Goal: Task Accomplishment & Management: Manage account settings

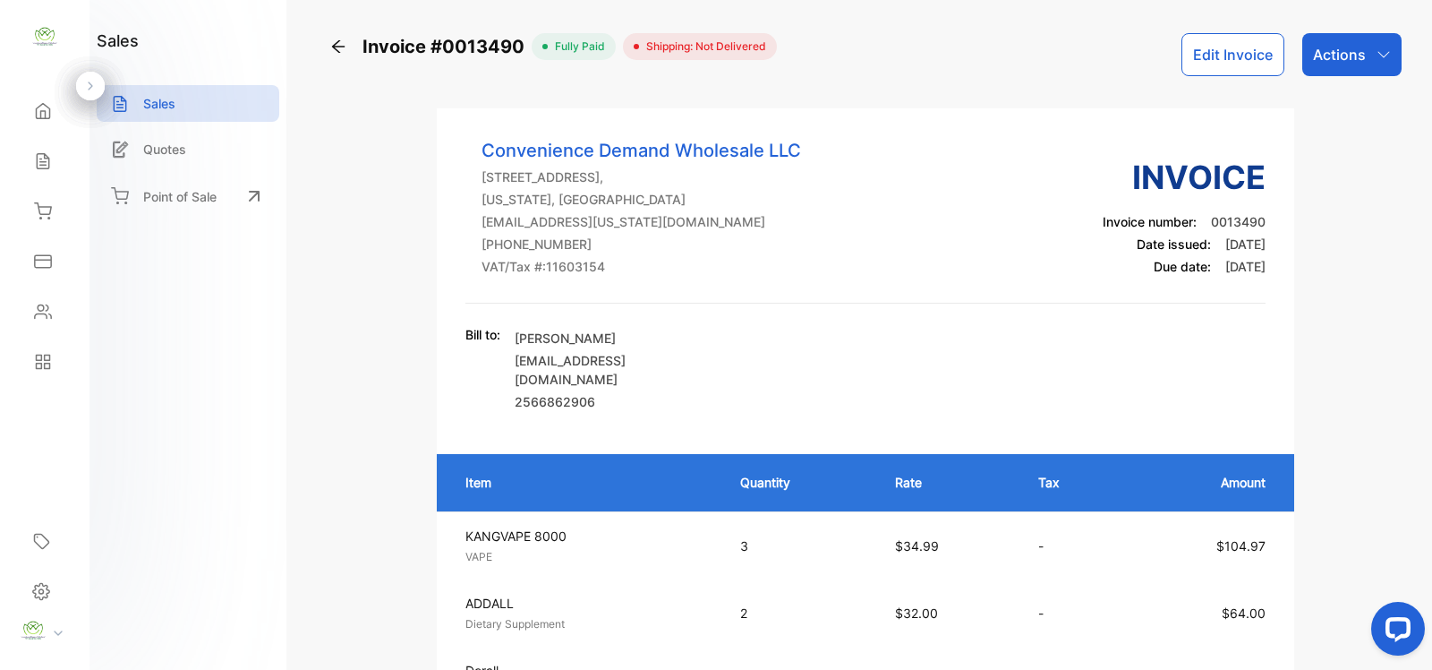
click at [336, 51] on icon at bounding box center [338, 47] width 18 height 18
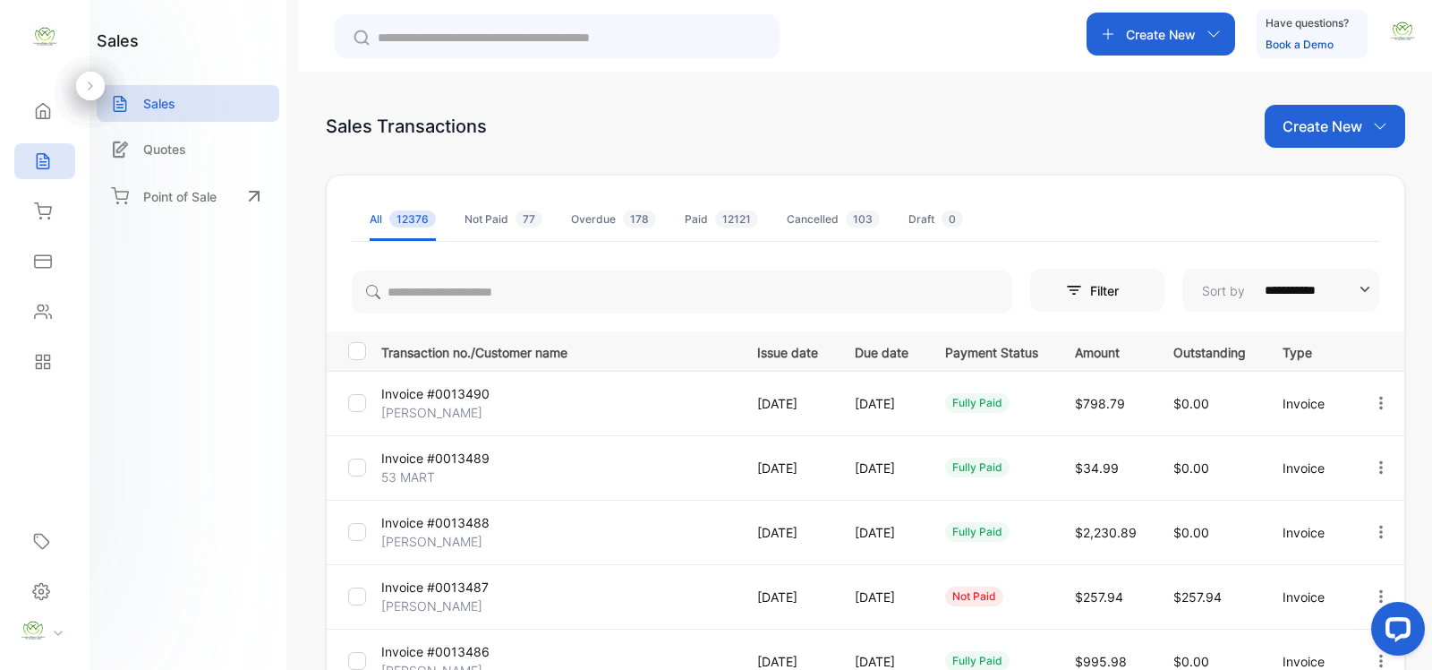
click at [1334, 136] on p "Create New" at bounding box center [1323, 125] width 80 height 21
click at [1317, 186] on span "Invoice" at bounding box center [1338, 185] width 42 height 19
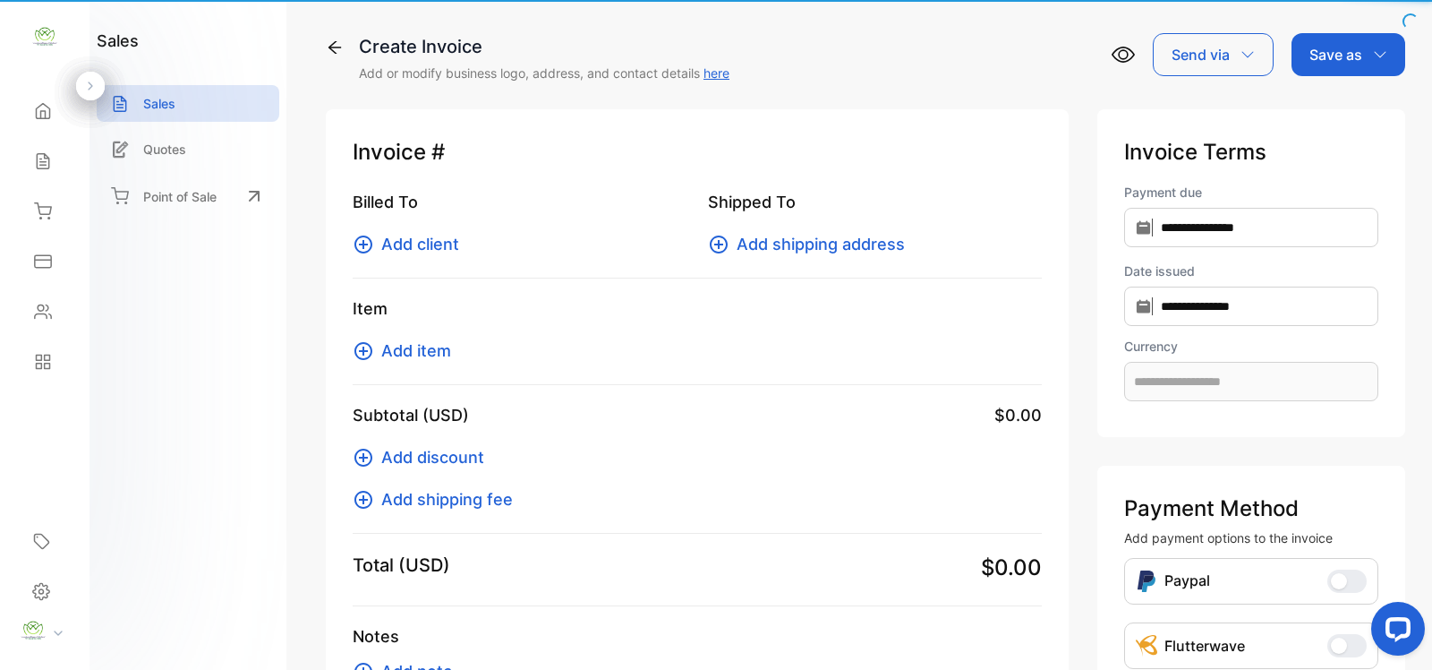
type input "**********"
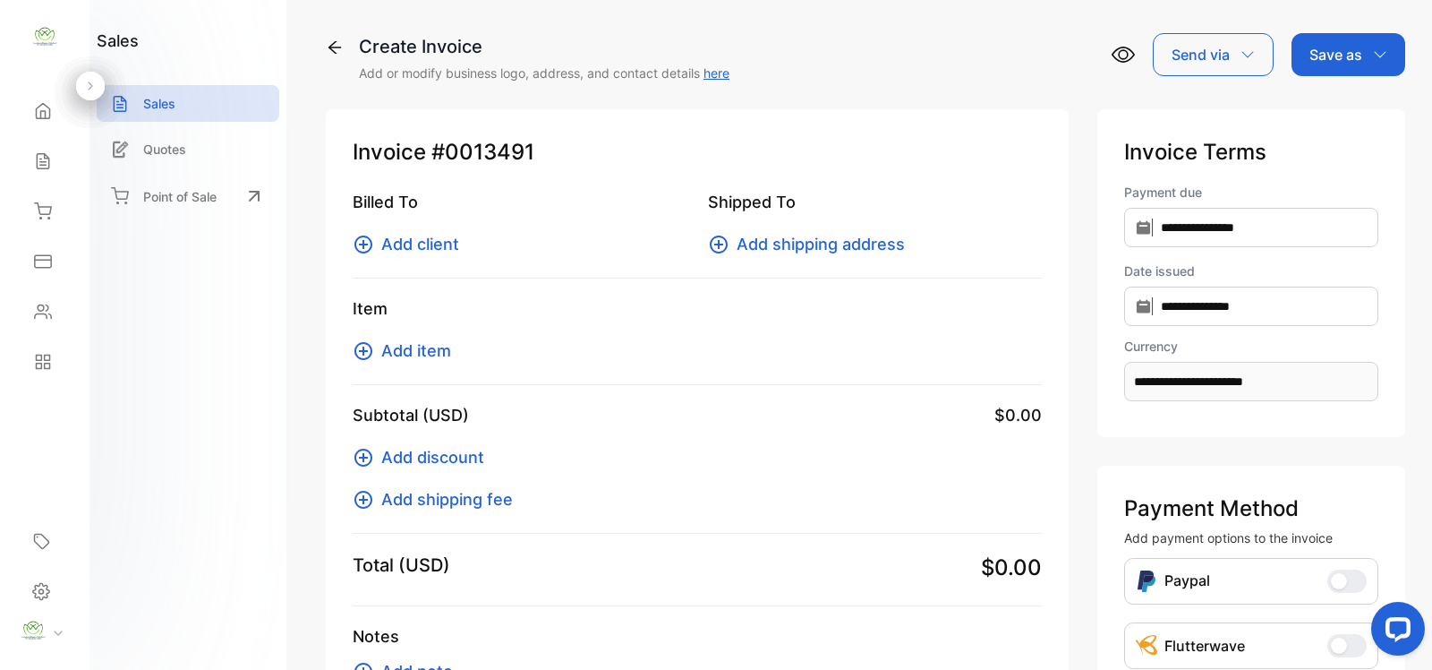
click at [444, 346] on span "Add item" at bounding box center [416, 350] width 70 height 24
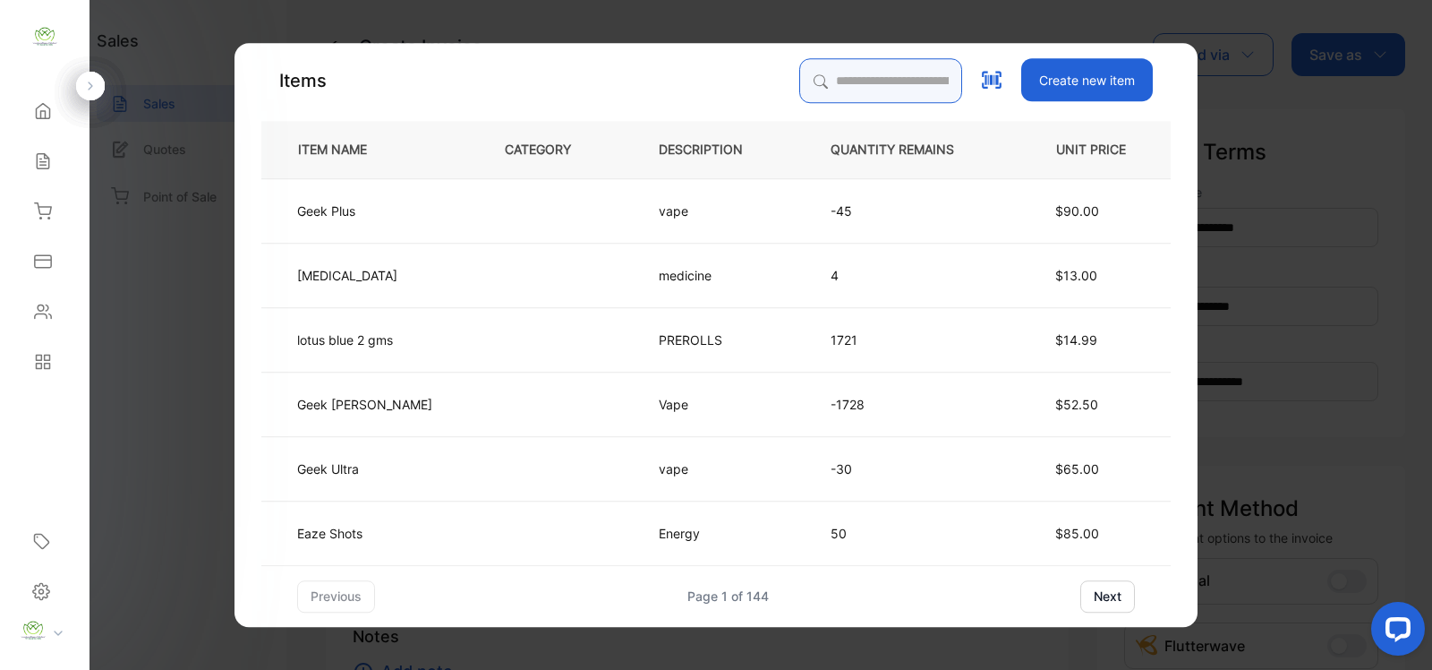
click at [900, 95] on input "search" at bounding box center [880, 80] width 163 height 45
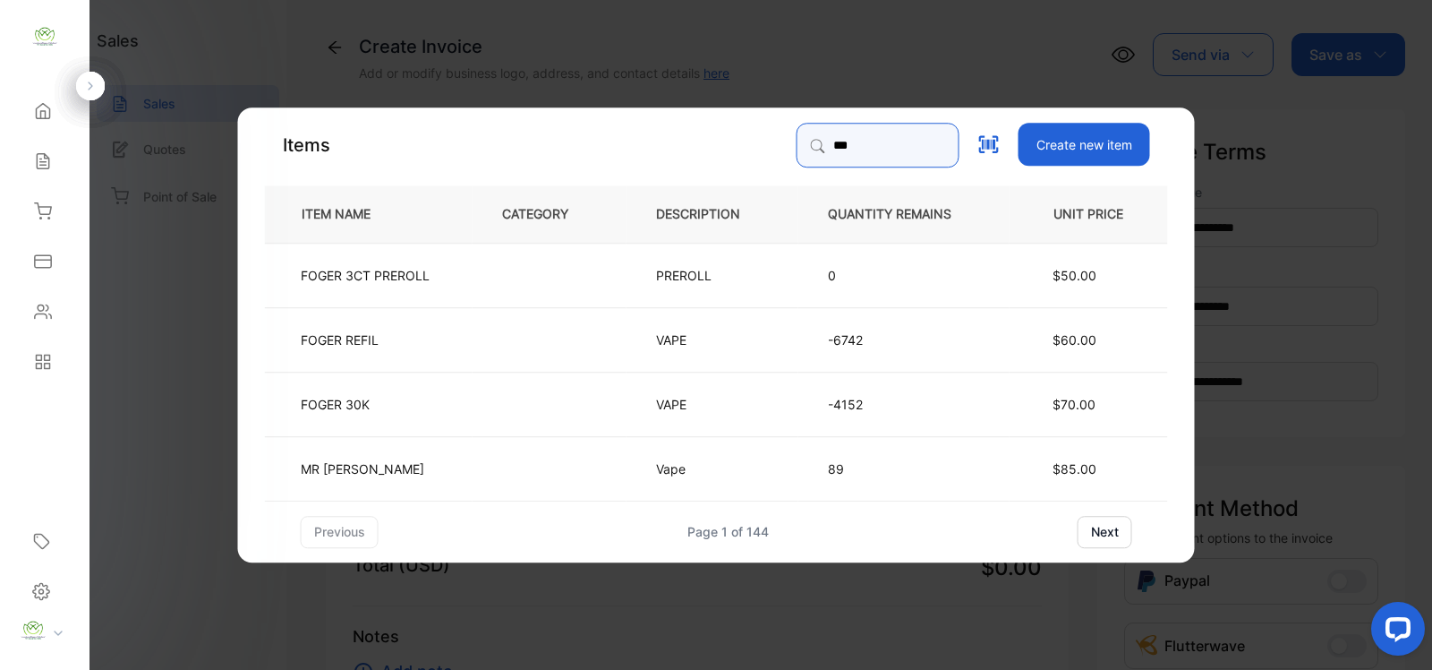
type input "*****"
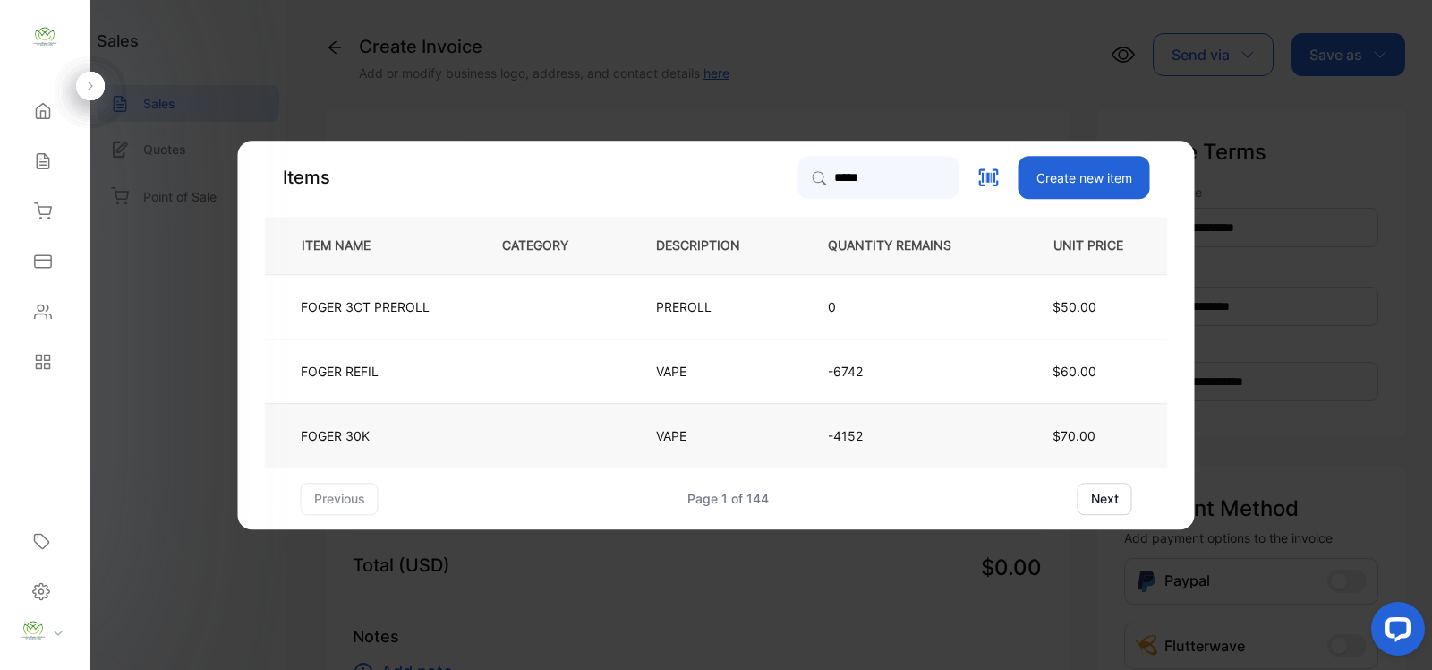
click at [646, 432] on td "VAPE" at bounding box center [713, 435] width 172 height 64
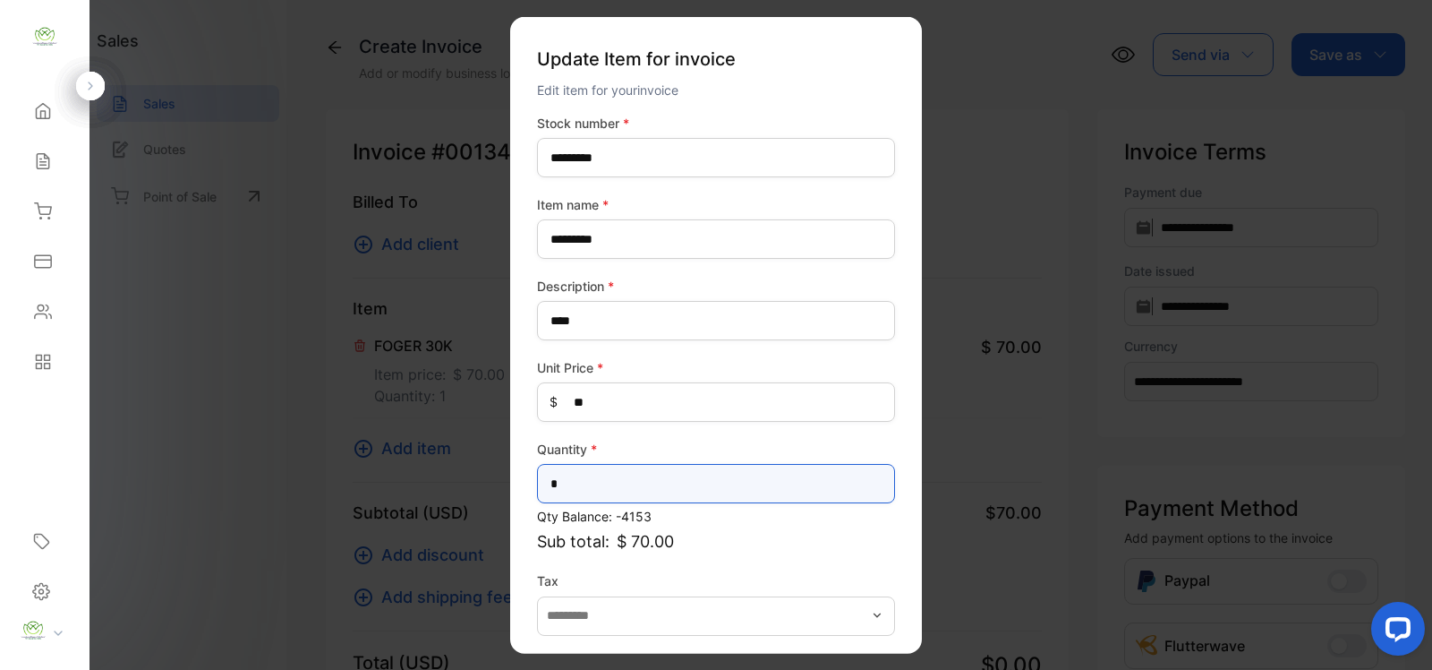
drag, startPoint x: 373, startPoint y: 470, endPoint x: 386, endPoint y: 468, distance: 12.7
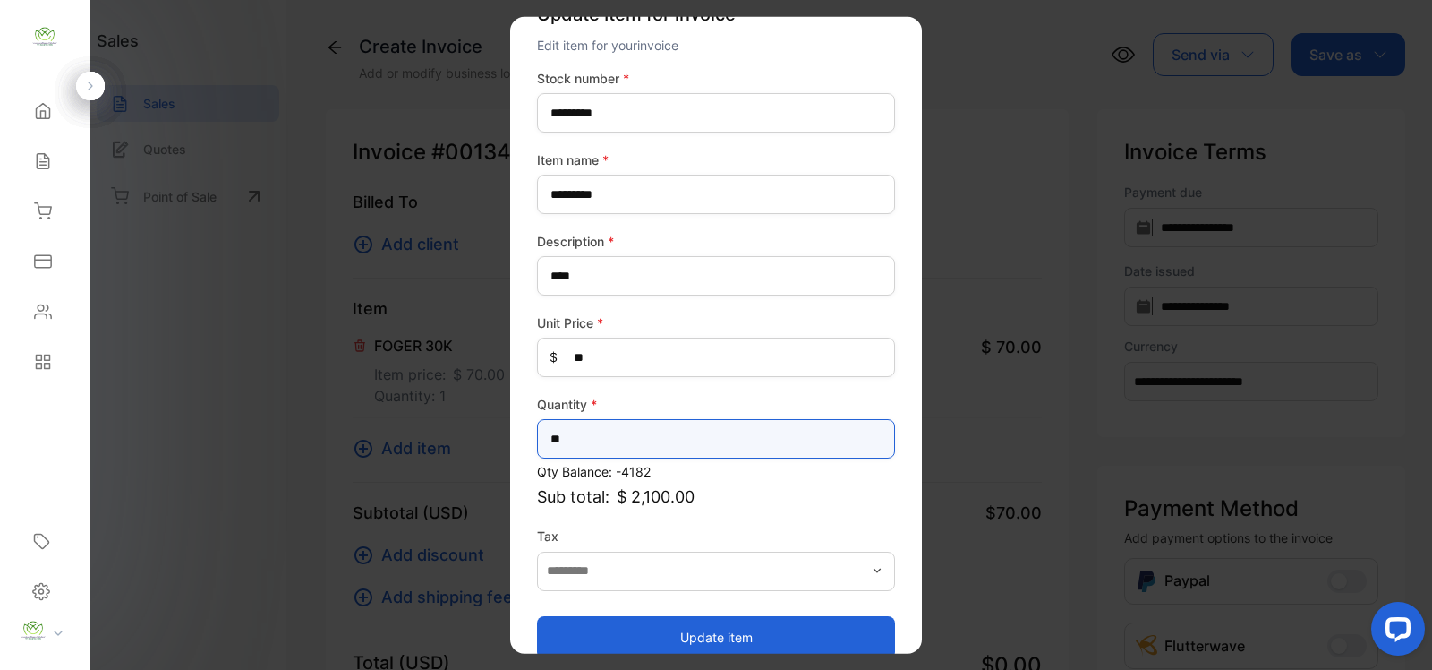
scroll to position [70, 0]
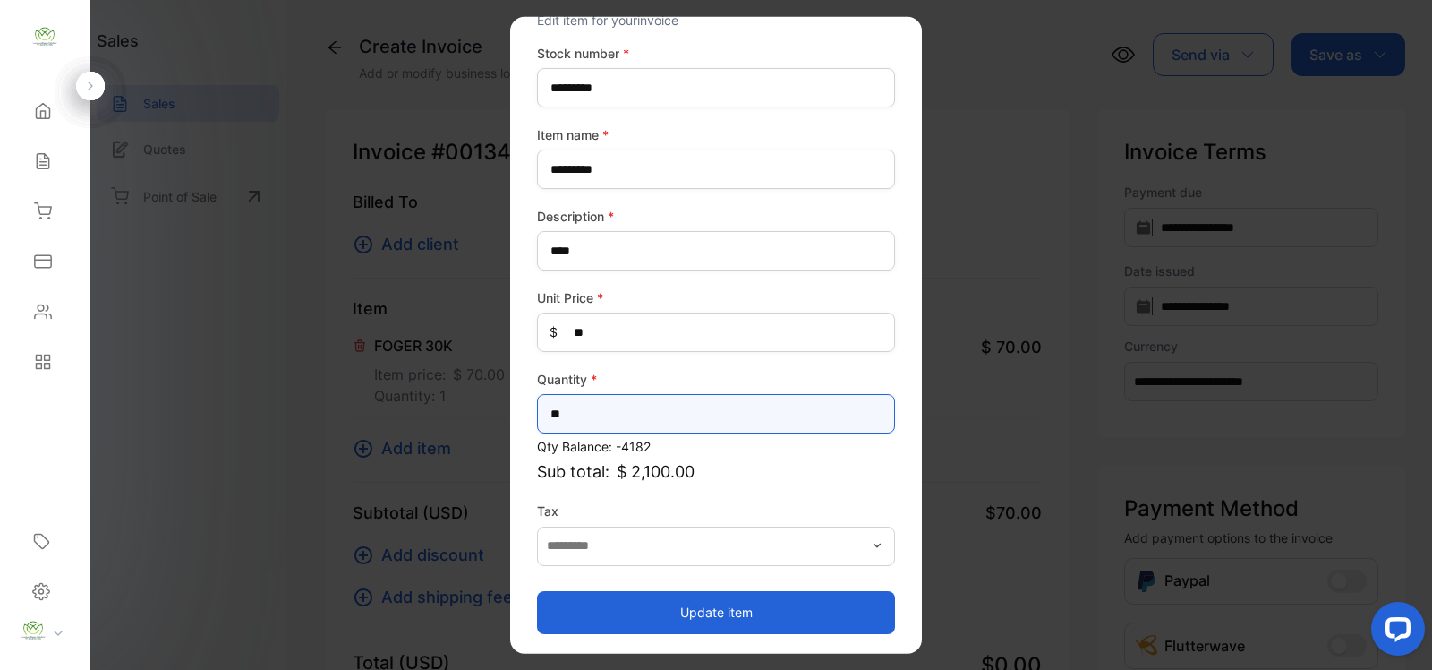
type input "**"
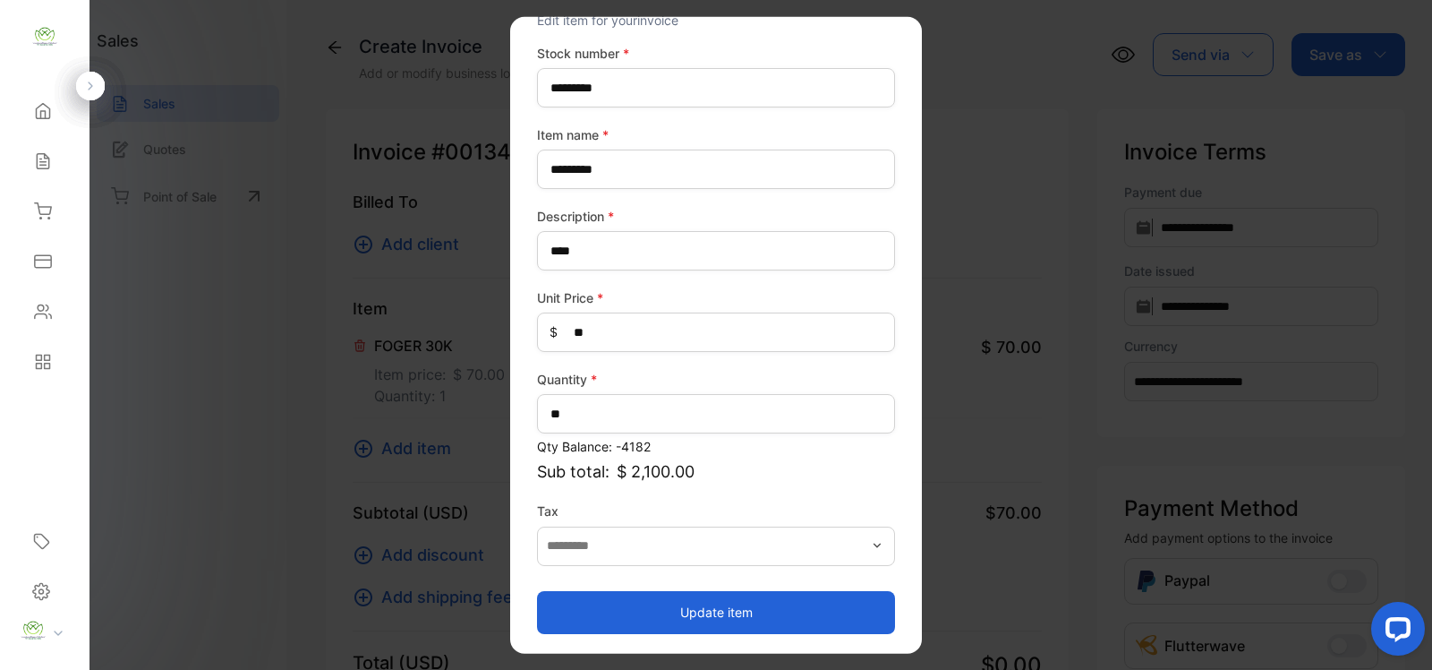
click at [628, 613] on button "Update item" at bounding box center [716, 611] width 358 height 43
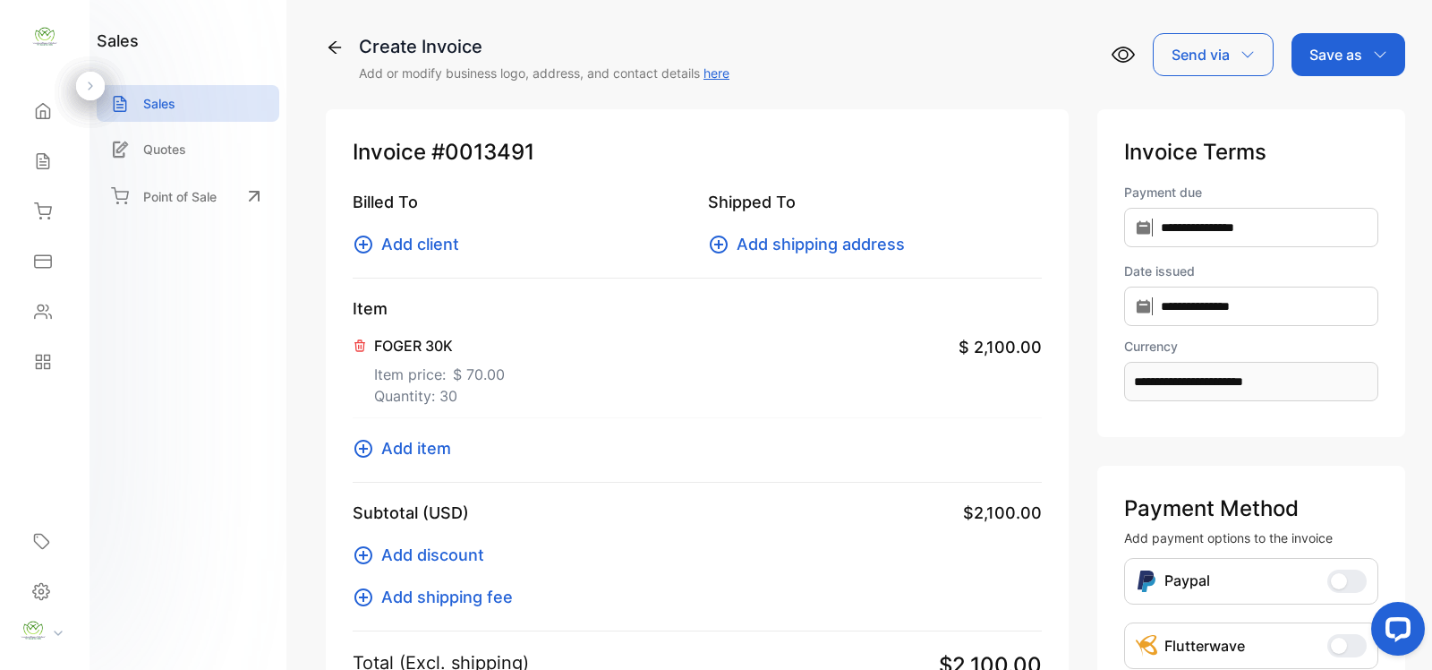
click at [422, 453] on span "Add item" at bounding box center [416, 448] width 70 height 24
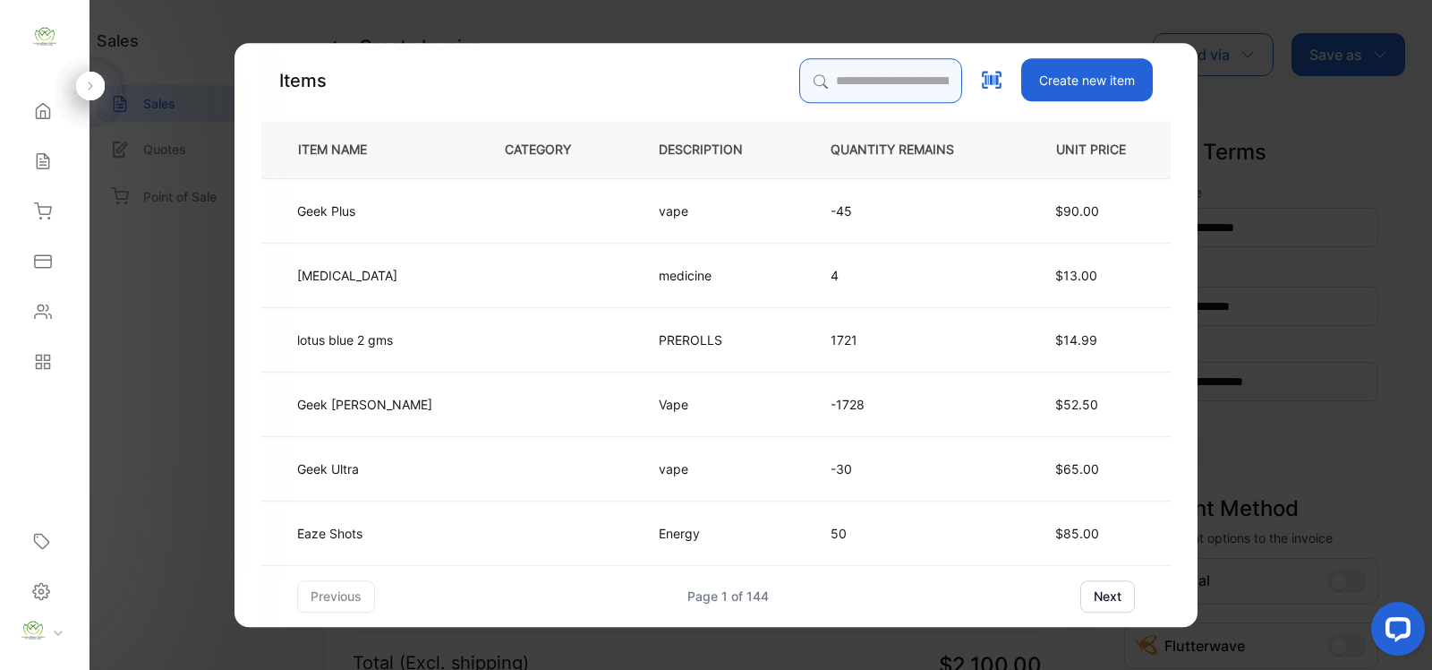
click at [891, 81] on input "search" at bounding box center [880, 80] width 163 height 45
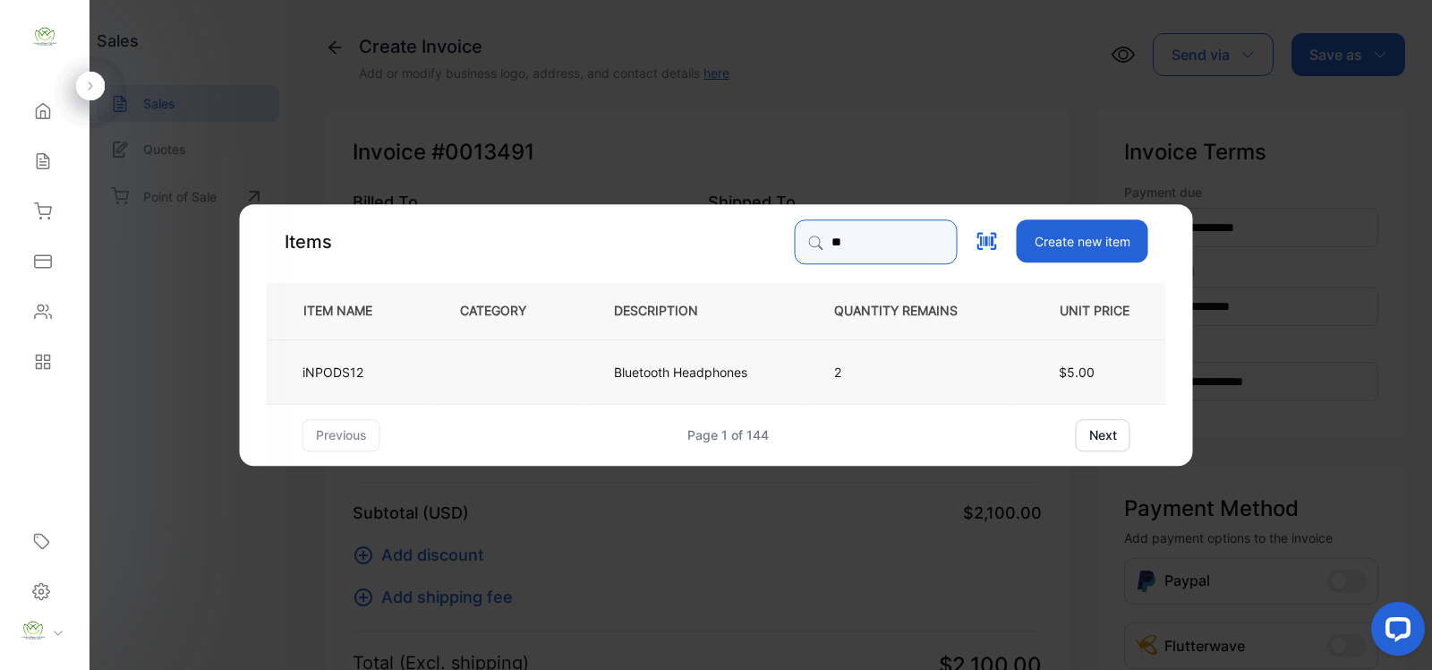
type input "*"
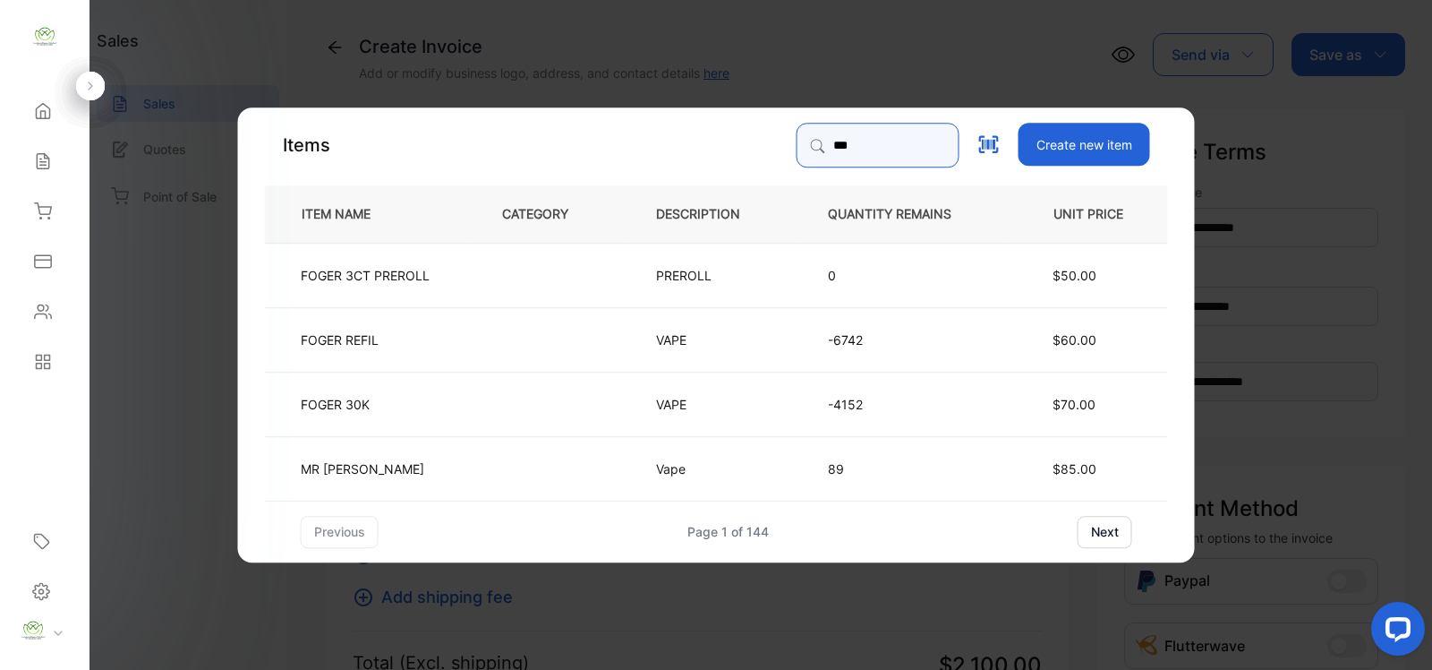
type input "*****"
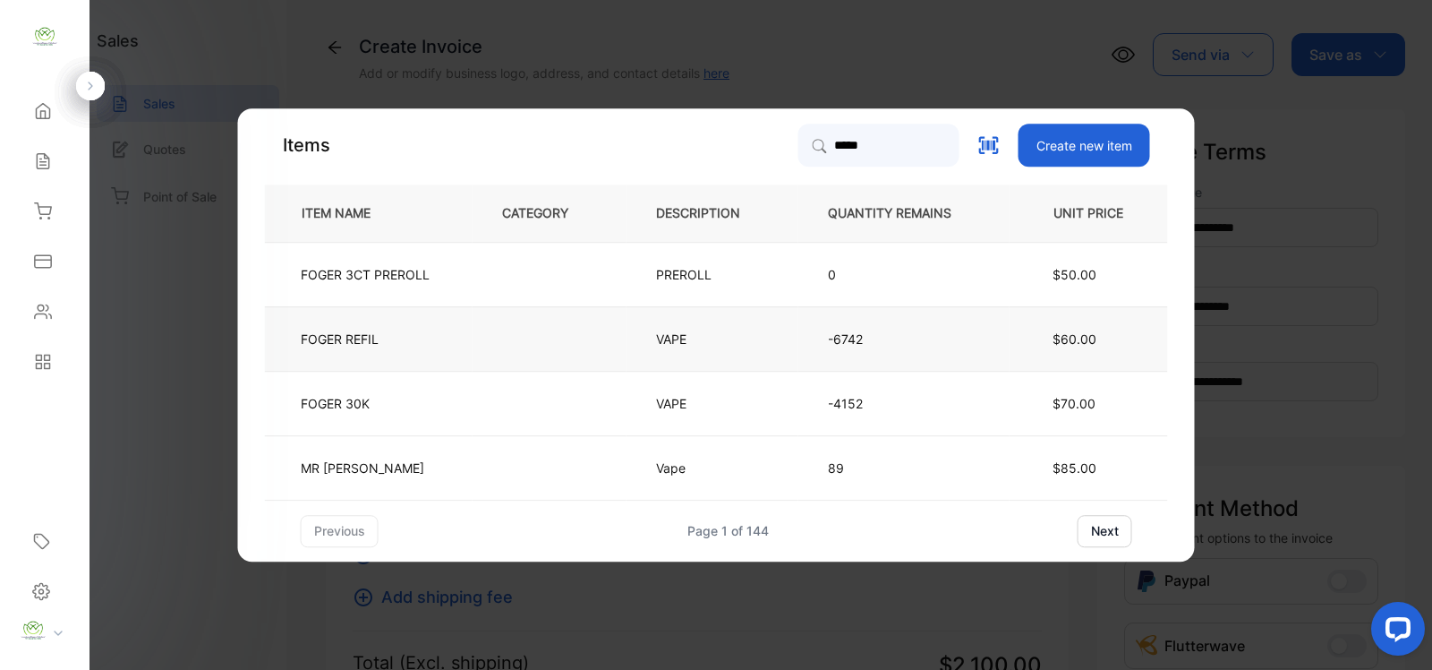
click at [343, 338] on p "FOGER REFIL" at bounding box center [340, 338] width 78 height 19
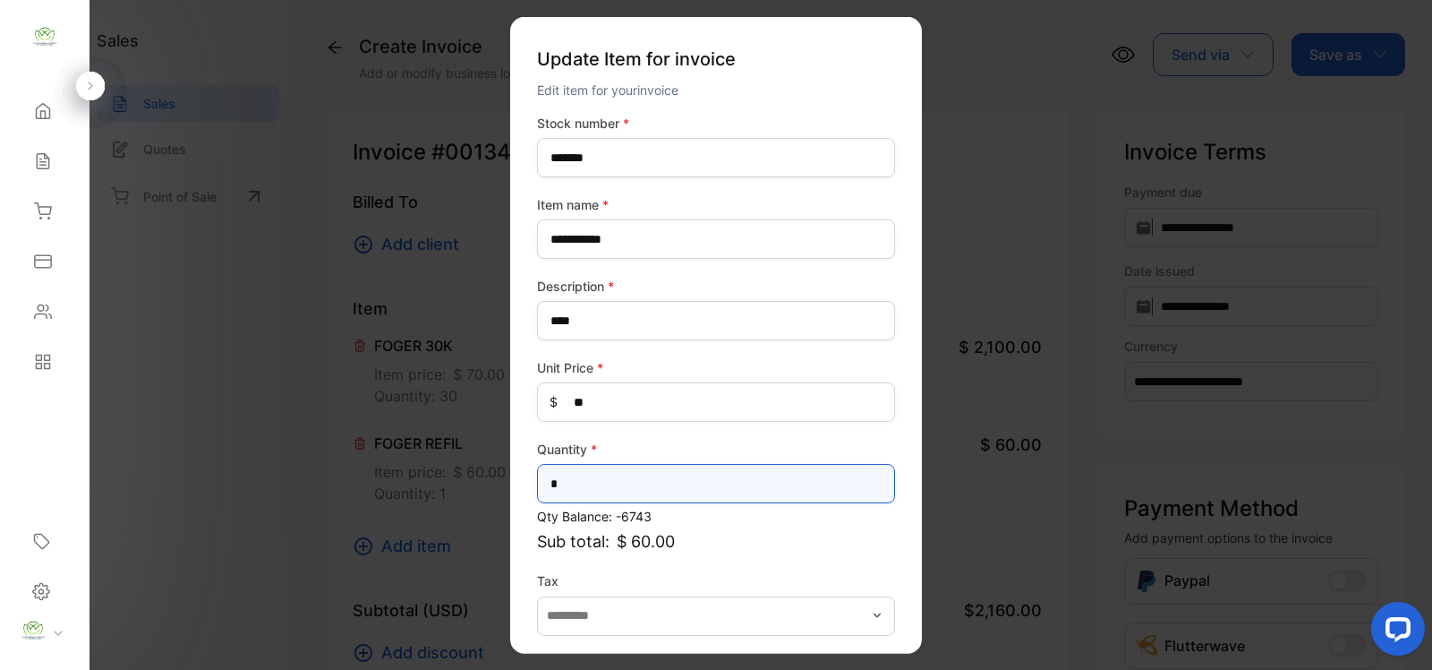
drag, startPoint x: 352, startPoint y: 534, endPoint x: 298, endPoint y: 557, distance: 58.5
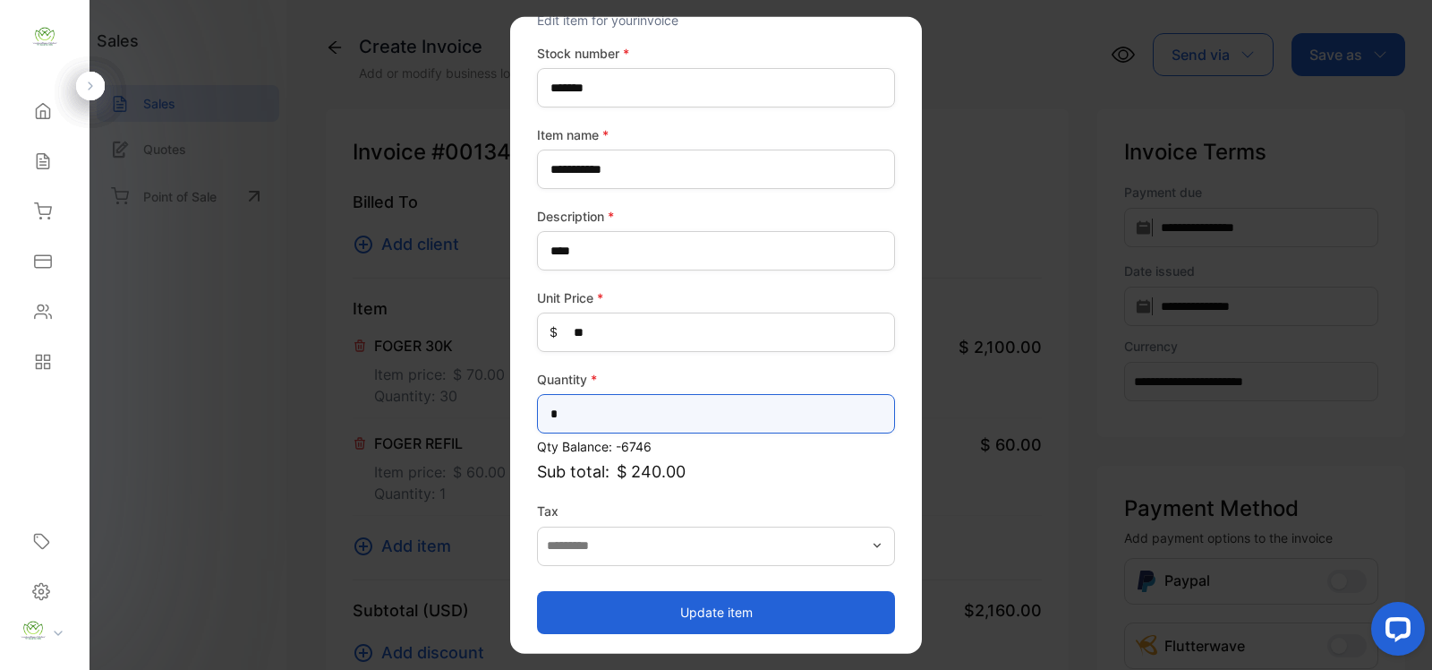
type input "*"
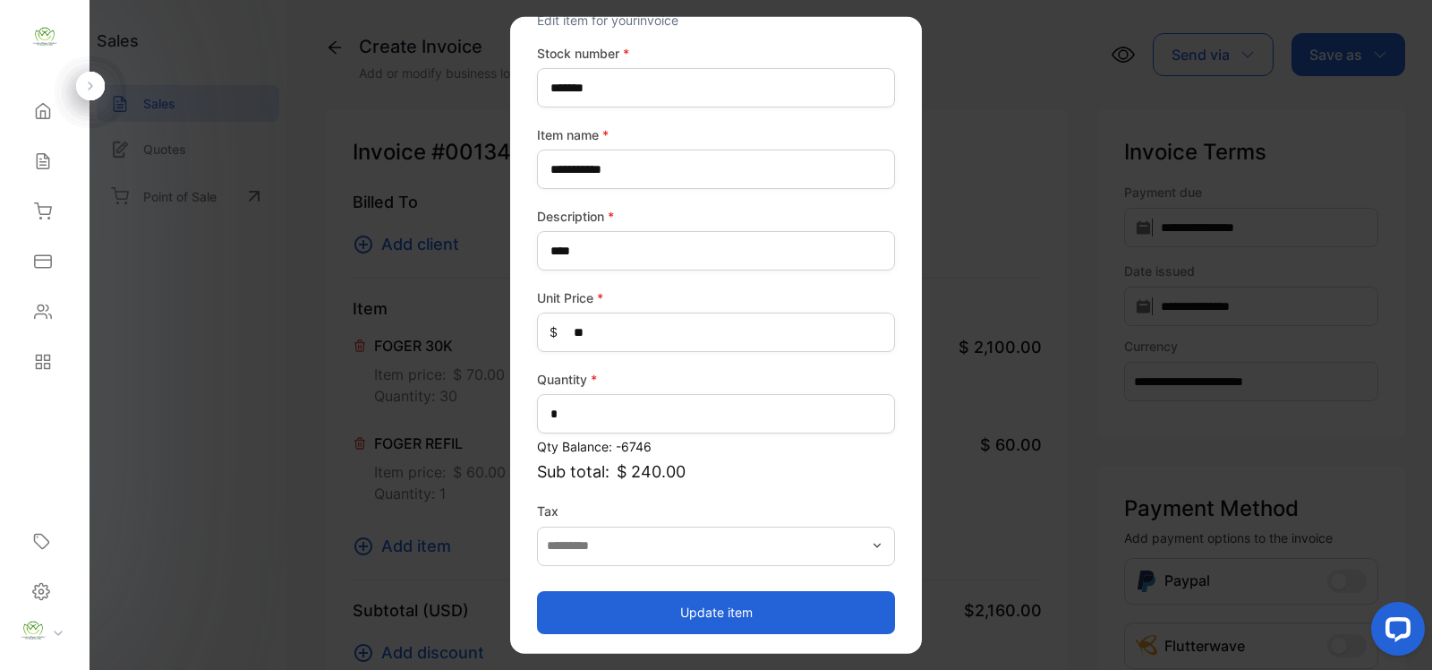
click at [728, 598] on button "Update item" at bounding box center [716, 611] width 358 height 43
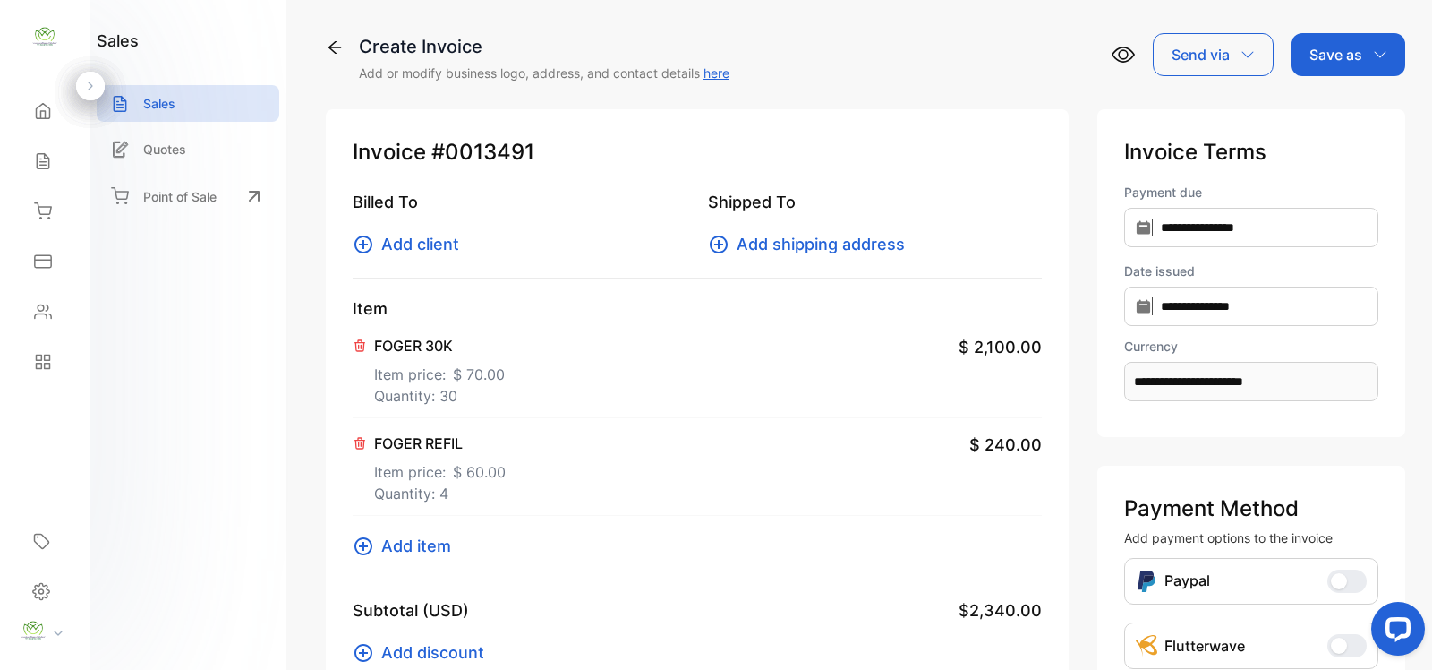
click at [426, 535] on span "Add item" at bounding box center [416, 546] width 70 height 24
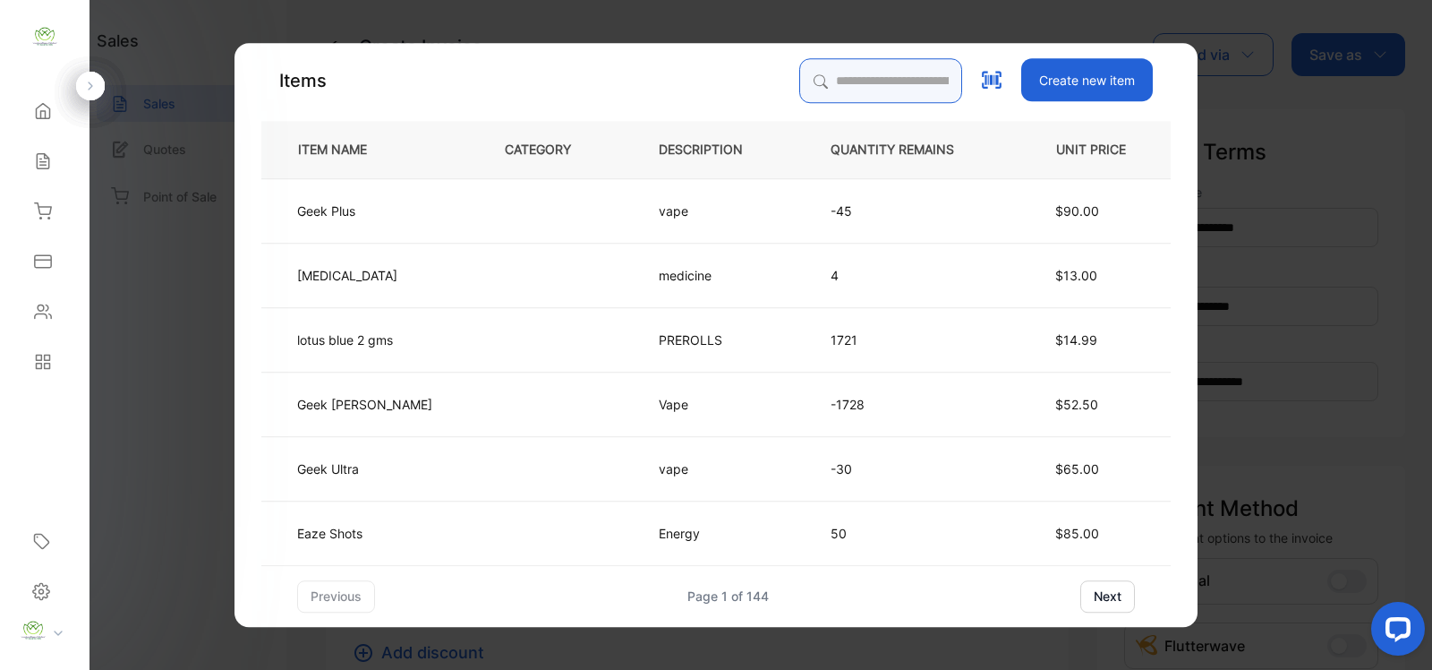
drag, startPoint x: 824, startPoint y: 81, endPoint x: 817, endPoint y: 90, distance: 10.2
click at [825, 81] on input "search" at bounding box center [880, 80] width 163 height 45
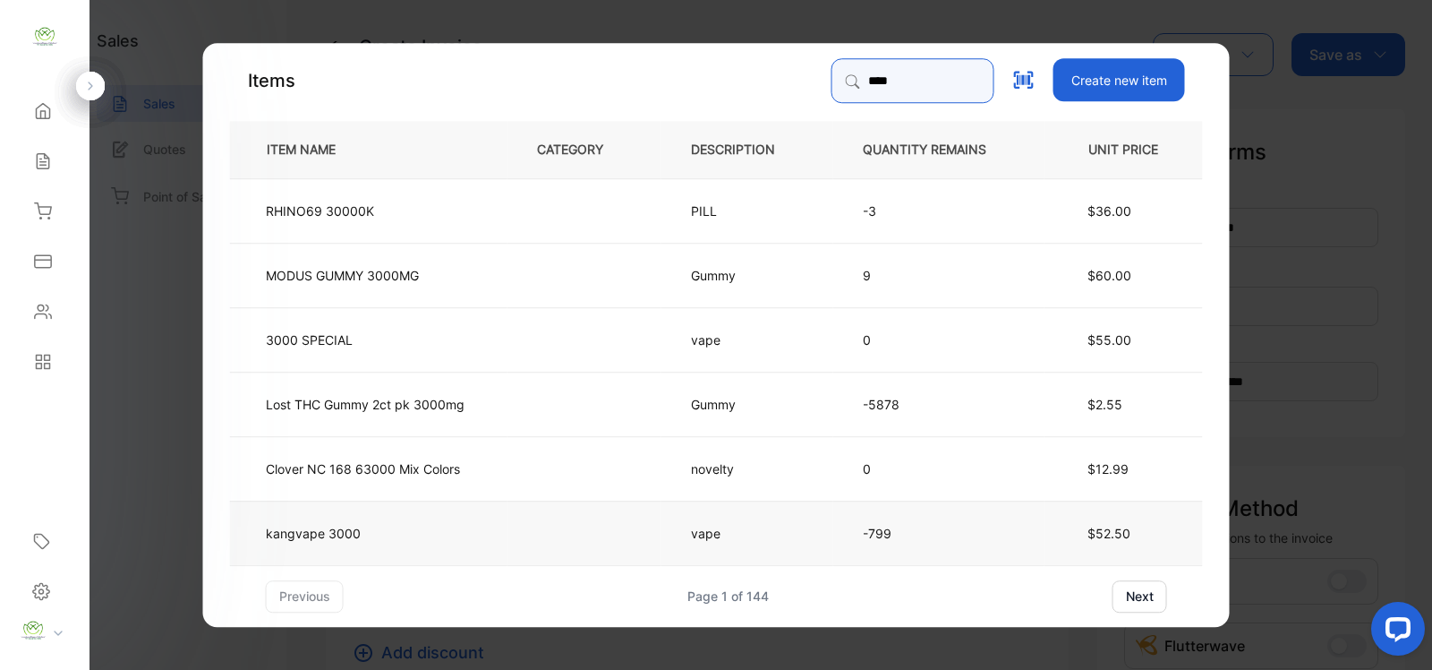
type input "****"
drag, startPoint x: 378, startPoint y: 517, endPoint x: 398, endPoint y: 521, distance: 21.1
click at [398, 521] on td "kangvape 3000" at bounding box center [369, 532] width 278 height 64
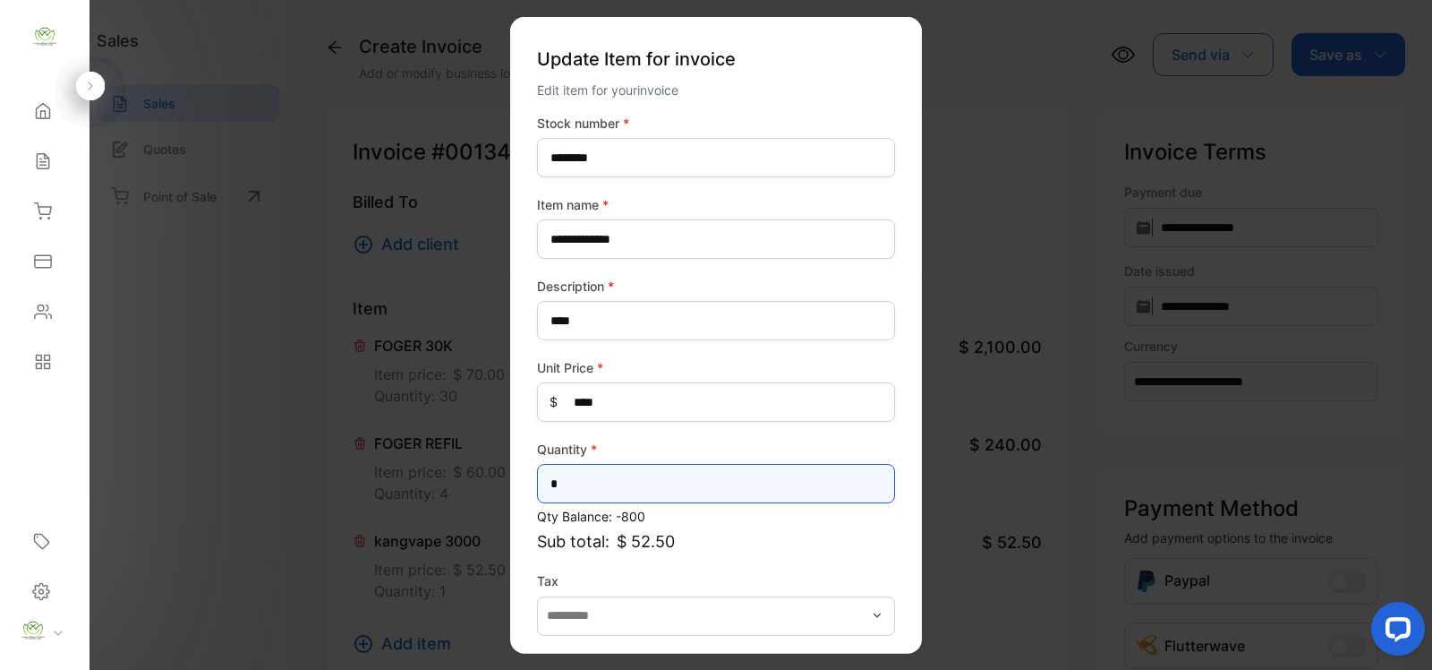
drag, startPoint x: 611, startPoint y: 476, endPoint x: 329, endPoint y: 530, distance: 287.1
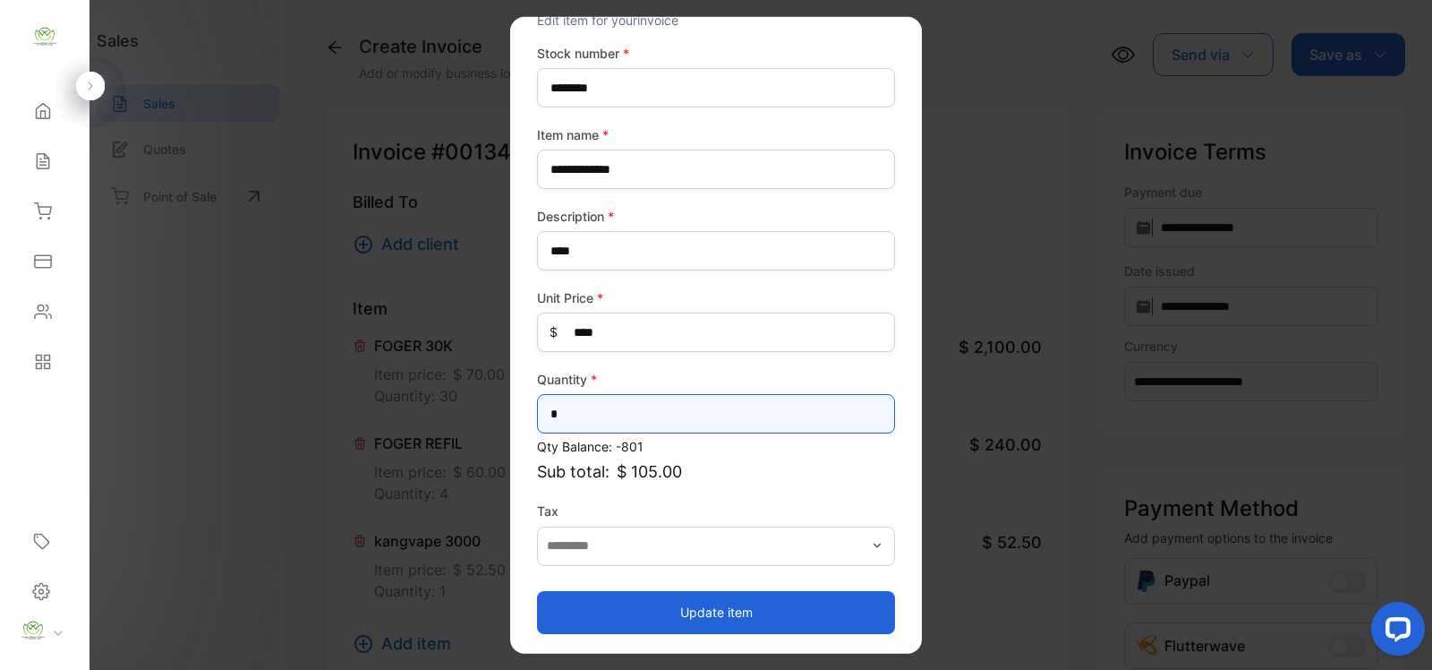
type input "*"
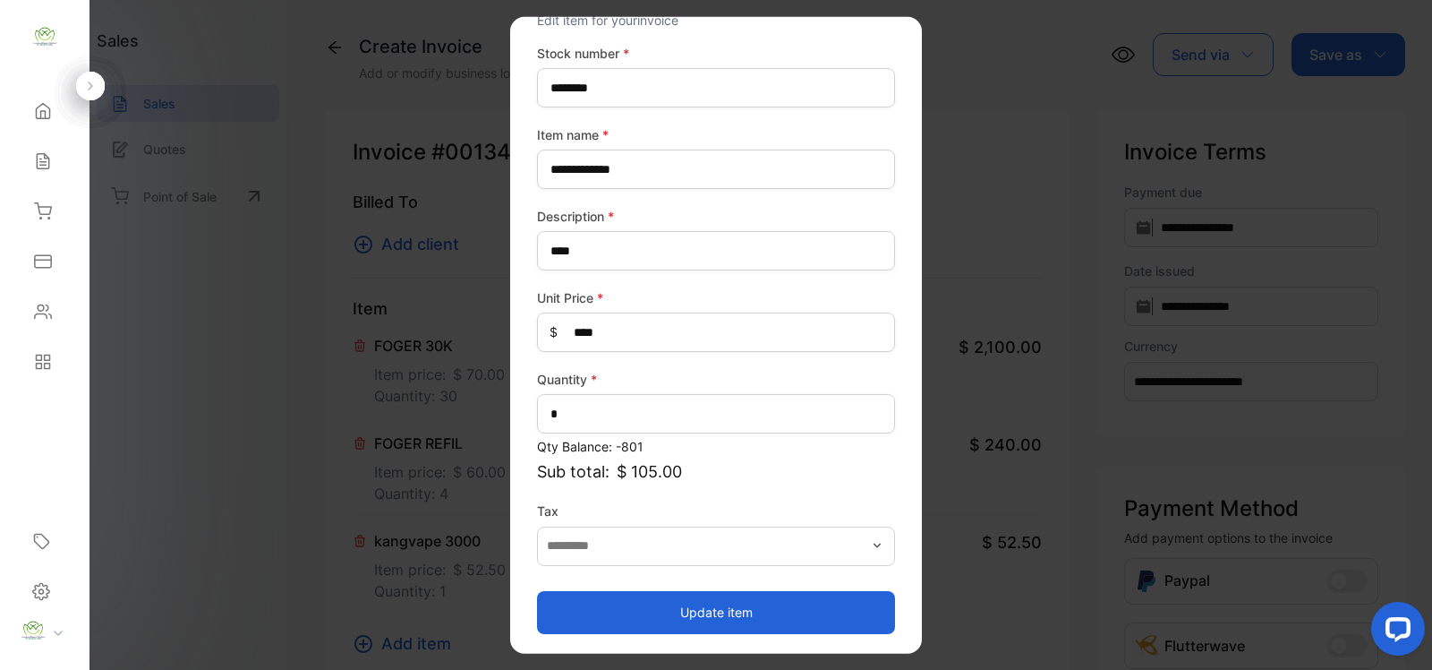
click at [812, 606] on button "Update item" at bounding box center [716, 611] width 358 height 43
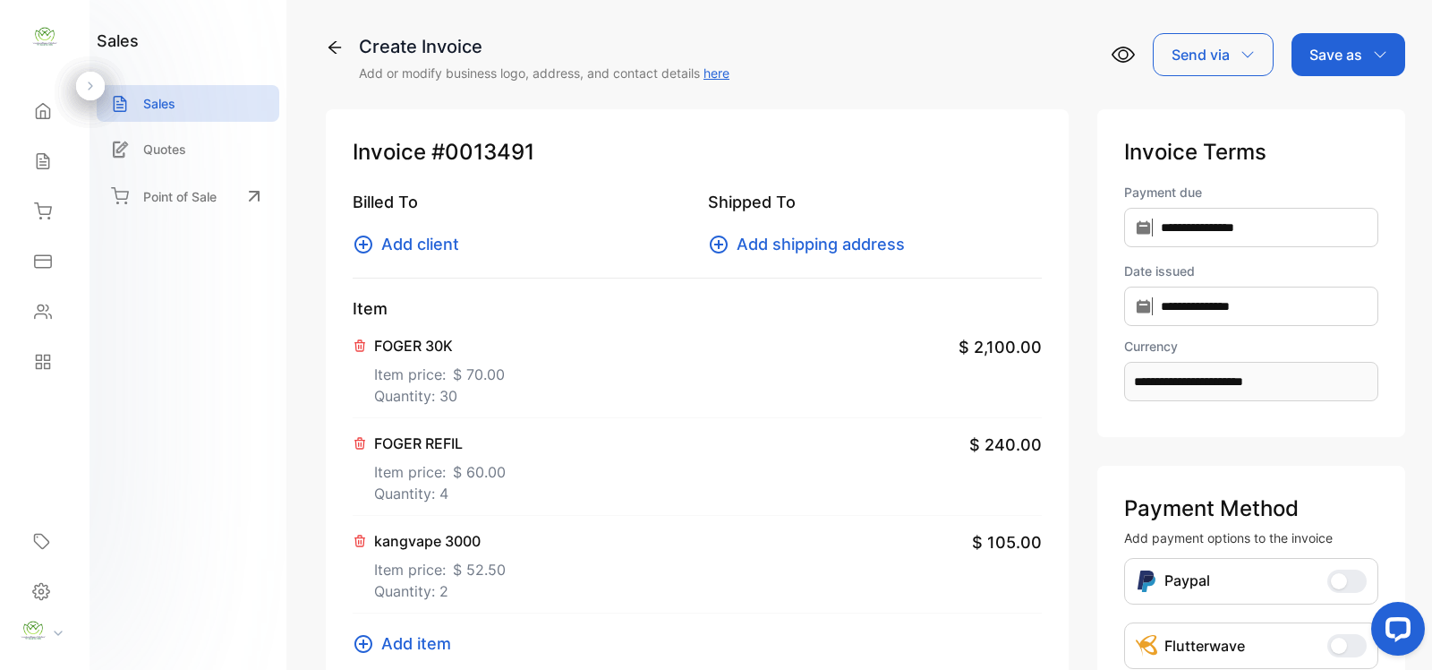
click at [378, 641] on button "Add item" at bounding box center [407, 643] width 109 height 24
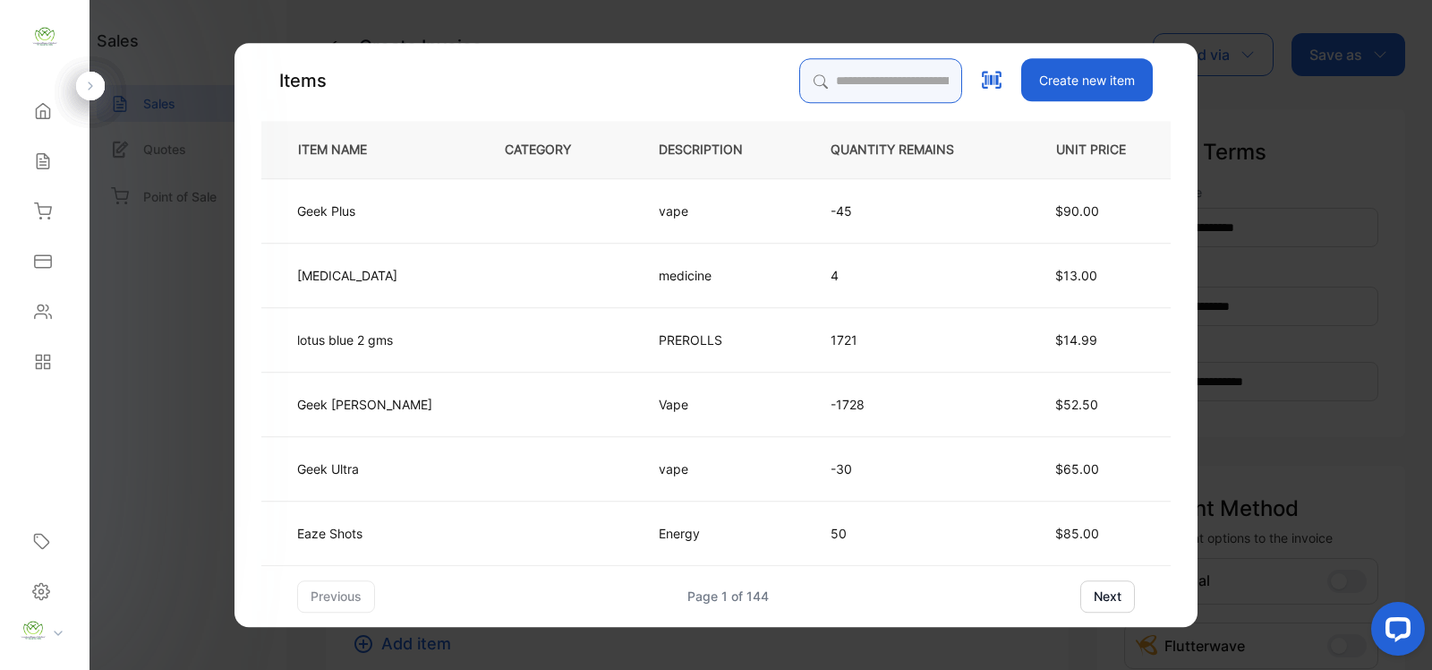
click at [799, 86] on input "search" at bounding box center [880, 80] width 163 height 45
type input "****"
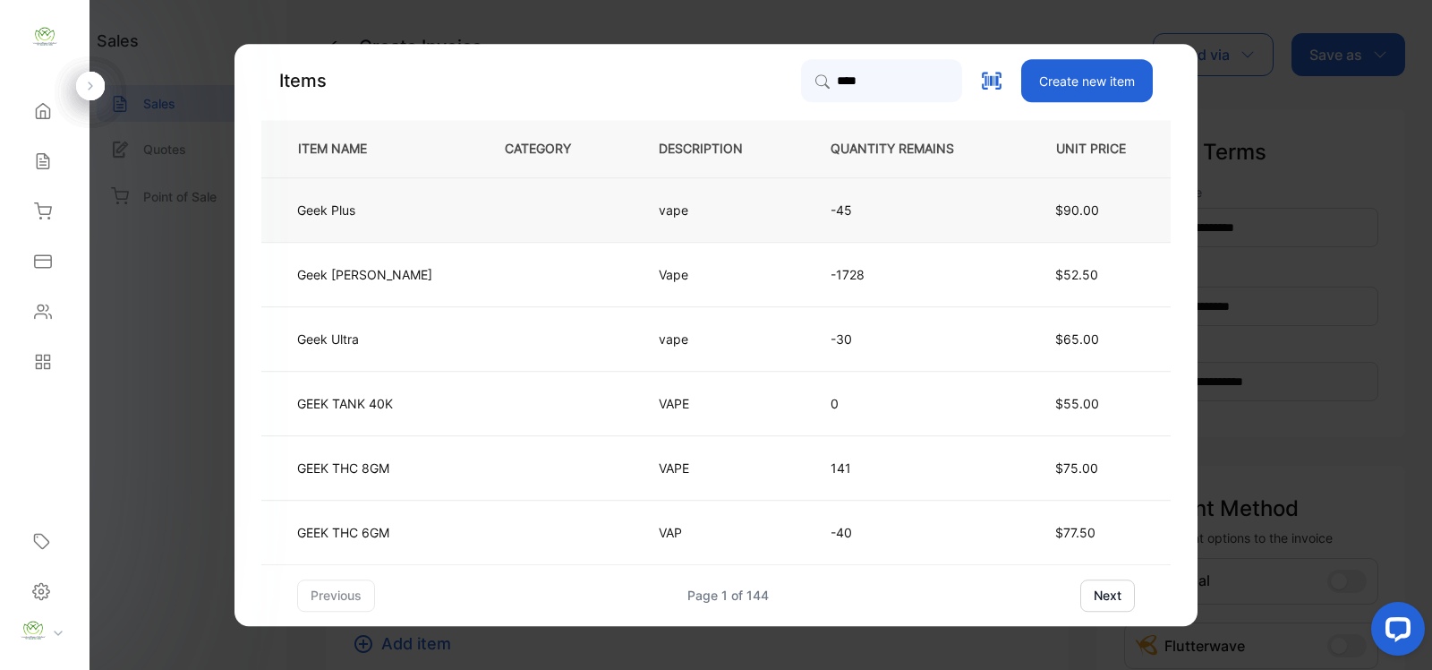
click at [528, 224] on td at bounding box center [552, 209] width 154 height 64
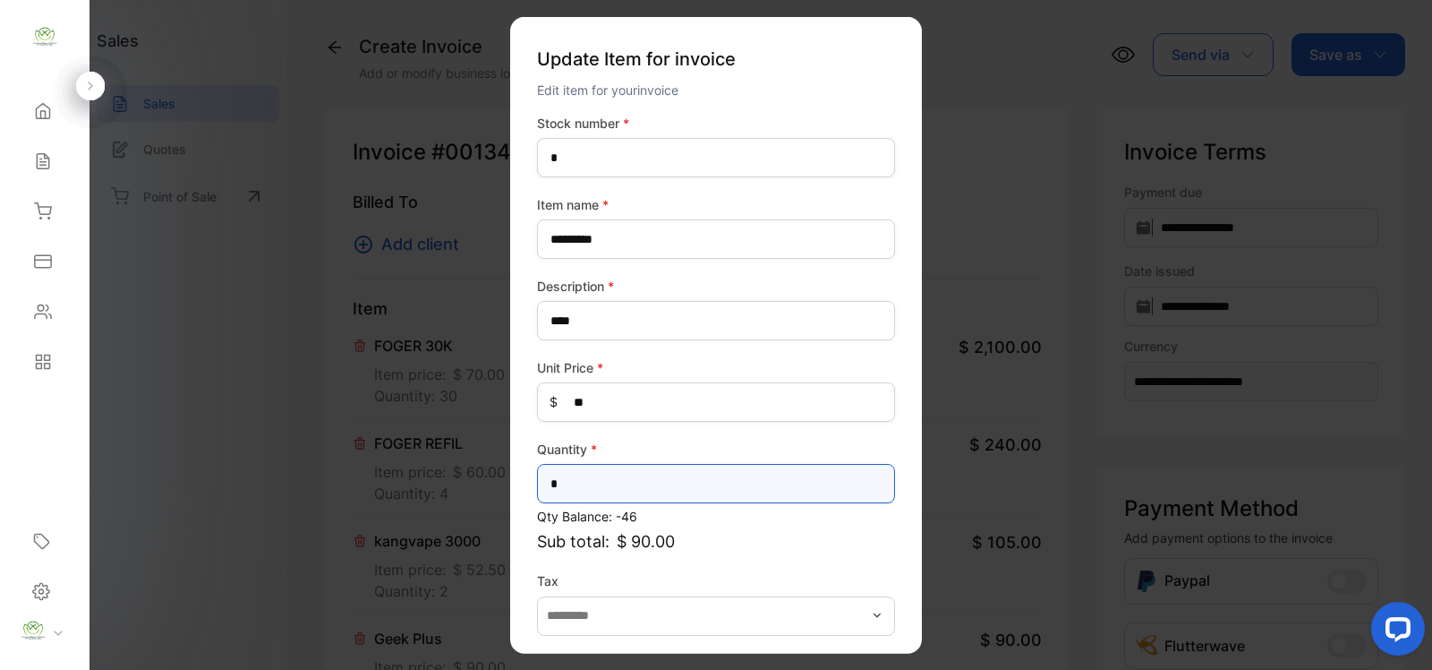
drag, startPoint x: 667, startPoint y: 477, endPoint x: 373, endPoint y: 538, distance: 299.9
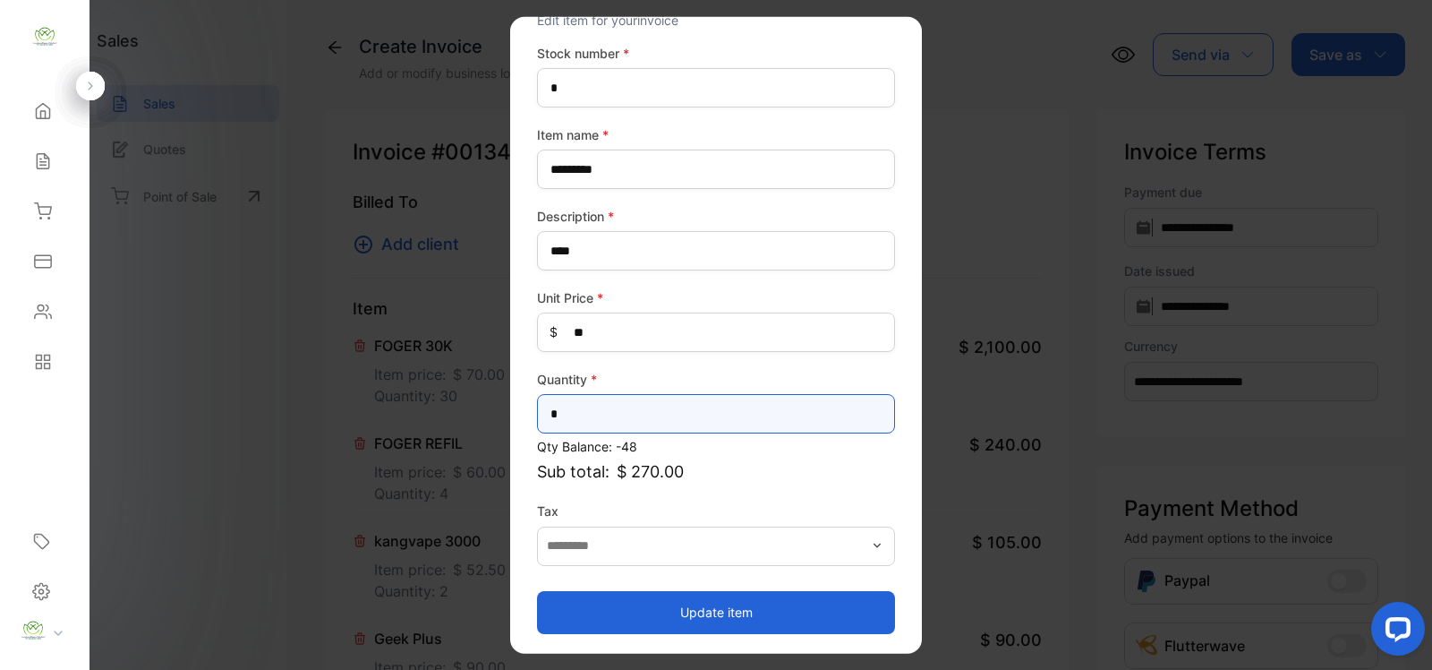
type input "*"
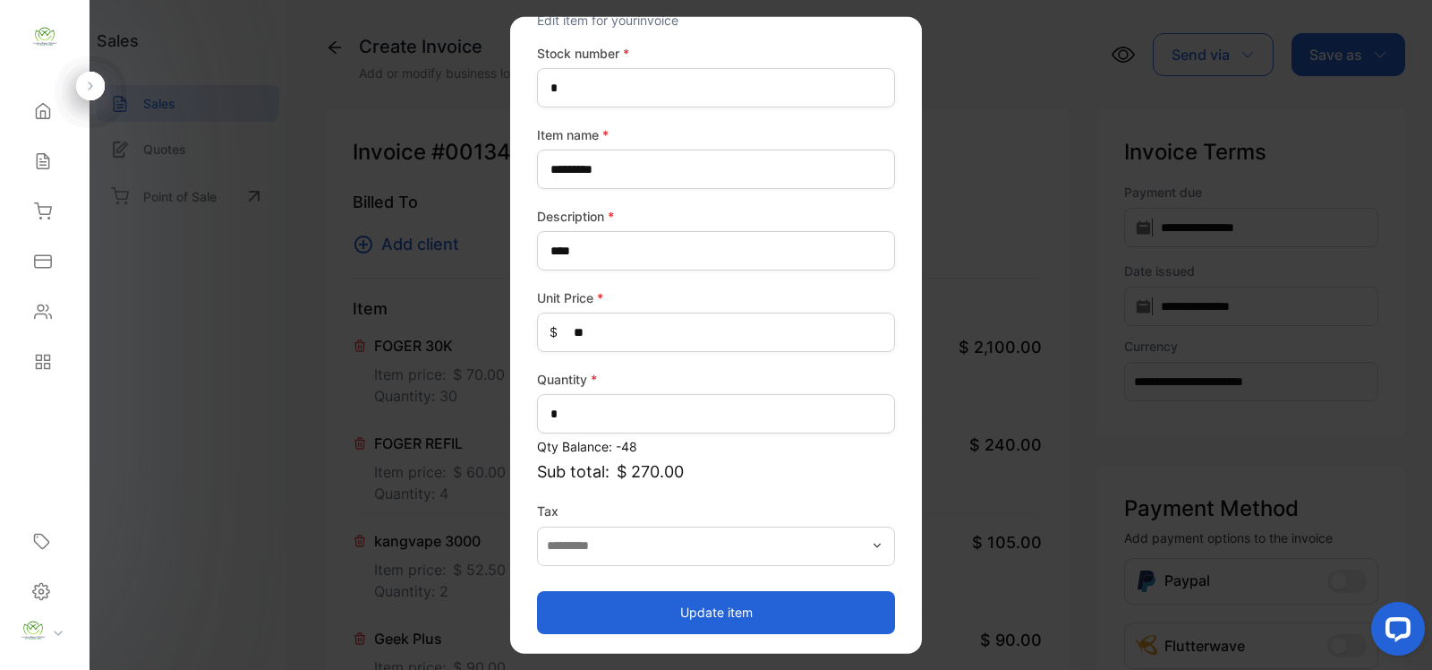
drag, startPoint x: 816, startPoint y: 610, endPoint x: 807, endPoint y: 609, distance: 9.0
click at [815, 610] on button "Update item" at bounding box center [716, 611] width 358 height 43
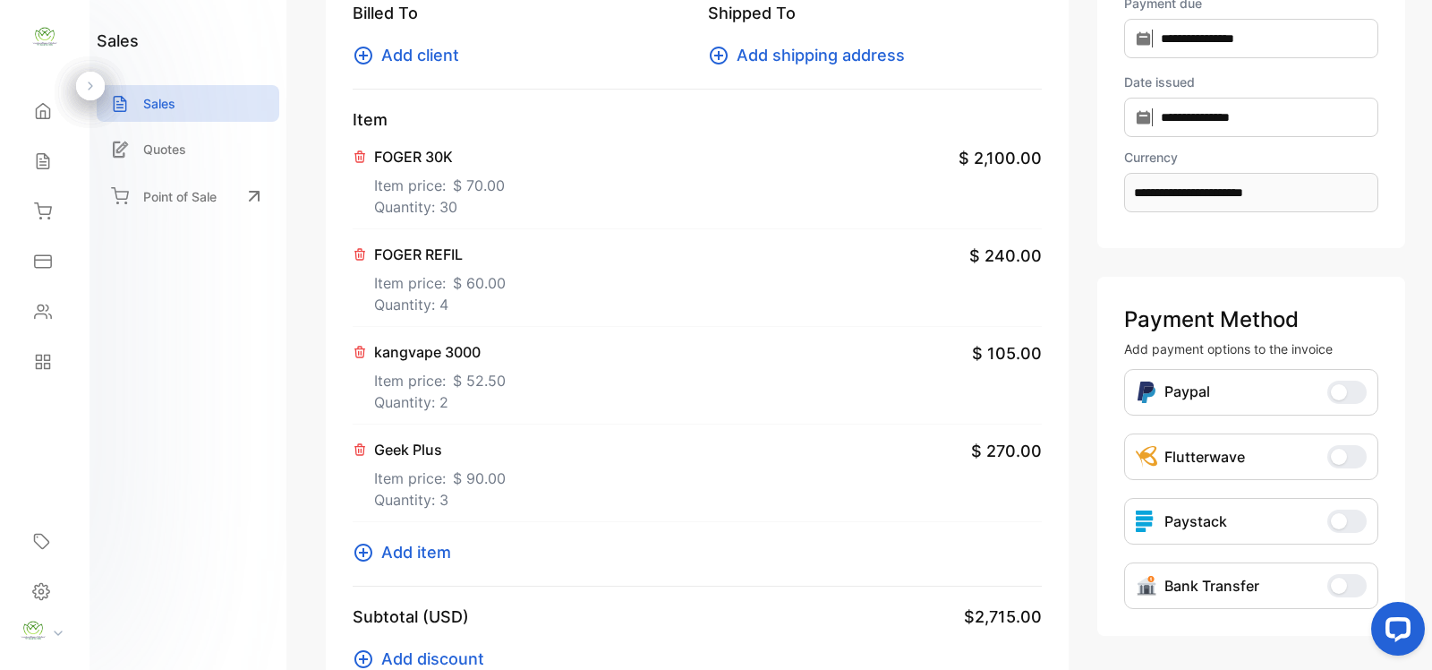
scroll to position [261, 0]
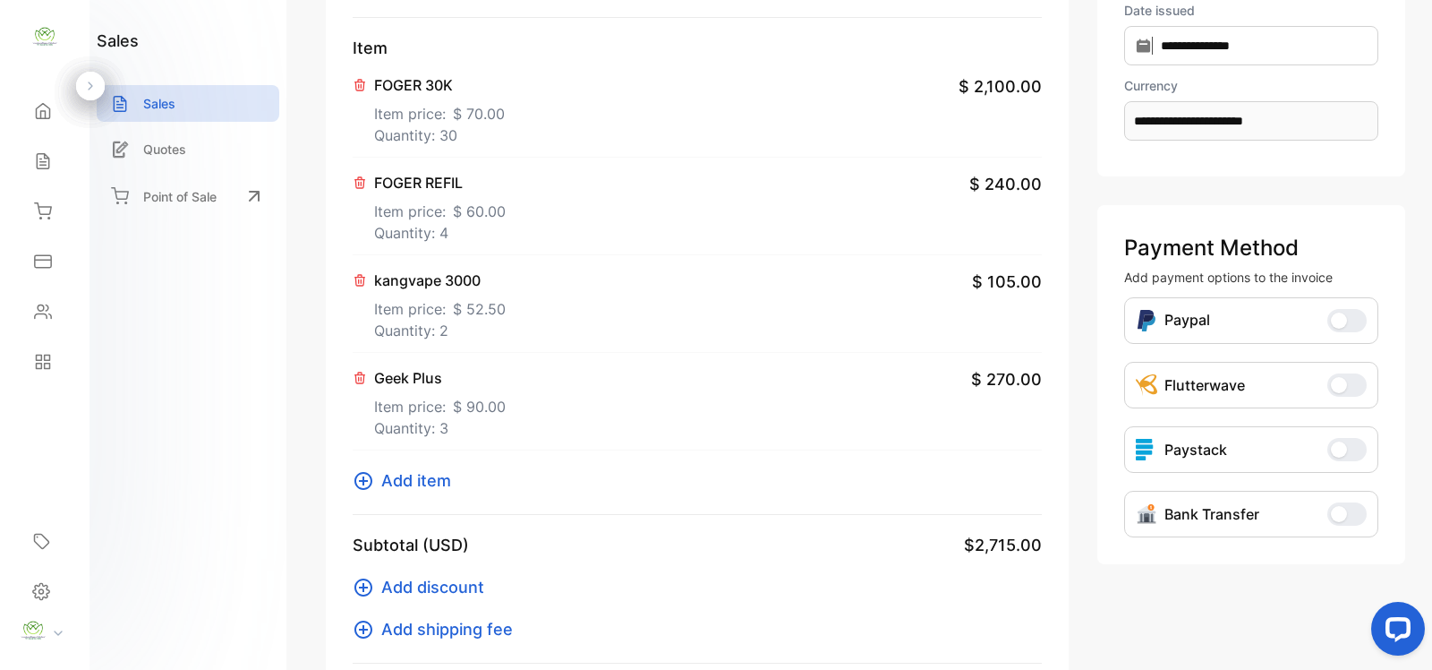
click at [388, 485] on span "Add item" at bounding box center [416, 480] width 70 height 24
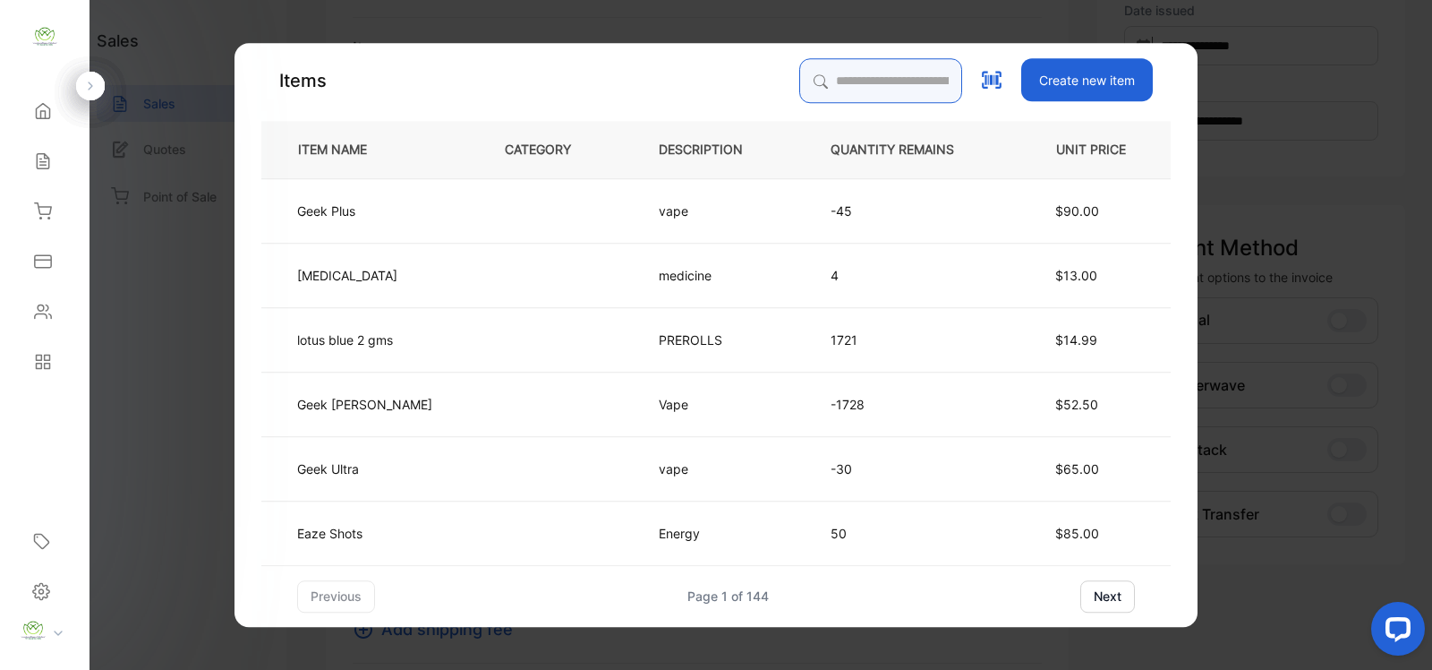
click at [802, 70] on input "search" at bounding box center [880, 80] width 163 height 45
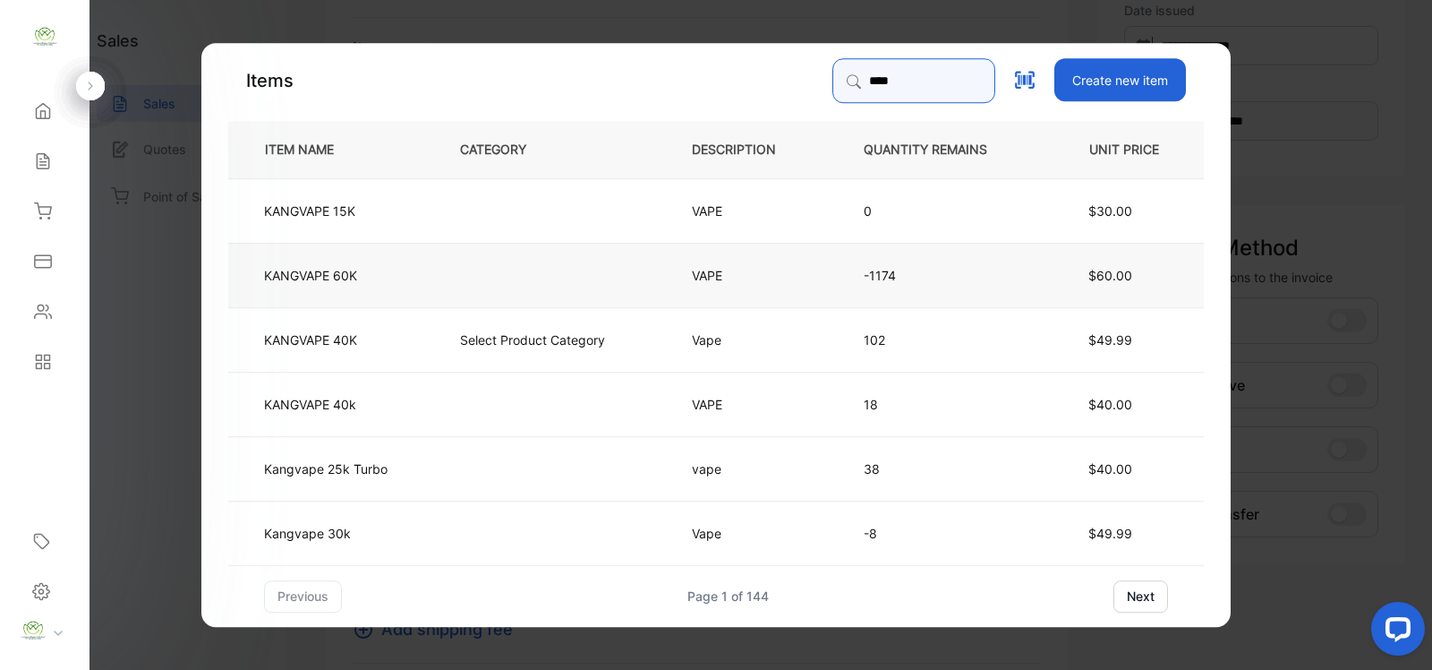
type input "****"
click at [462, 289] on td at bounding box center [547, 274] width 232 height 64
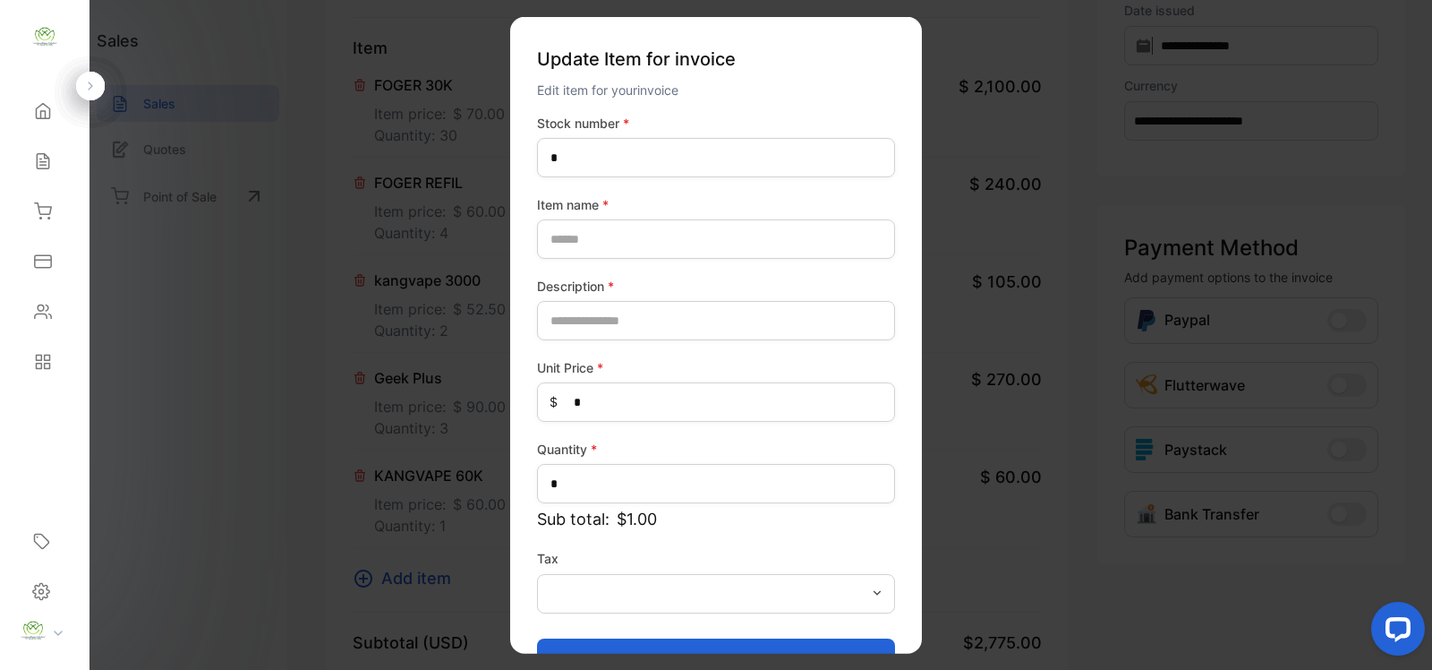
type number-inputstocknumber "*******"
type name-inputItem_Name "**********"
type input "****"
type Price-inputprice "**"
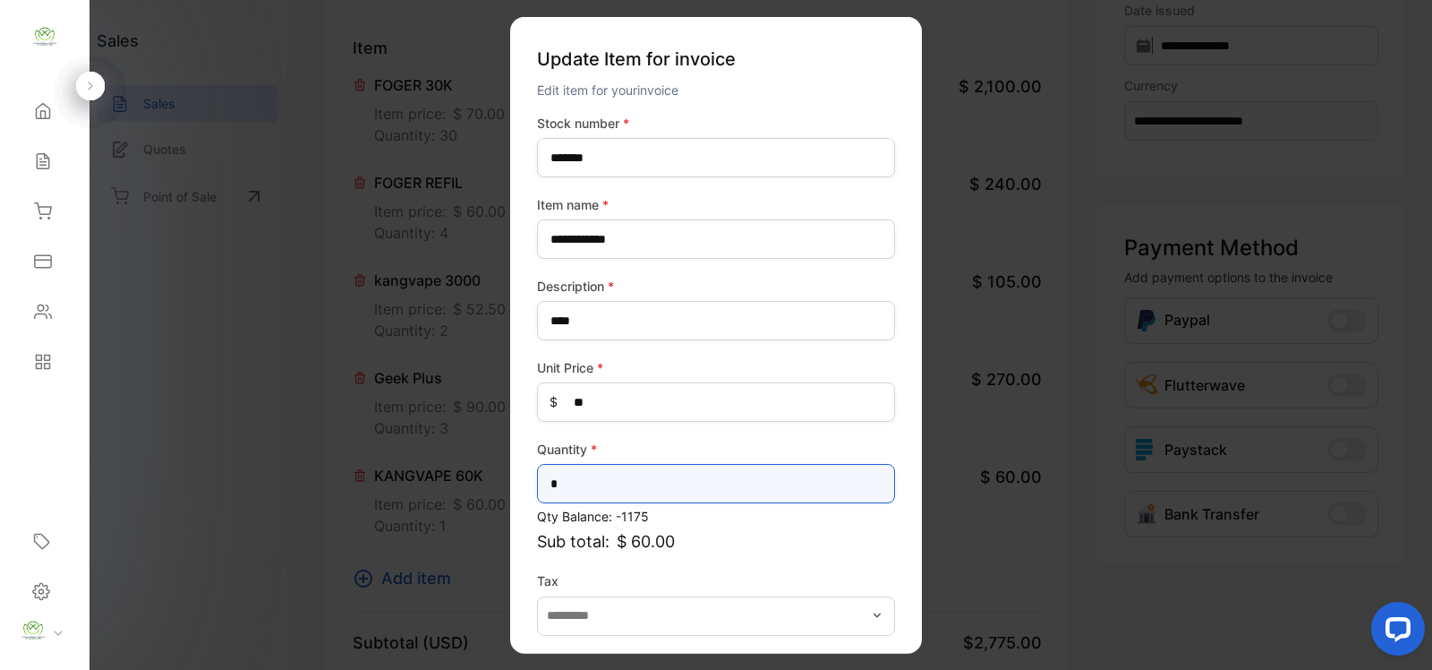
drag, startPoint x: 634, startPoint y: 467, endPoint x: 408, endPoint y: 489, distance: 226.6
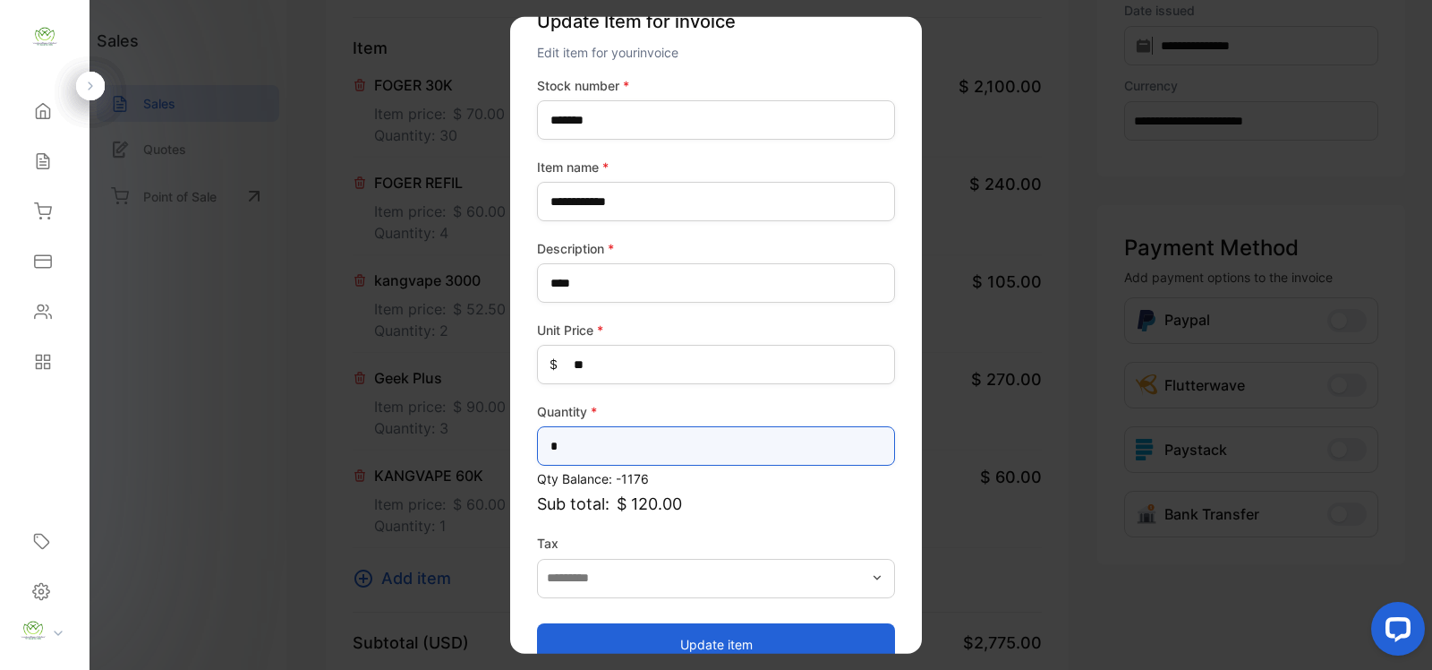
scroll to position [70, 0]
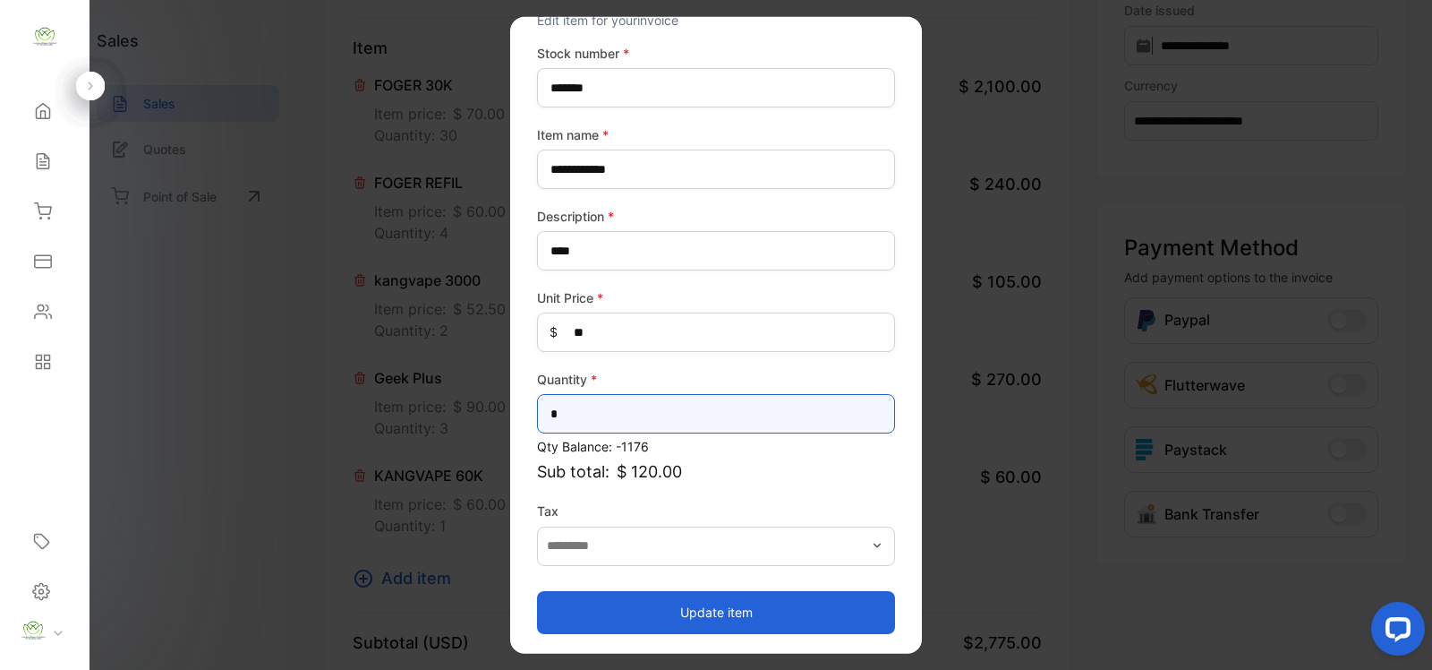
type input "*"
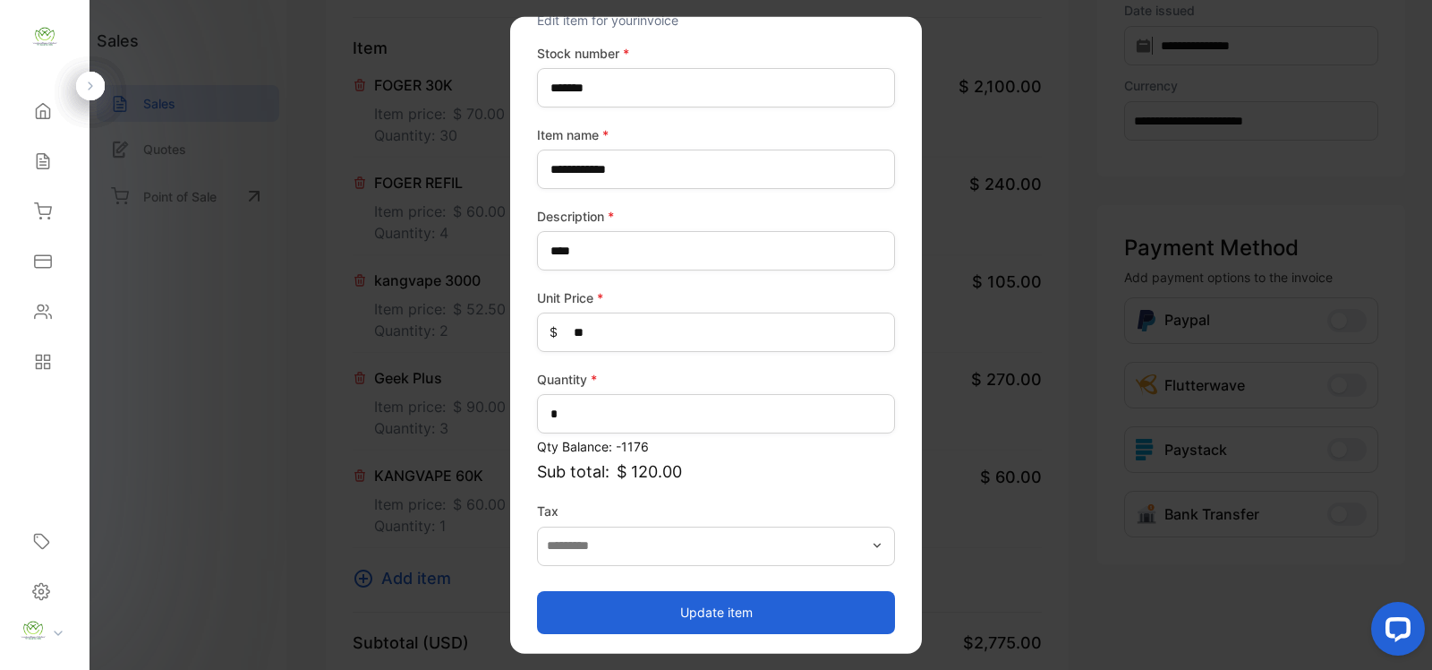
click at [795, 614] on button "Update item" at bounding box center [716, 611] width 358 height 43
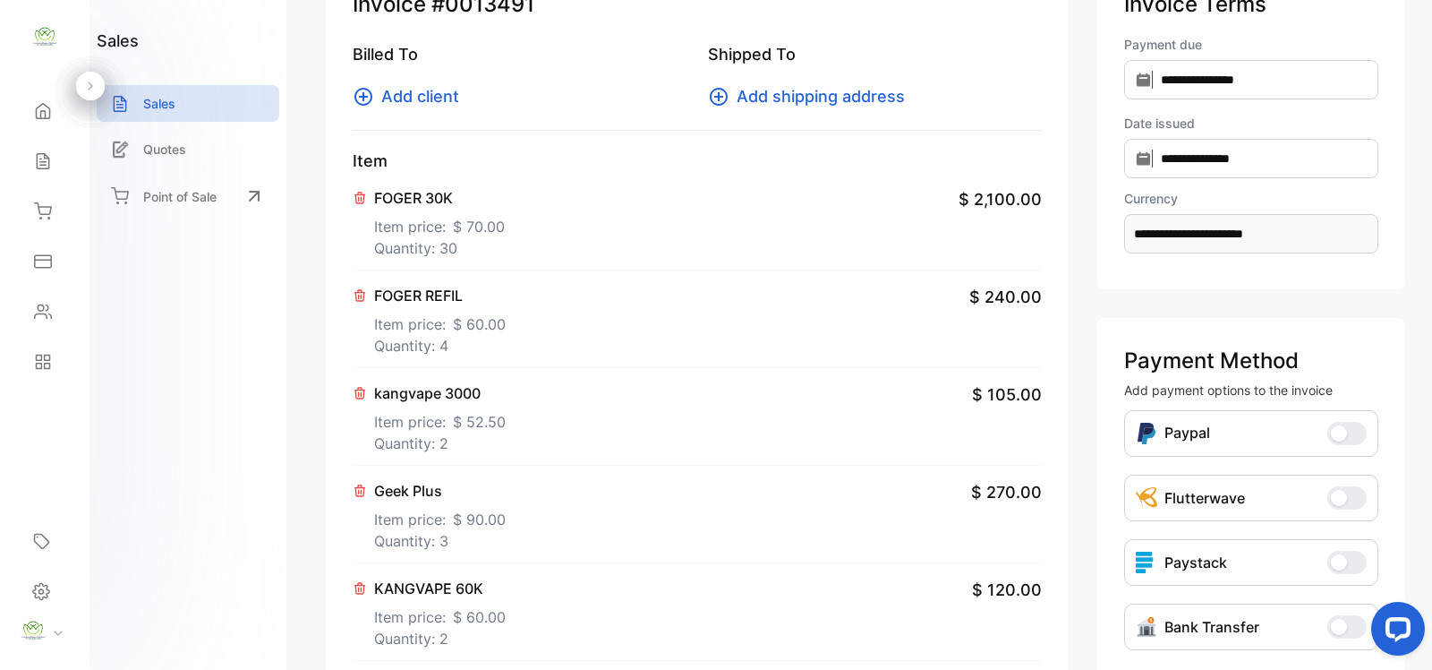
scroll to position [0, 0]
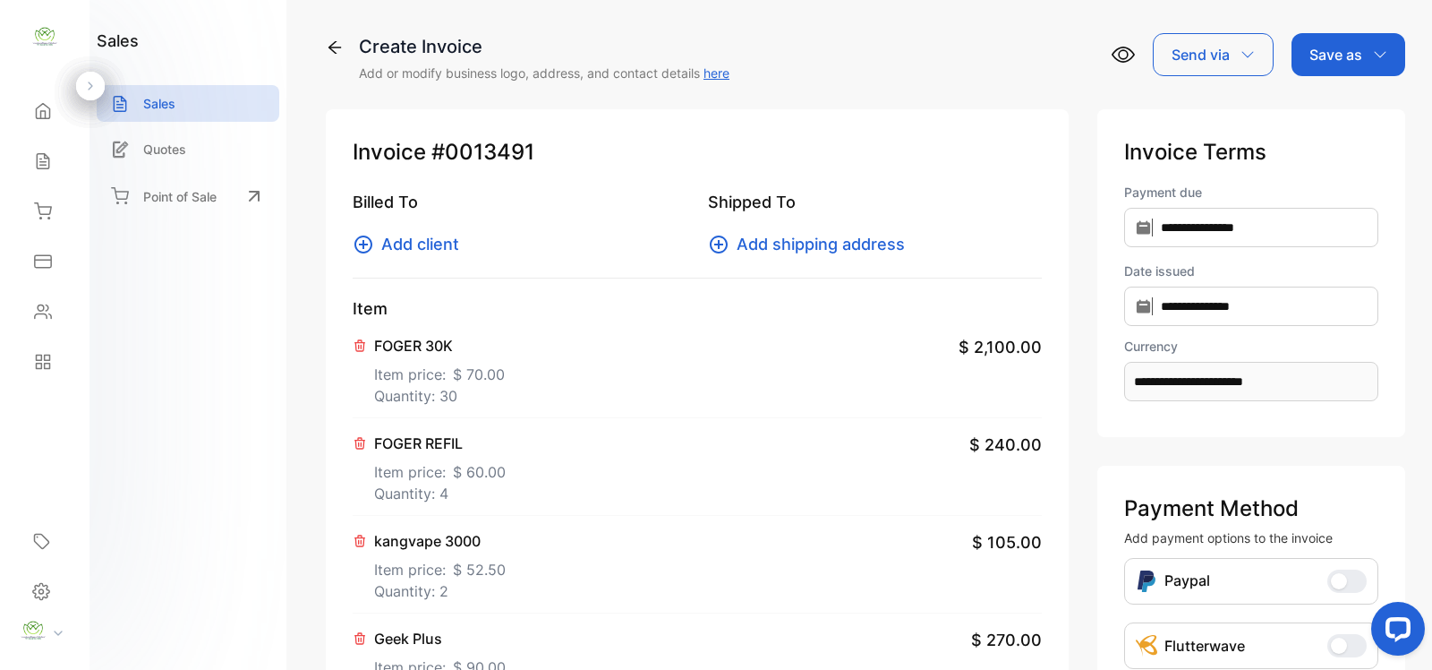
click at [379, 247] on button "Add client" at bounding box center [411, 244] width 117 height 24
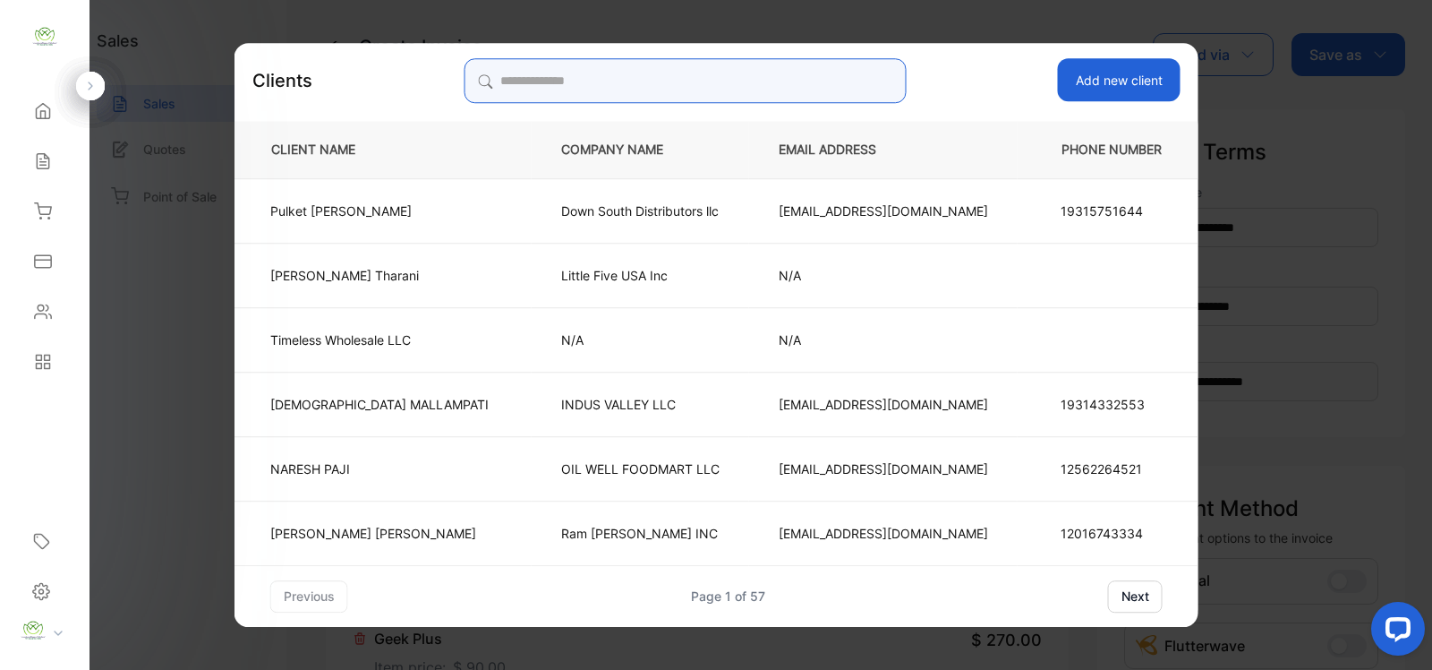
click at [664, 85] on input "search" at bounding box center [685, 80] width 442 height 45
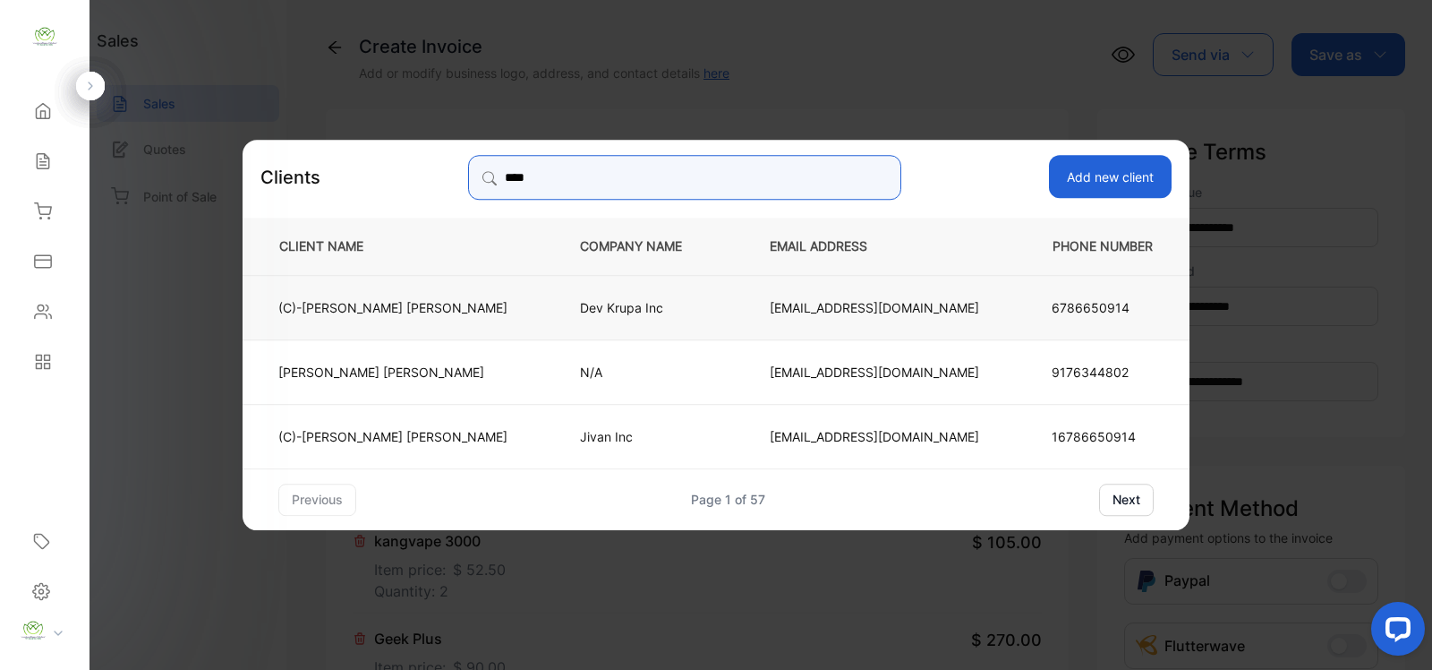
type input "****"
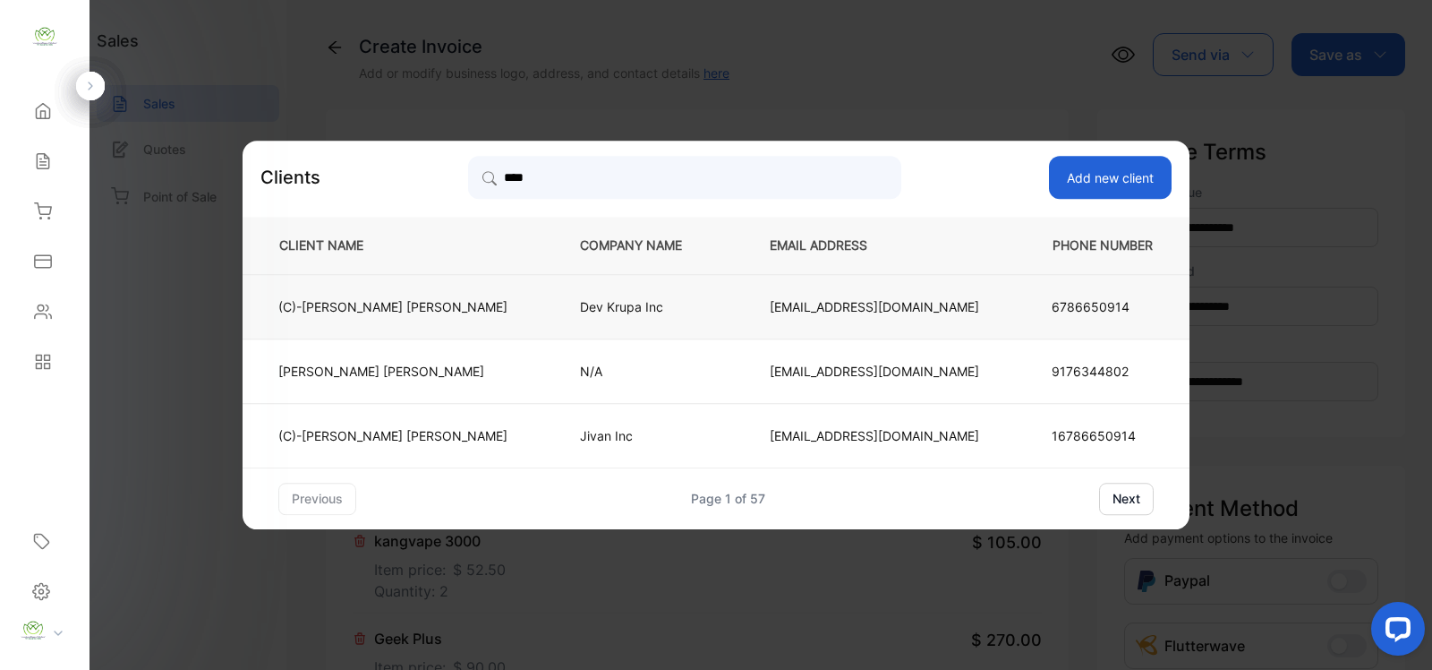
click at [615, 315] on p "Dev Krupa Inc" at bounding box center [645, 306] width 131 height 19
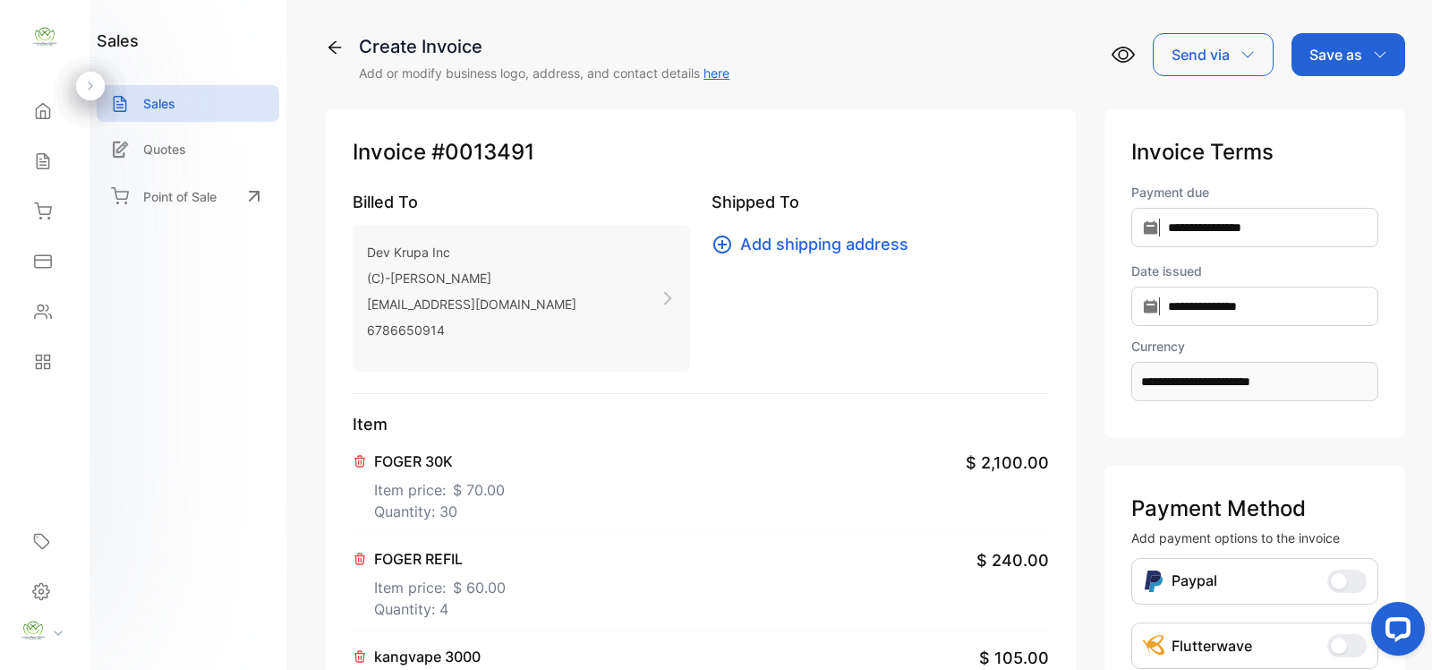
click at [1363, 47] on div "Save as" at bounding box center [1349, 54] width 114 height 43
click at [1336, 116] on div "Invoice" at bounding box center [1344, 114] width 103 height 36
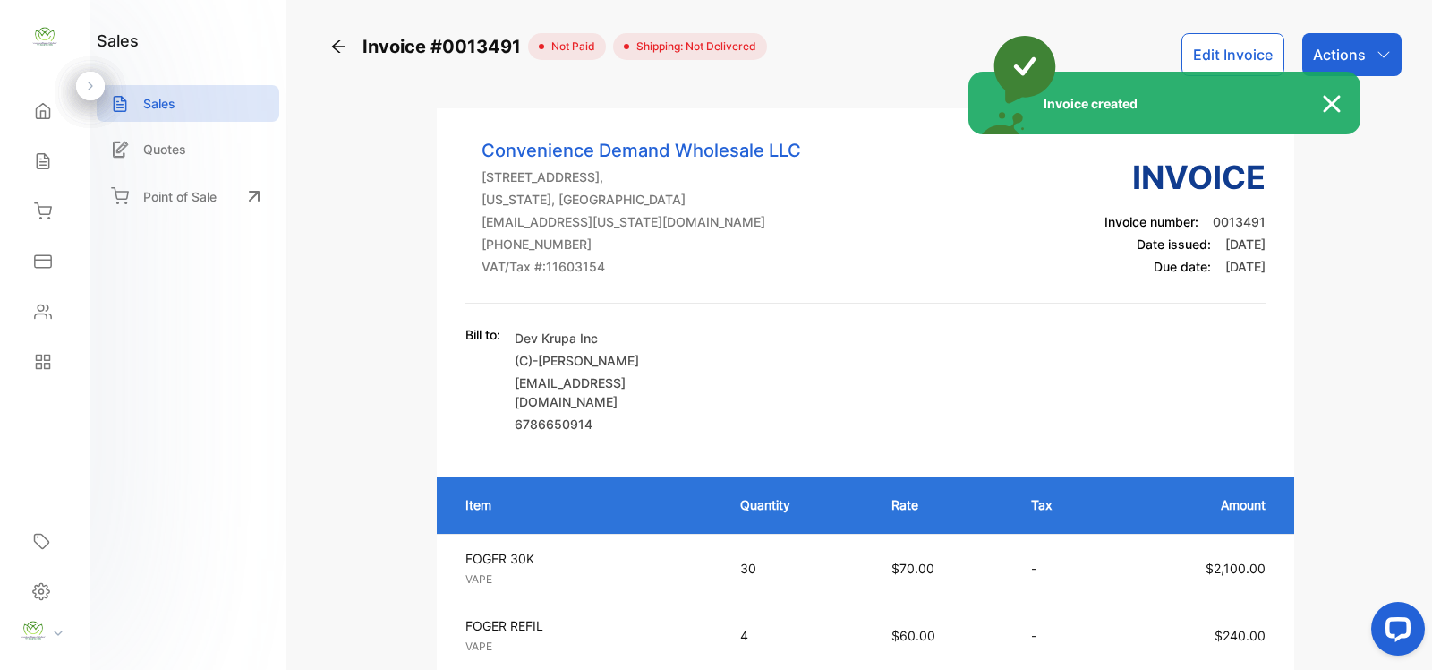
click at [1365, 50] on div "Invoice created" at bounding box center [716, 335] width 1432 height 670
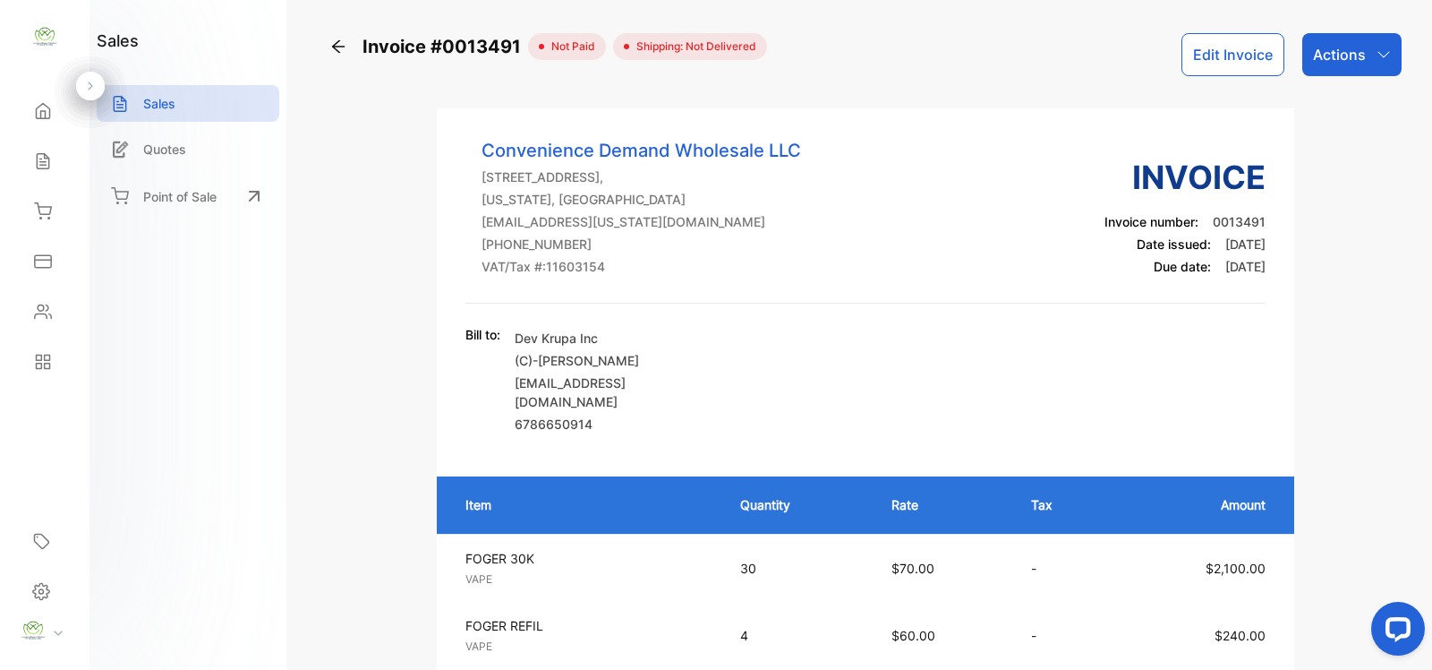
click at [1365, 50] on div "Actions" at bounding box center [1352, 54] width 99 height 43
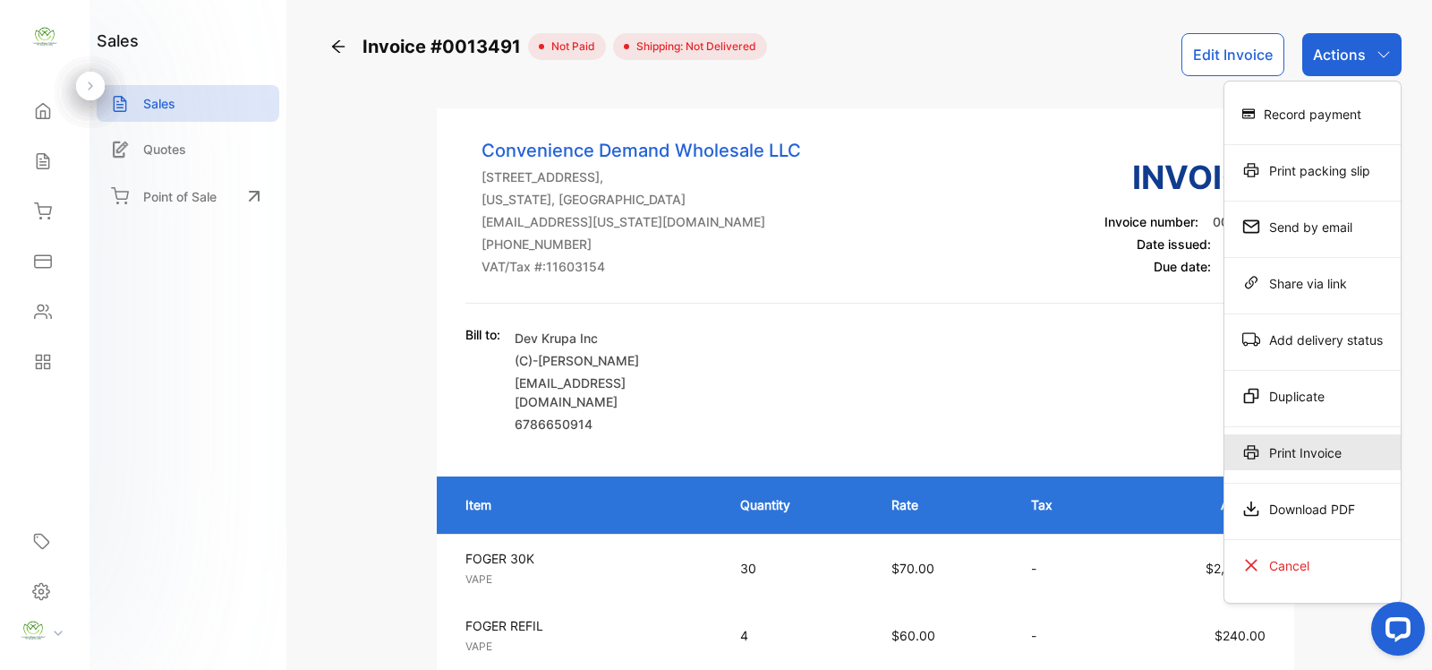
click at [1336, 443] on div "Print Invoice" at bounding box center [1313, 452] width 176 height 36
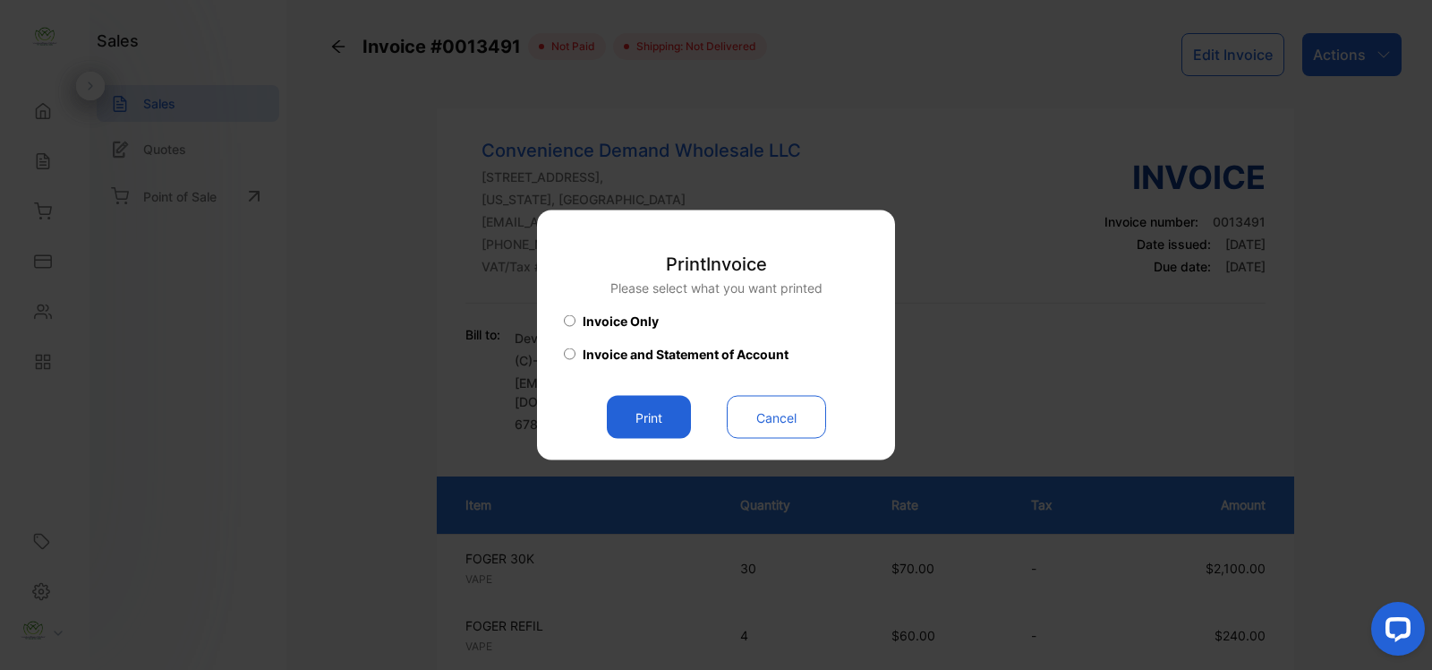
click at [664, 415] on button "Print" at bounding box center [649, 417] width 84 height 43
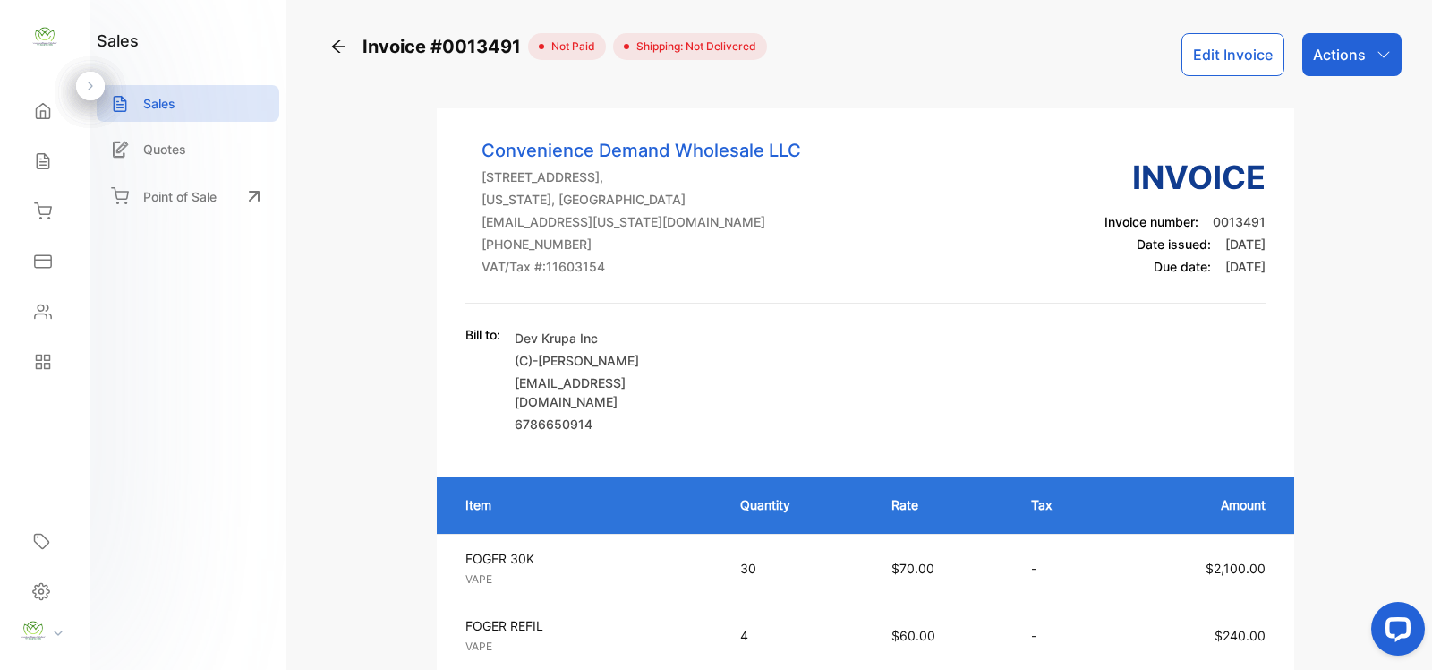
click at [341, 41] on icon at bounding box center [338, 47] width 18 height 18
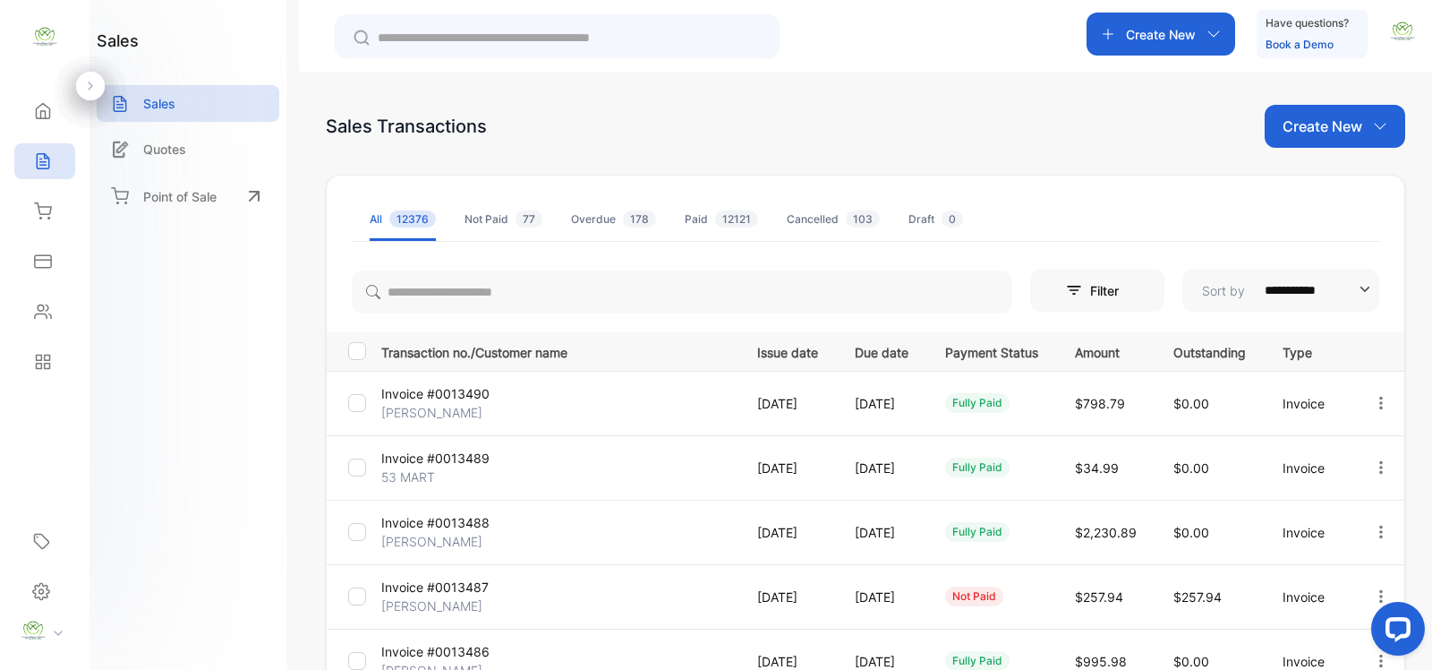
click at [1343, 124] on p "Create New" at bounding box center [1323, 125] width 80 height 21
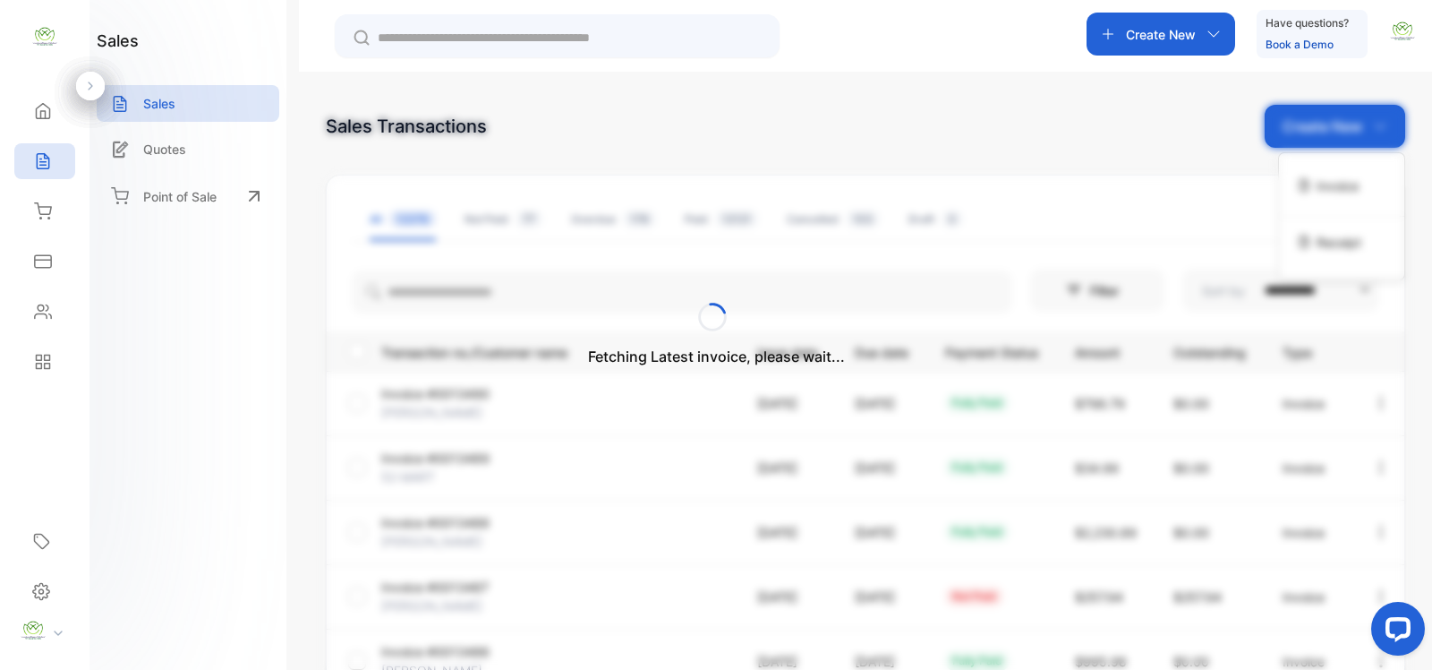
click at [1325, 186] on div "Fetching Latest invoice, please wait..." at bounding box center [716, 335] width 1432 height 670
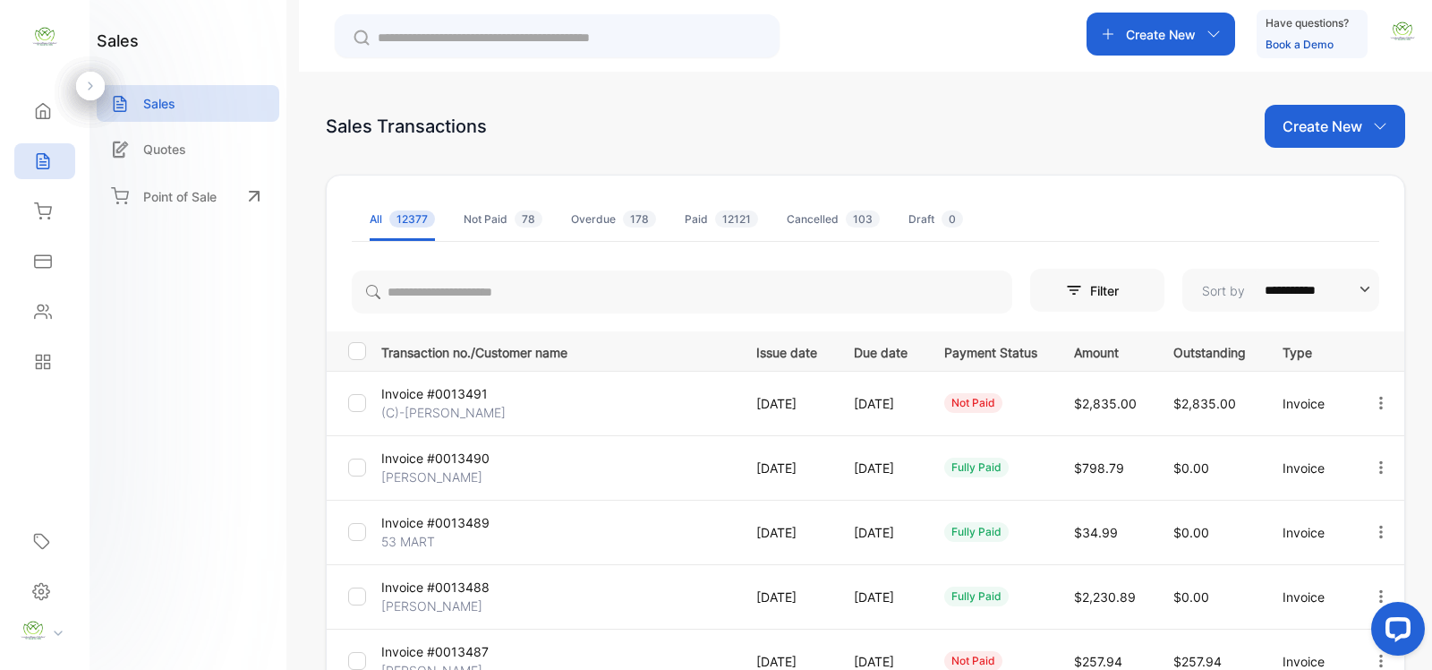
click at [1339, 136] on p "Create New" at bounding box center [1323, 125] width 80 height 21
click at [1322, 190] on span "Invoice" at bounding box center [1338, 185] width 42 height 19
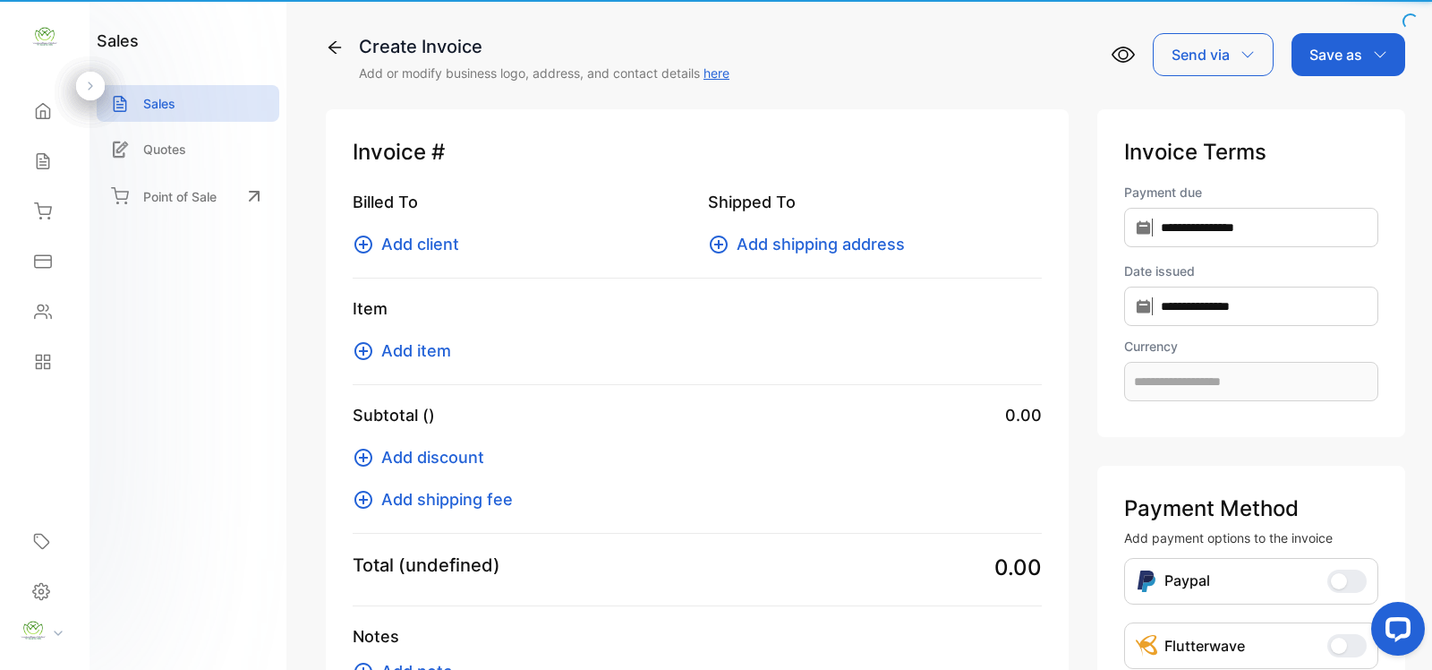
type input "**********"
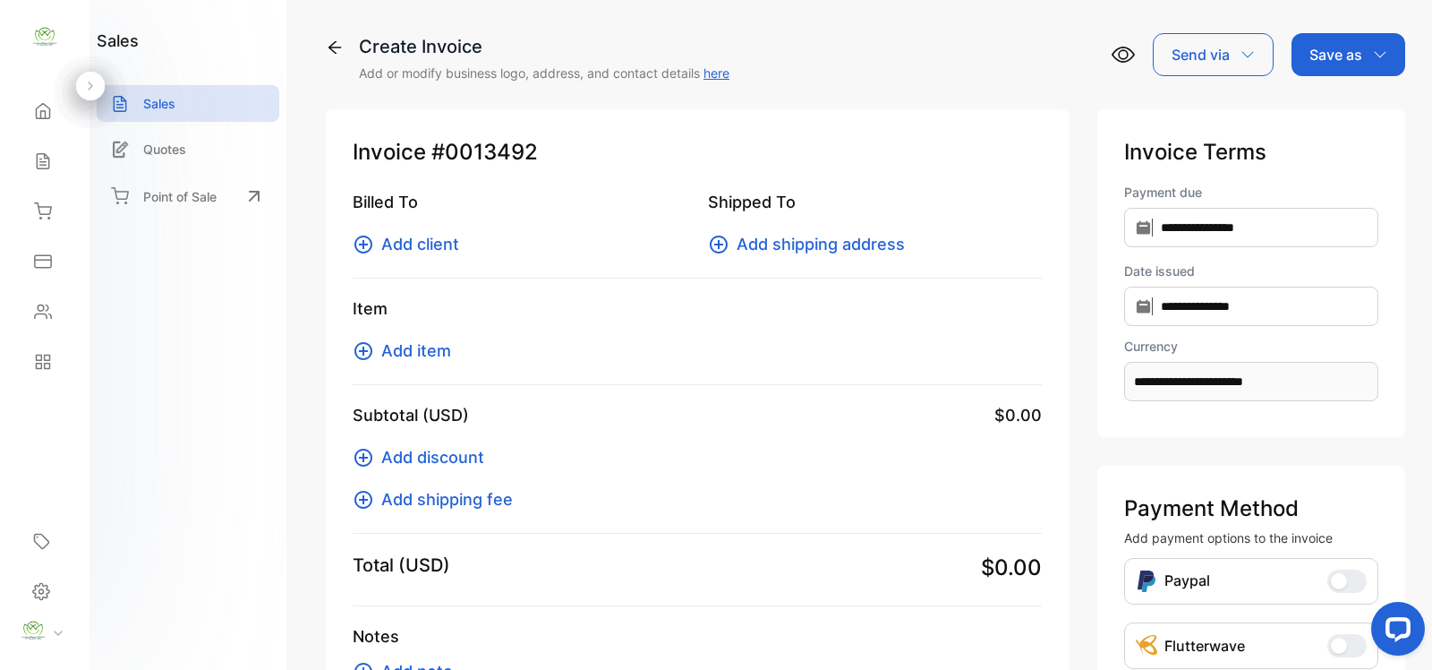
click at [392, 342] on span "Add item" at bounding box center [416, 350] width 70 height 24
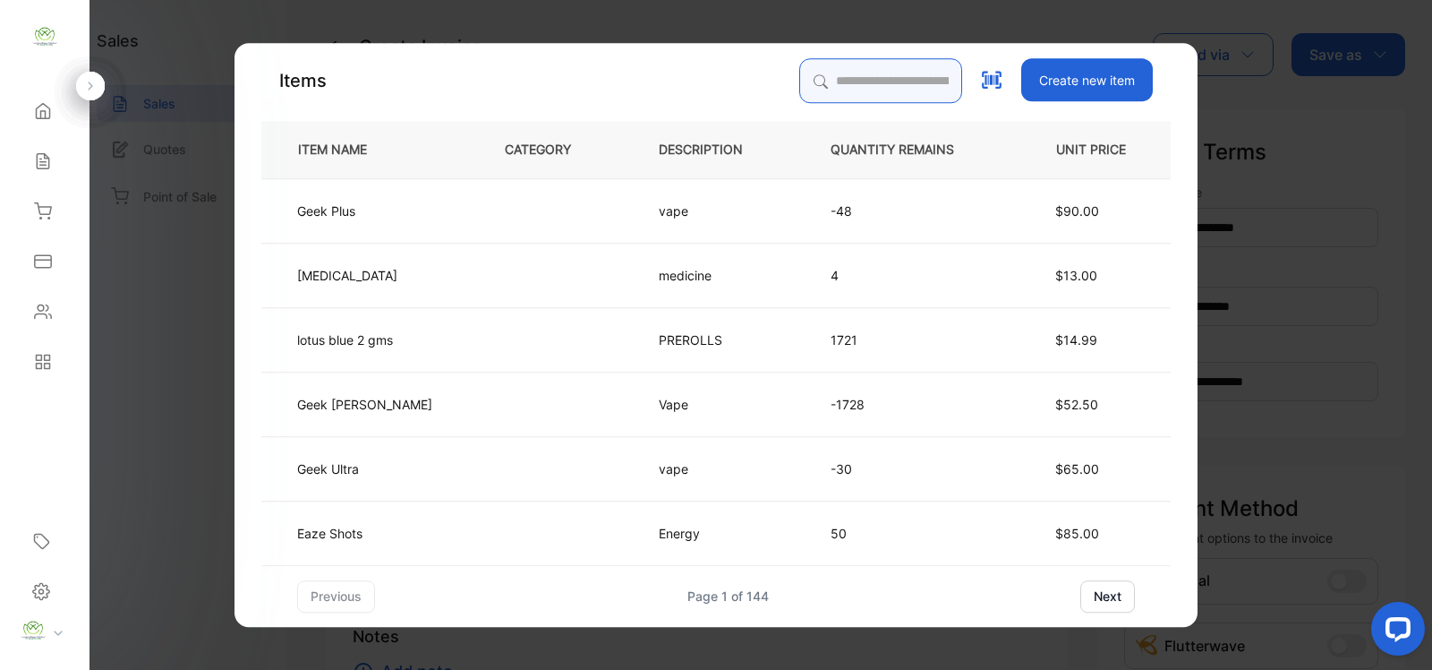
click at [839, 74] on input "search" at bounding box center [880, 80] width 163 height 45
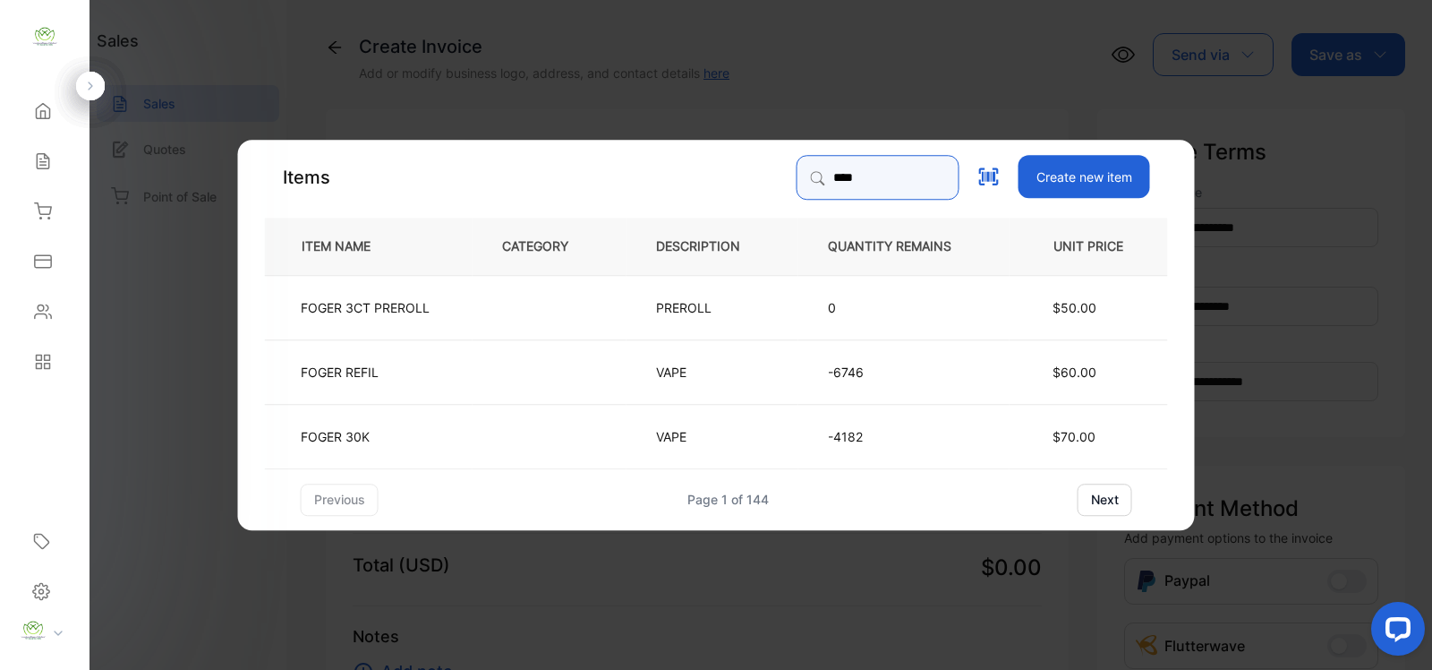
type input "****"
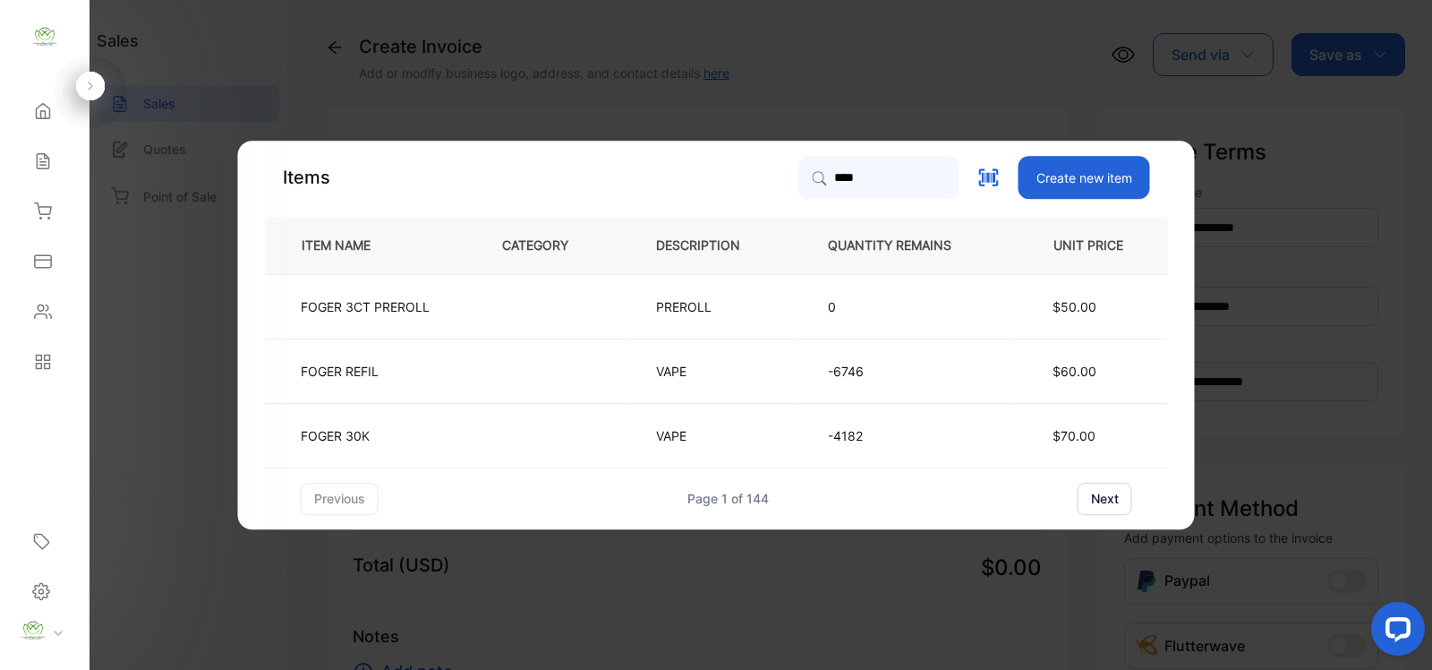
click at [337, 418] on td "FOGER 30K" at bounding box center [369, 435] width 208 height 64
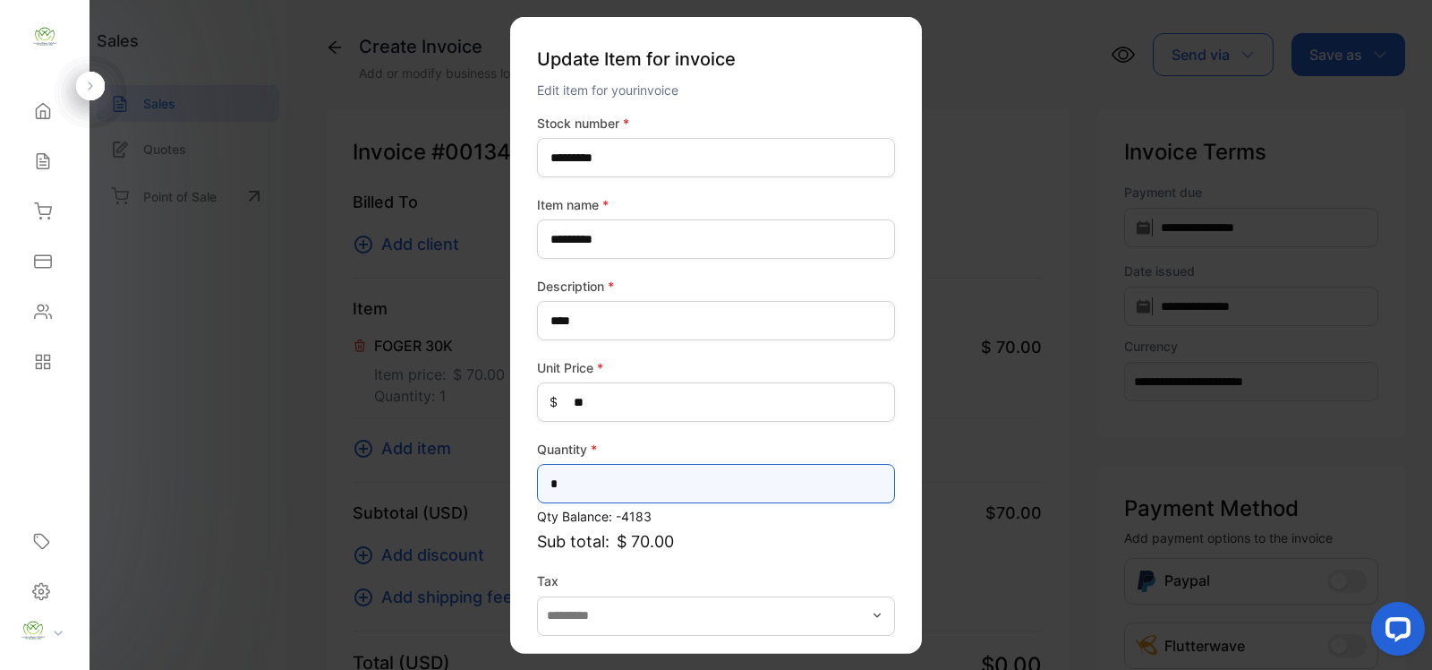
drag, startPoint x: 600, startPoint y: 501, endPoint x: 578, endPoint y: 492, distance: 23.3
click at [600, 502] on div "Quantity * *" at bounding box center [716, 472] width 358 height 64
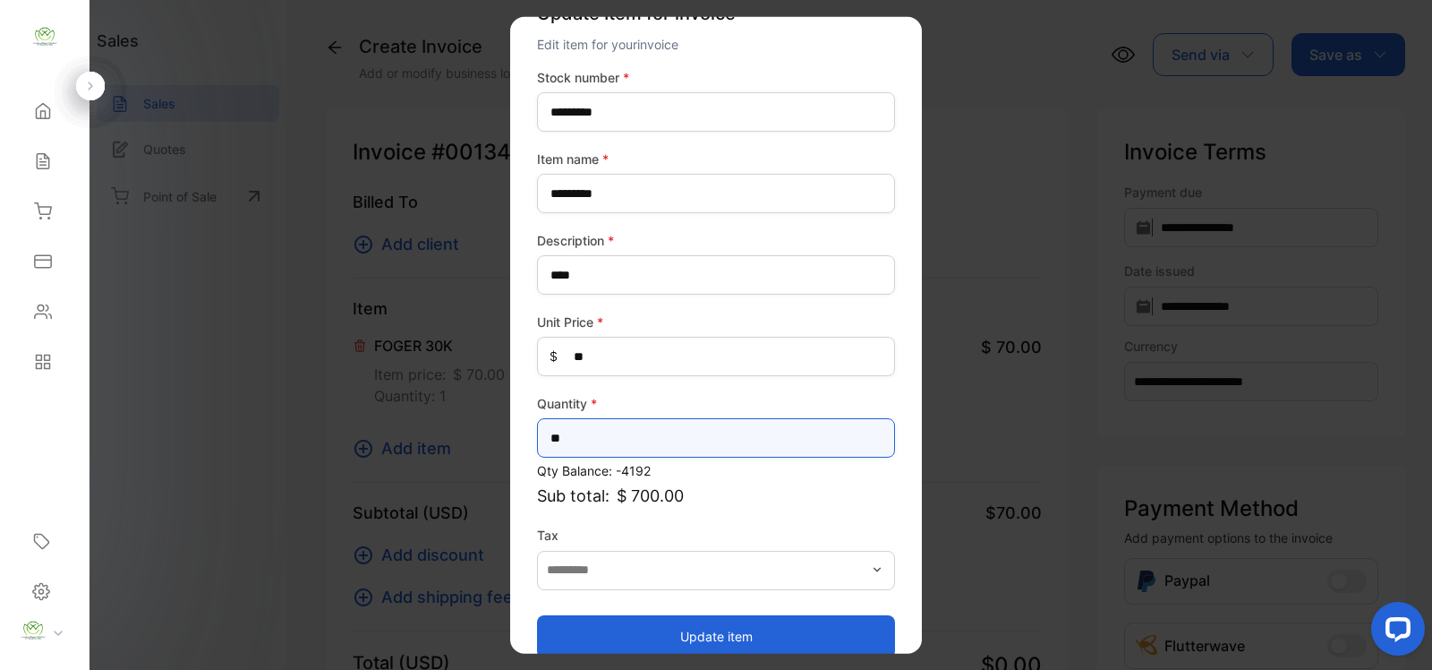
scroll to position [70, 0]
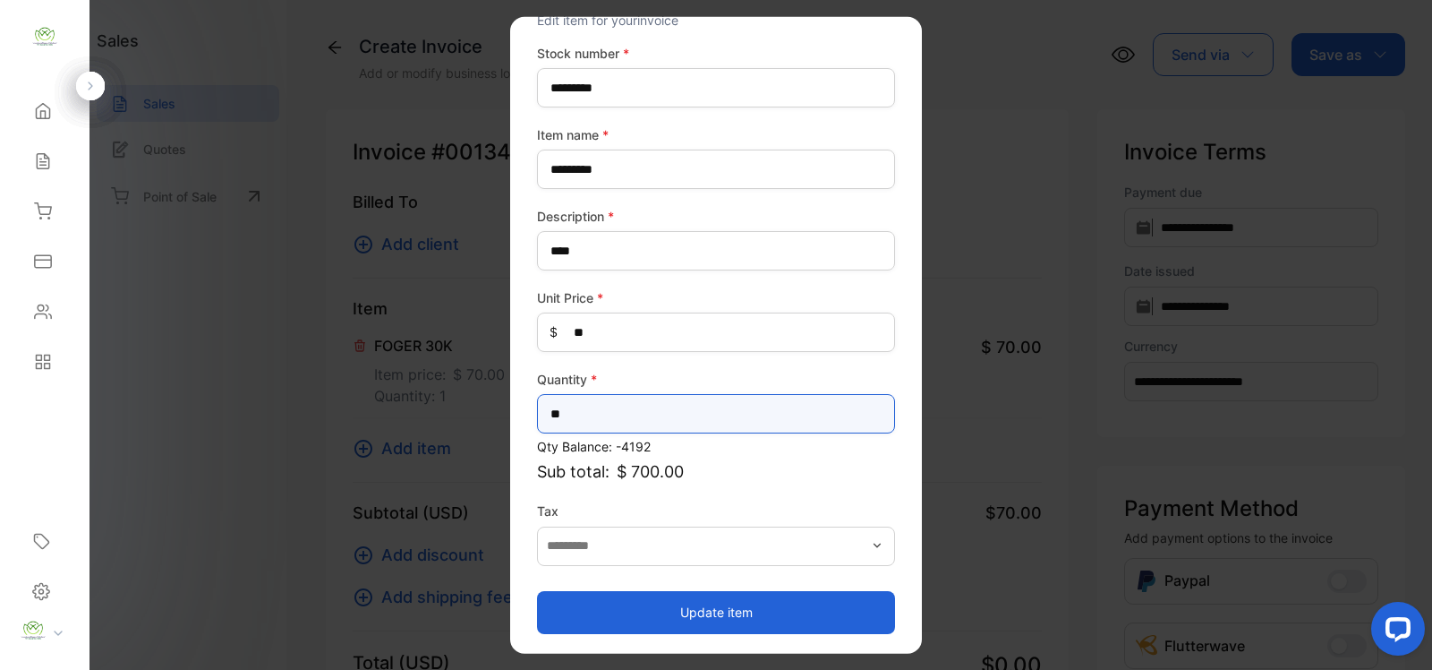
type input "**"
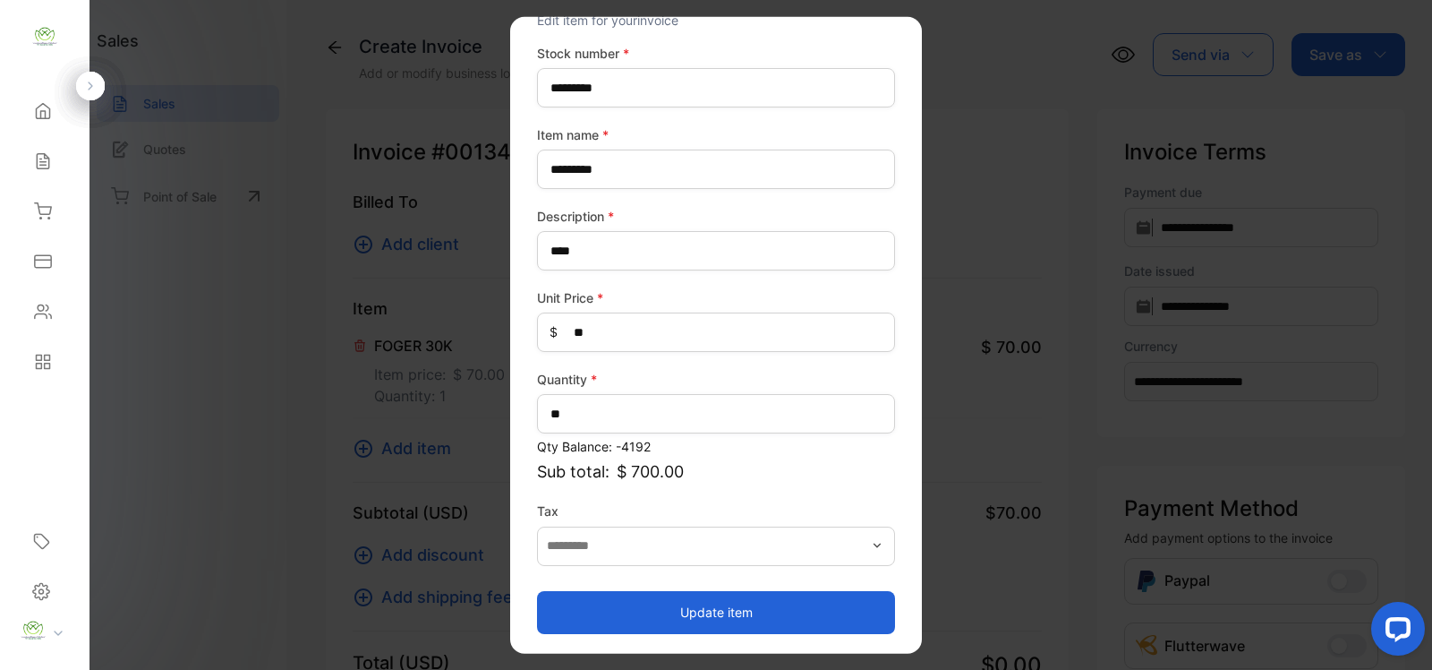
click at [718, 624] on button "Update item" at bounding box center [716, 611] width 358 height 43
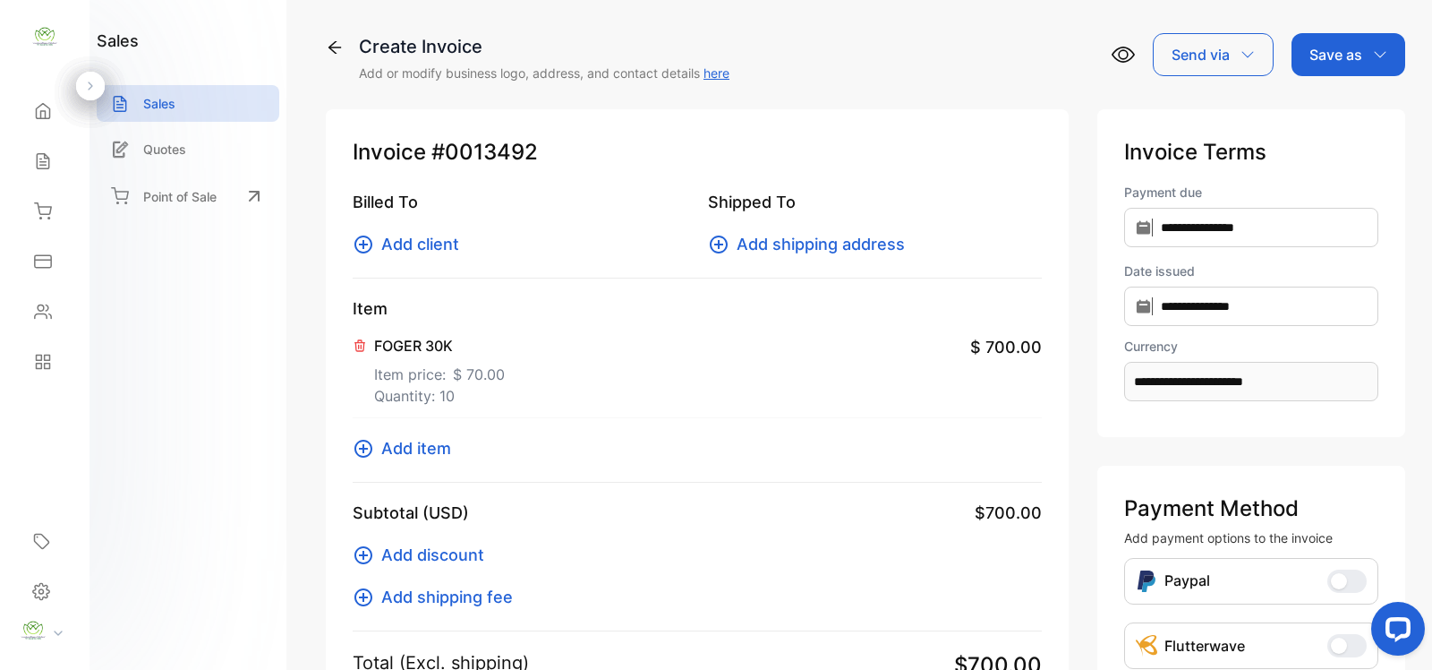
click at [1317, 56] on p "Save as" at bounding box center [1336, 54] width 53 height 21
click at [1318, 114] on div "Invoice" at bounding box center [1344, 114] width 103 height 36
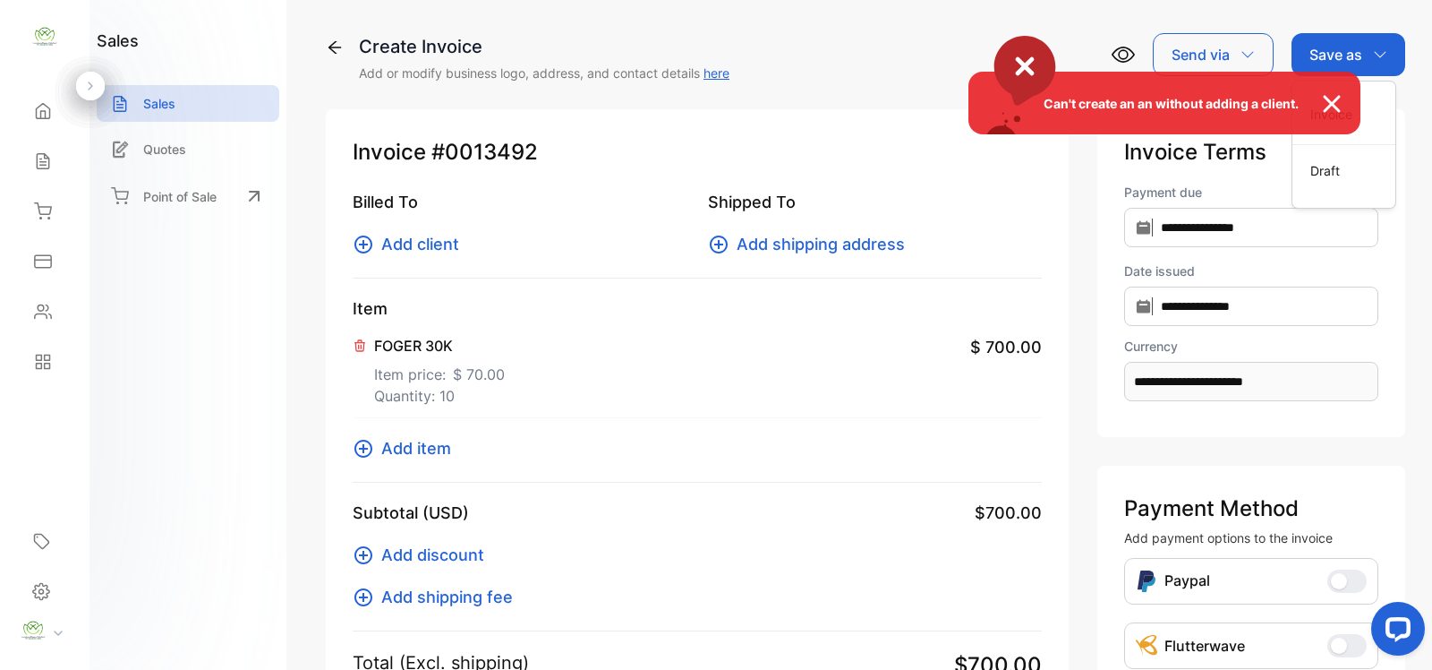
click at [412, 237] on div "Can't create an an without adding a client." at bounding box center [716, 335] width 1432 height 670
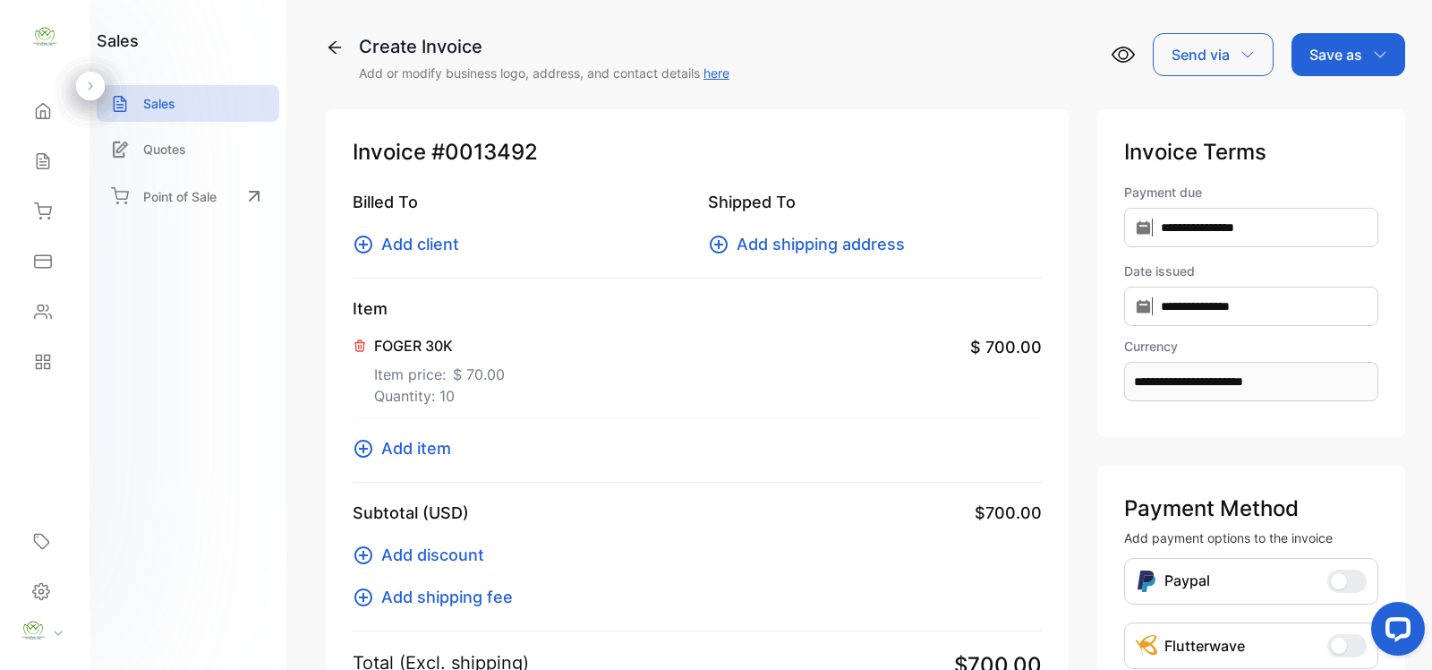
click at [410, 240] on span "Add client" at bounding box center [420, 244] width 78 height 24
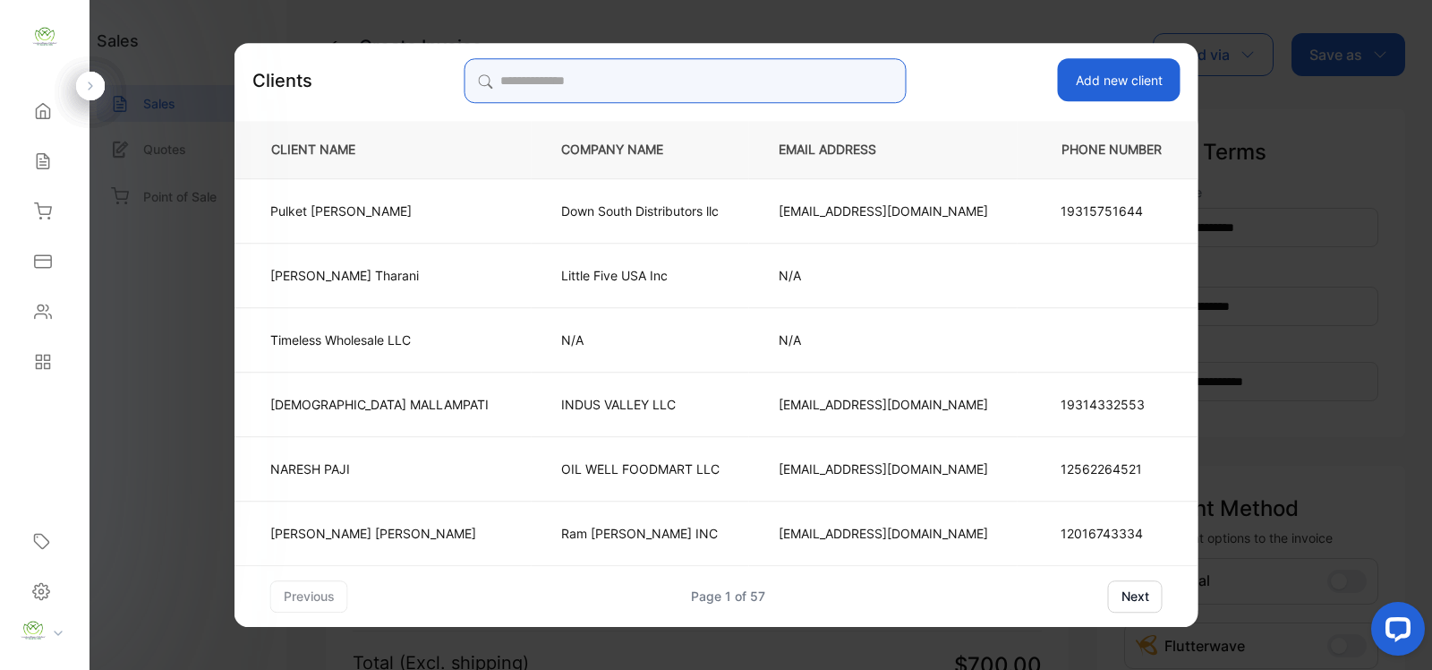
click at [628, 74] on input "search" at bounding box center [685, 80] width 442 height 45
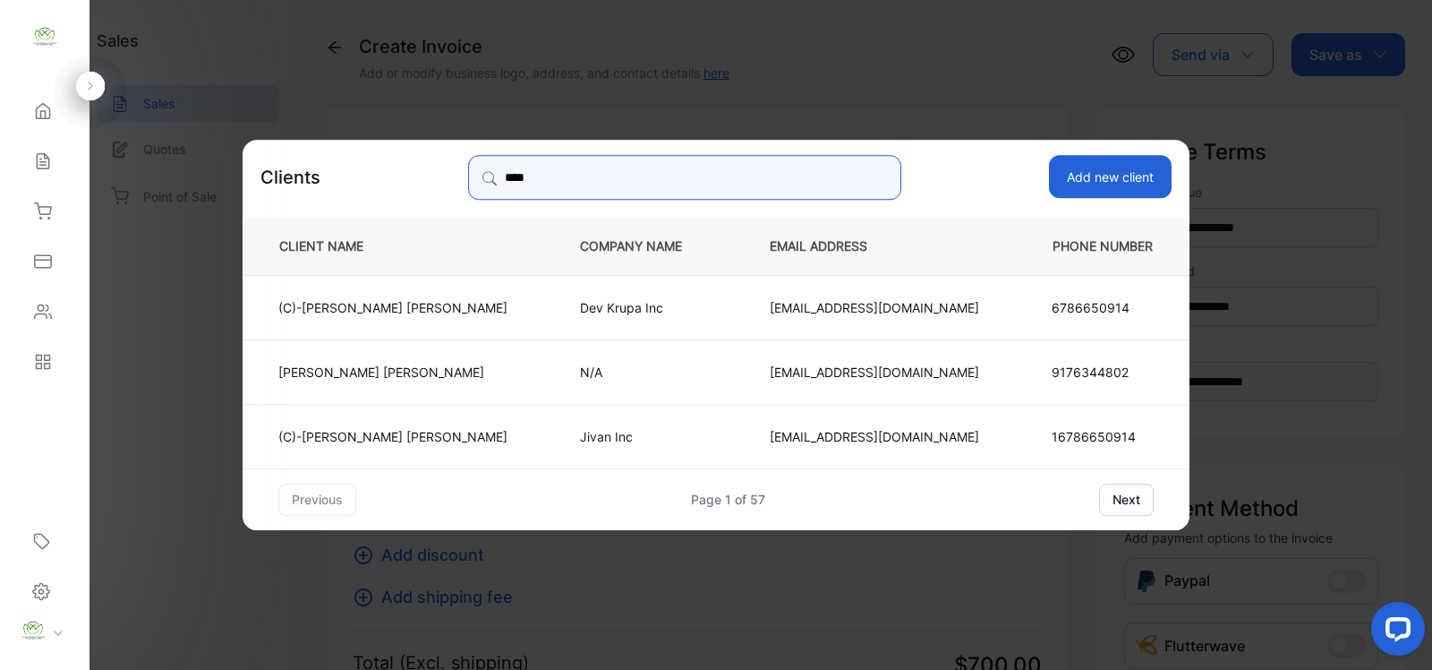
type input "****"
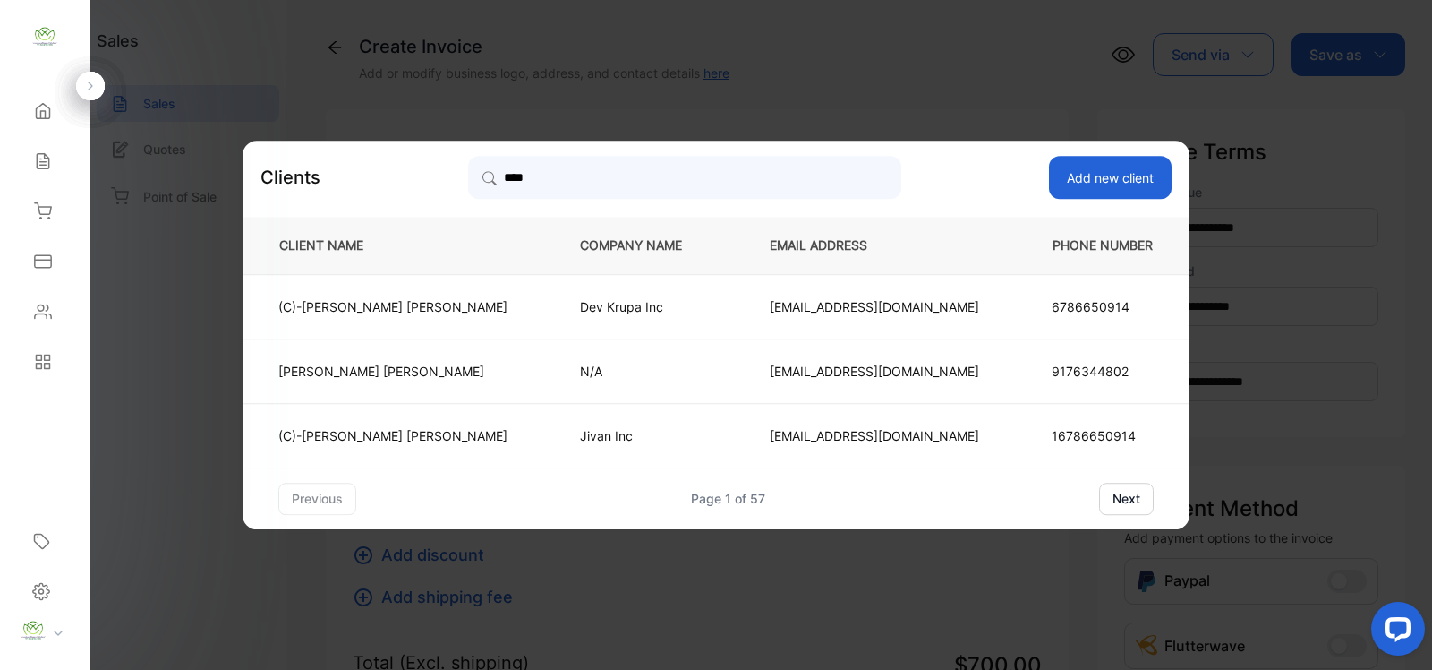
click at [449, 417] on td "(C)-kanu Jivan patel" at bounding box center [397, 435] width 308 height 64
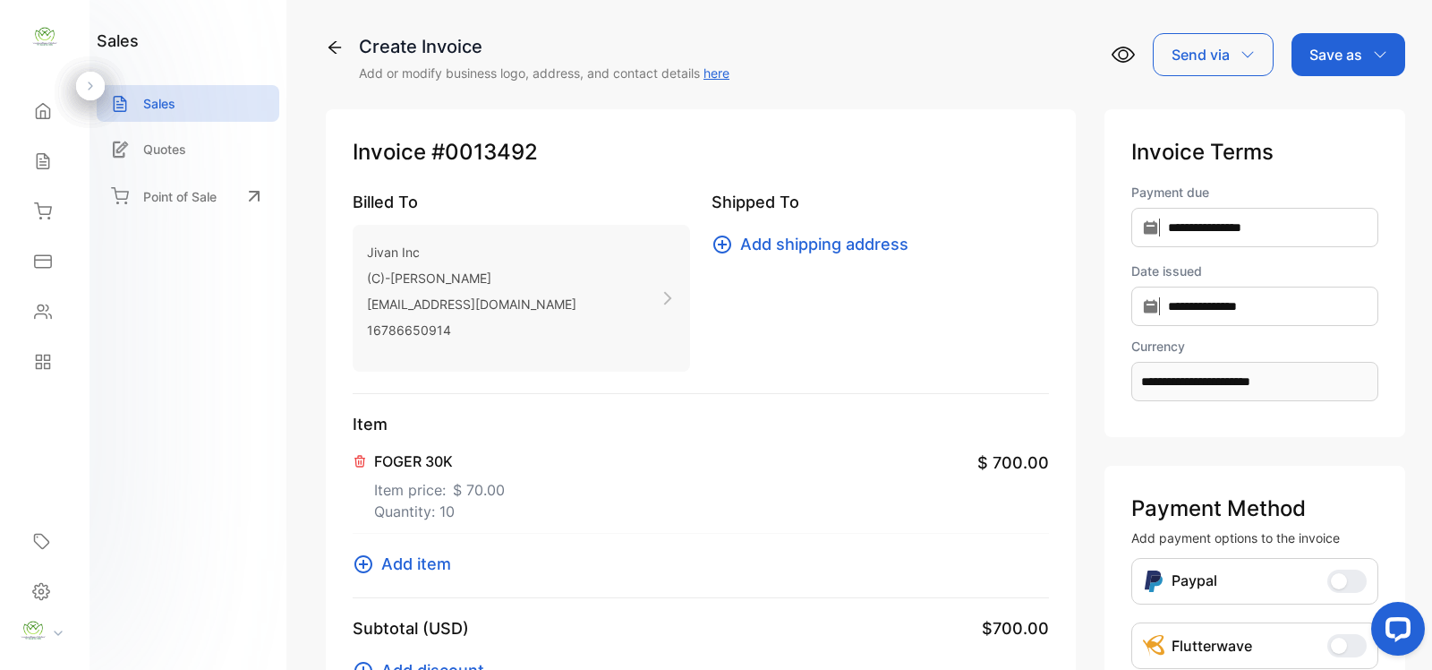
click at [1355, 47] on p "Save as" at bounding box center [1336, 54] width 53 height 21
click at [1332, 132] on div "Invoice" at bounding box center [1344, 117] width 103 height 56
click at [1329, 119] on div "Invoice" at bounding box center [1344, 114] width 103 height 36
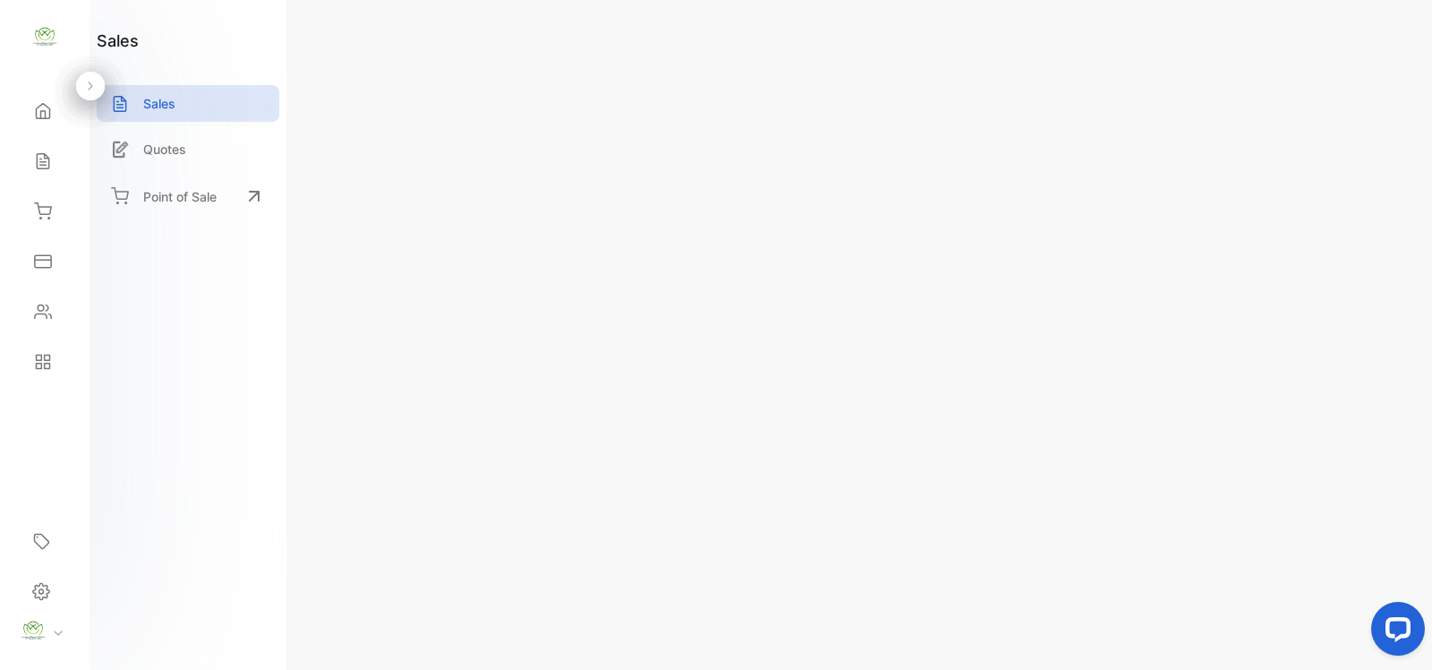
click at [1345, 65] on div "Actions" at bounding box center [1352, 54] width 99 height 43
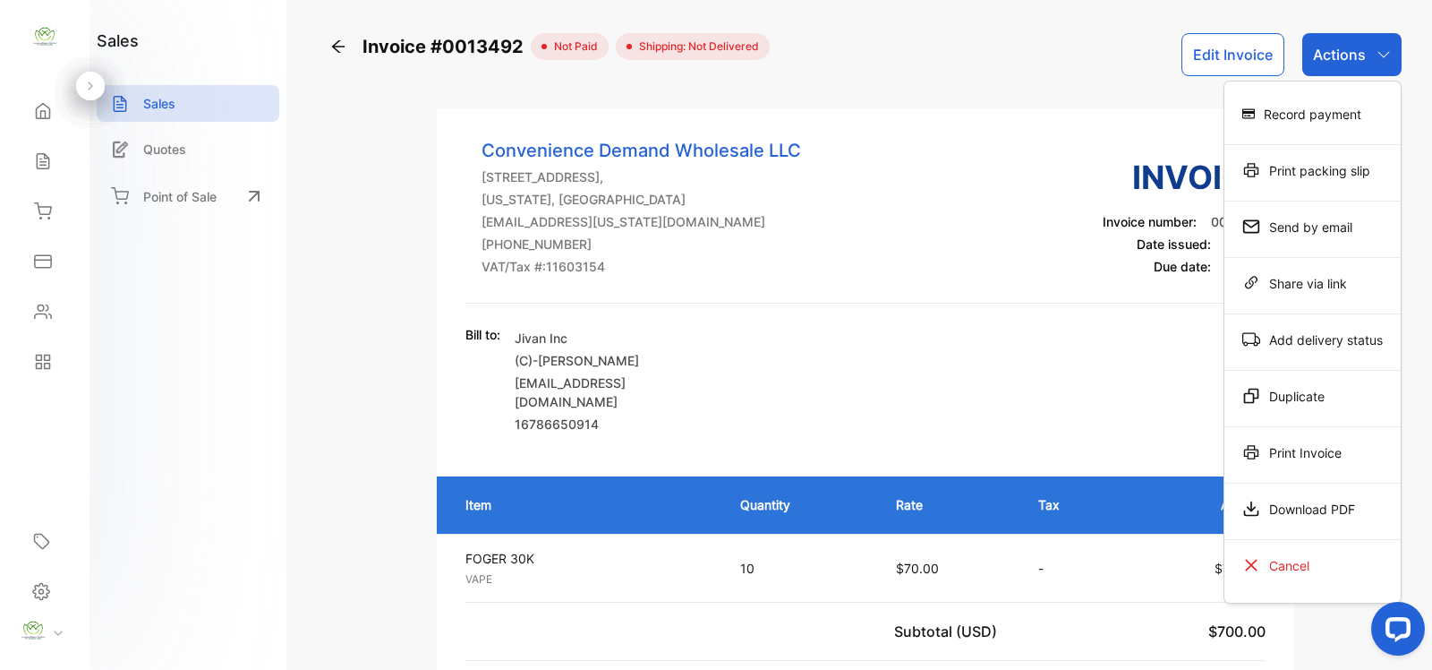
click at [1260, 449] on div "Print Invoice" at bounding box center [1313, 452] width 176 height 36
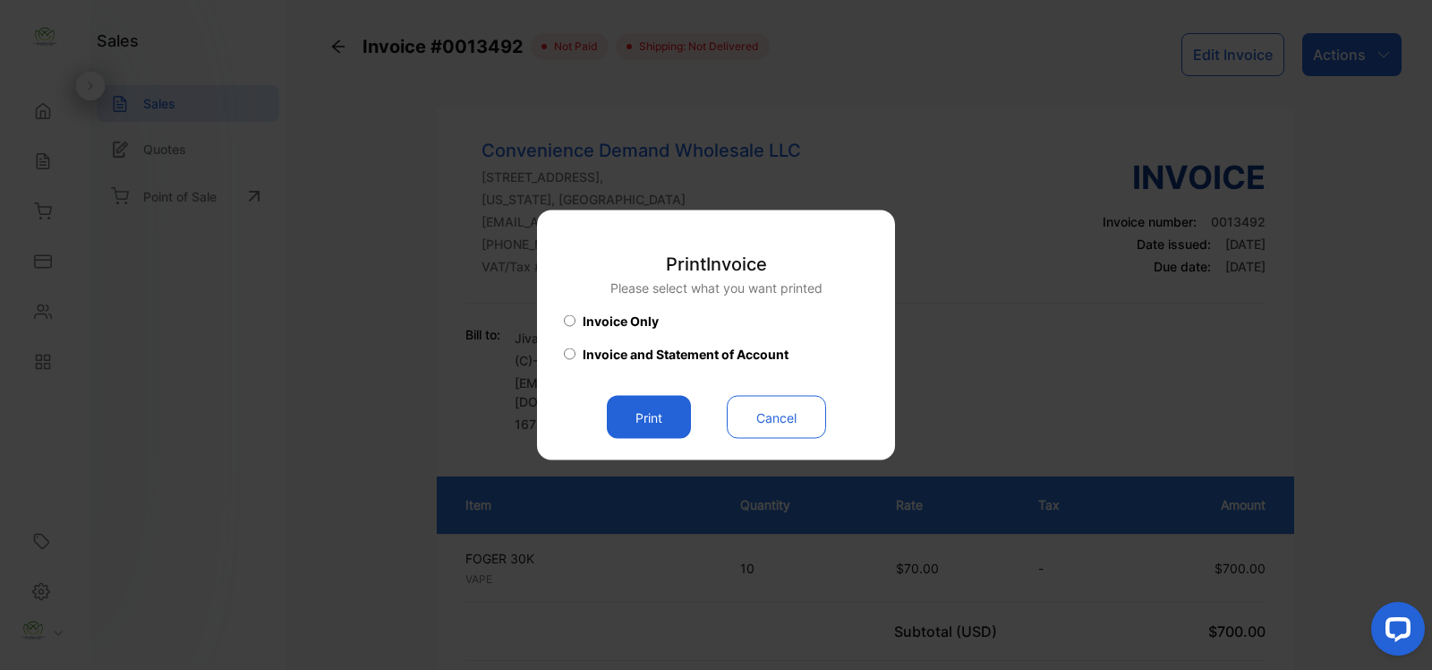
click at [640, 419] on button "Print" at bounding box center [649, 417] width 84 height 43
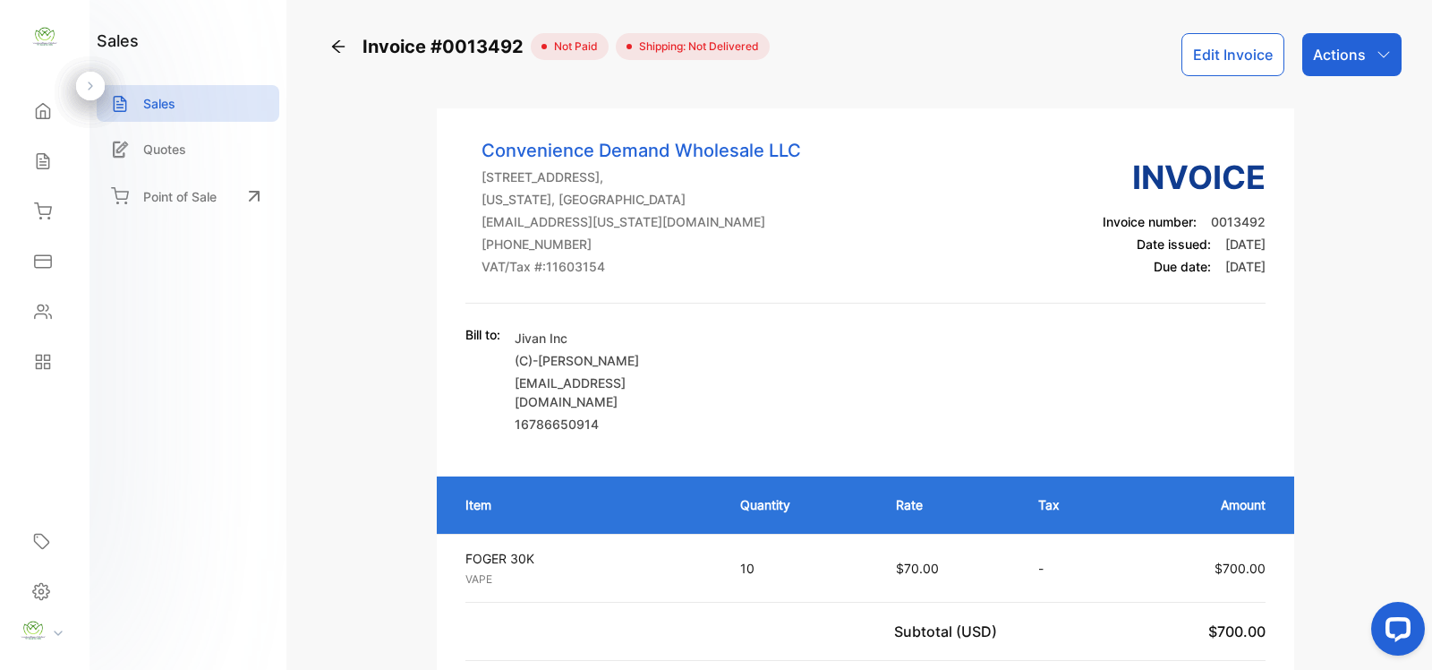
click at [341, 51] on icon at bounding box center [338, 47] width 18 height 18
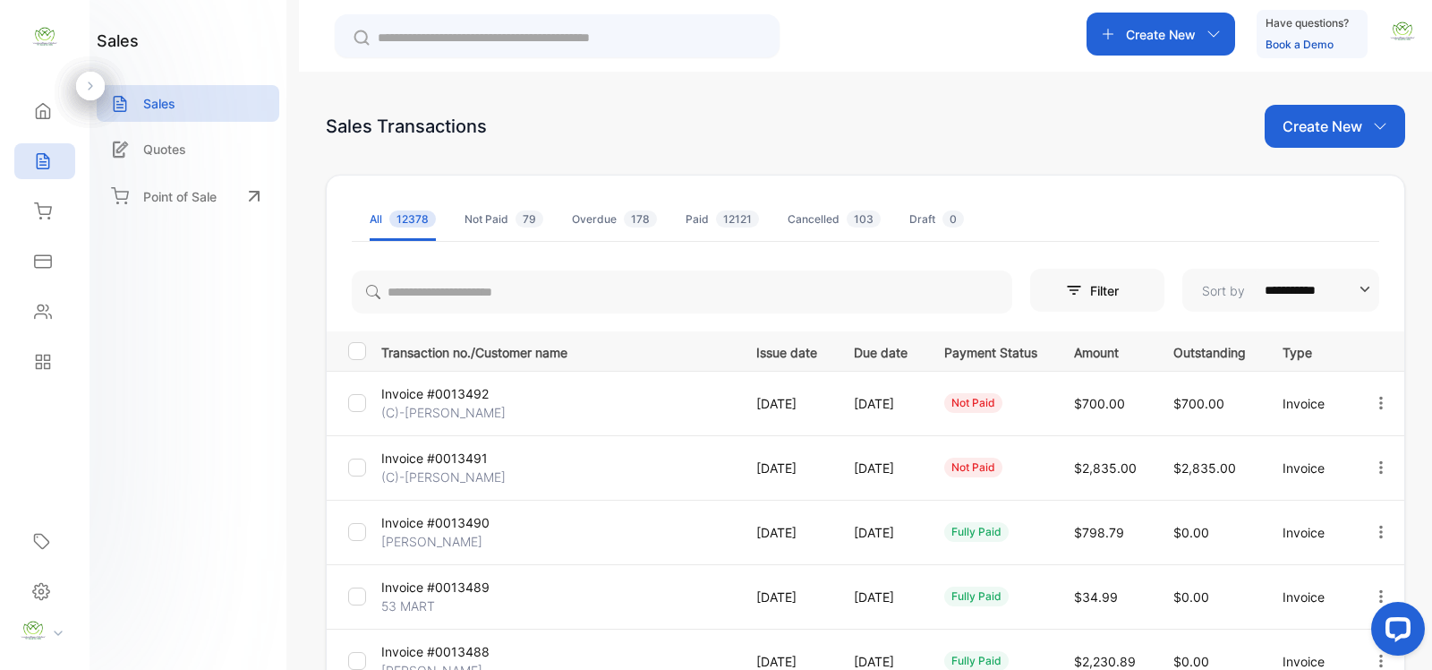
drag, startPoint x: 1295, startPoint y: 131, endPoint x: 1283, endPoint y: 137, distance: 13.2
click at [1292, 128] on p "Create New" at bounding box center [1323, 125] width 80 height 21
click at [1300, 185] on icon at bounding box center [1304, 185] width 8 height 11
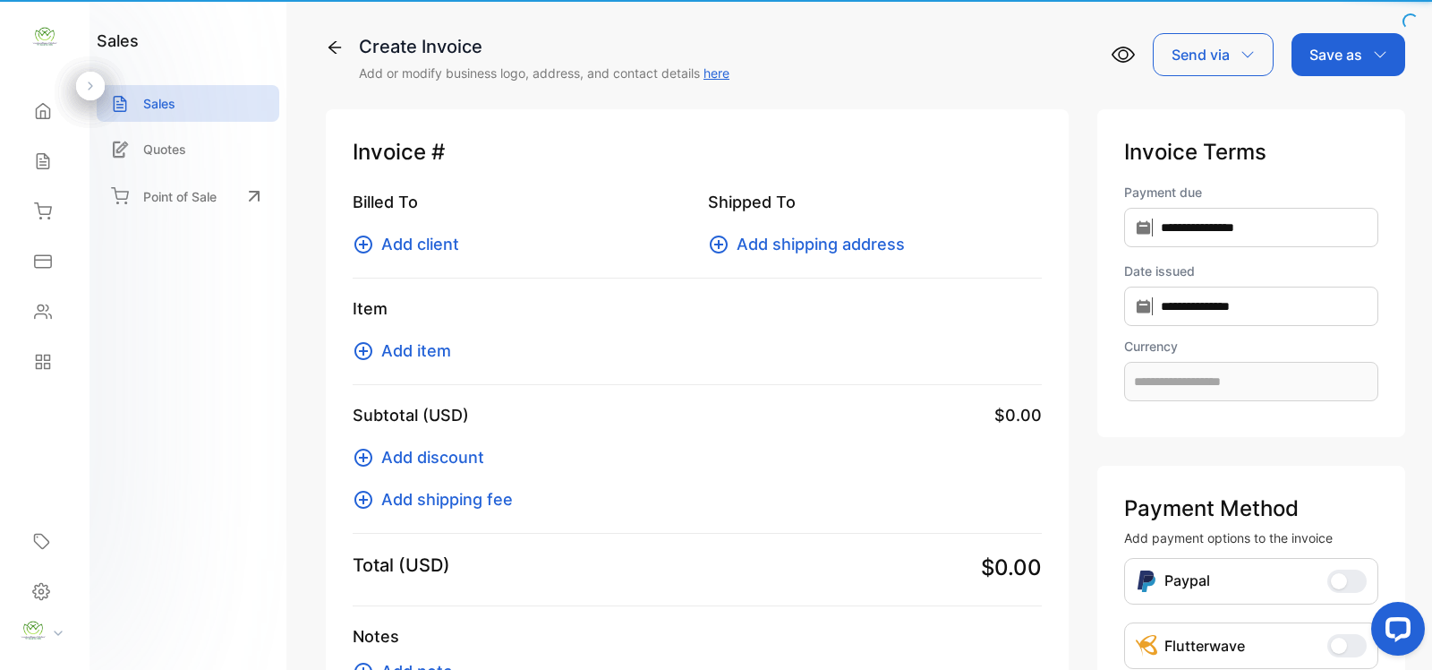
type input "**********"
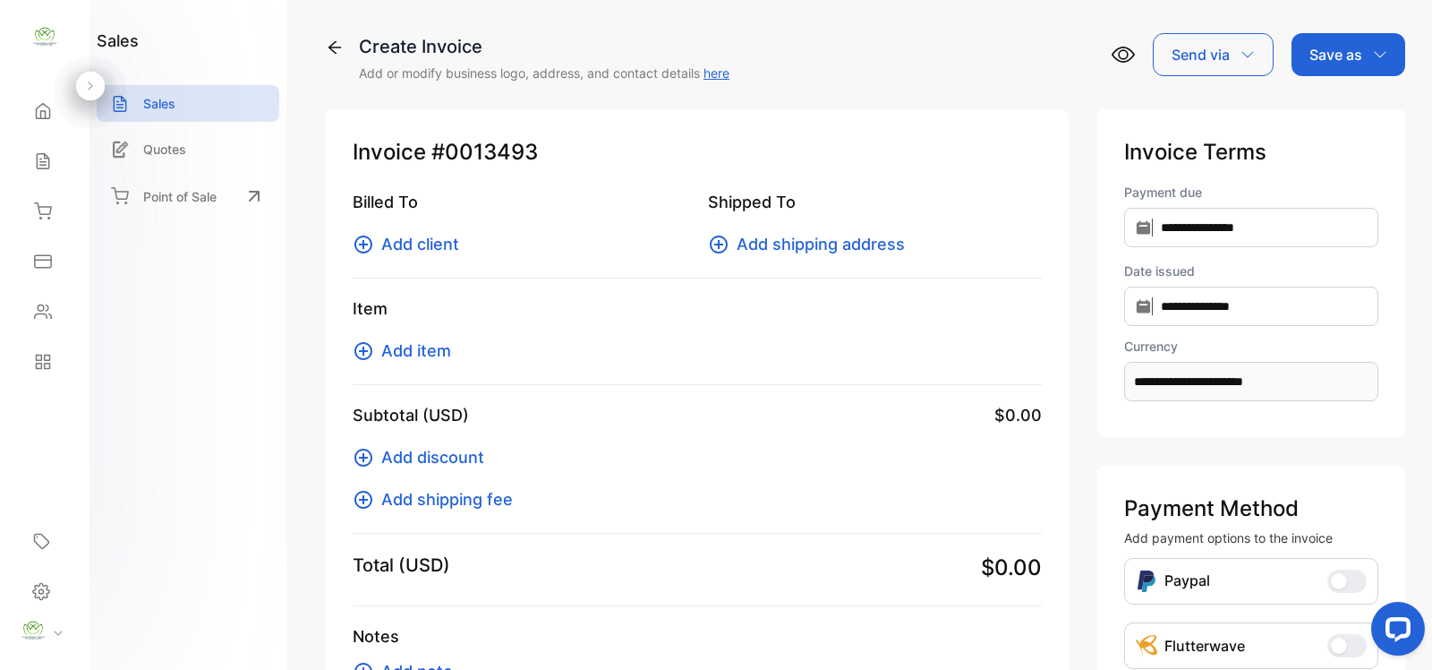
click at [400, 347] on span "Add item" at bounding box center [416, 350] width 70 height 24
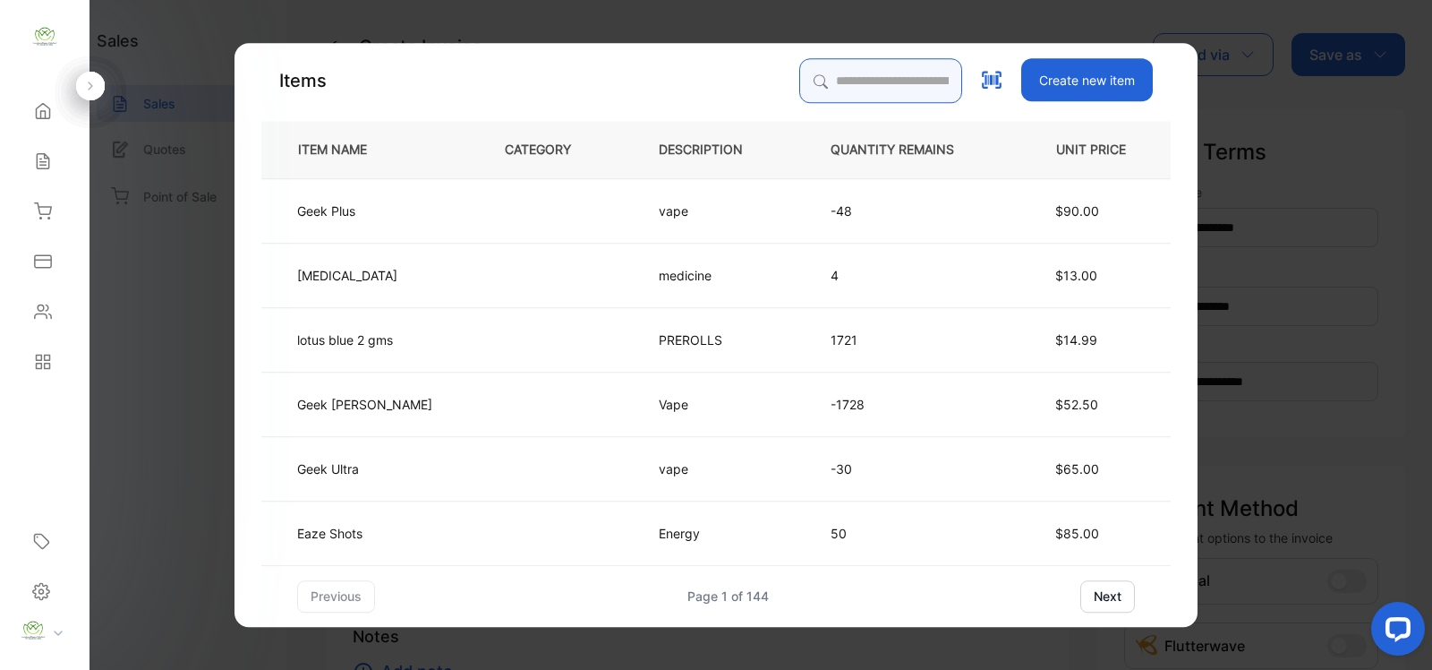
click at [838, 91] on input "search" at bounding box center [880, 80] width 163 height 45
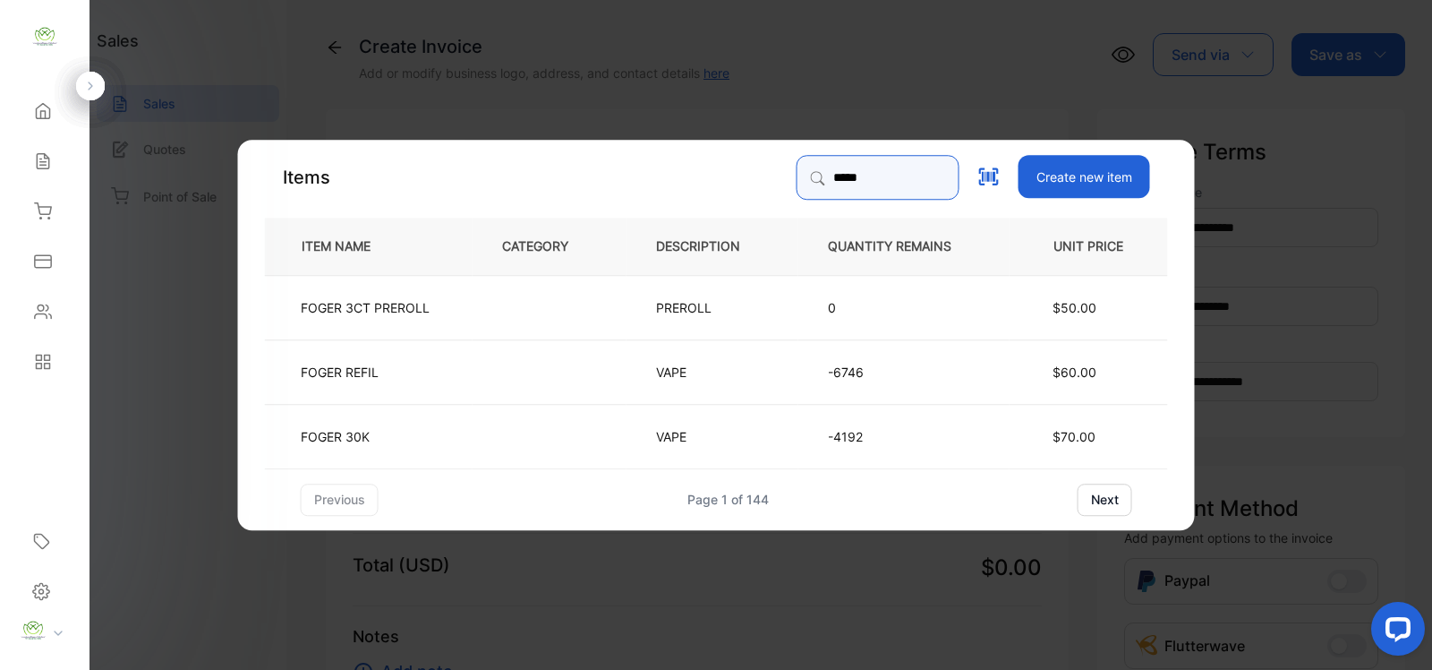
type input "*****"
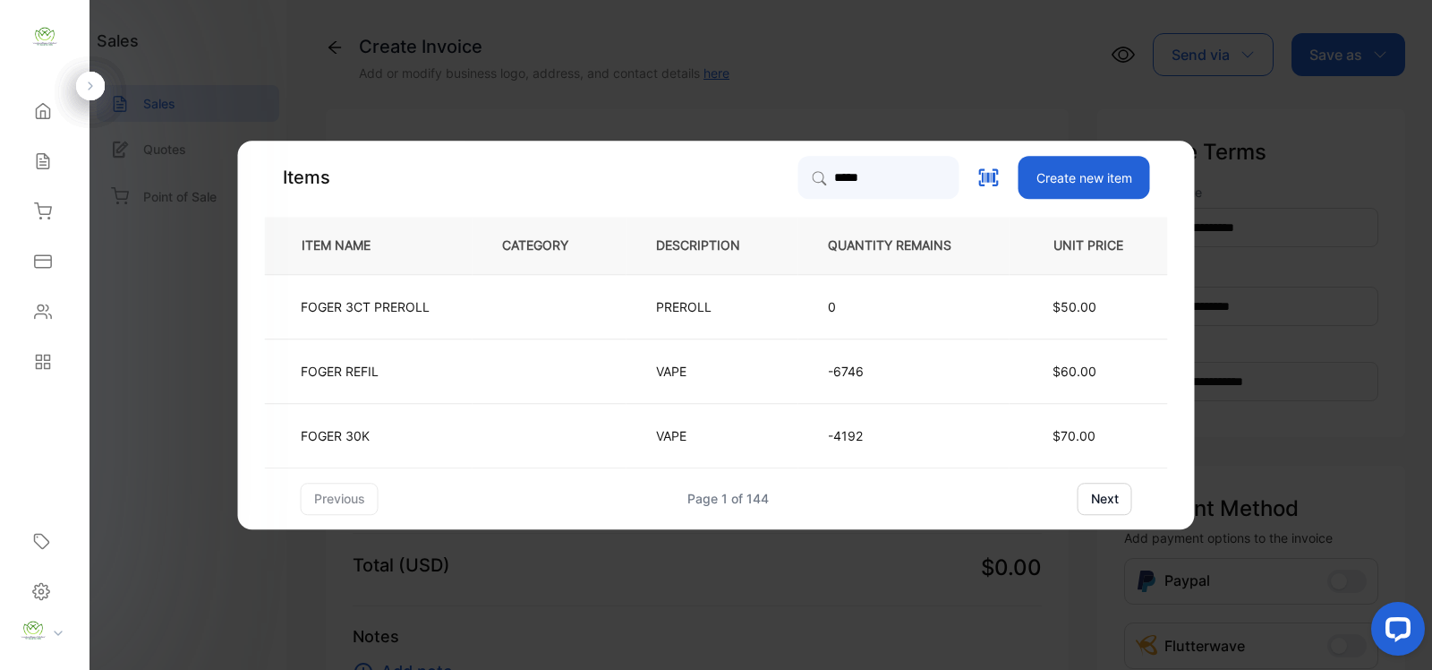
click at [440, 427] on td "FOGER 30K" at bounding box center [369, 435] width 208 height 64
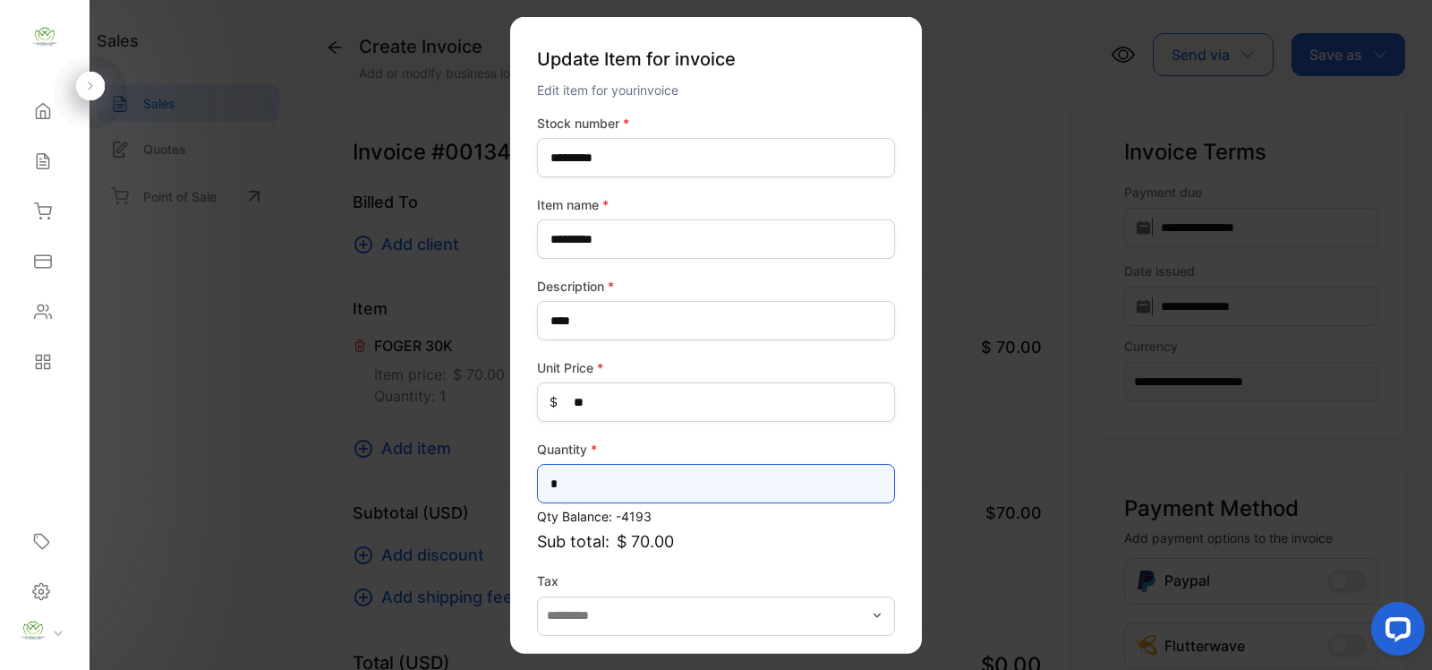
click at [632, 481] on input "*" at bounding box center [716, 483] width 358 height 39
type input "**"
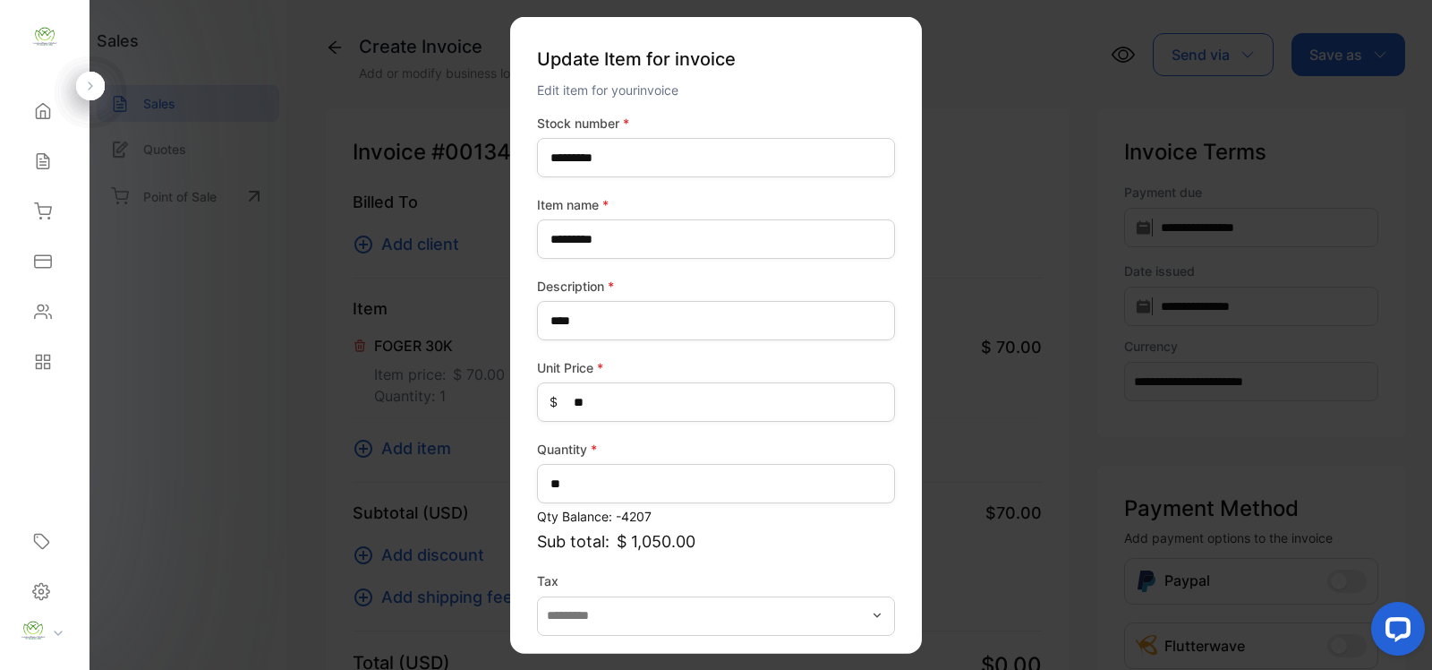
click at [579, 575] on label "Tax" at bounding box center [716, 580] width 358 height 19
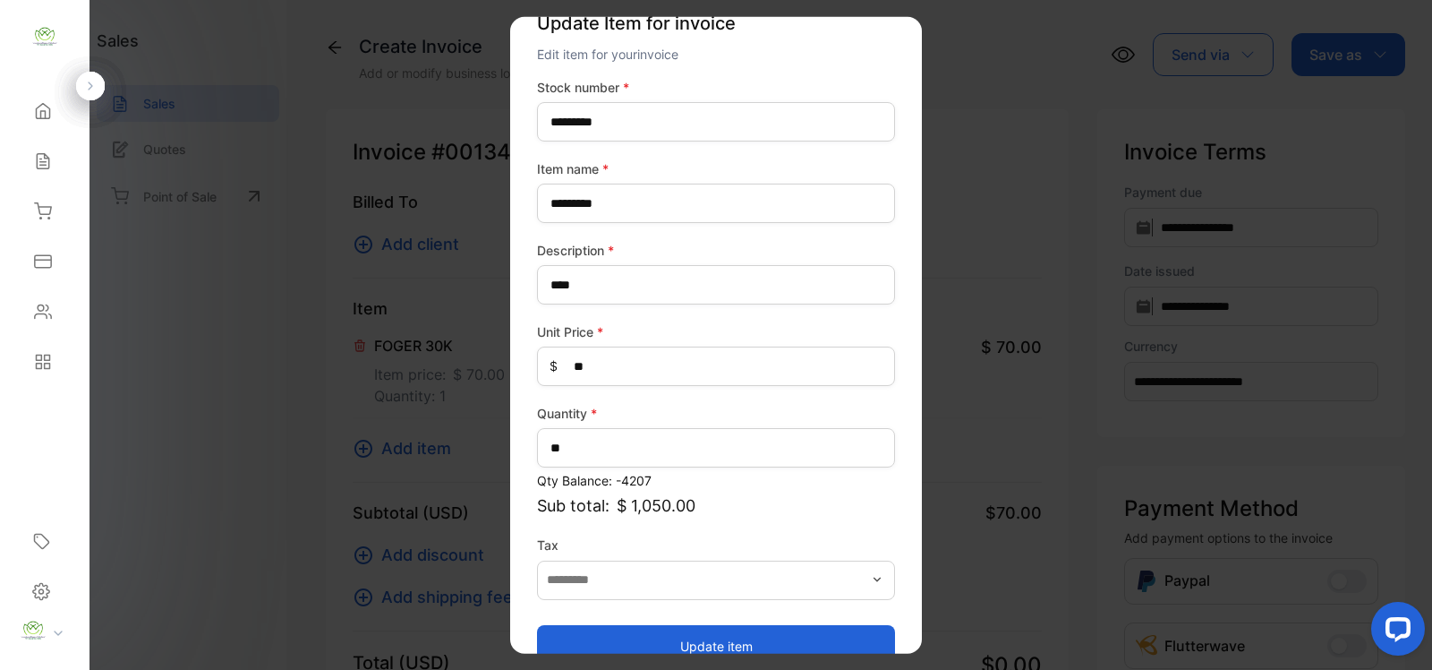
scroll to position [70, 0]
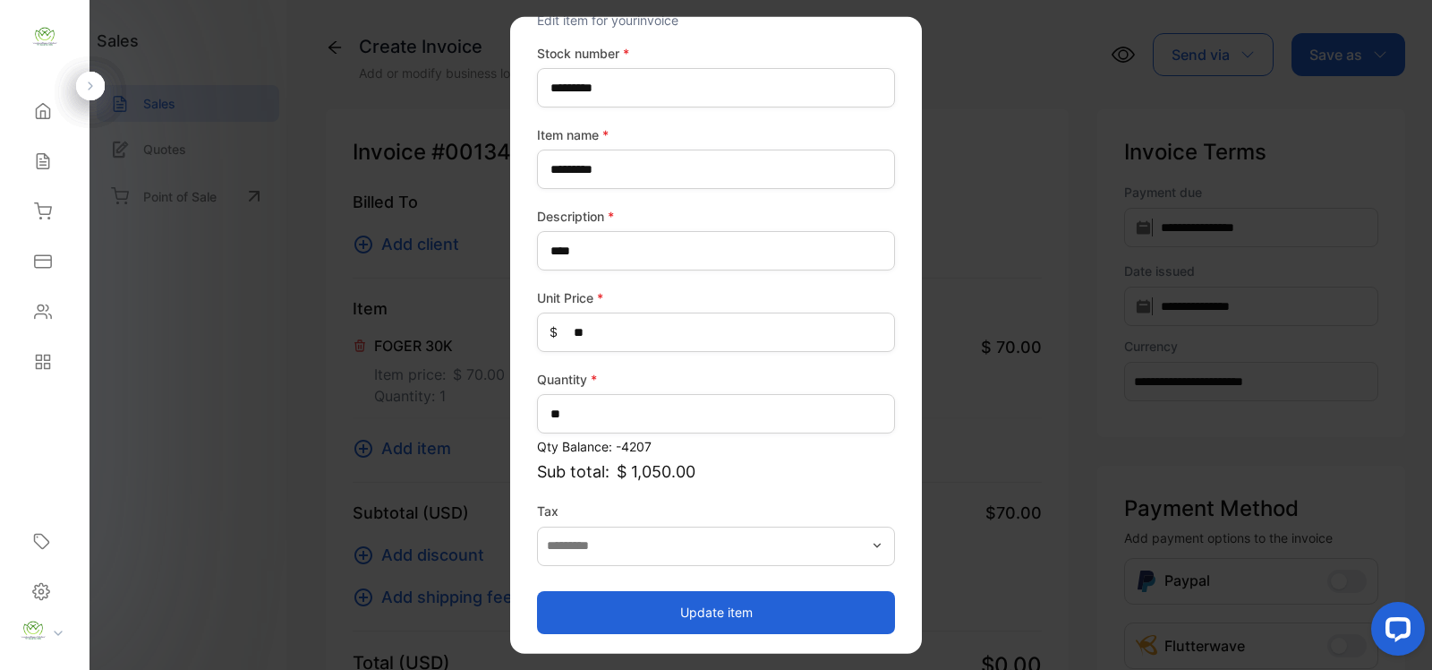
click at [838, 600] on button "Update item" at bounding box center [716, 611] width 358 height 43
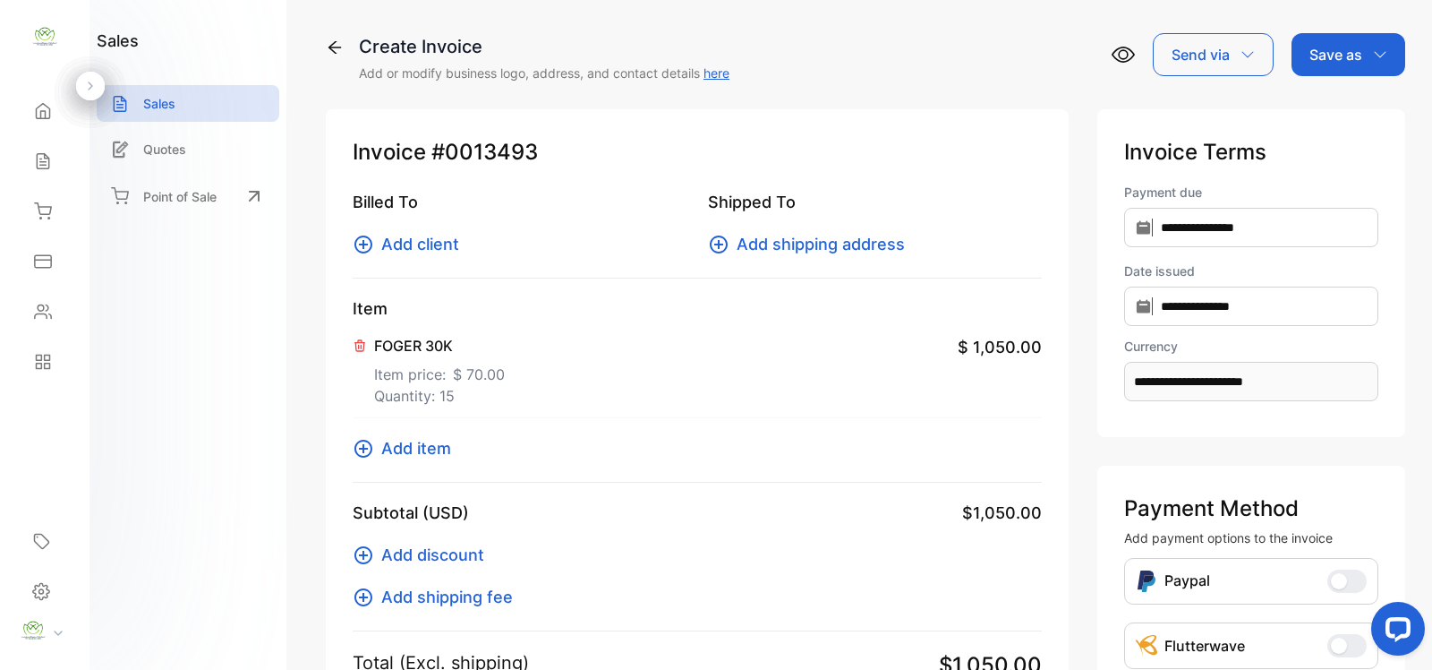
click at [428, 448] on span "Add item" at bounding box center [416, 448] width 70 height 24
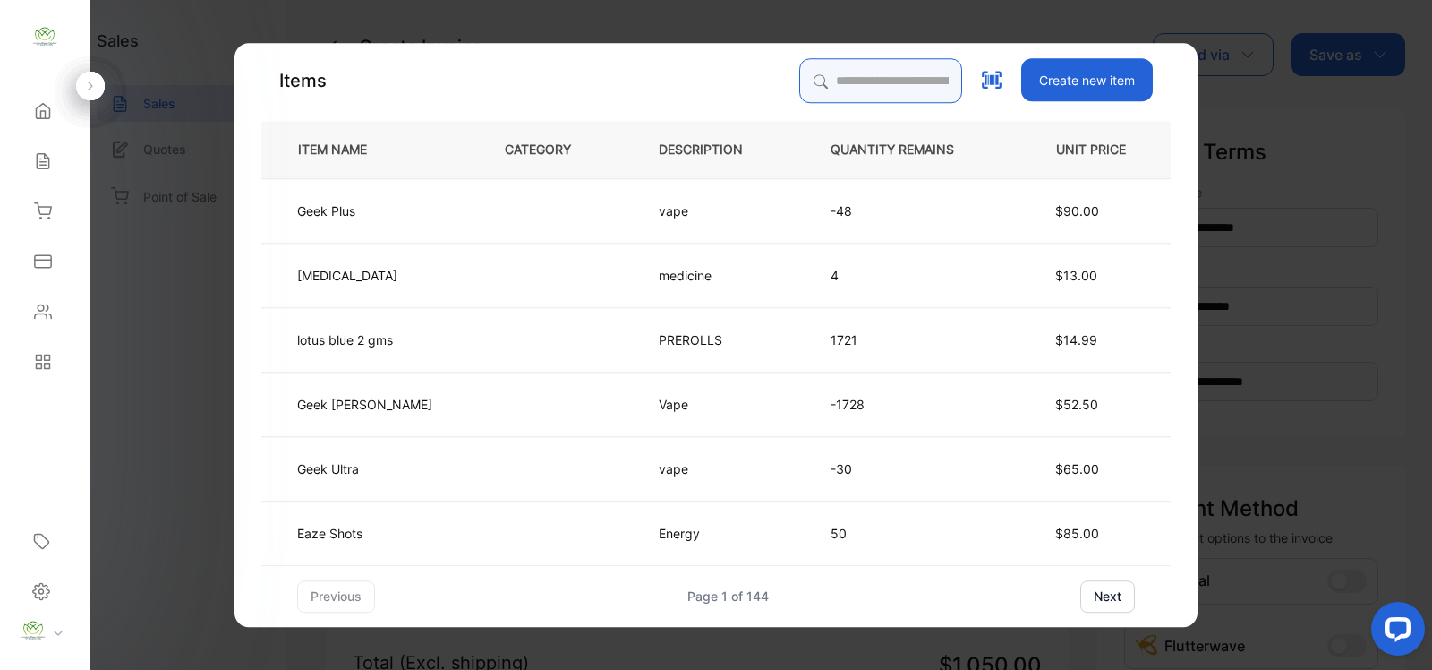
click at [838, 73] on input "search" at bounding box center [880, 80] width 163 height 45
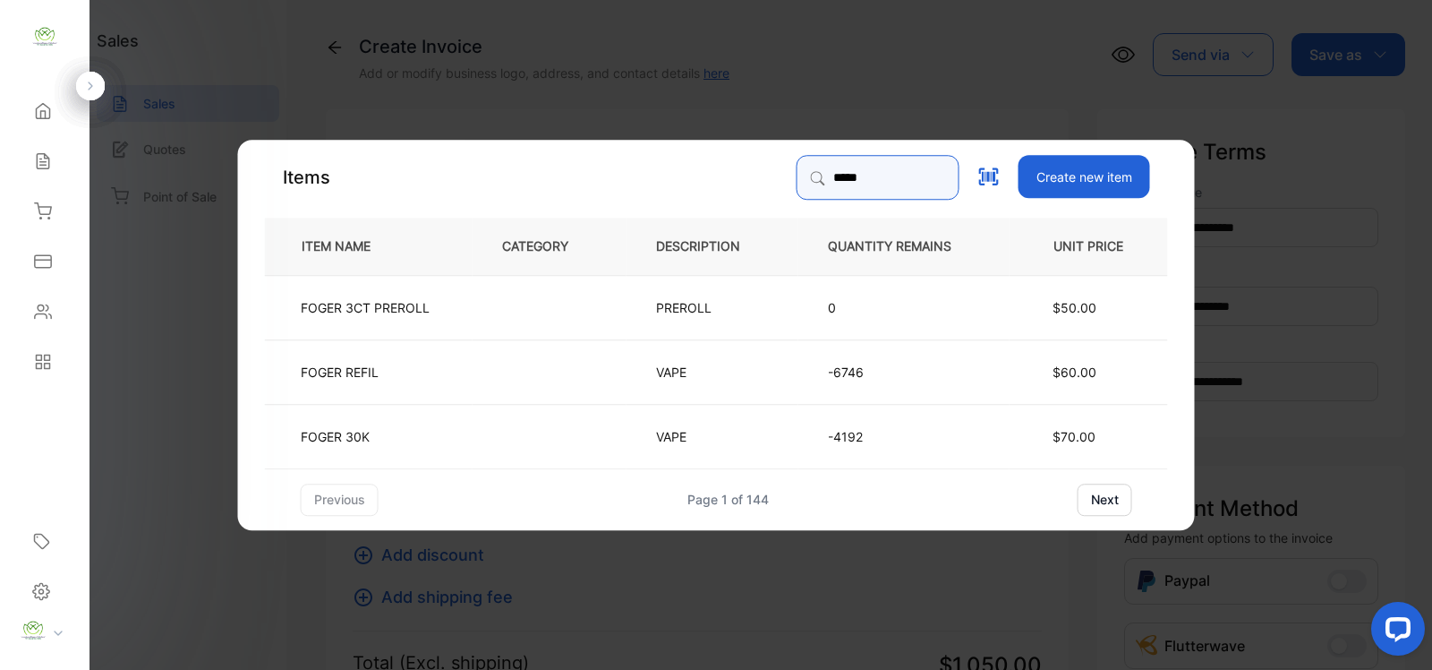
type input "*****"
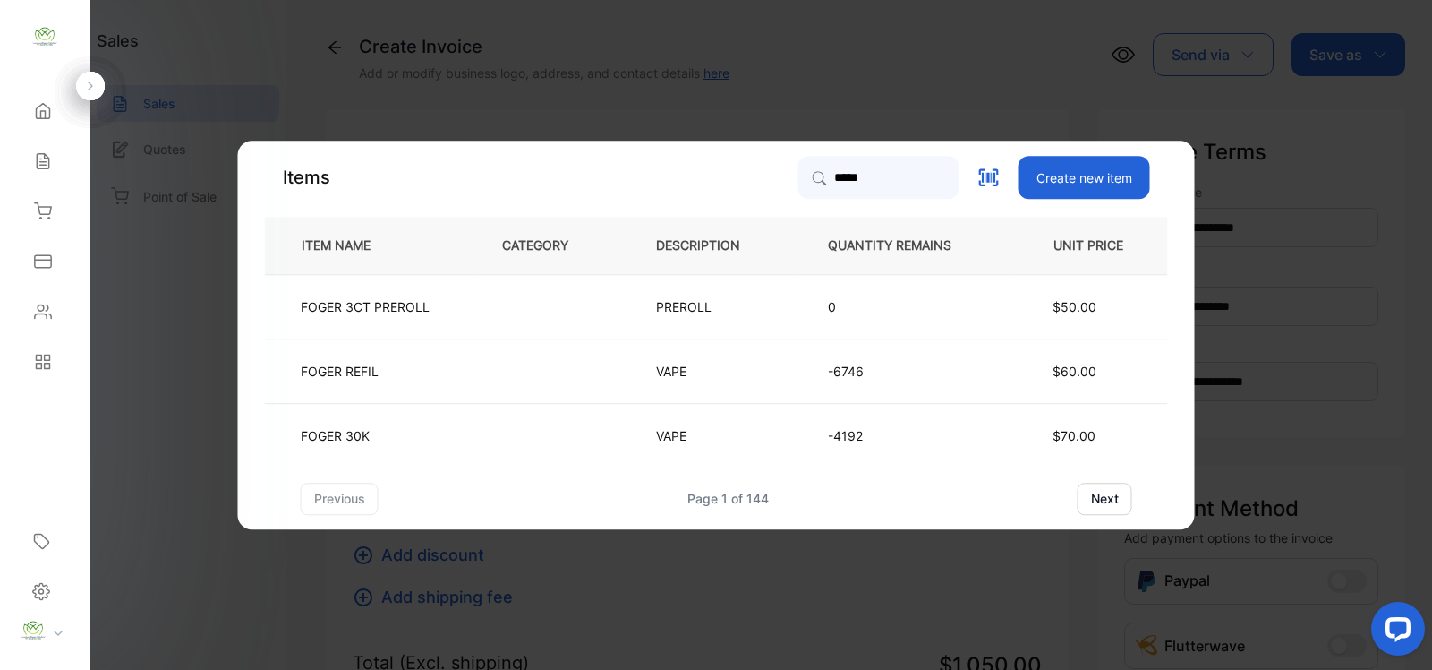
click at [463, 370] on td "FOGER REFIL" at bounding box center [369, 370] width 208 height 64
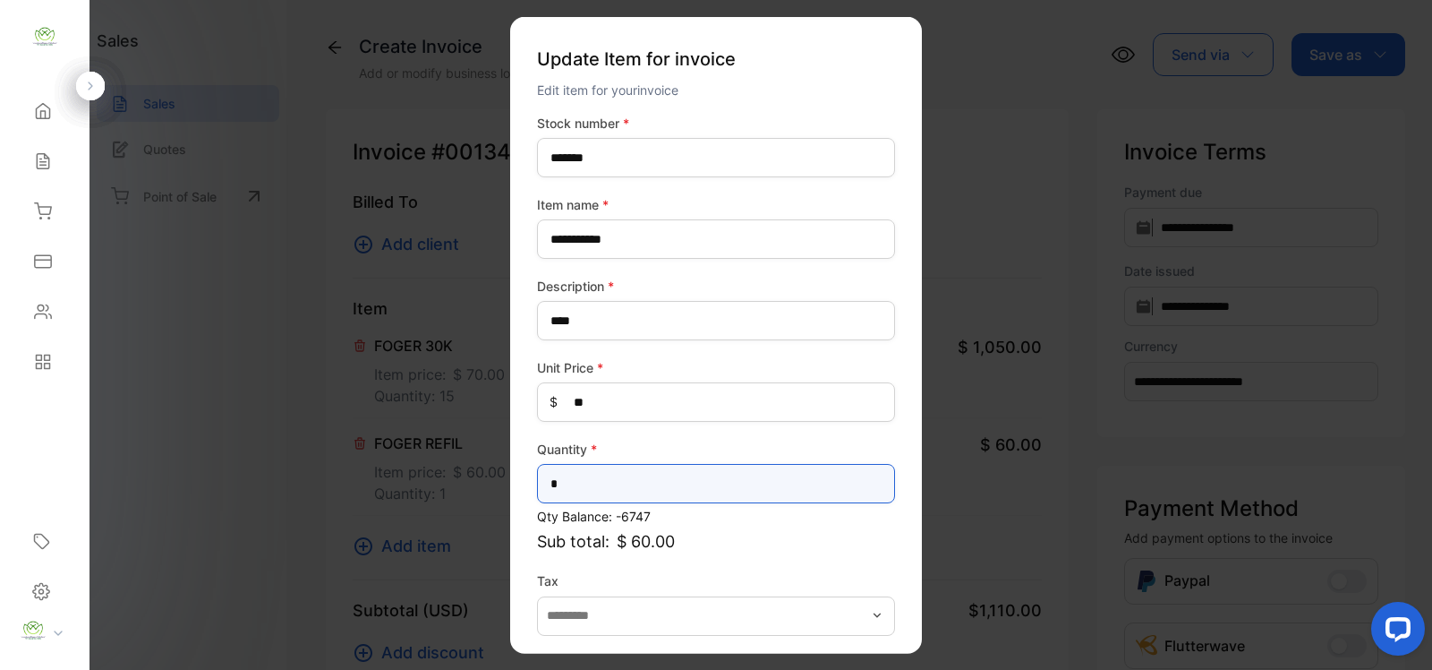
drag, startPoint x: 592, startPoint y: 490, endPoint x: 405, endPoint y: 530, distance: 191.4
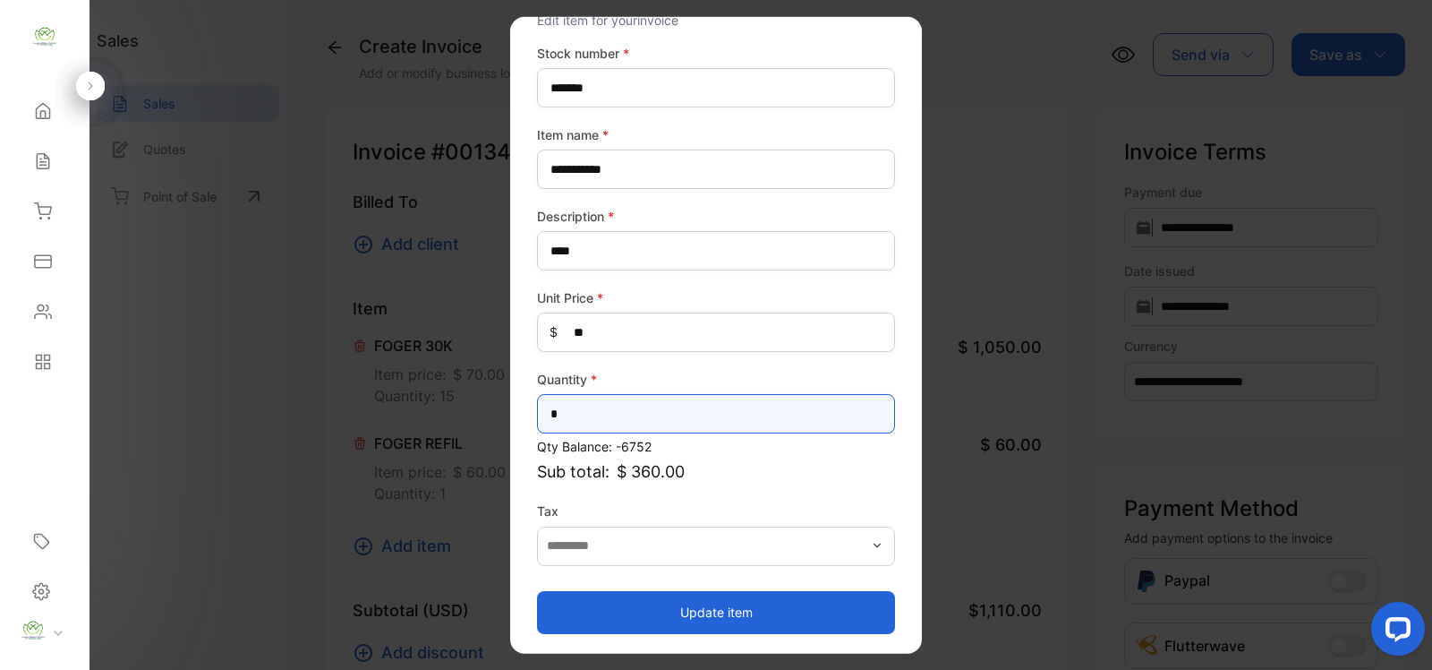
type input "*"
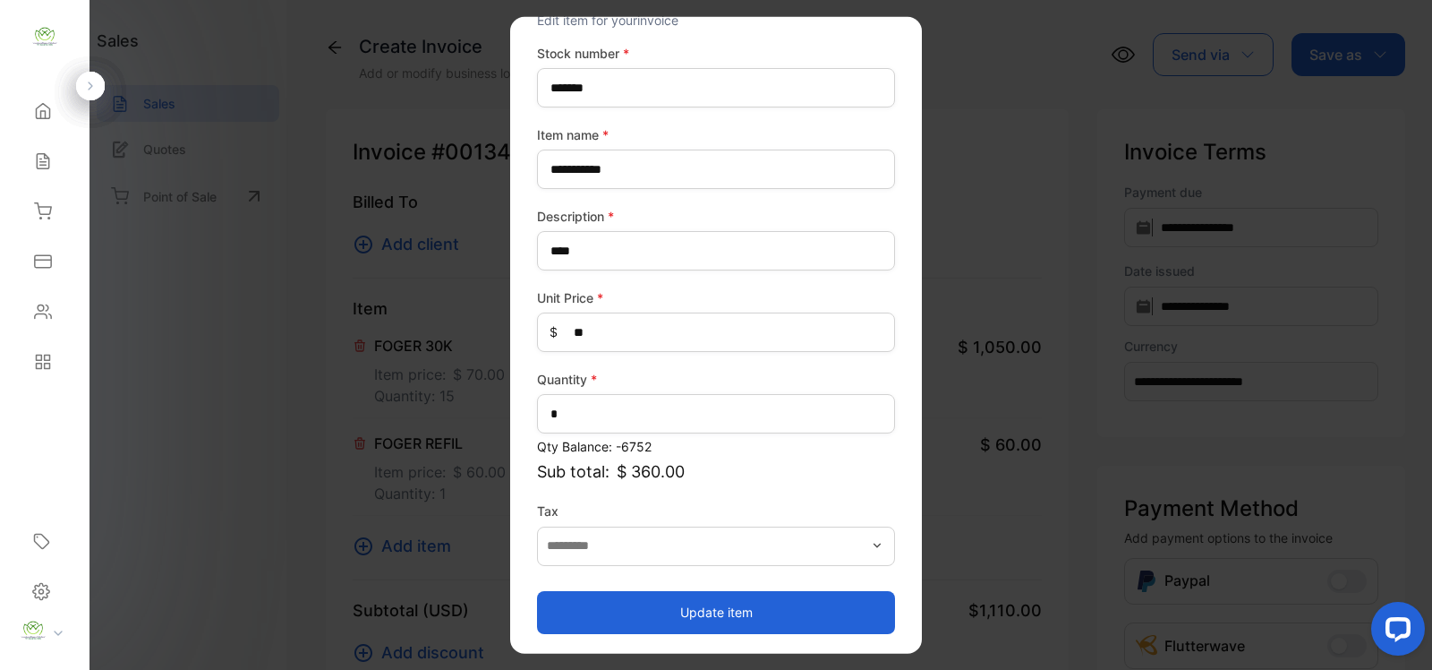
click at [834, 616] on button "Update item" at bounding box center [716, 611] width 358 height 43
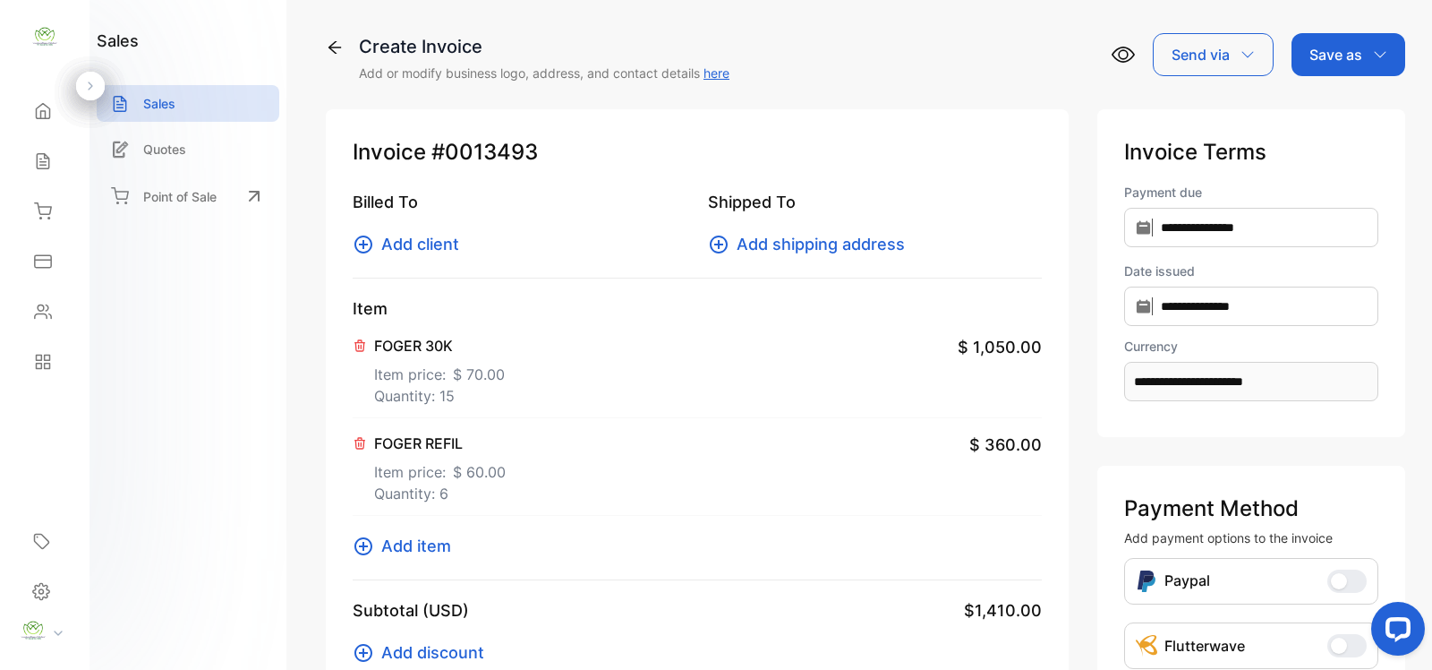
click at [412, 247] on span "Add client" at bounding box center [420, 244] width 78 height 24
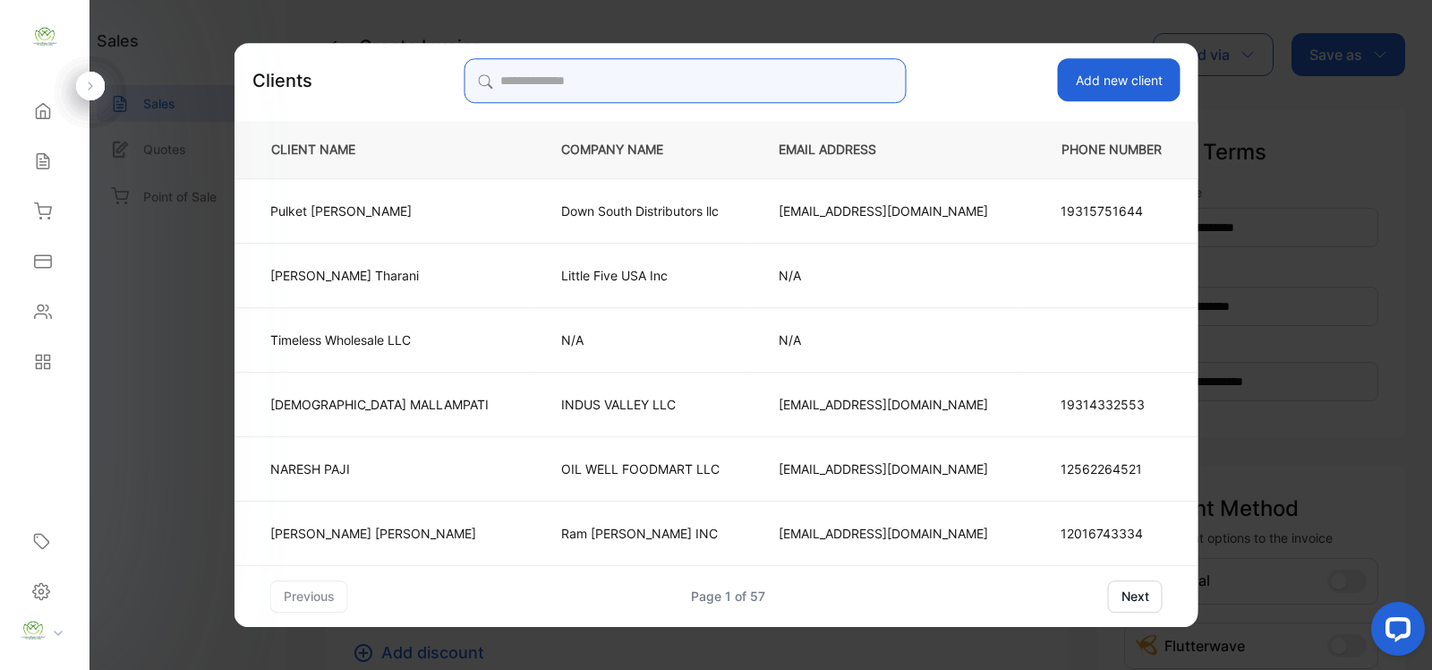
click at [676, 79] on input "search" at bounding box center [685, 80] width 442 height 45
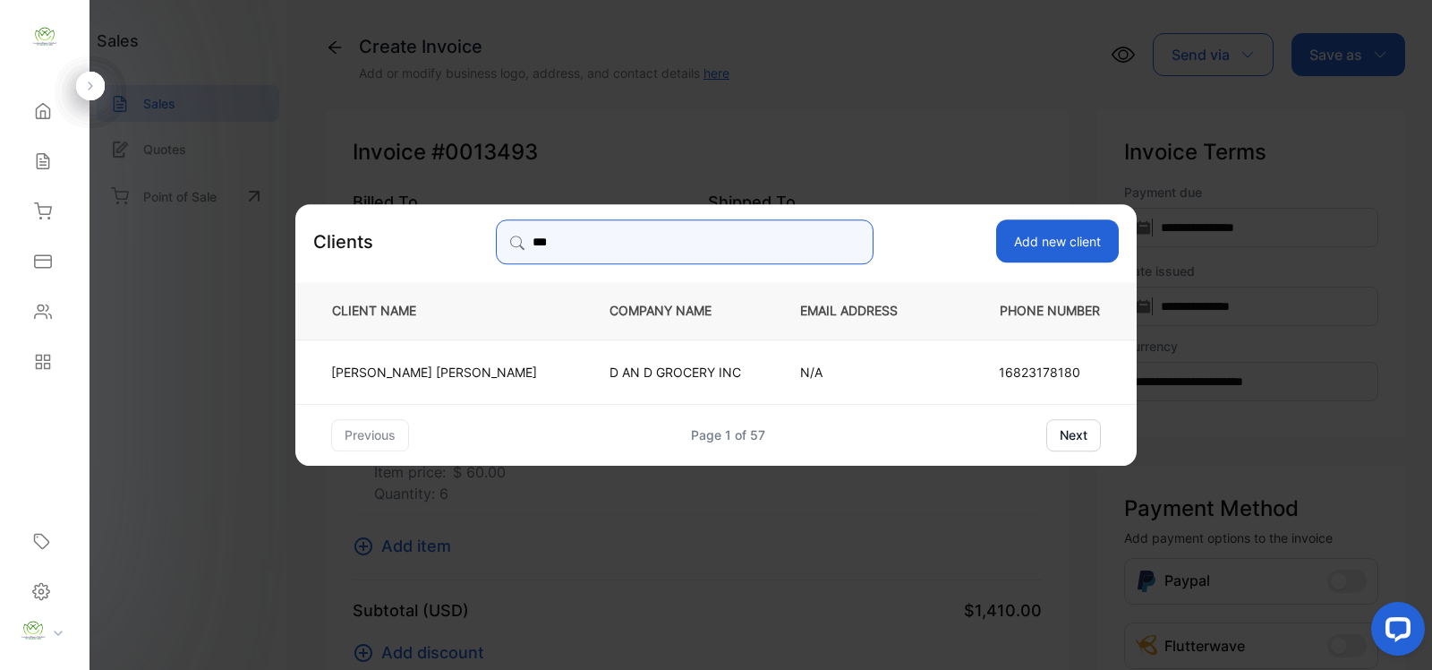
type input "***"
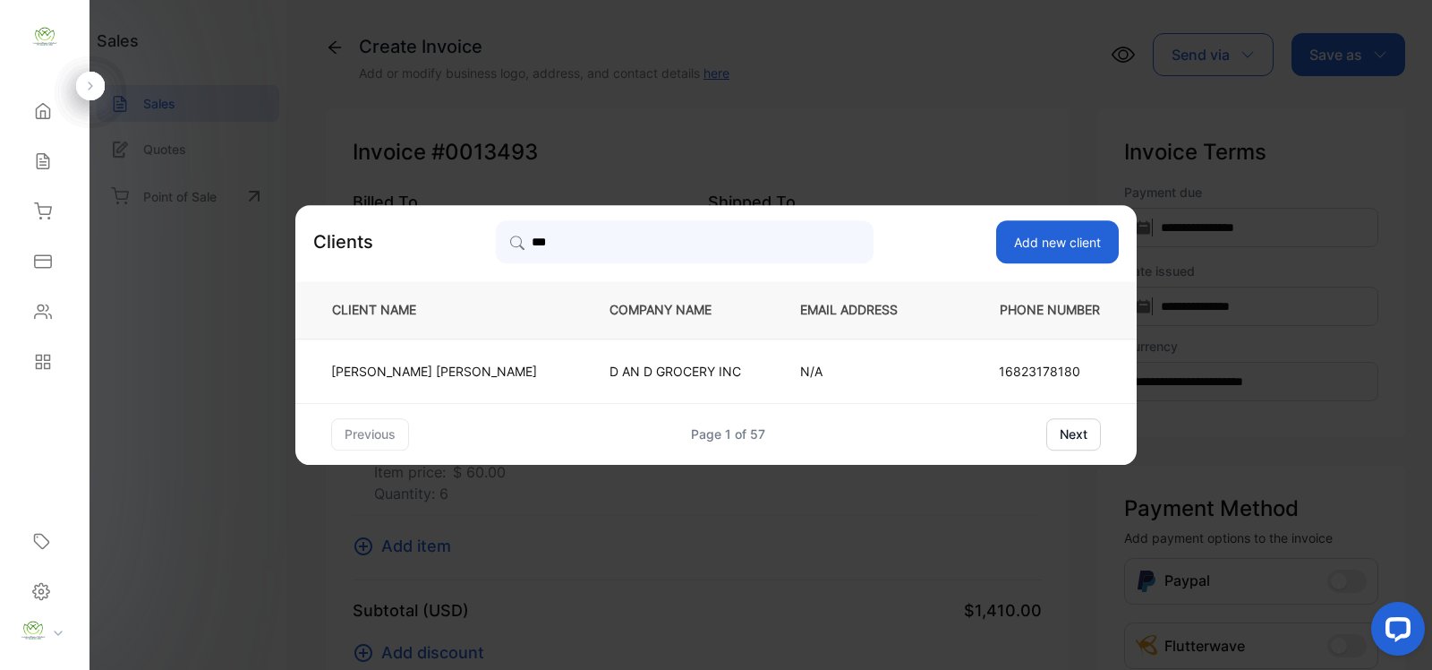
click at [611, 382] on td "D AN D GROCERY INC" at bounding box center [675, 370] width 191 height 64
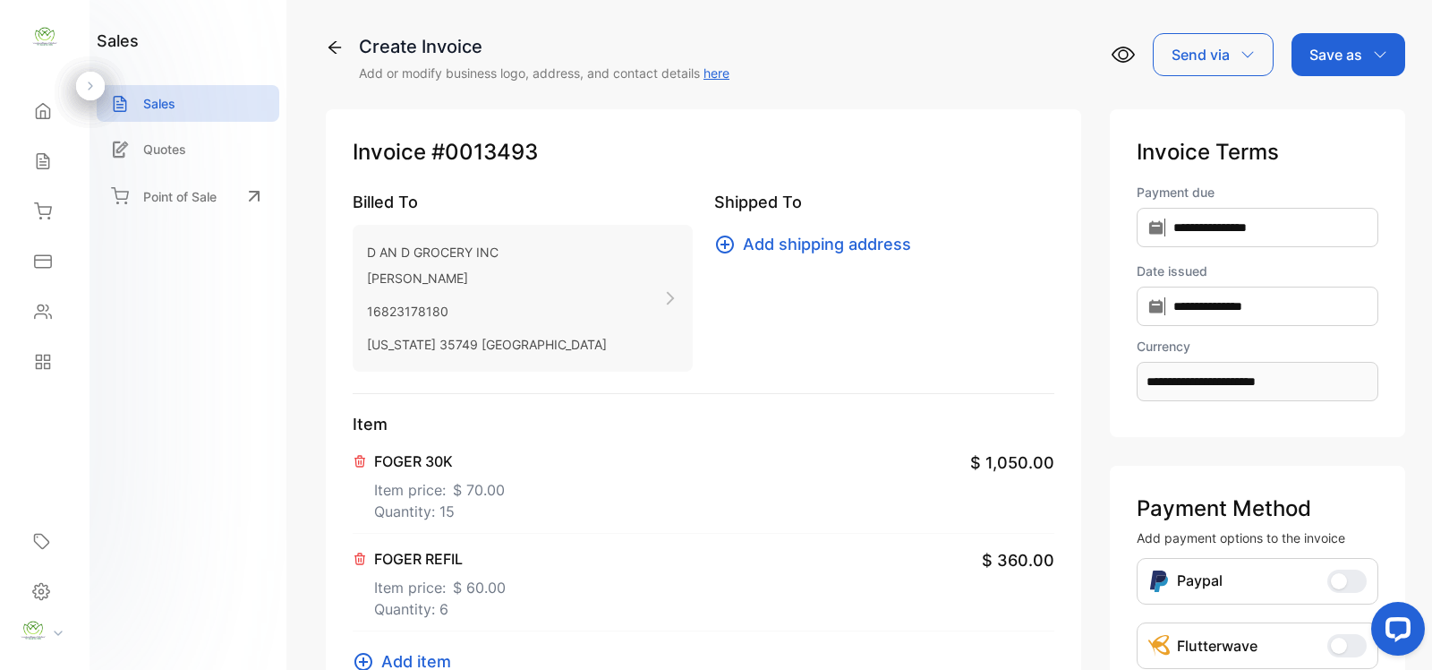
click at [1319, 49] on p "Save as" at bounding box center [1336, 54] width 53 height 21
click at [1319, 124] on div "Invoice" at bounding box center [1344, 114] width 103 height 36
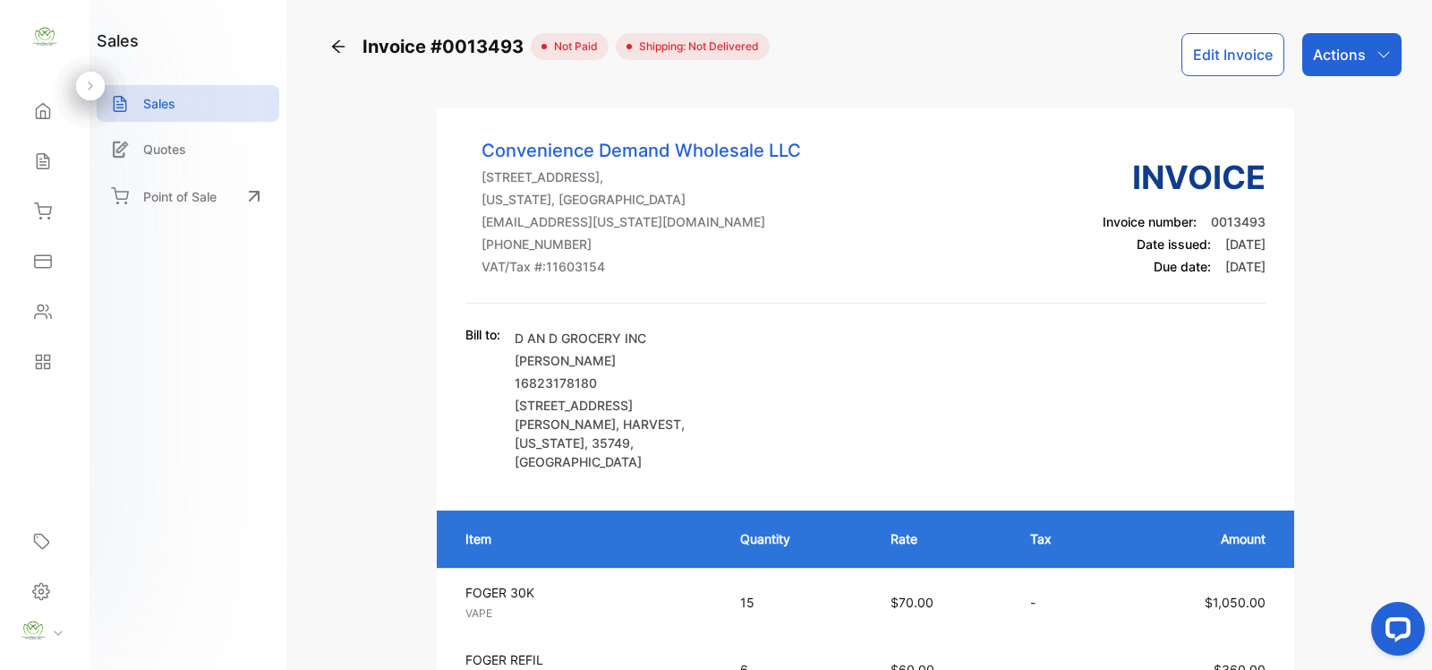
click at [1361, 51] on p "Actions" at bounding box center [1339, 54] width 53 height 21
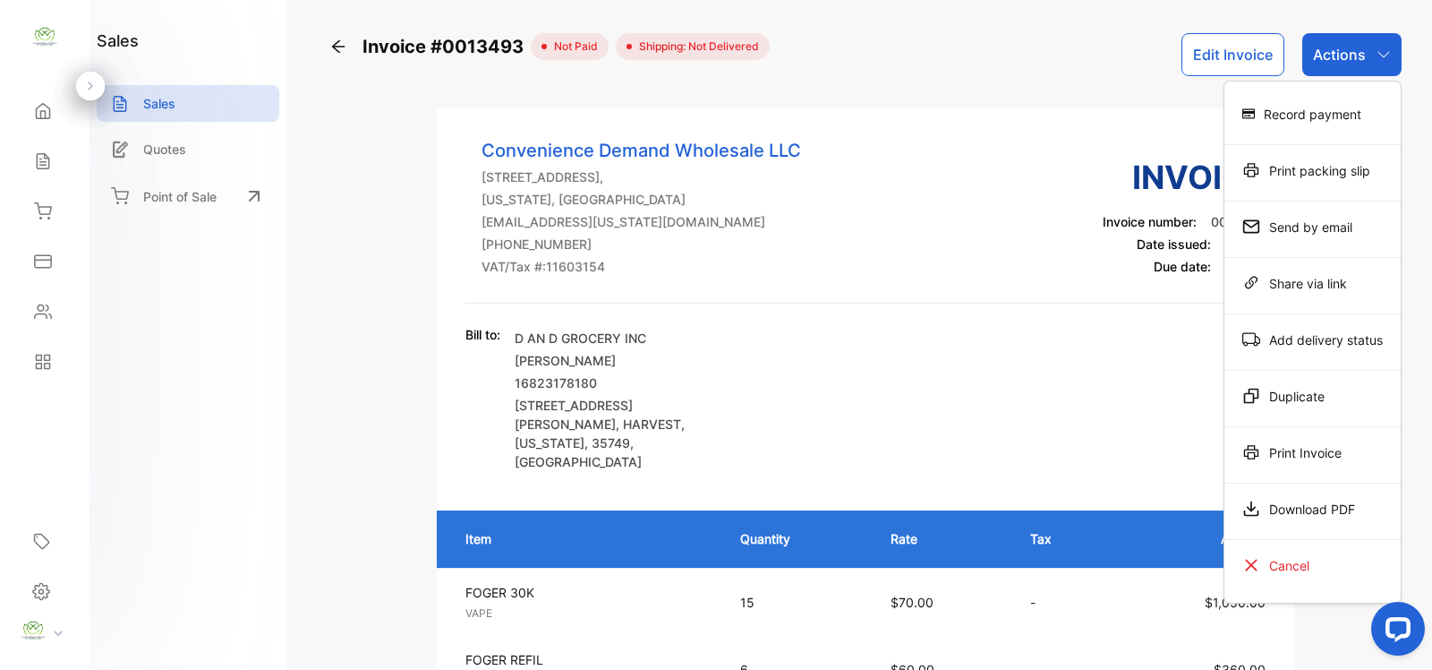
click at [1300, 455] on div "Print Invoice" at bounding box center [1313, 452] width 176 height 36
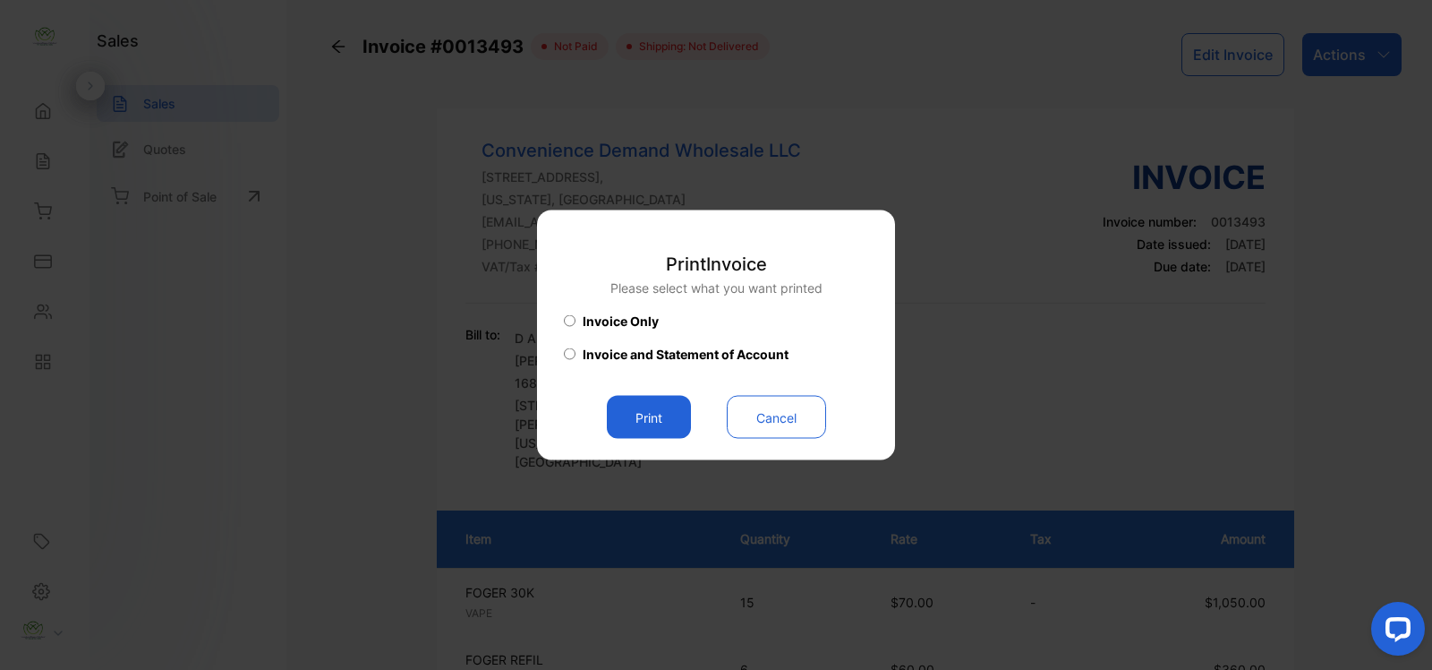
click at [627, 421] on button "Print" at bounding box center [649, 417] width 84 height 43
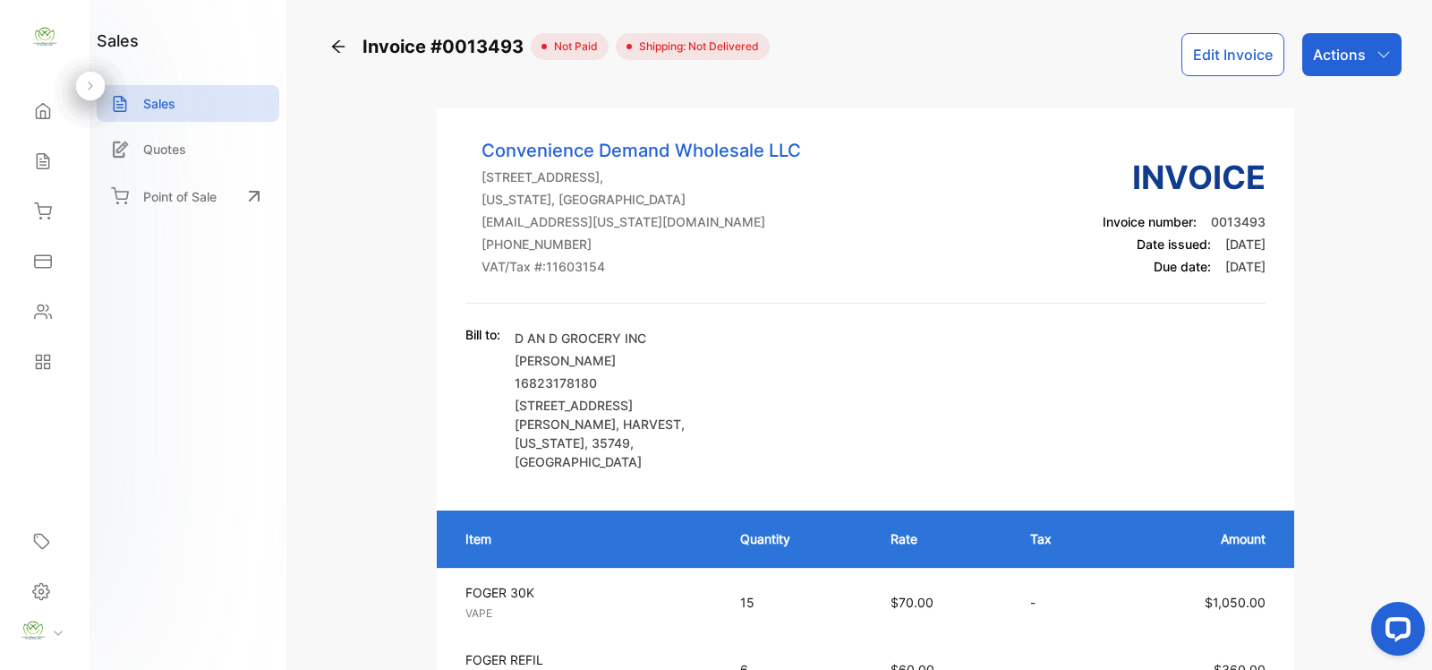
click at [337, 55] on icon at bounding box center [338, 47] width 18 height 18
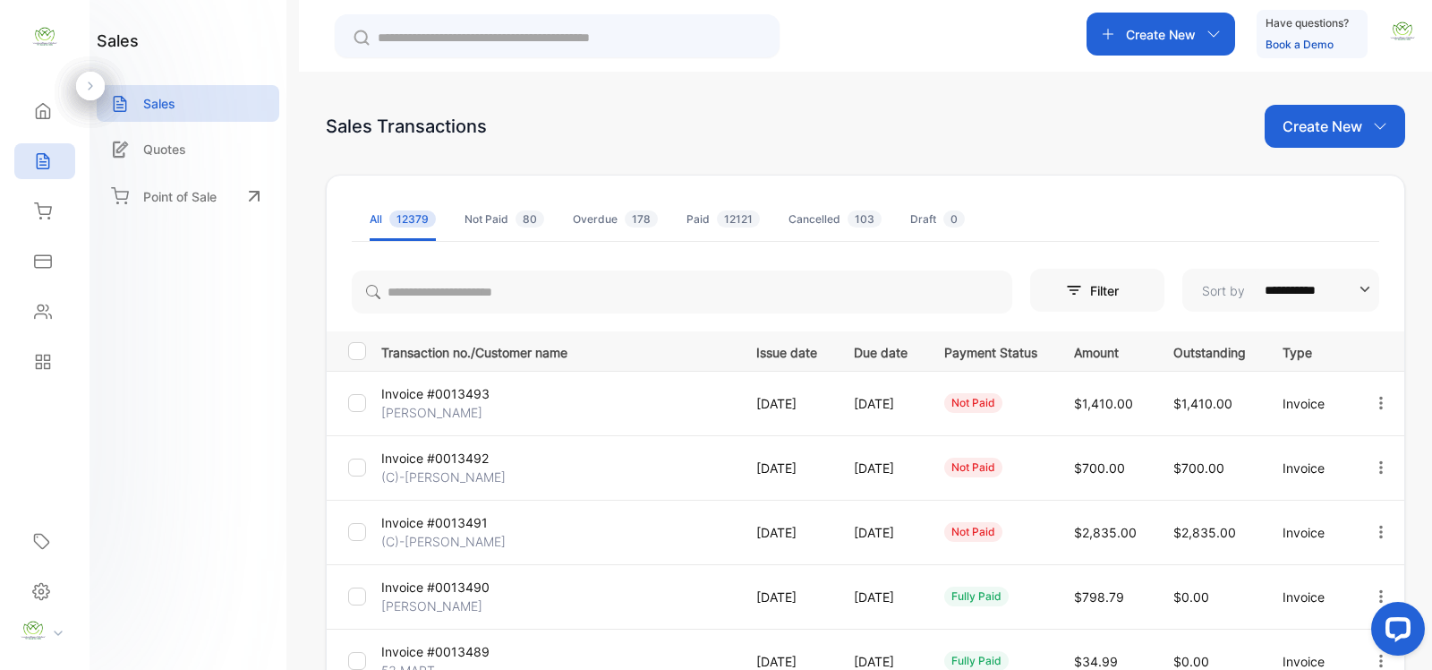
click at [1305, 127] on p "Create New" at bounding box center [1323, 125] width 80 height 21
click at [1327, 175] on div "Invoice" at bounding box center [1341, 185] width 125 height 36
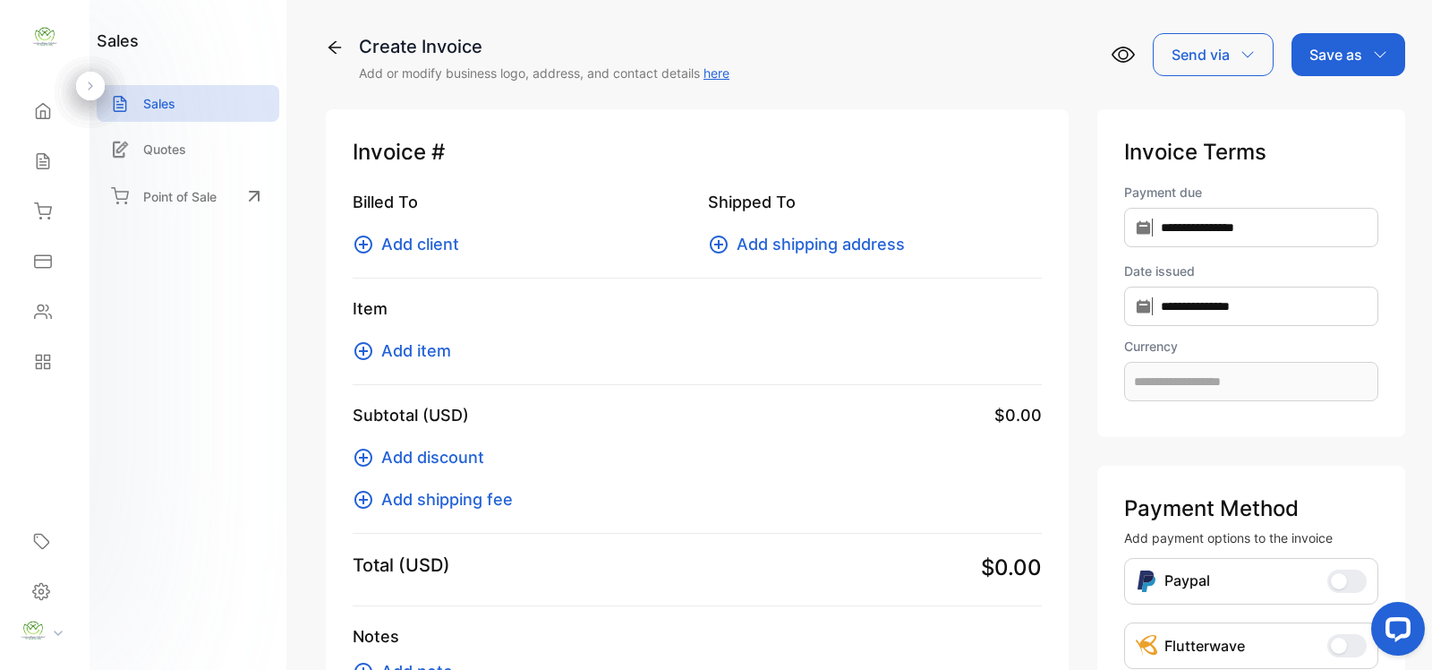
type input "**********"
click at [421, 346] on span "Add item" at bounding box center [416, 350] width 70 height 24
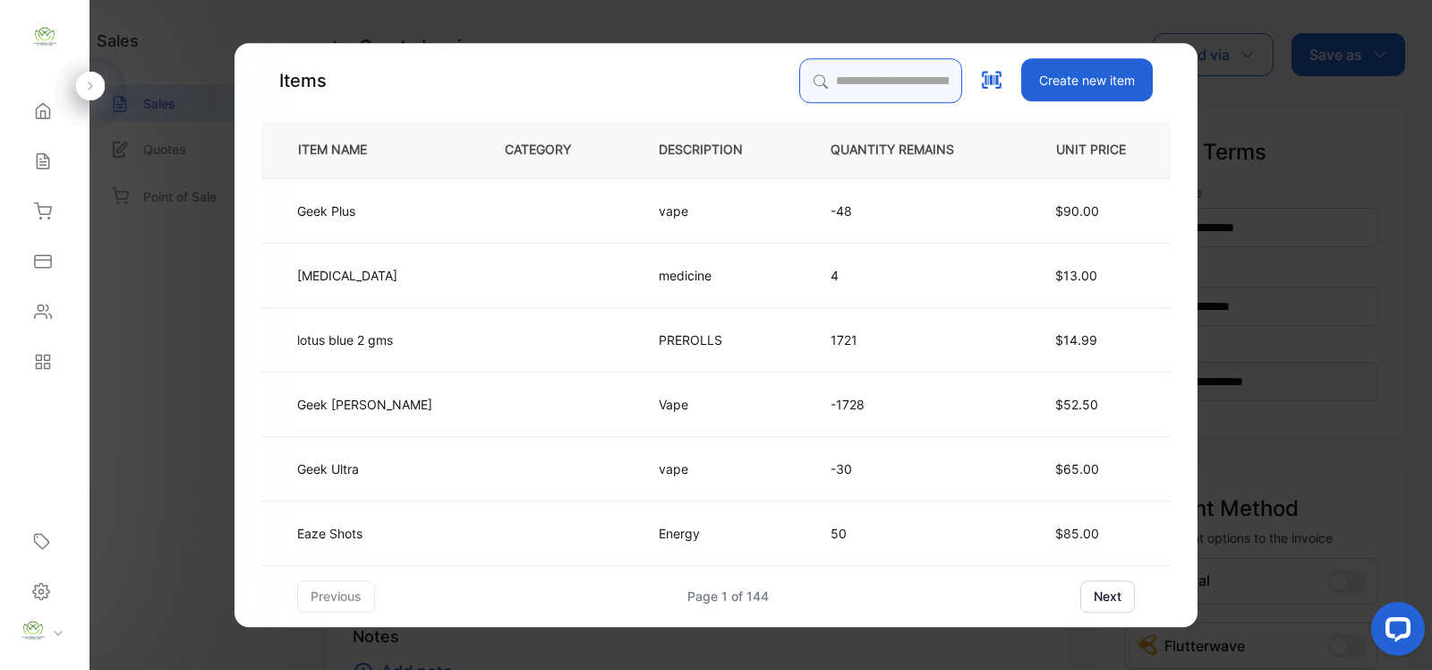
click at [847, 88] on input "search" at bounding box center [880, 80] width 163 height 45
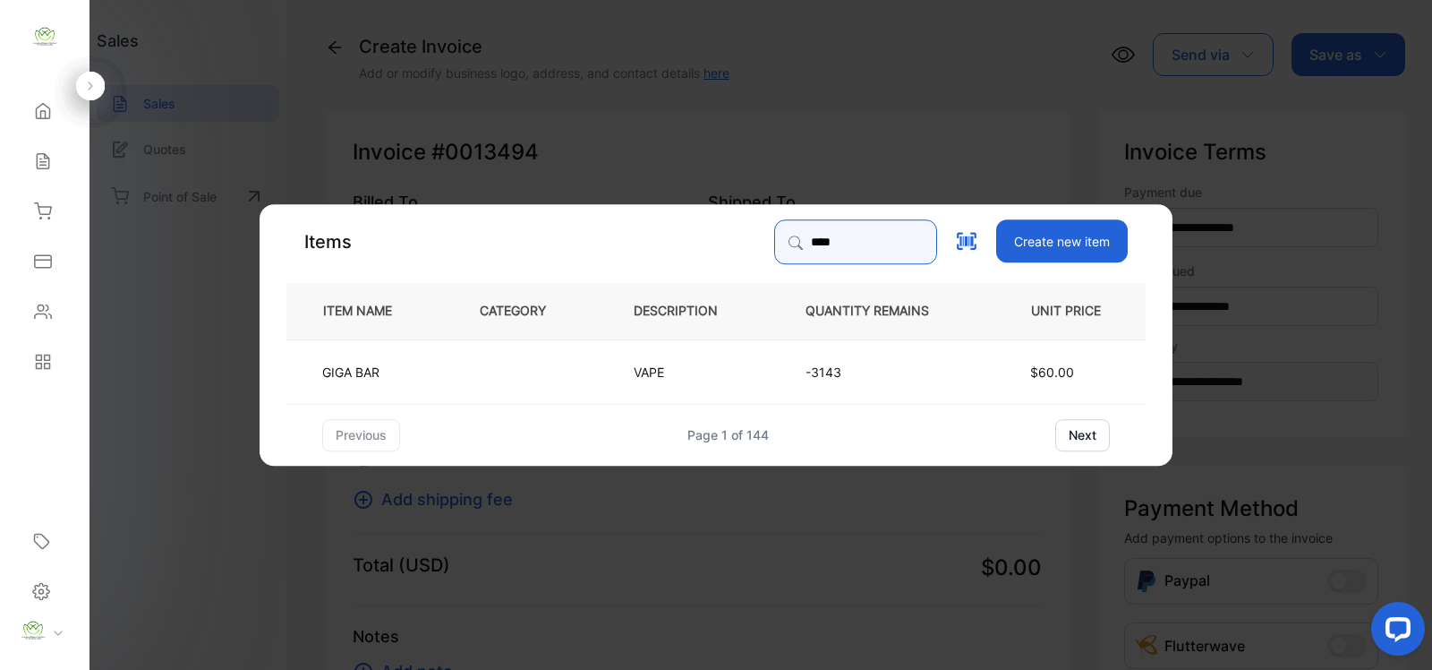
type input "****"
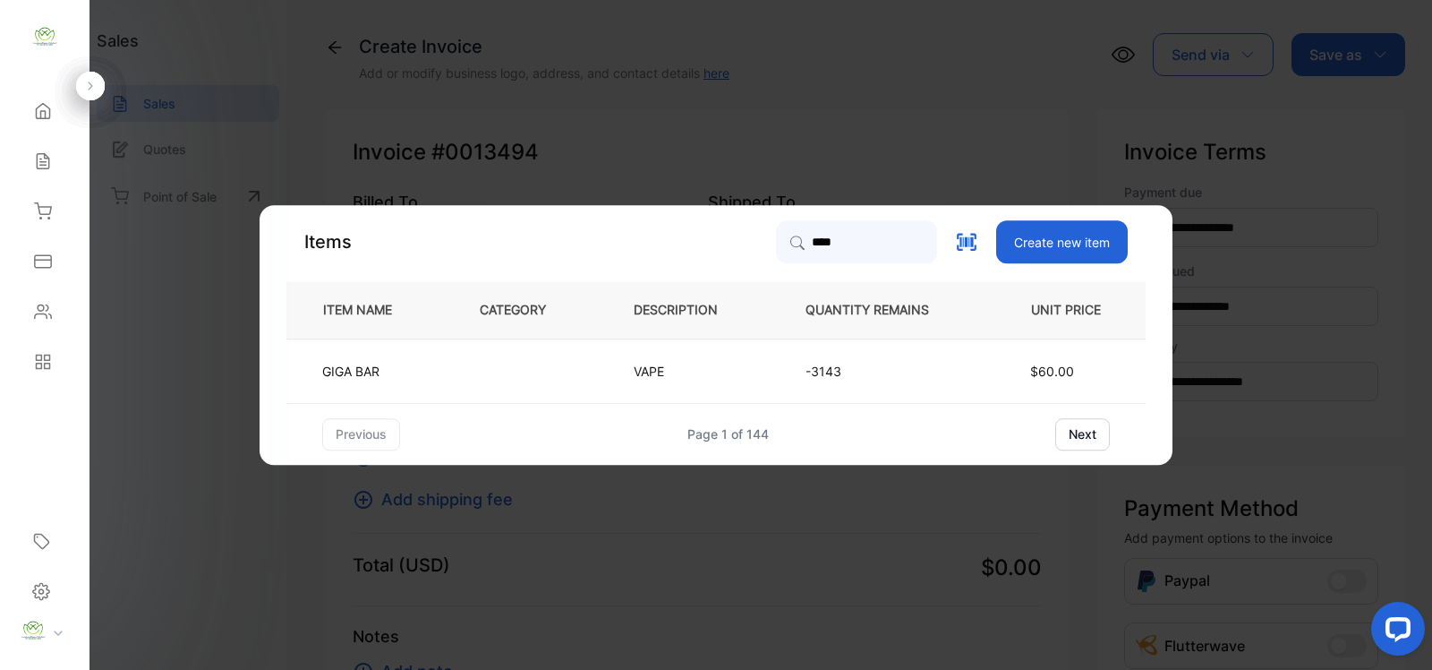
click at [821, 381] on td "-3143" at bounding box center [881, 370] width 211 height 64
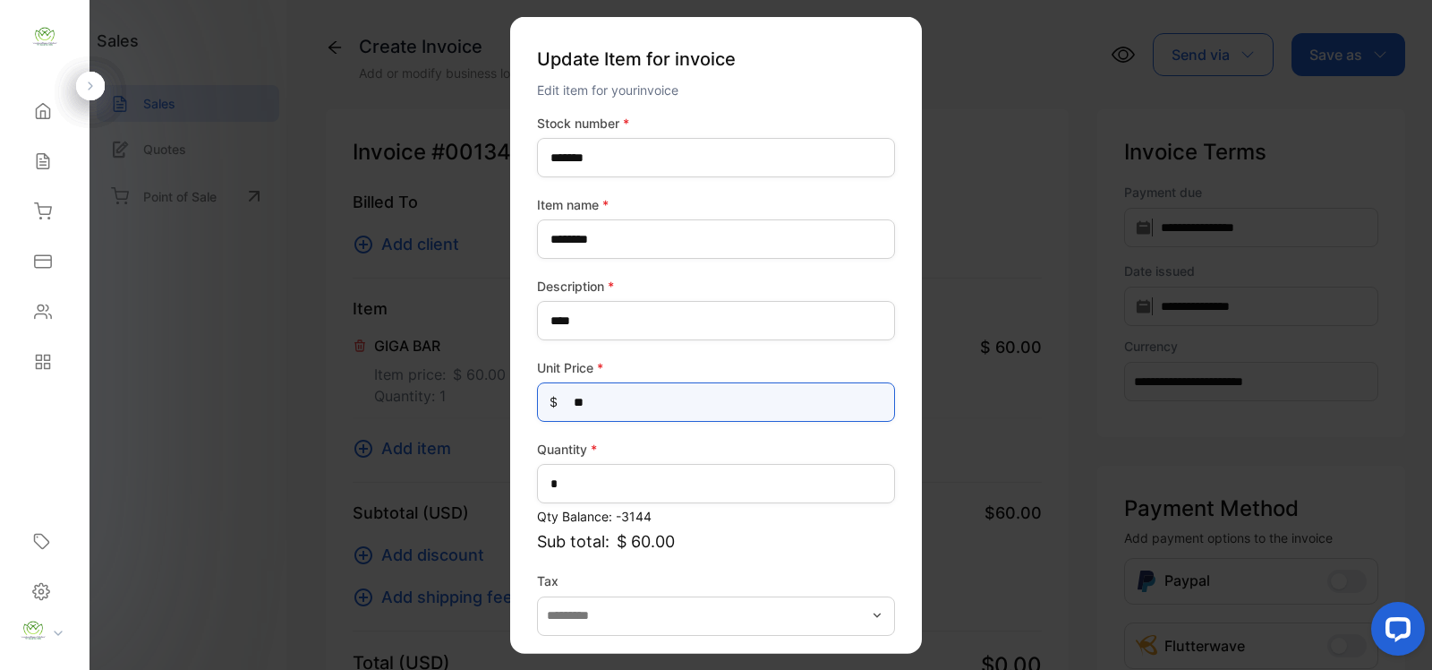
drag, startPoint x: 689, startPoint y: 391, endPoint x: 435, endPoint y: 434, distance: 257.9
type Price-inputprice "*****"
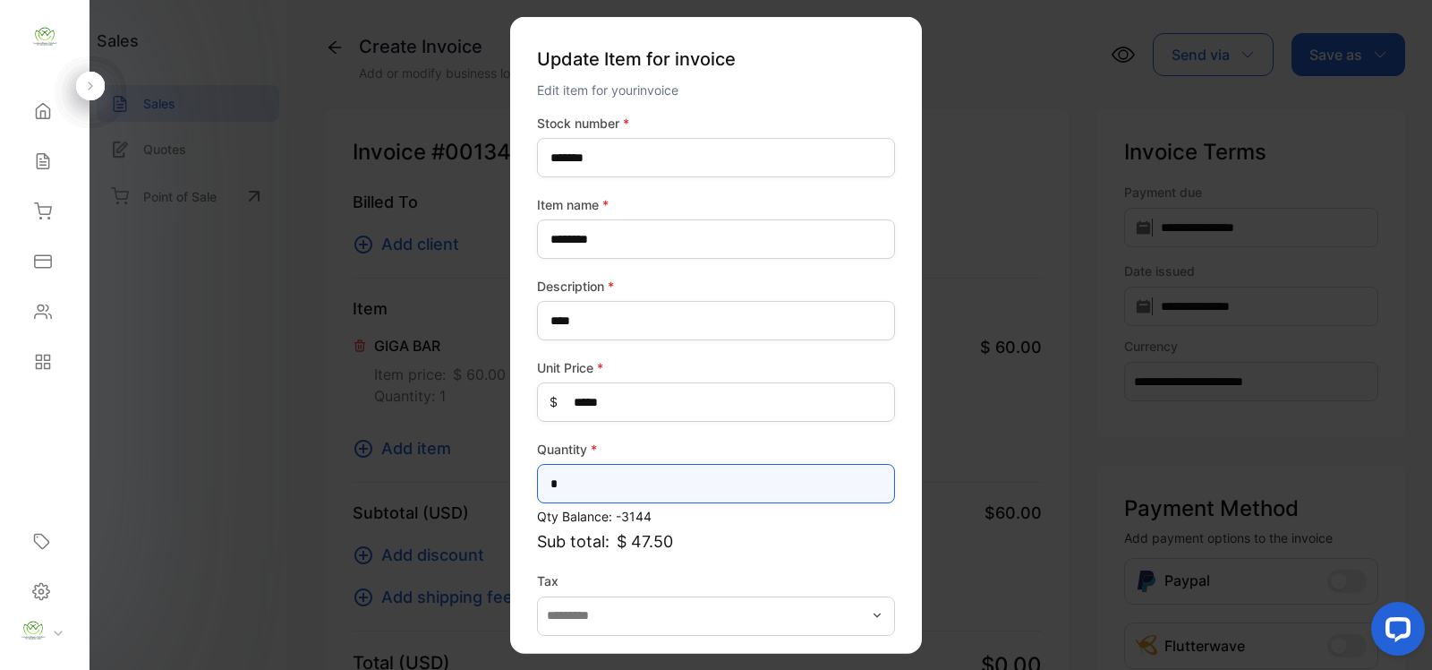
drag, startPoint x: 602, startPoint y: 489, endPoint x: 395, endPoint y: 533, distance: 211.4
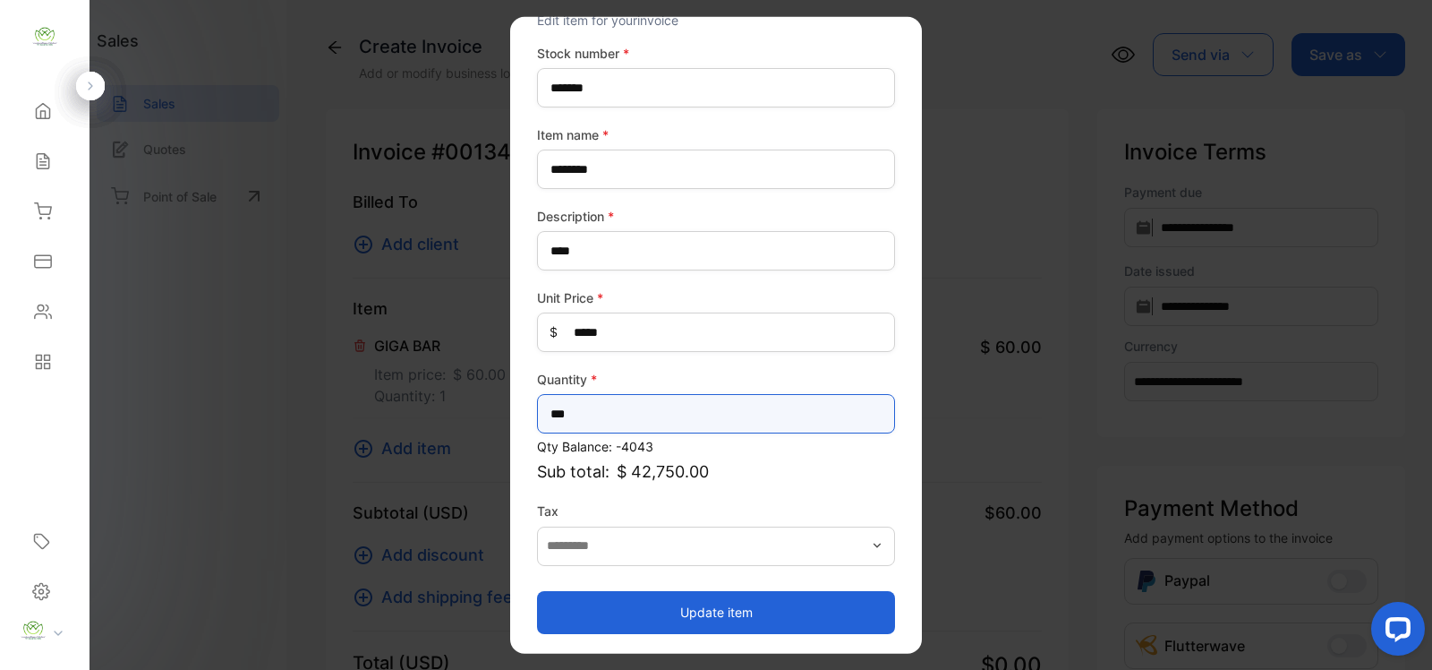
type input "***"
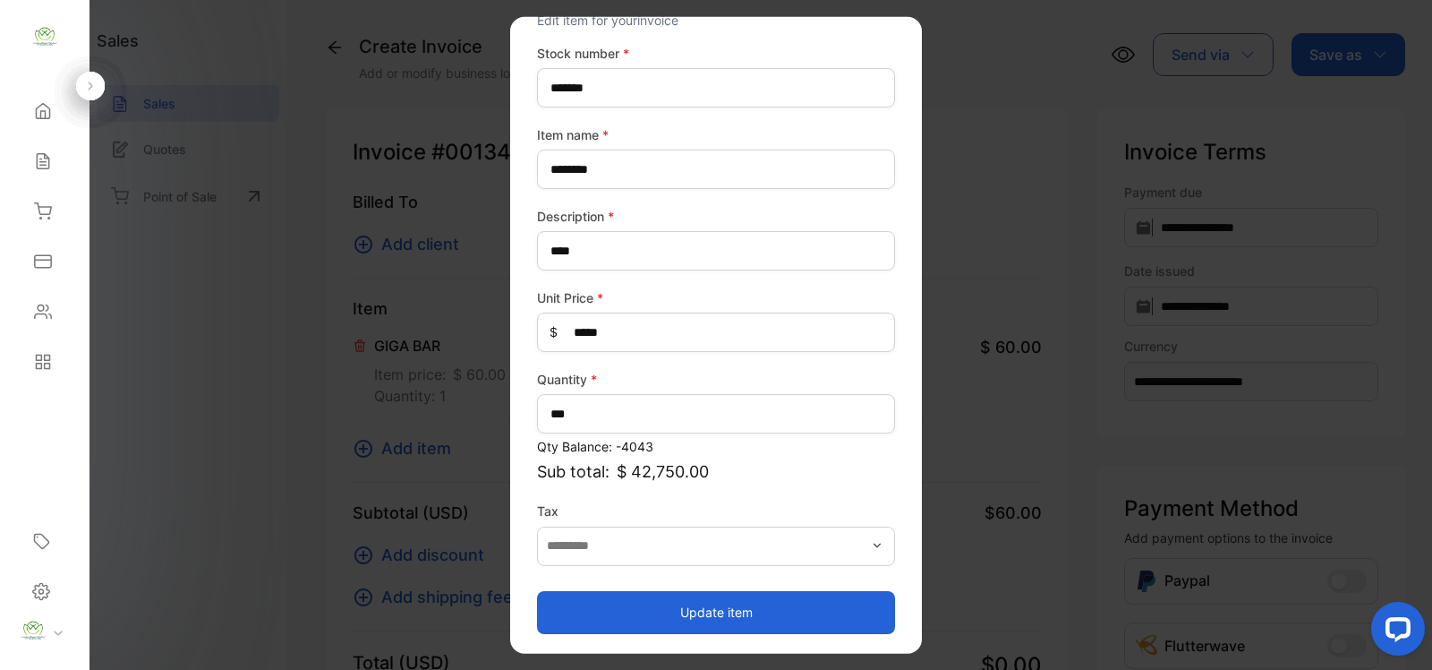
click at [690, 611] on button "Update item" at bounding box center [716, 611] width 358 height 43
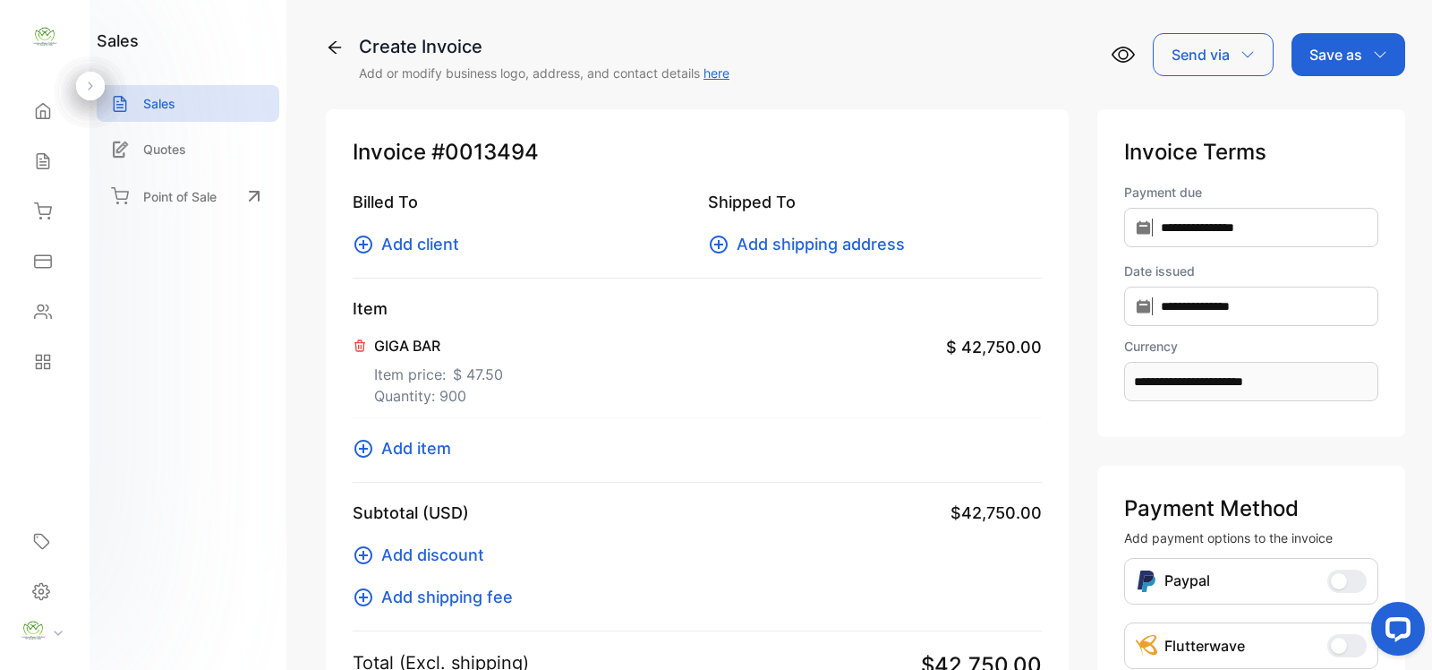
click at [413, 239] on span "Add client" at bounding box center [420, 244] width 78 height 24
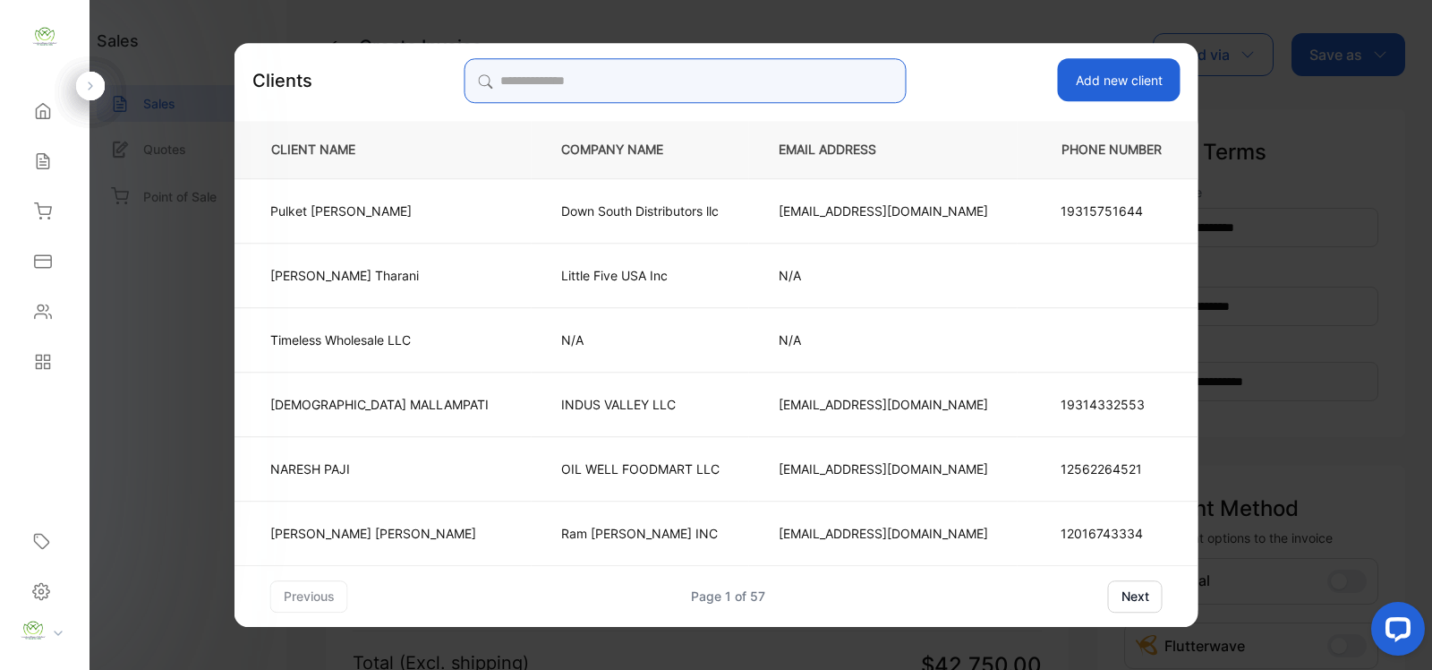
click at [616, 77] on input "search" at bounding box center [685, 80] width 442 height 45
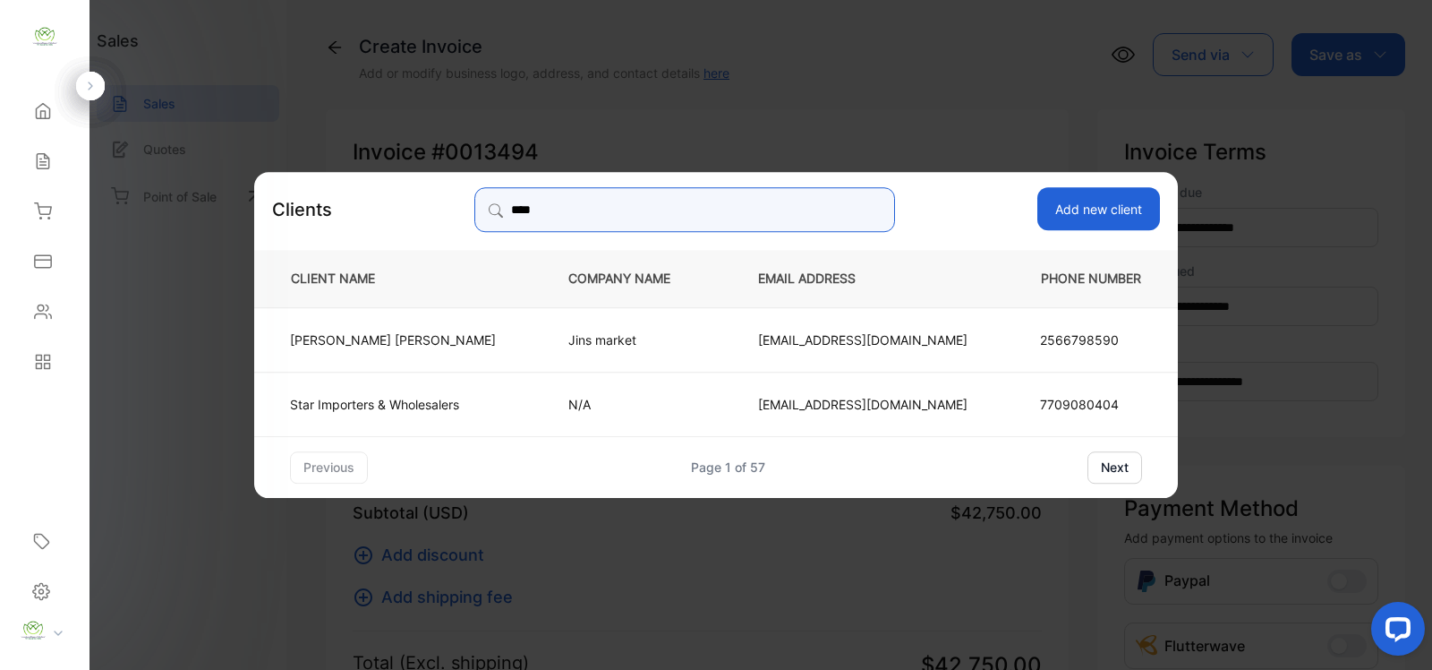
type input "****"
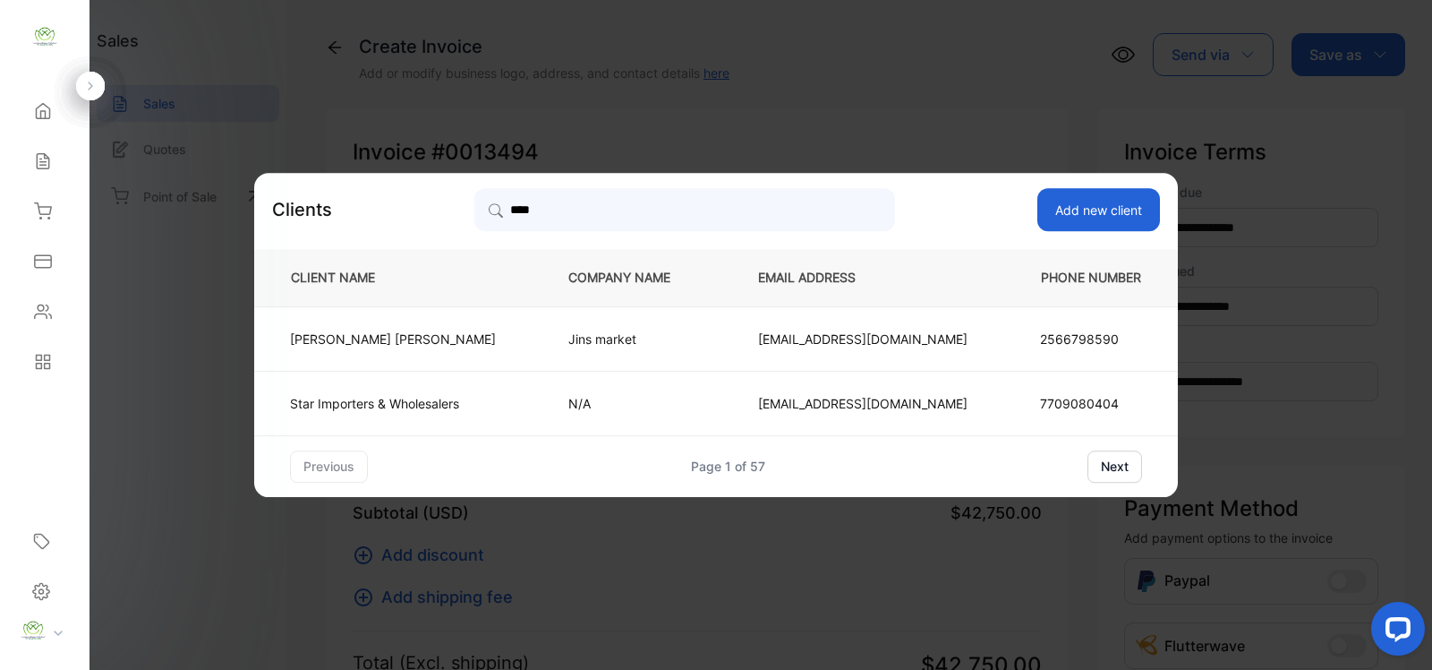
click at [579, 417] on td "N/A" at bounding box center [634, 403] width 190 height 64
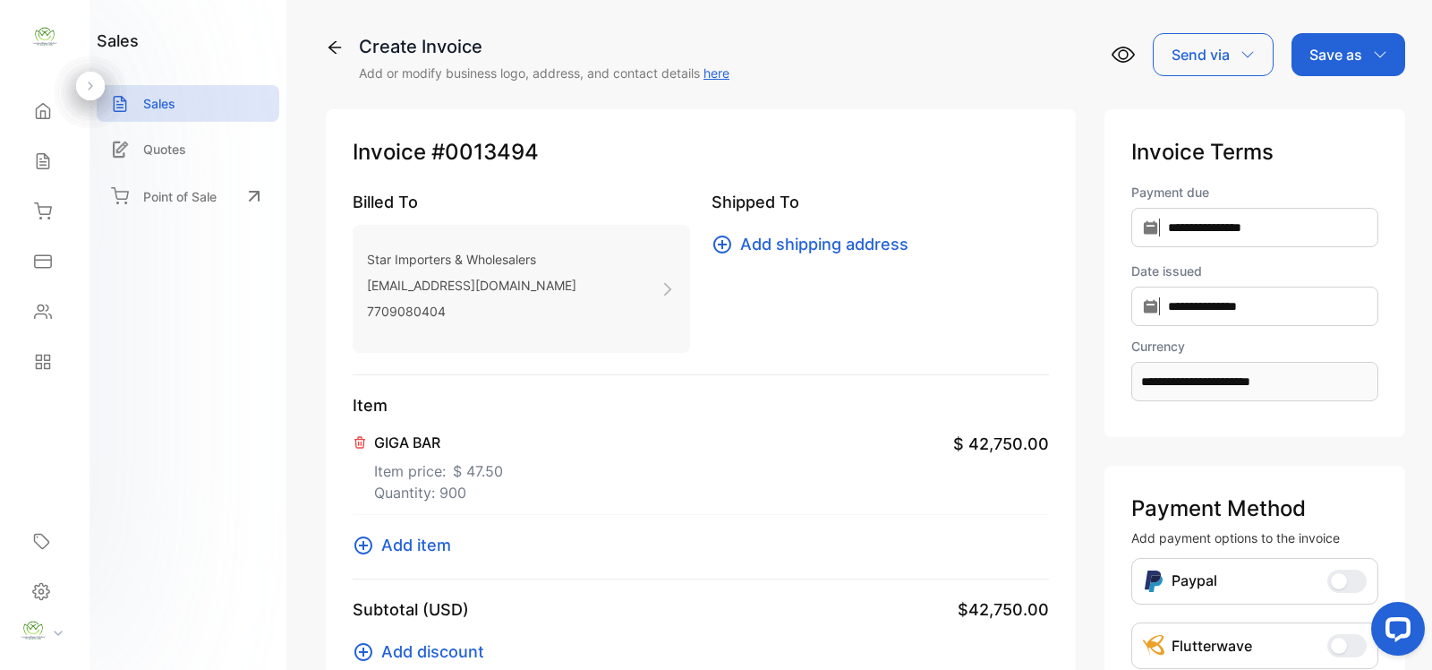
click at [1322, 60] on p "Save as" at bounding box center [1336, 54] width 53 height 21
click at [1310, 105] on div "Invoice" at bounding box center [1344, 114] width 103 height 36
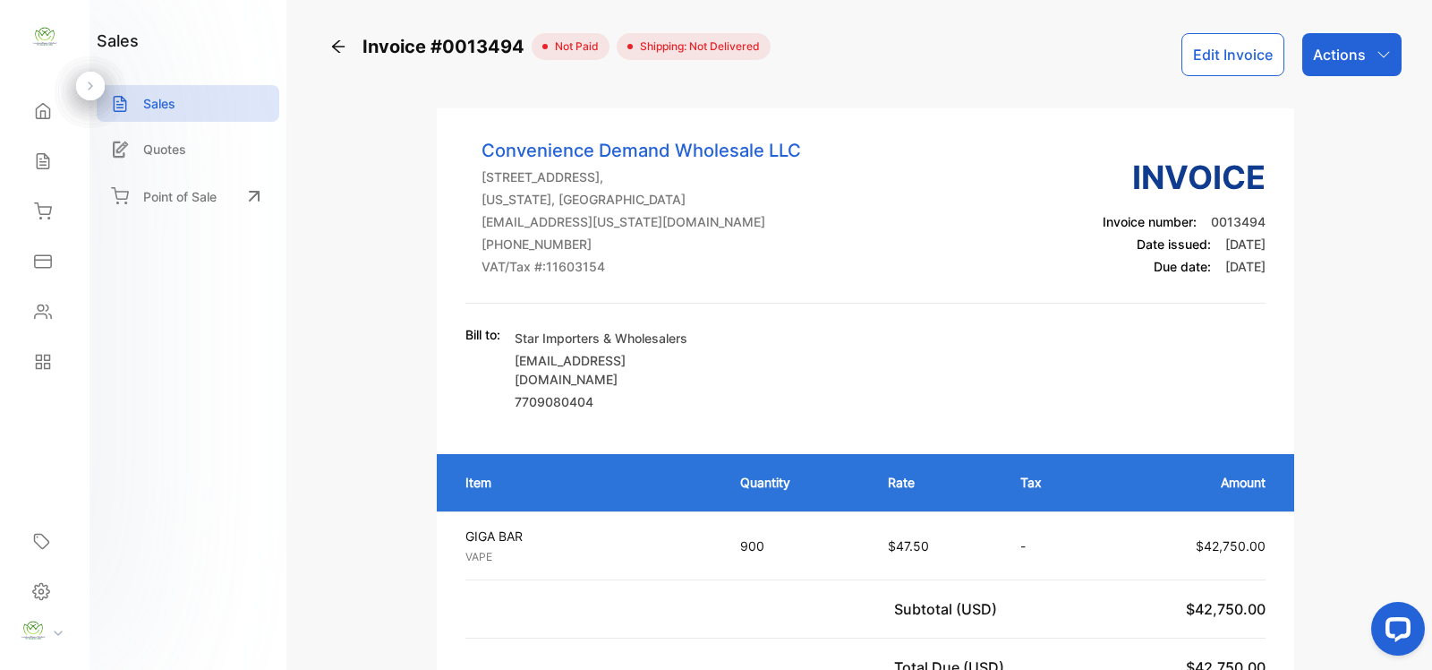
click at [1377, 47] on icon "button" at bounding box center [1384, 54] width 14 height 14
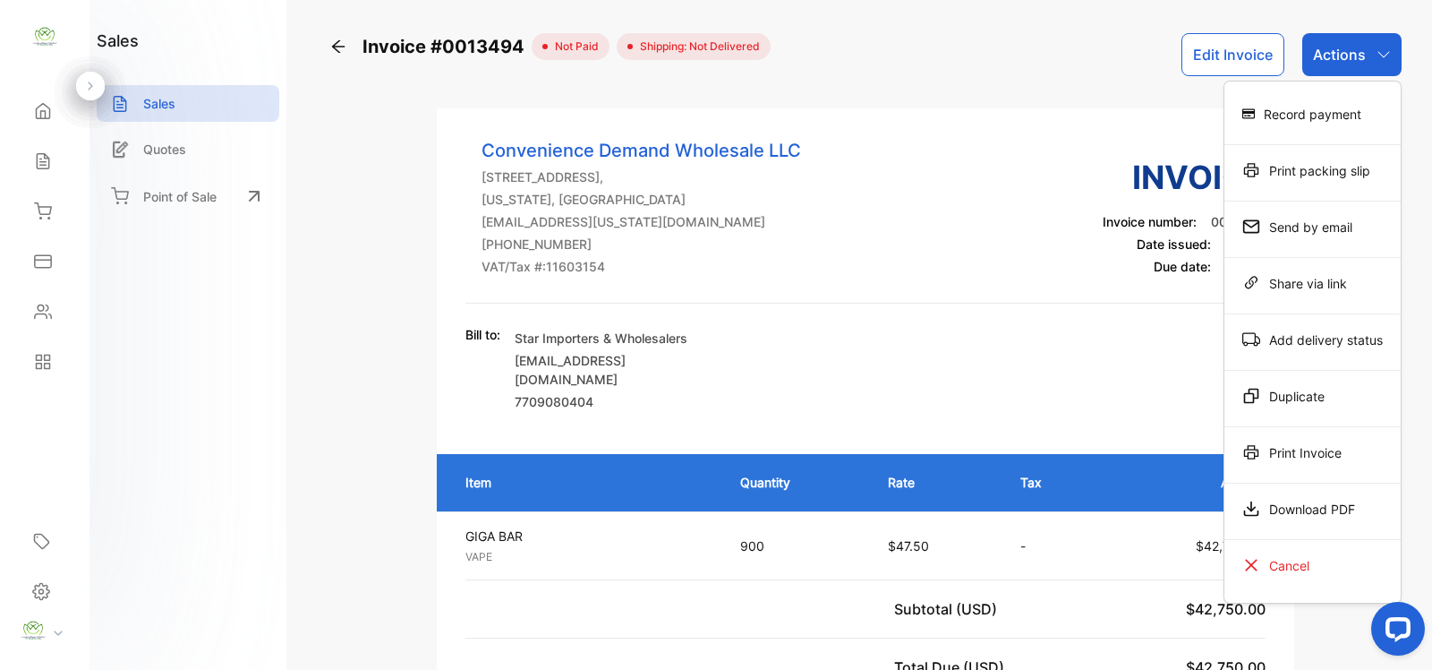
click at [1274, 453] on div "Print Invoice" at bounding box center [1313, 452] width 176 height 36
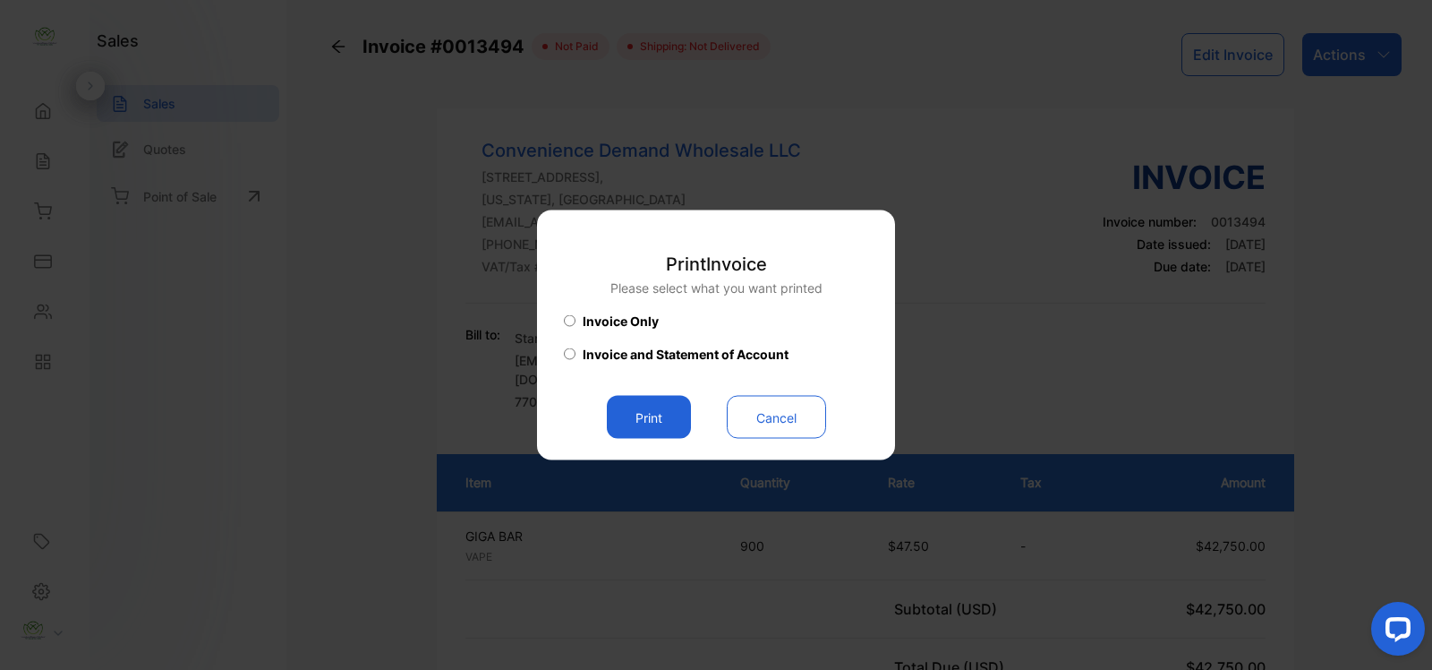
click at [638, 419] on button "Print" at bounding box center [649, 417] width 84 height 43
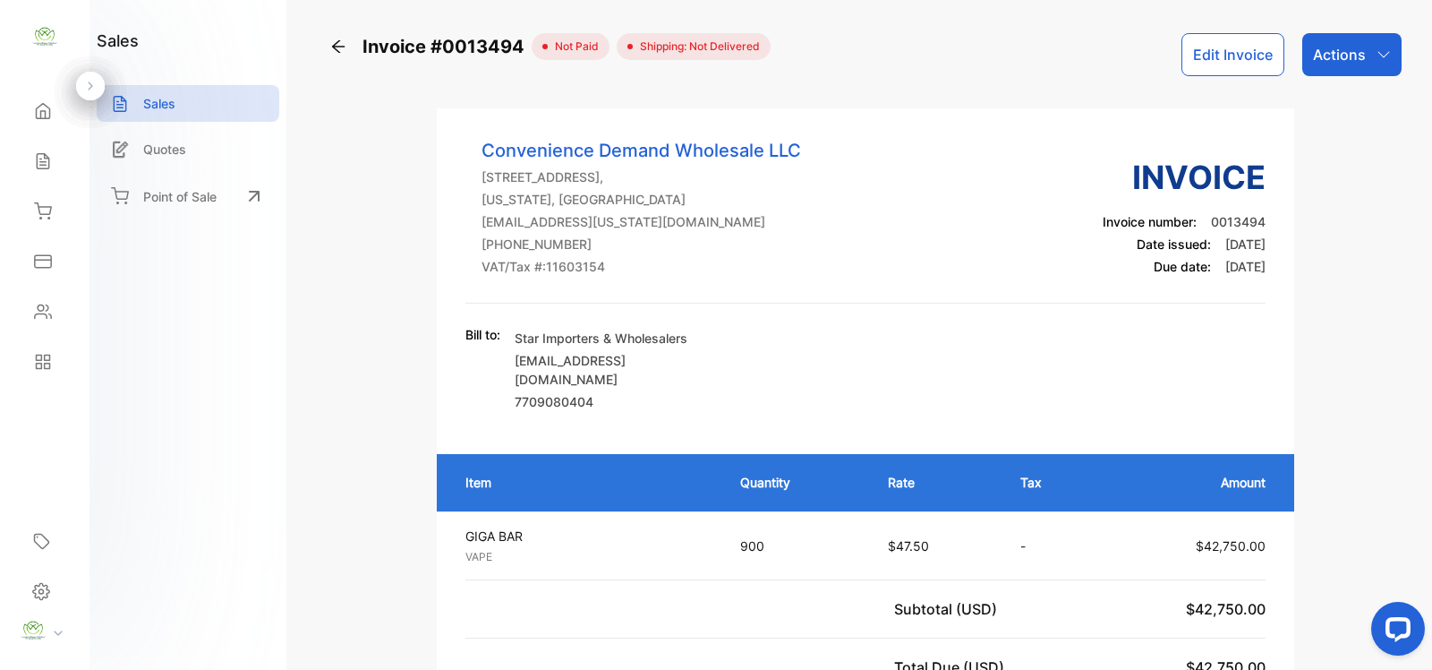
click at [338, 47] on icon at bounding box center [338, 47] width 18 height 18
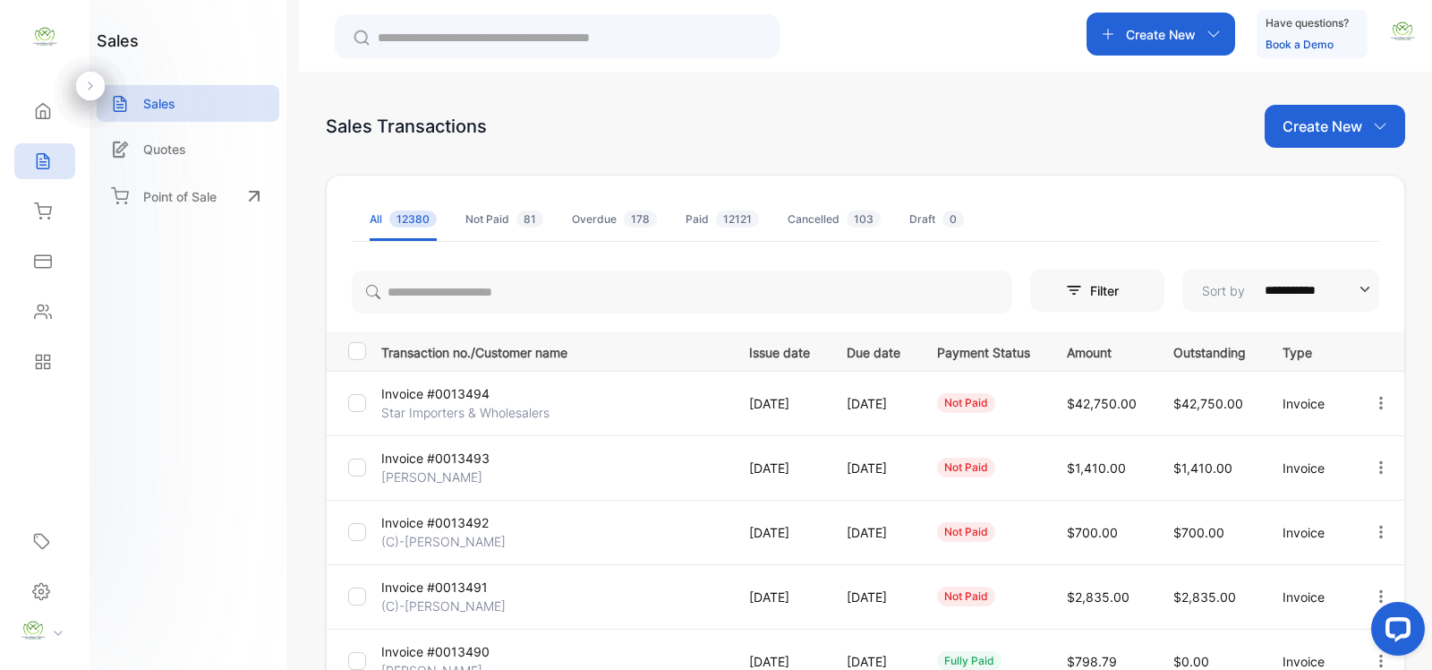
click at [1290, 126] on p "Create New" at bounding box center [1323, 125] width 80 height 21
click at [1290, 179] on div "Invoice" at bounding box center [1341, 185] width 125 height 36
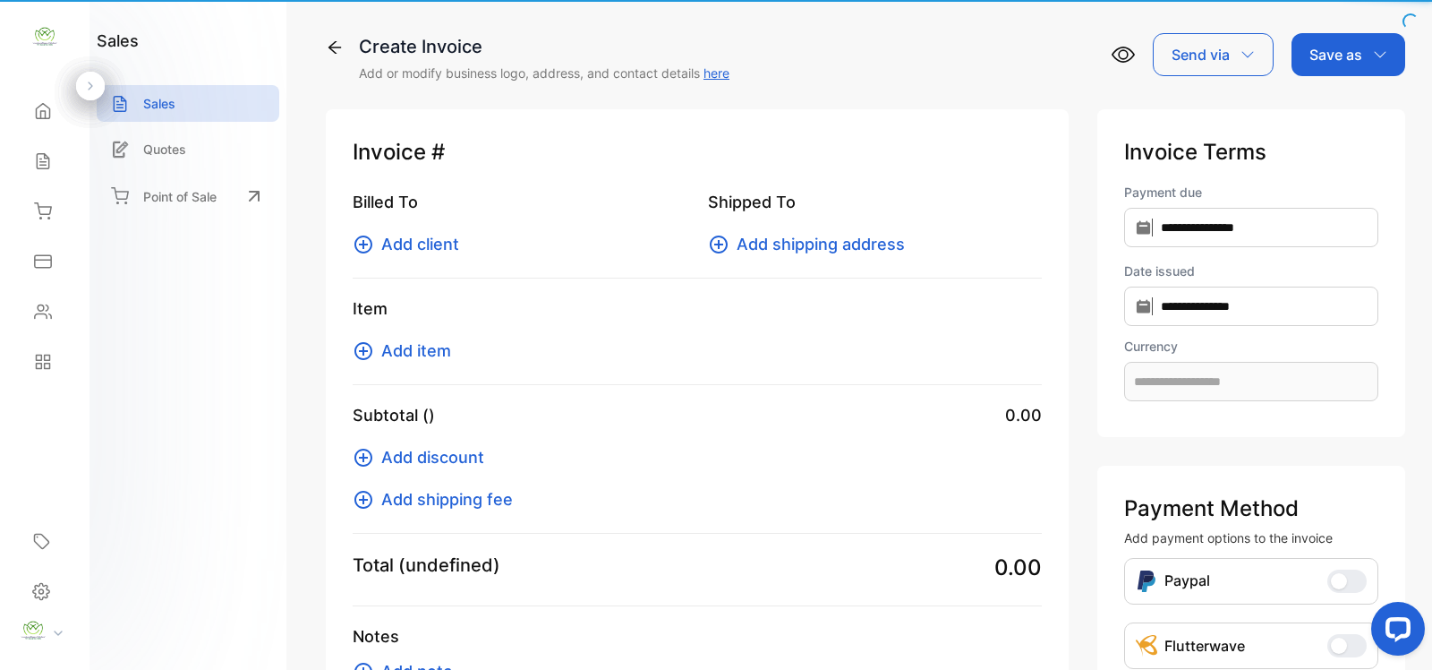
type input "**********"
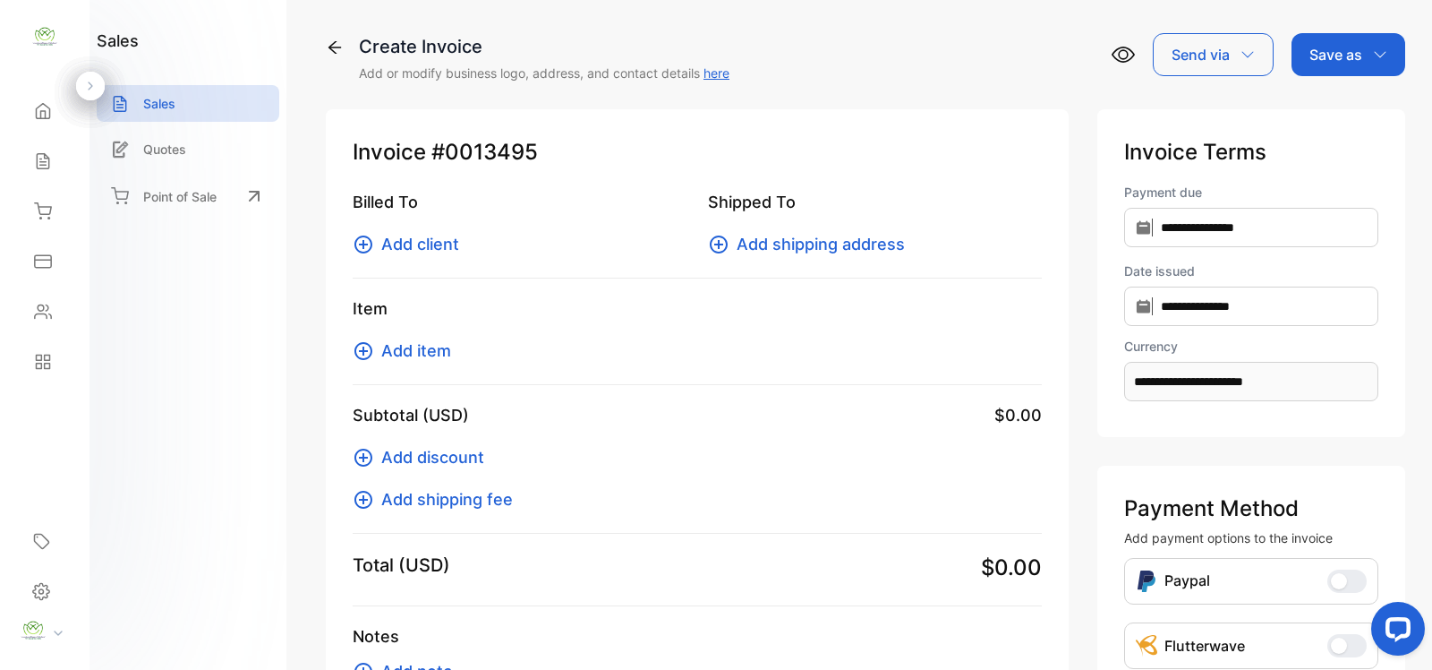
click at [367, 238] on icon at bounding box center [363, 244] width 21 height 21
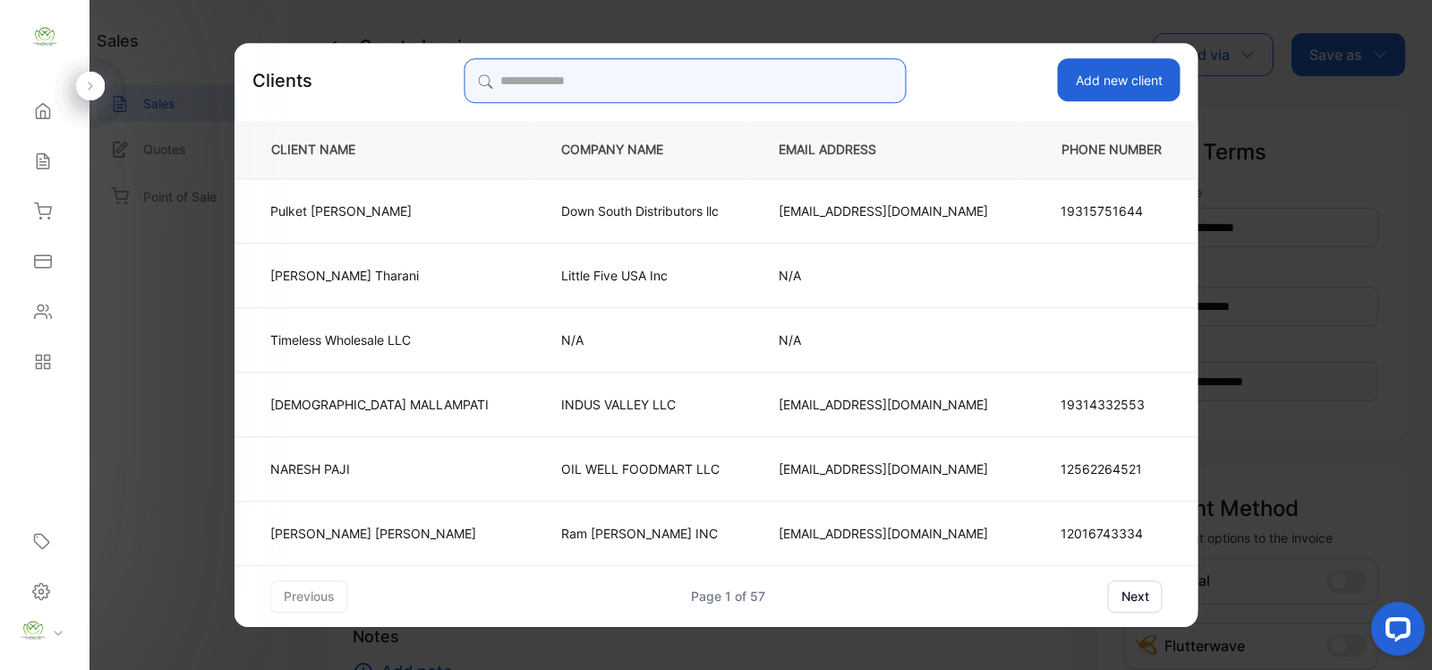
click at [690, 94] on input "search" at bounding box center [685, 80] width 442 height 45
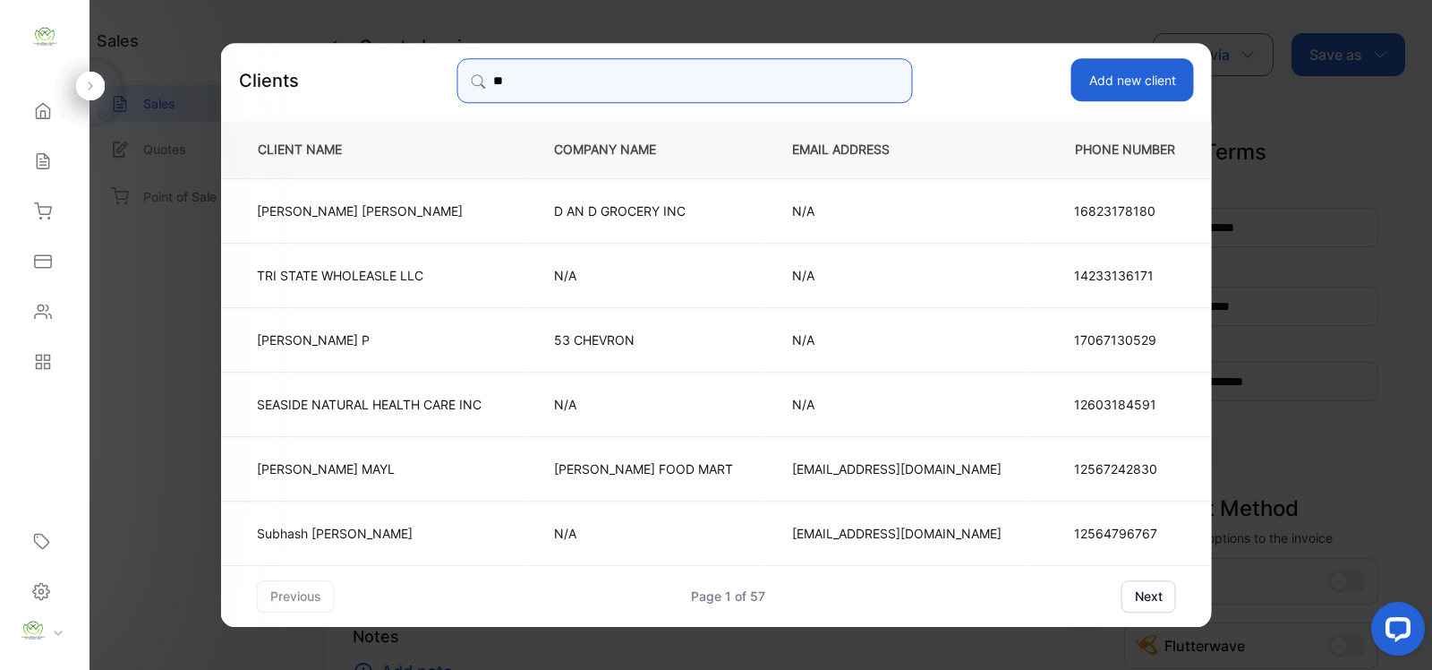
type input "*"
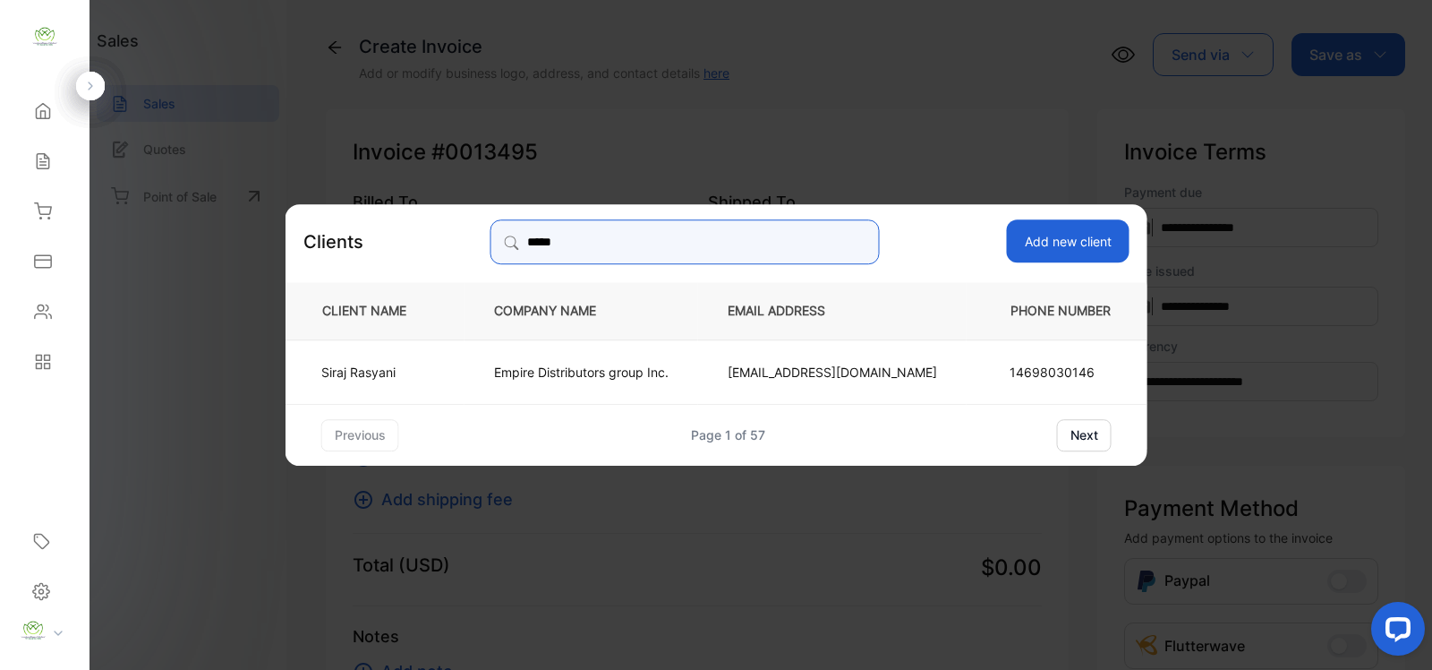
type input "*****"
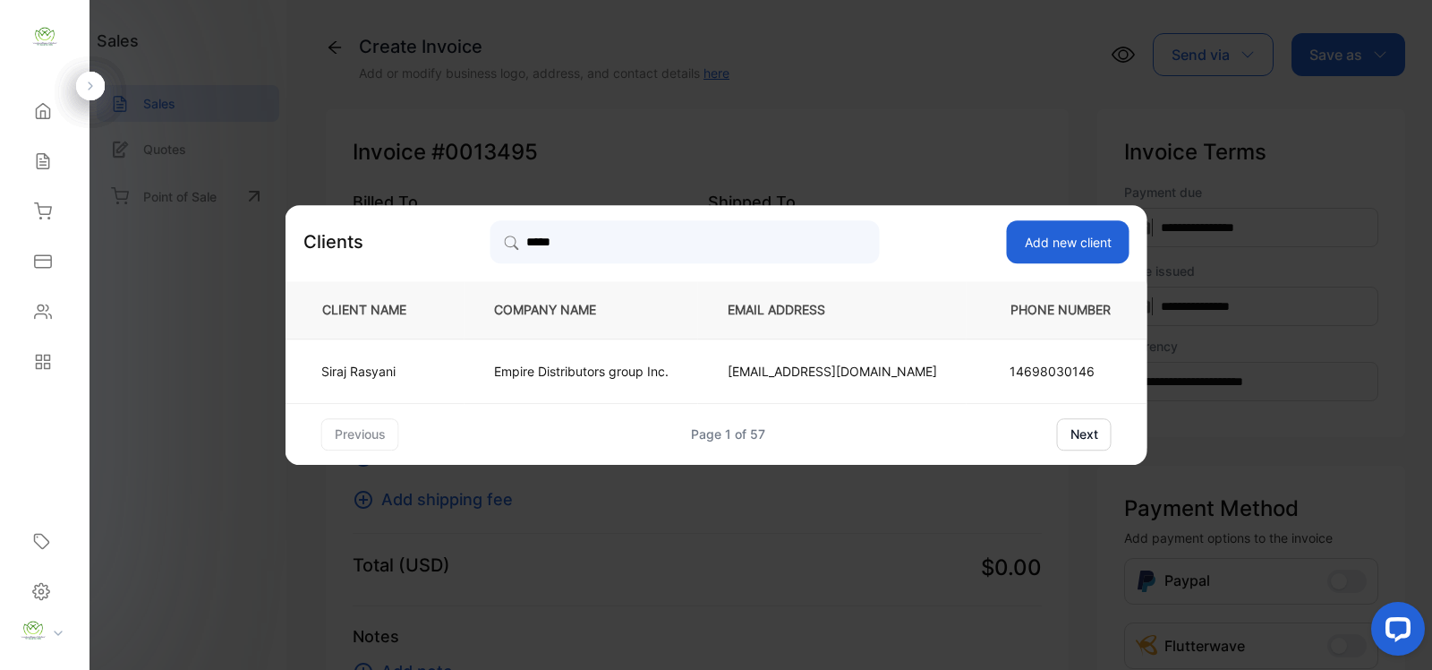
click at [422, 368] on p "Siraj Rasyani" at bounding box center [371, 371] width 100 height 19
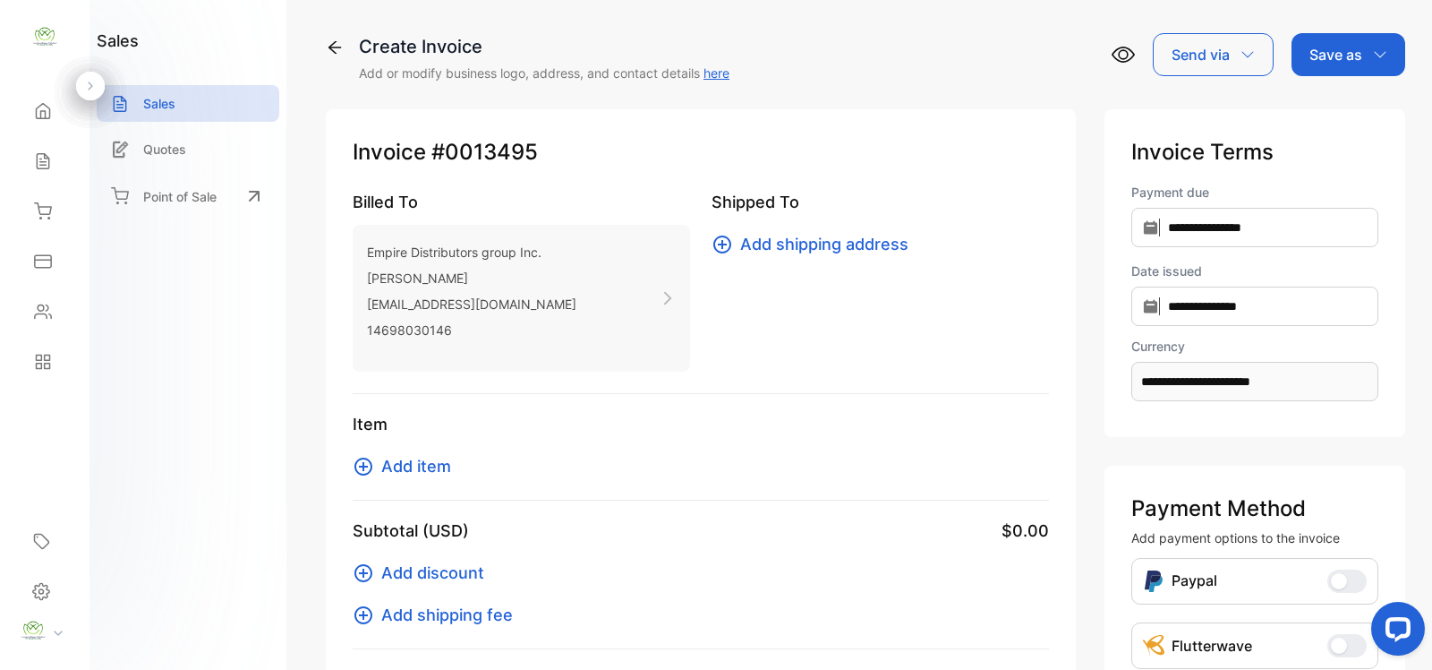
click at [409, 472] on span "Add item" at bounding box center [416, 466] width 70 height 24
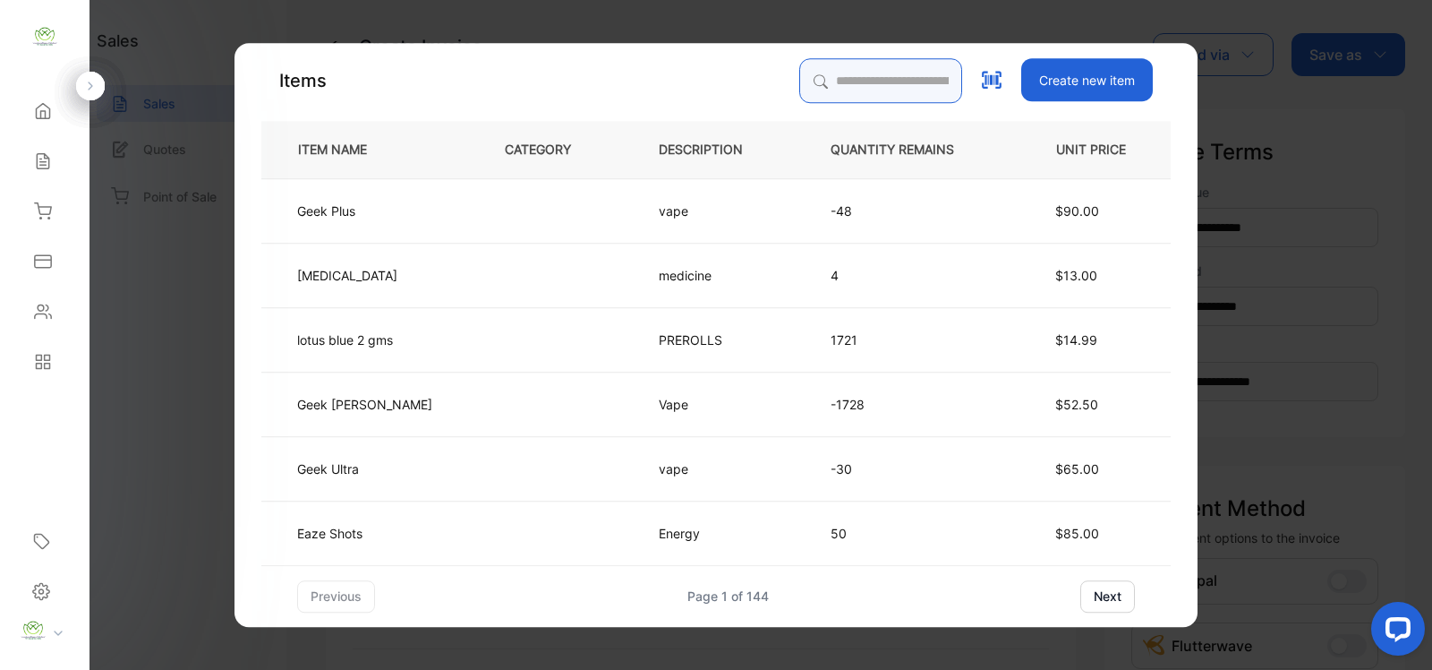
click at [842, 76] on input "search" at bounding box center [880, 80] width 163 height 45
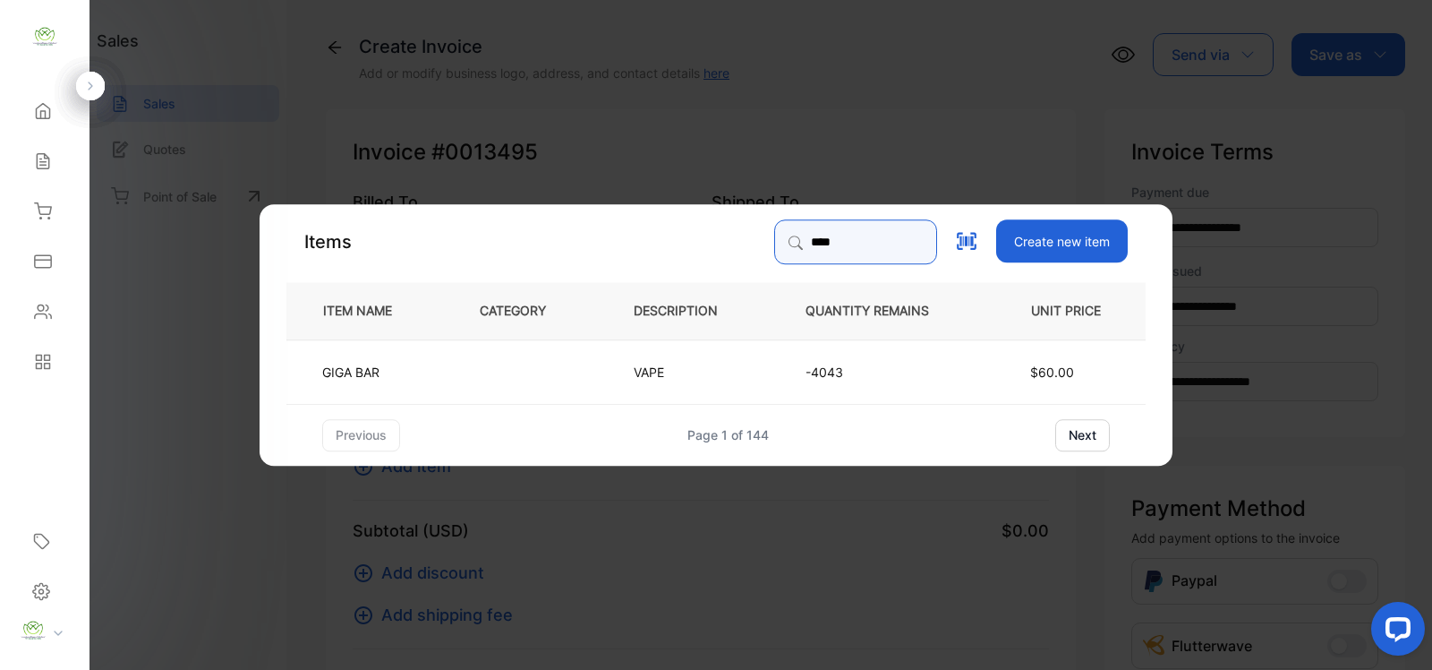
type input "****"
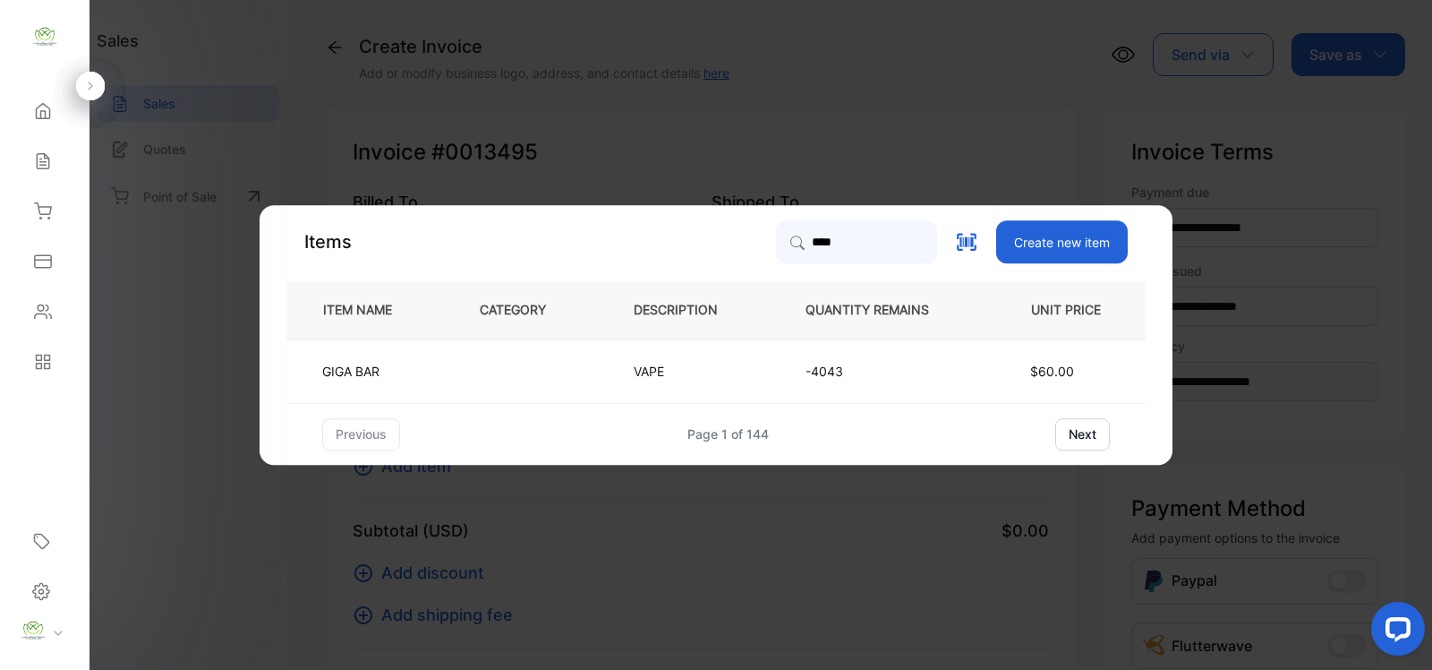
click at [515, 369] on td at bounding box center [527, 370] width 154 height 64
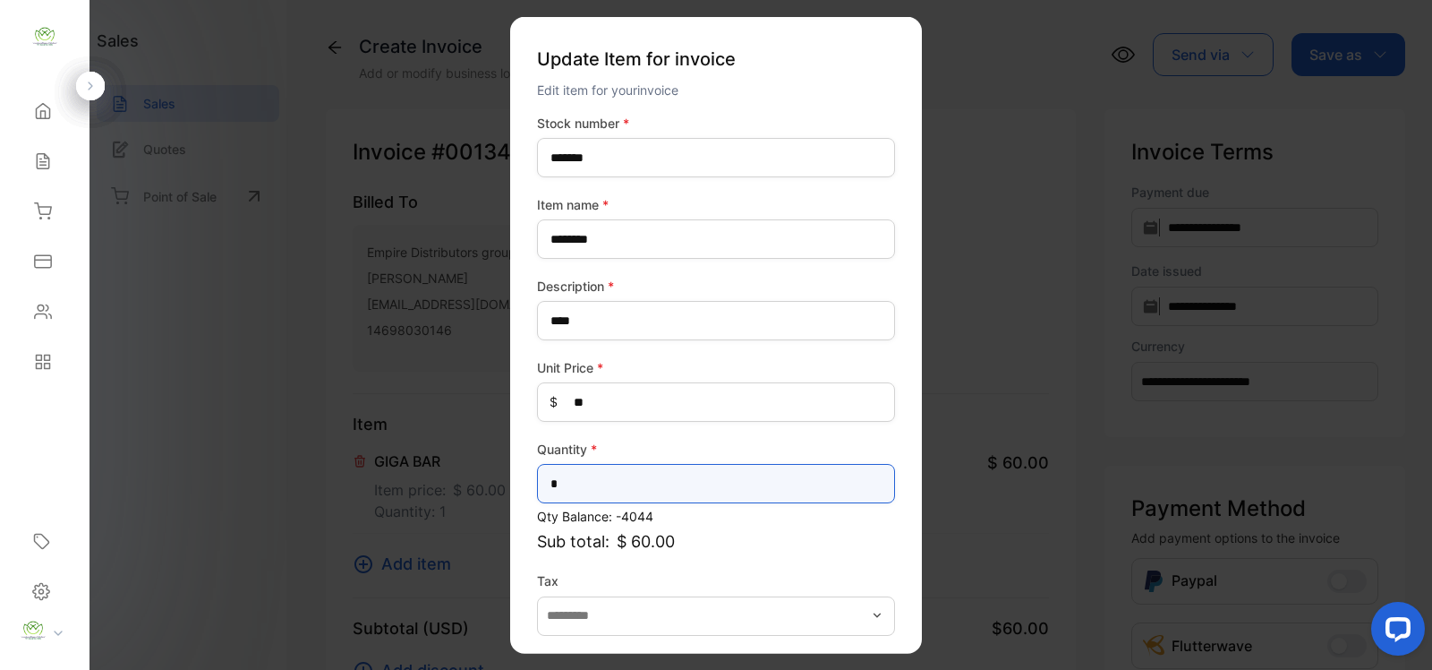
drag, startPoint x: 636, startPoint y: 484, endPoint x: 190, endPoint y: 510, distance: 446.6
type input "****"
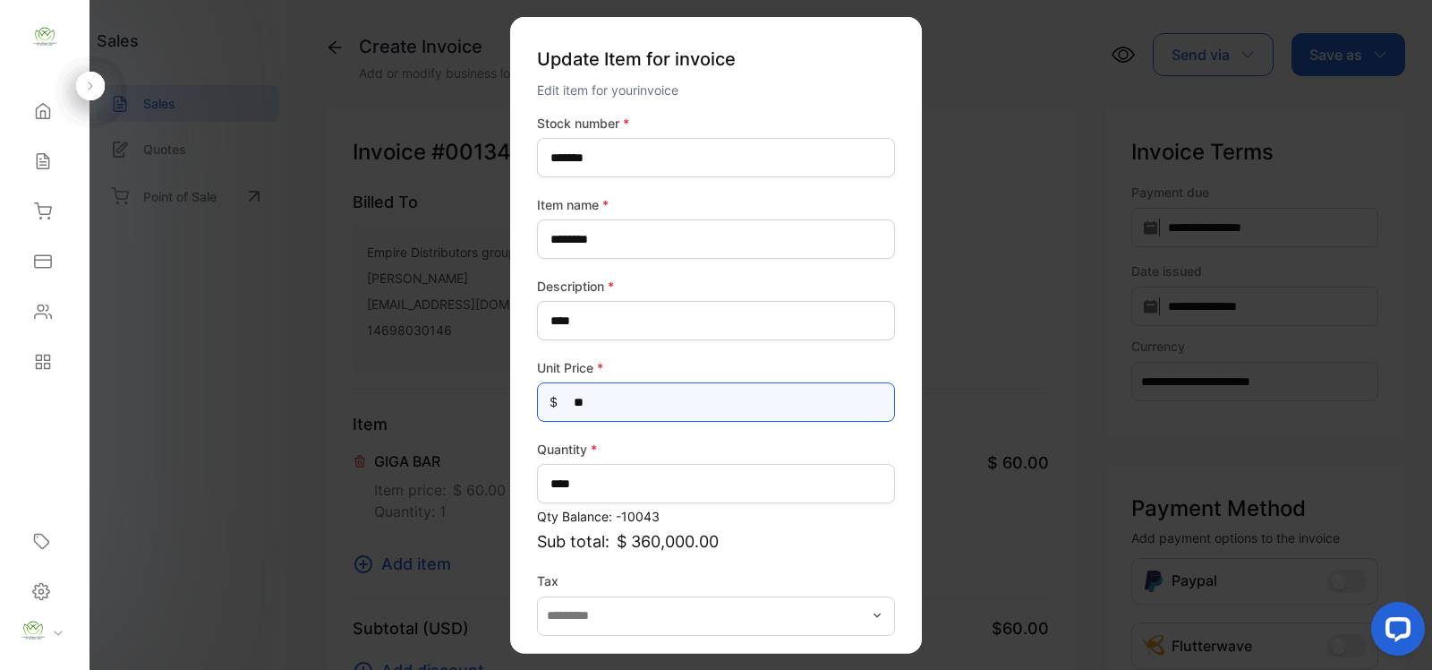
drag, startPoint x: 667, startPoint y: 409, endPoint x: 466, endPoint y: 414, distance: 200.6
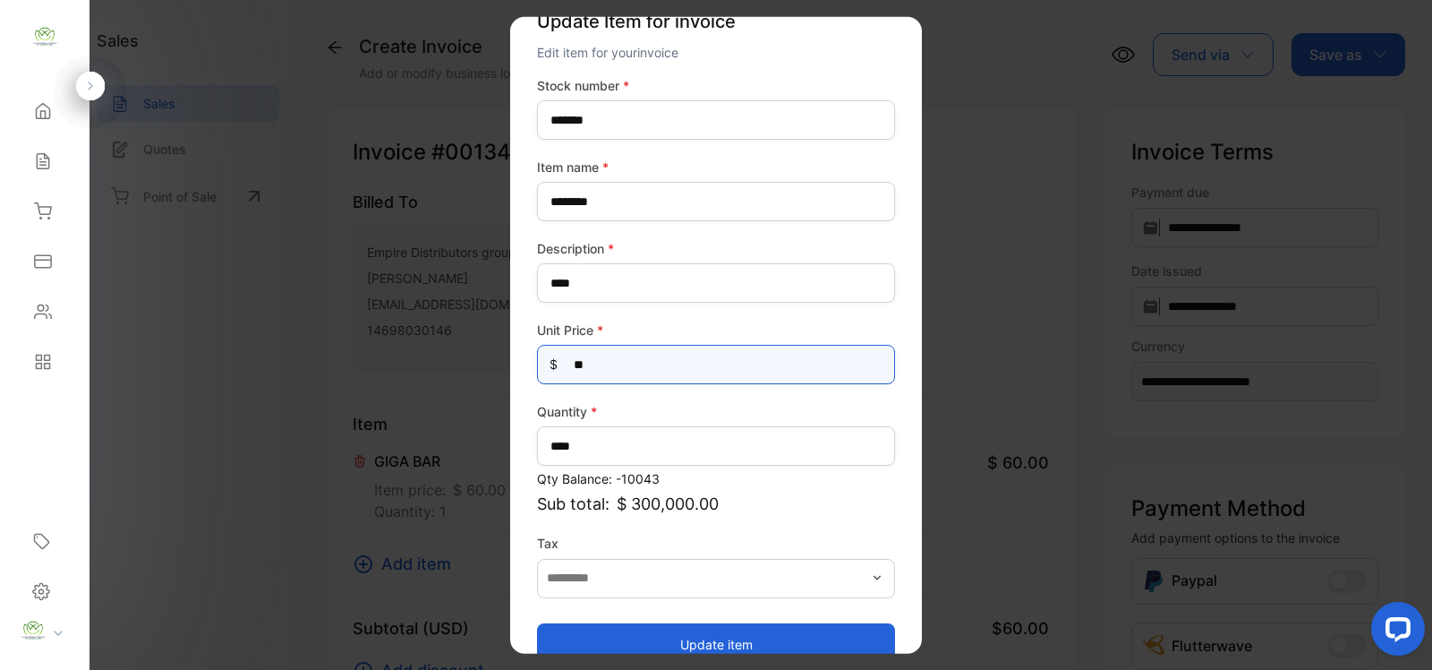
scroll to position [70, 0]
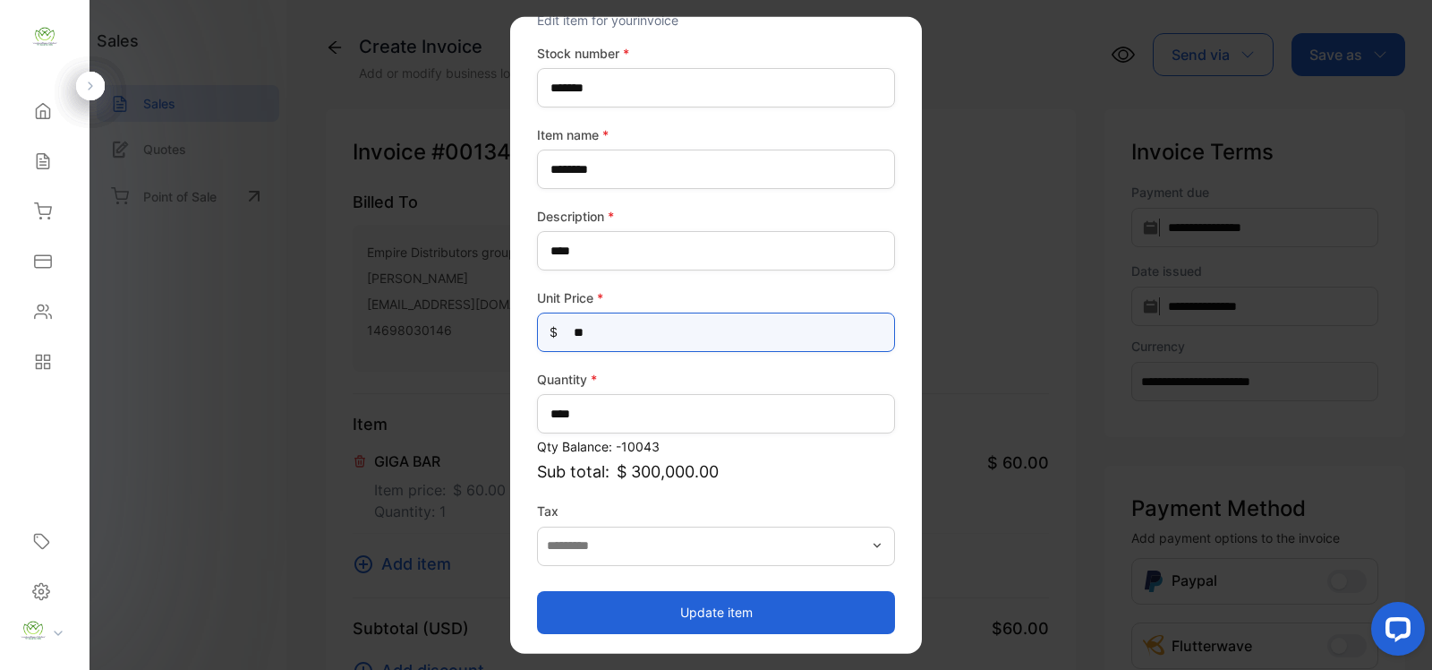
type Price-inputprice "**"
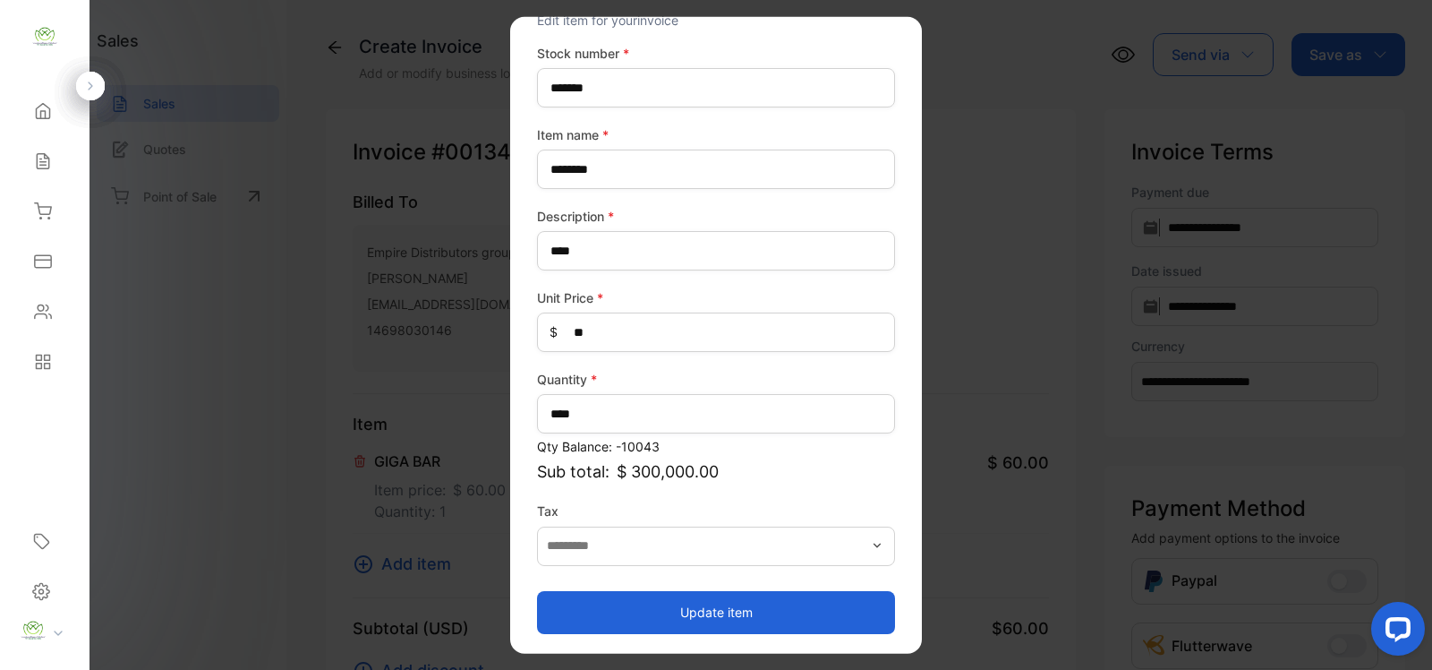
click at [817, 597] on button "Update item" at bounding box center [716, 611] width 358 height 43
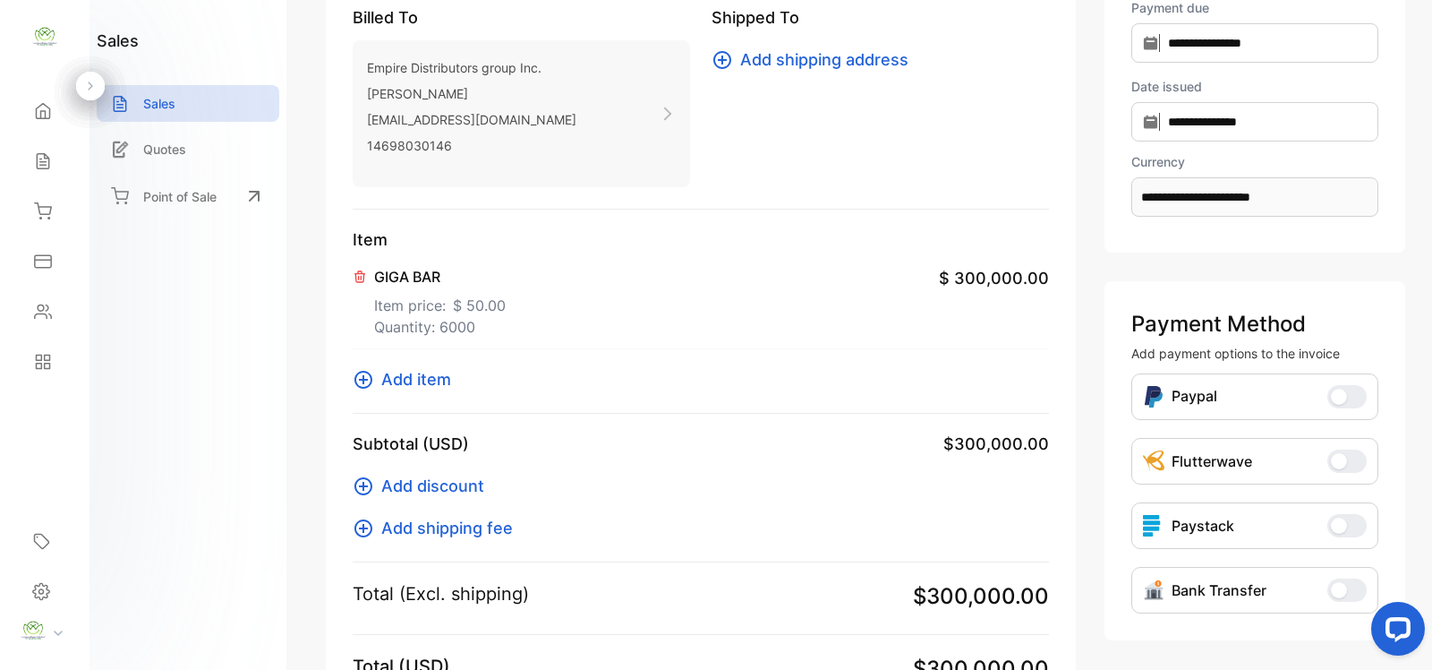
scroll to position [428, 0]
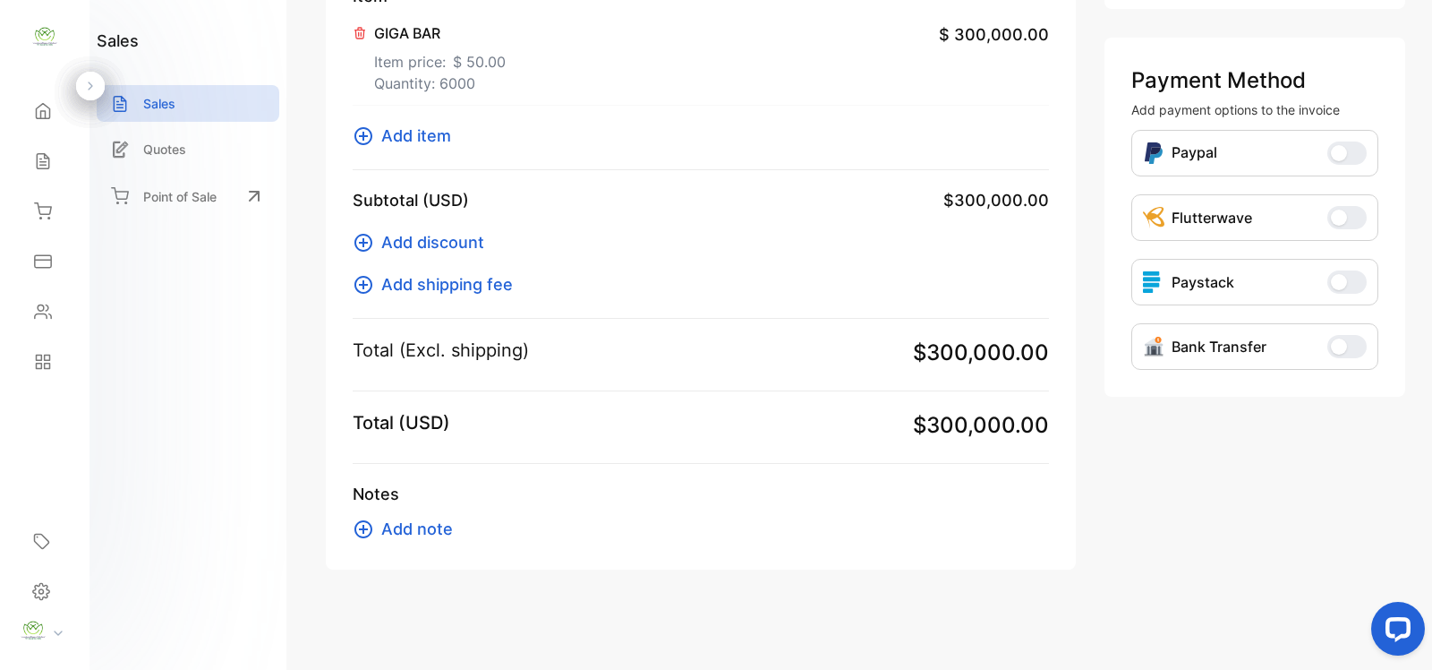
click at [416, 235] on span "Add discount" at bounding box center [432, 242] width 103 height 24
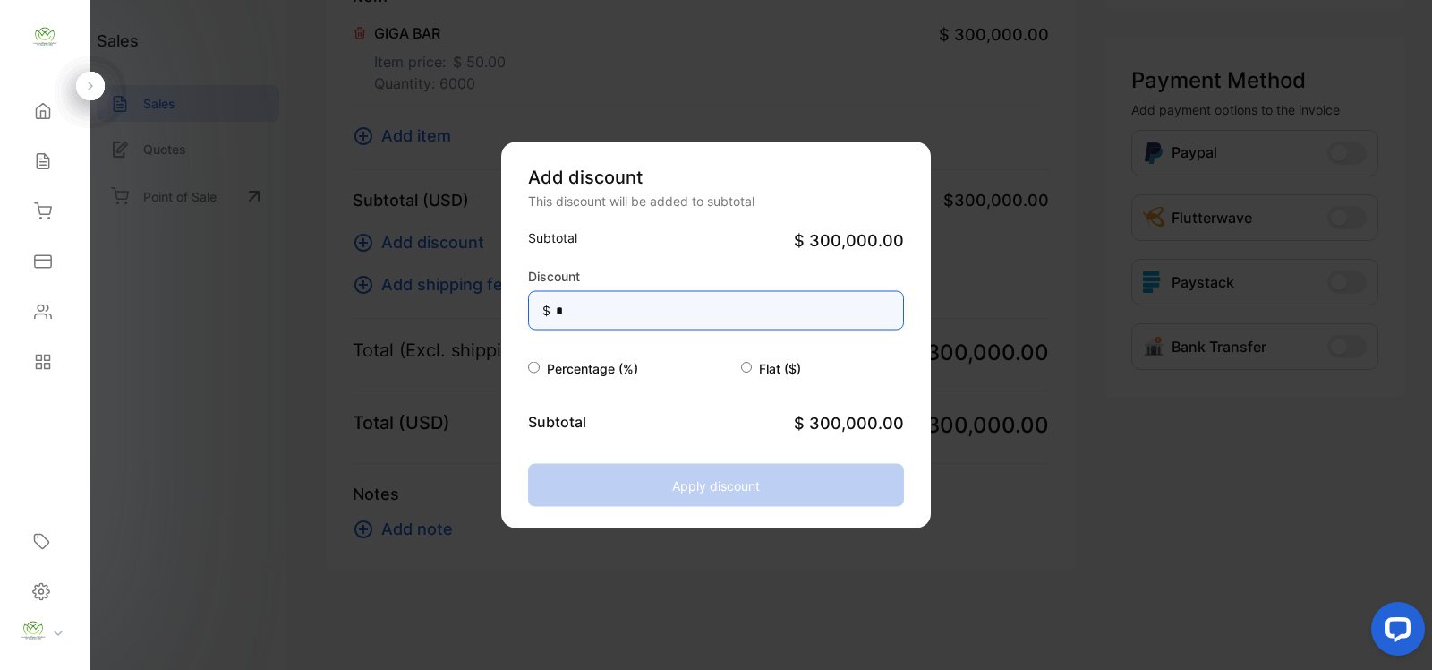
drag, startPoint x: 633, startPoint y: 312, endPoint x: 409, endPoint y: 336, distance: 225.1
click at [406, 569] on div "Add discount This discount will be added to subtotal Subtotal $ 300,000.00 Disc…" at bounding box center [701, 569] width 750 height 0
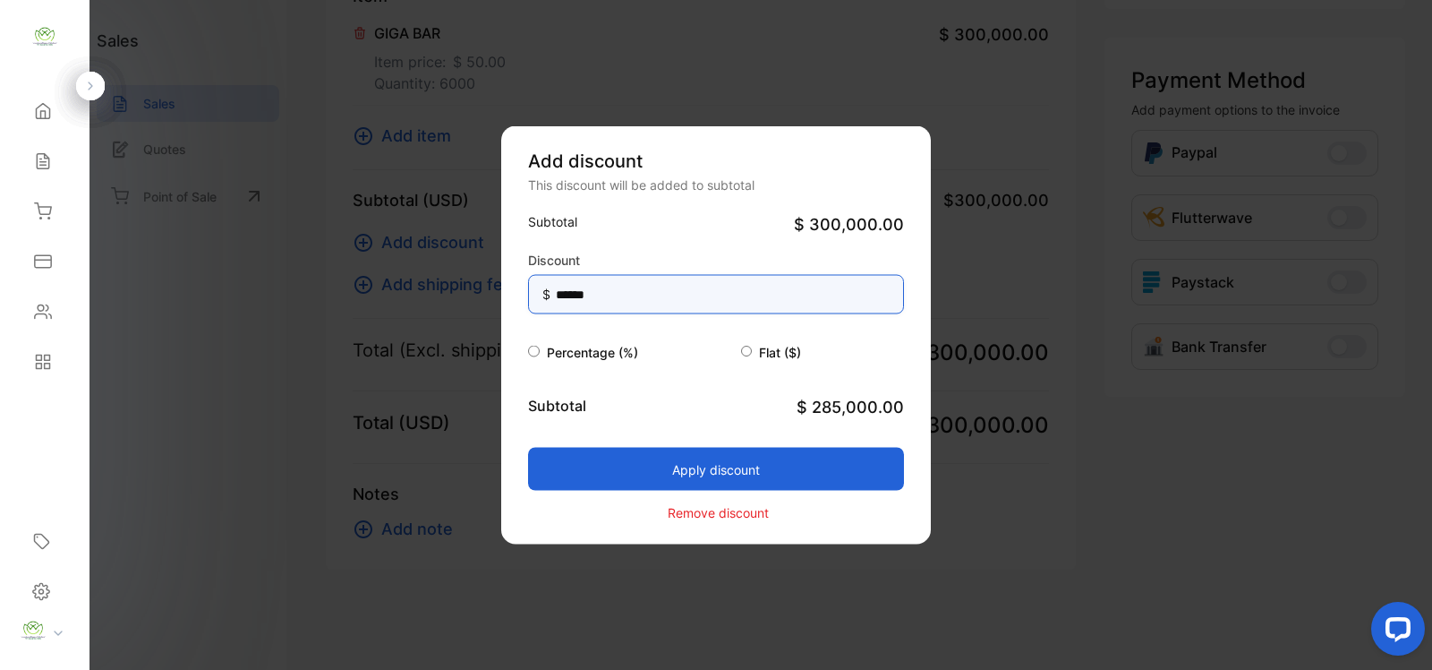
type input "******"
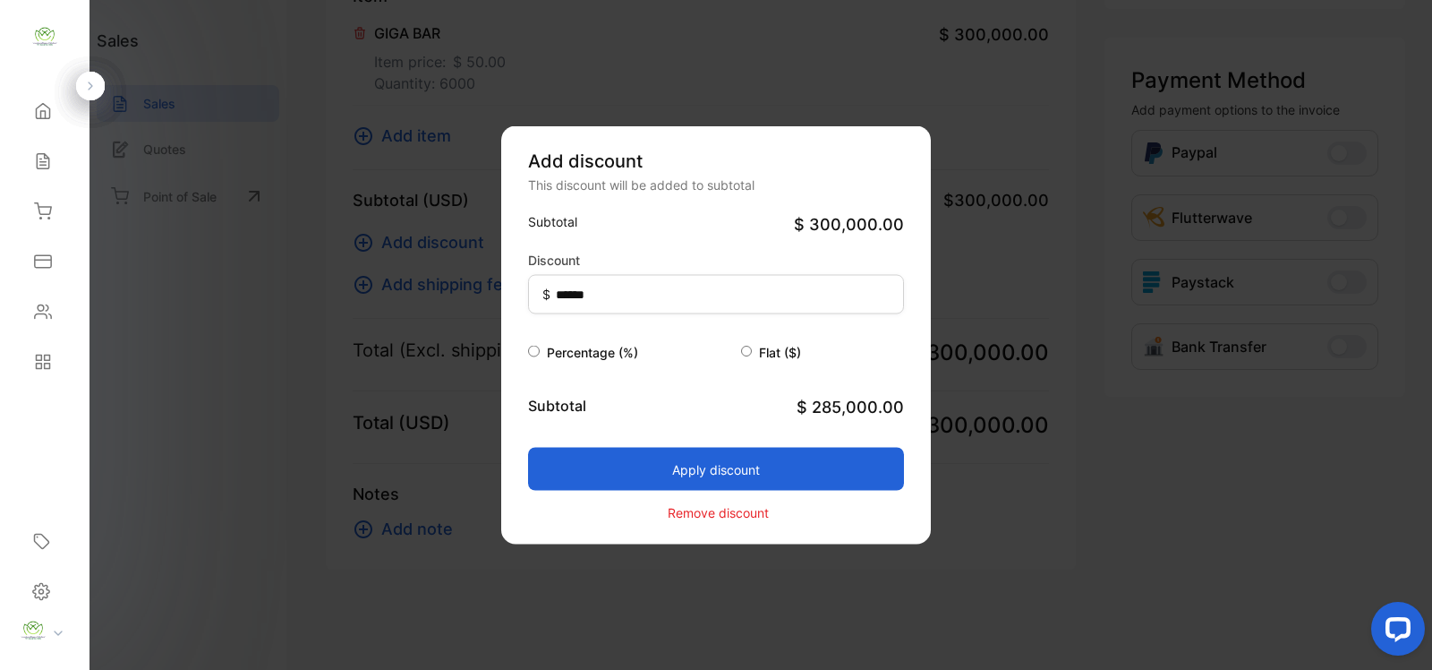
click at [553, 454] on button "Apply discount" at bounding box center [716, 469] width 376 height 43
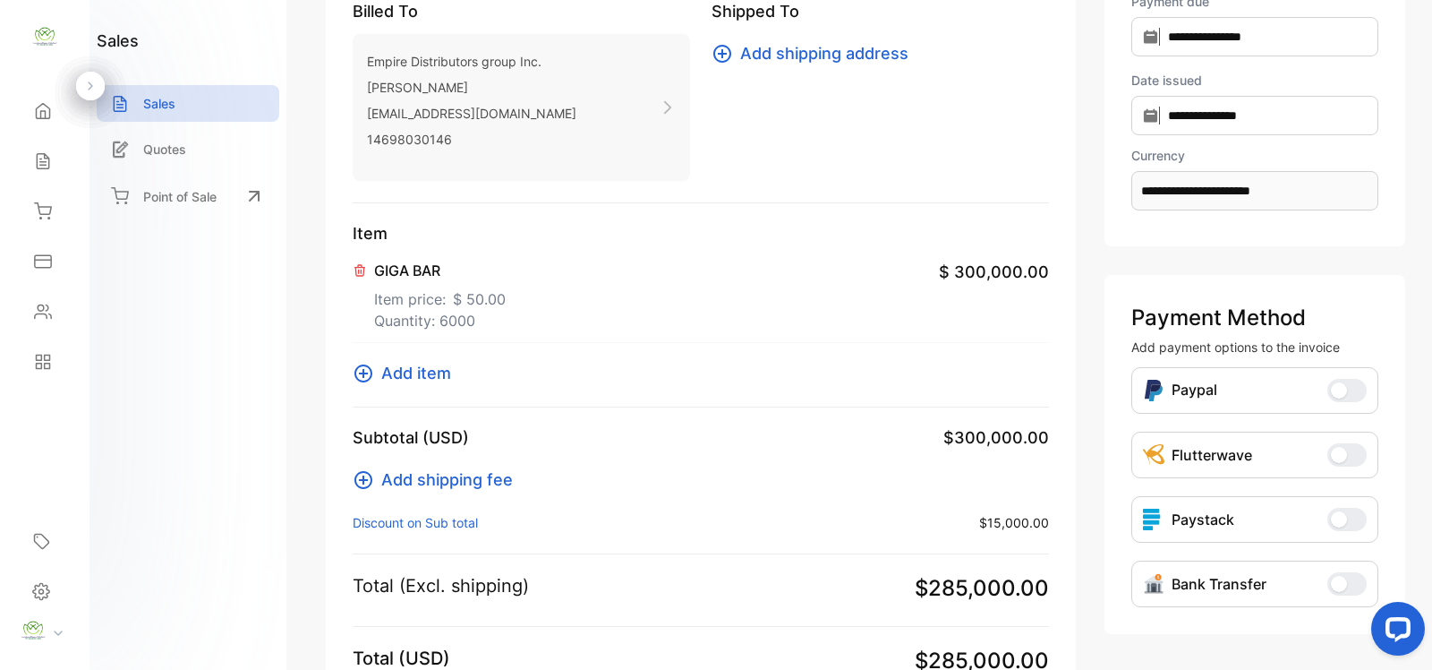
scroll to position [426, 0]
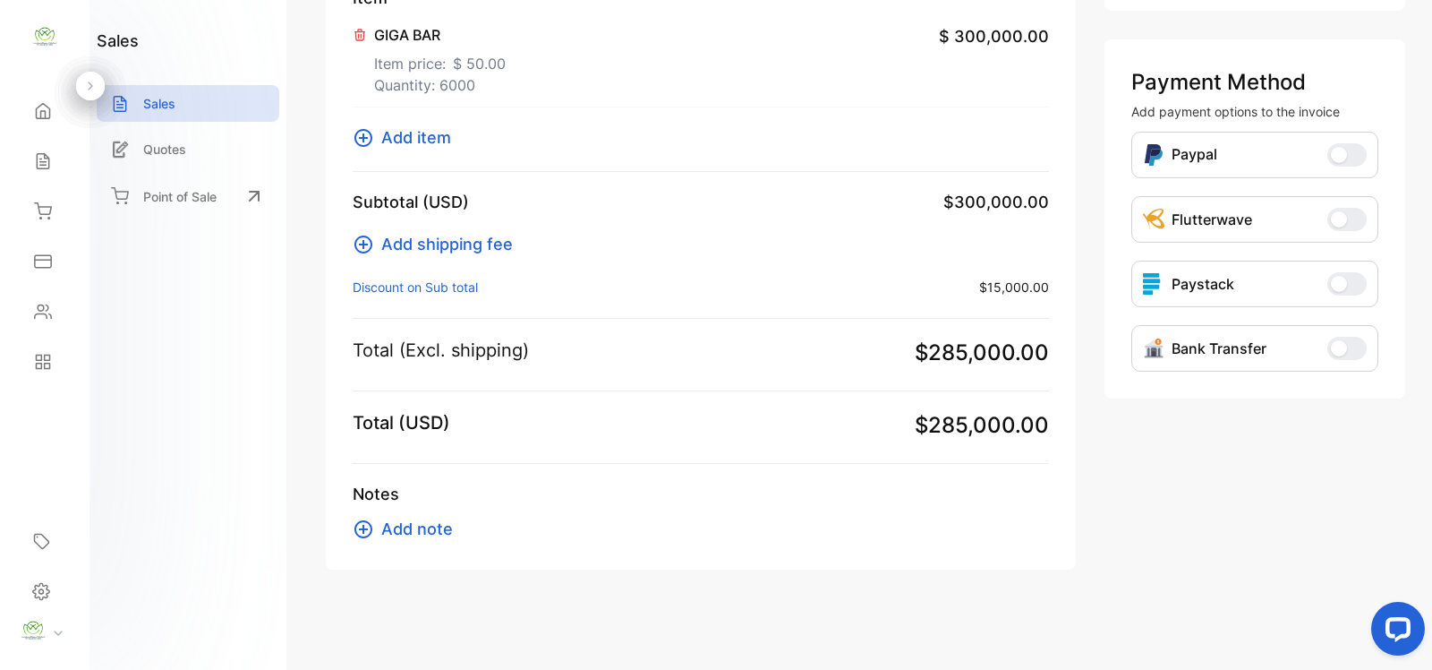
click at [392, 528] on span "Add note" at bounding box center [417, 529] width 72 height 24
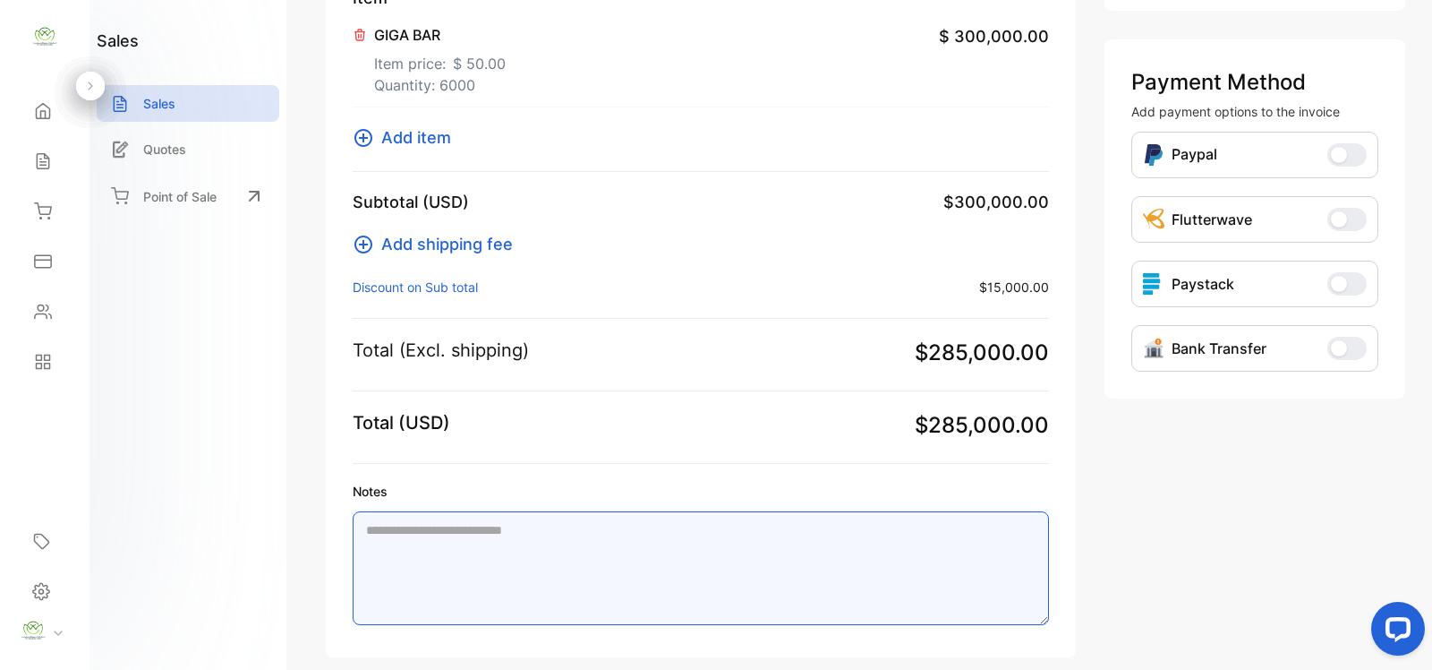
click at [459, 538] on textarea "Notes" at bounding box center [701, 568] width 697 height 114
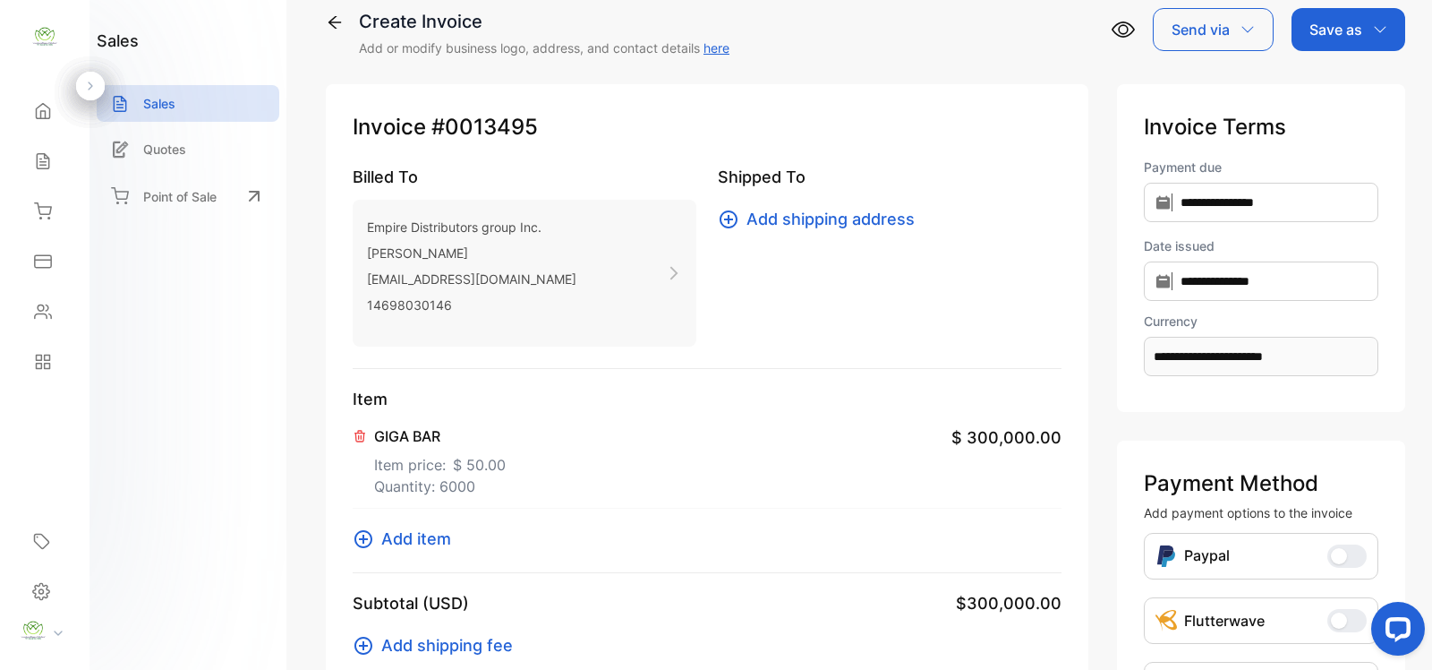
scroll to position [0, 0]
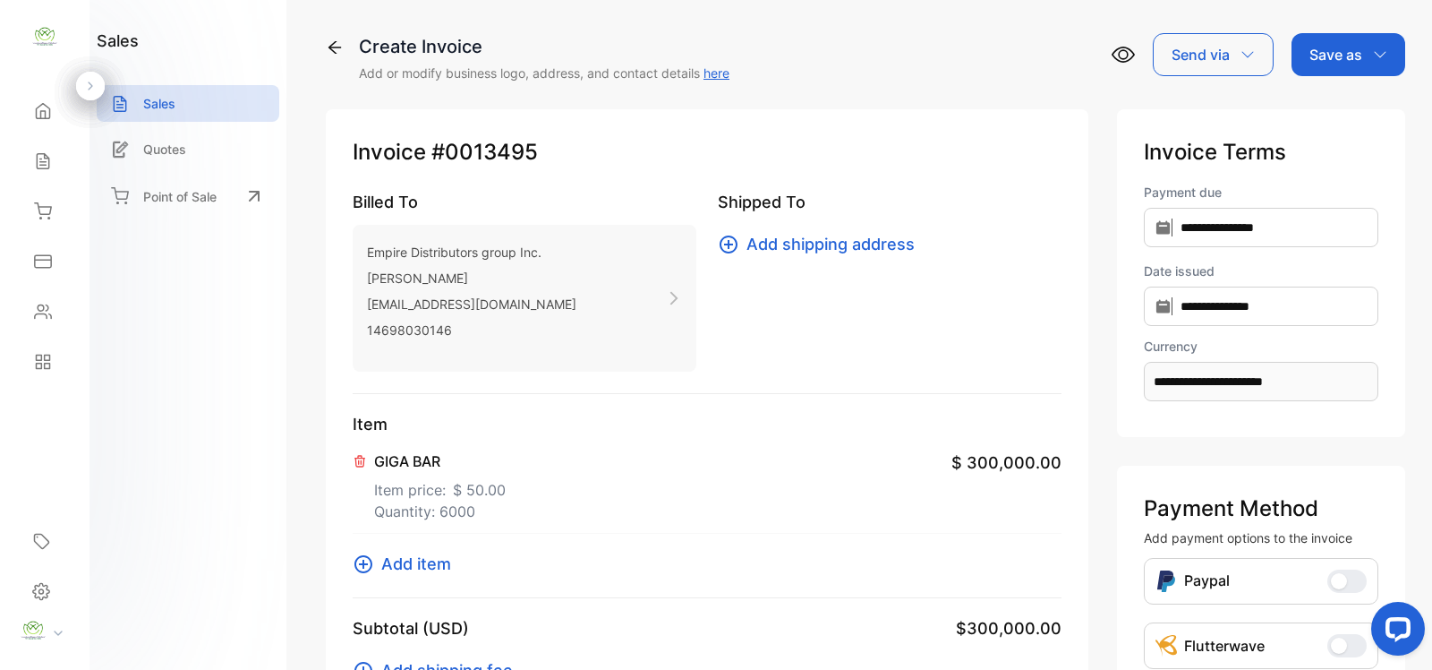
click at [1214, 51] on p "Send via" at bounding box center [1201, 54] width 58 height 21
type textarea "**********"
drag, startPoint x: 1328, startPoint y: 41, endPoint x: 1321, endPoint y: 55, distance: 14.8
click at [1328, 42] on div "Save as" at bounding box center [1349, 54] width 114 height 43
click at [1322, 98] on div "Invoice" at bounding box center [1344, 114] width 103 height 36
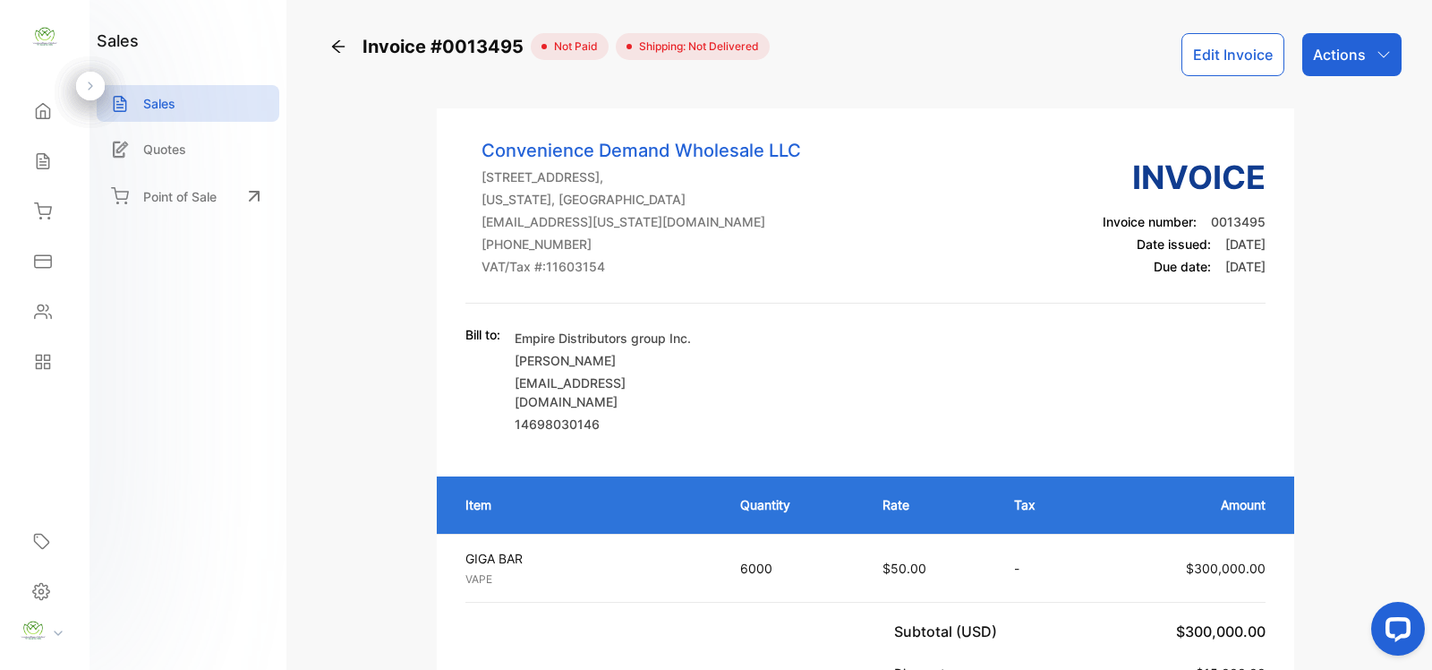
click at [1327, 59] on p "Actions" at bounding box center [1339, 54] width 53 height 21
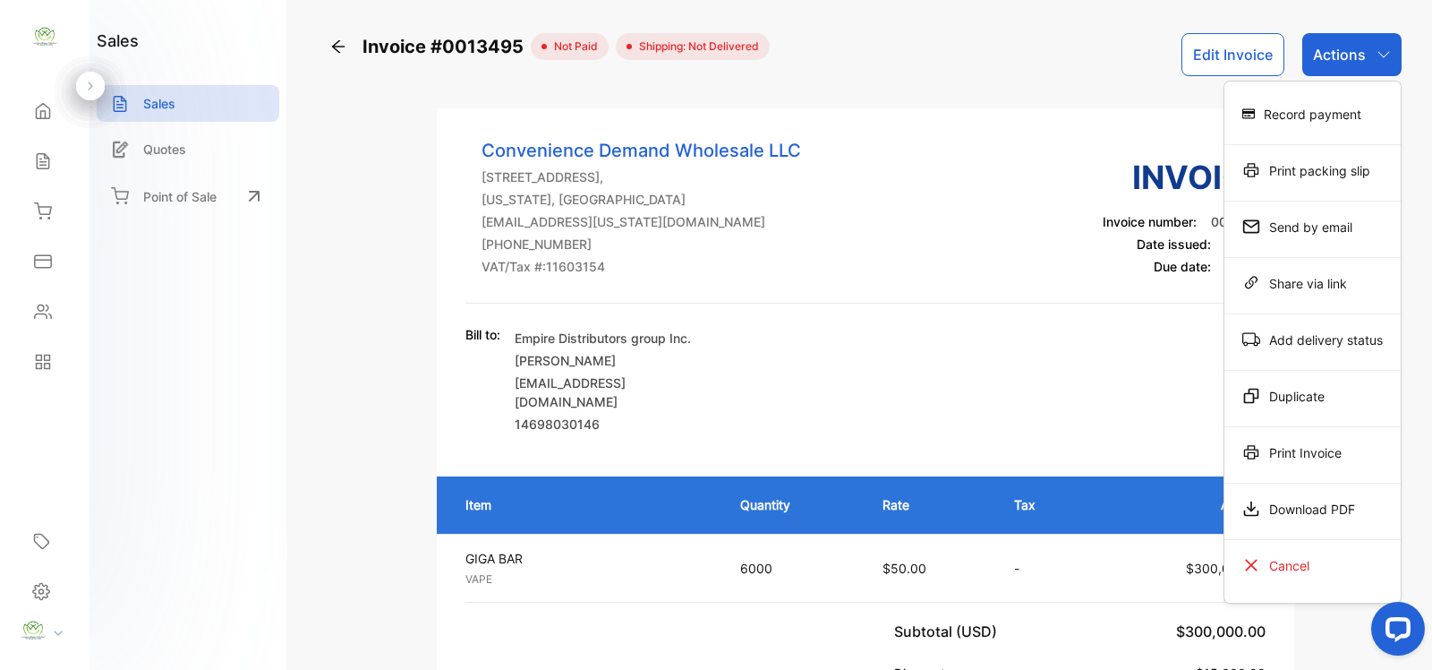
click at [1329, 436] on div "Print Invoice" at bounding box center [1313, 452] width 176 height 36
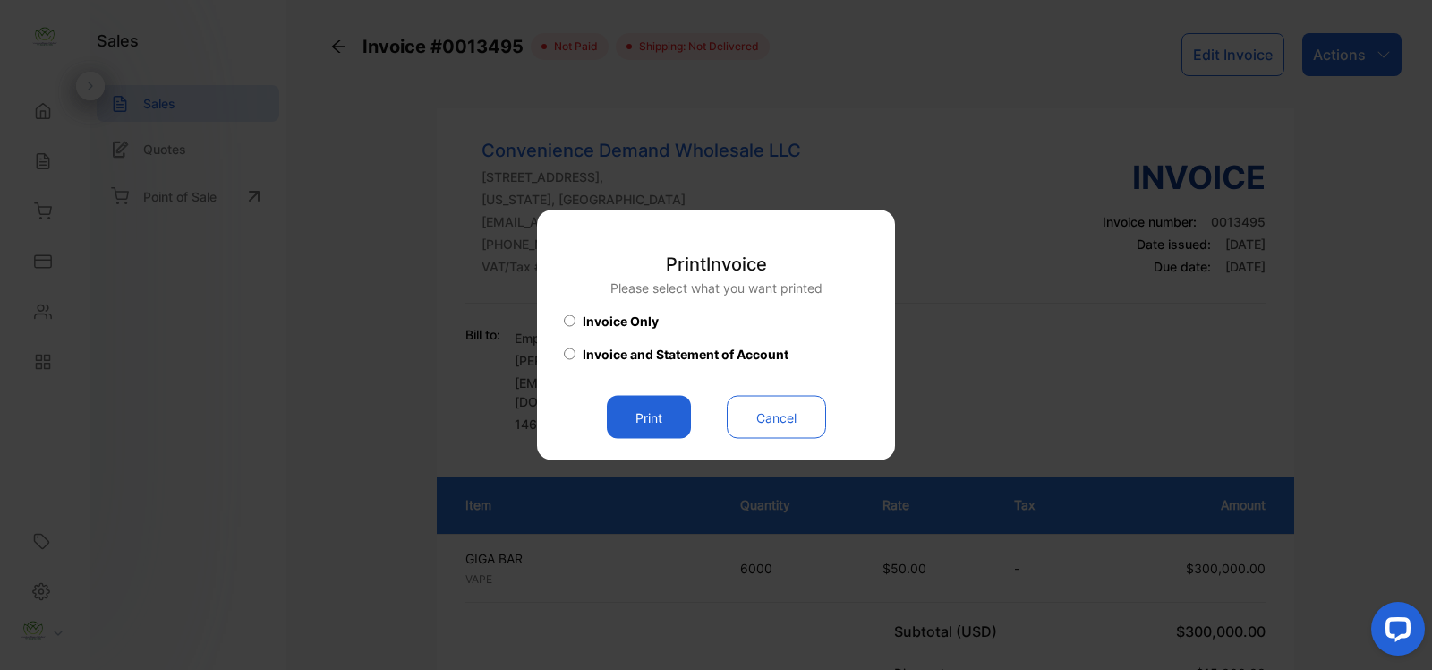
click at [651, 416] on button "Print" at bounding box center [649, 417] width 84 height 43
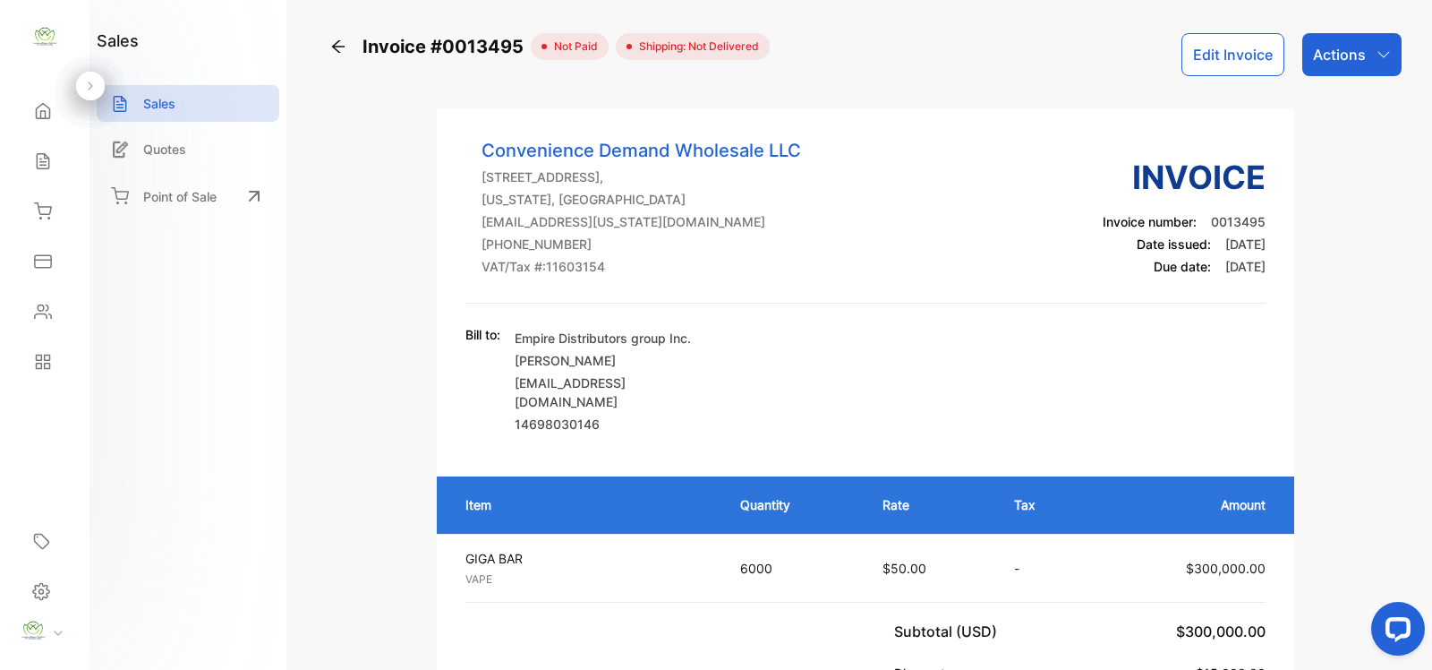
click at [173, 107] on p "Sales" at bounding box center [159, 103] width 32 height 19
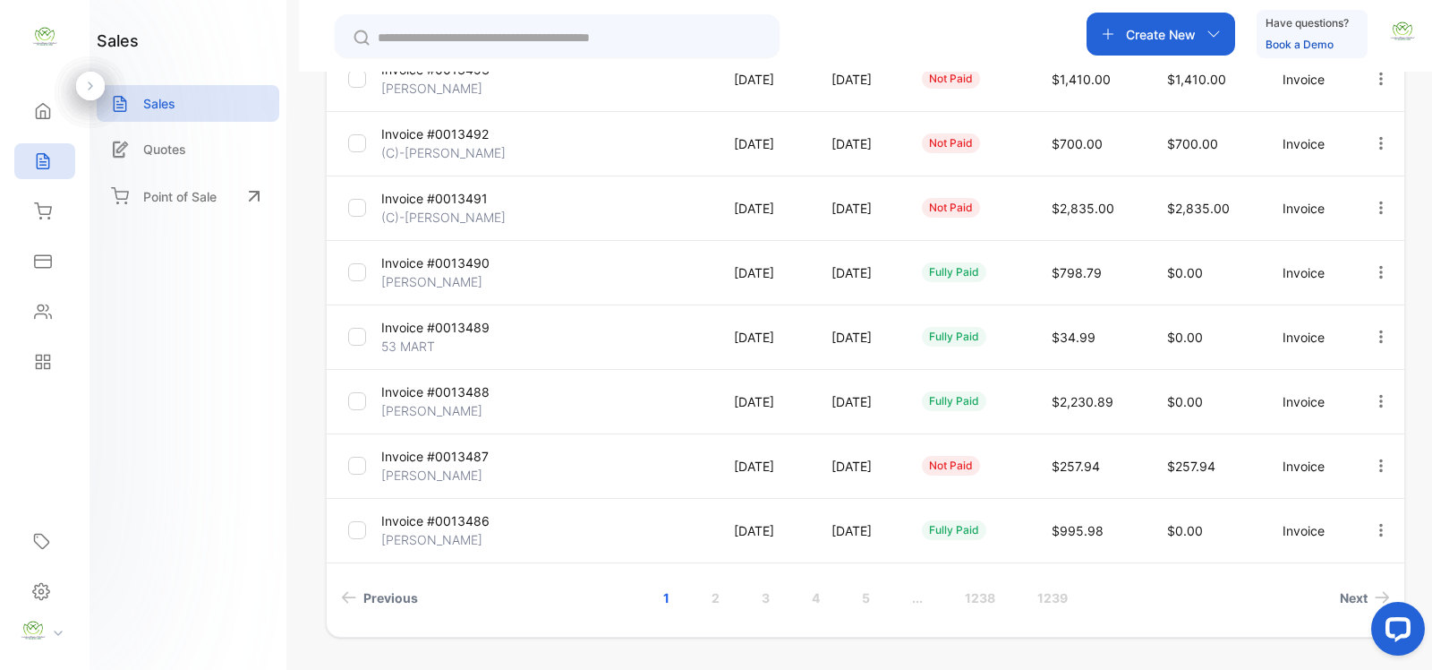
scroll to position [503, 0]
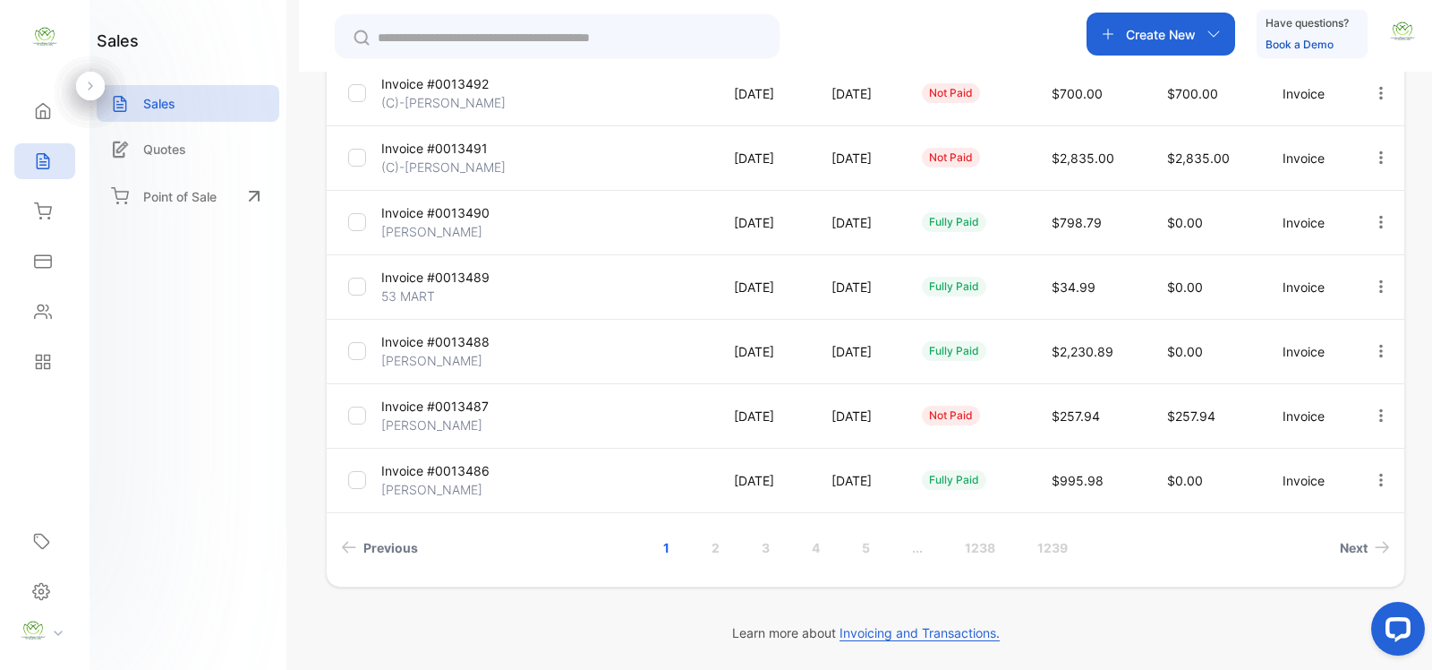
click at [716, 553] on link "2" at bounding box center [715, 547] width 51 height 33
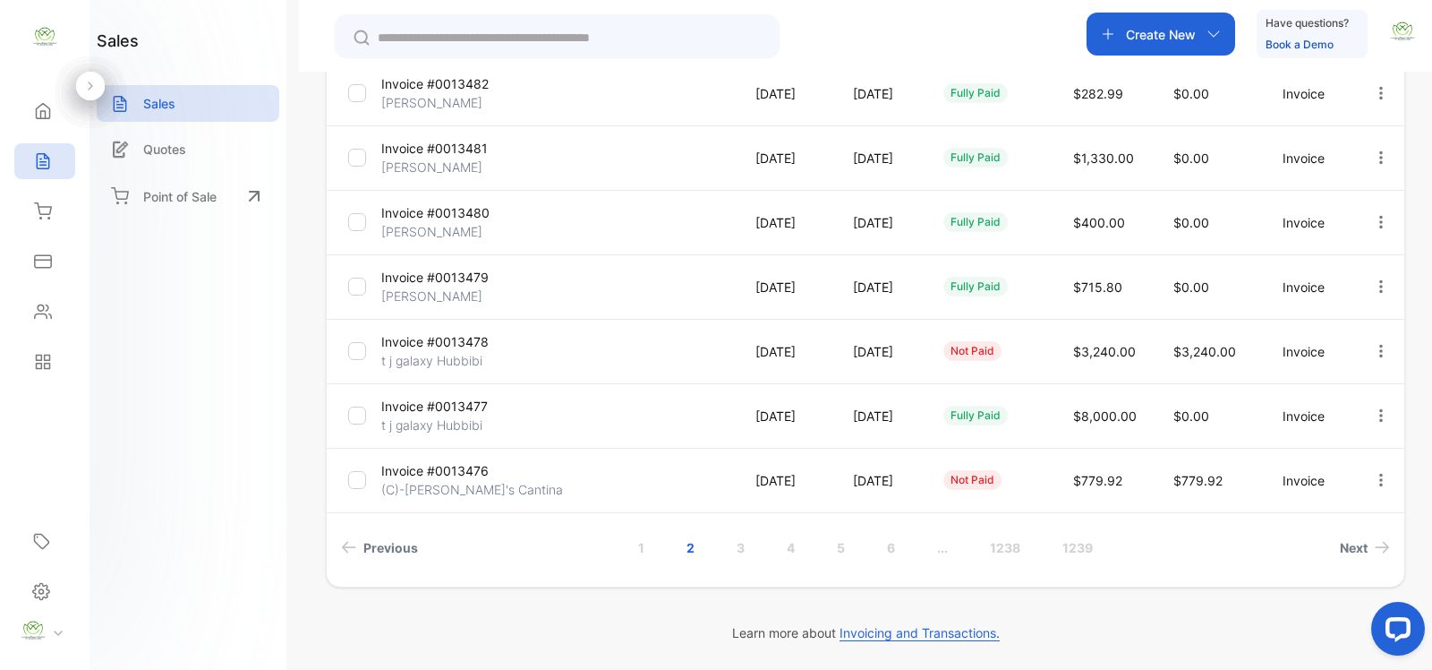
click at [628, 534] on link "1" at bounding box center [641, 547] width 49 height 33
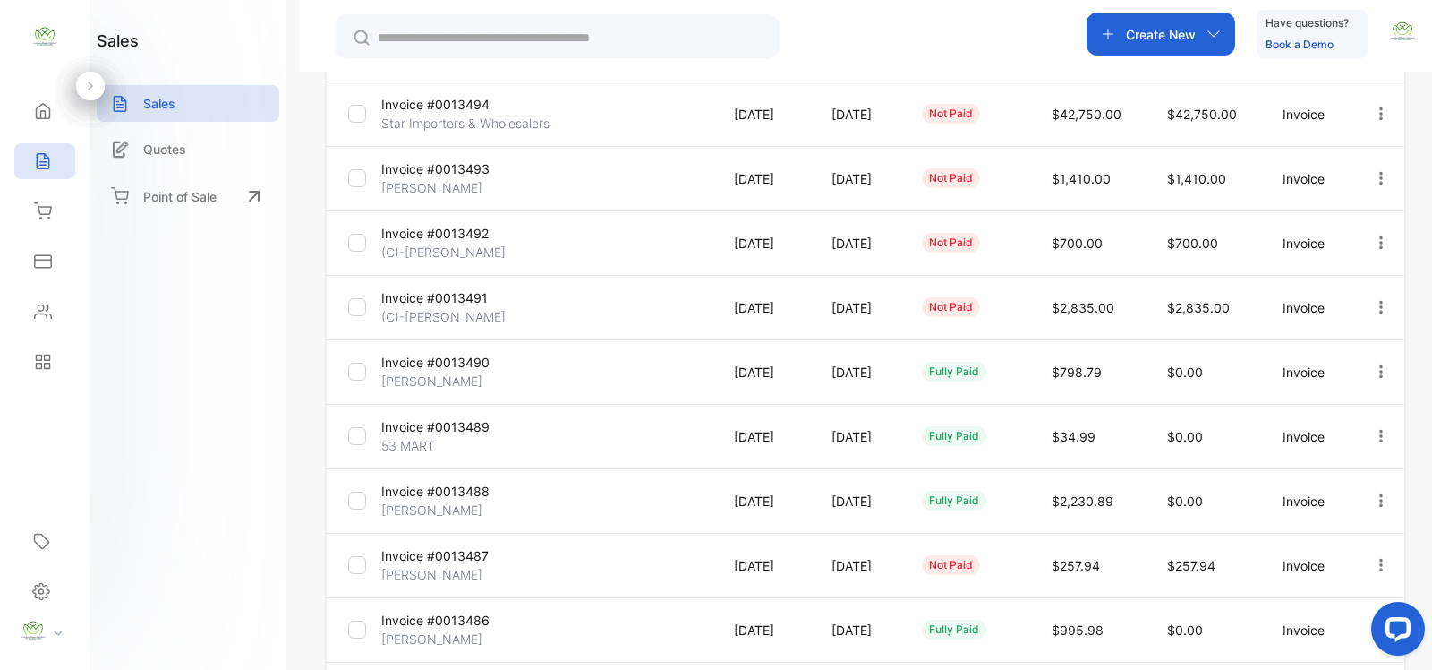
scroll to position [0, 0]
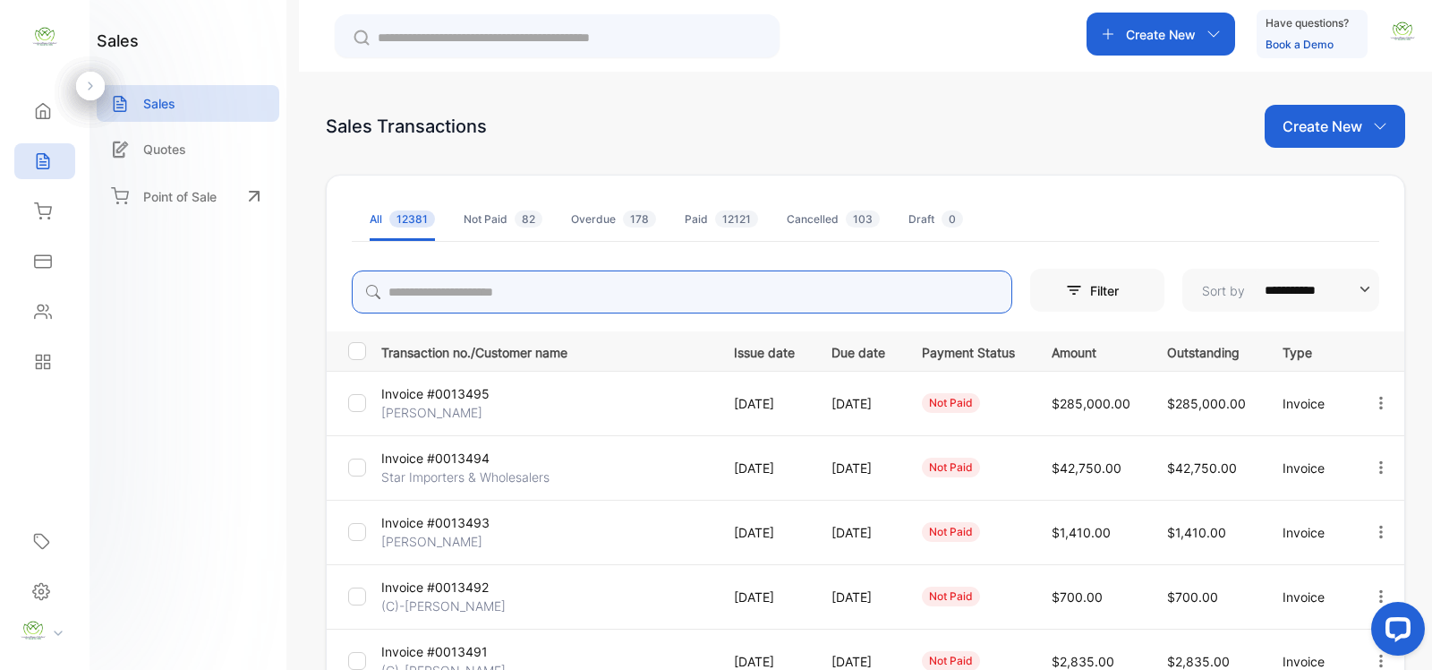
click at [544, 298] on input "search" at bounding box center [682, 291] width 661 height 43
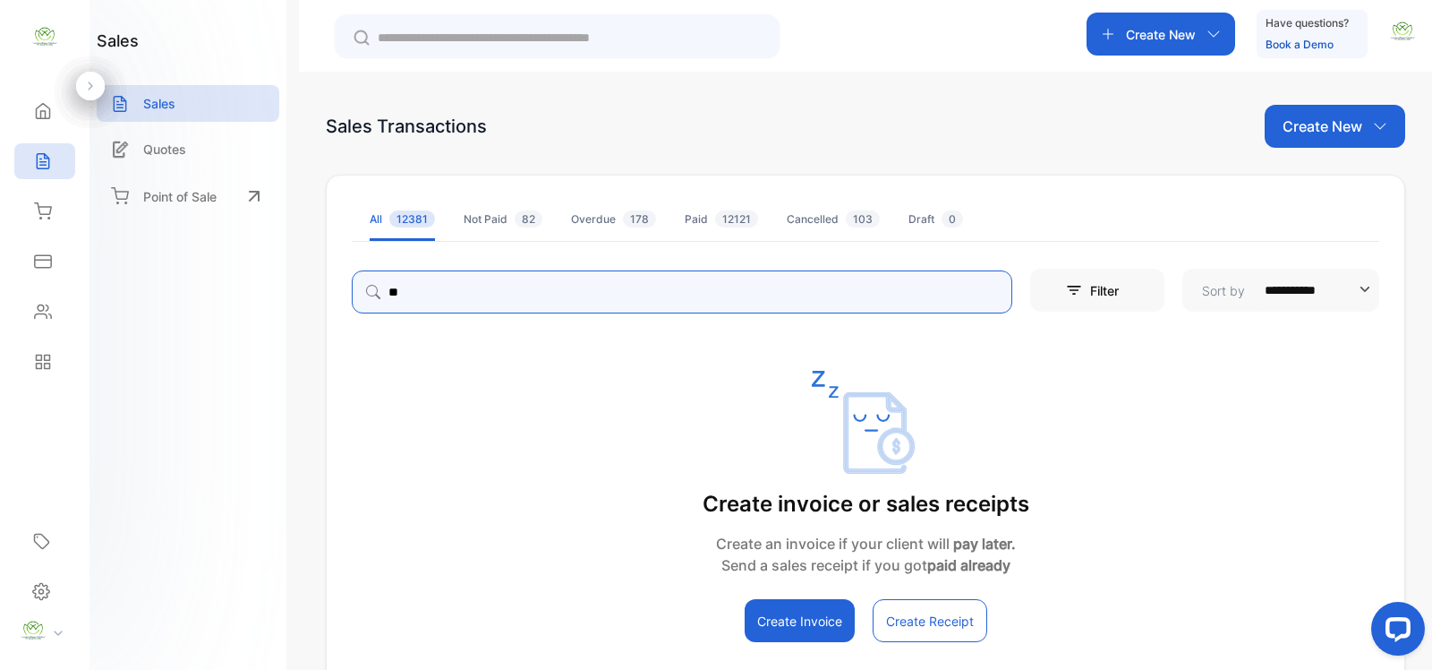
type input "*"
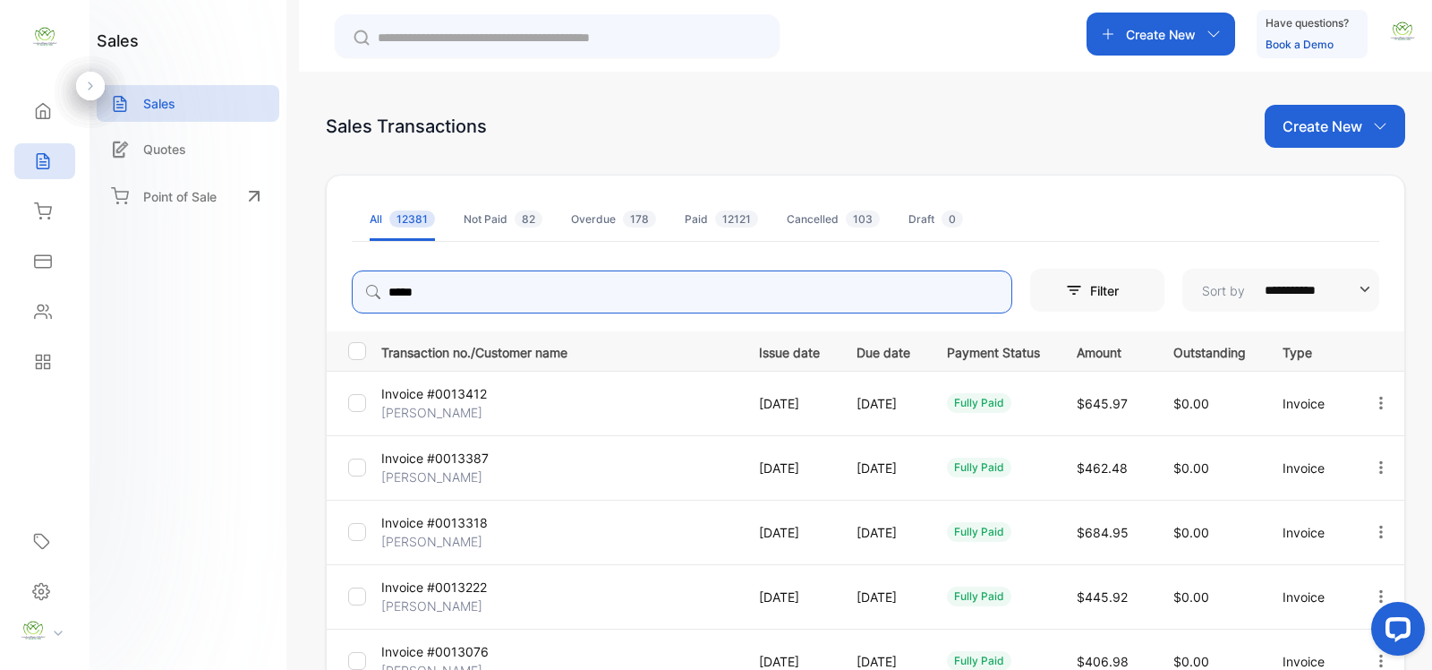
type input "****"
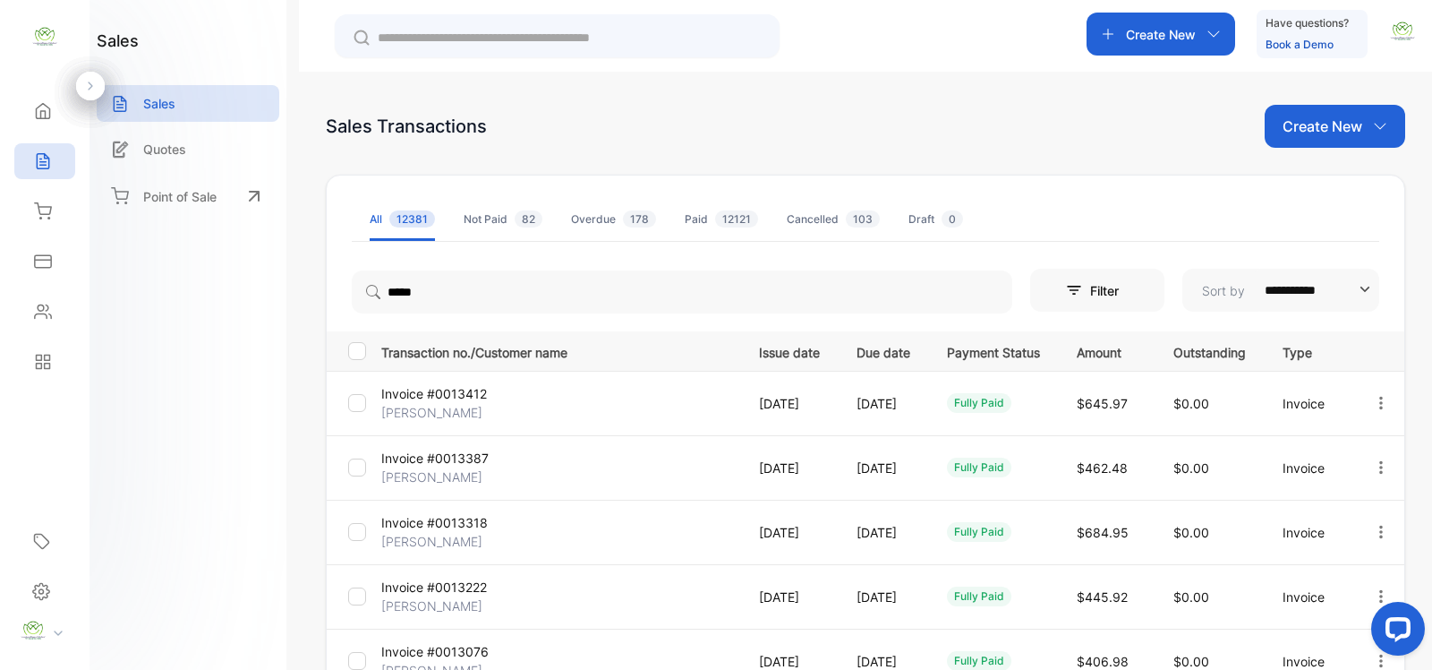
click at [759, 410] on p "29 Sep, 2025" at bounding box center [789, 403] width 61 height 19
click at [1373, 406] on icon "button" at bounding box center [1381, 403] width 16 height 16
click at [1314, 462] on span "View / Edit Invoice" at bounding box center [1337, 453] width 127 height 21
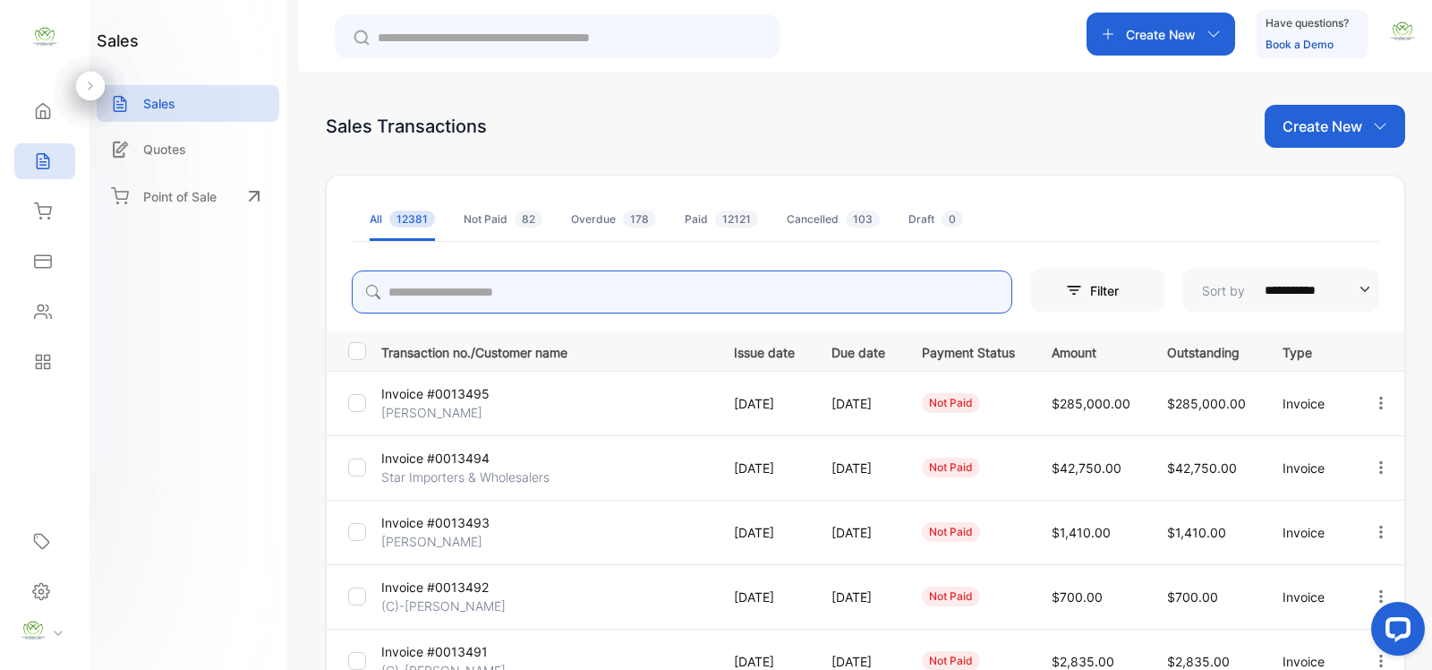
click at [583, 293] on input "search" at bounding box center [682, 291] width 661 height 43
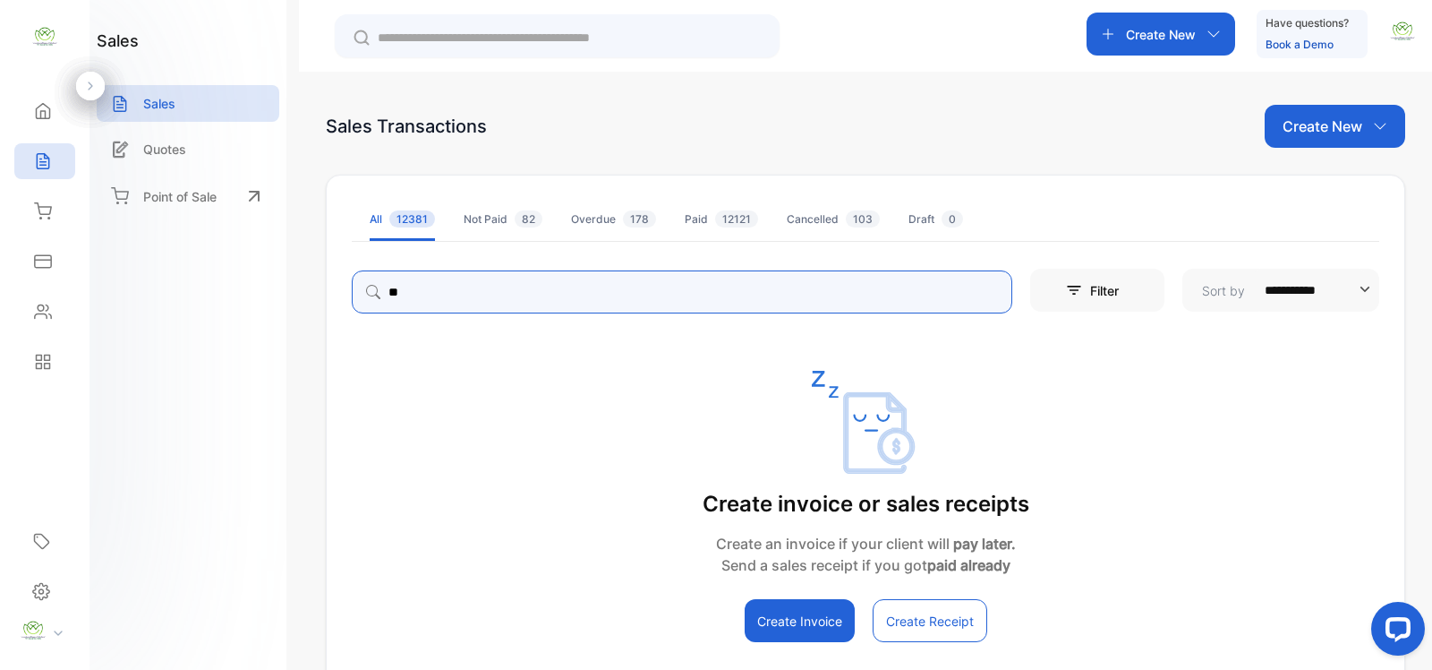
type input "*"
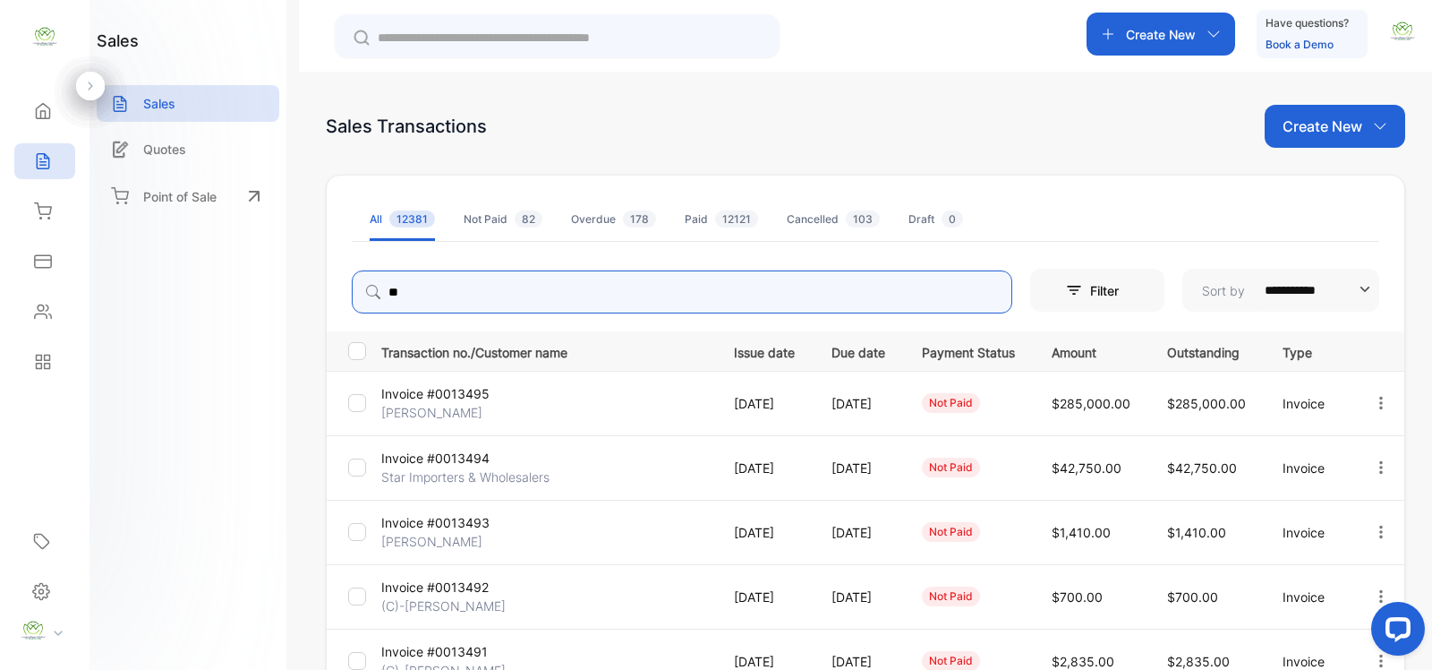
type input "*"
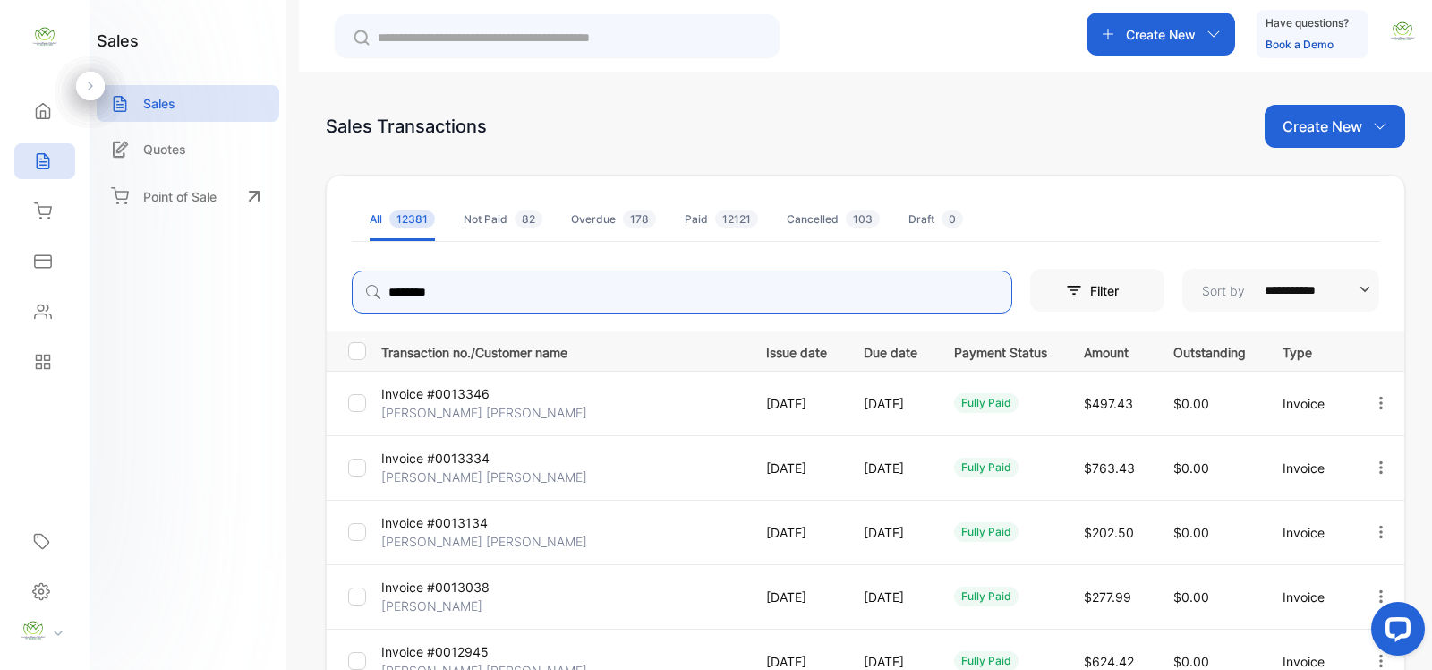
click at [1375, 399] on icon "button" at bounding box center [1381, 403] width 16 height 16
type input "********"
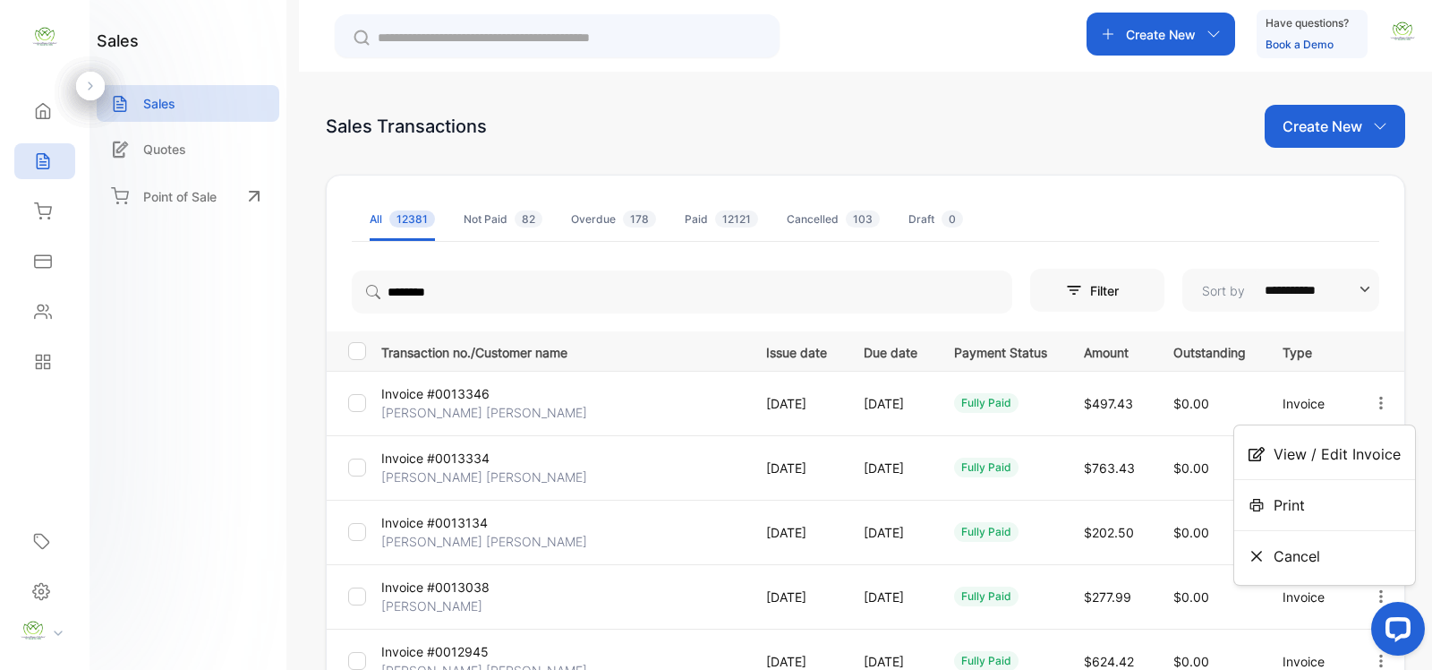
click at [1340, 457] on span "View / Edit Invoice" at bounding box center [1337, 453] width 127 height 21
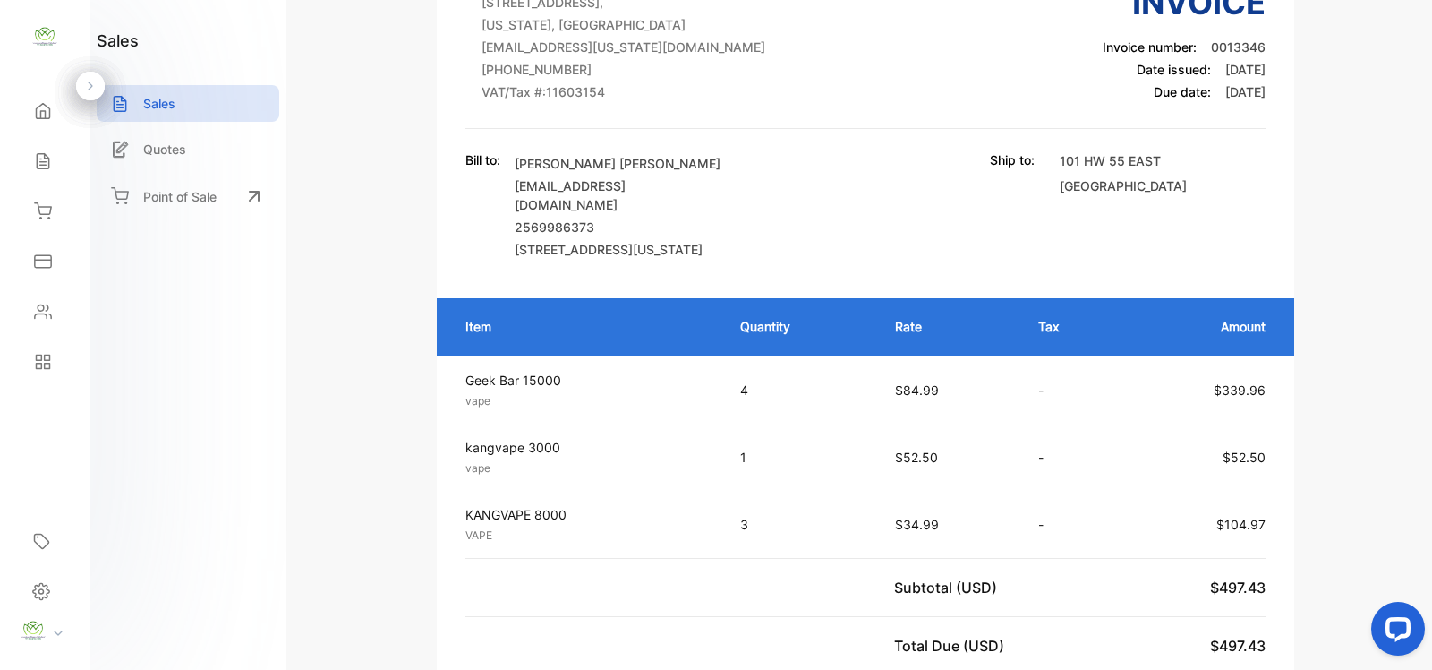
scroll to position [261, 0]
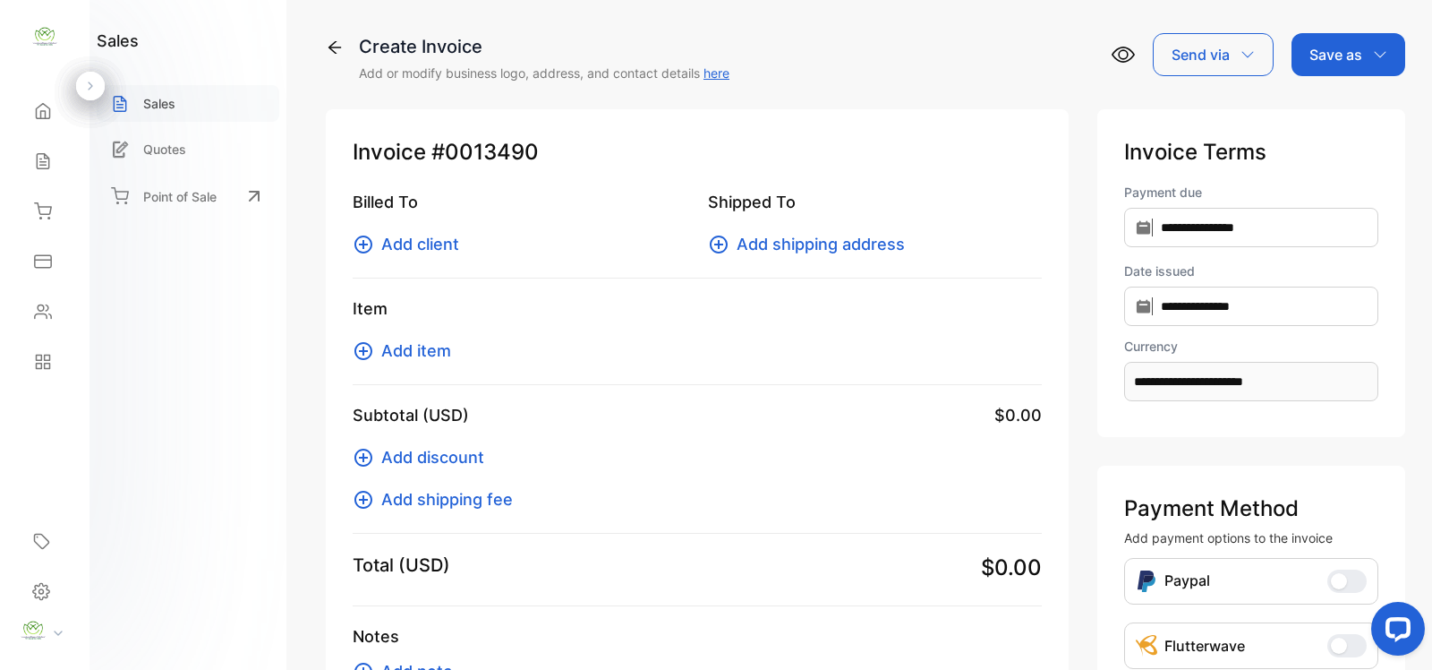
click at [152, 98] on p "Sales" at bounding box center [159, 103] width 32 height 19
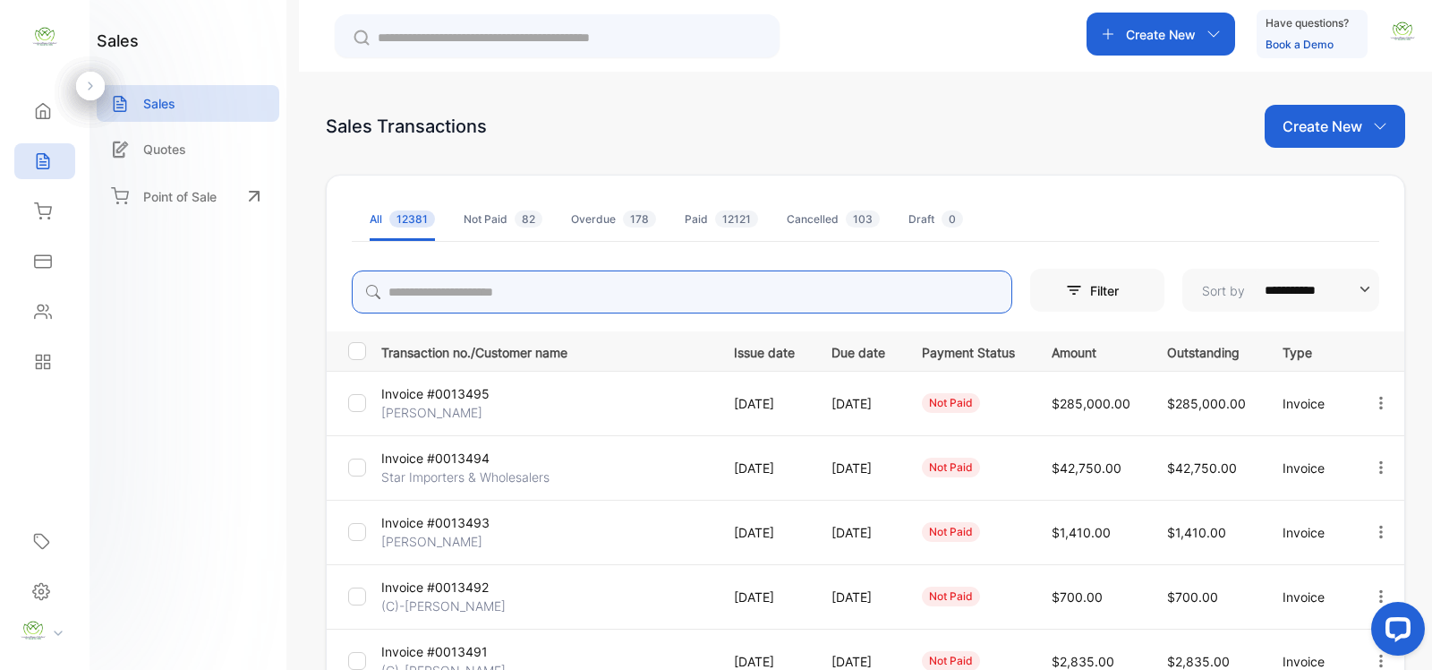
click at [558, 294] on input "search" at bounding box center [682, 291] width 661 height 43
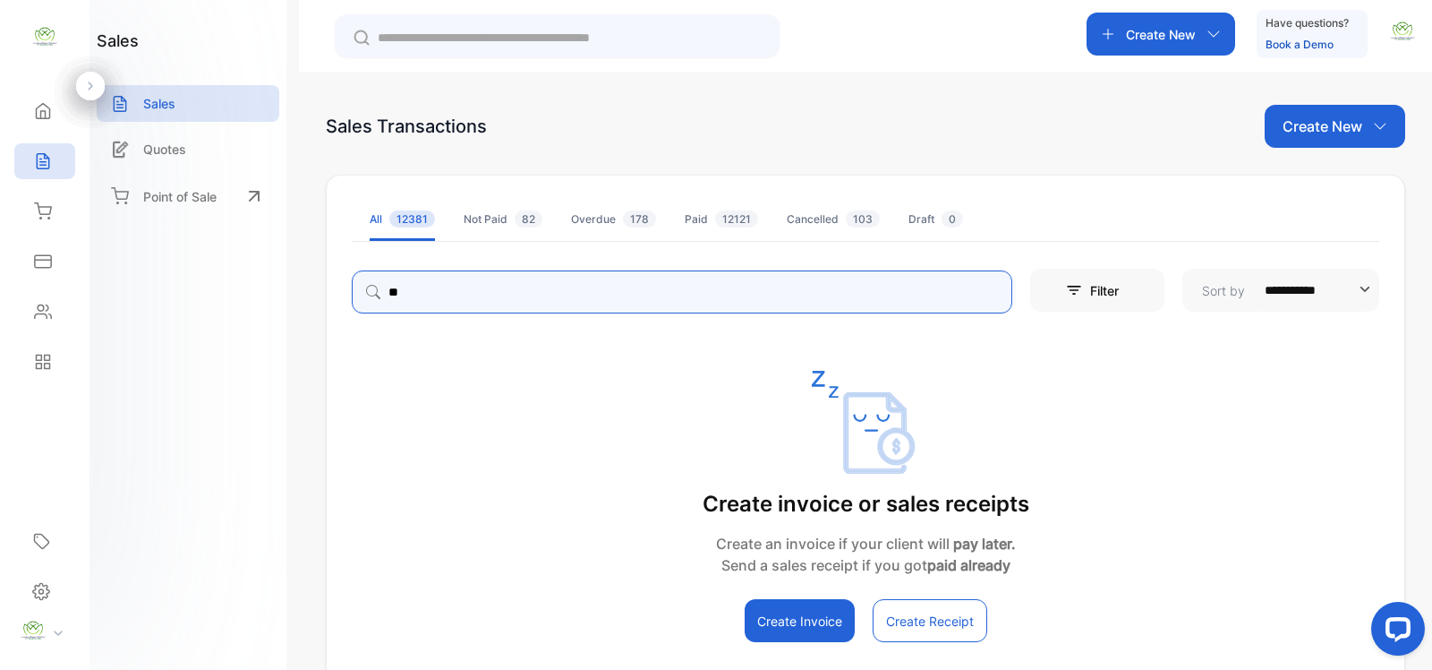
type input "*"
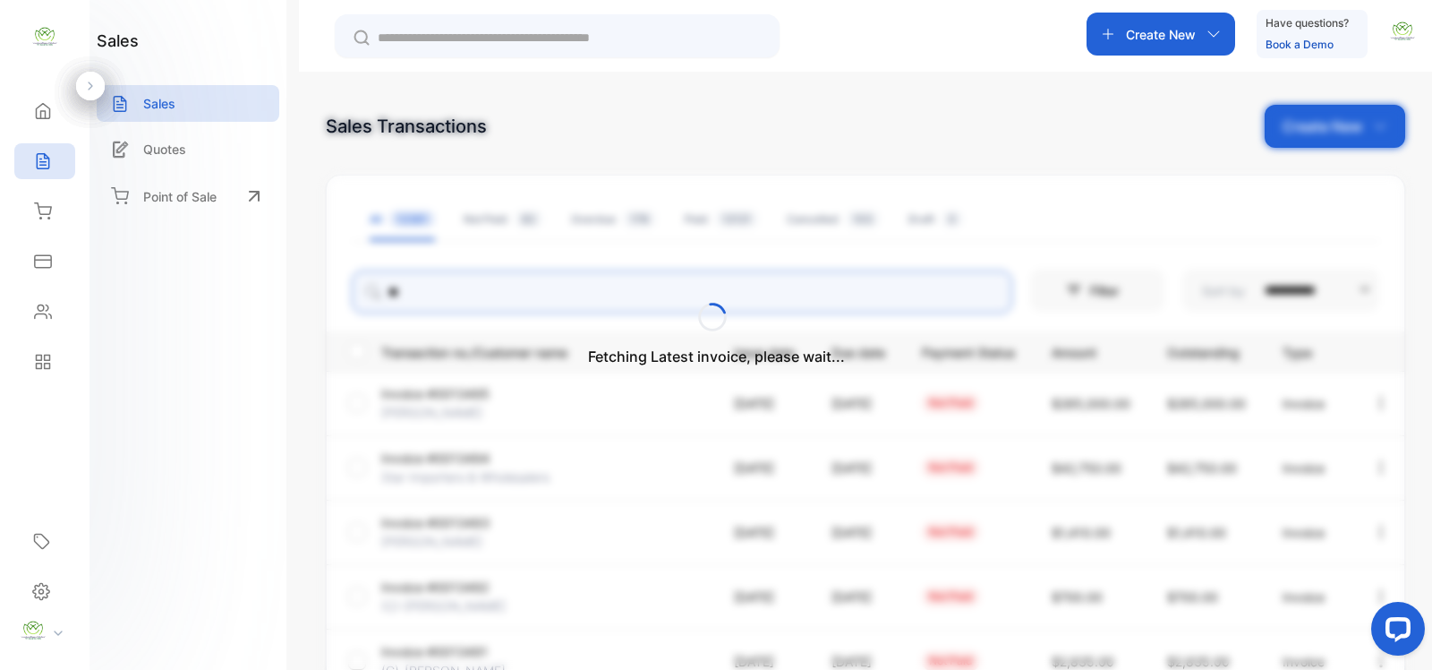
type input "*"
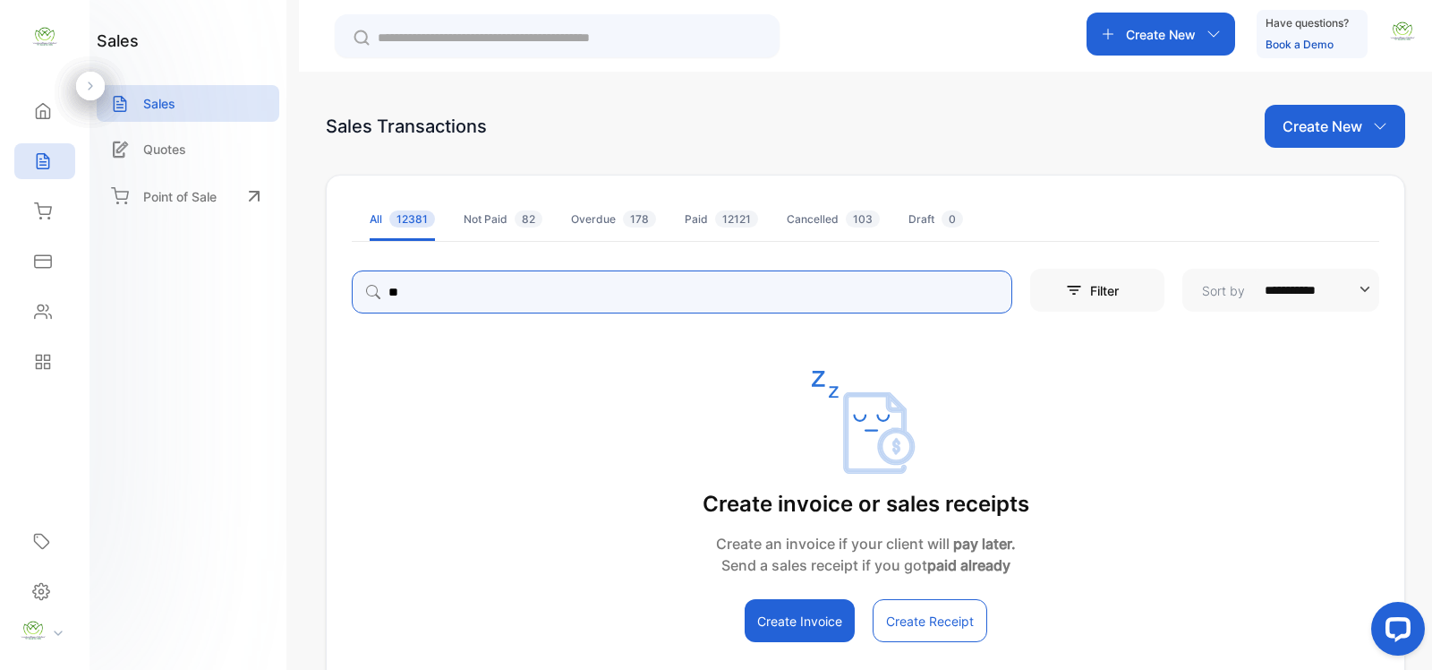
type input "*"
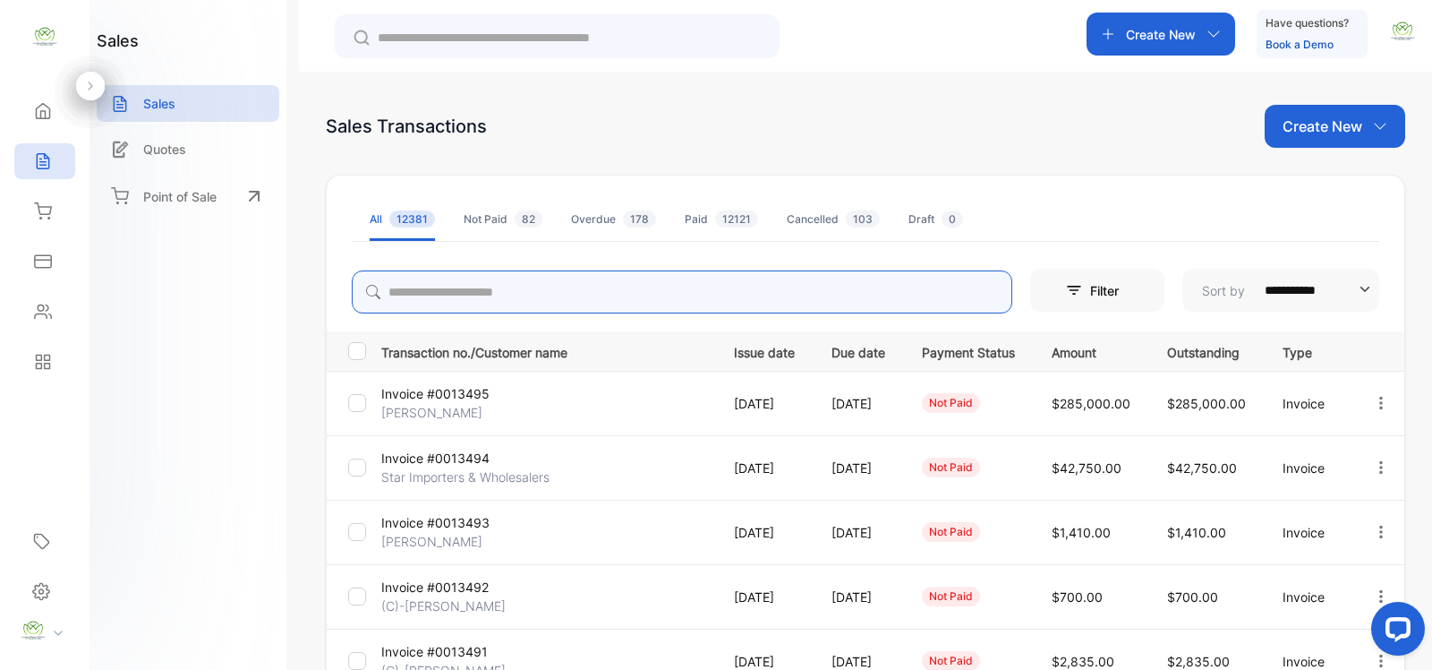
click at [1138, 25] on p "Create New" at bounding box center [1161, 34] width 70 height 19
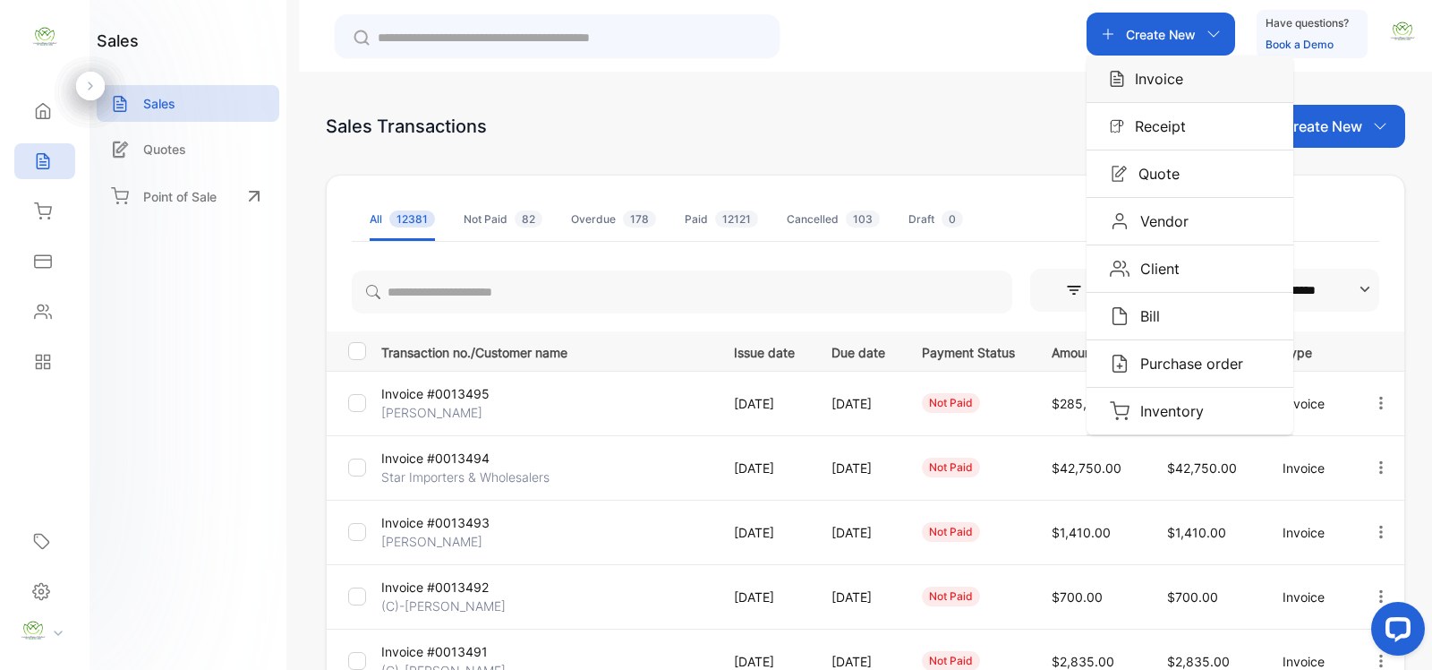
click at [1137, 60] on div "Invoice" at bounding box center [1190, 79] width 207 height 47
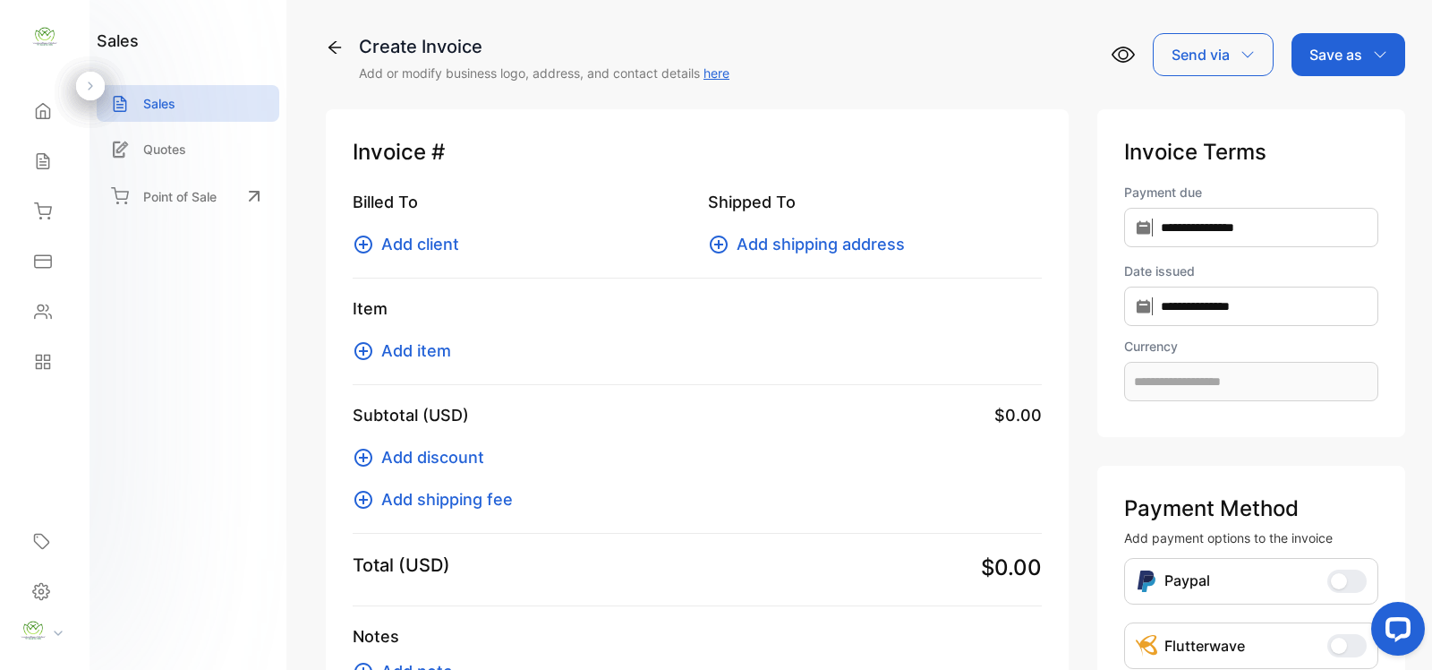
type input "**********"
click at [361, 249] on icon at bounding box center [363, 244] width 21 height 21
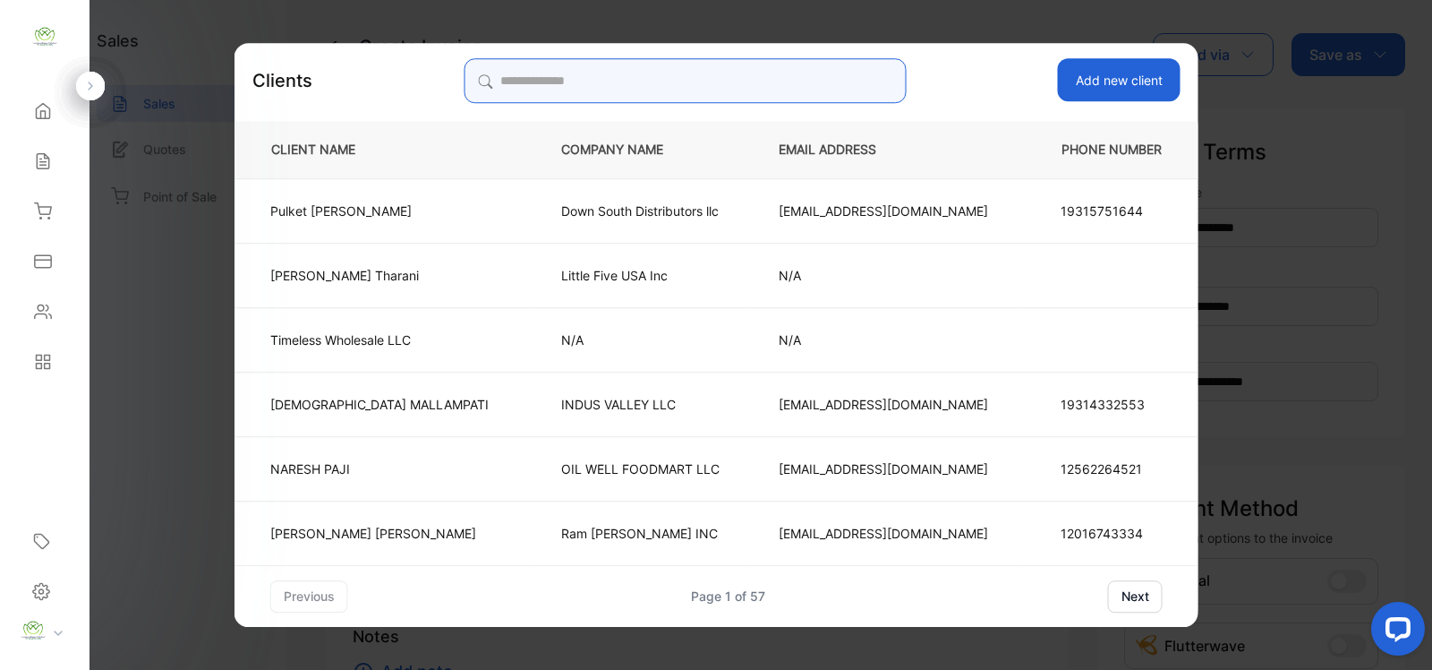
click at [616, 77] on input "search" at bounding box center [685, 80] width 442 height 45
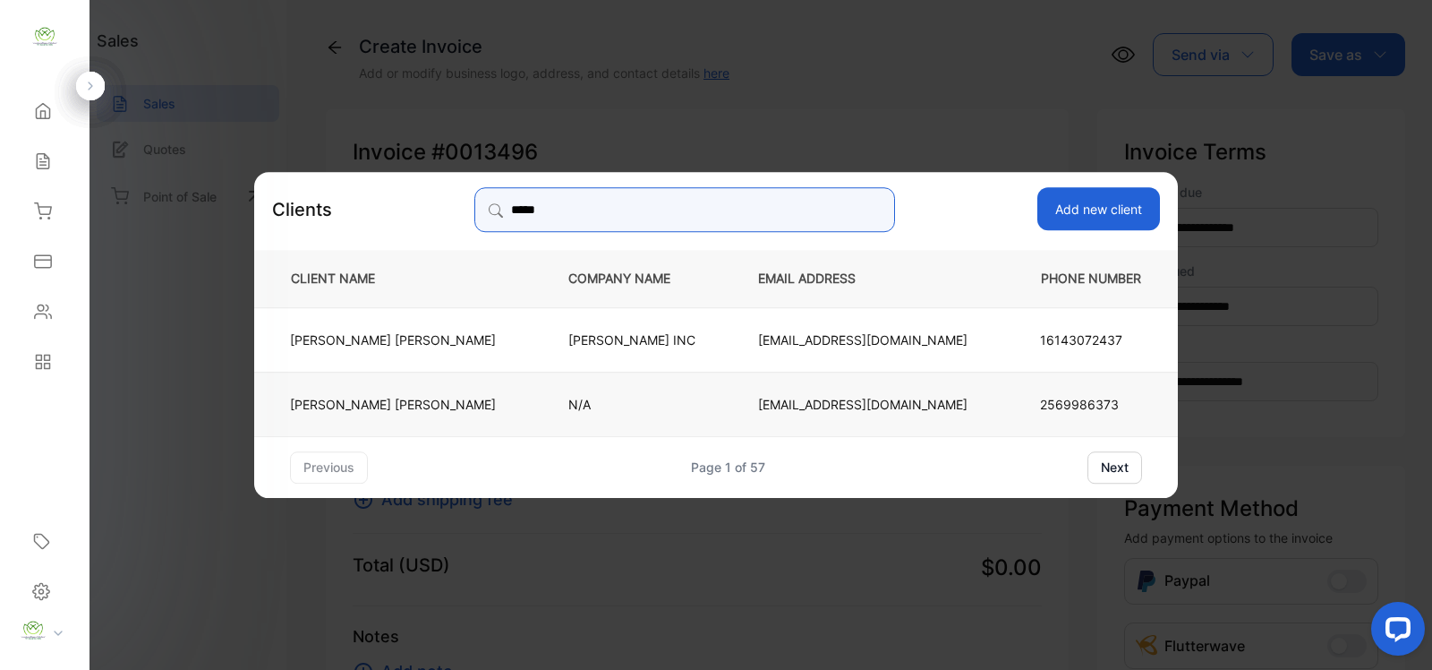
type input "*****"
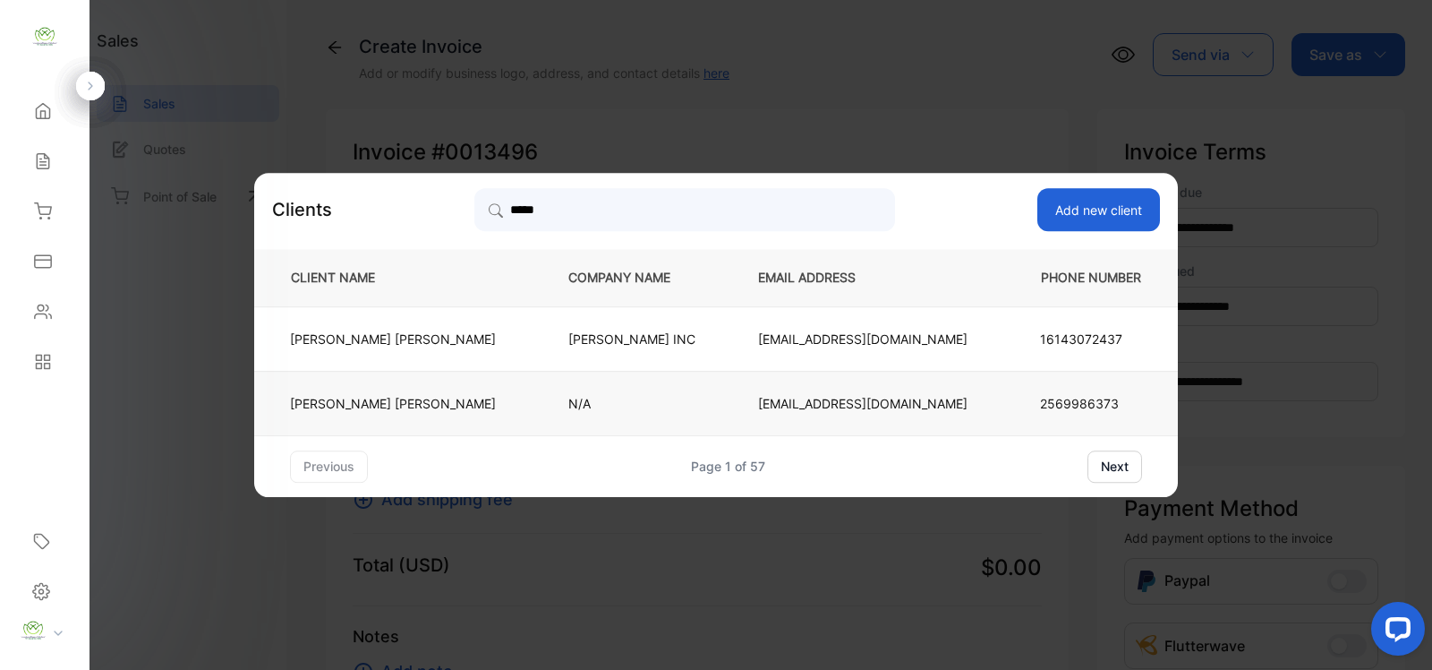
click at [507, 403] on td "Varshaben Shaileshbhai Patel" at bounding box center [396, 403] width 285 height 64
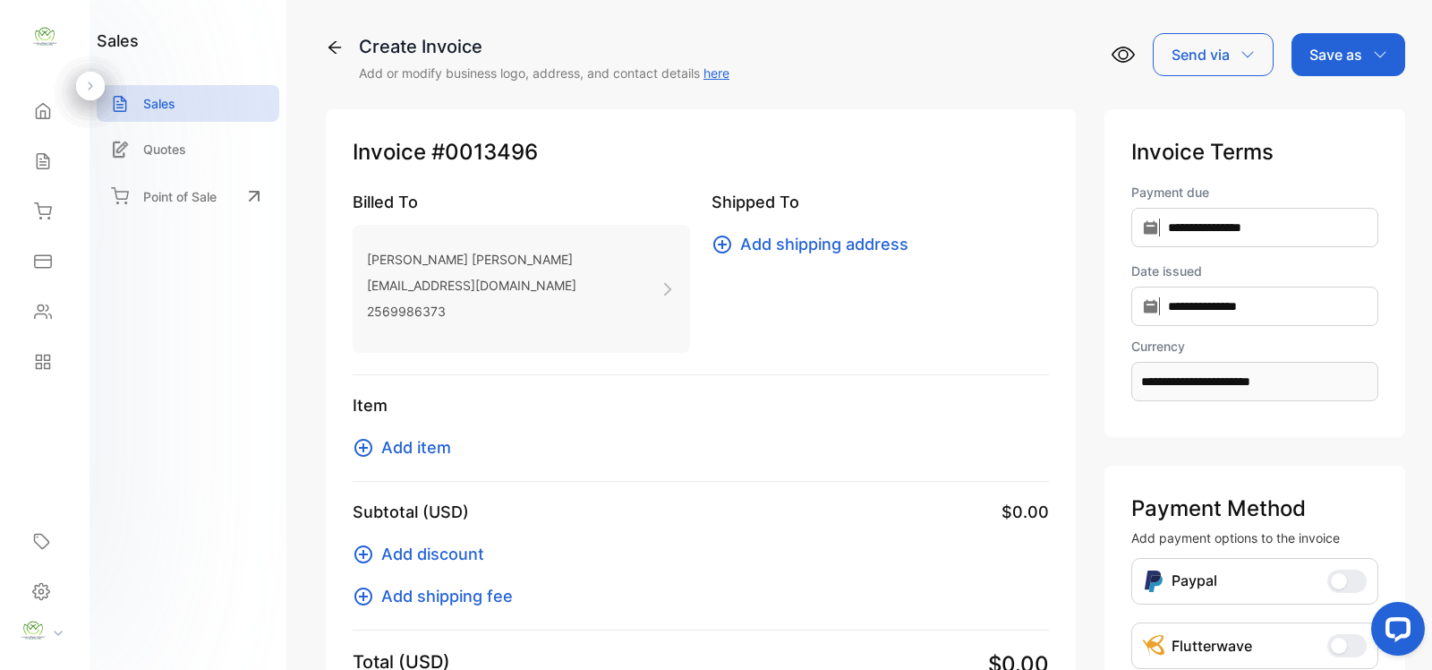
click at [364, 450] on icon at bounding box center [363, 447] width 21 height 21
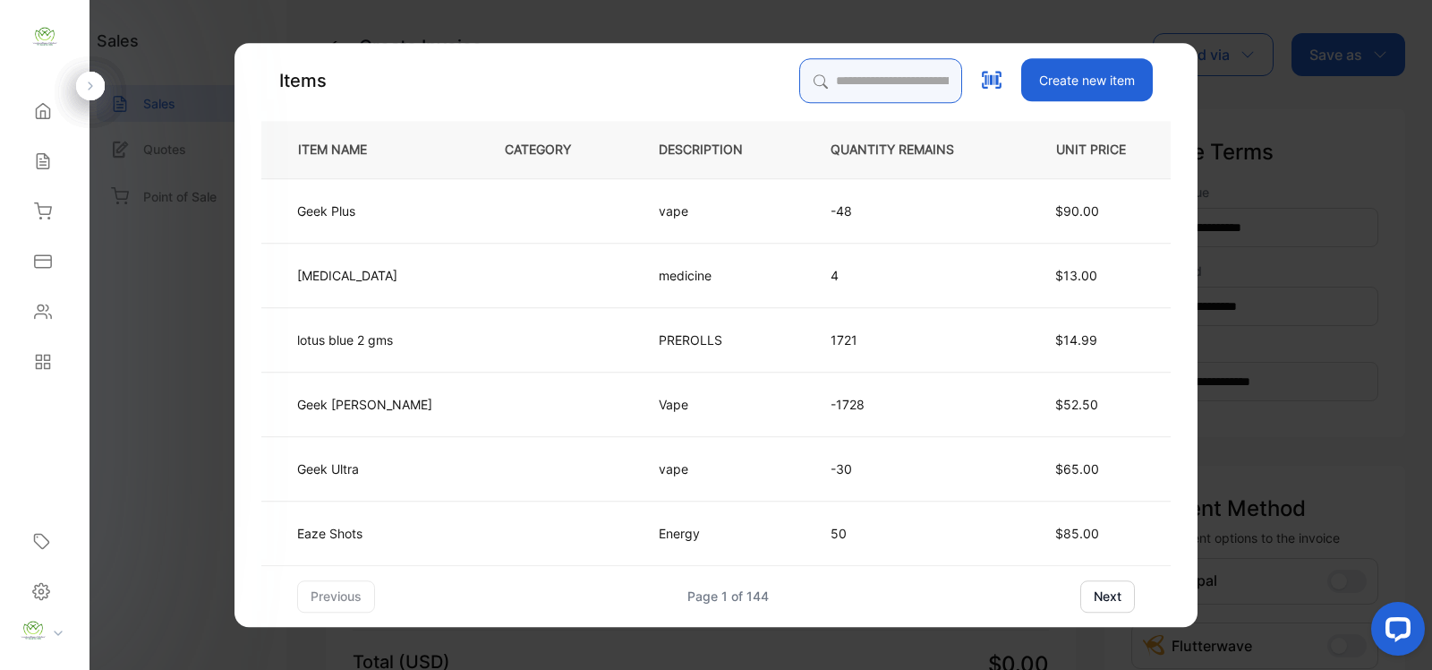
click at [862, 87] on input "search" at bounding box center [880, 80] width 163 height 45
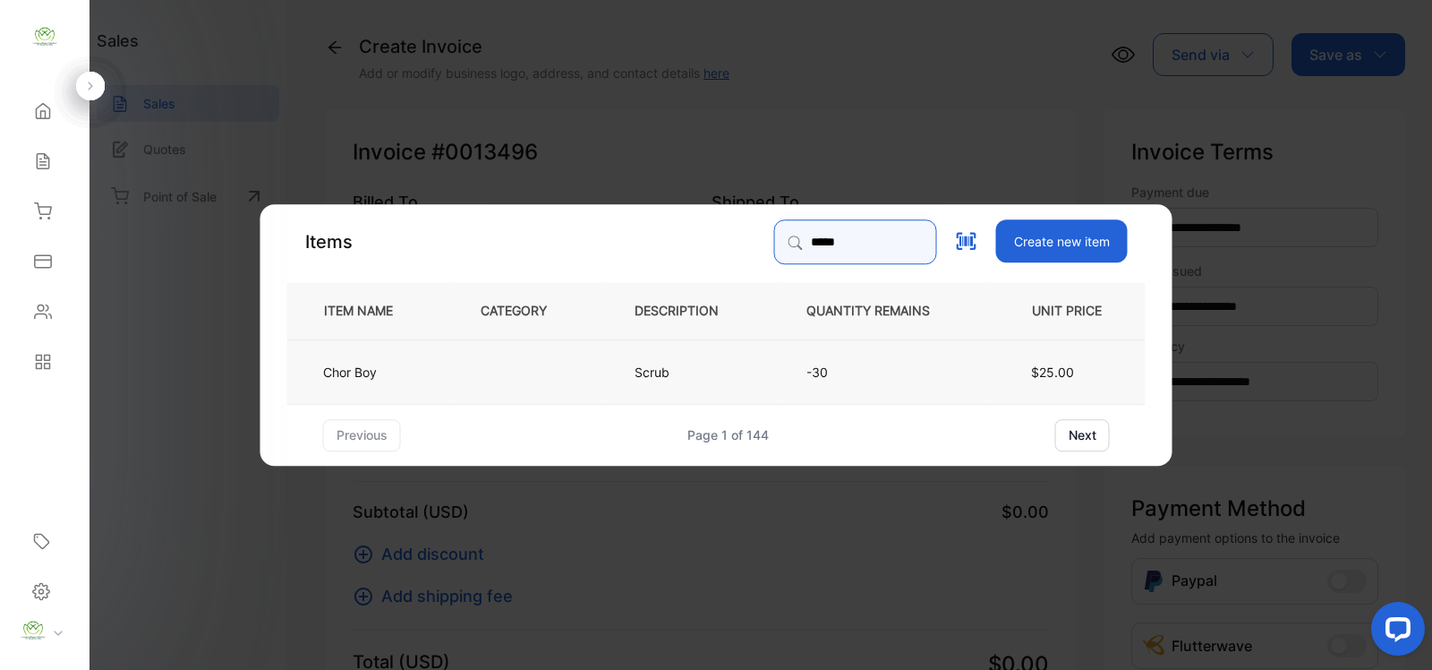
type input "****"
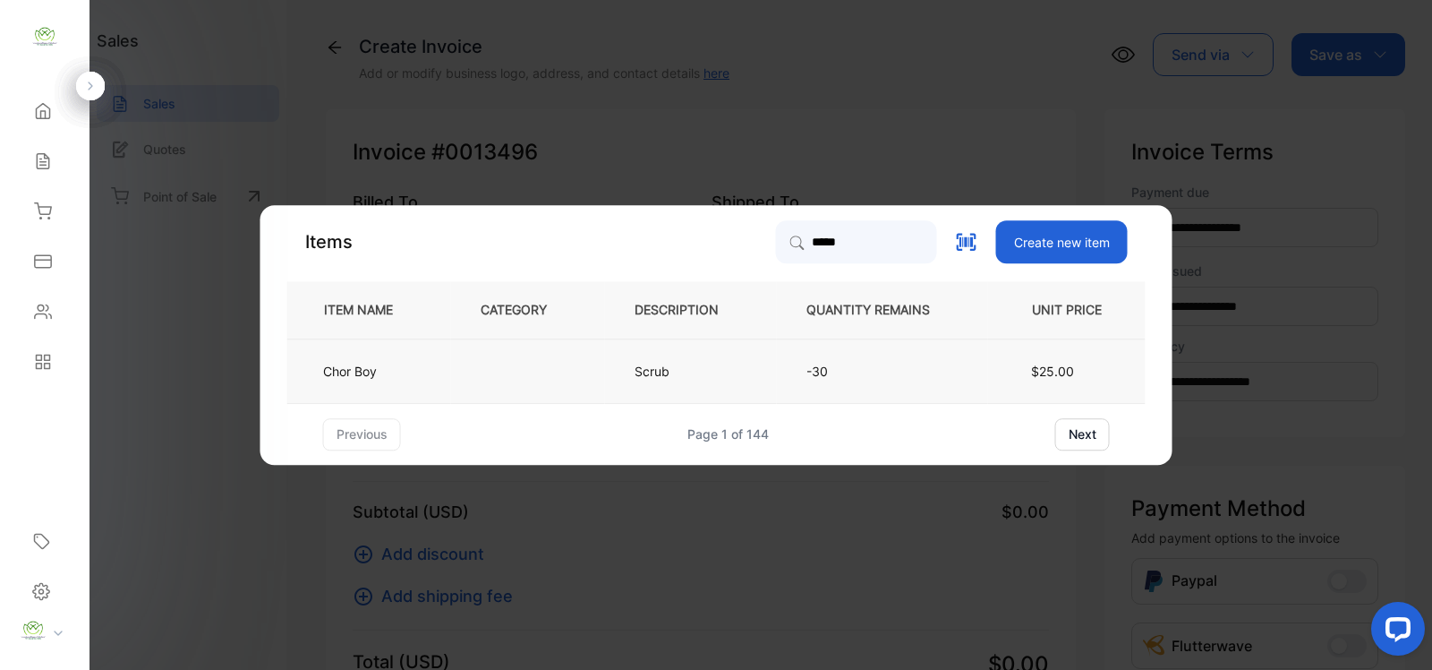
click at [412, 360] on td "Chor Boy" at bounding box center [369, 370] width 164 height 64
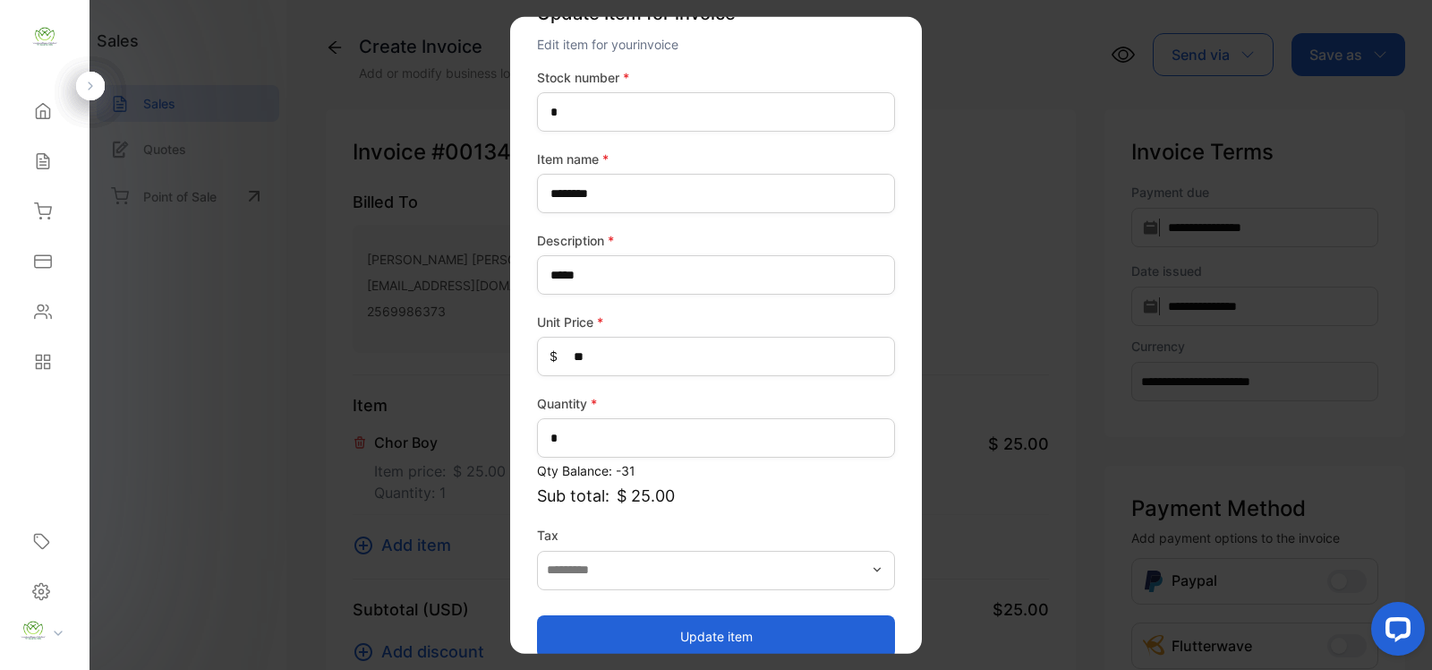
scroll to position [70, 0]
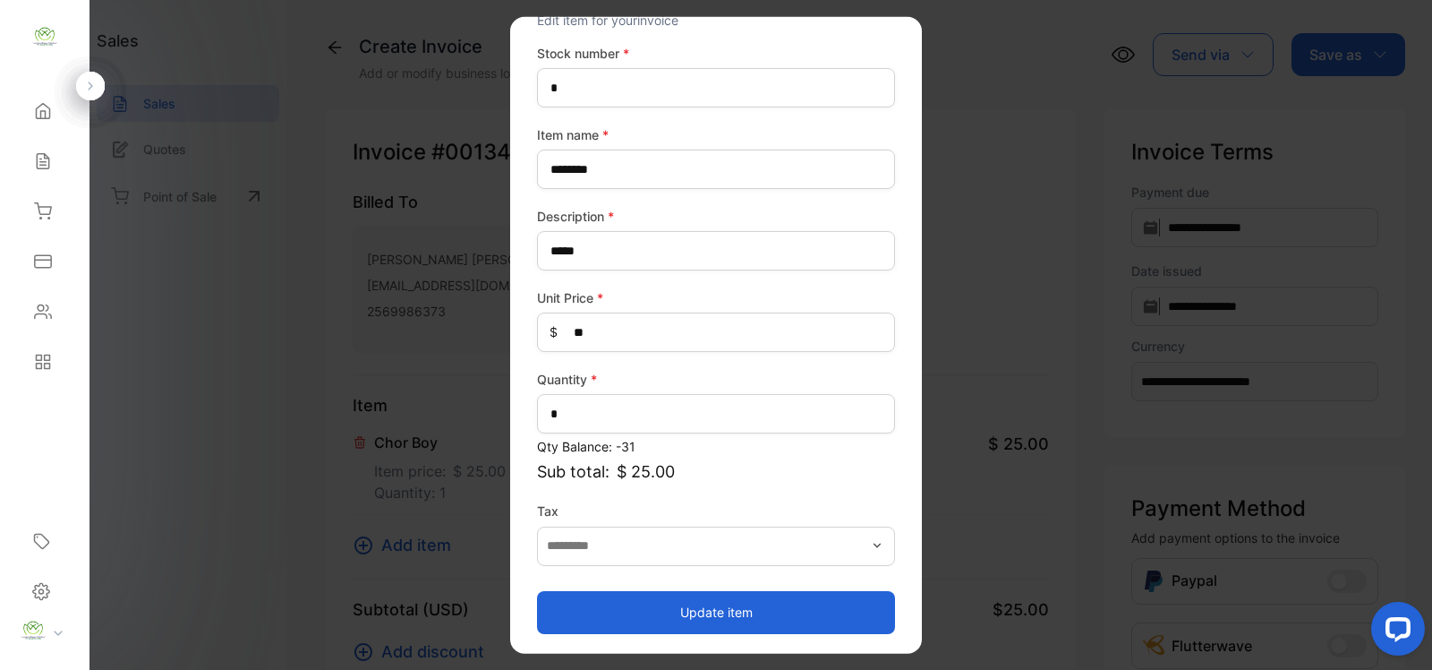
click at [704, 598] on button "Update item" at bounding box center [716, 611] width 358 height 43
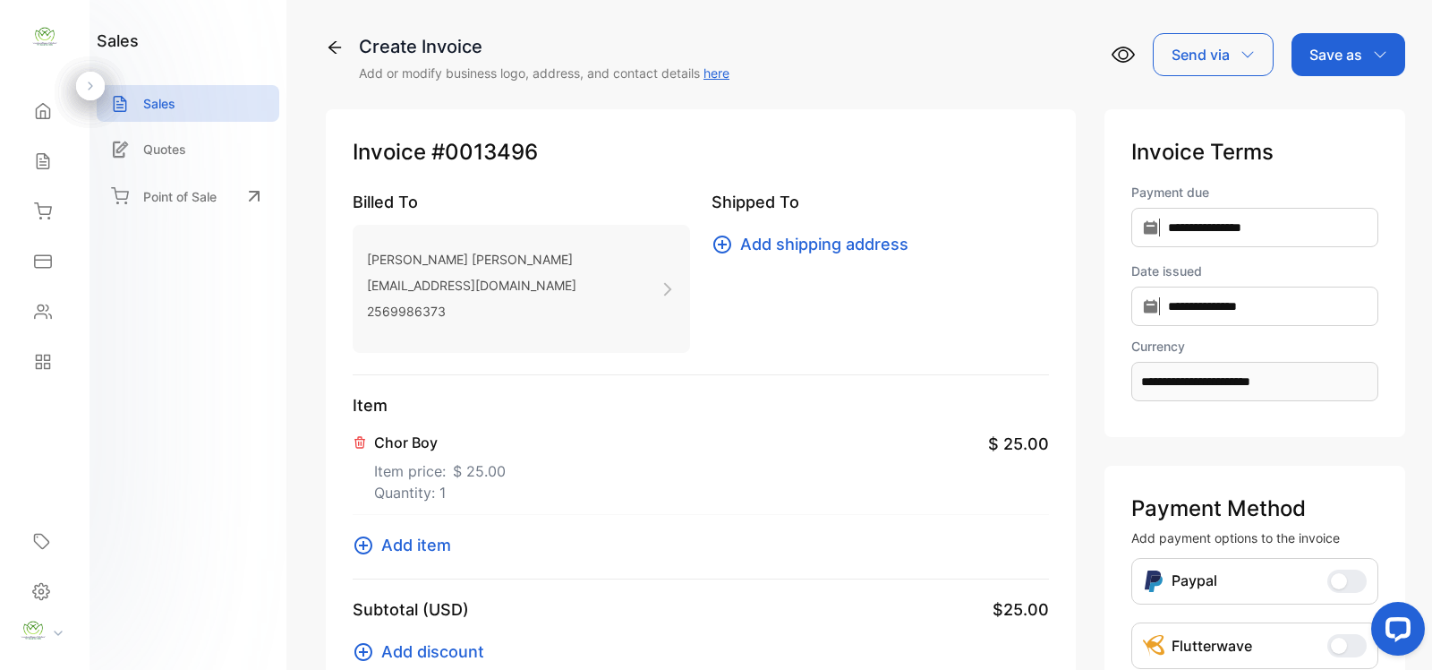
click at [360, 542] on icon at bounding box center [363, 544] width 21 height 21
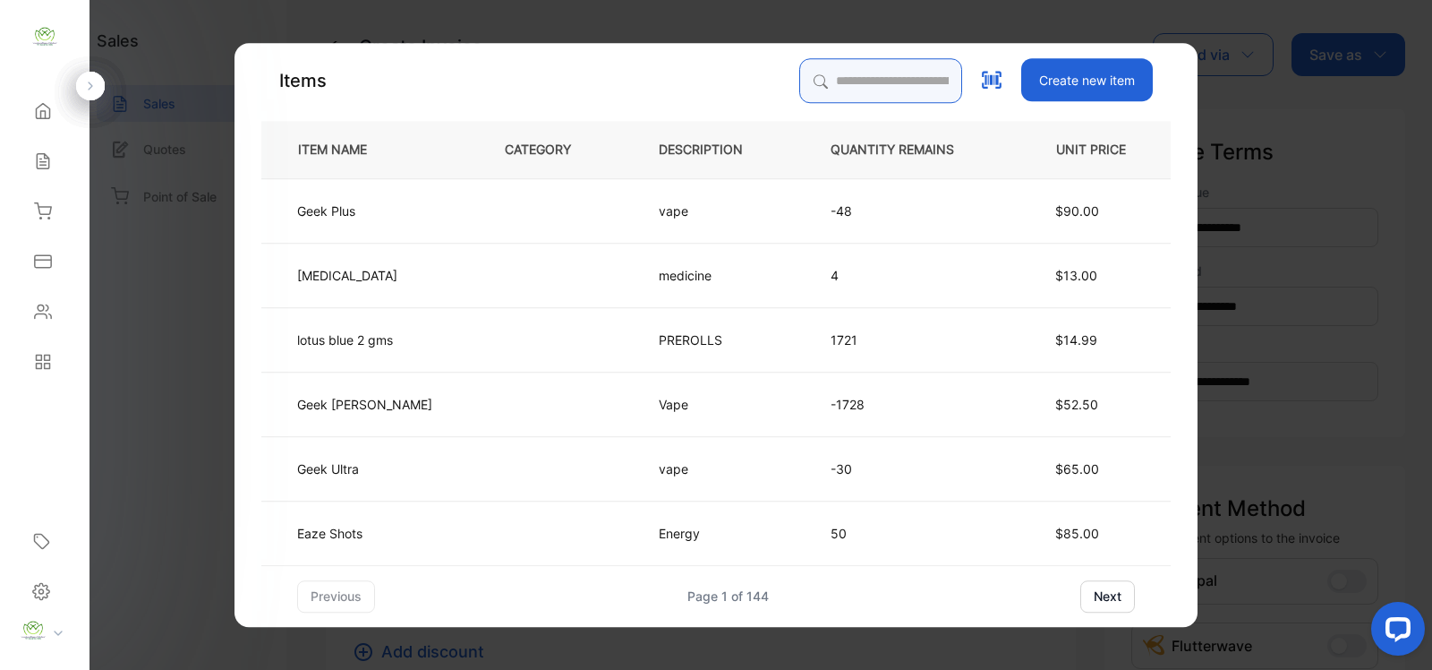
click at [815, 90] on input "search" at bounding box center [880, 80] width 163 height 45
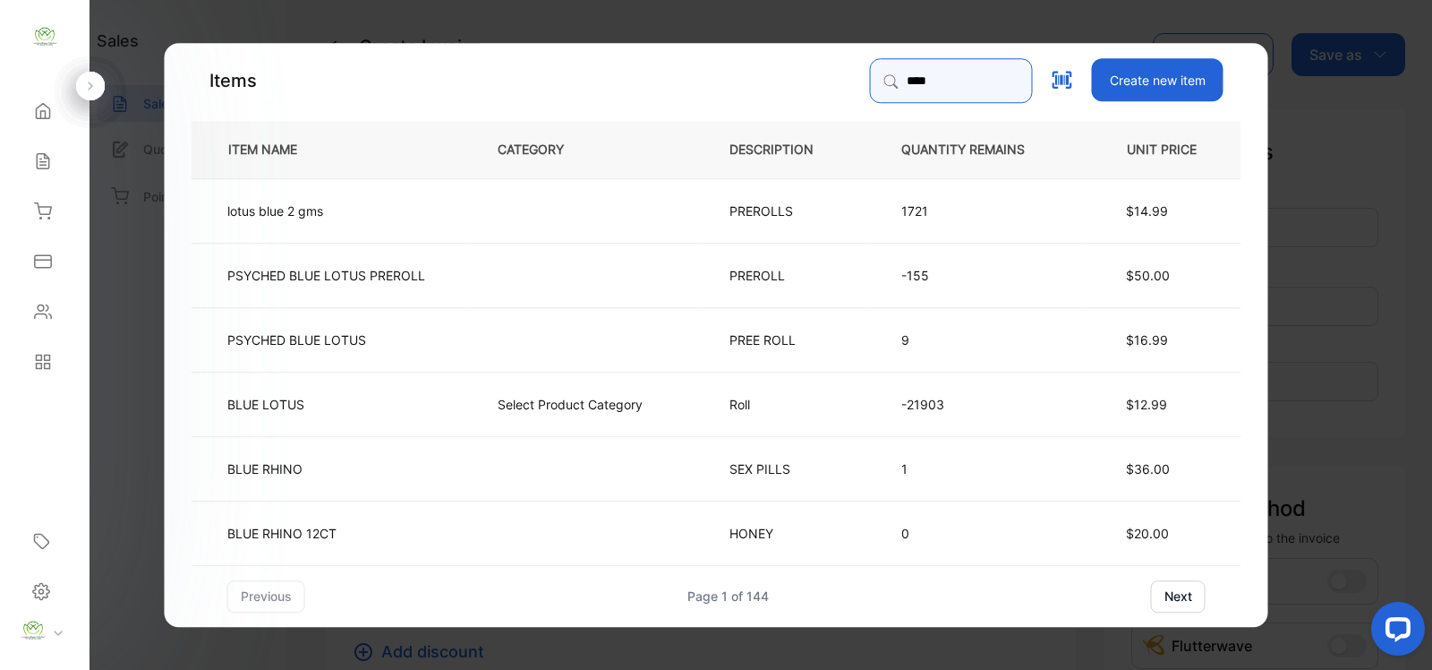
type input "*********"
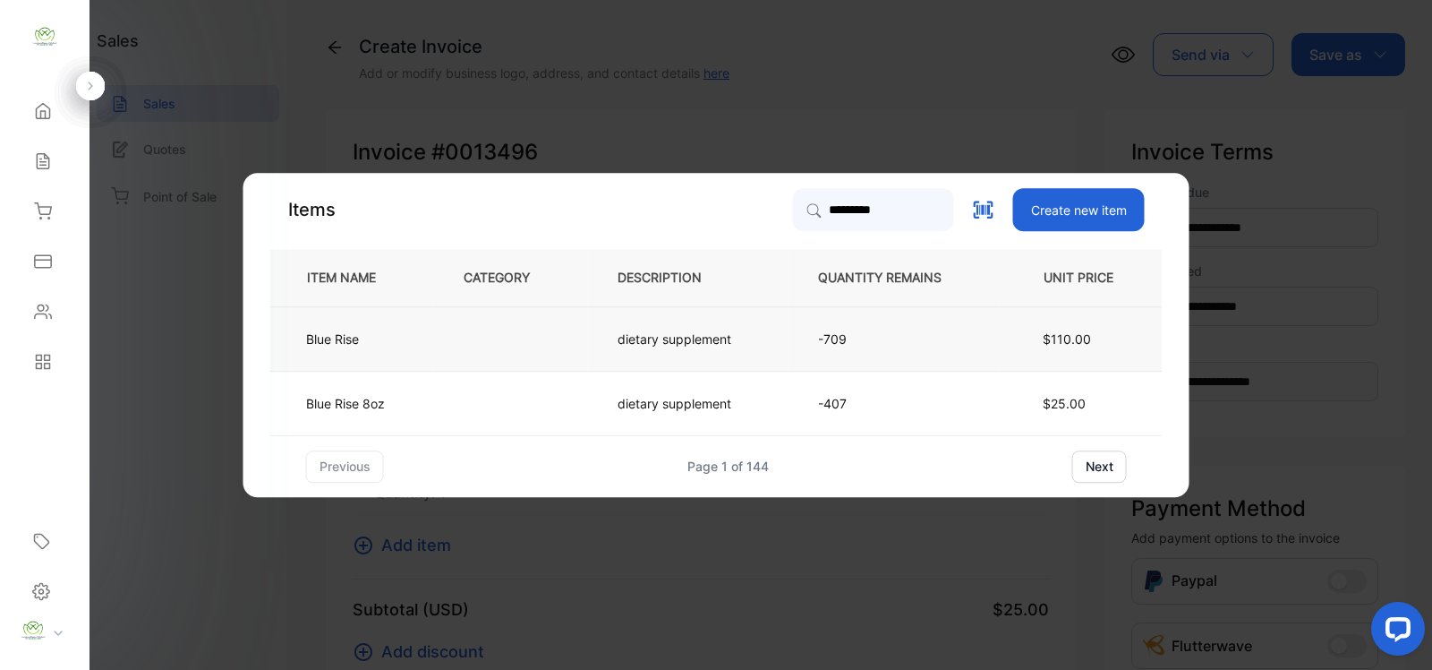
click at [580, 328] on td at bounding box center [511, 338] width 154 height 64
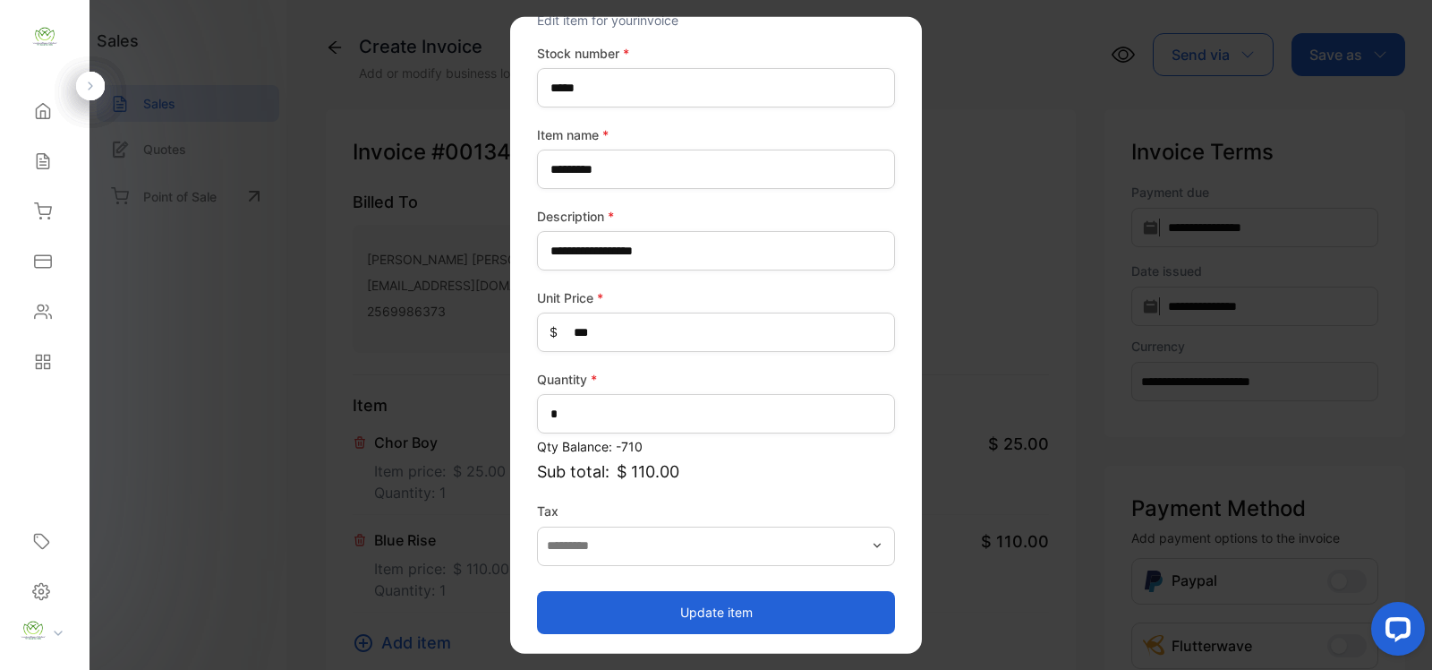
click at [670, 591] on button "Update item" at bounding box center [716, 611] width 358 height 43
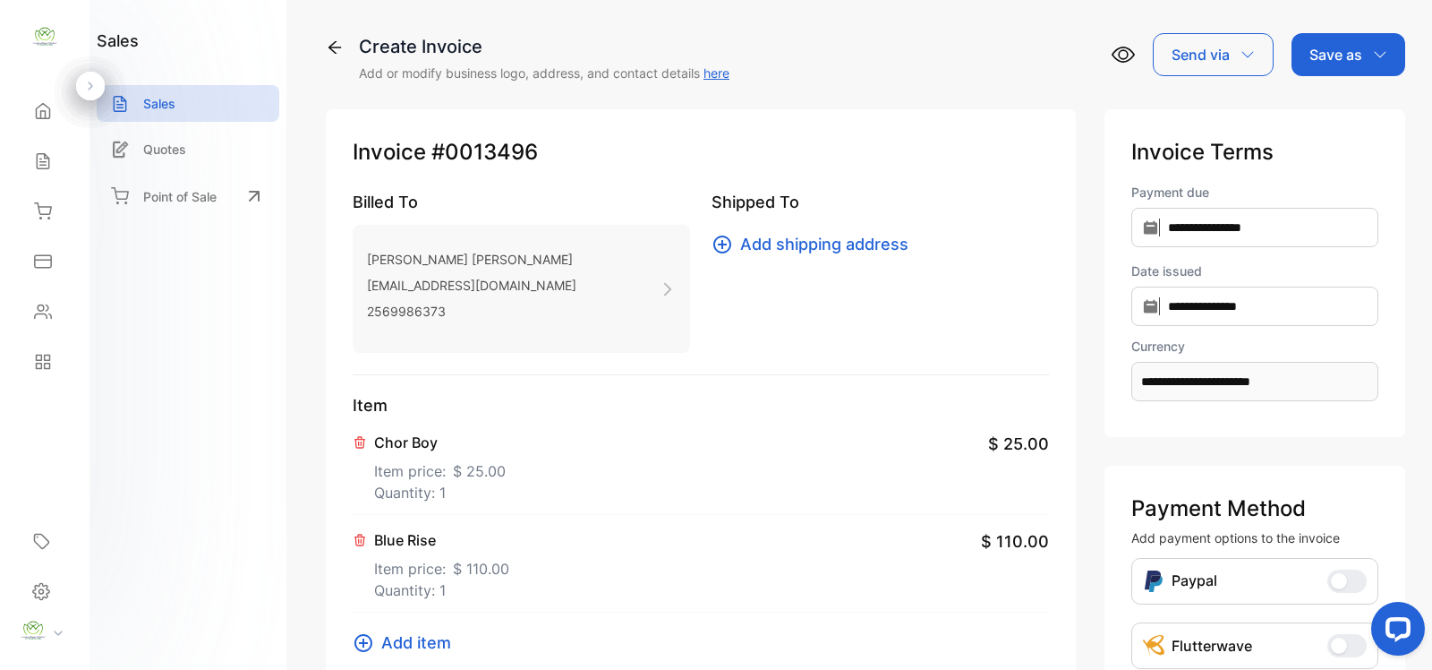
scroll to position [261, 0]
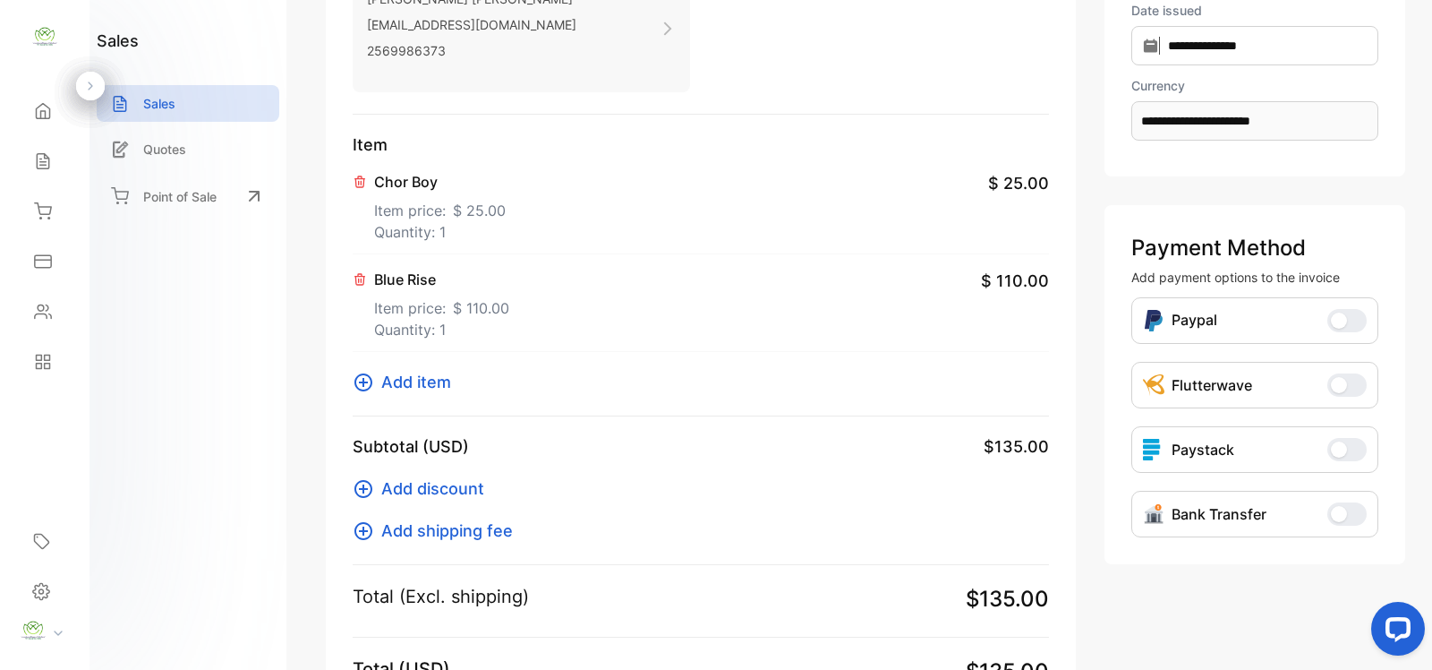
click at [360, 390] on icon at bounding box center [363, 382] width 21 height 21
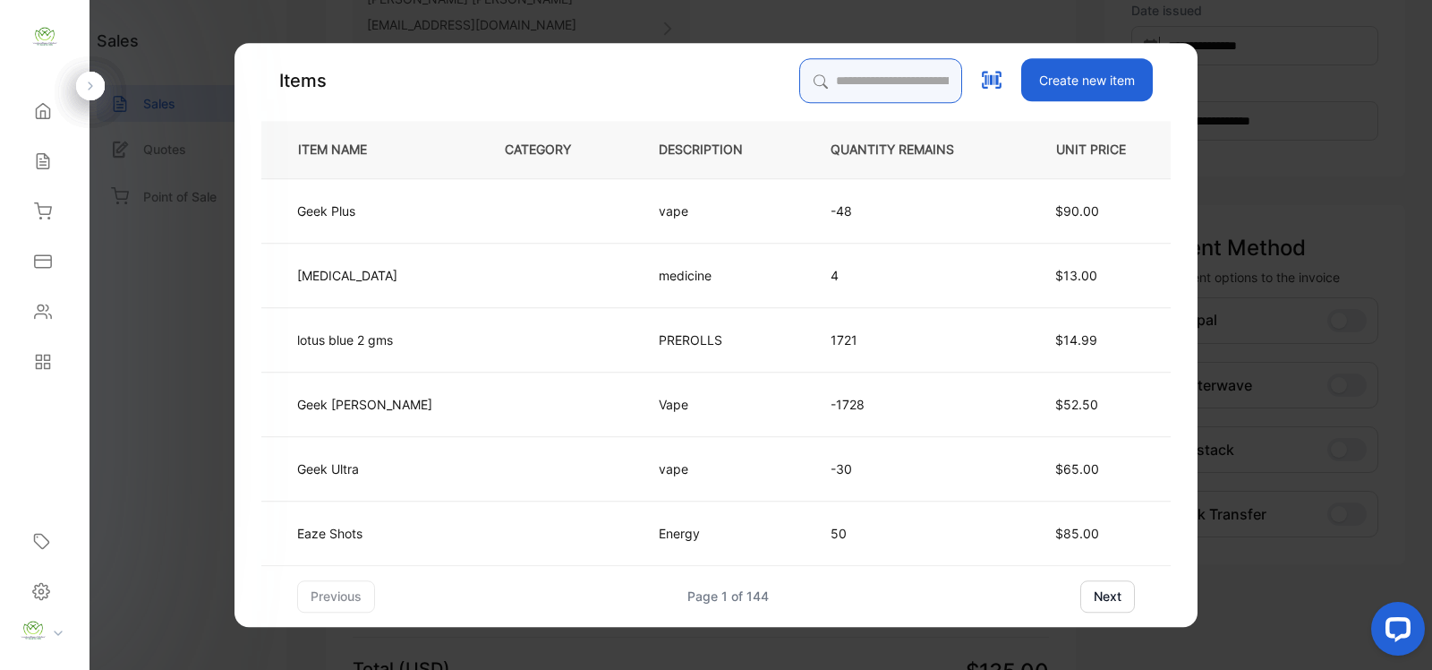
click at [830, 91] on input "search" at bounding box center [880, 80] width 163 height 45
type input "*********"
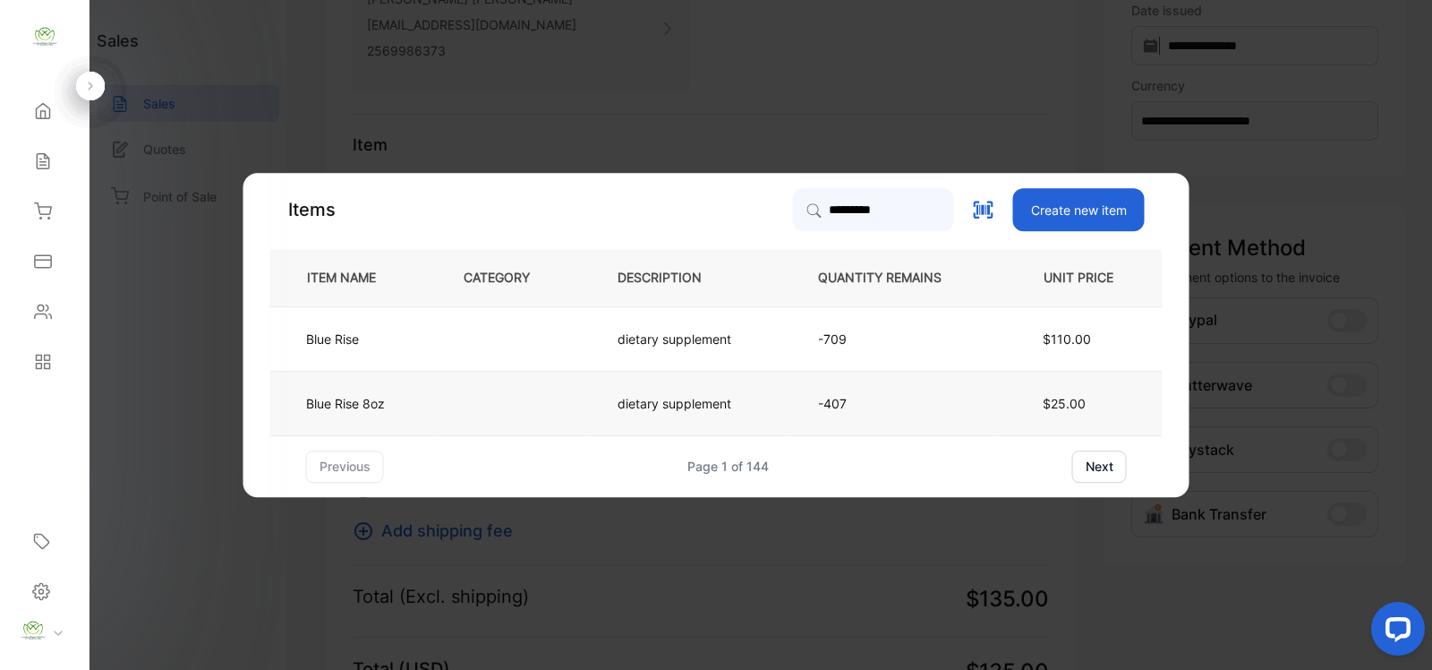
click at [459, 408] on td at bounding box center [511, 403] width 154 height 64
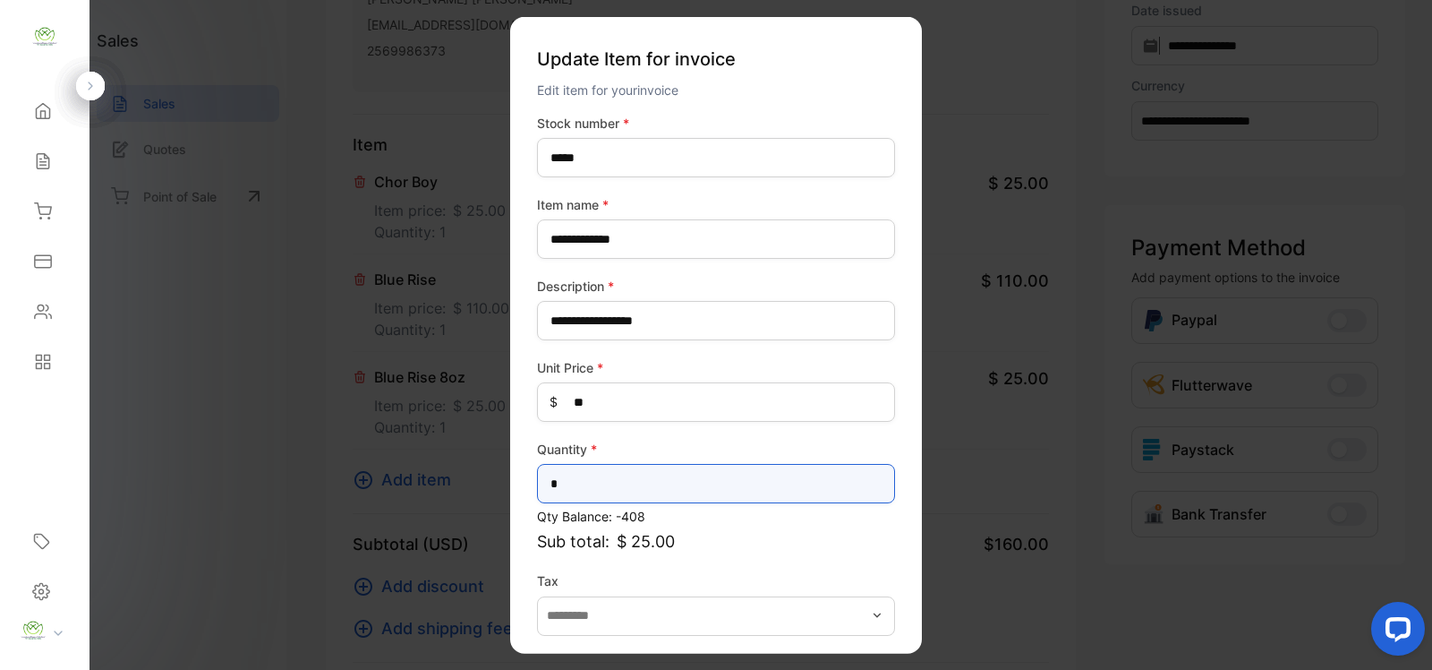
click at [714, 467] on input "*" at bounding box center [716, 483] width 358 height 39
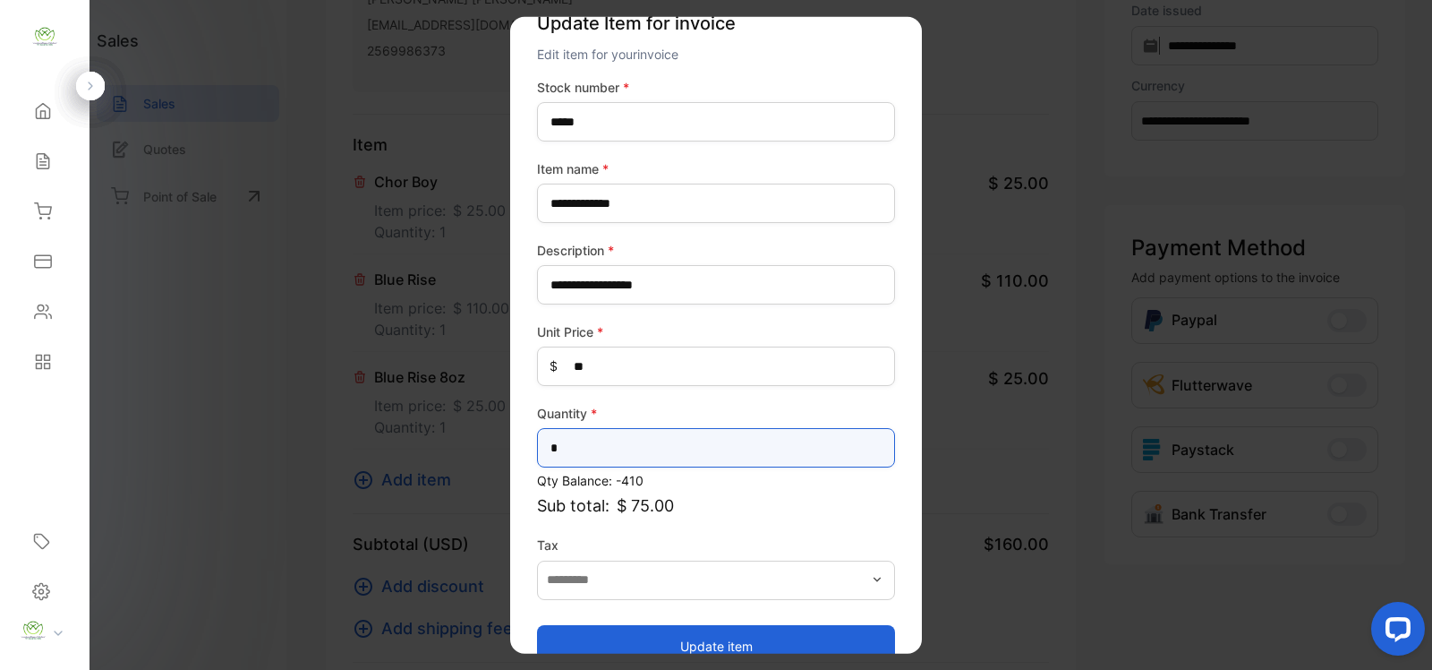
scroll to position [70, 0]
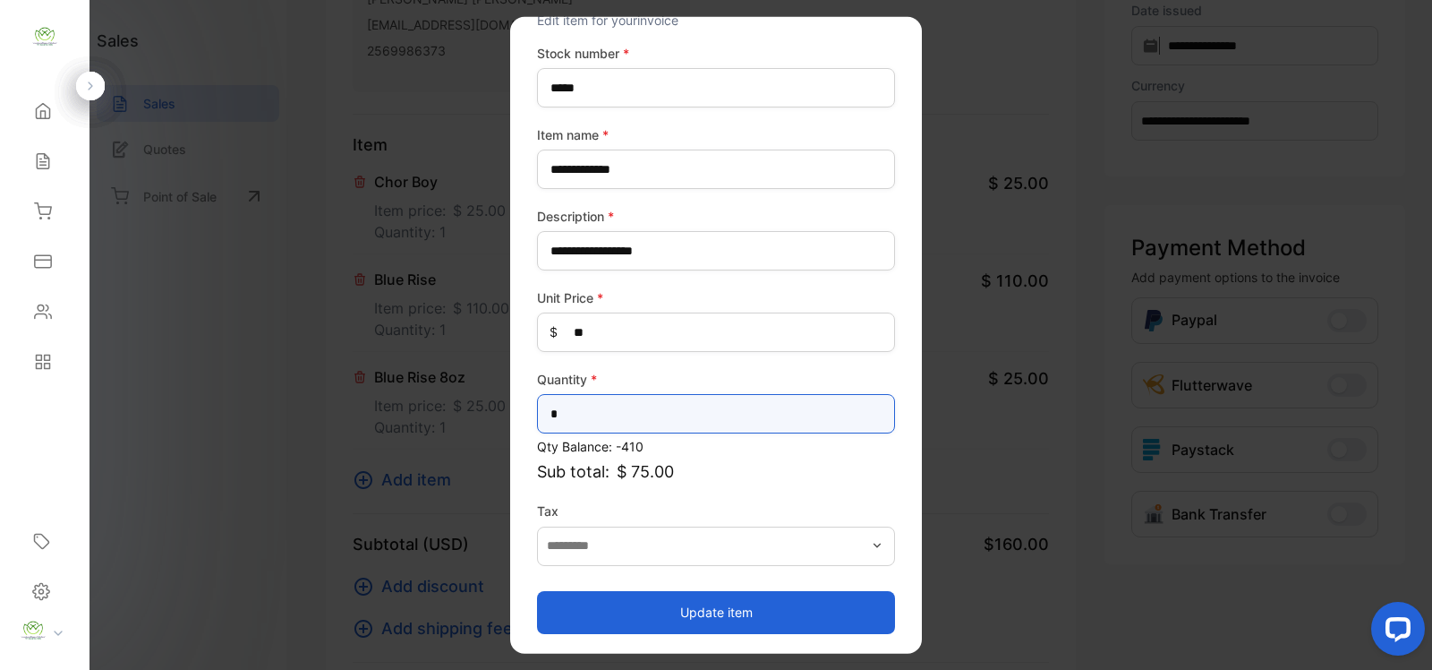
type input "*"
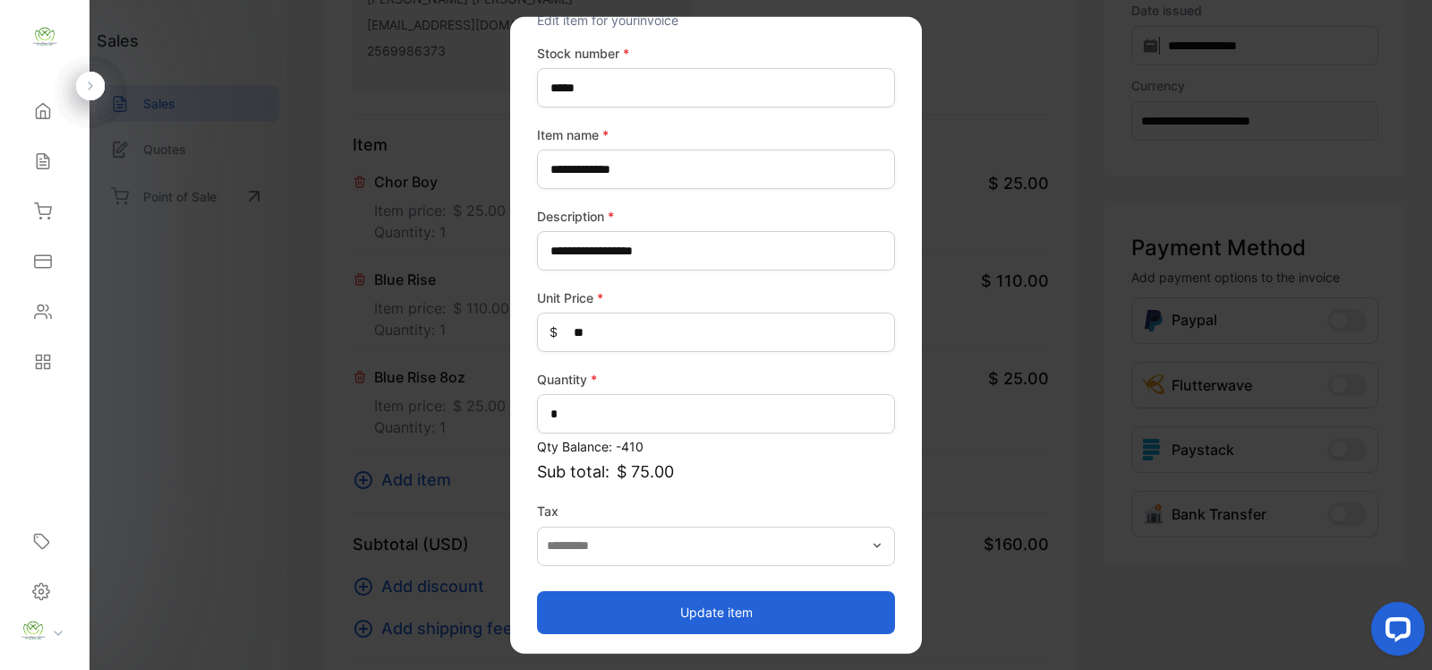
click at [688, 610] on button "Update item" at bounding box center [716, 611] width 358 height 43
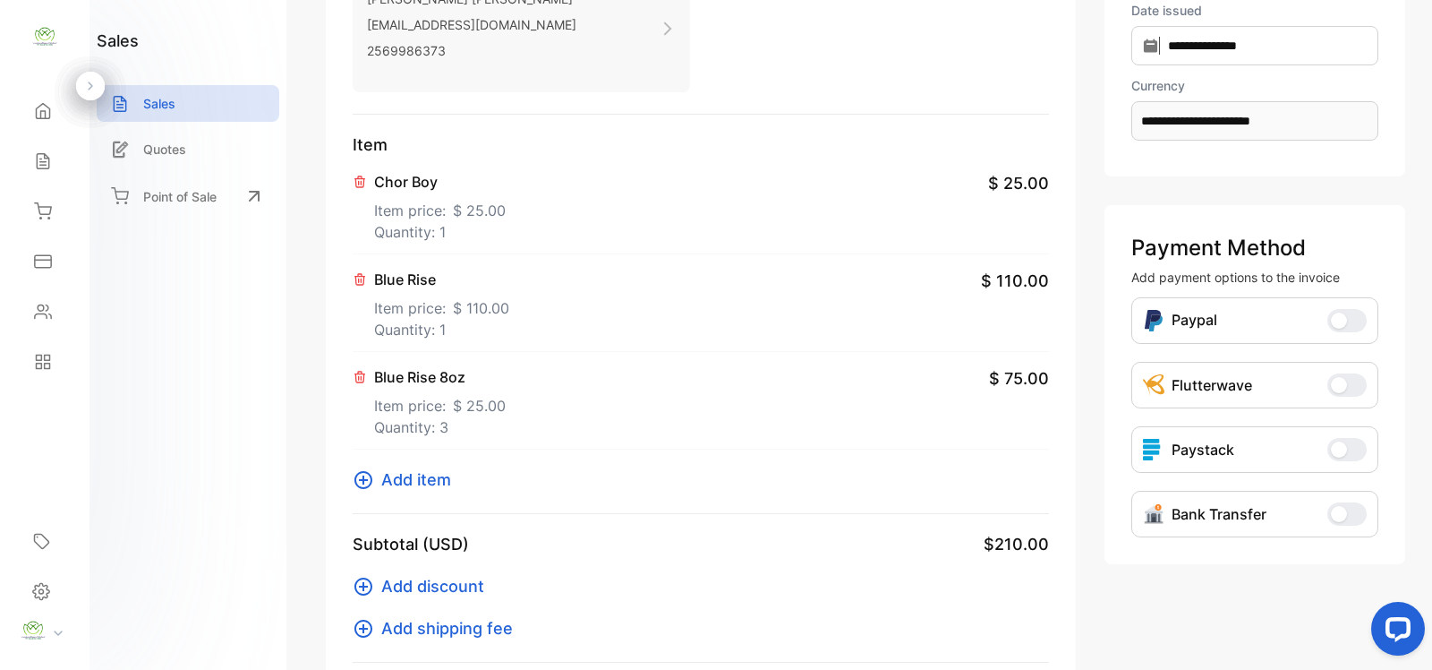
click at [358, 481] on icon at bounding box center [363, 479] width 21 height 21
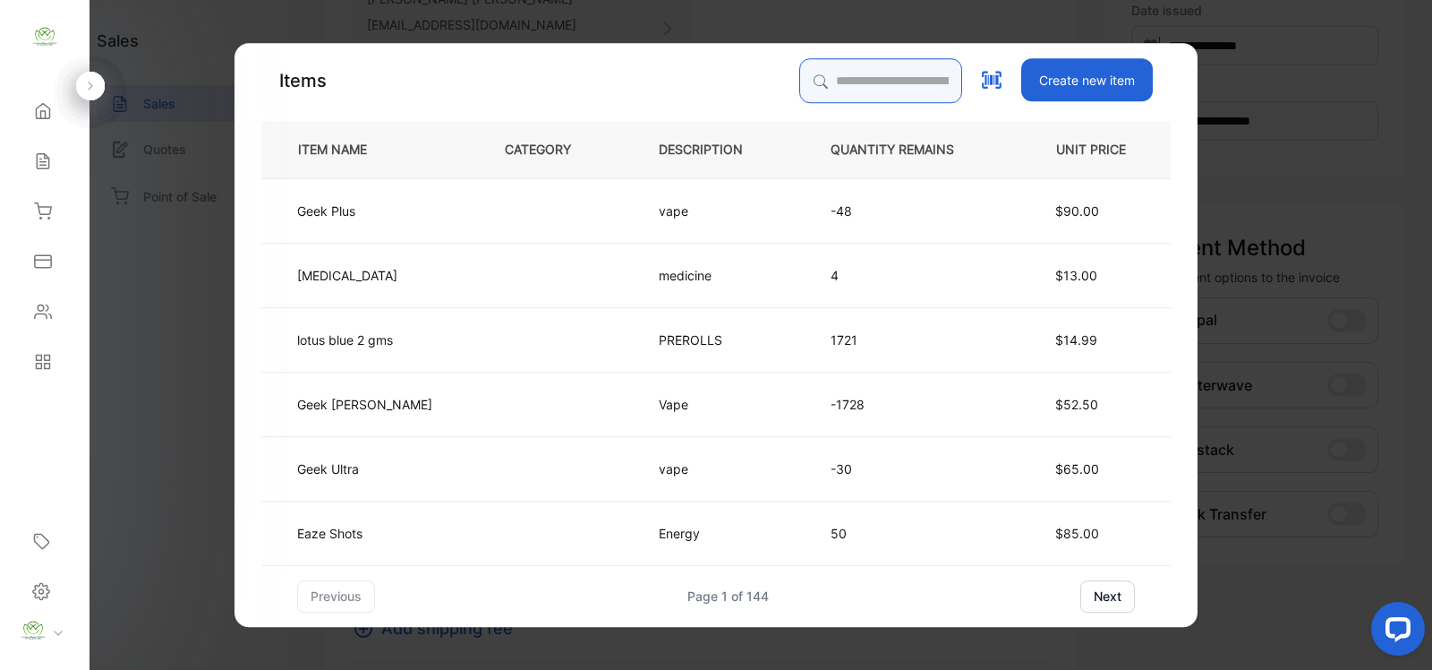
click at [884, 88] on input "search" at bounding box center [880, 80] width 163 height 45
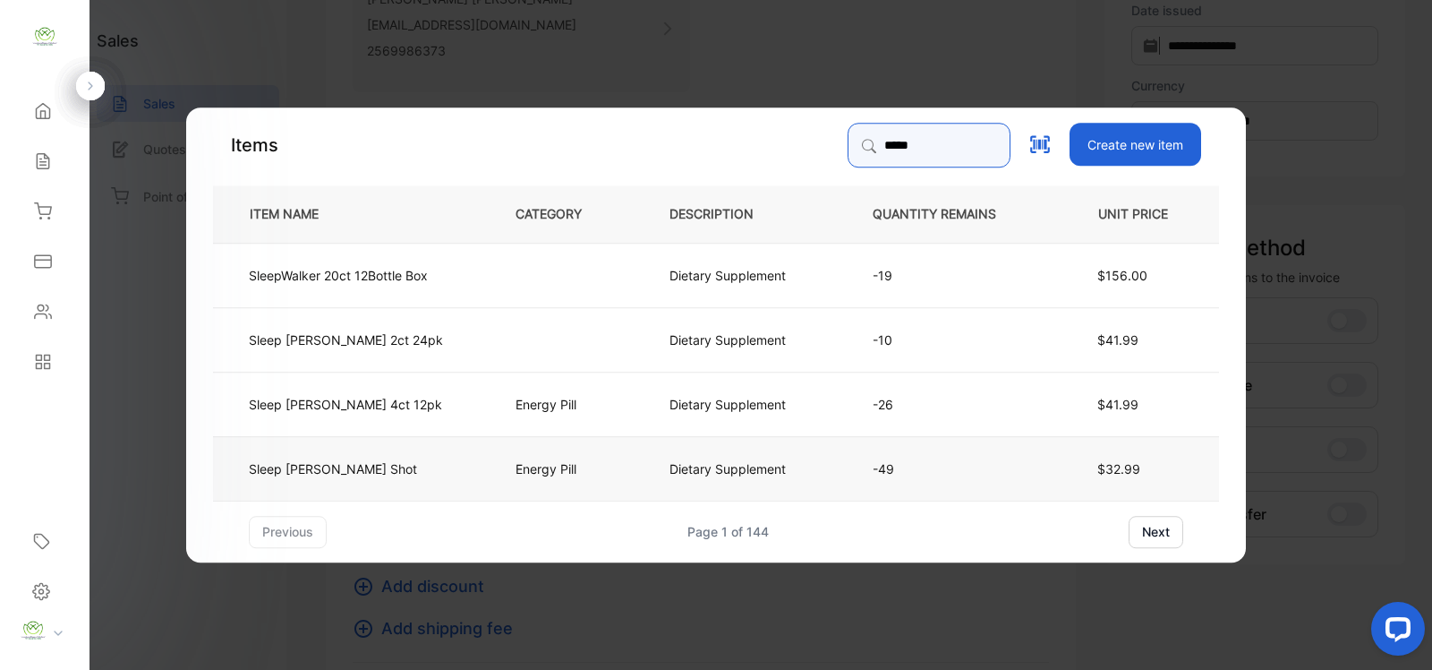
type input "*****"
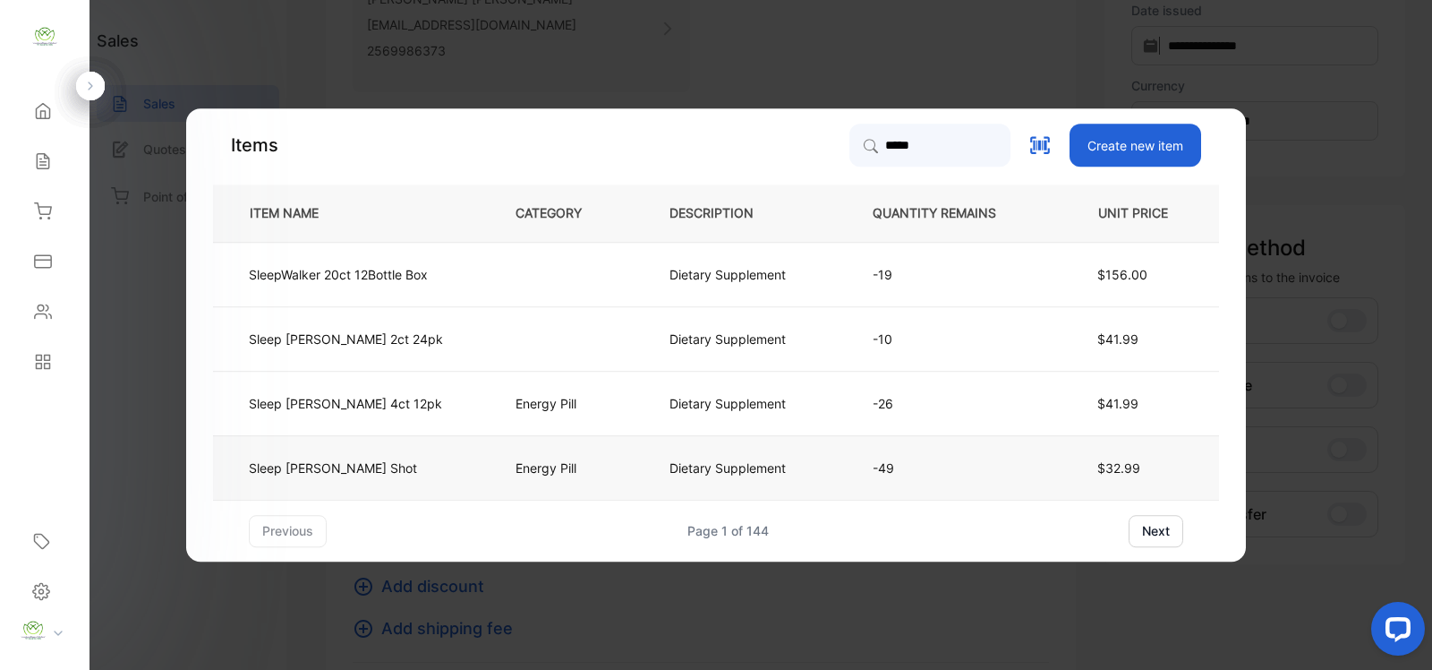
click at [575, 464] on td "Energy Pill" at bounding box center [563, 467] width 154 height 64
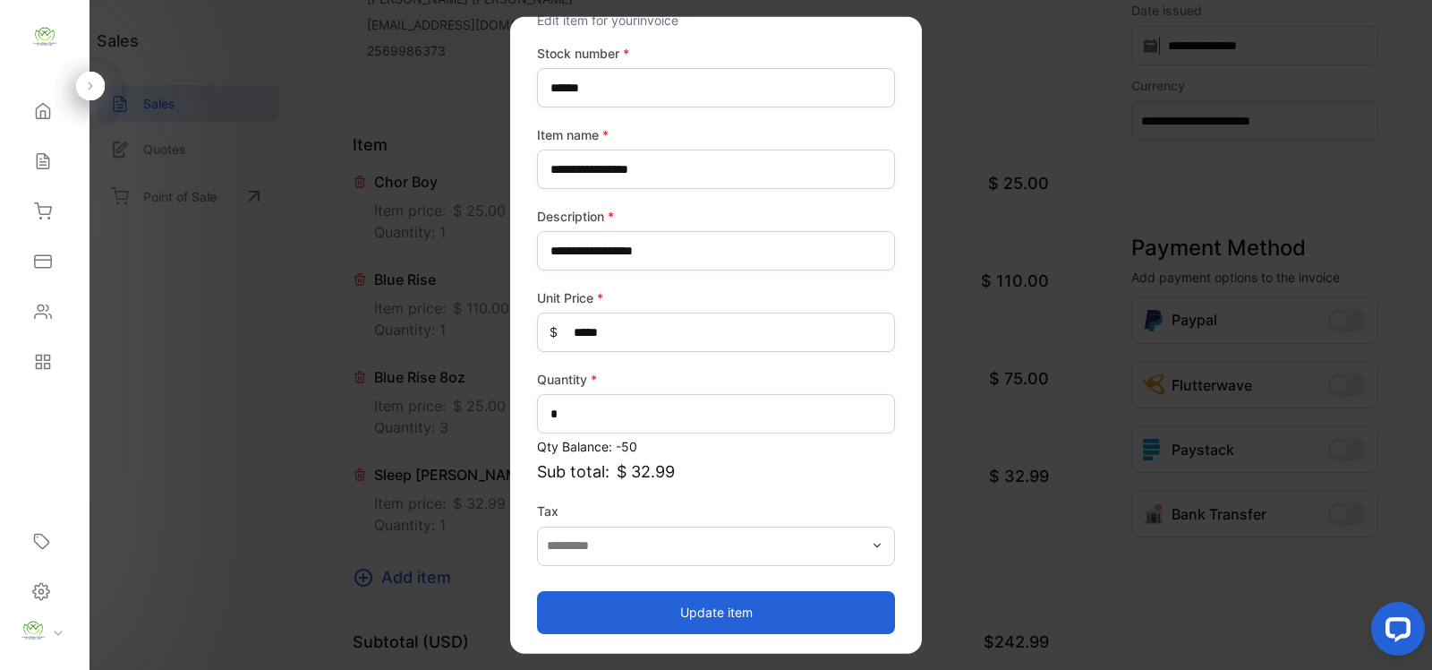
click at [731, 614] on button "Update item" at bounding box center [716, 611] width 358 height 43
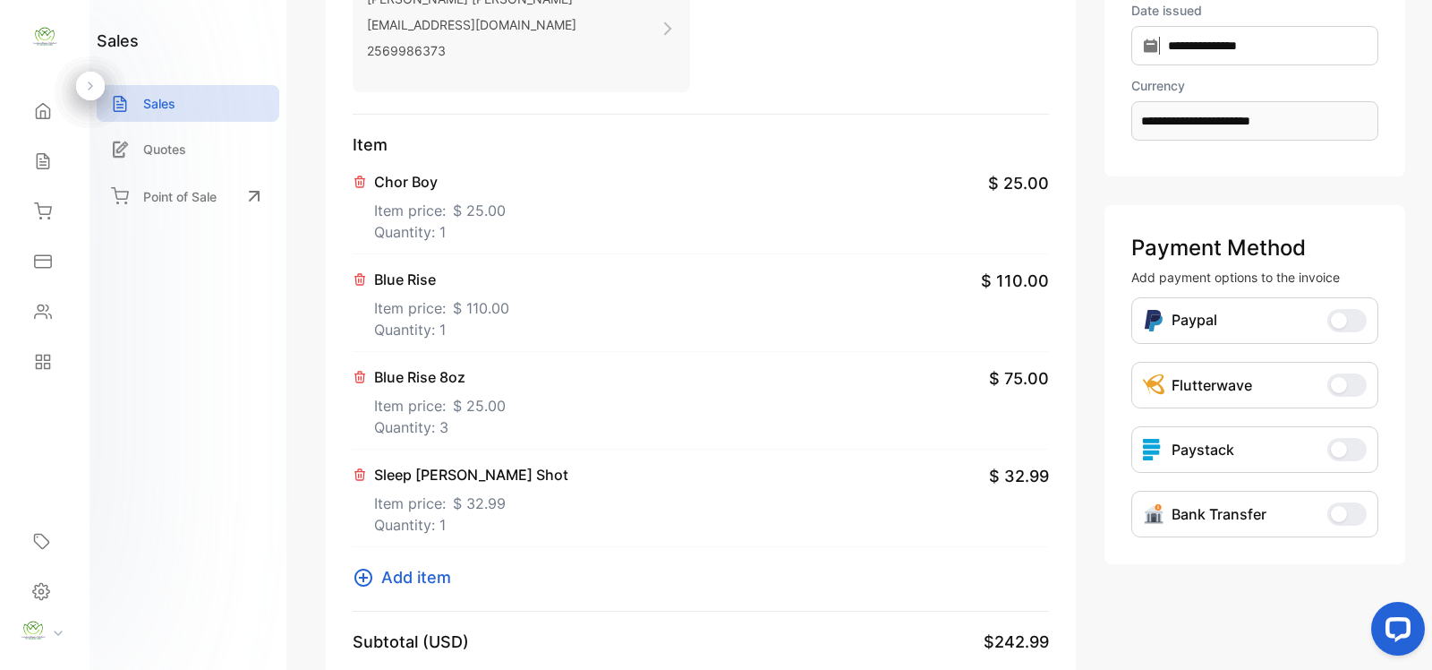
click at [368, 578] on icon at bounding box center [363, 577] width 21 height 21
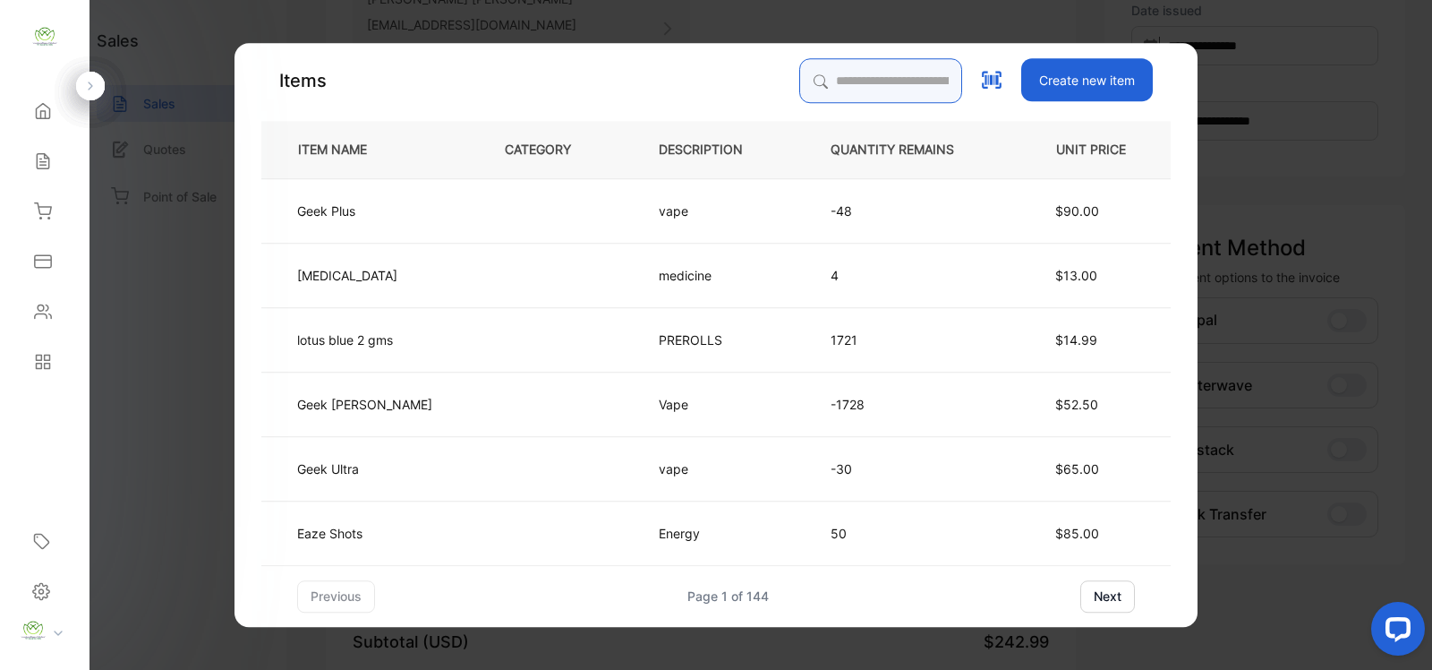
click at [839, 90] on input "search" at bounding box center [880, 80] width 163 height 45
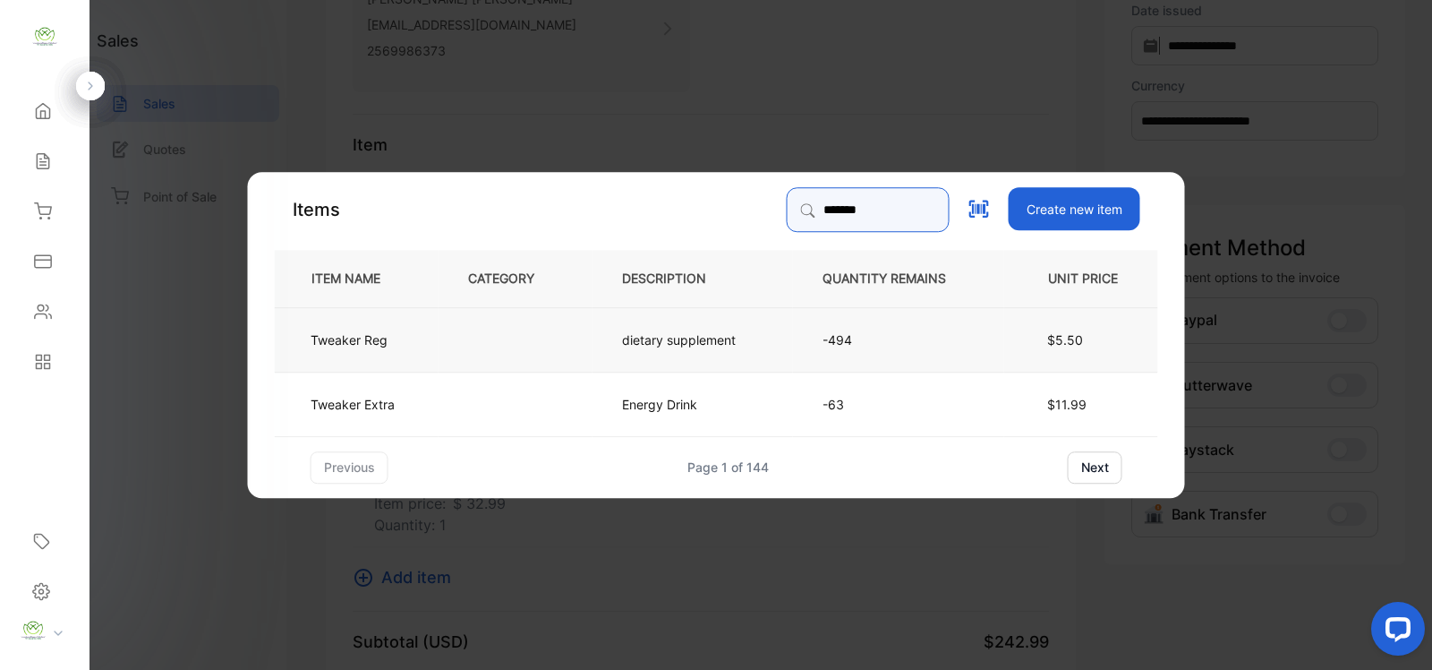
type input "*******"
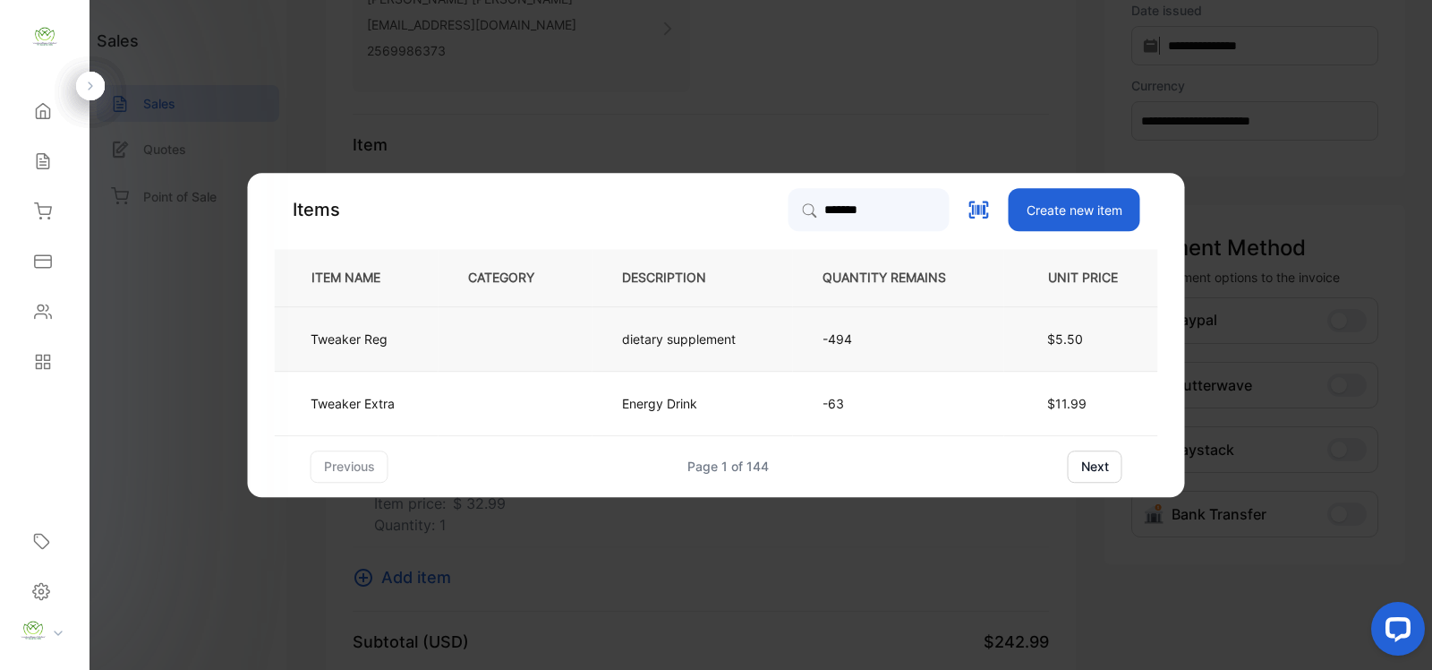
click at [540, 340] on td at bounding box center [516, 338] width 154 height 64
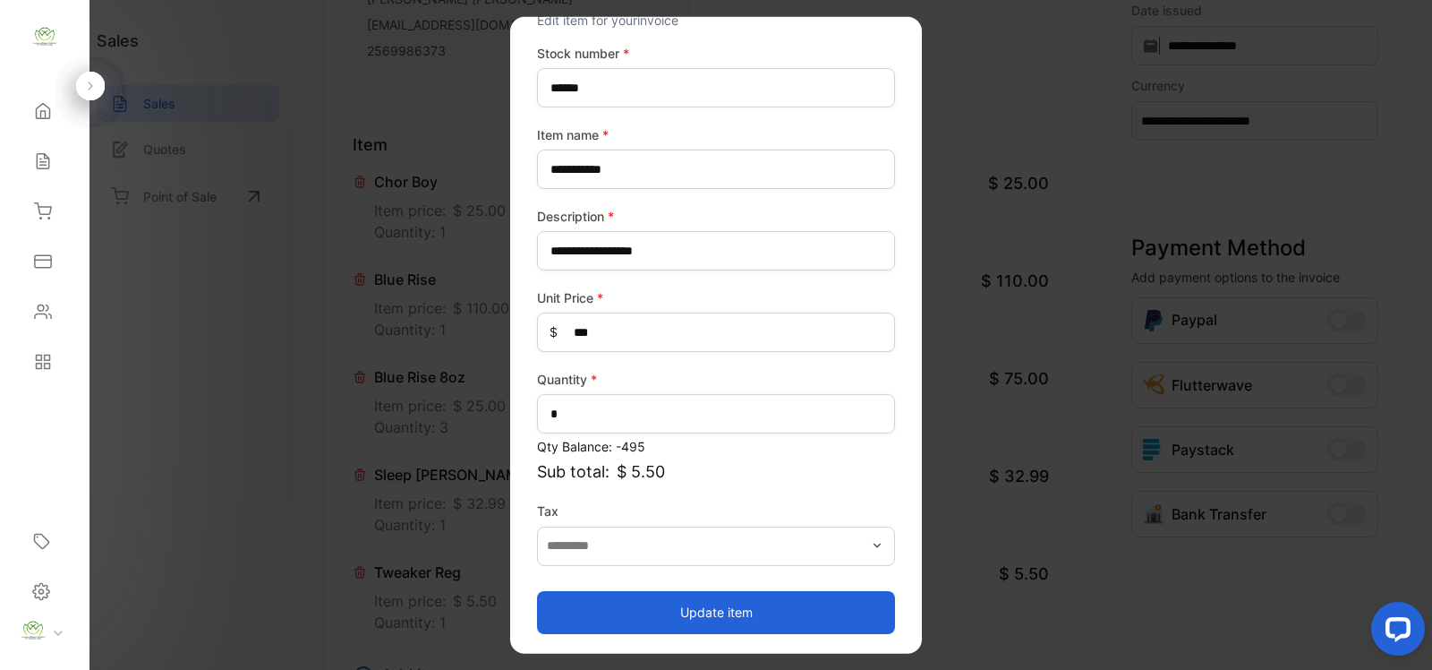
click at [699, 614] on button "Update item" at bounding box center [716, 611] width 358 height 43
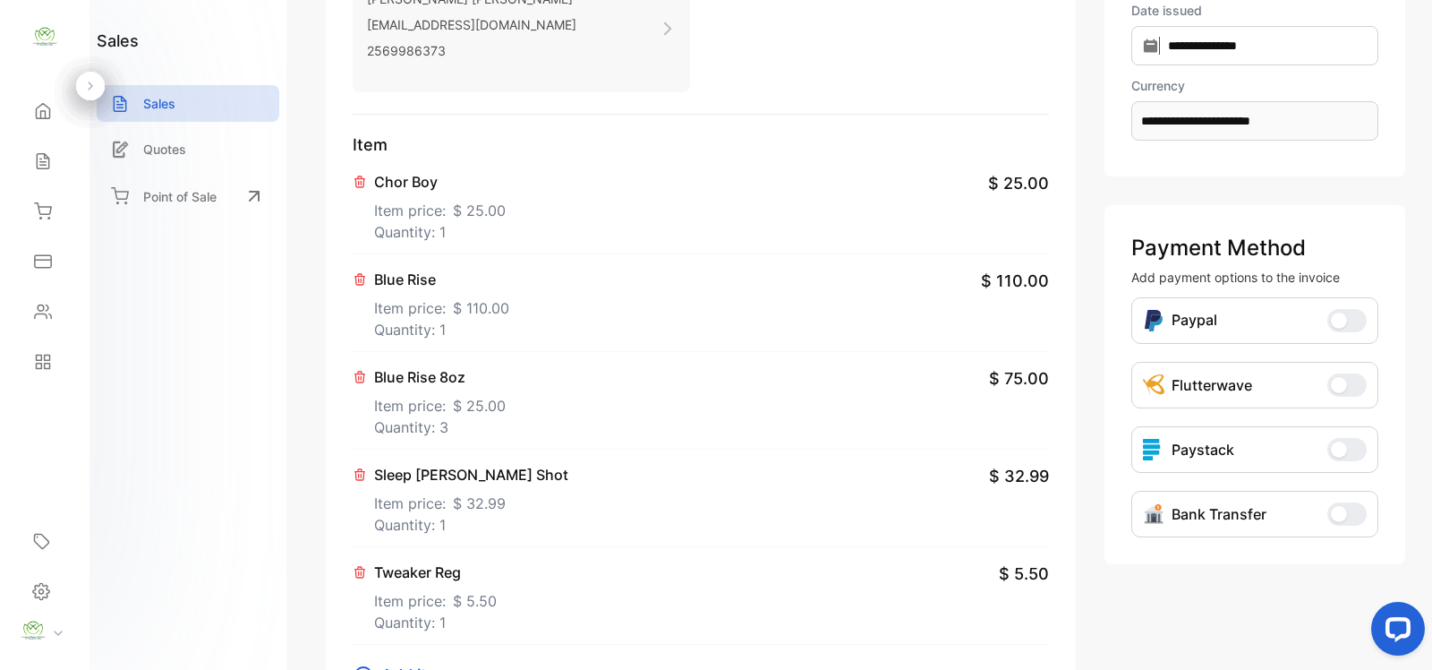
scroll to position [522, 0]
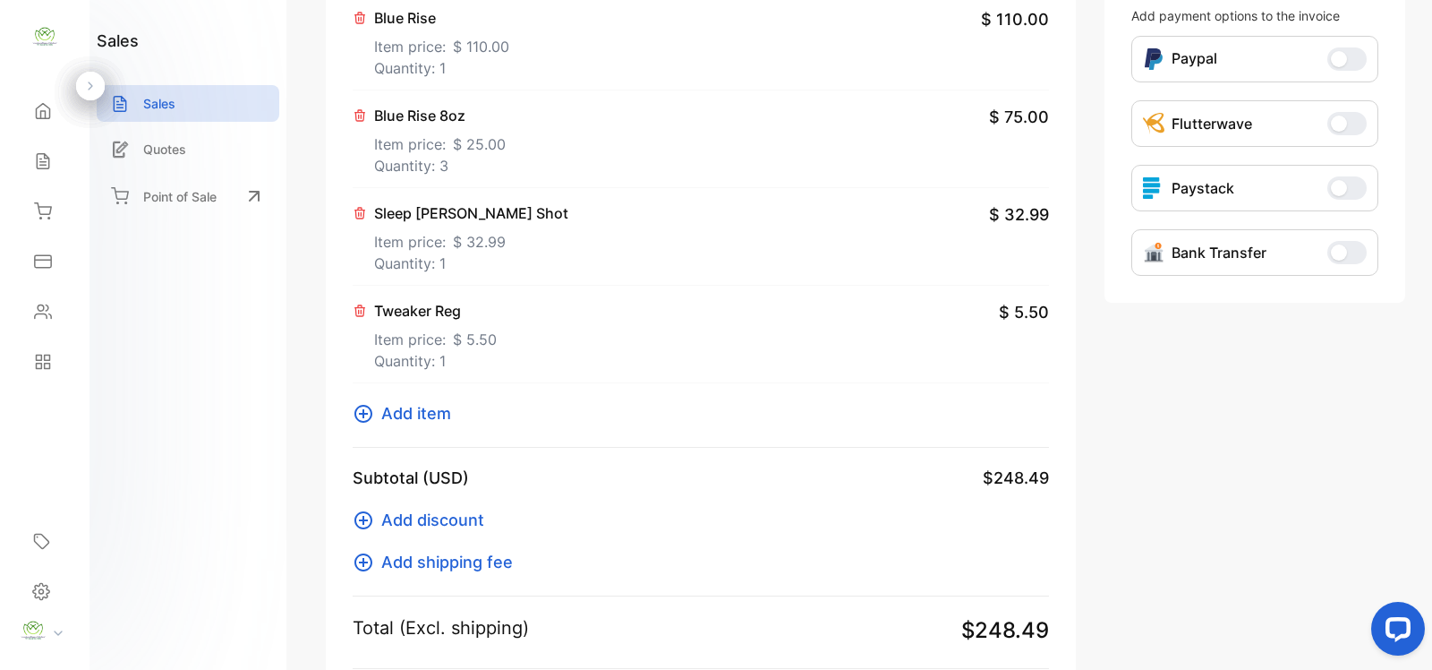
click at [364, 416] on icon at bounding box center [363, 413] width 21 height 21
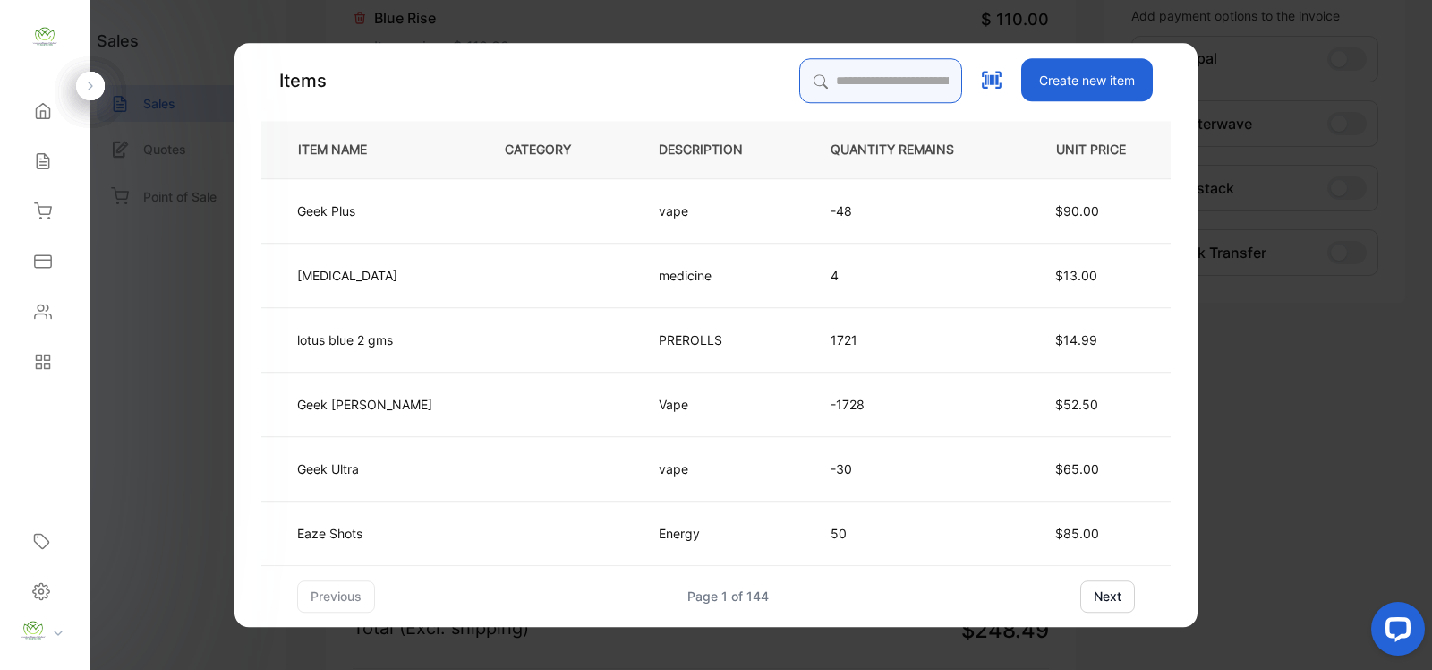
click at [822, 82] on input "search" at bounding box center [880, 80] width 163 height 45
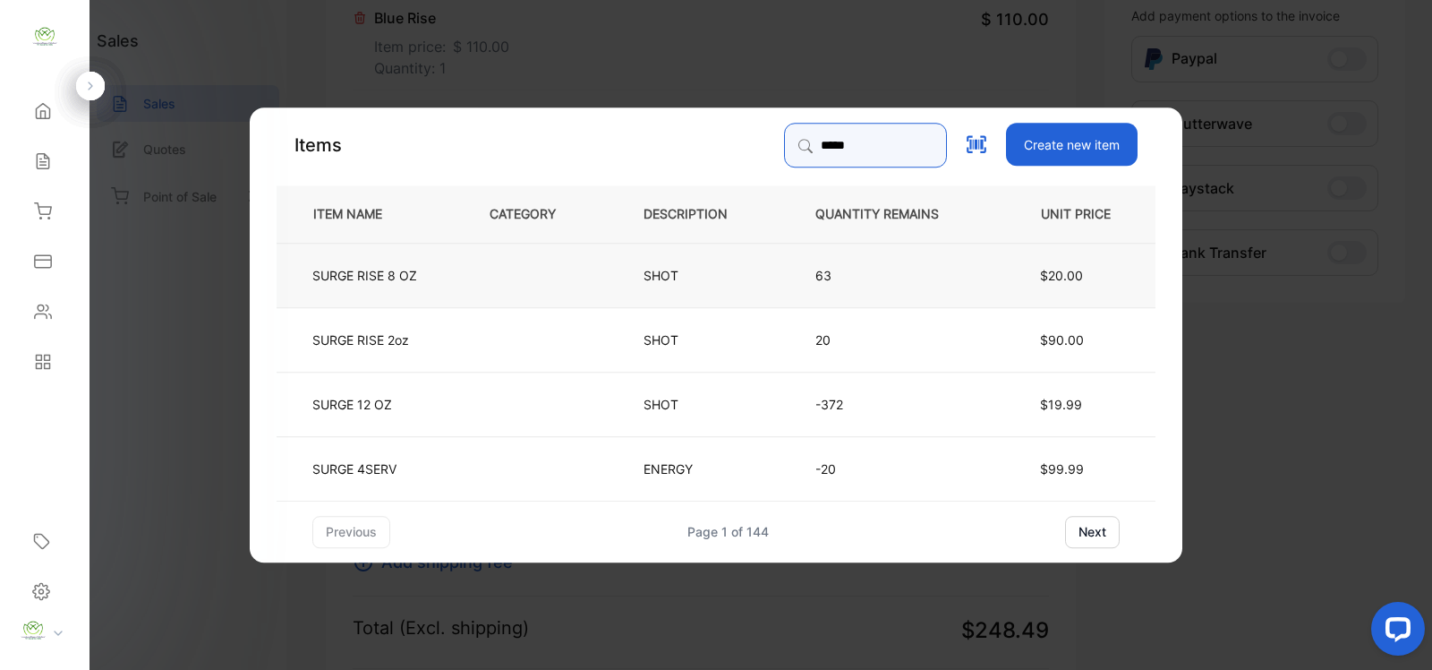
type input "*****"
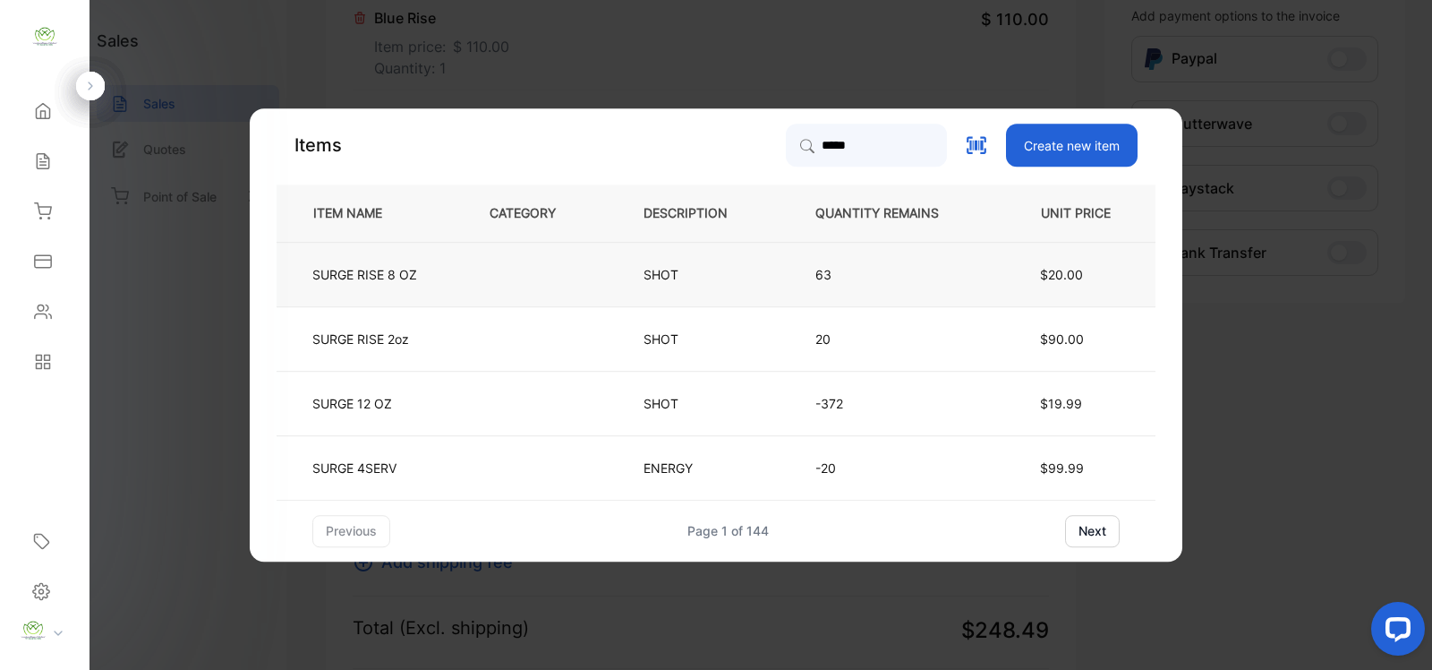
click at [789, 284] on td "63" at bounding box center [891, 274] width 211 height 64
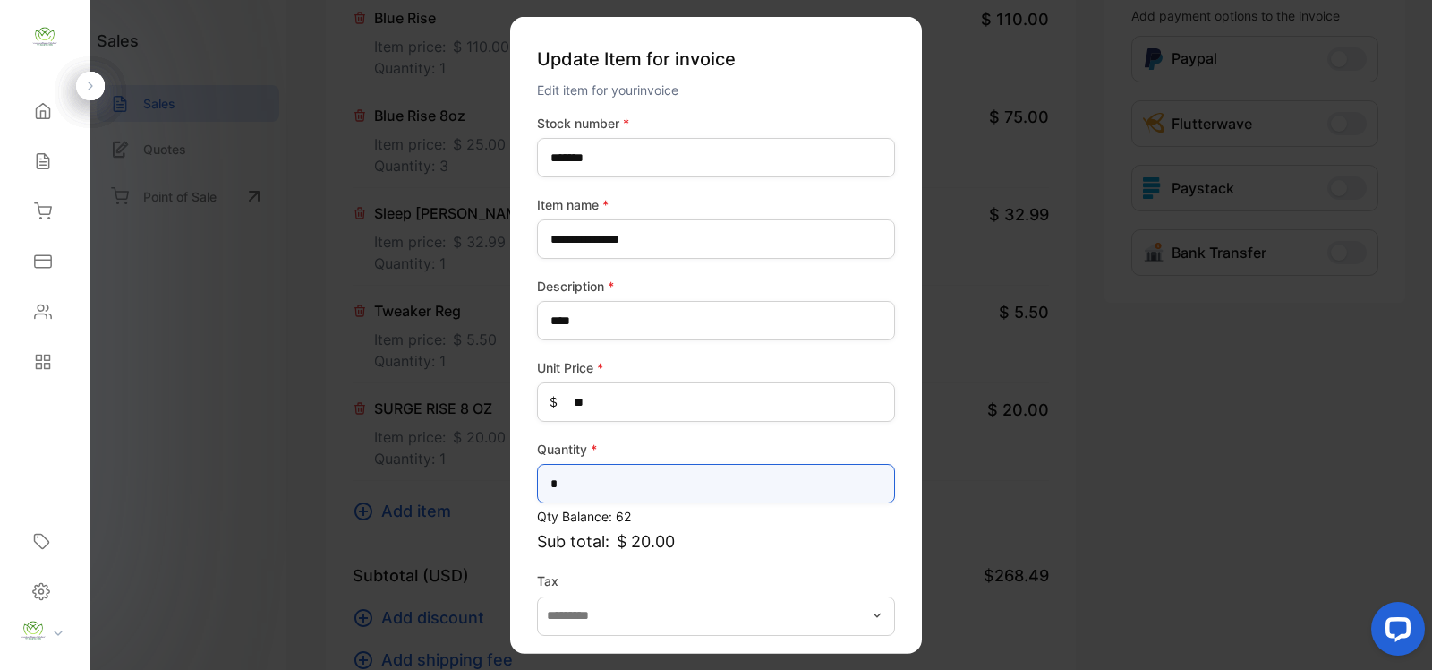
click at [671, 485] on input "*" at bounding box center [716, 483] width 358 height 39
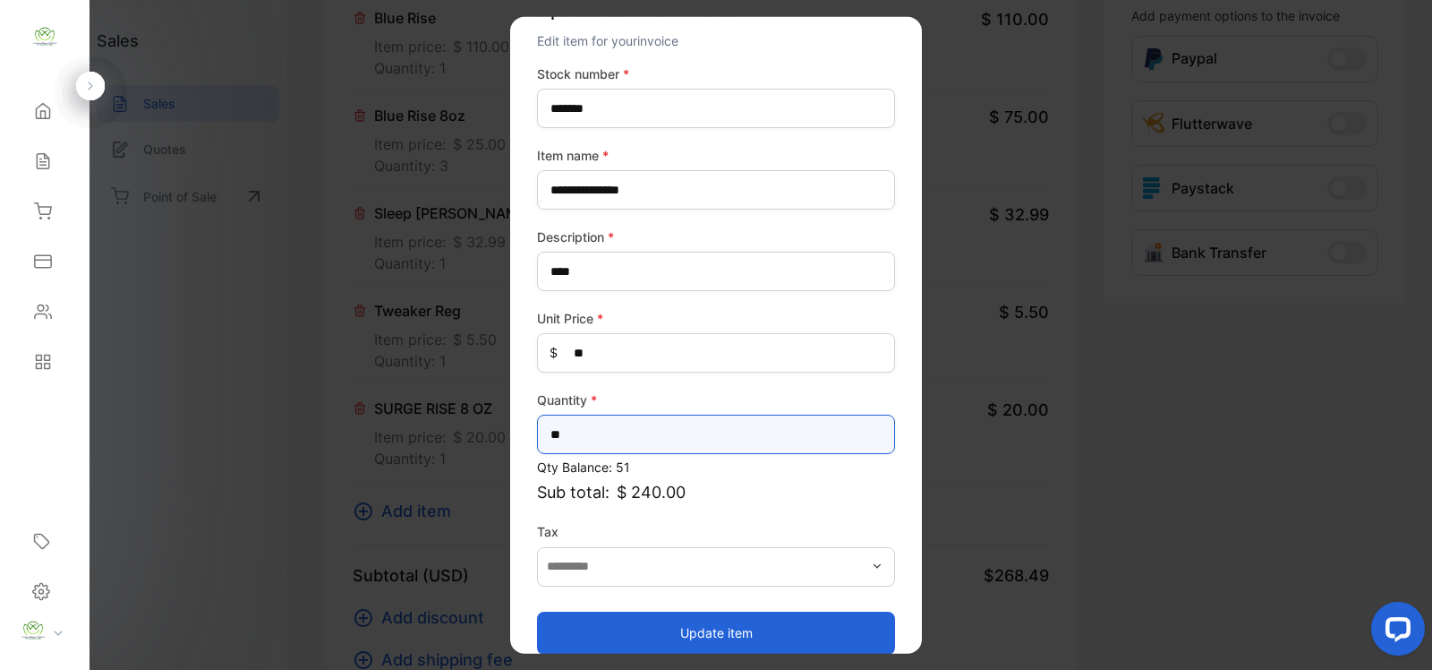
scroll to position [70, 0]
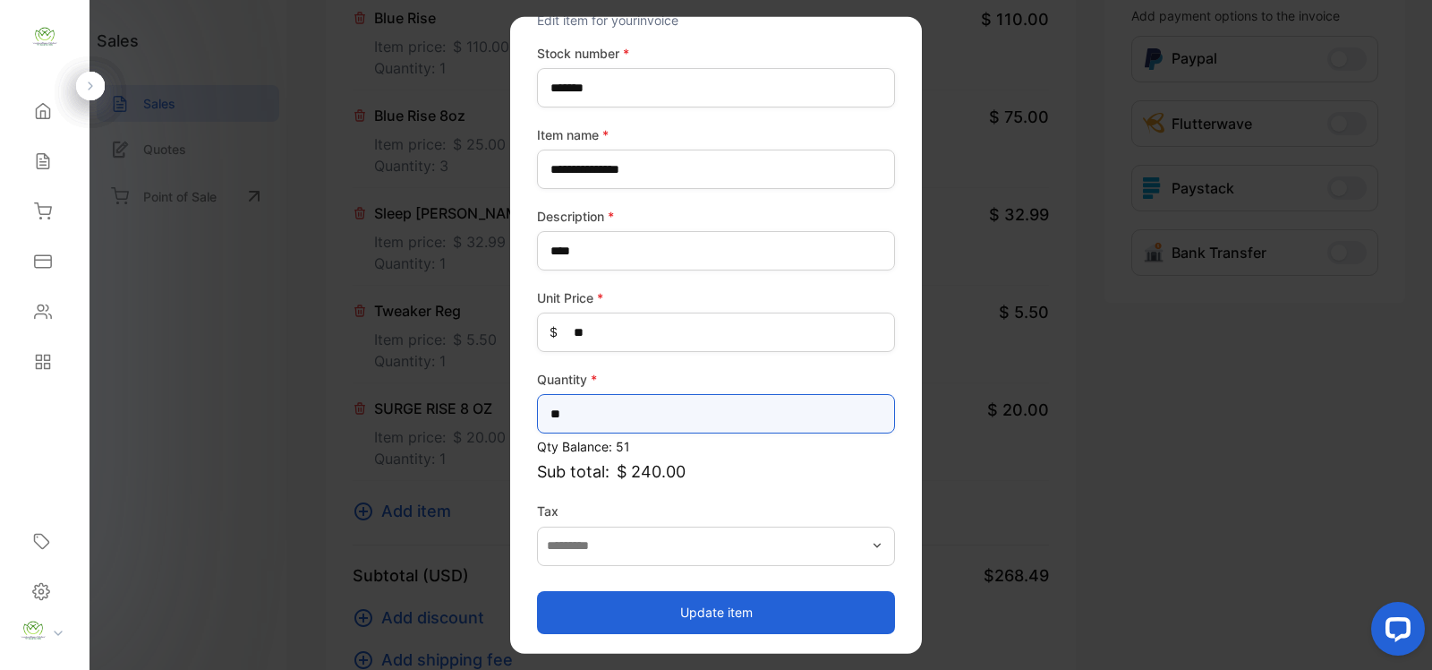
type input "**"
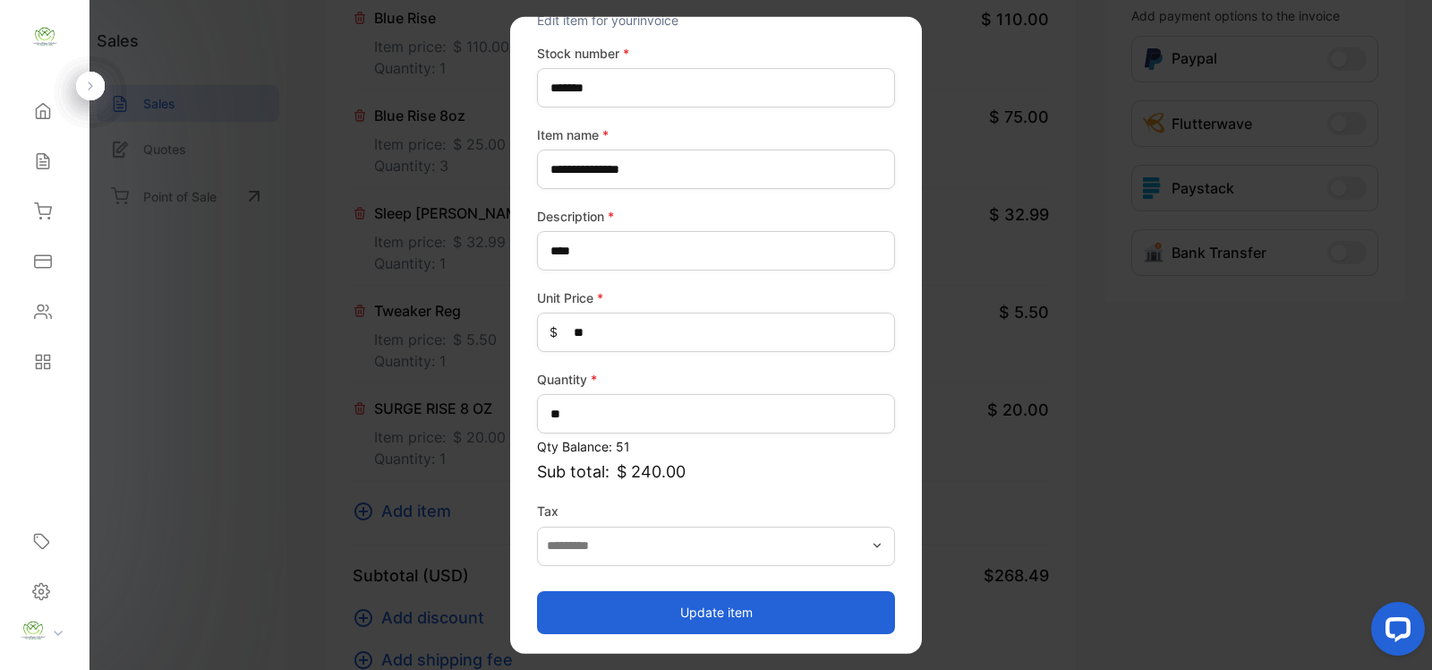
click at [717, 610] on button "Update item" at bounding box center [716, 611] width 358 height 43
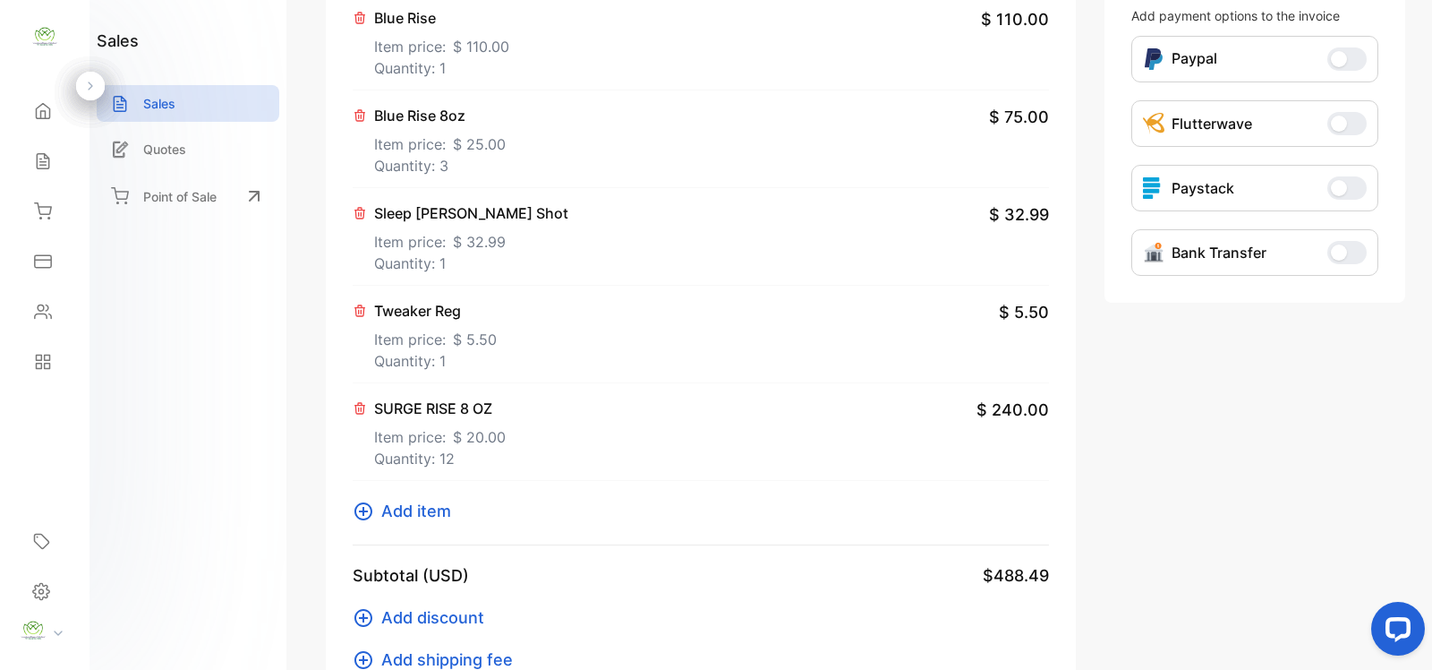
click at [359, 513] on icon at bounding box center [363, 510] width 21 height 21
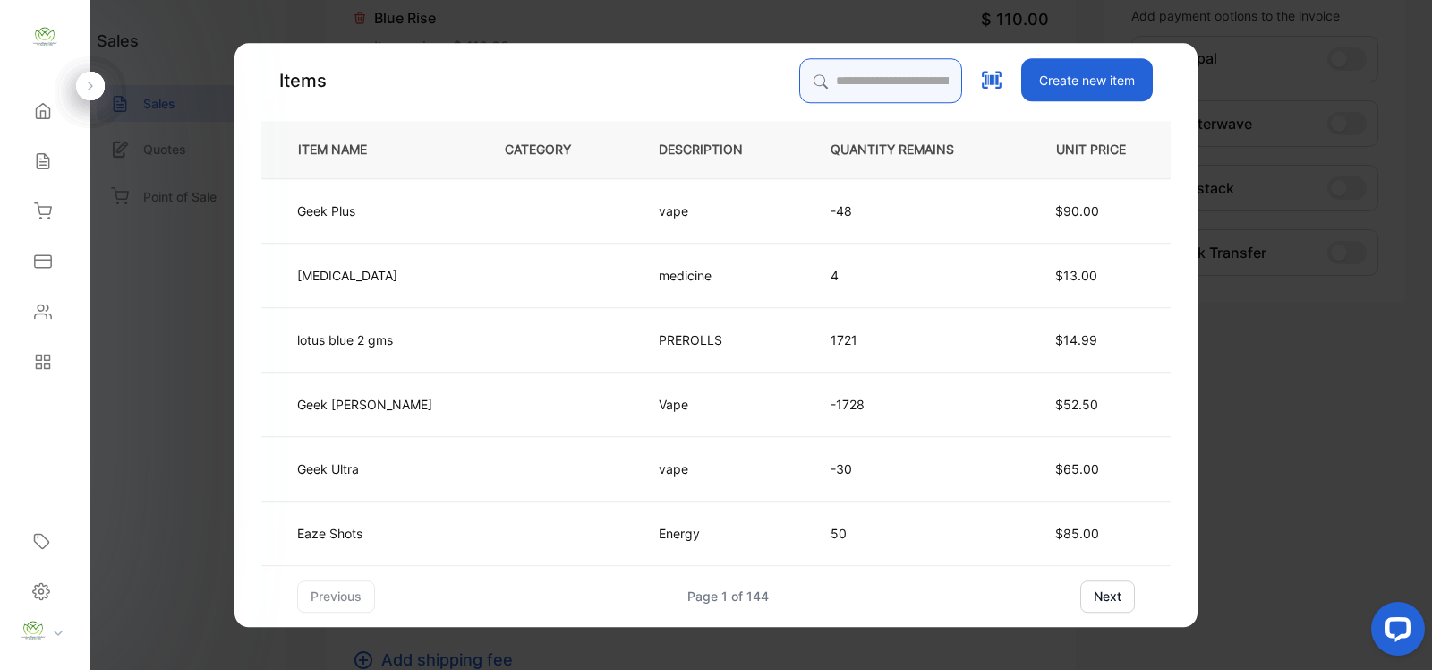
click at [839, 69] on input "search" at bounding box center [880, 80] width 163 height 45
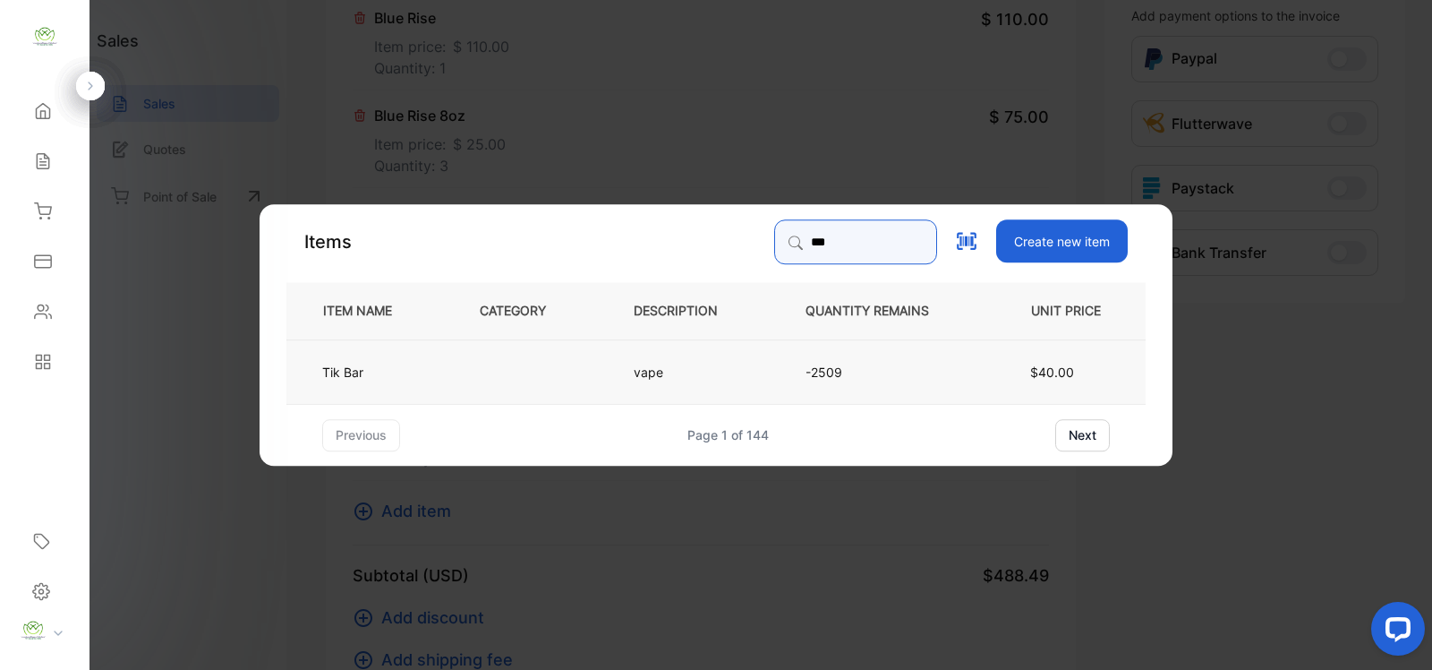
type input "***"
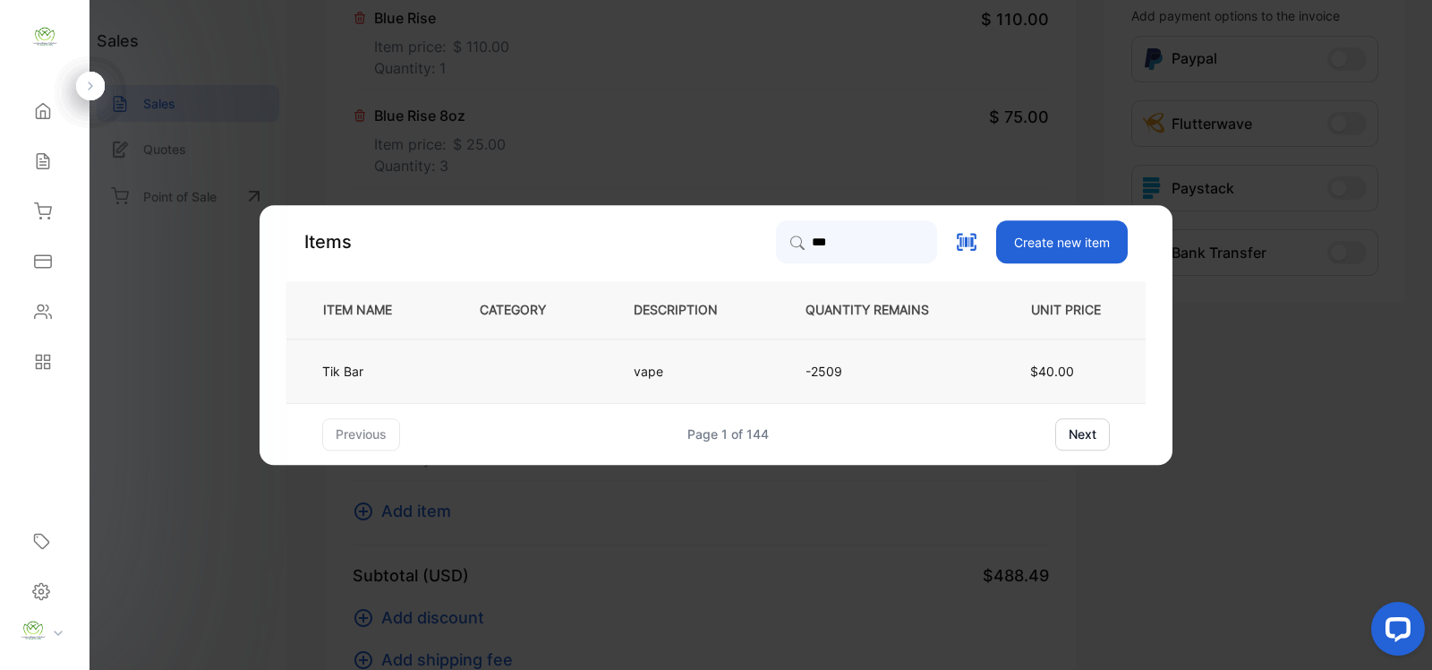
click at [570, 365] on td at bounding box center [527, 370] width 154 height 64
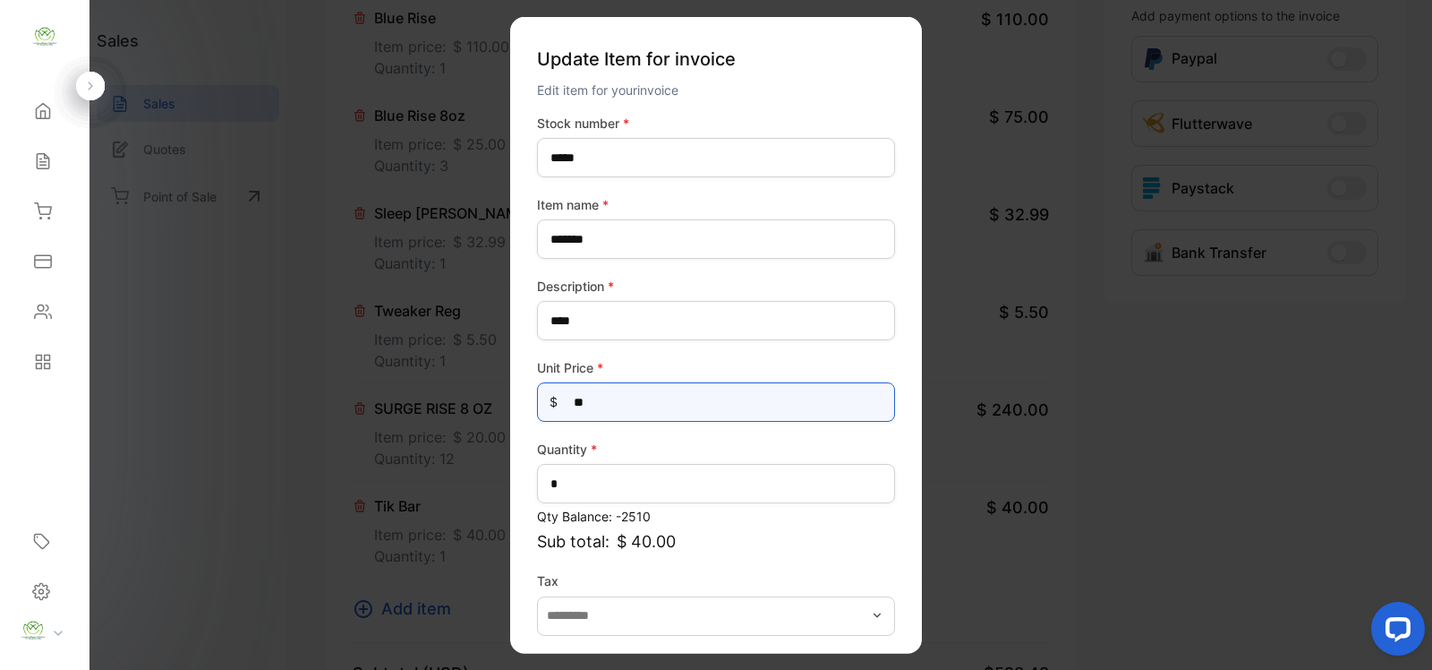
click at [660, 415] on Price-inputprice "**" at bounding box center [716, 401] width 358 height 39
type Price-inputprice "*"
type Price-inputprice "**"
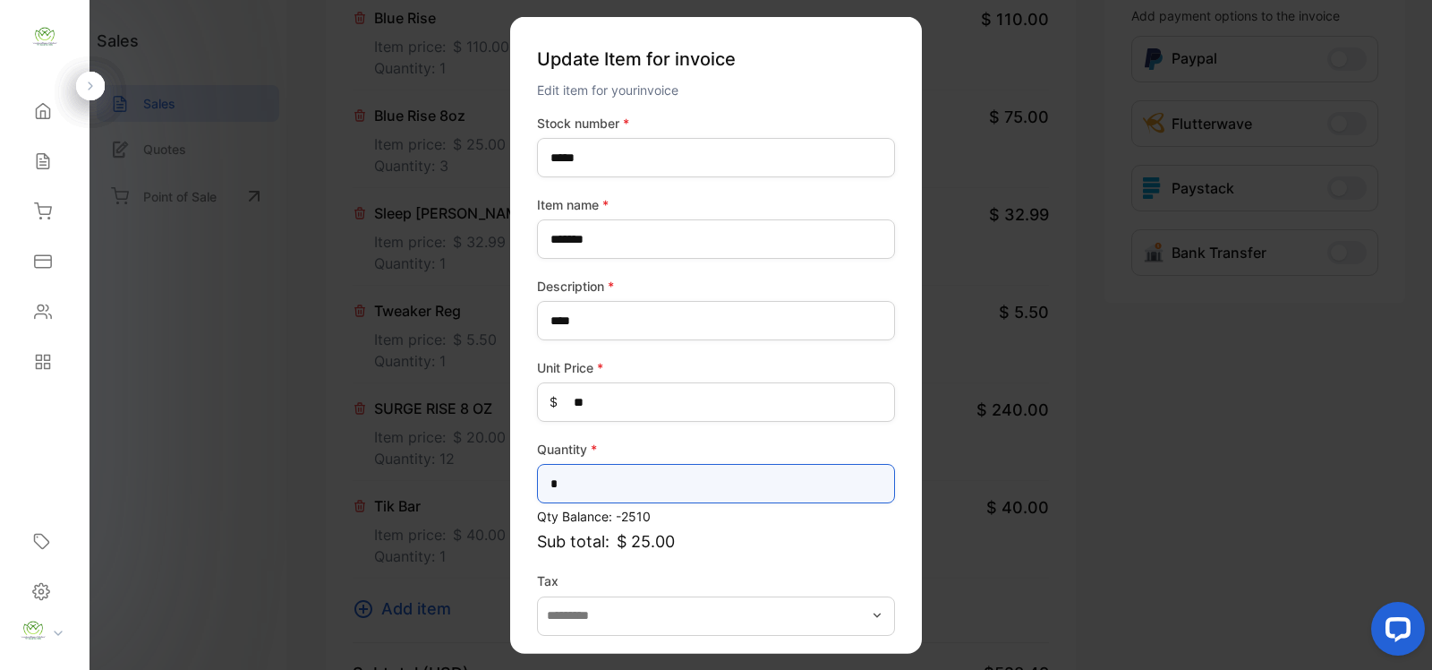
click at [584, 470] on input "*" at bounding box center [716, 483] width 358 height 39
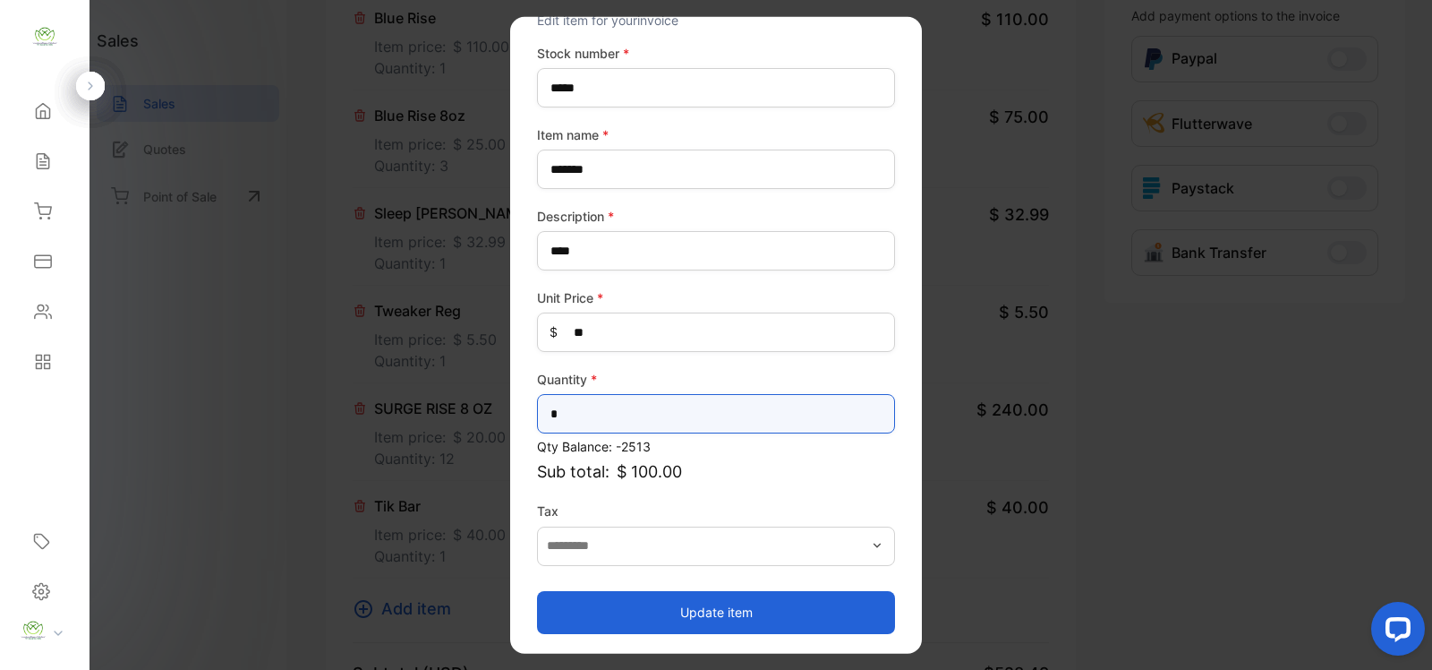
type input "*"
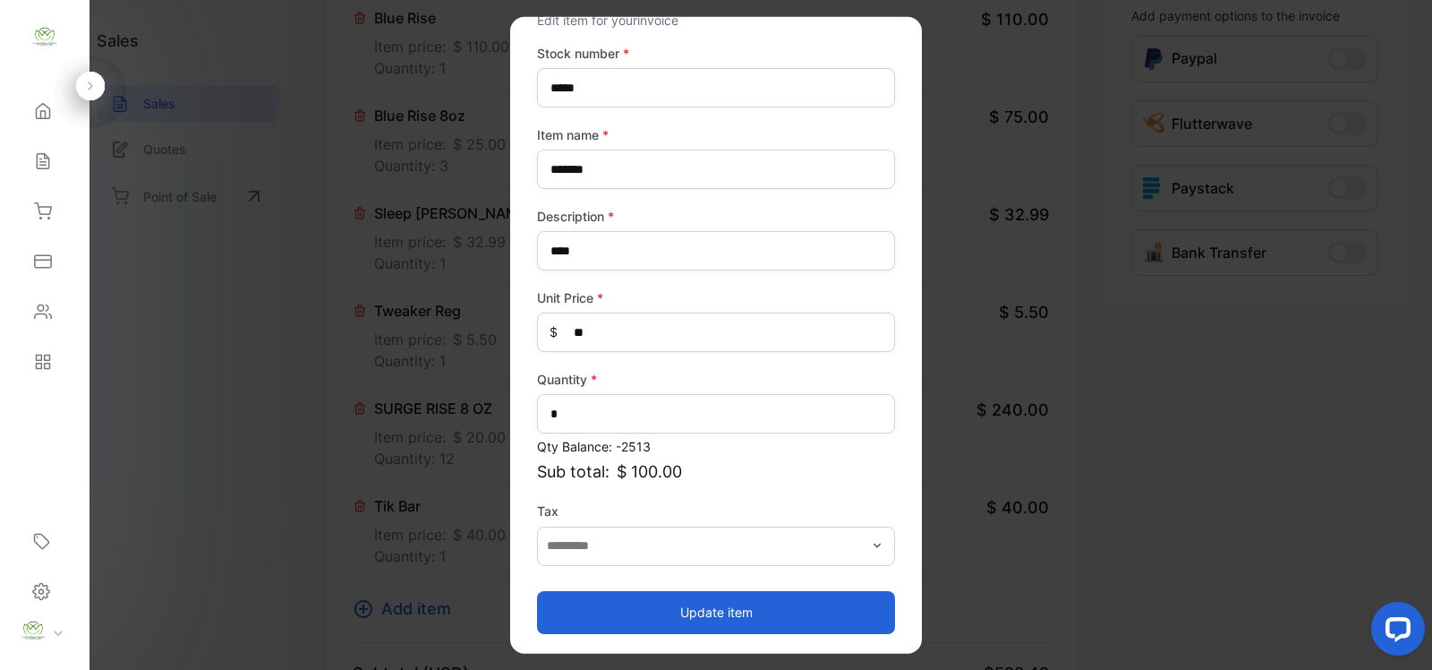
click at [734, 602] on button "Update item" at bounding box center [716, 611] width 358 height 43
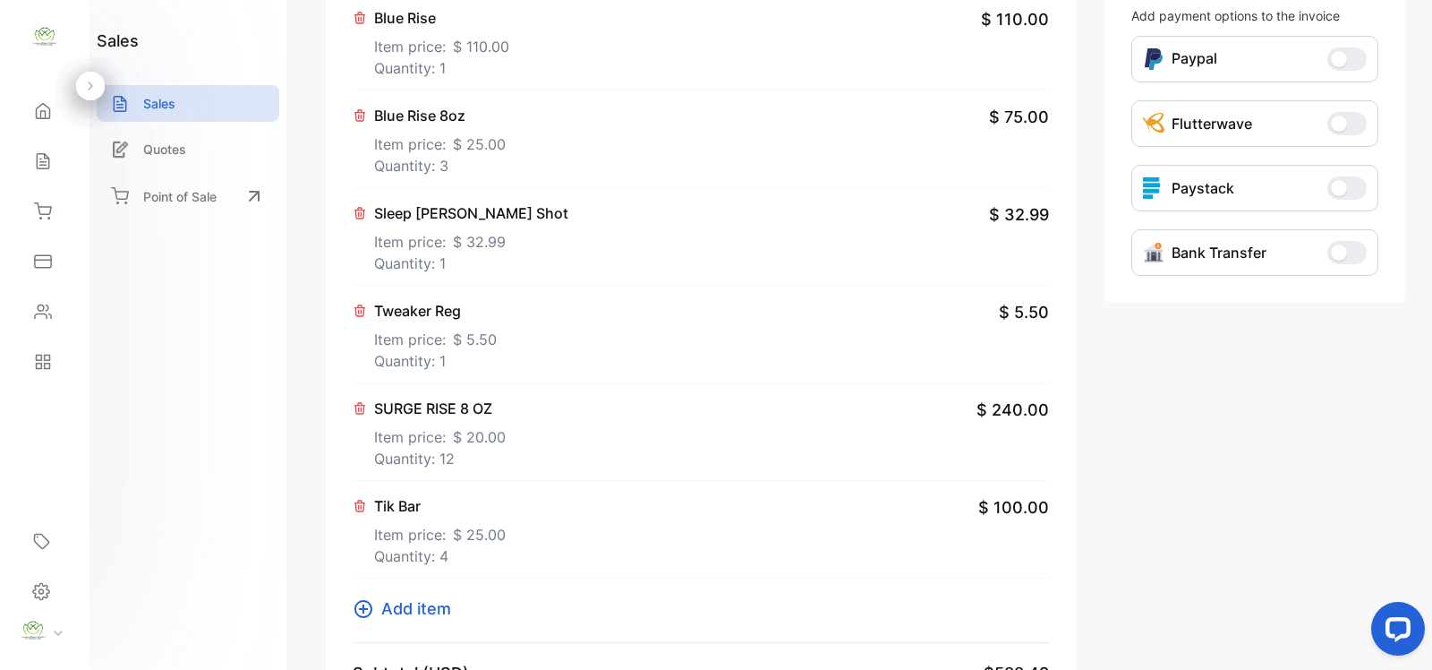
click at [363, 611] on icon at bounding box center [364, 609] width 18 height 18
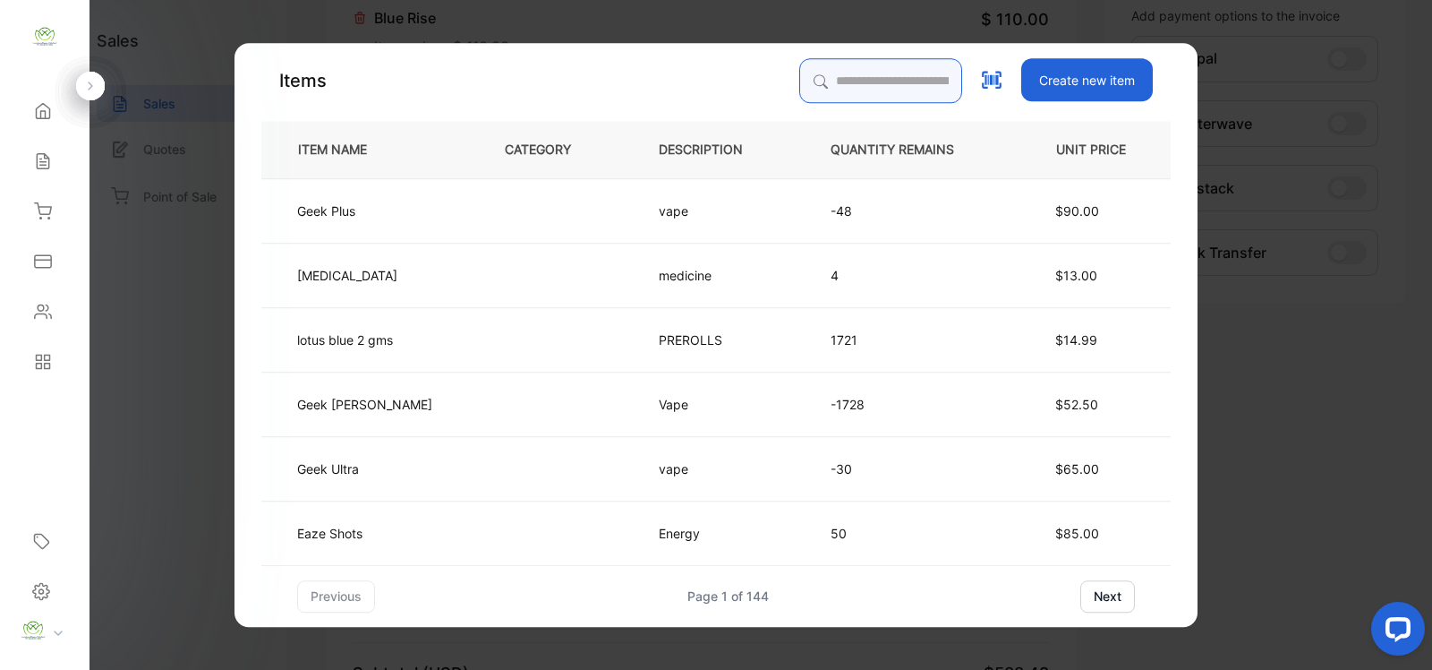
click at [886, 77] on input "search" at bounding box center [880, 80] width 163 height 45
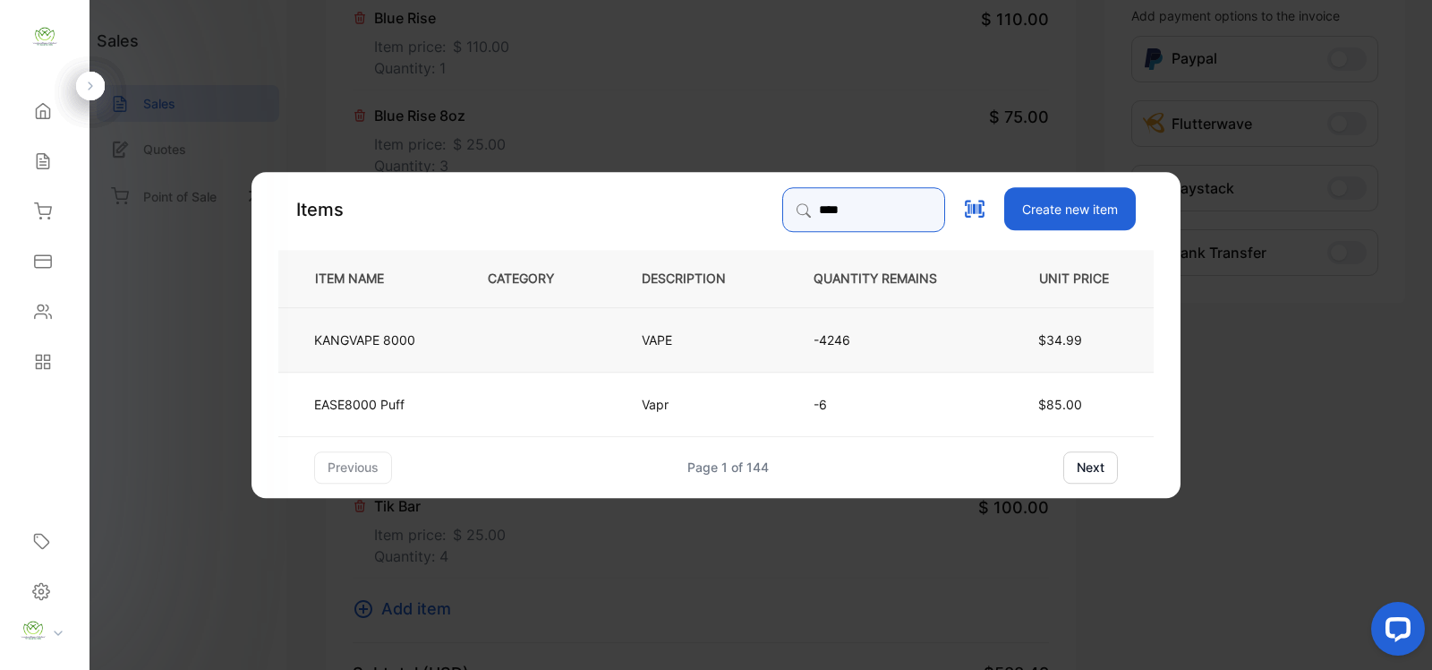
type input "****"
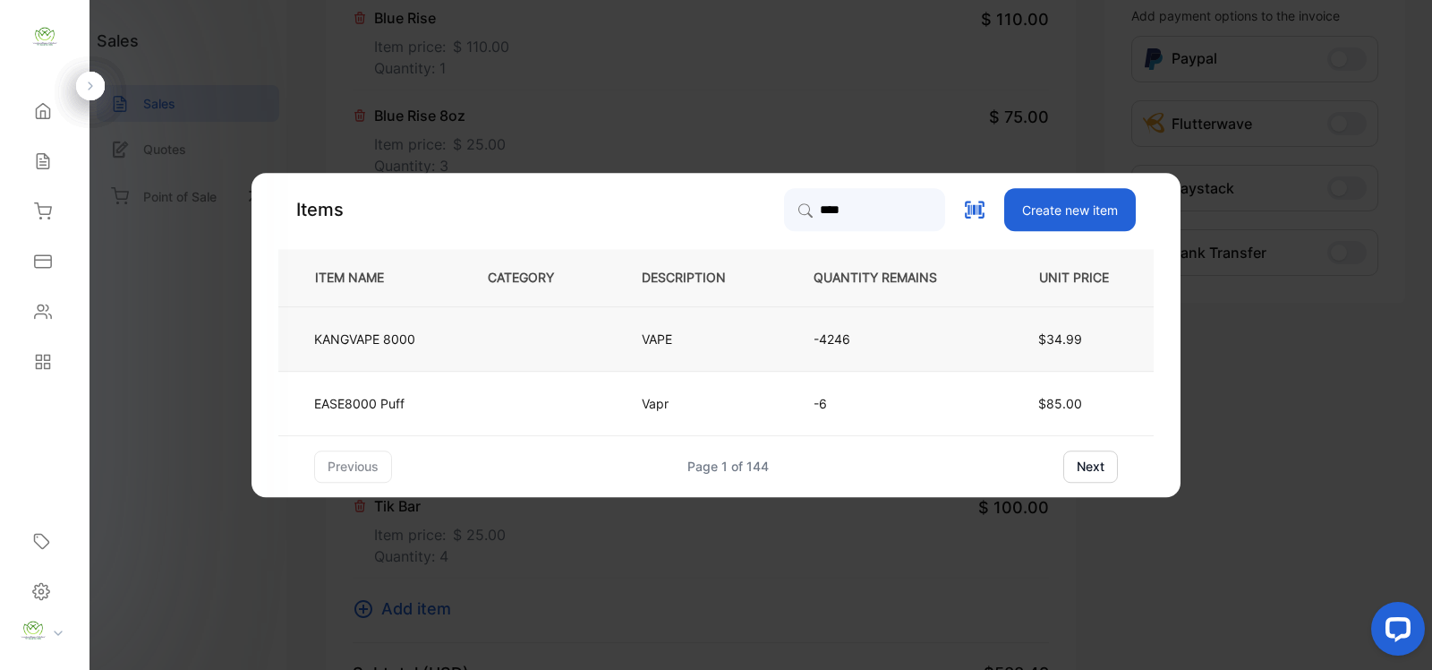
click at [628, 360] on td "VAPE" at bounding box center [698, 338] width 172 height 64
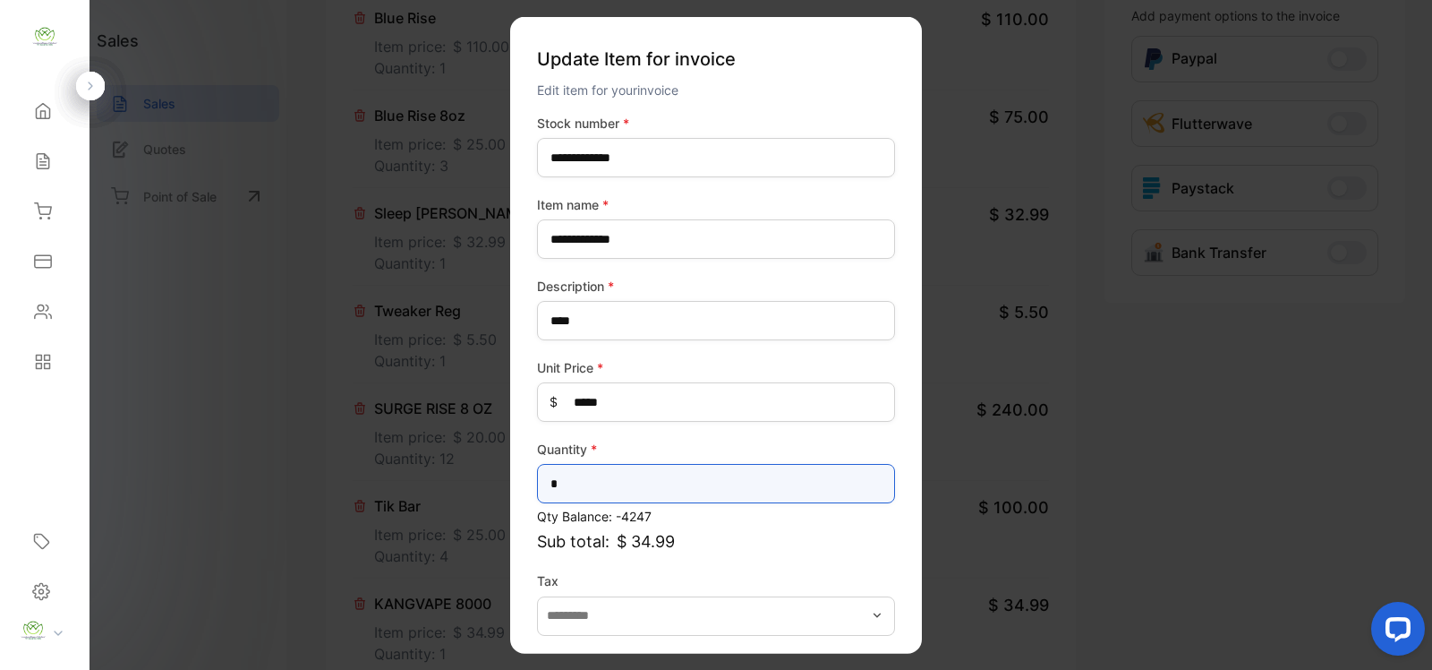
click at [645, 480] on input "*" at bounding box center [716, 483] width 358 height 39
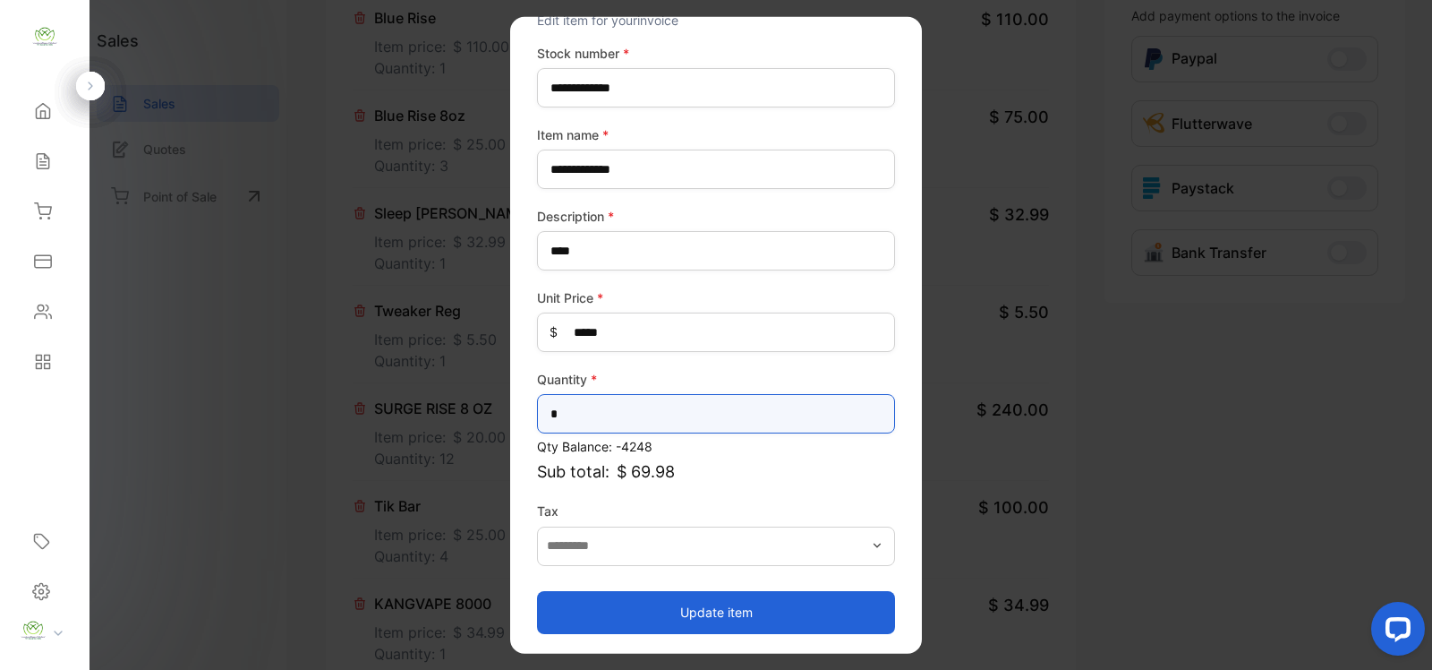
type input "*"
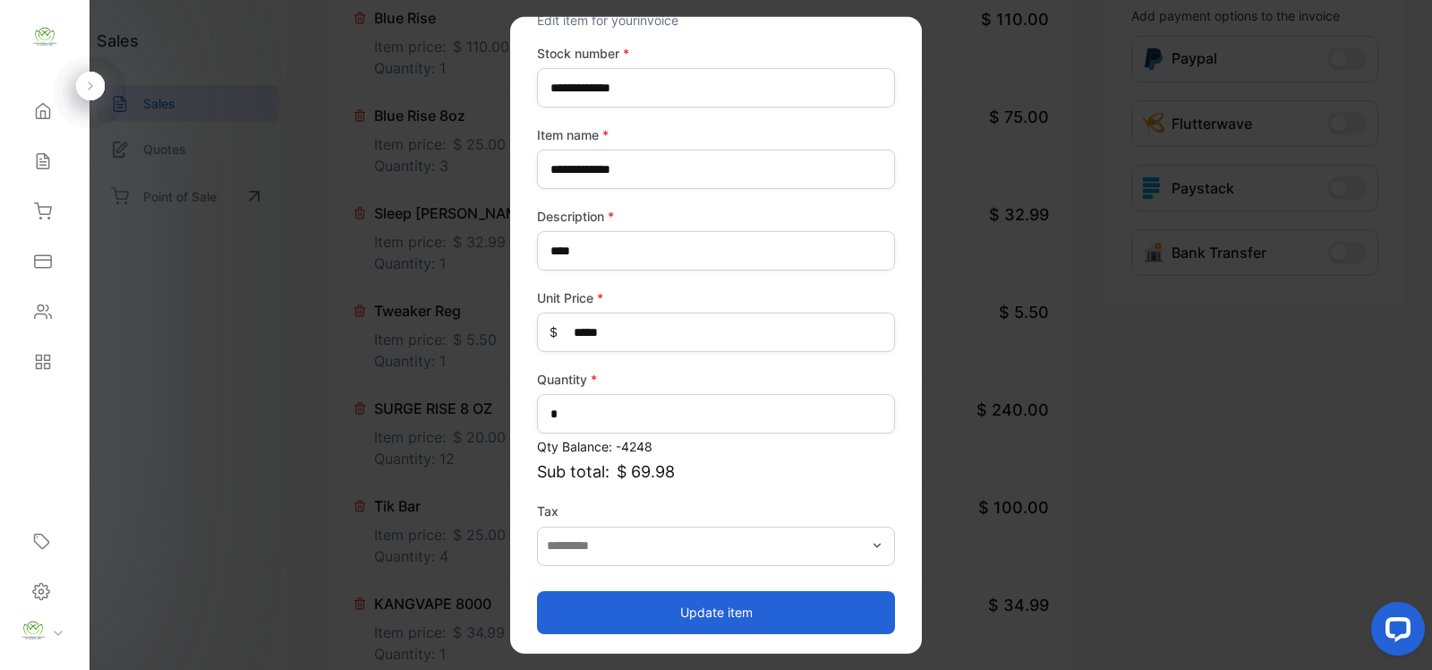
click at [688, 602] on button "Update item" at bounding box center [716, 611] width 358 height 43
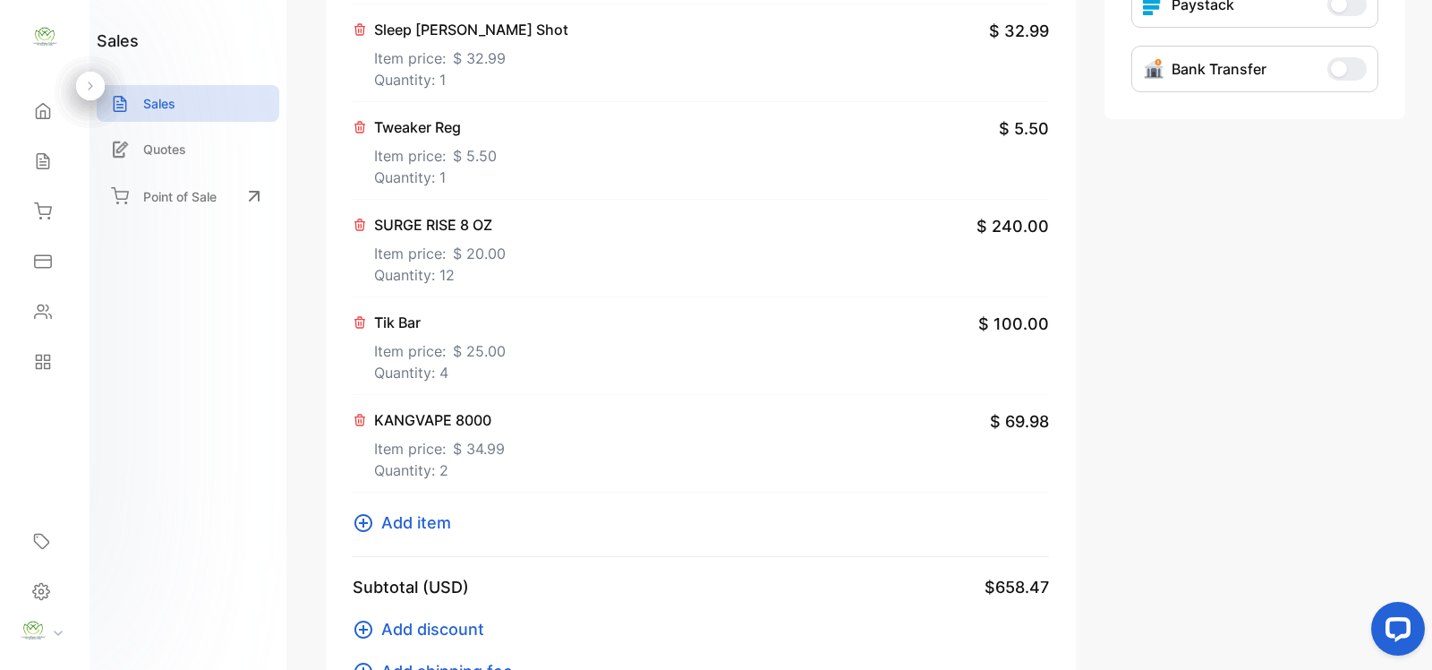
scroll to position [783, 0]
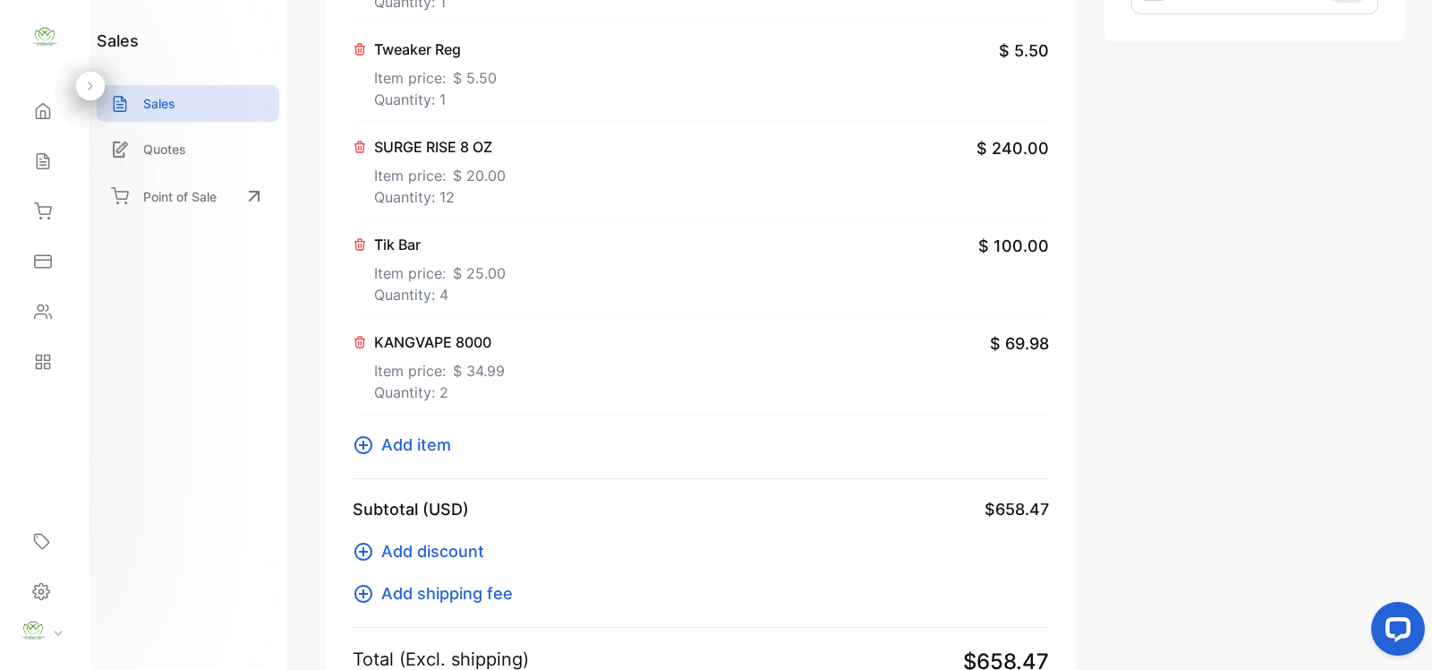
click at [363, 446] on icon at bounding box center [364, 445] width 18 height 18
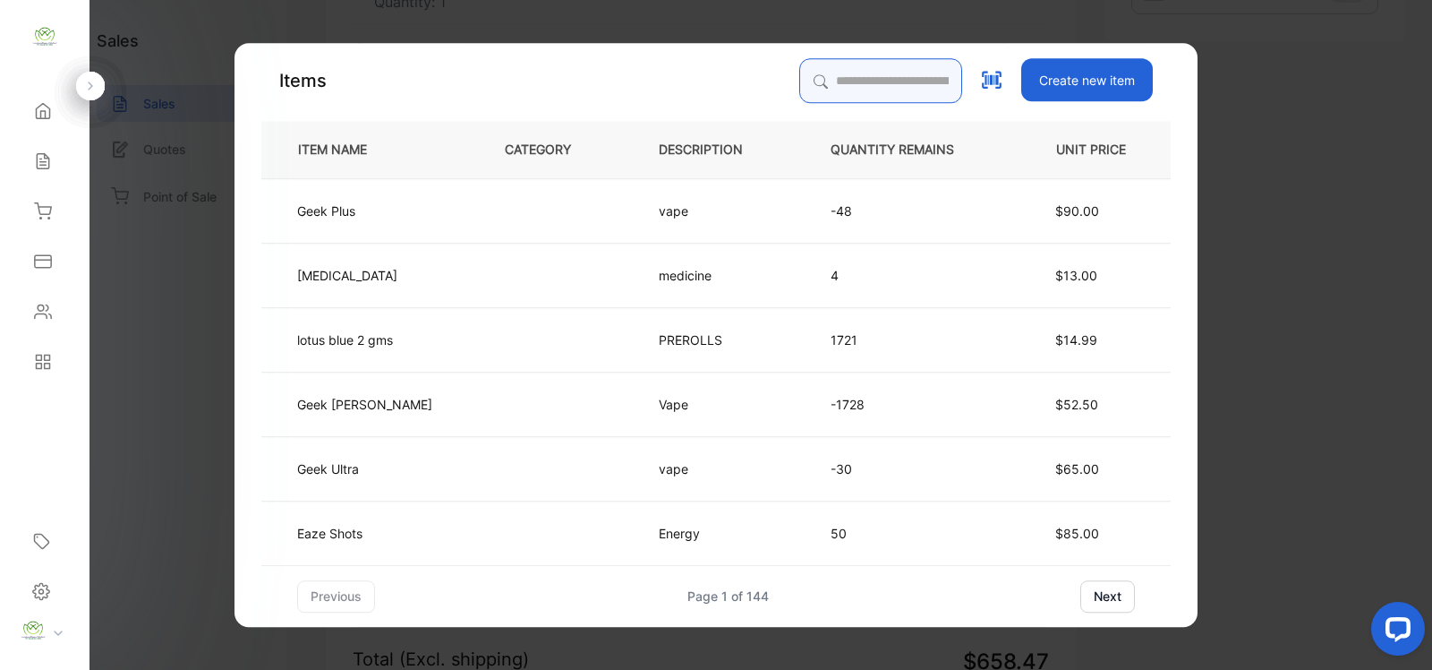
click at [842, 64] on input "search" at bounding box center [880, 80] width 163 height 45
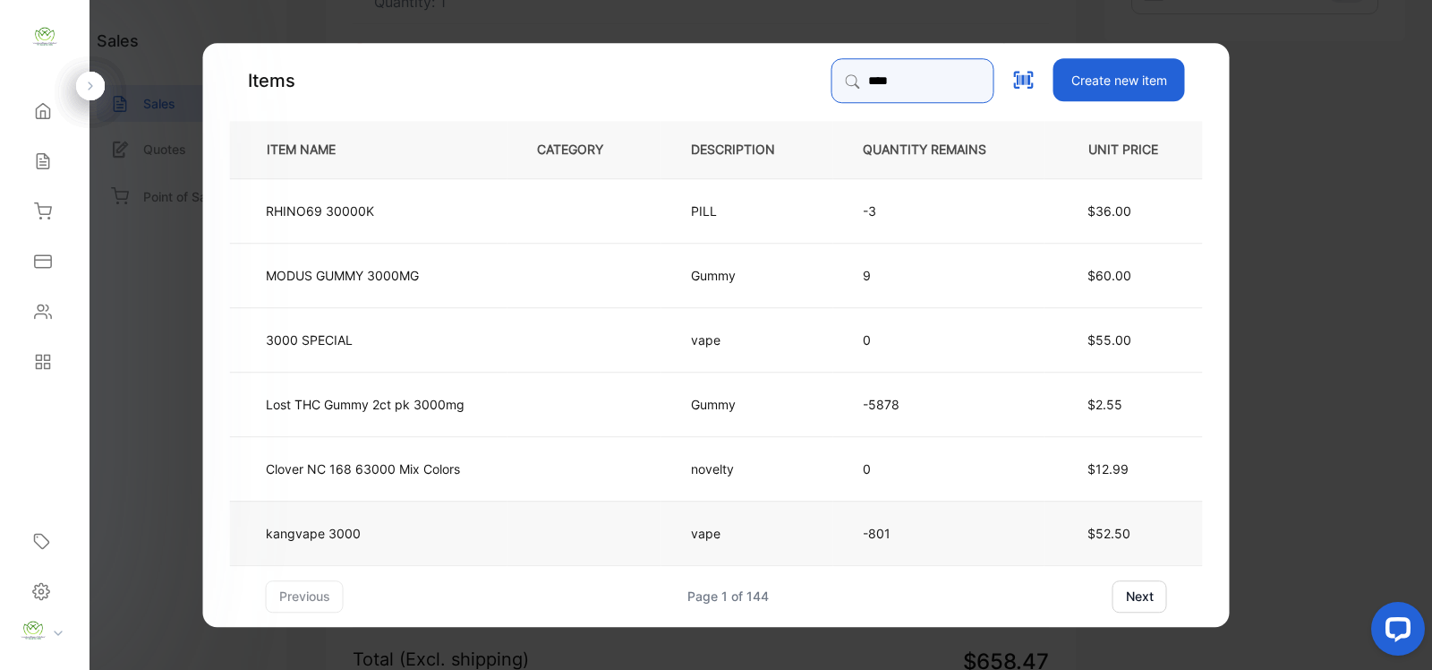
type input "****"
click at [567, 521] on td at bounding box center [585, 532] width 154 height 64
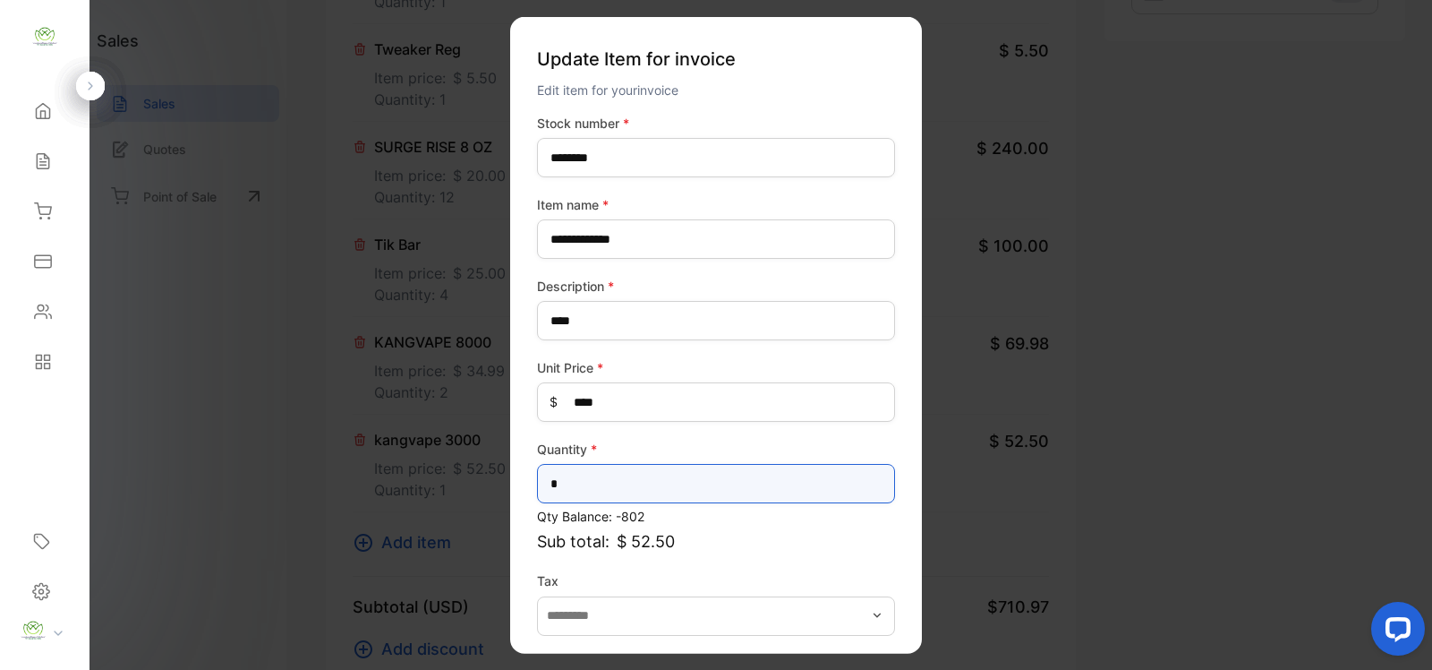
click at [614, 482] on input "*" at bounding box center [716, 483] width 358 height 39
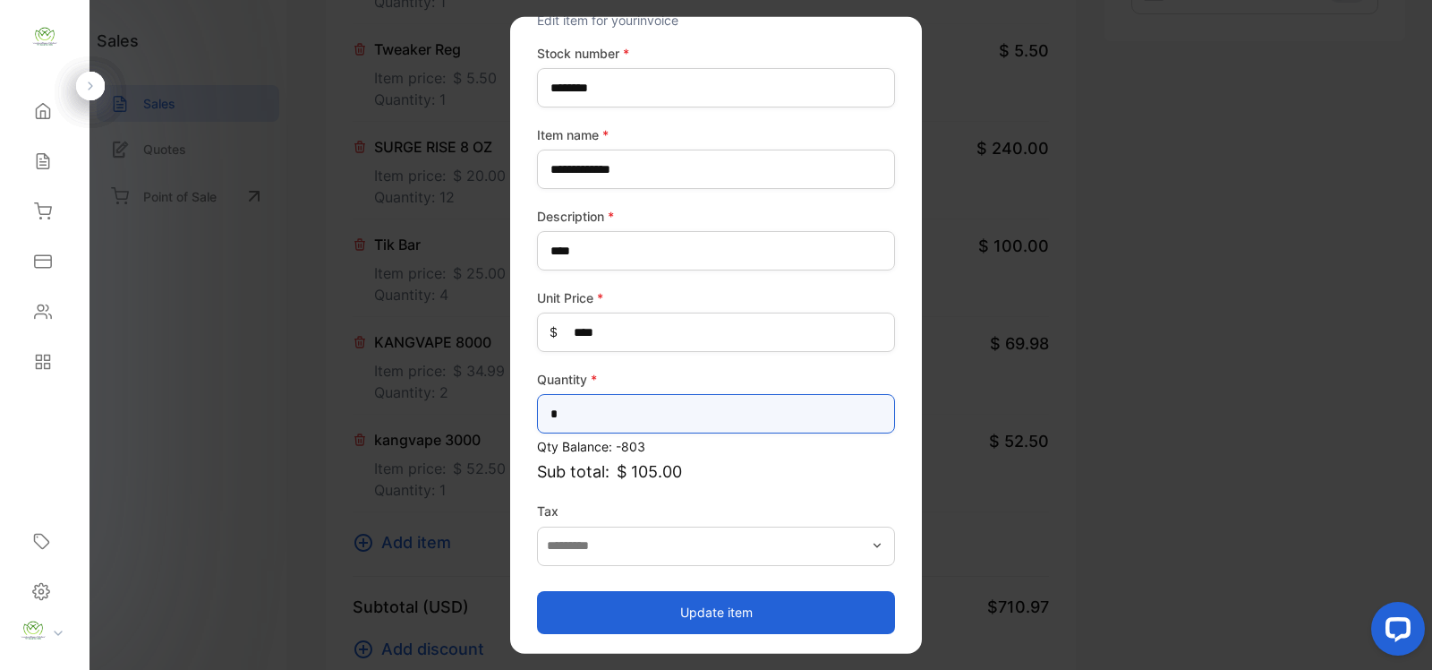
type input "*"
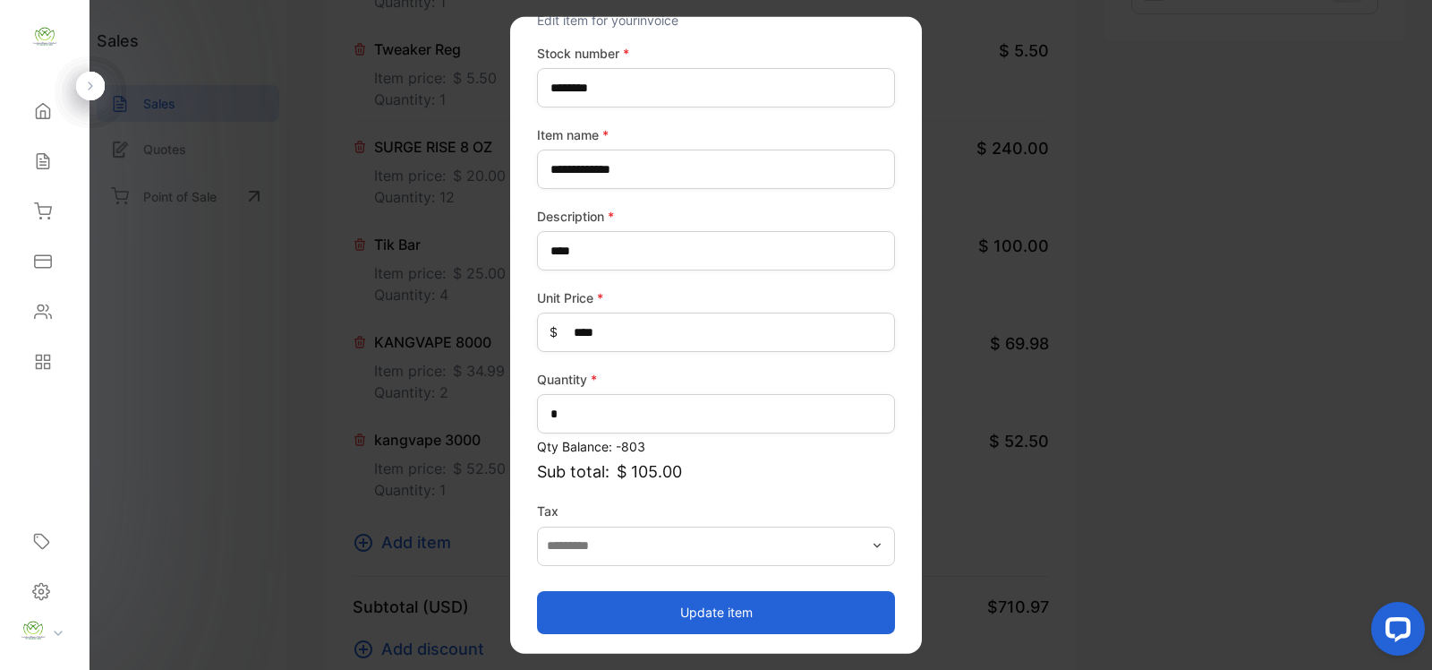
click at [739, 623] on button "Update item" at bounding box center [716, 611] width 358 height 43
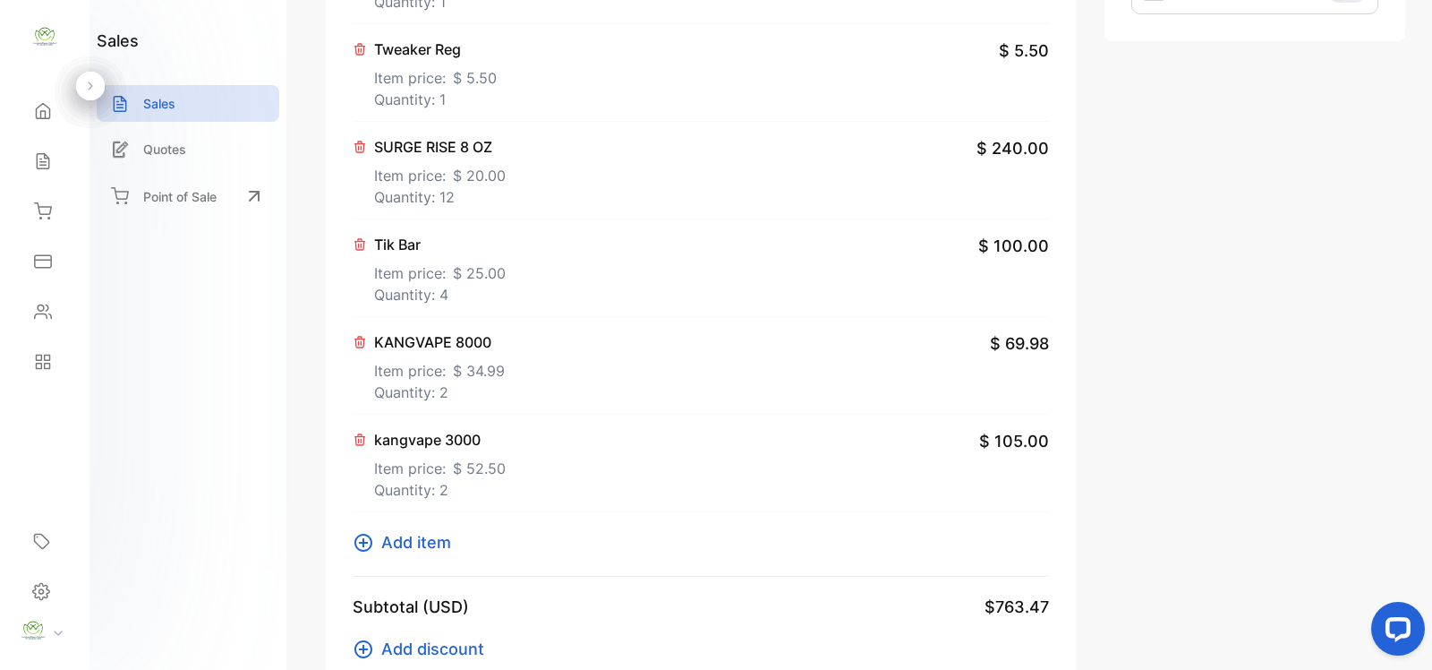
click at [368, 546] on icon at bounding box center [363, 542] width 21 height 21
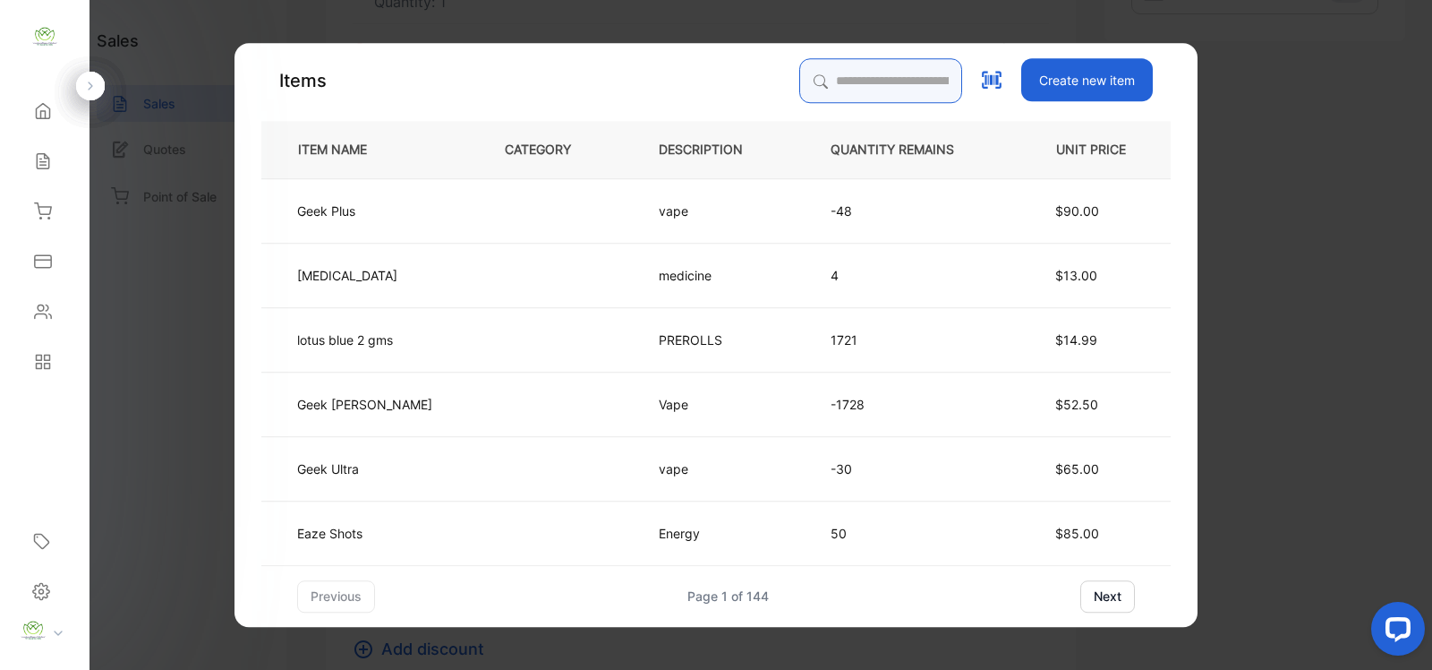
click at [828, 74] on input "search" at bounding box center [880, 80] width 163 height 45
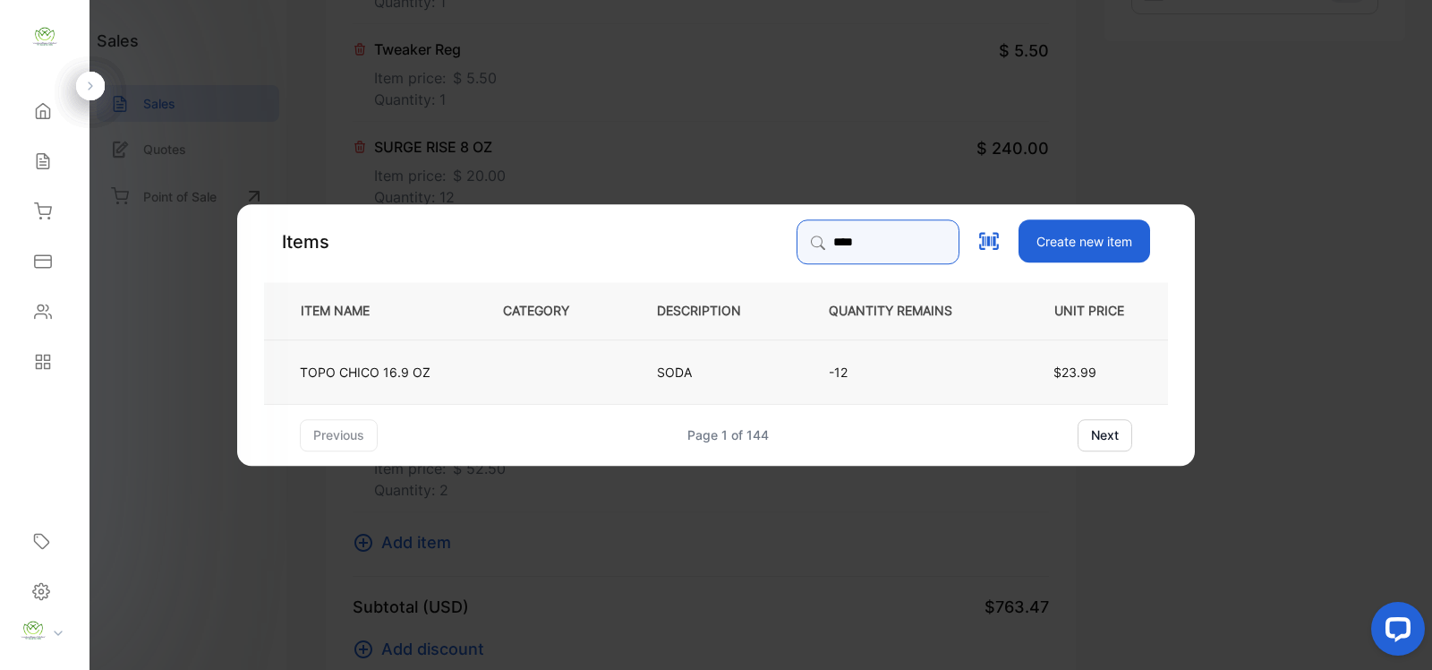
type input "****"
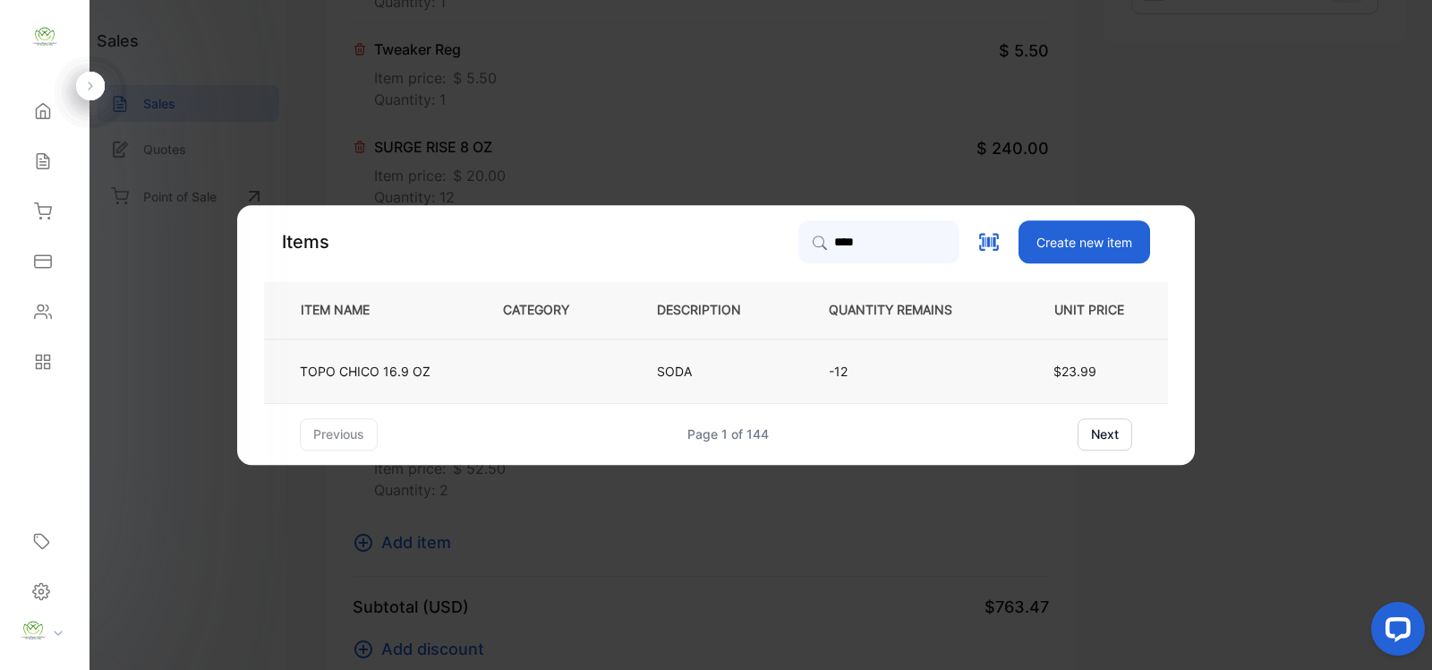
click at [546, 368] on td at bounding box center [551, 370] width 154 height 64
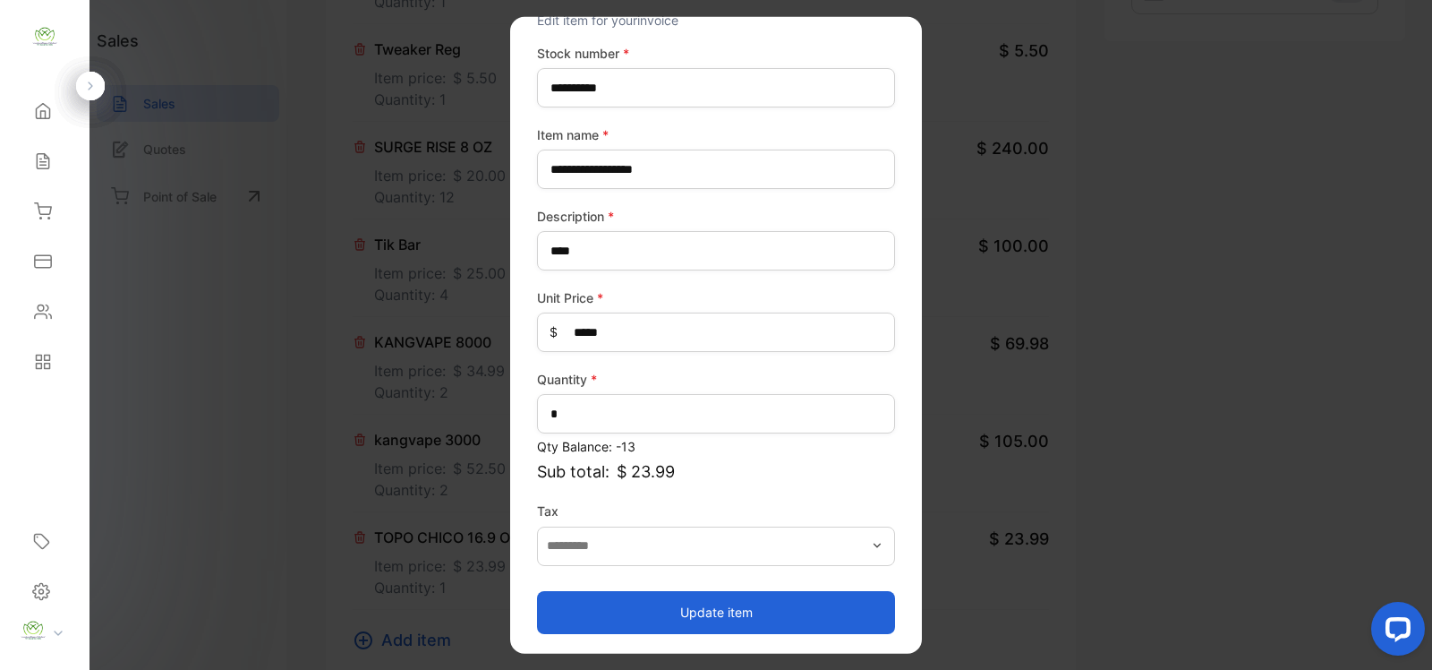
click at [761, 601] on button "Update item" at bounding box center [716, 611] width 358 height 43
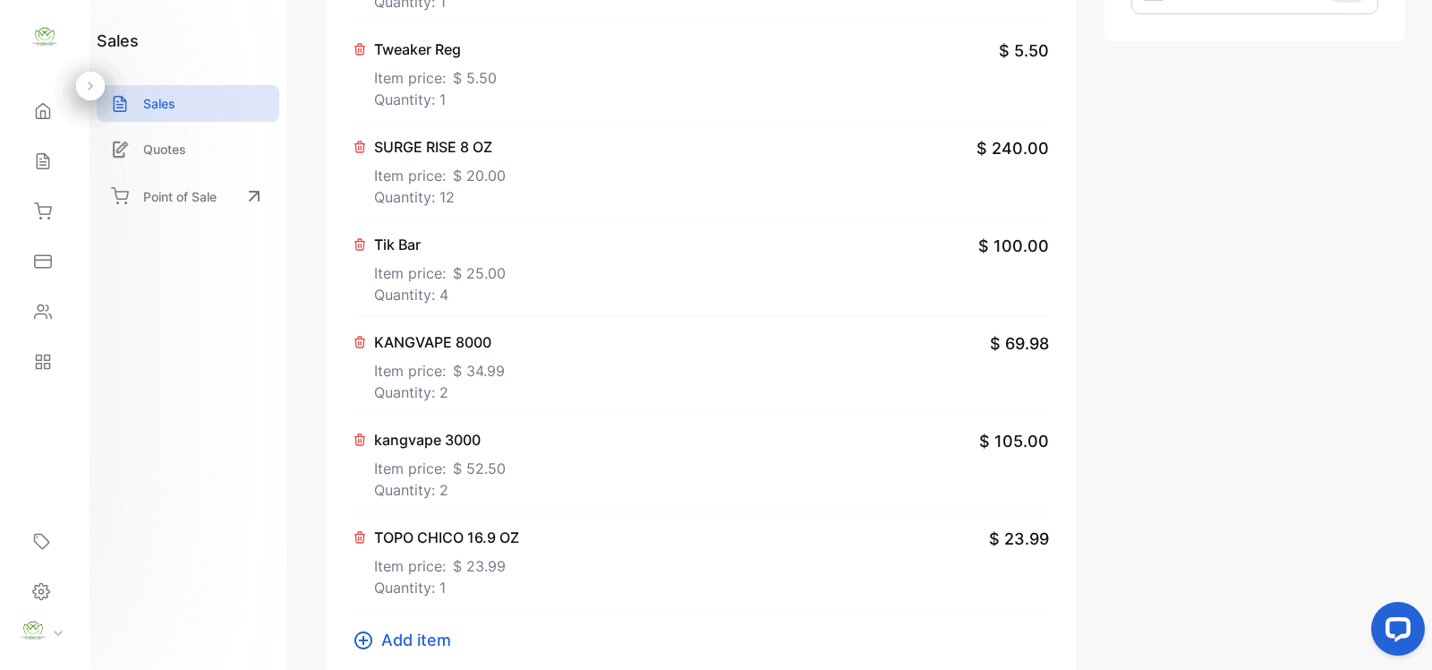
click at [376, 640] on button "Add item" at bounding box center [407, 640] width 109 height 24
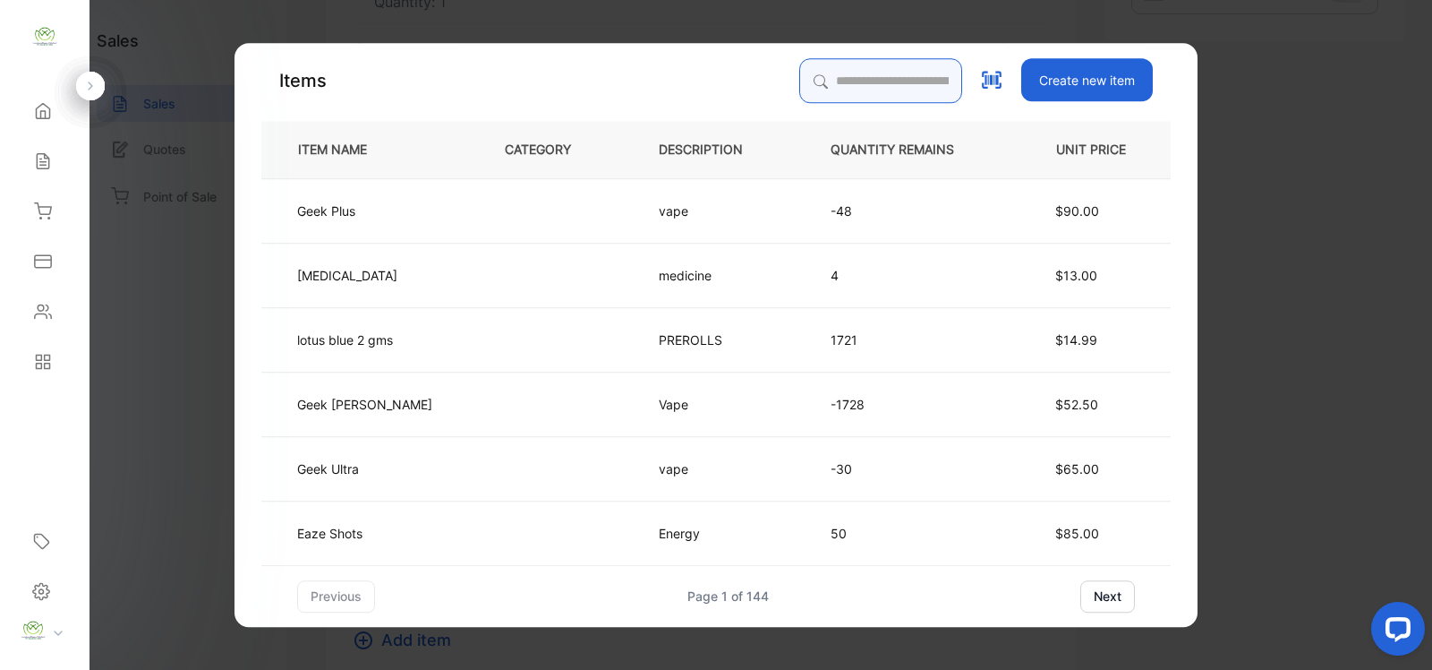
click at [883, 87] on input "search" at bounding box center [880, 80] width 163 height 45
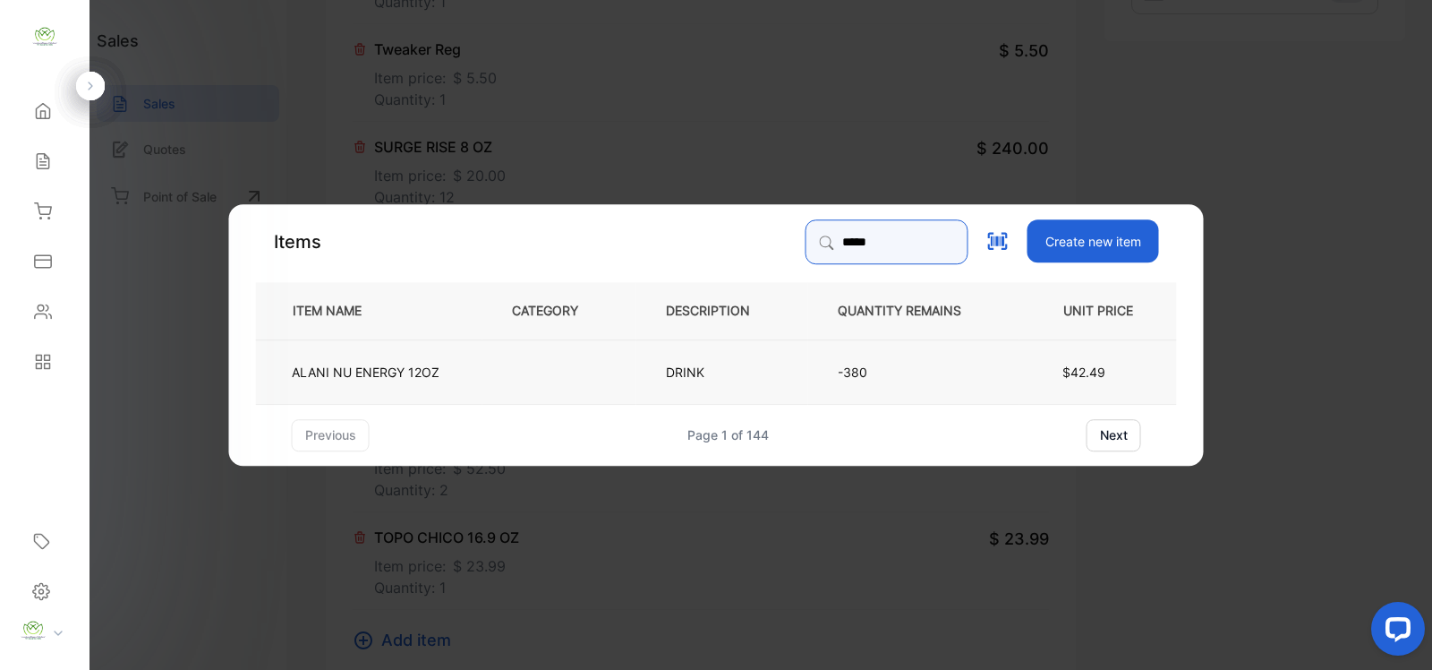
type input "*****"
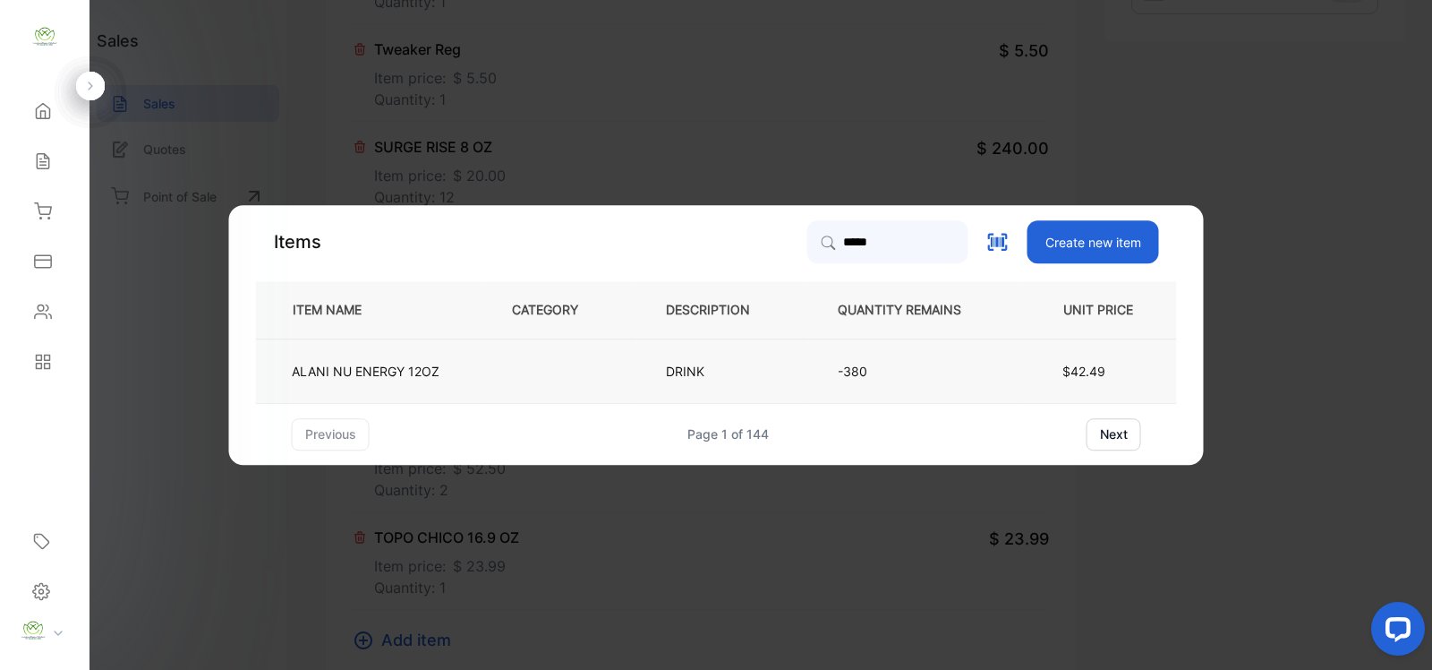
click at [624, 380] on td at bounding box center [560, 370] width 154 height 64
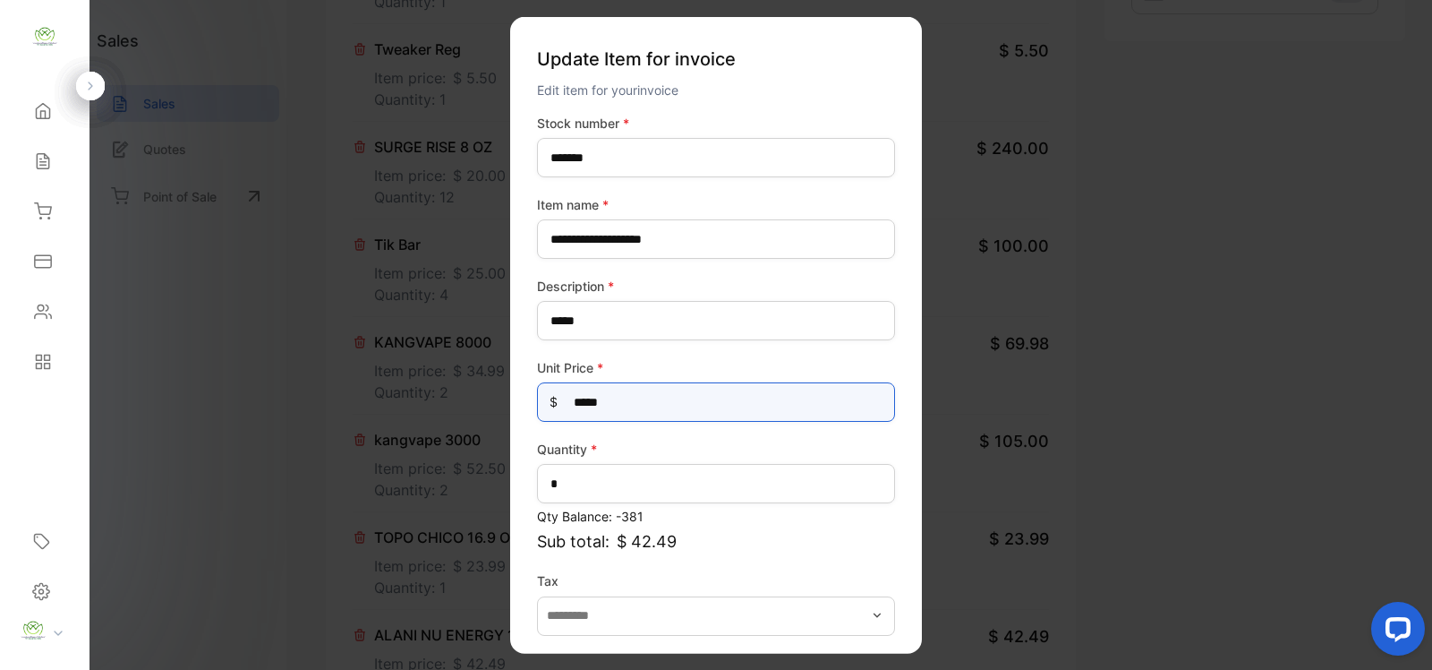
click at [656, 409] on Price-inputprice "*****" at bounding box center [716, 401] width 358 height 39
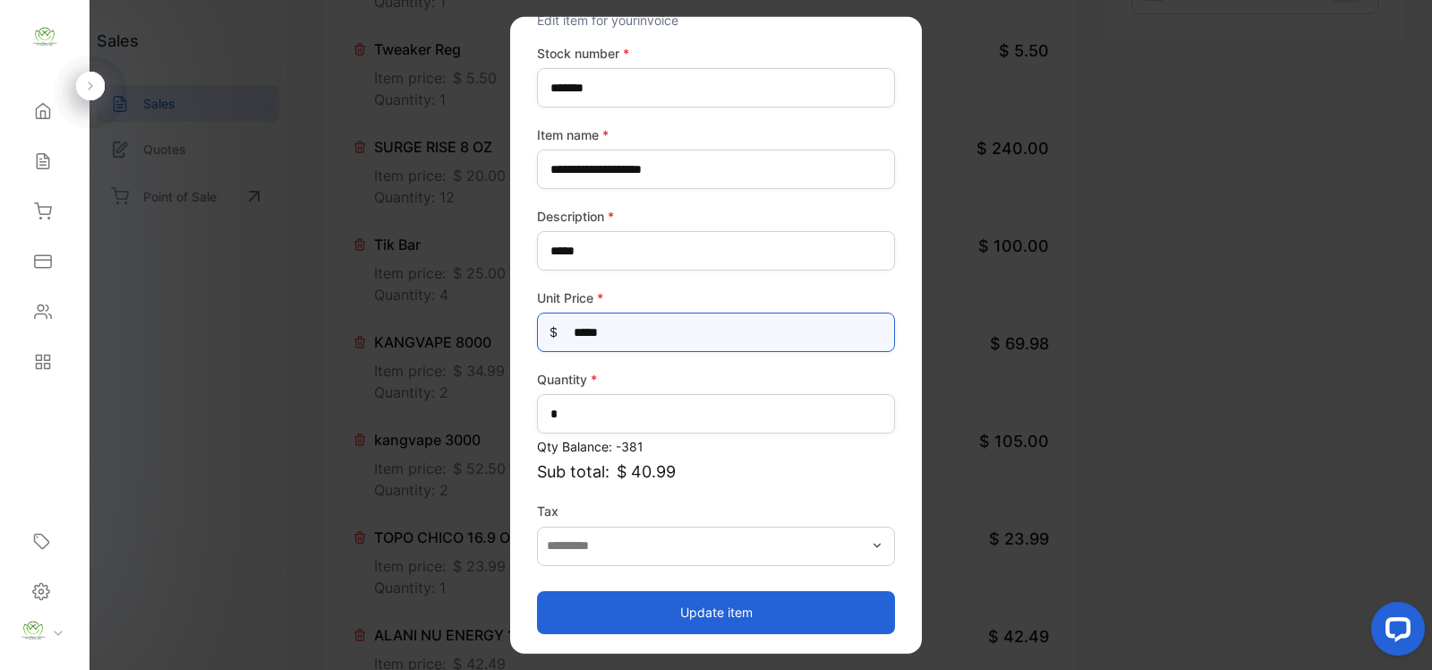
type Price-inputprice "*****"
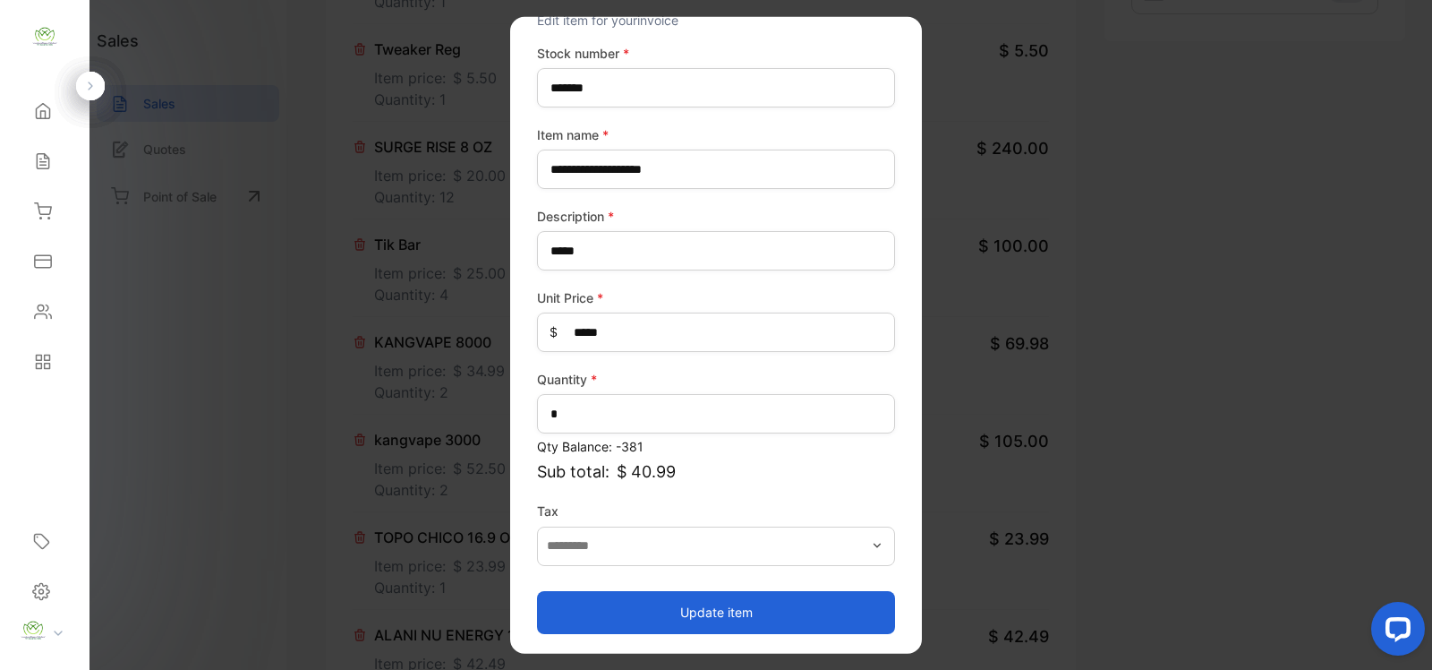
click at [754, 600] on button "Update item" at bounding box center [716, 611] width 358 height 43
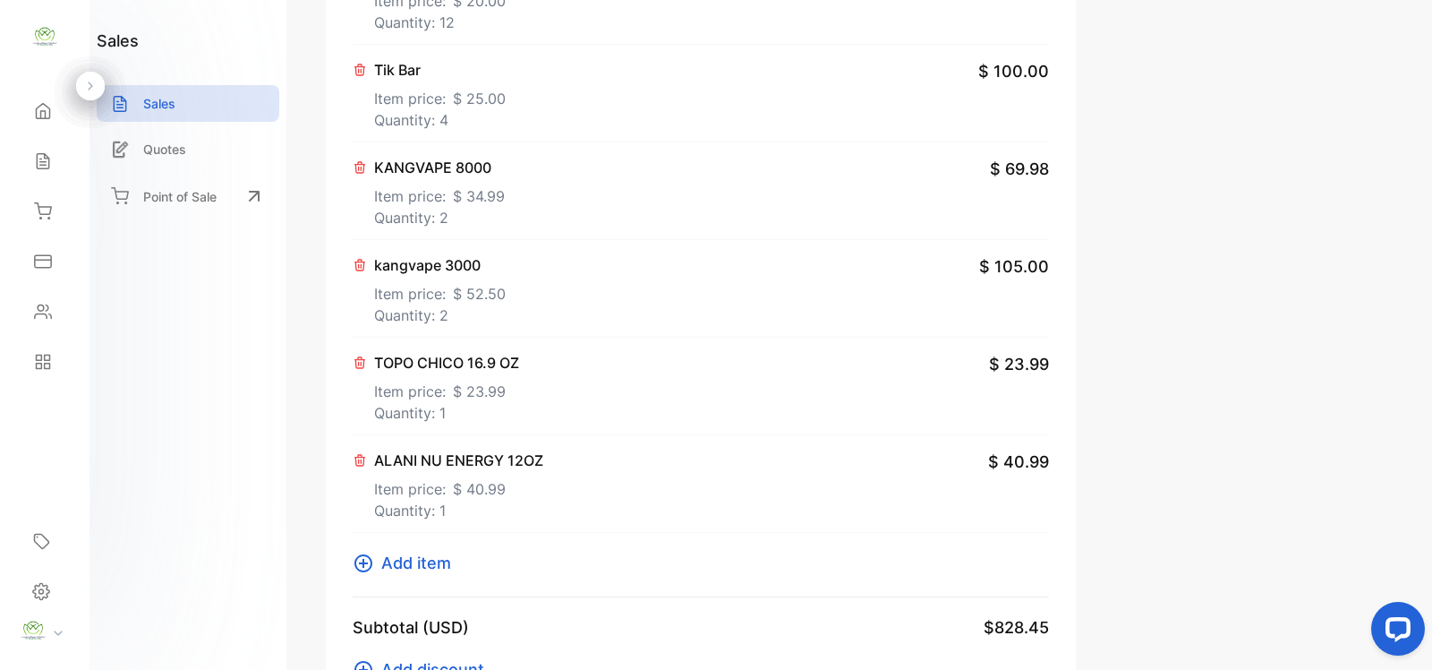
scroll to position [1044, 0]
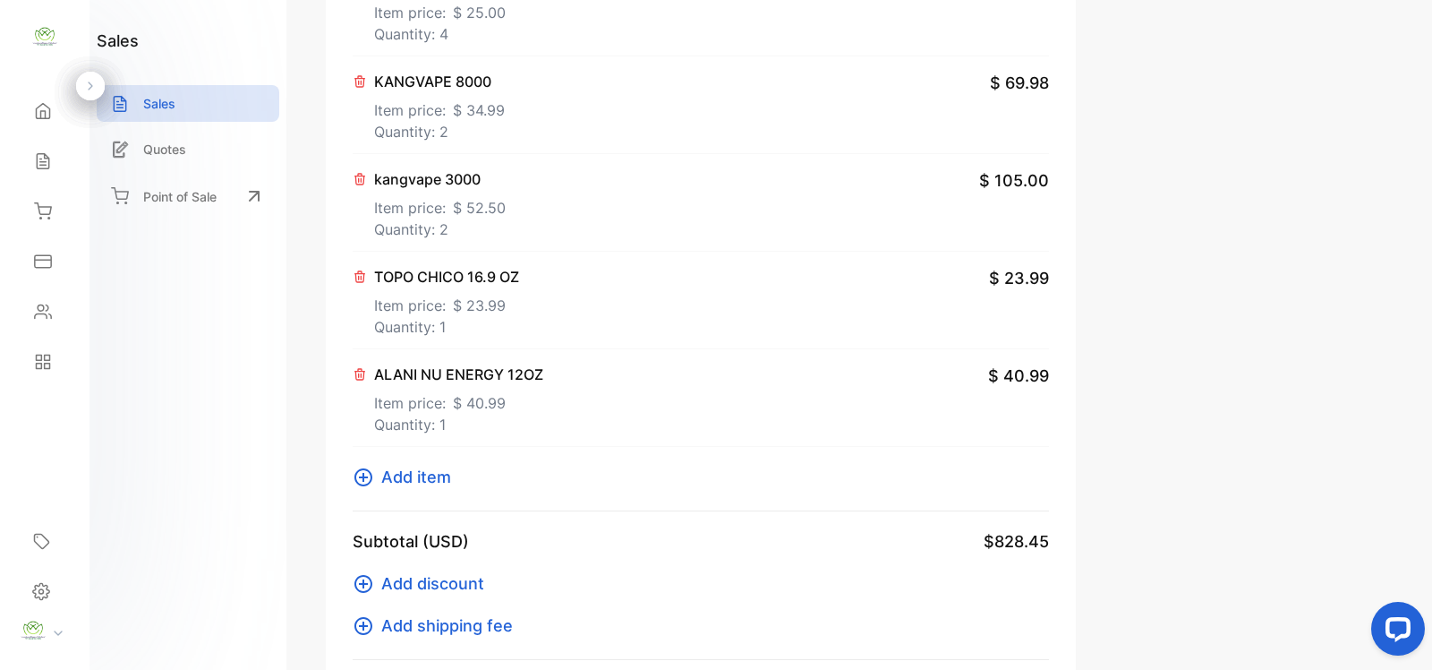
click at [372, 477] on icon at bounding box center [363, 476] width 21 height 21
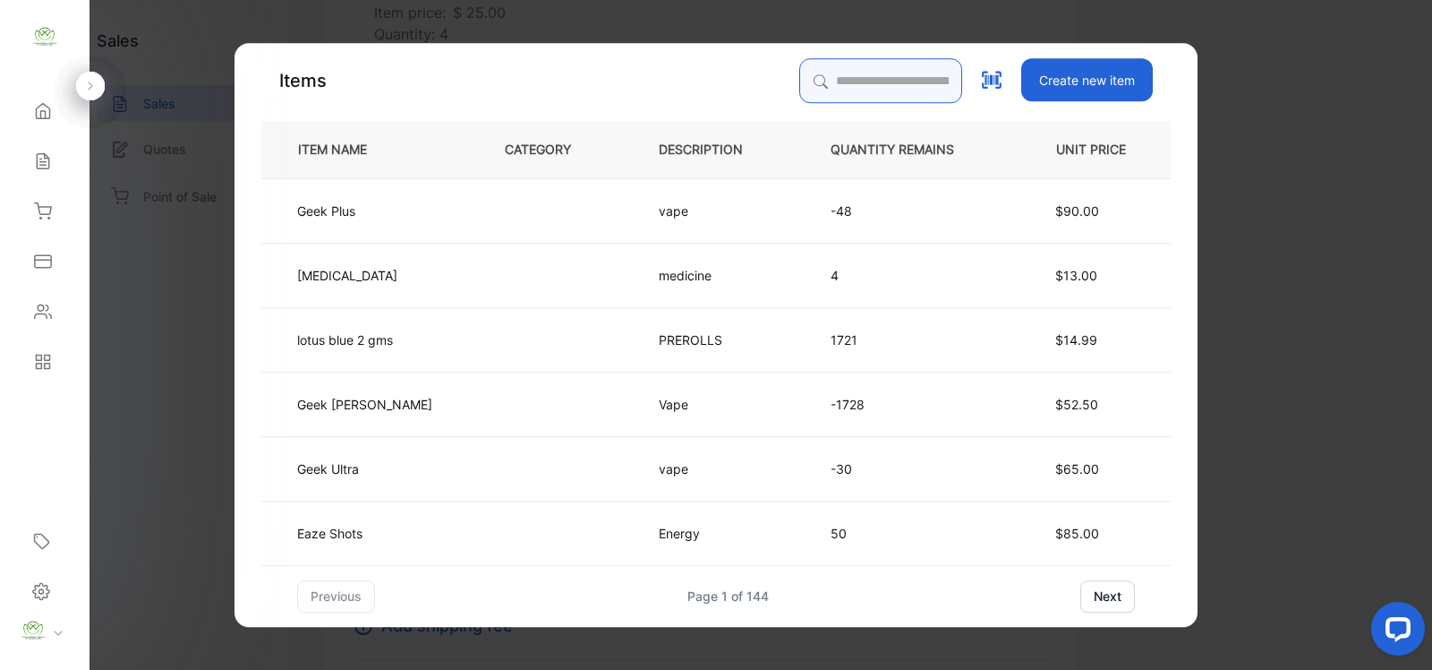
click at [857, 81] on input "search" at bounding box center [880, 80] width 163 height 45
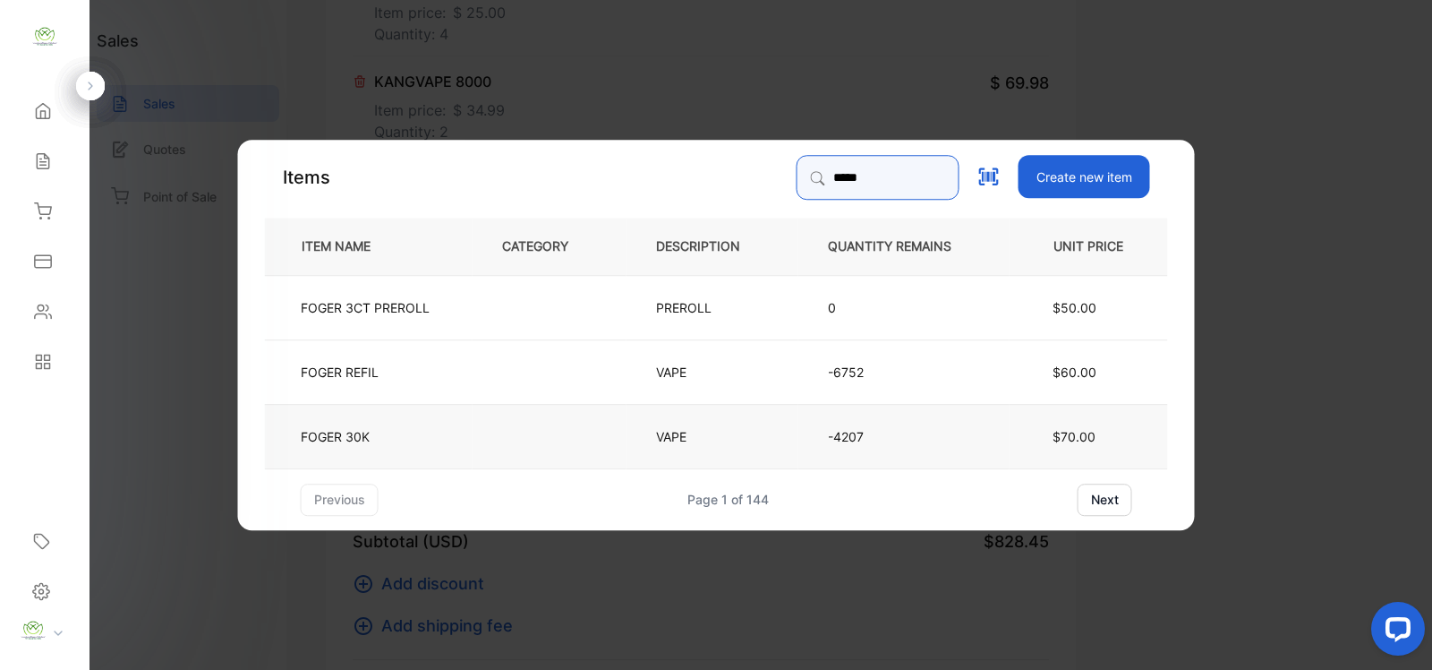
type input "*****"
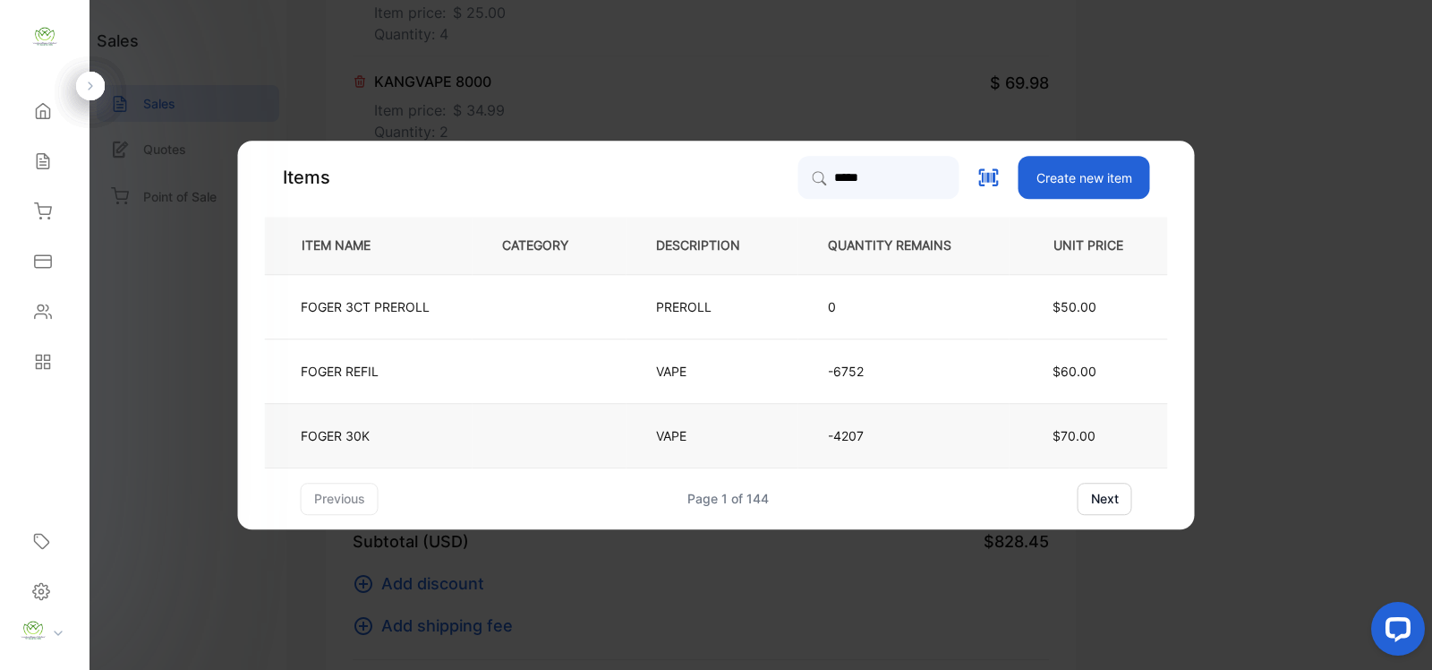
click at [580, 435] on td at bounding box center [550, 435] width 154 height 64
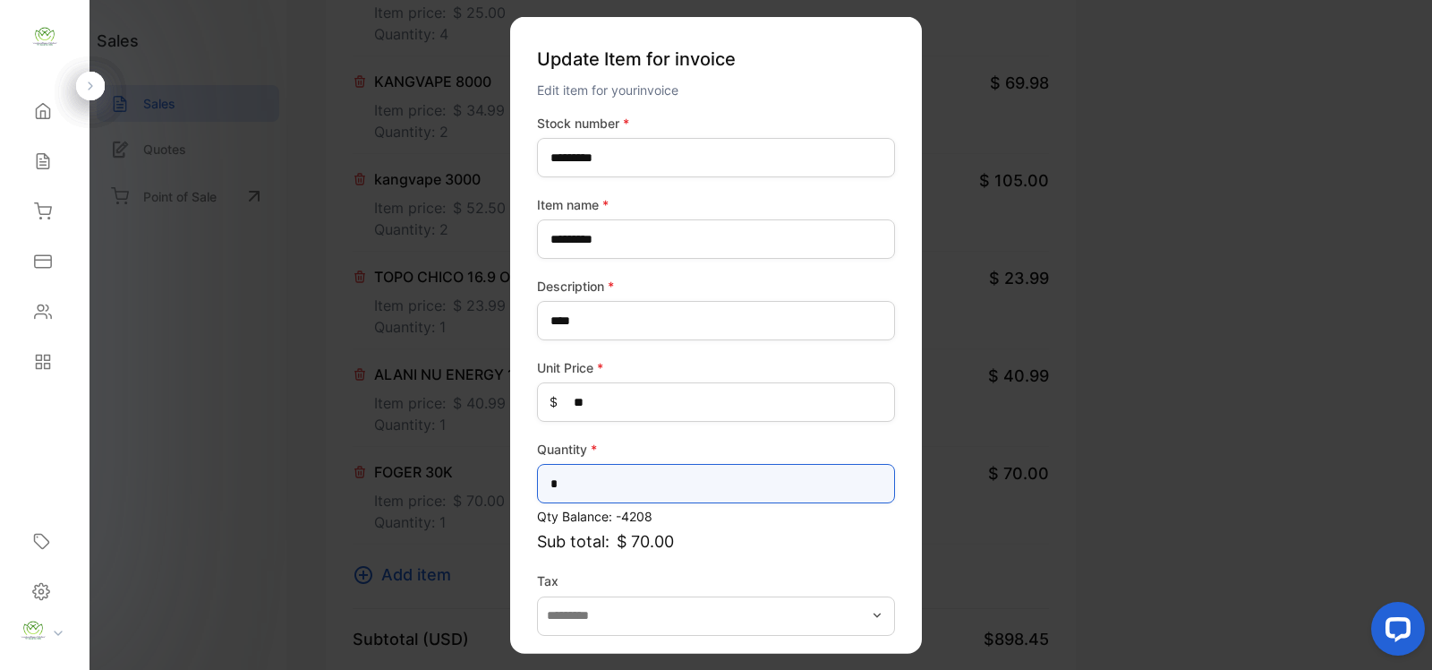
click at [628, 491] on input "*" at bounding box center [716, 483] width 358 height 39
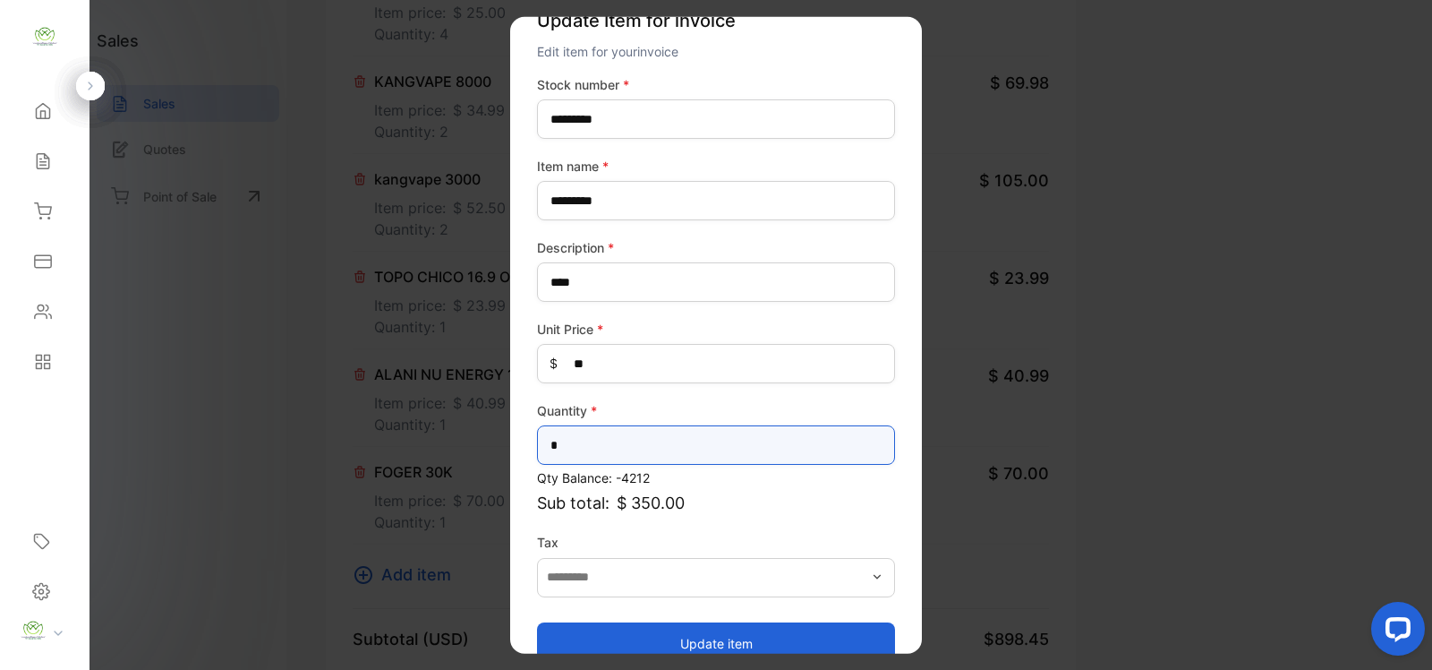
scroll to position [70, 0]
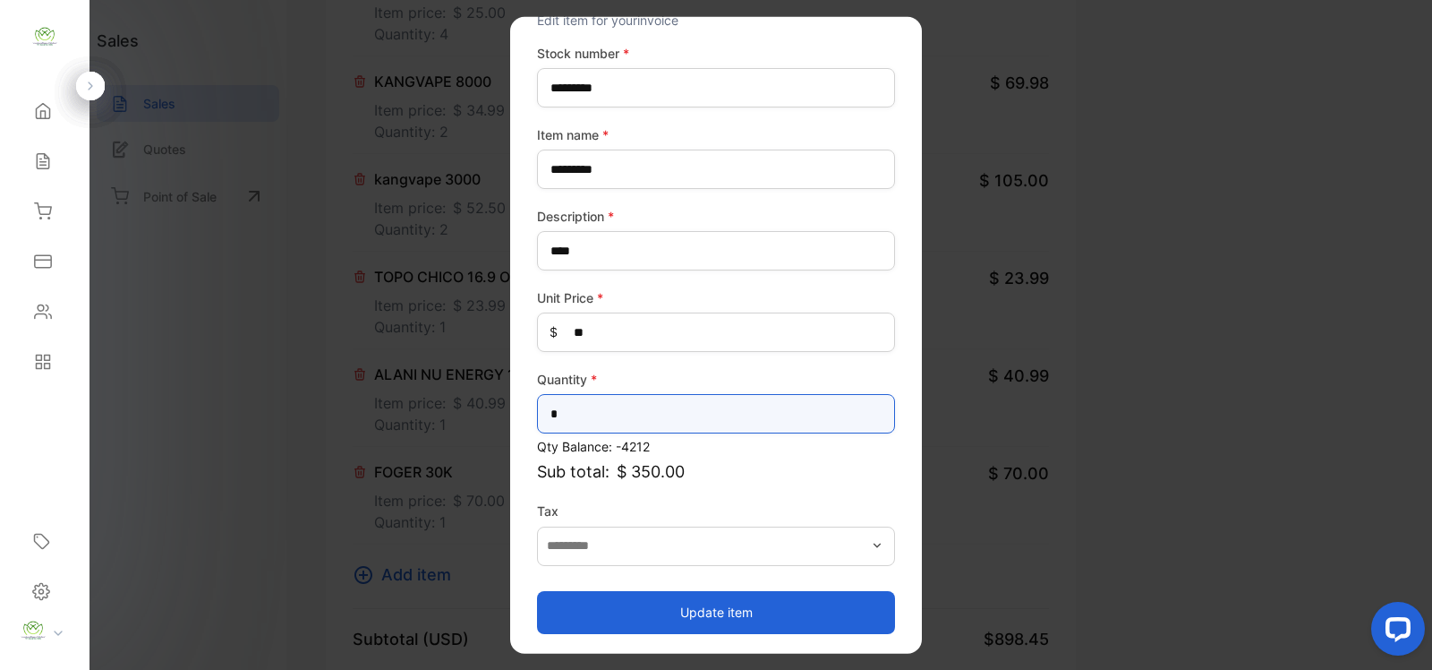
type input "*"
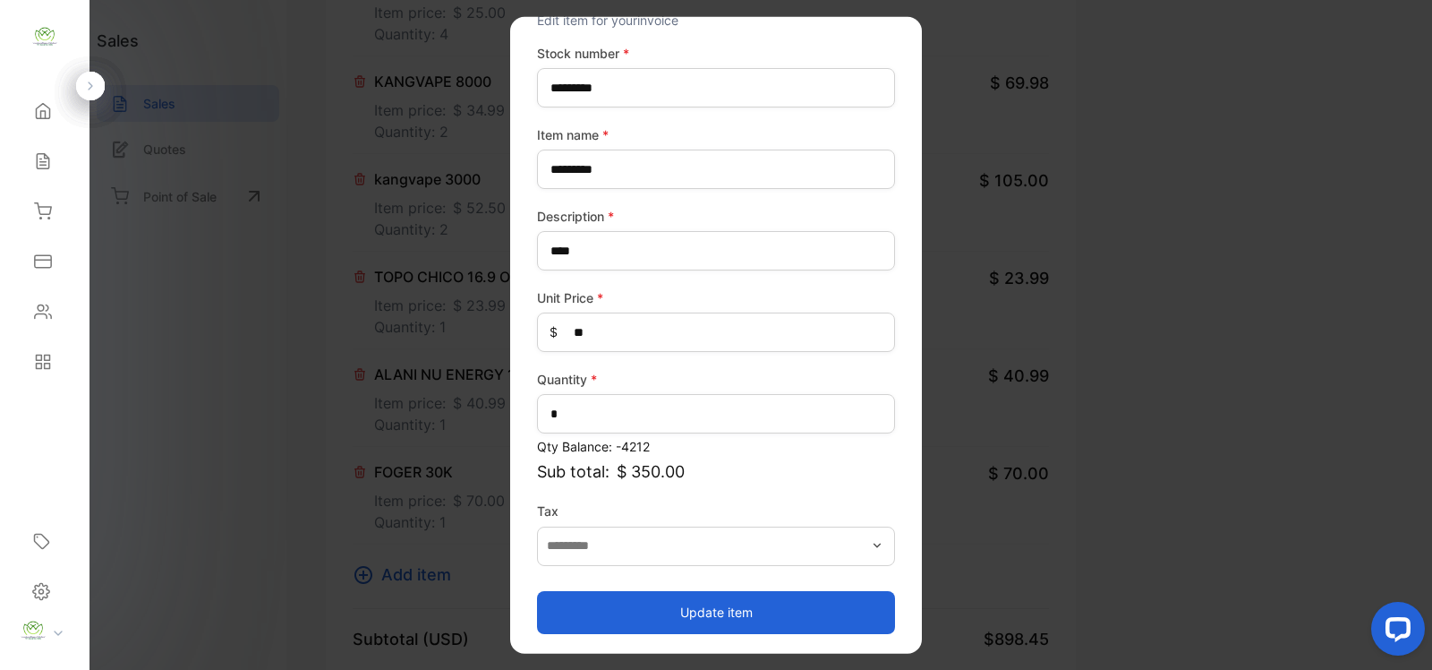
click at [732, 603] on button "Update item" at bounding box center [716, 611] width 358 height 43
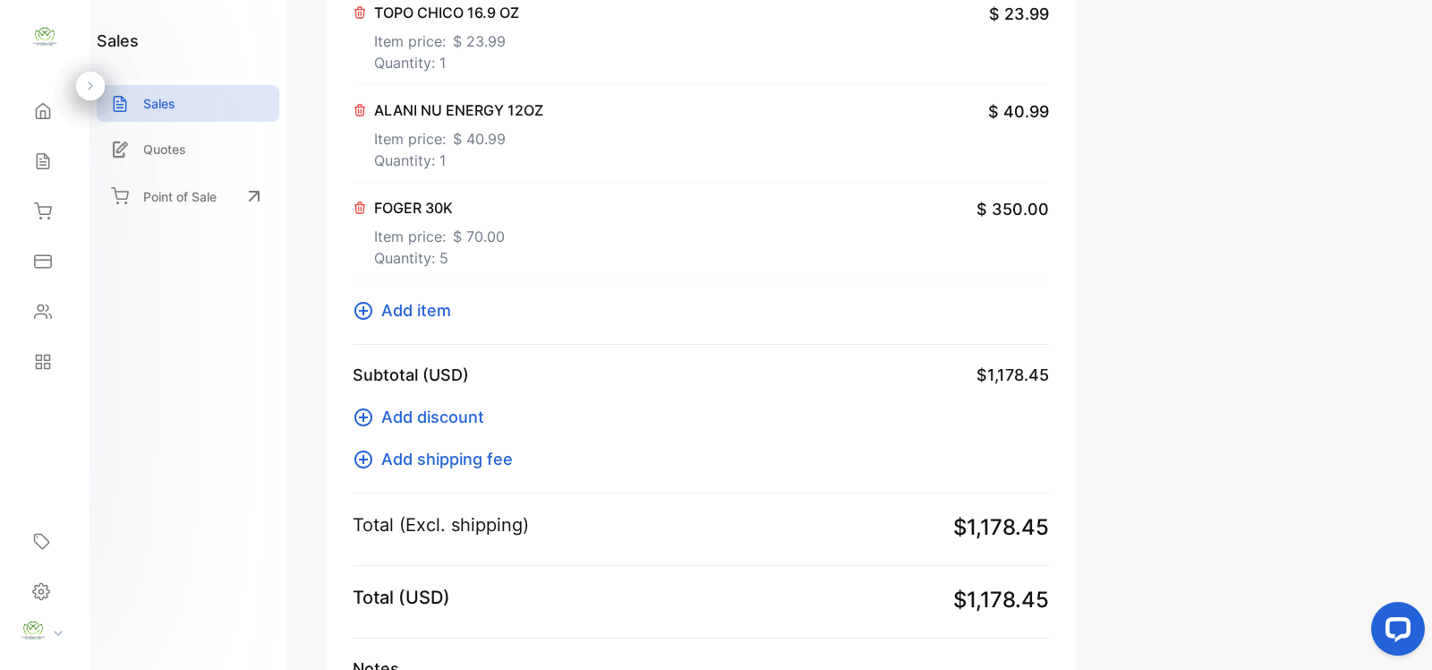
scroll to position [1484, 0]
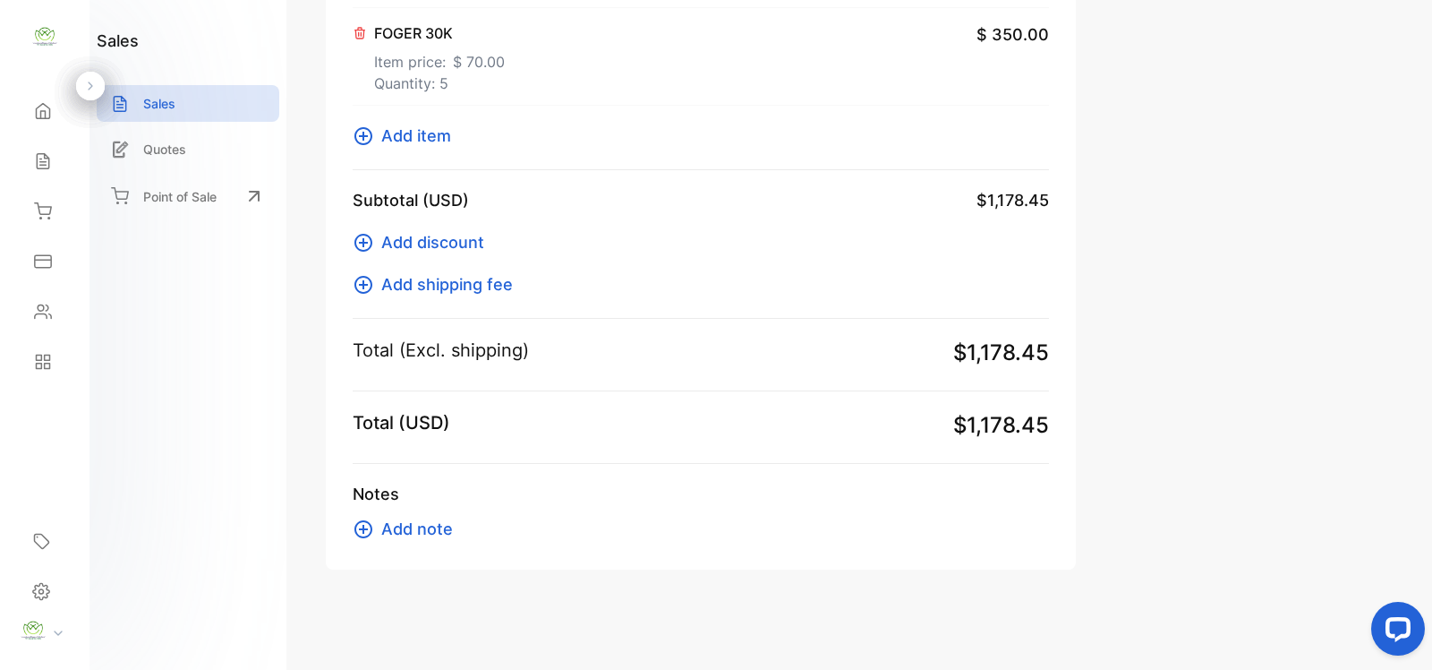
click at [369, 247] on icon at bounding box center [364, 243] width 18 height 18
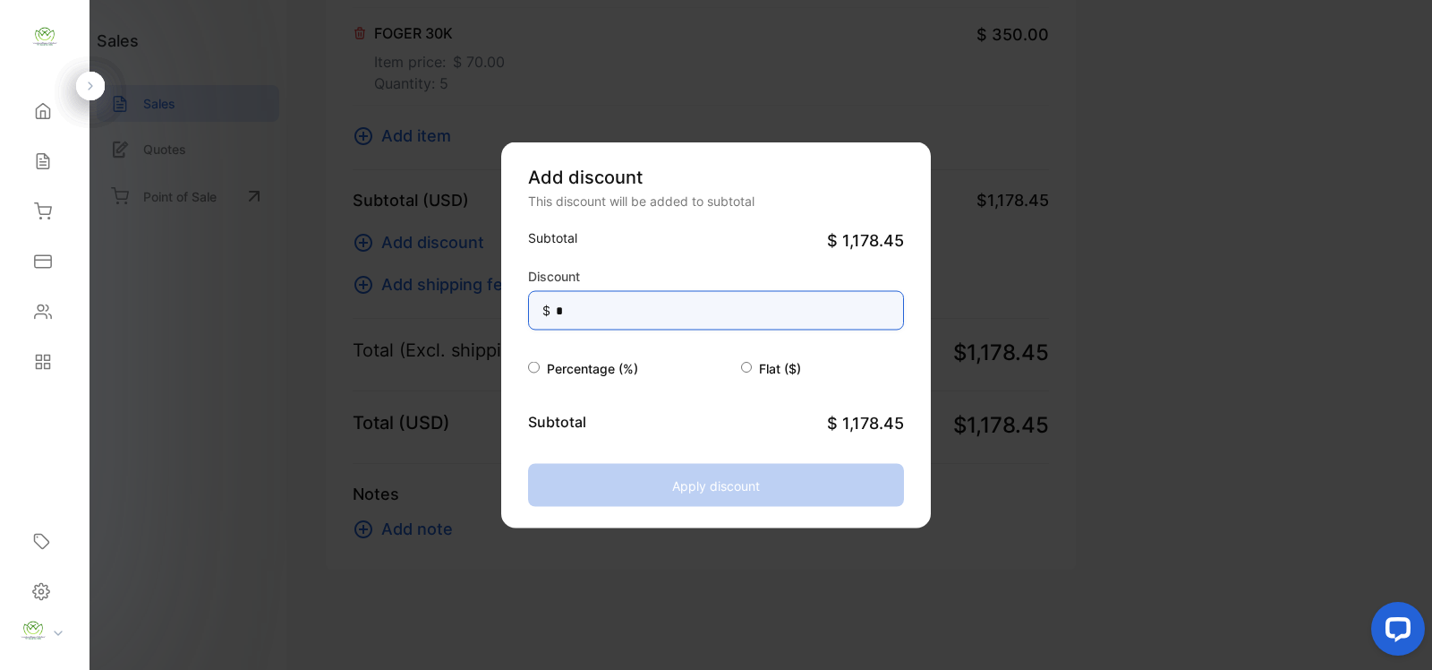
click at [605, 318] on input "*" at bounding box center [716, 310] width 376 height 39
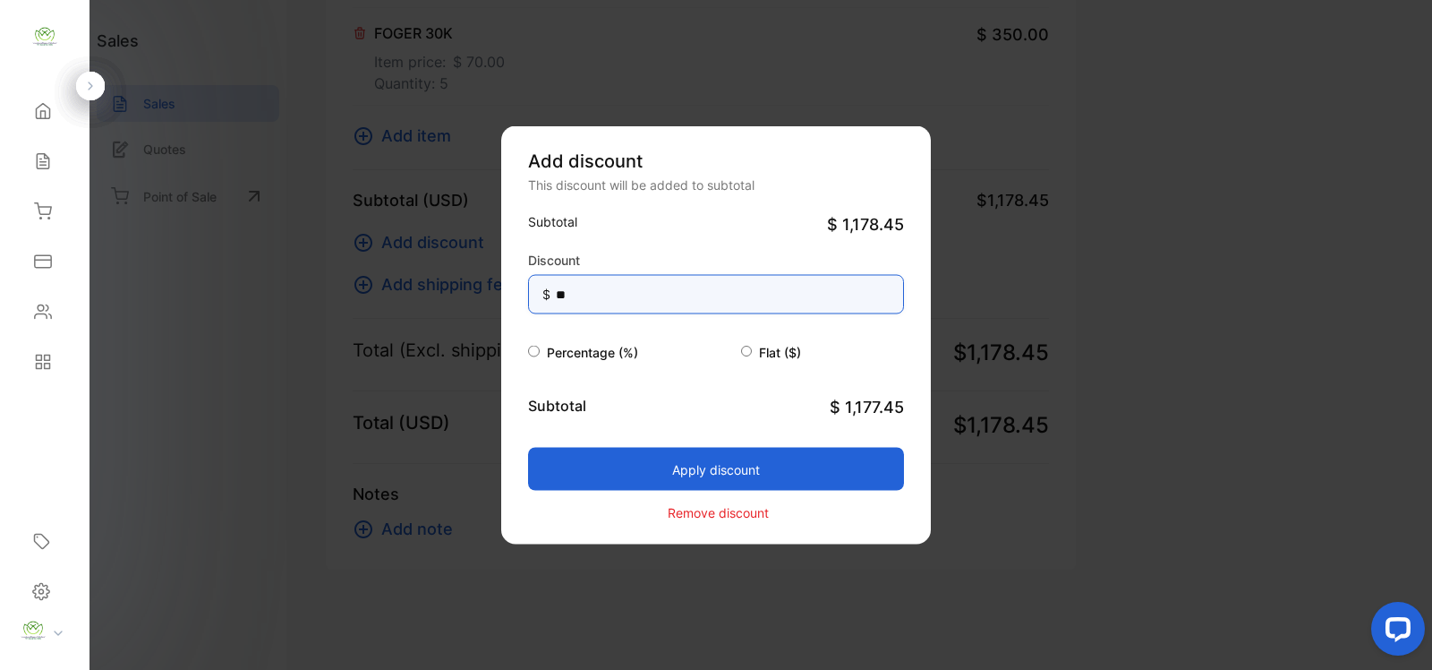
type input "*"
type input "**"
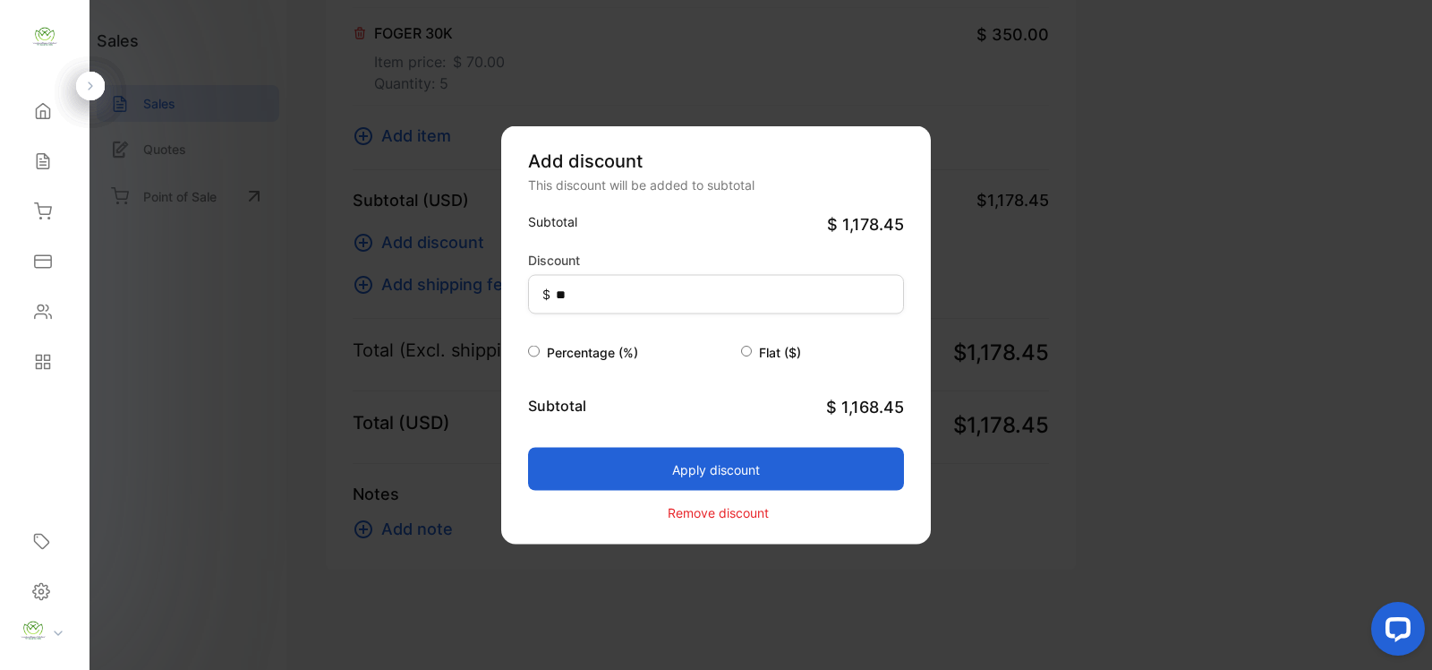
click at [603, 435] on div "Apply discount" at bounding box center [716, 455] width 376 height 72
click at [717, 474] on button "Apply discount" at bounding box center [716, 469] width 376 height 43
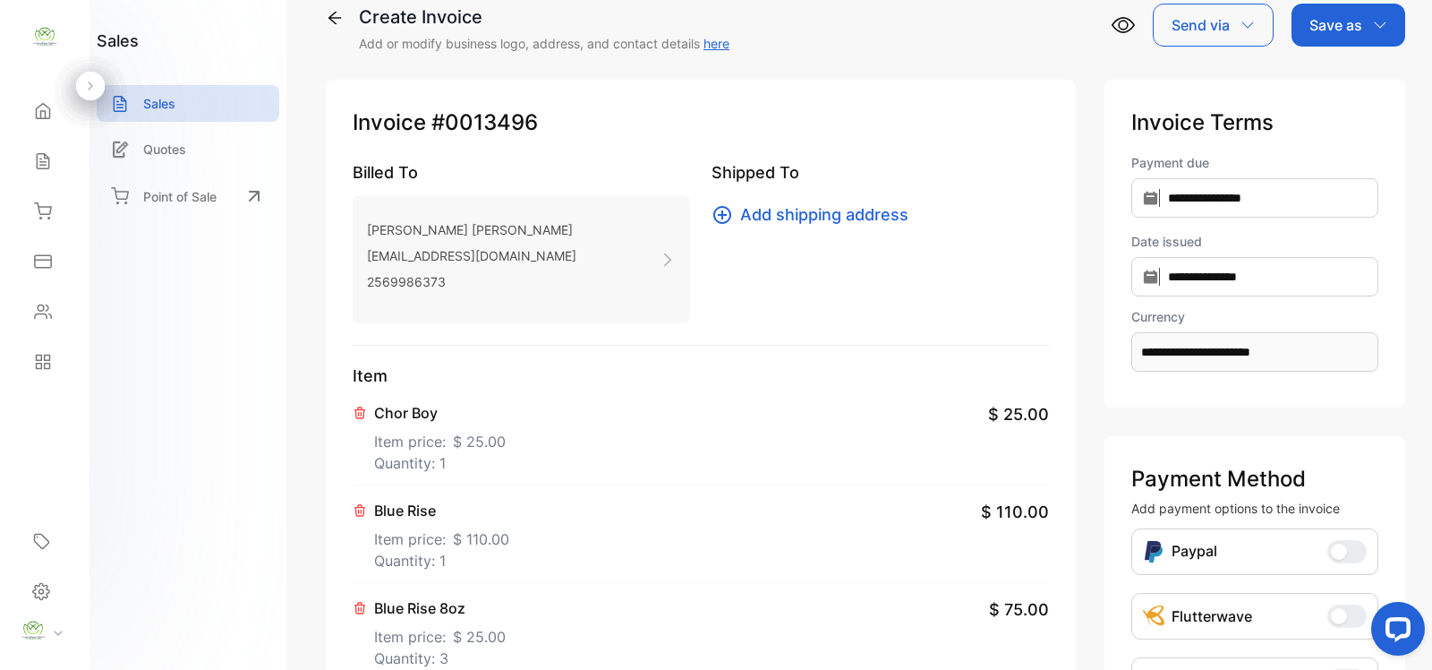
scroll to position [0, 0]
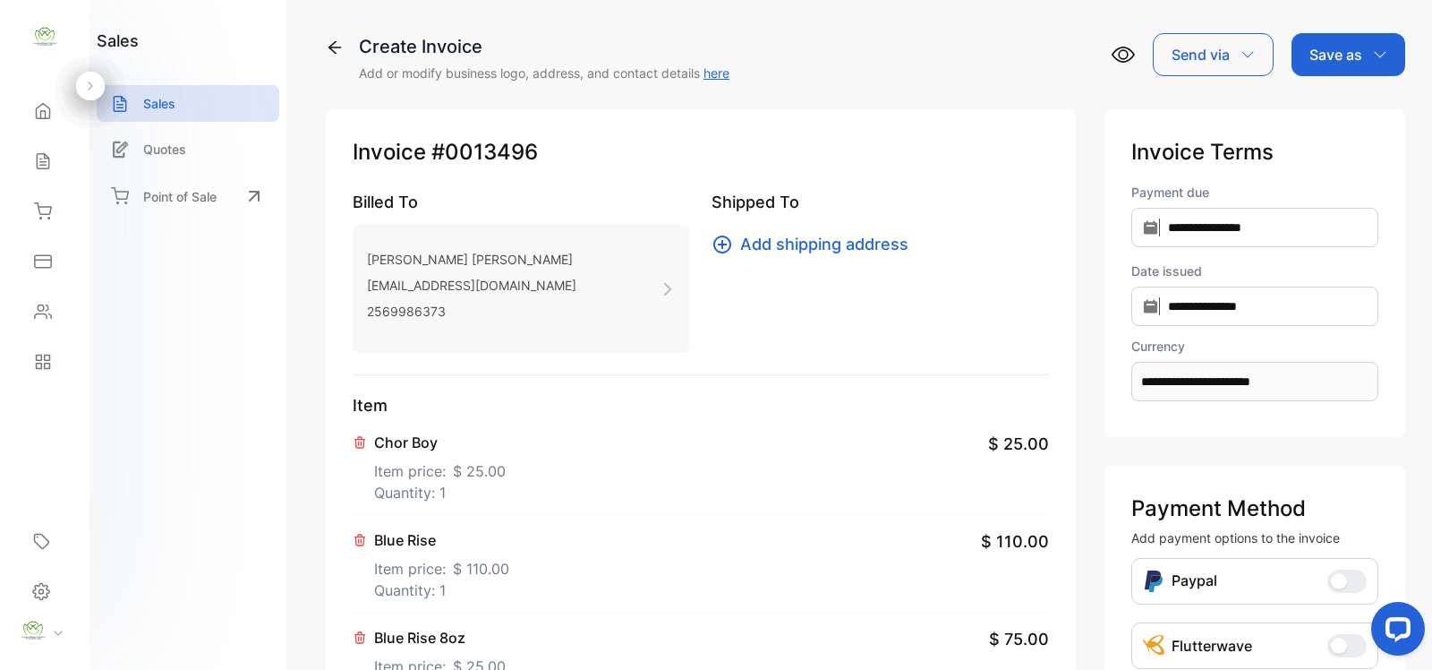
click at [1373, 47] on icon "button" at bounding box center [1380, 54] width 14 height 14
click at [1359, 118] on div "Invoice" at bounding box center [1344, 114] width 103 height 36
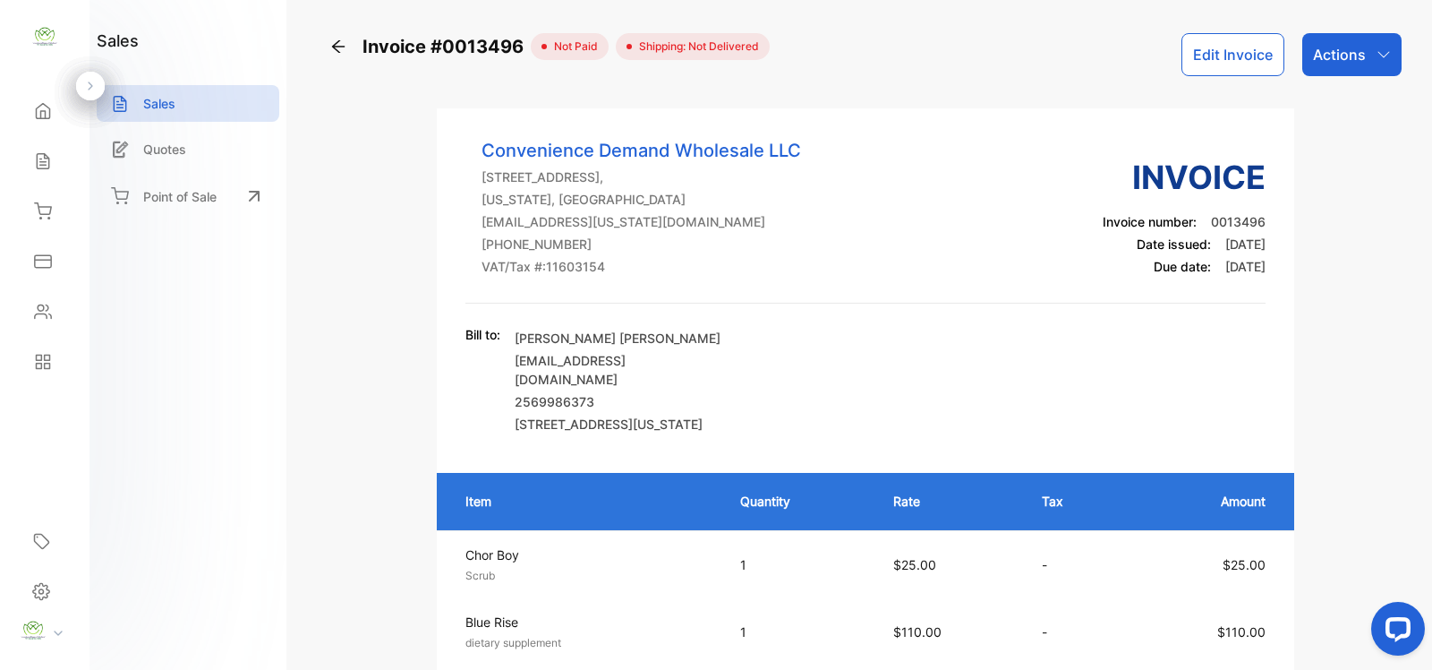
click at [1331, 55] on p "Actions" at bounding box center [1339, 54] width 53 height 21
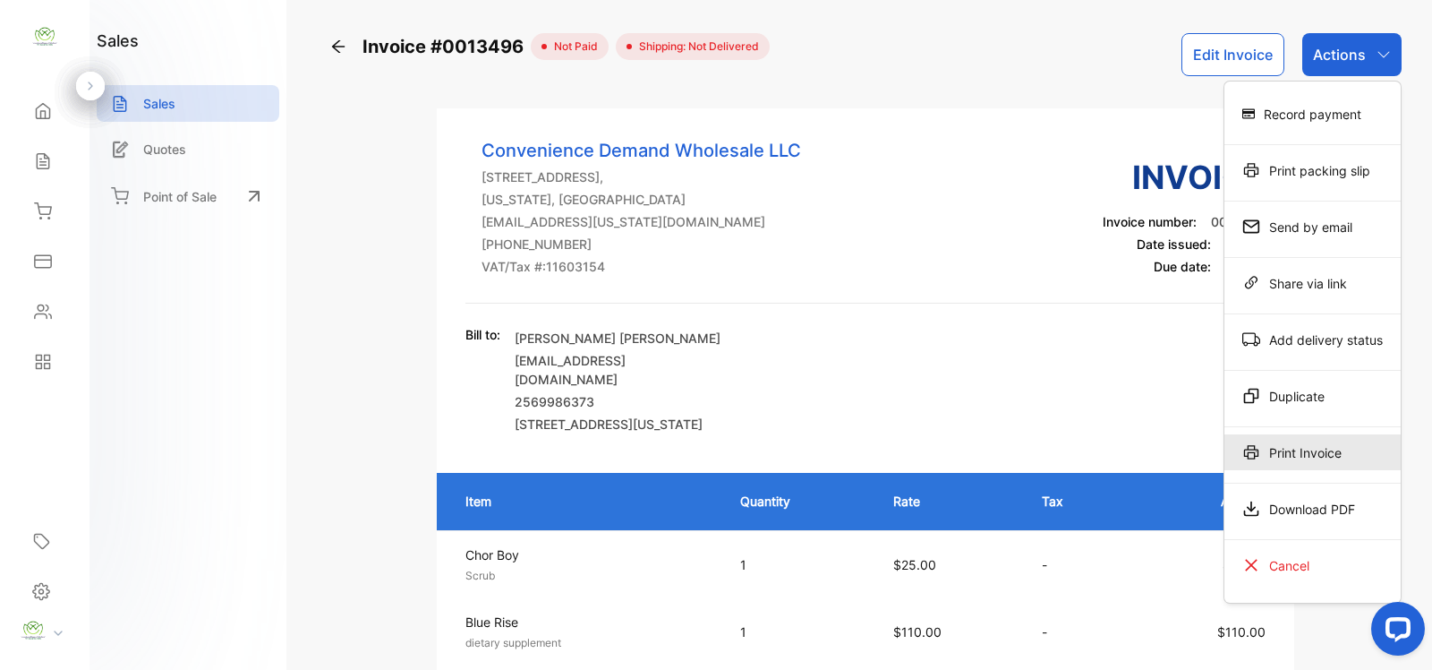
click at [1292, 449] on div "Print Invoice" at bounding box center [1313, 452] width 176 height 36
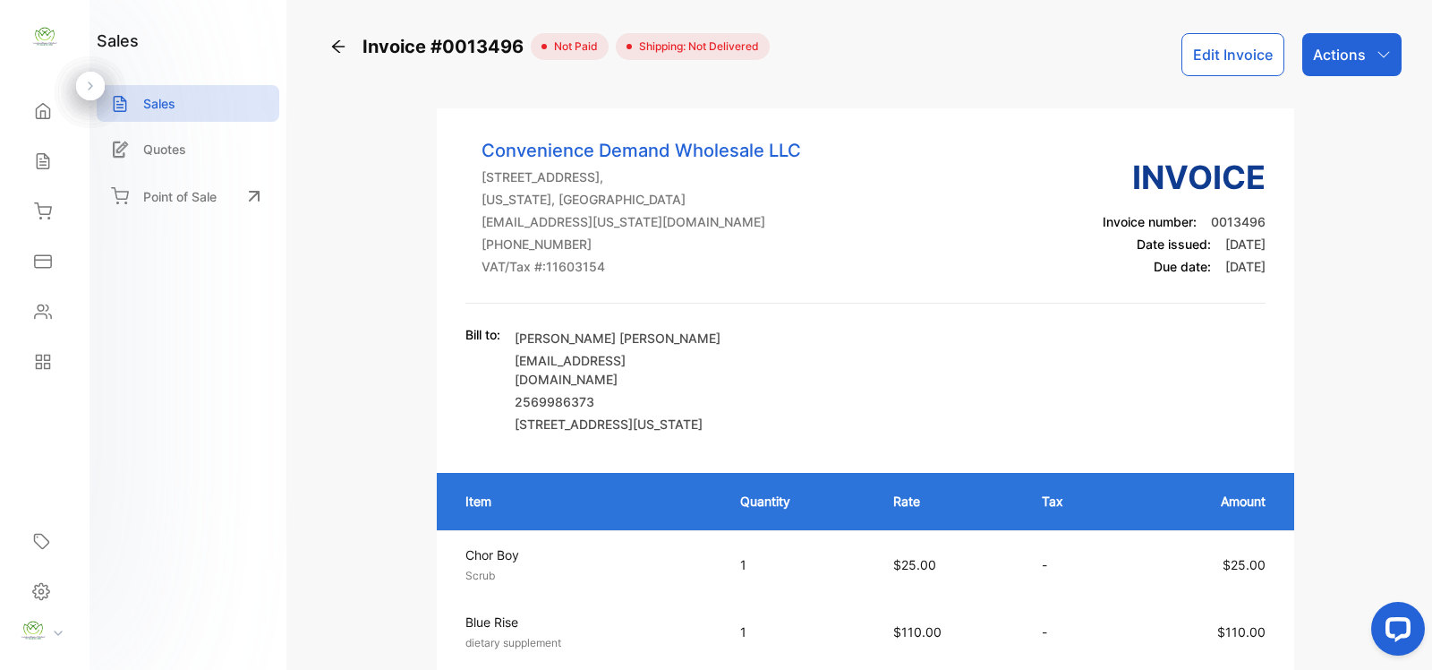
click at [1394, 54] on div "Actions" at bounding box center [1352, 54] width 99 height 43
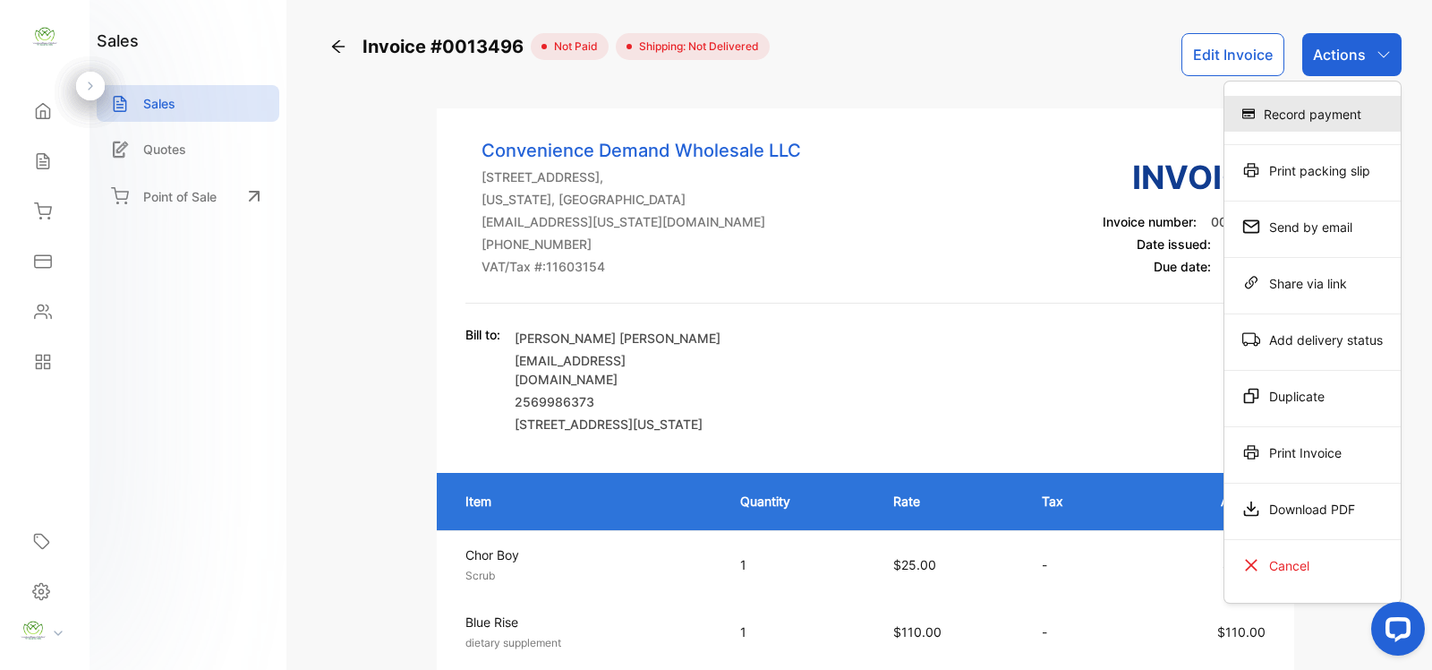
click at [1343, 115] on div "Record payment" at bounding box center [1313, 114] width 176 height 36
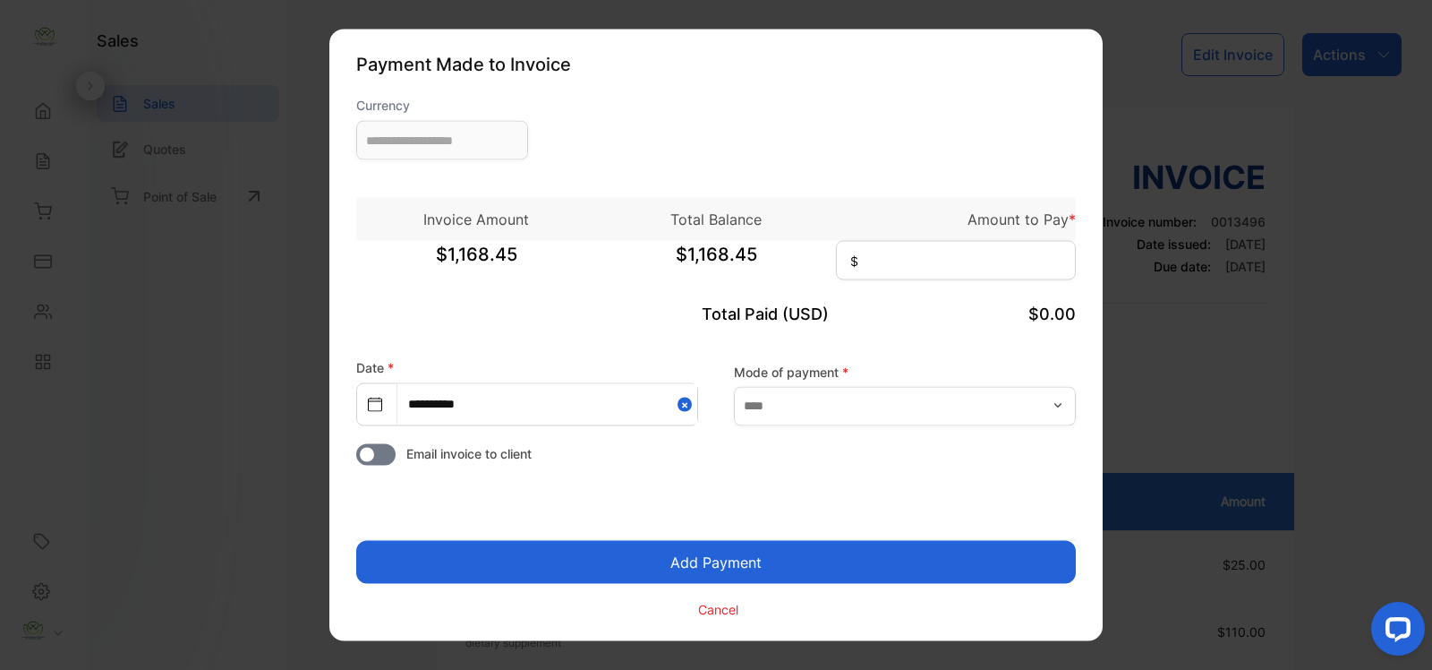
type input "**********"
click at [883, 269] on input at bounding box center [956, 260] width 240 height 39
type input "********"
click at [893, 404] on input "text" at bounding box center [905, 405] width 342 height 39
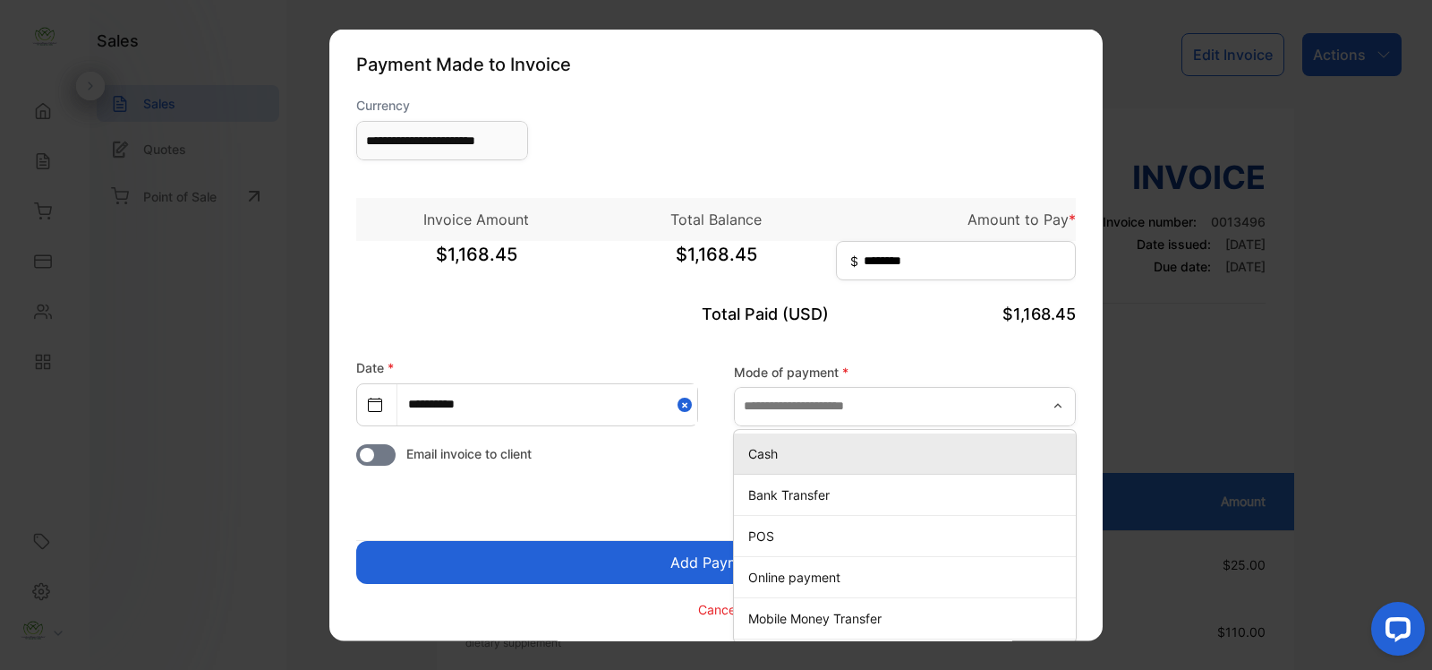
click at [876, 452] on p "Cash" at bounding box center [908, 452] width 321 height 19
type input "****"
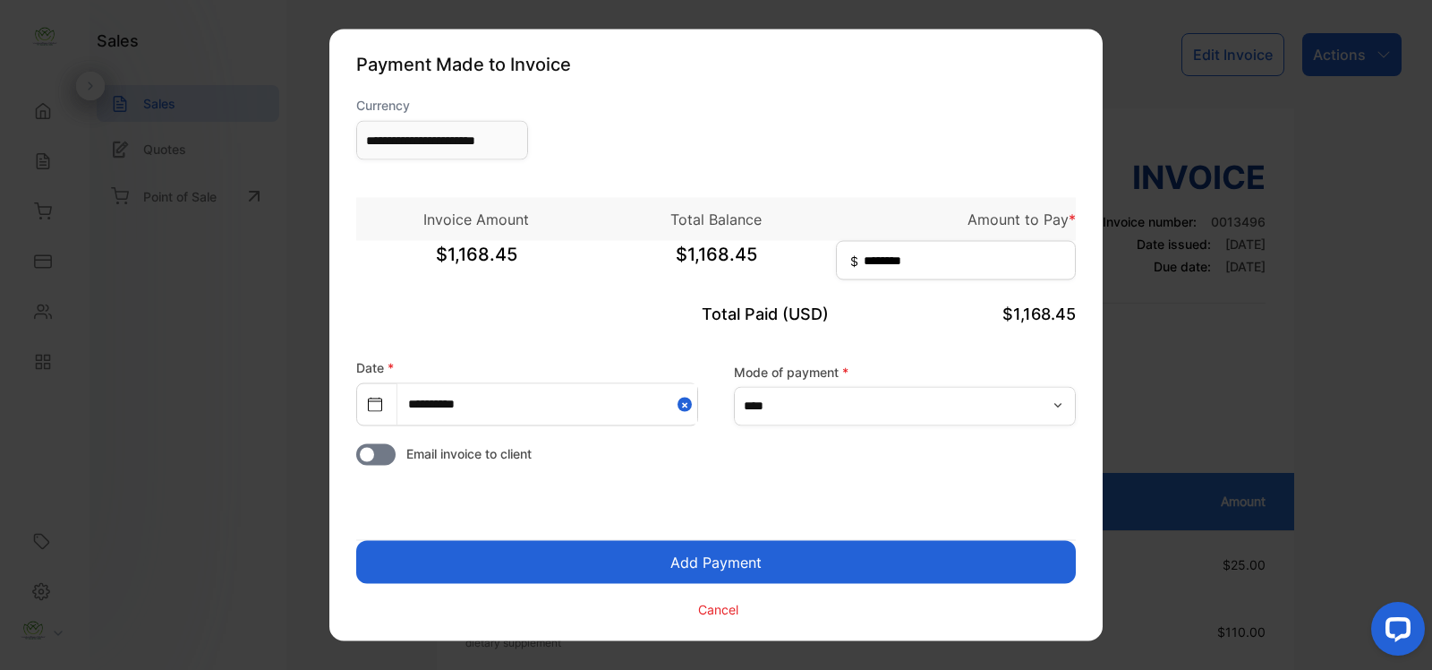
click at [853, 573] on button "Add Payment" at bounding box center [716, 562] width 720 height 43
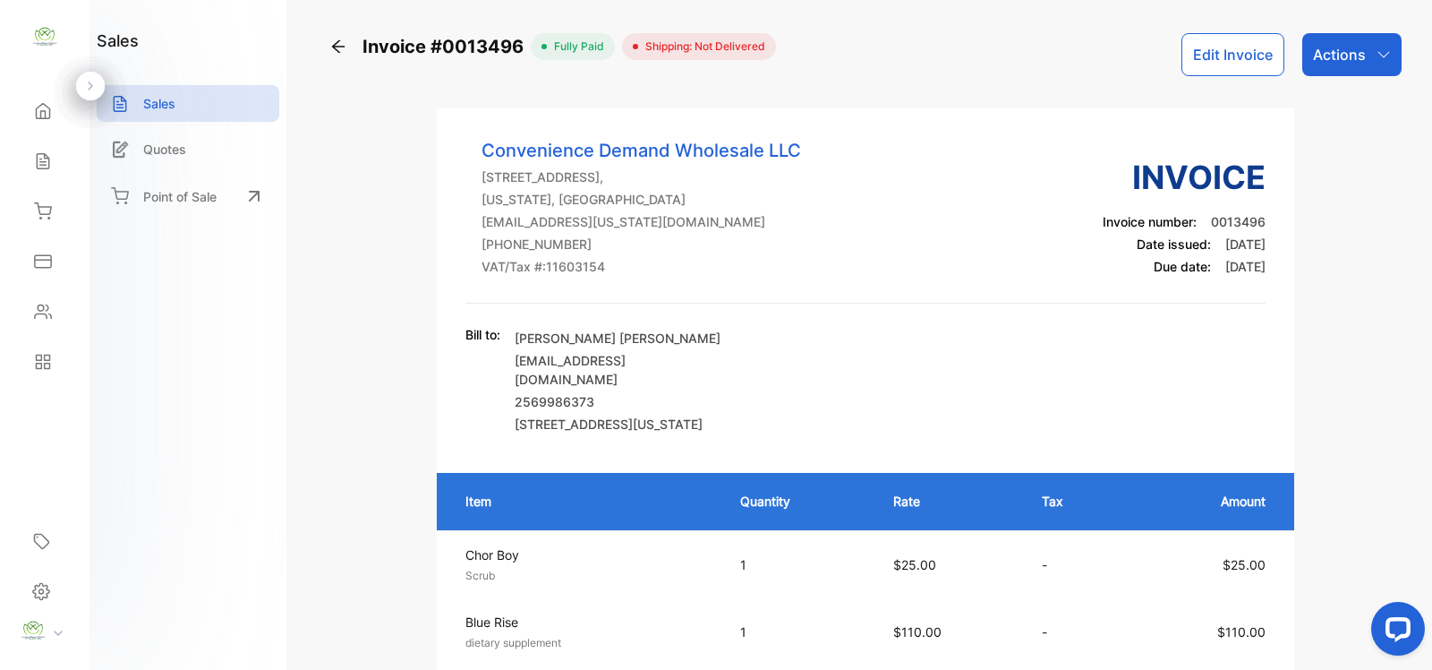
click at [1372, 42] on div "Actions" at bounding box center [1352, 54] width 99 height 43
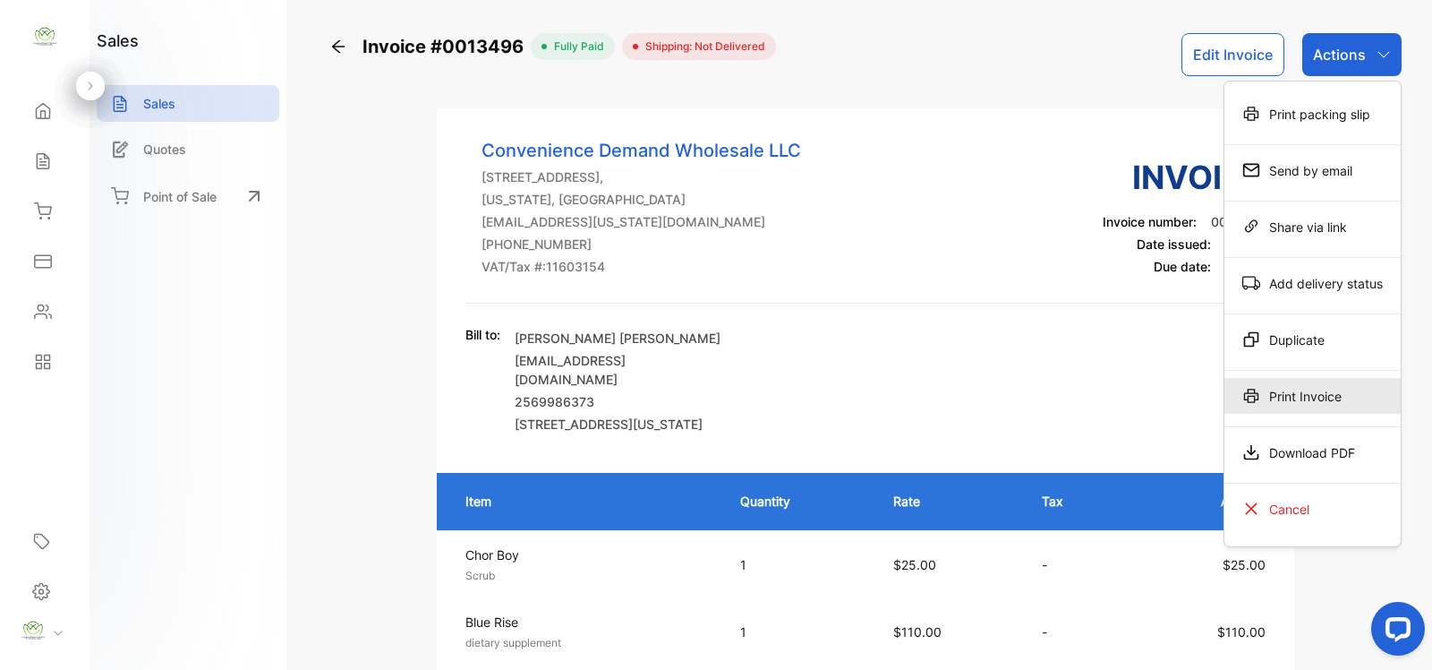
click at [1268, 398] on div "Print Invoice" at bounding box center [1313, 396] width 176 height 36
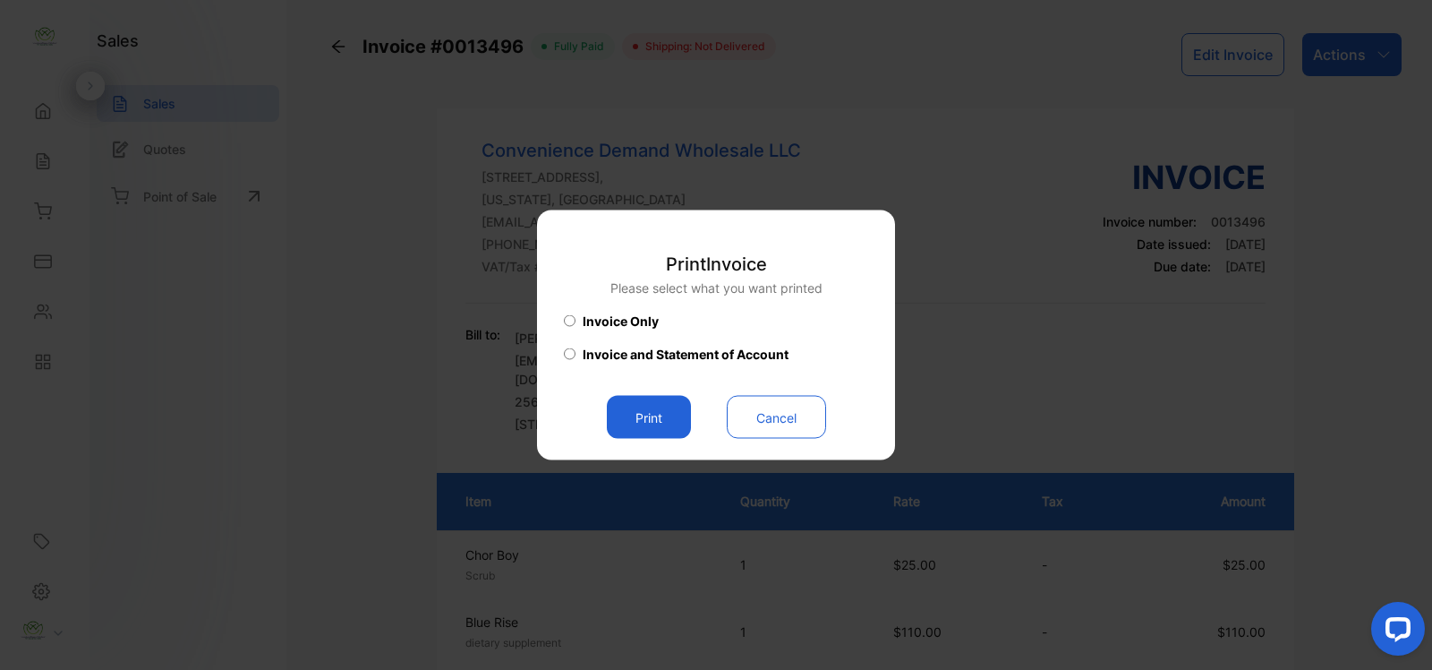
click at [637, 405] on button "Print" at bounding box center [649, 417] width 84 height 43
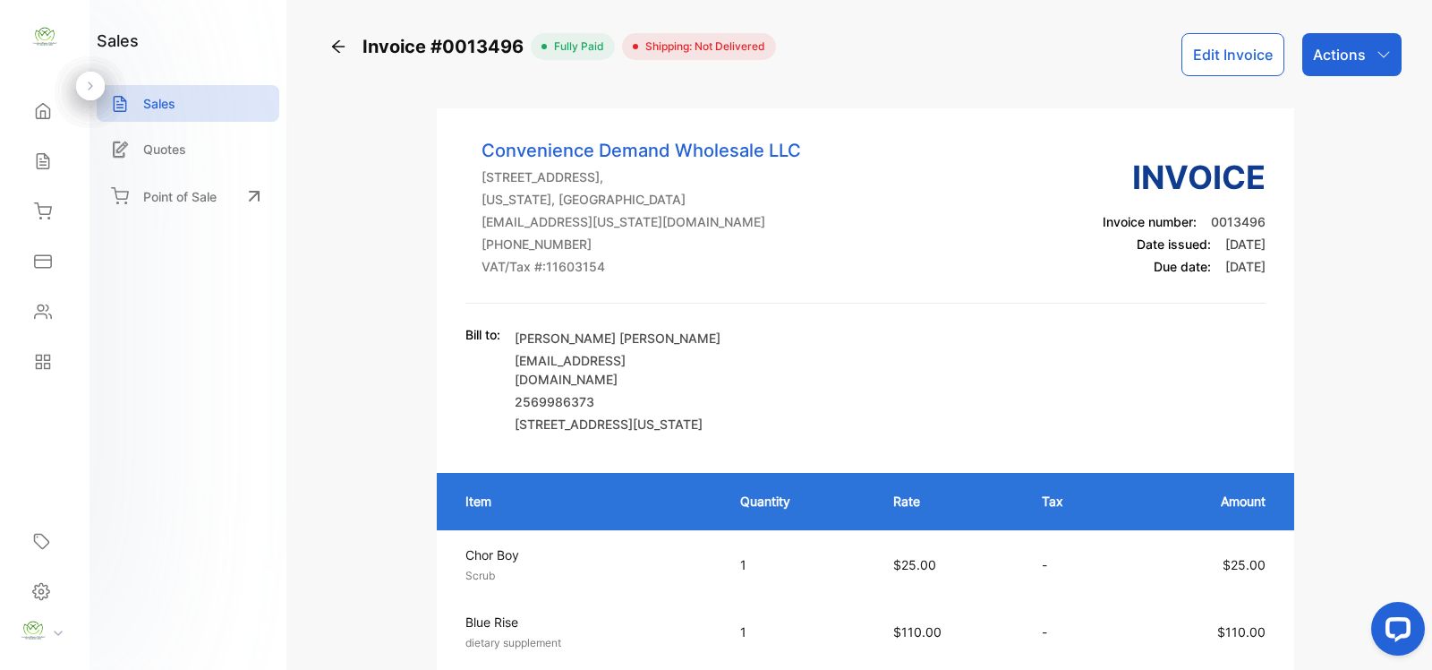
click at [345, 52] on icon at bounding box center [338, 47] width 18 height 18
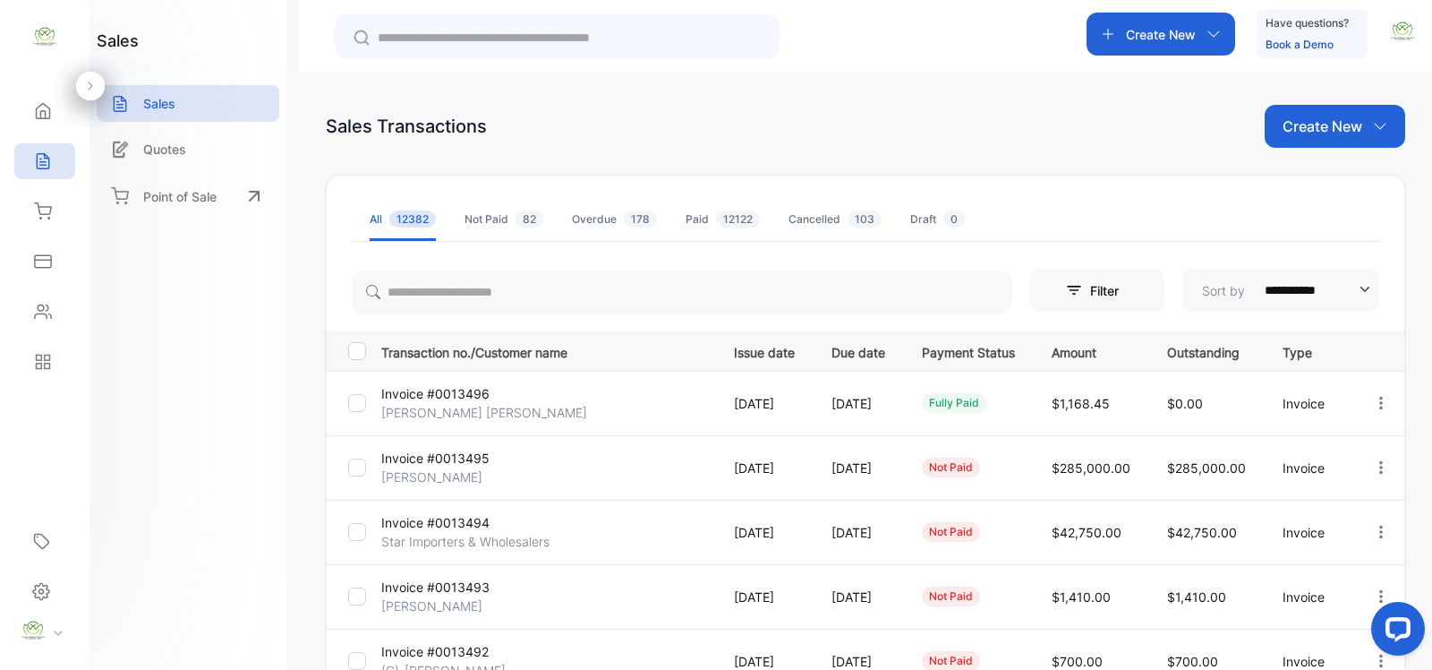
click at [1298, 130] on p "Create New" at bounding box center [1323, 125] width 80 height 21
click at [1352, 189] on span "Invoice" at bounding box center [1338, 185] width 42 height 19
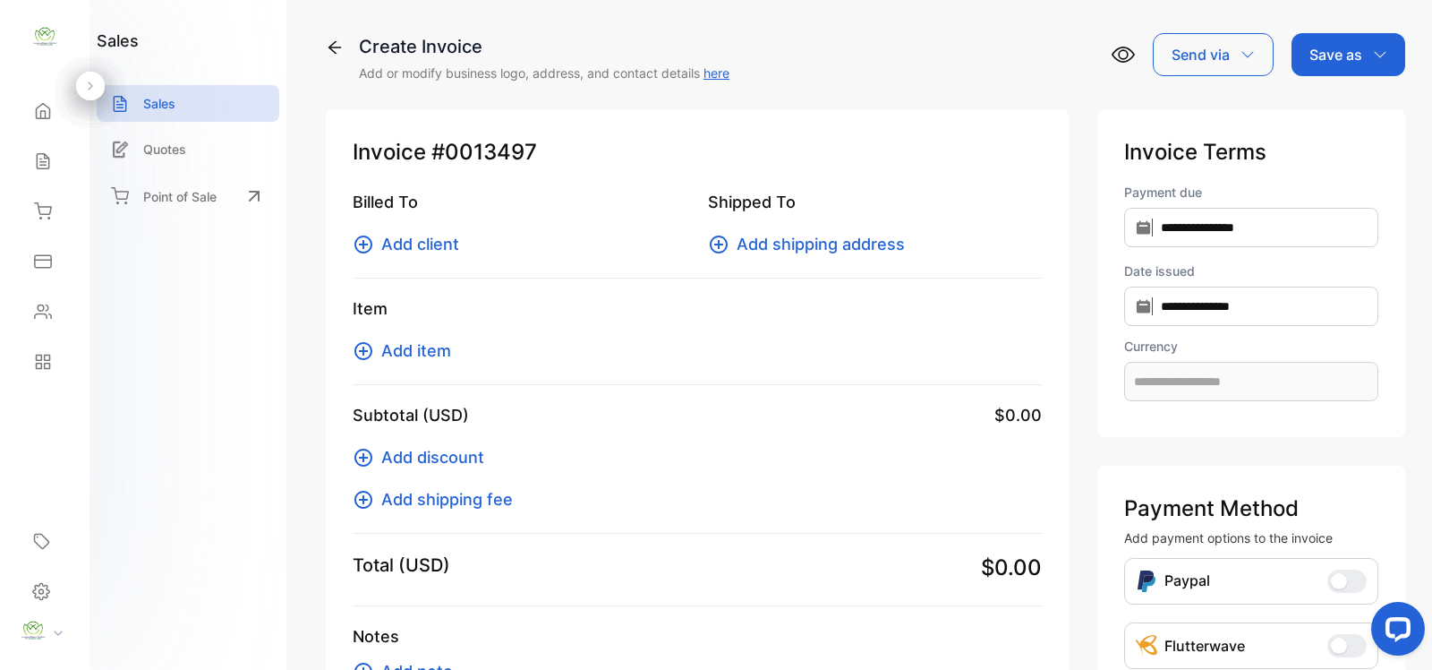
type input "**********"
click at [412, 354] on span "Add item" at bounding box center [416, 350] width 70 height 24
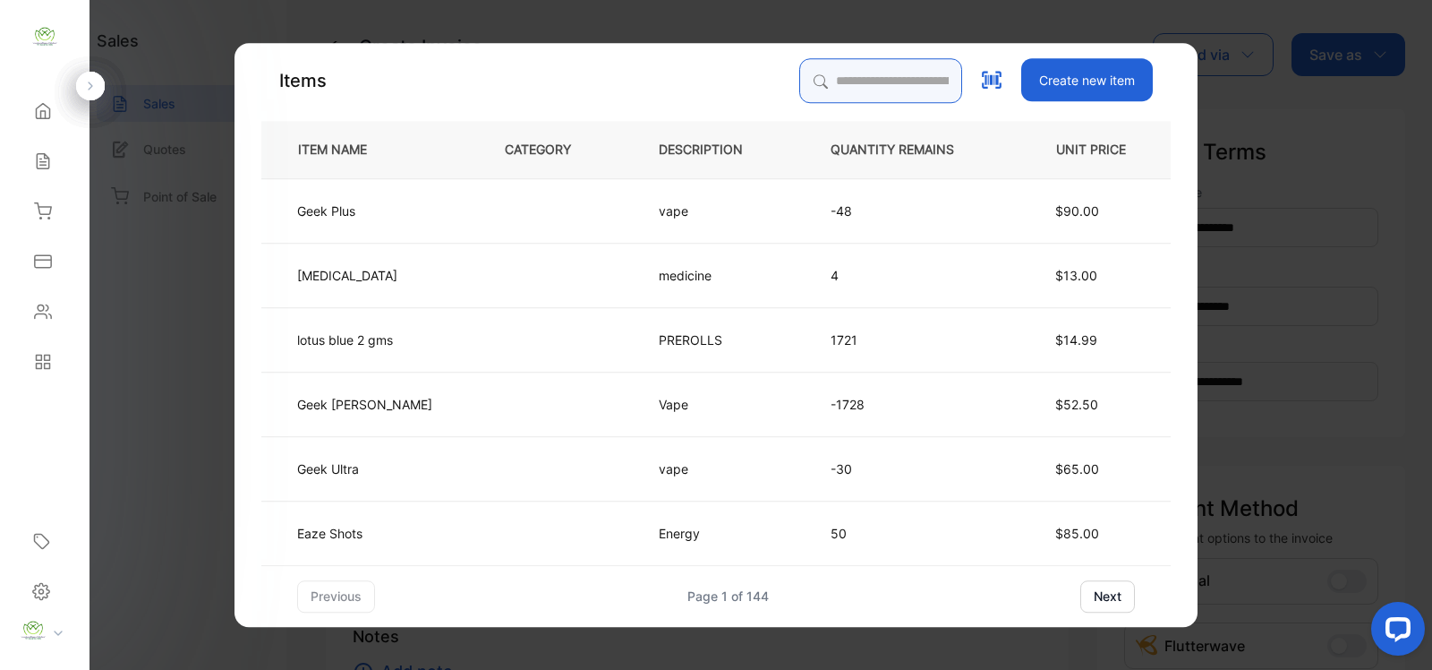
click at [819, 74] on input "search" at bounding box center [880, 80] width 163 height 45
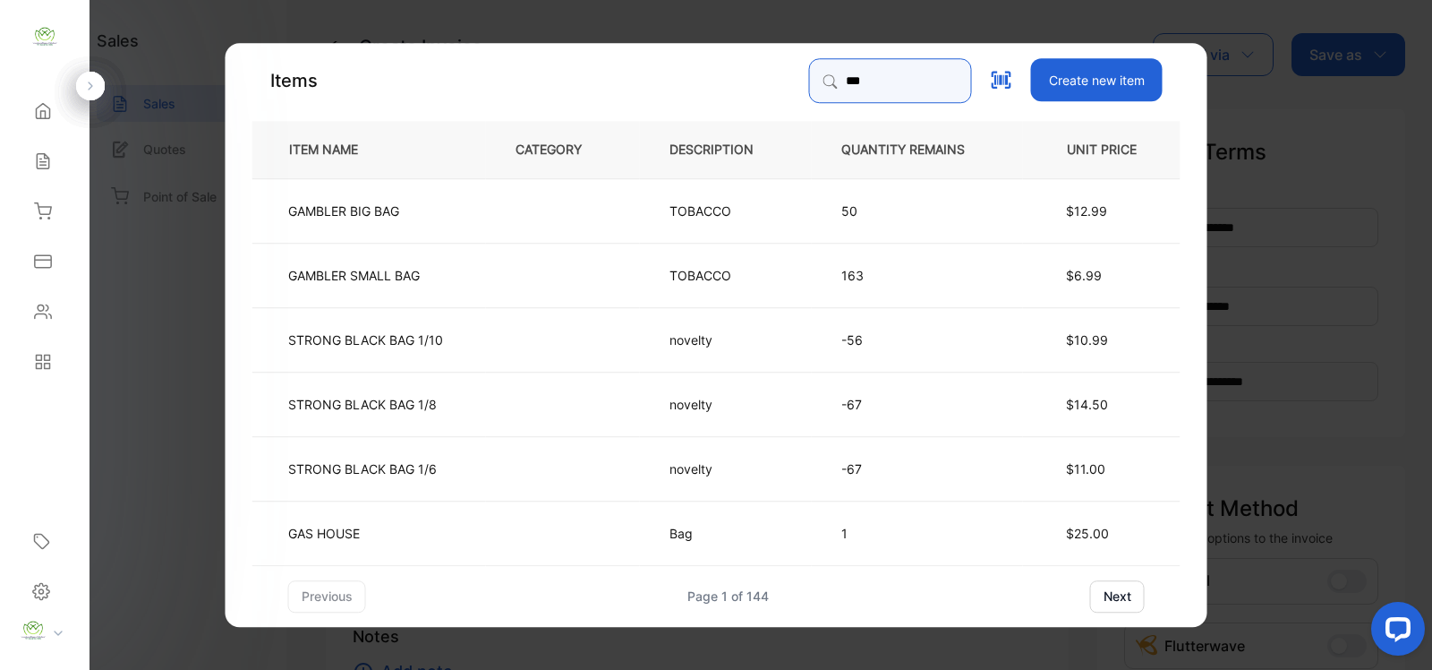
type input "***"
click at [664, 351] on td "novelty" at bounding box center [726, 338] width 172 height 64
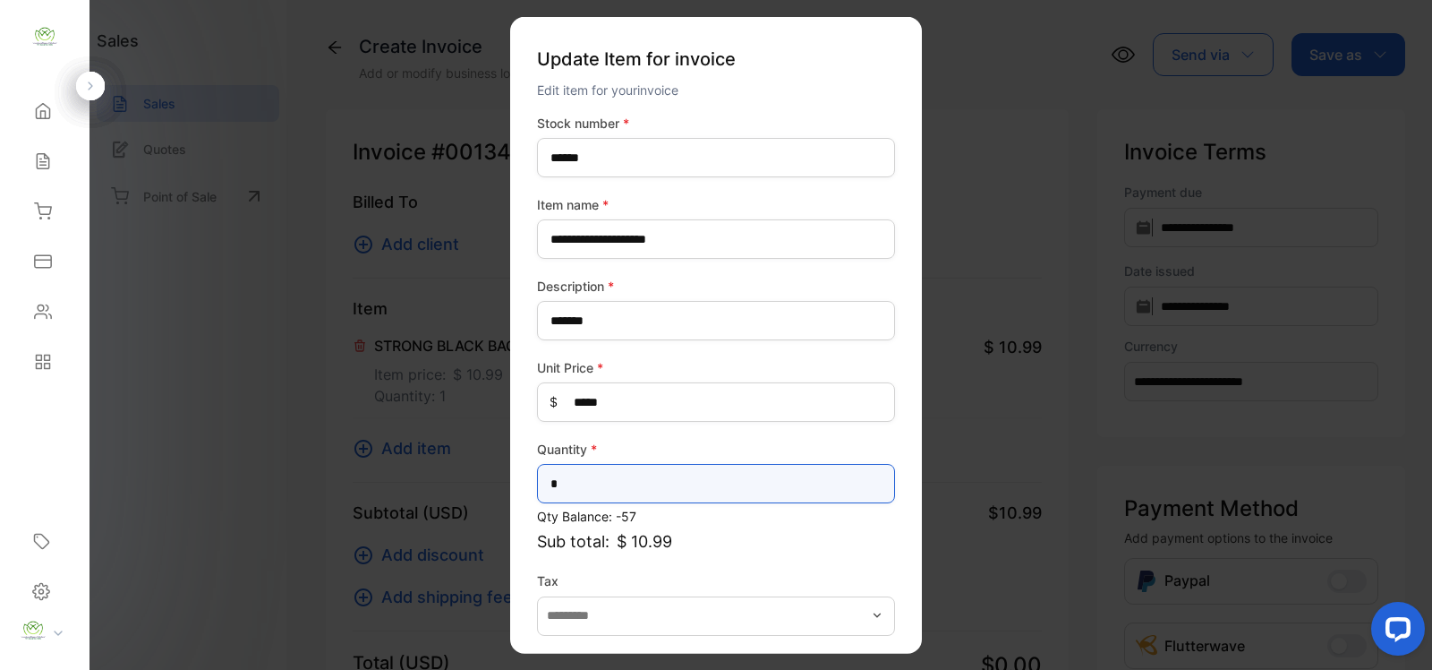
drag, startPoint x: 620, startPoint y: 490, endPoint x: 269, endPoint y: 509, distance: 351.4
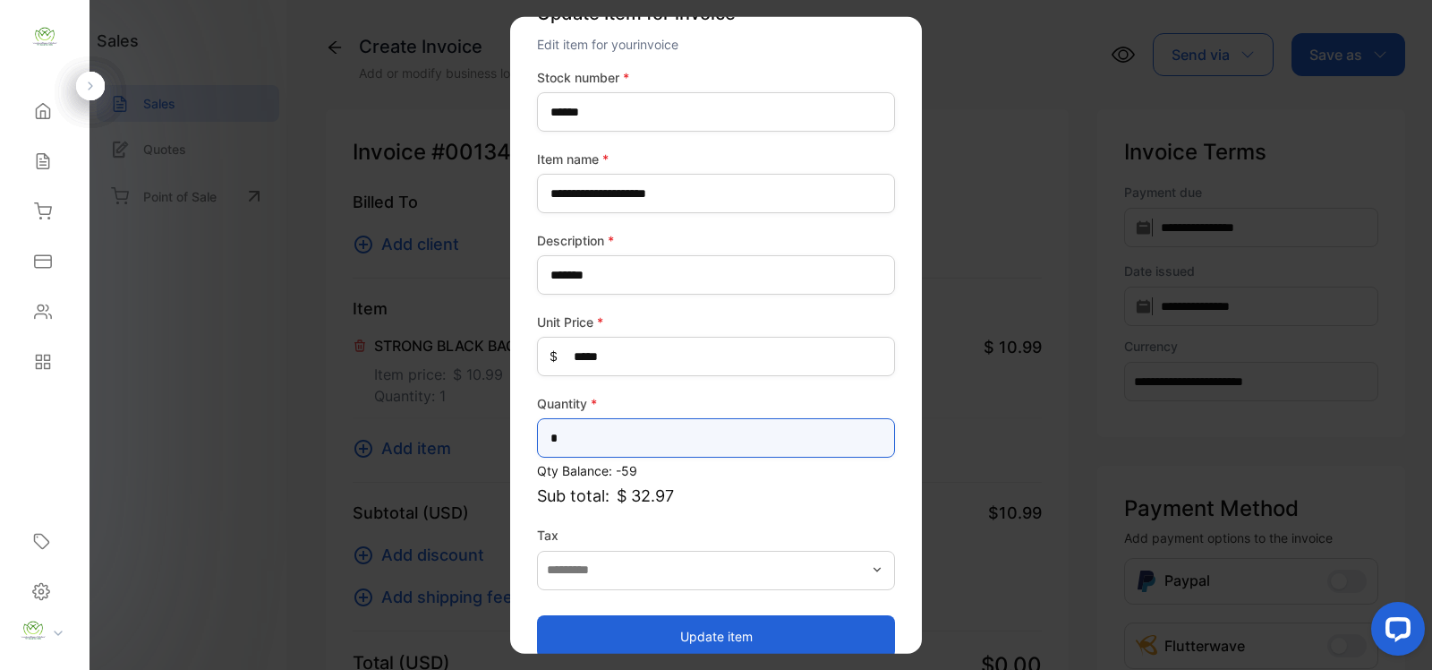
scroll to position [70, 0]
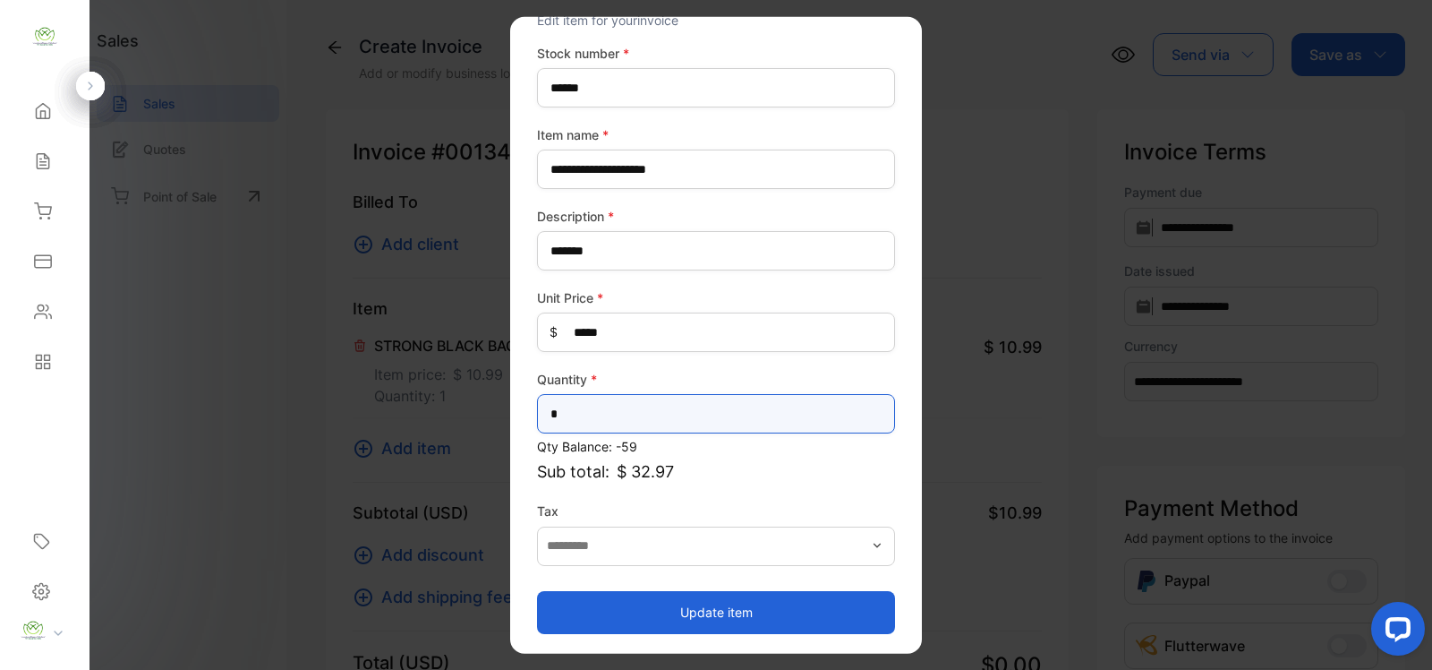
type input "*"
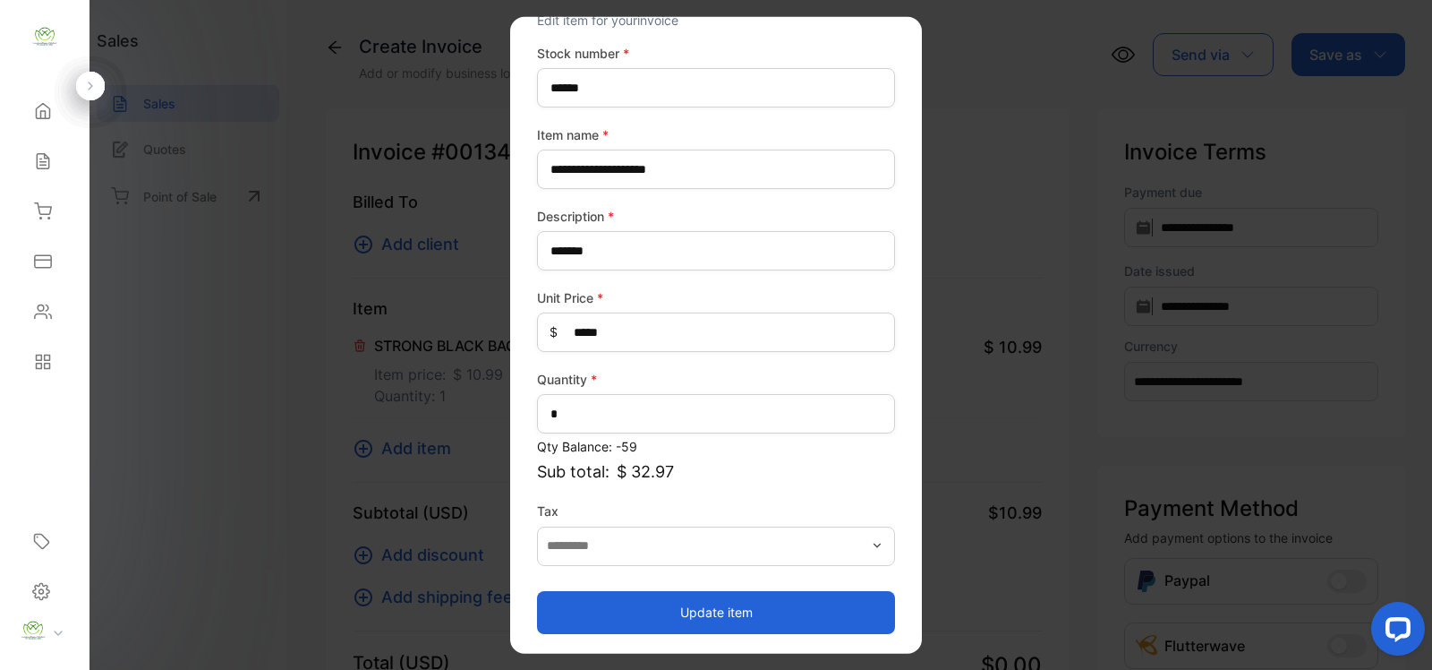
click at [726, 604] on button "Update item" at bounding box center [716, 611] width 358 height 43
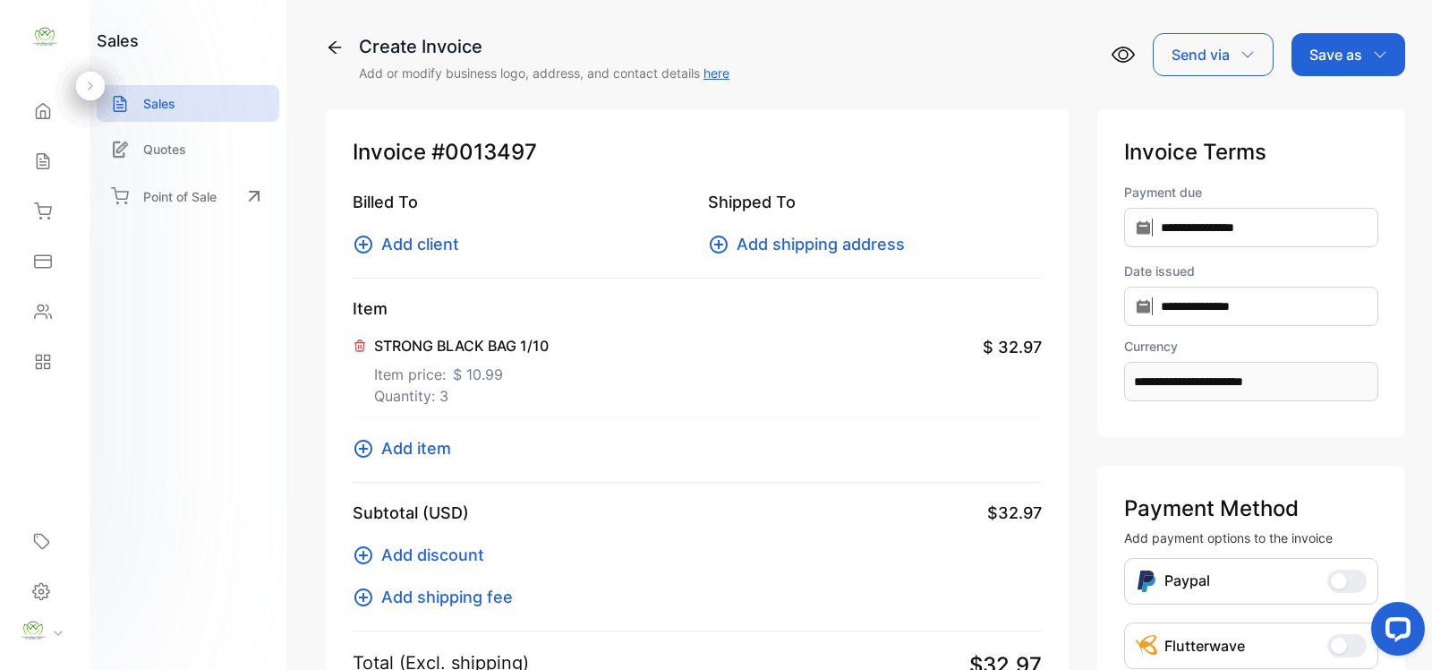
click at [382, 437] on span "Add item" at bounding box center [416, 448] width 70 height 24
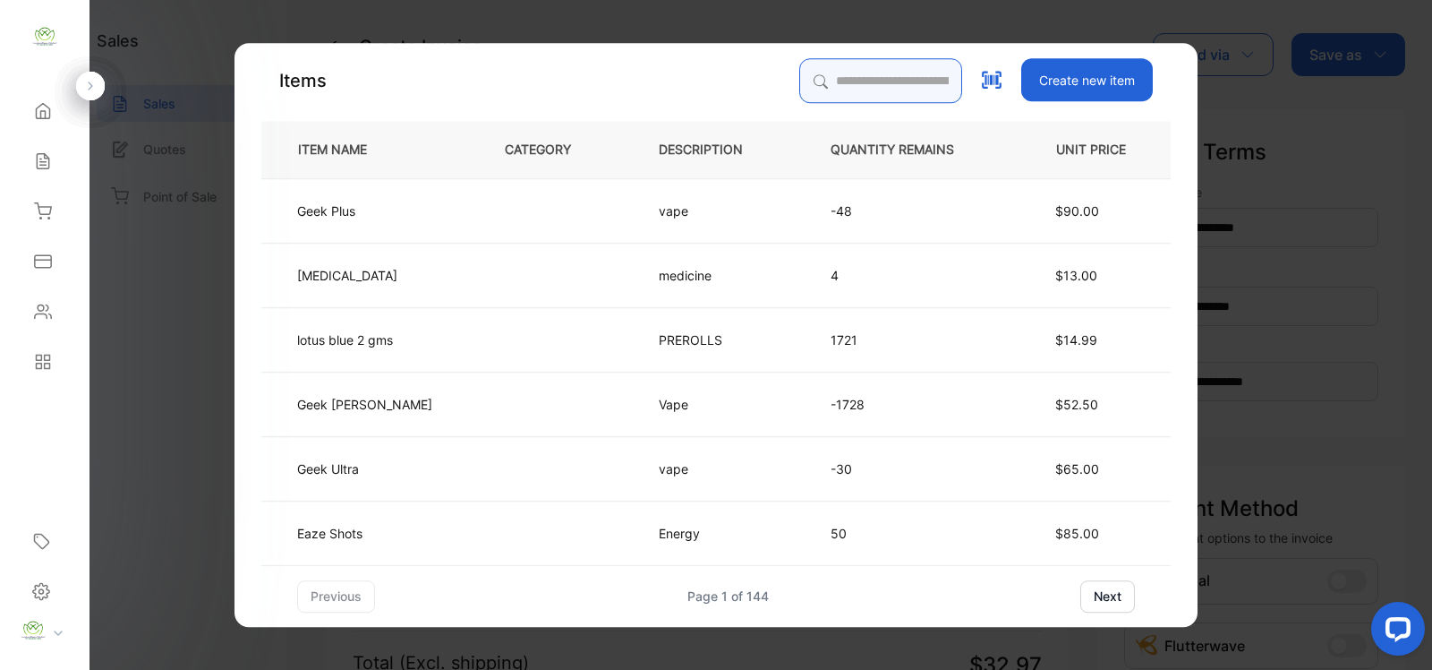
click at [860, 86] on input "search" at bounding box center [880, 80] width 163 height 45
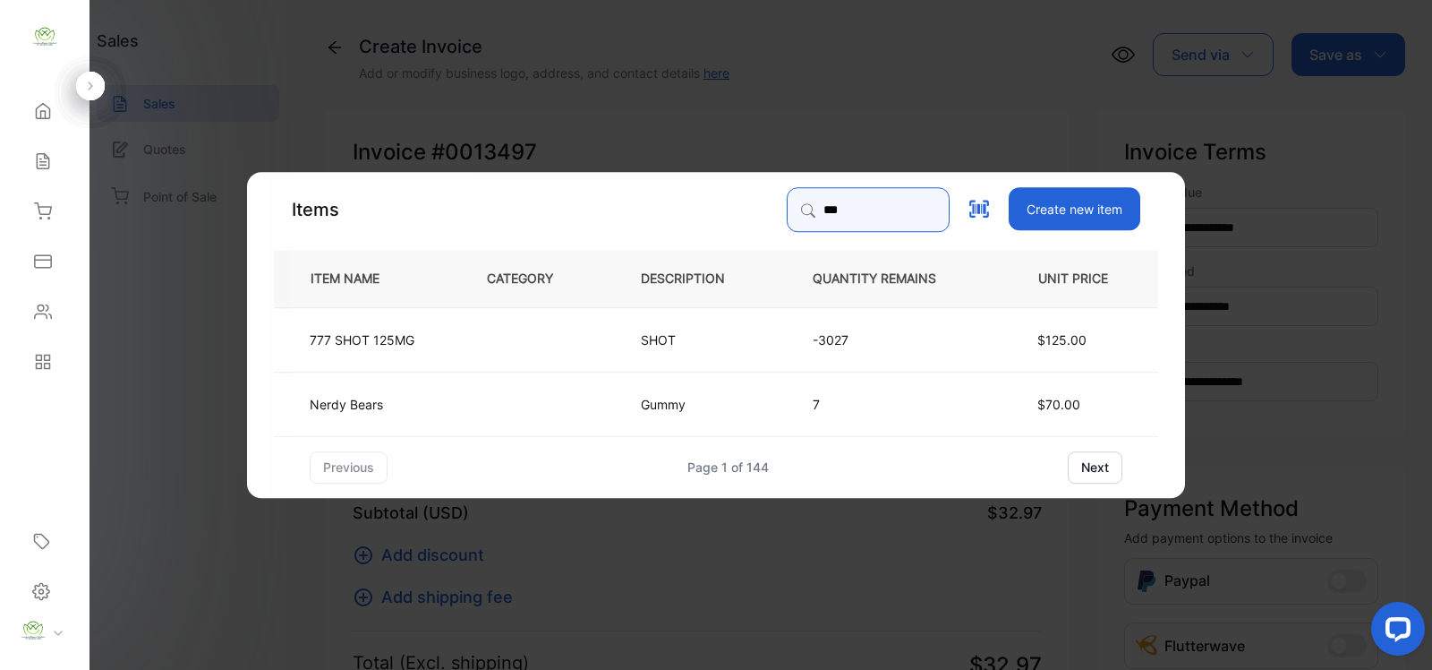
type input "***"
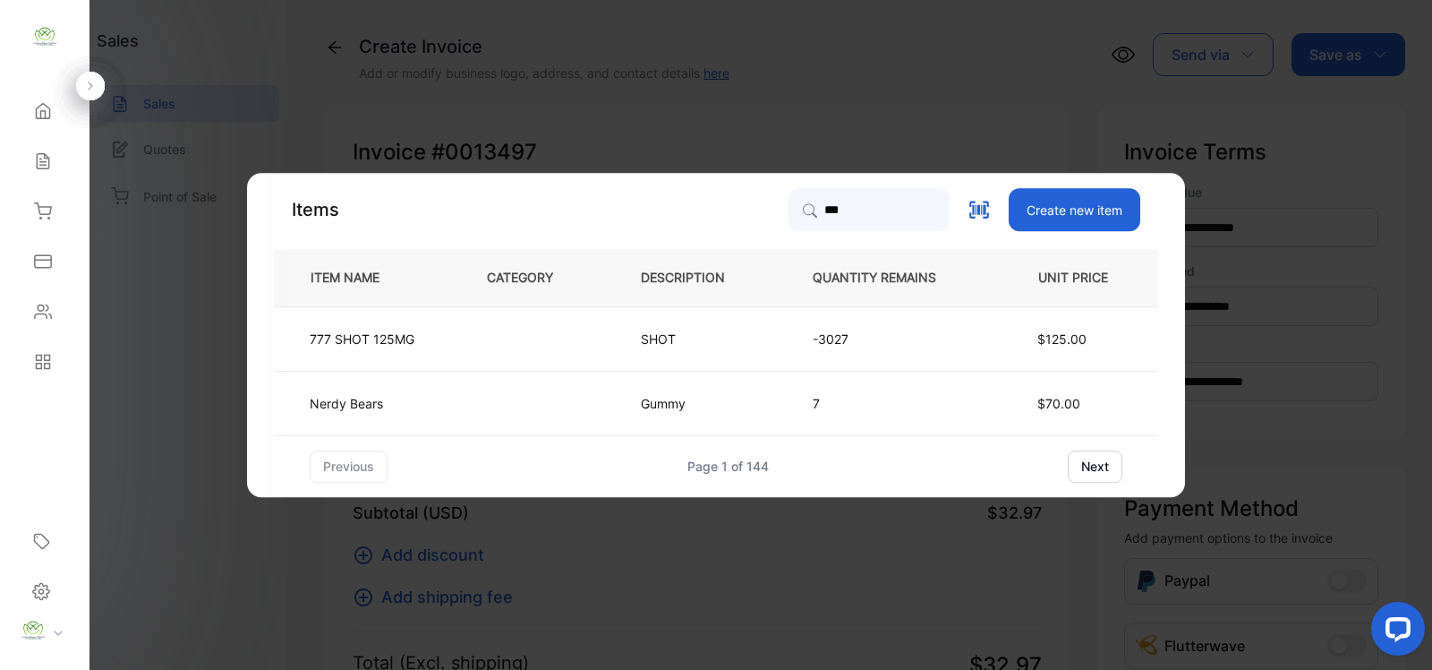
click at [474, 329] on td at bounding box center [534, 338] width 154 height 64
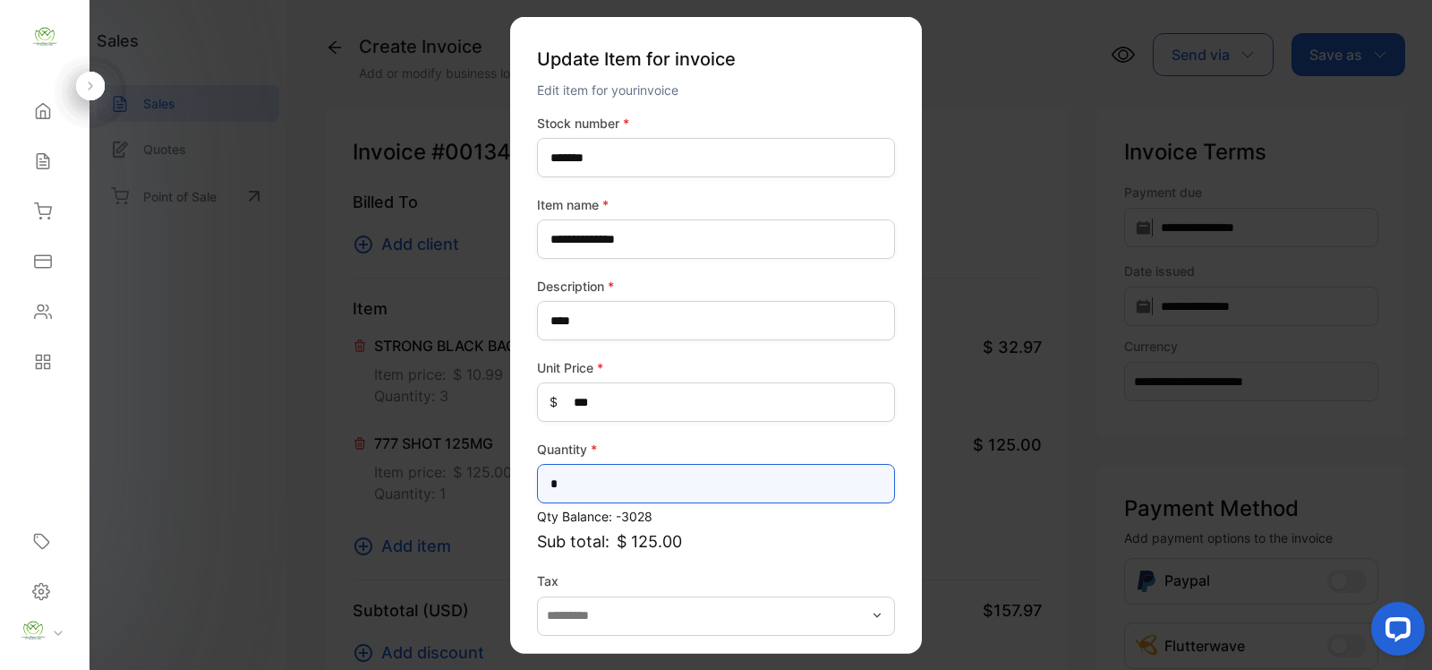
drag, startPoint x: 629, startPoint y: 475, endPoint x: 310, endPoint y: 509, distance: 321.3
type input "**"
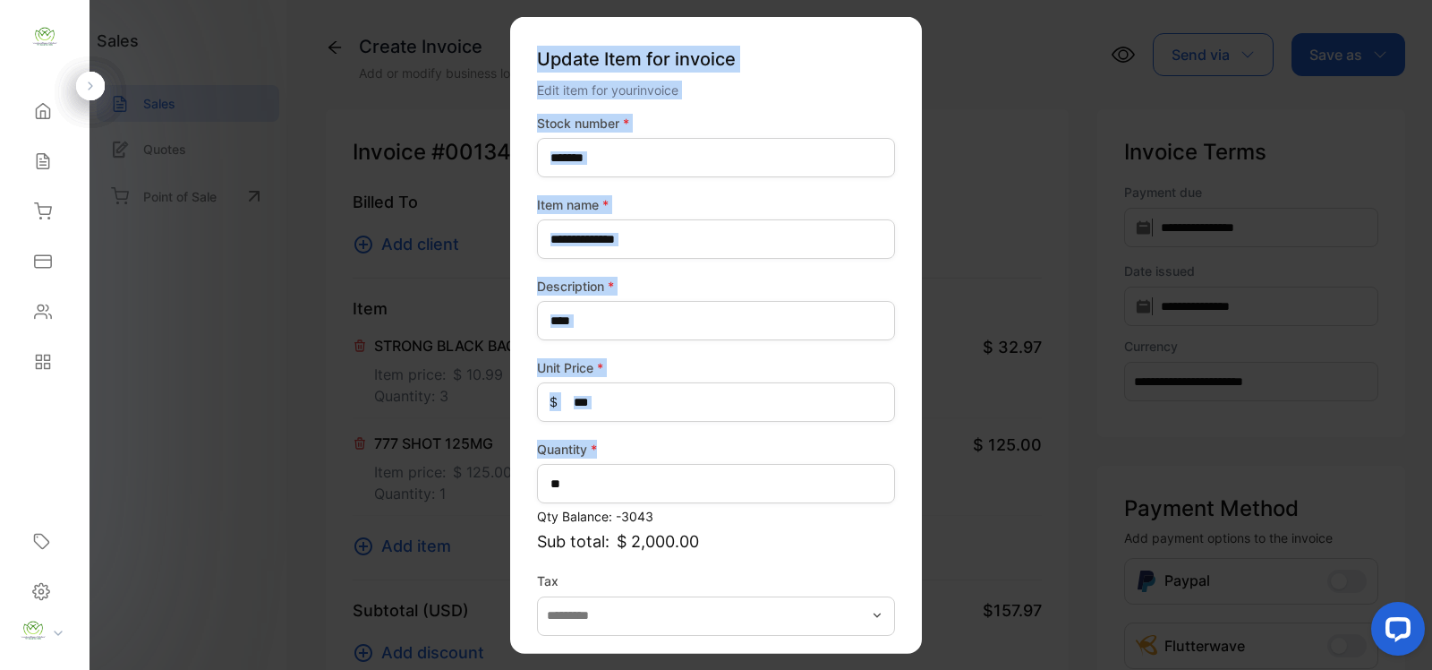
drag, startPoint x: 681, startPoint y: 423, endPoint x: 409, endPoint y: 423, distance: 272.2
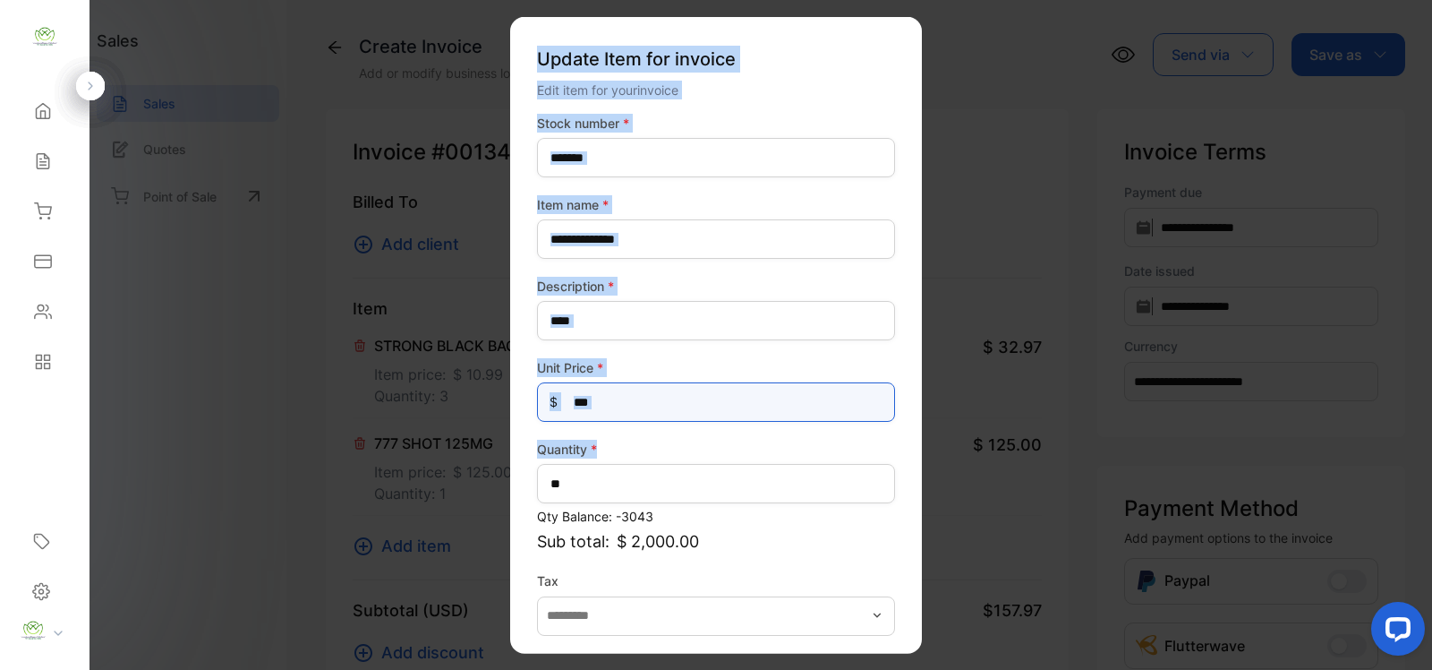
click at [704, 401] on Price-inputprice "***" at bounding box center [716, 401] width 358 height 39
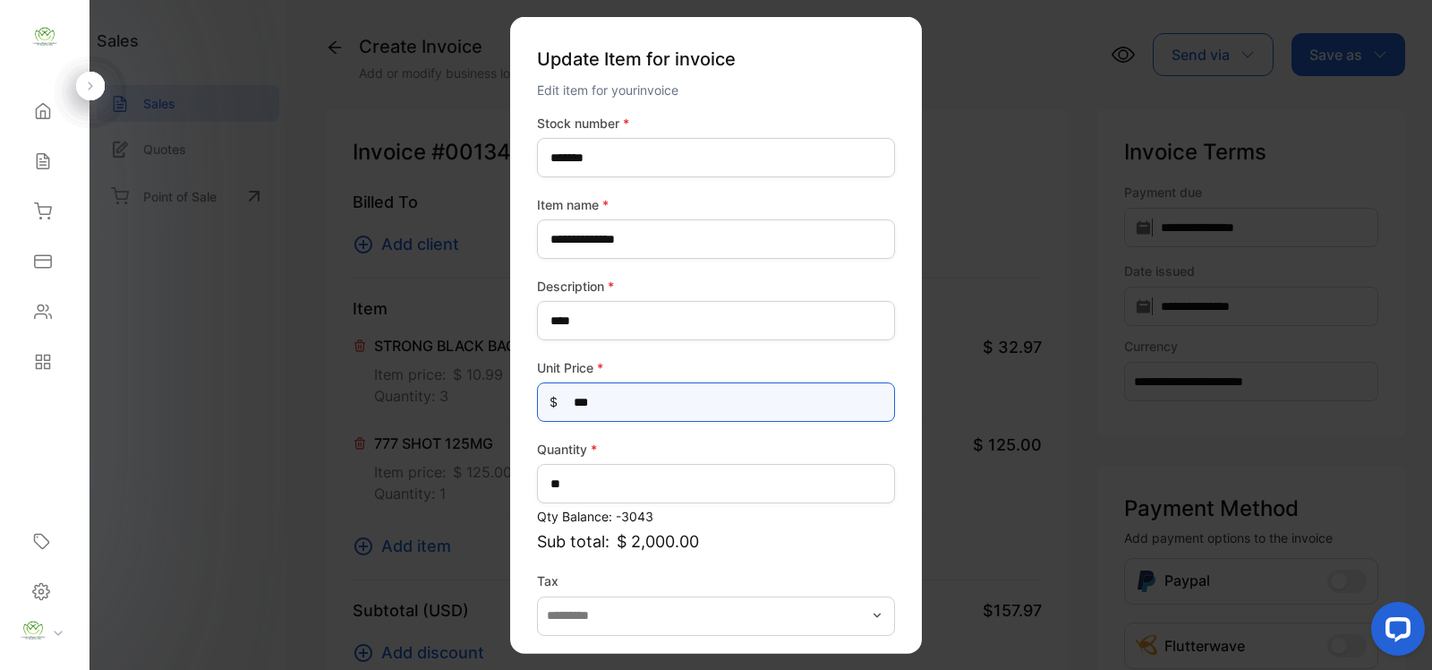
drag, startPoint x: 710, startPoint y: 404, endPoint x: 360, endPoint y: 437, distance: 351.6
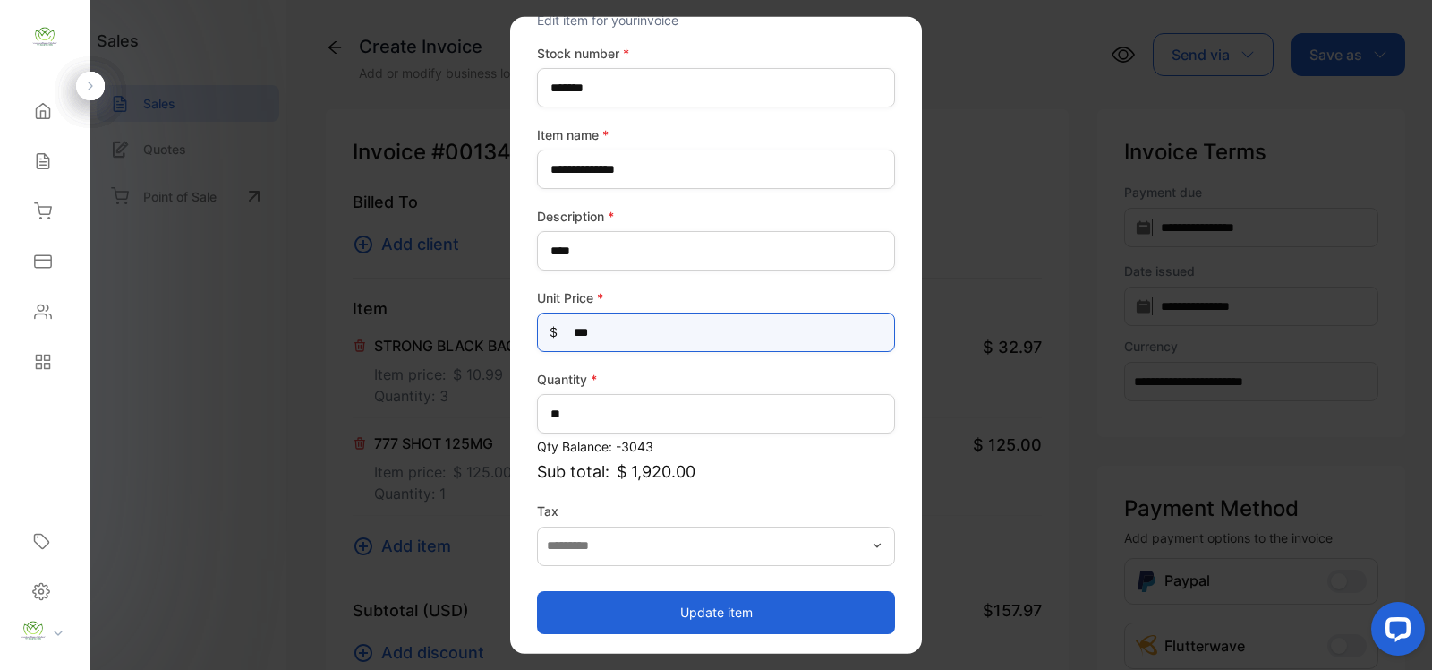
type Price-inputprice "***"
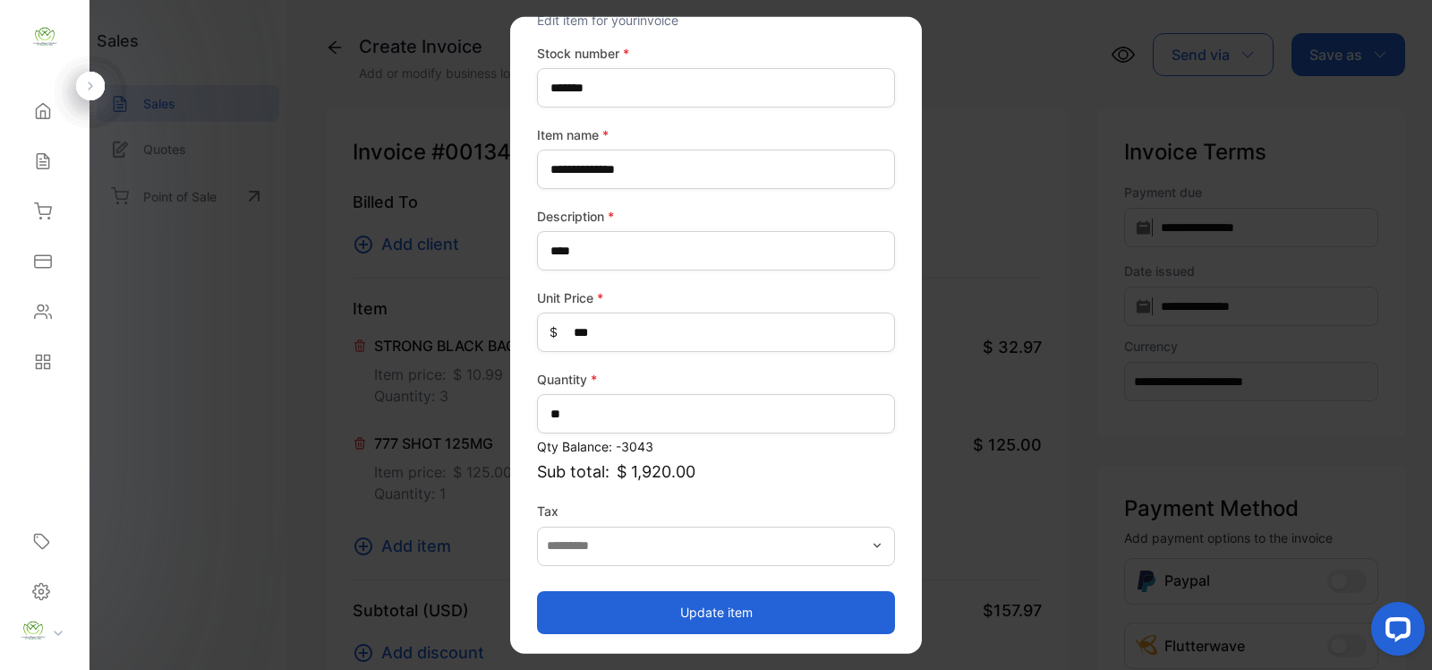
click at [757, 603] on button "Update item" at bounding box center [716, 611] width 358 height 43
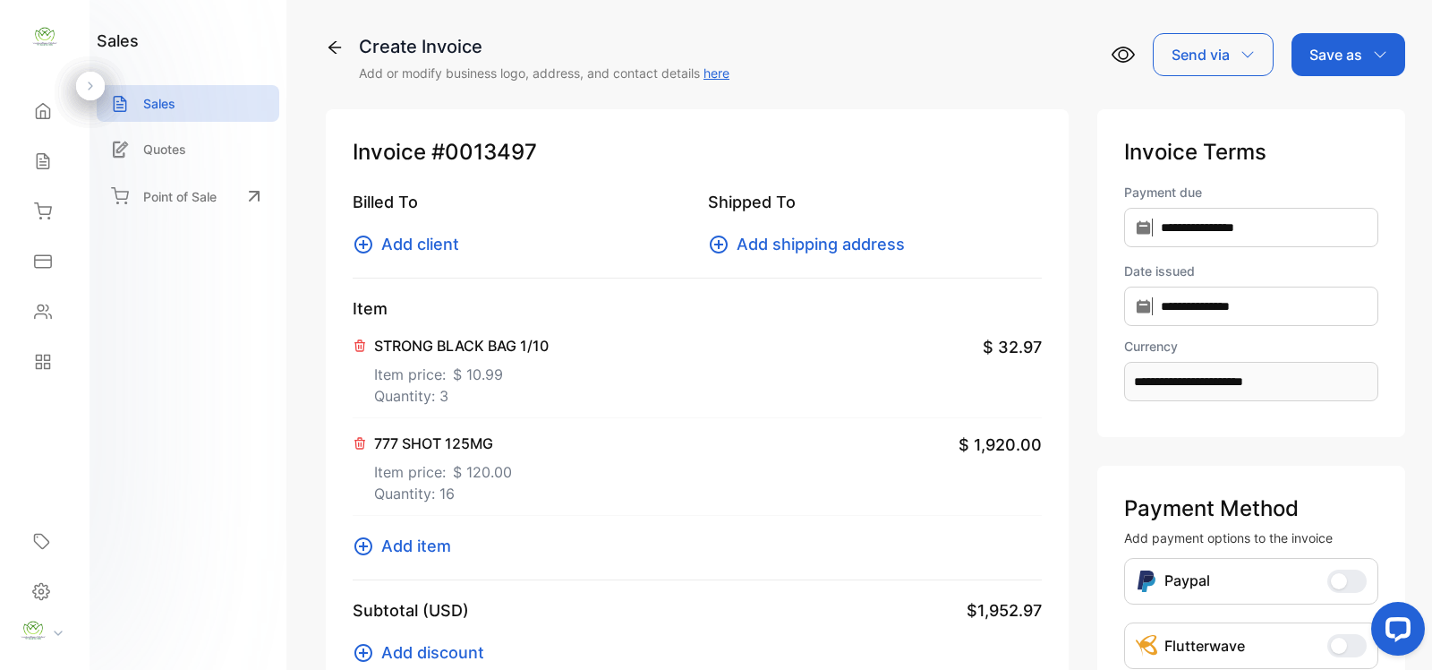
click at [421, 551] on span "Add item" at bounding box center [416, 546] width 70 height 24
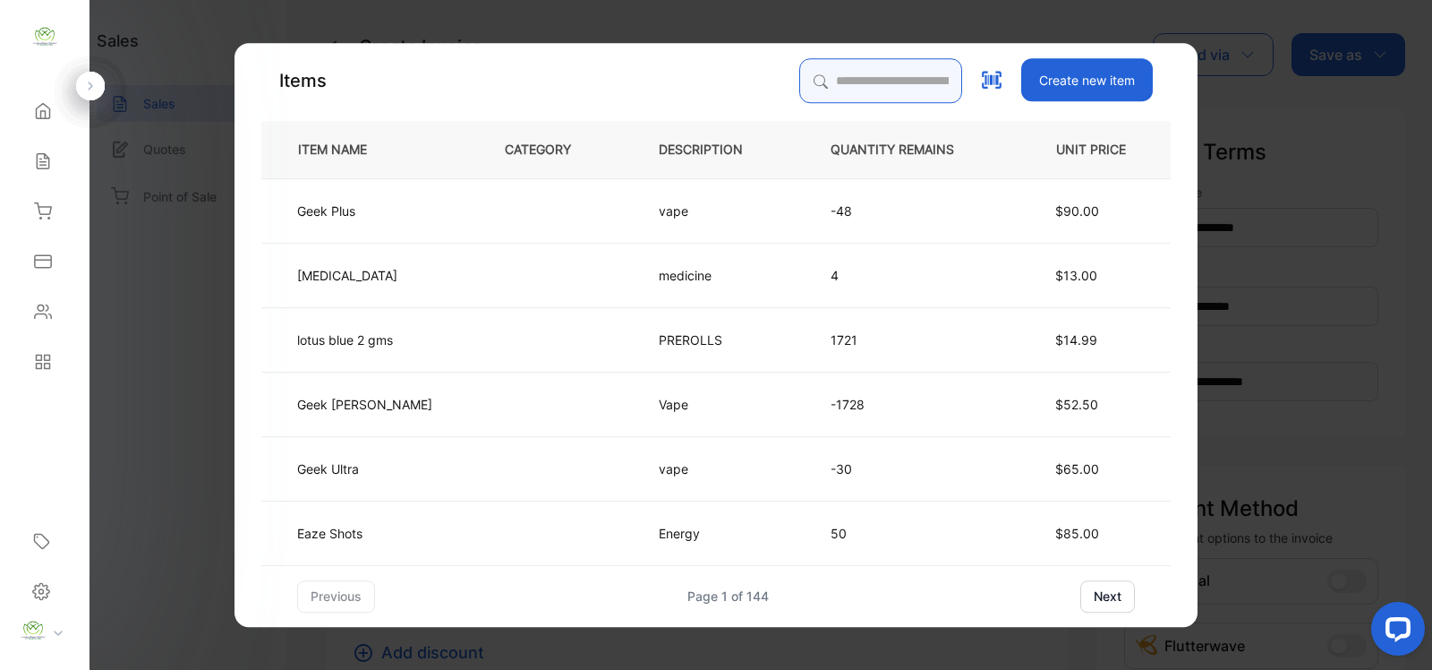
click at [850, 74] on input "search" at bounding box center [880, 80] width 163 height 45
type input "*******"
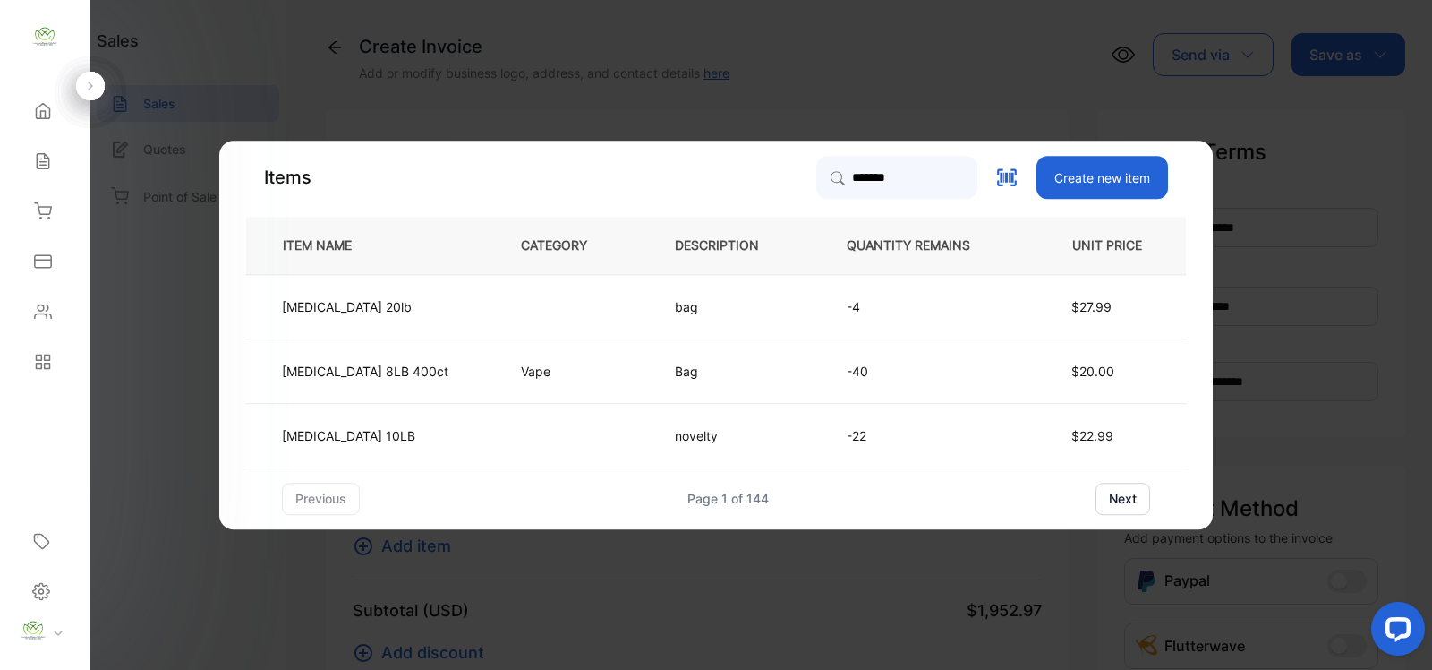
click at [419, 377] on p "Ice Bag 8LB 400ct" at bounding box center [365, 371] width 167 height 19
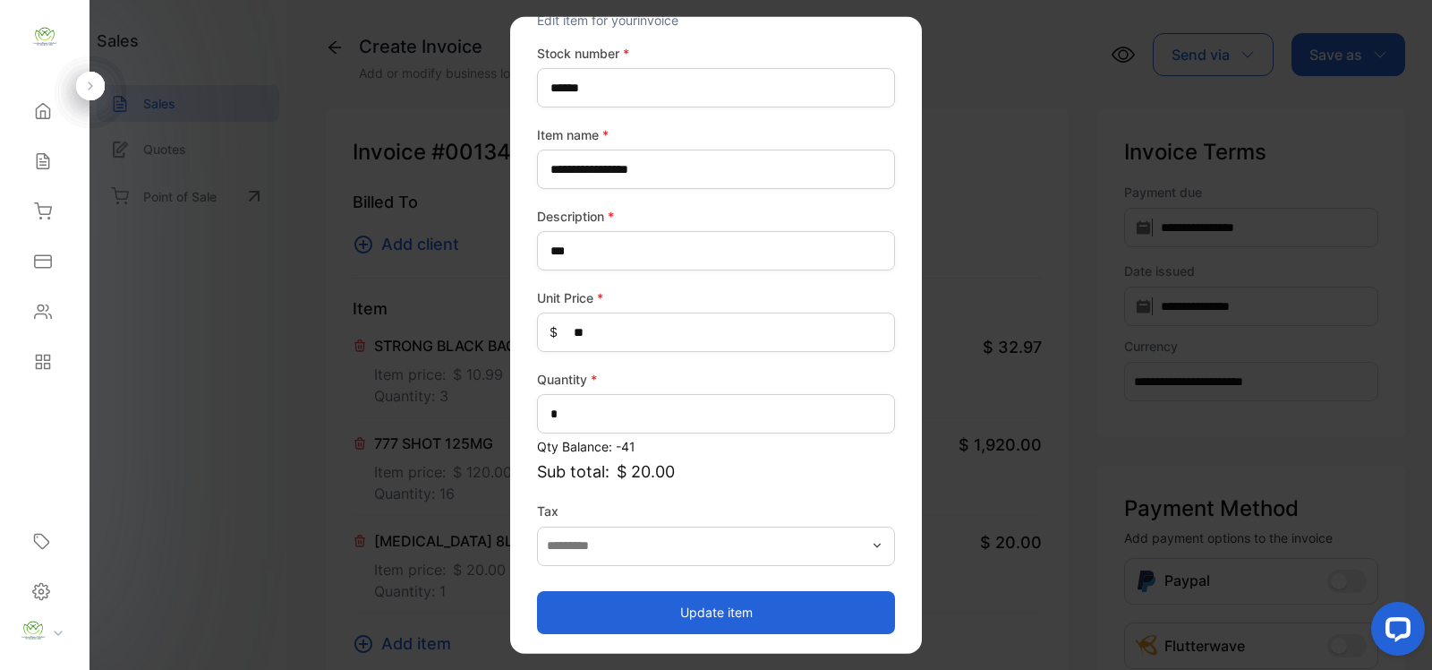
click at [791, 606] on button "Update item" at bounding box center [716, 611] width 358 height 43
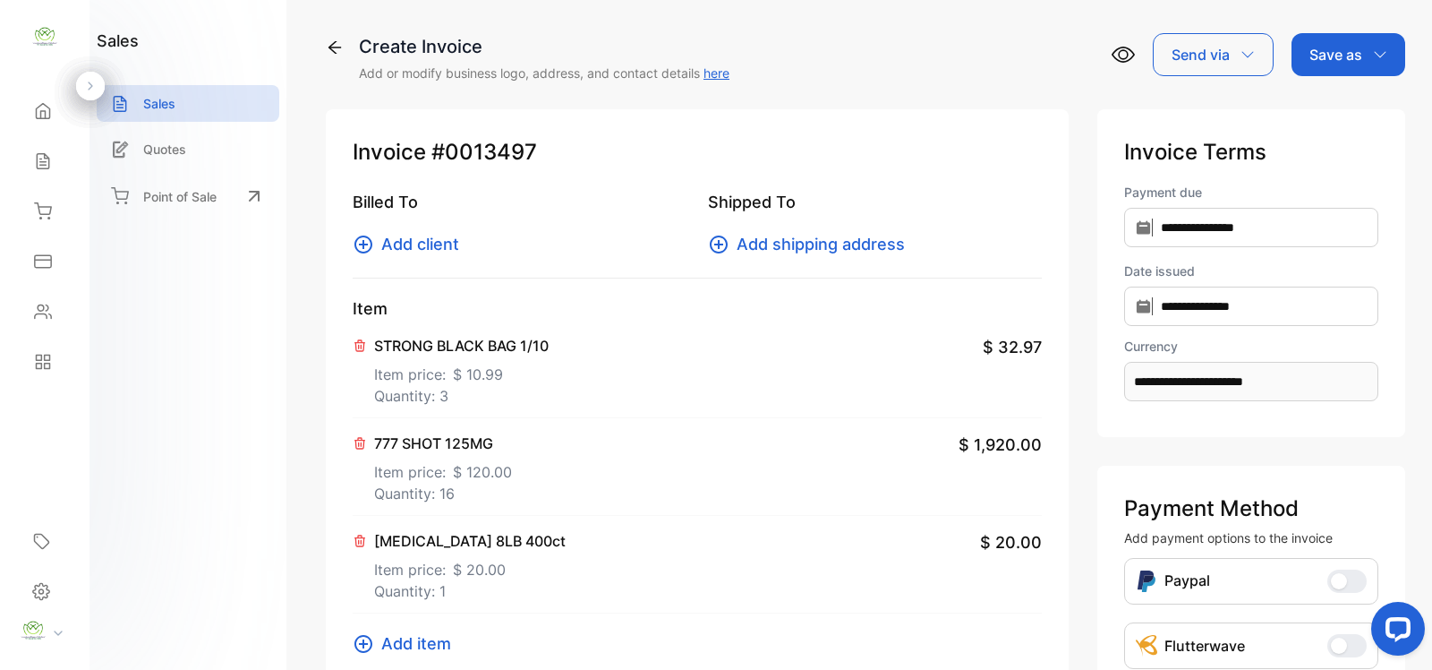
click at [436, 632] on span "Add item" at bounding box center [416, 643] width 70 height 24
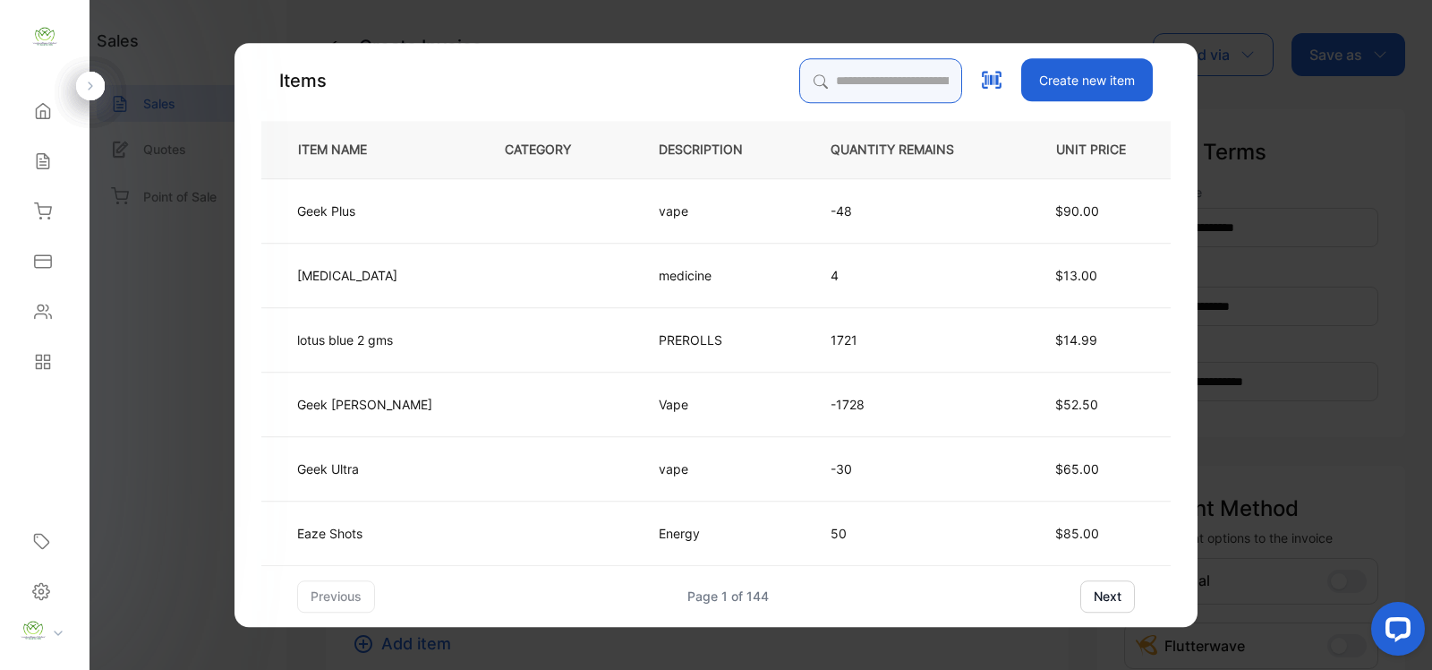
click at [799, 79] on input "search" at bounding box center [880, 80] width 163 height 45
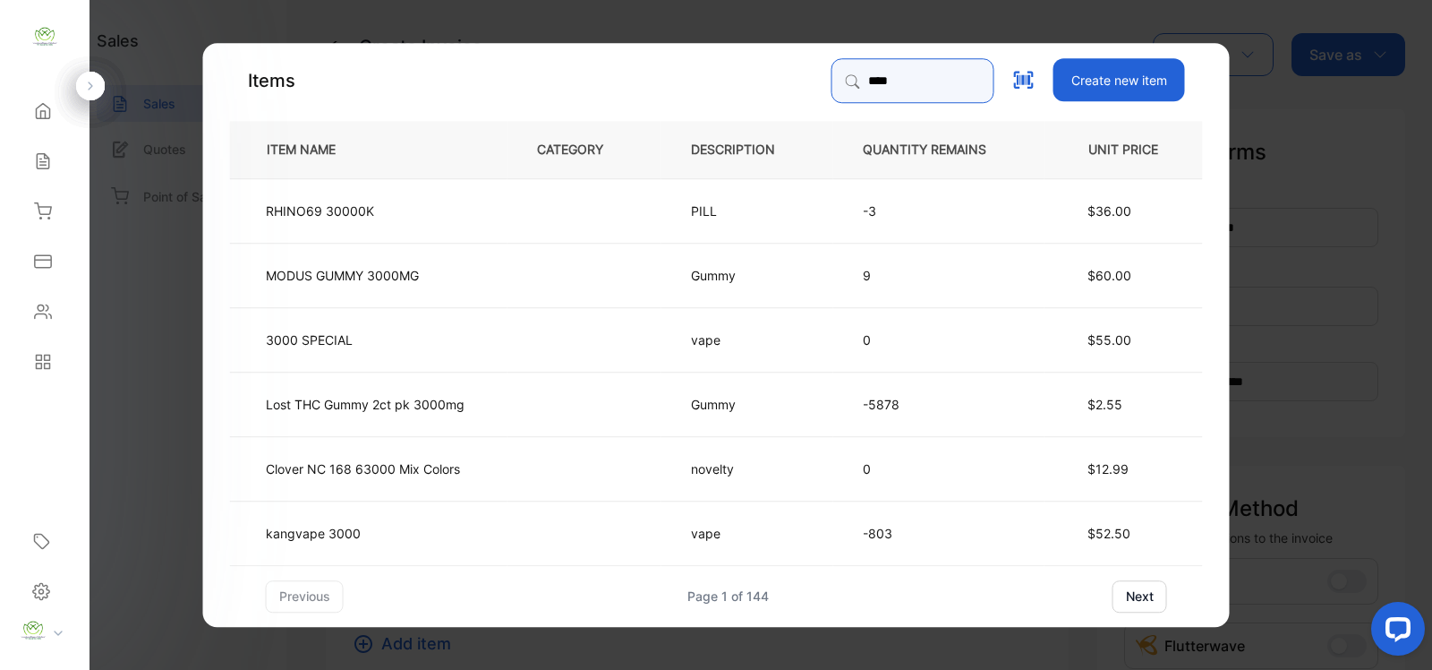
type input "****"
click at [468, 535] on td "kangvape 3000" at bounding box center [369, 532] width 278 height 64
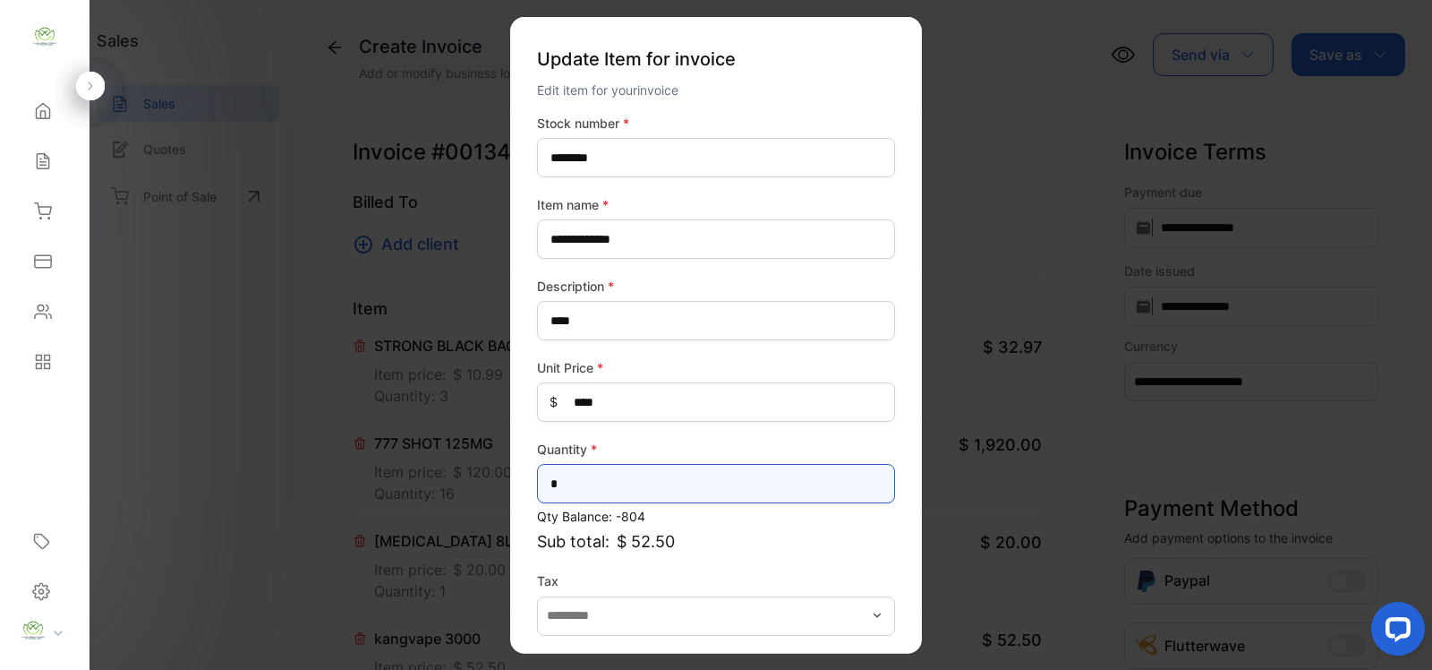
drag, startPoint x: 610, startPoint y: 485, endPoint x: 315, endPoint y: 466, distance: 295.2
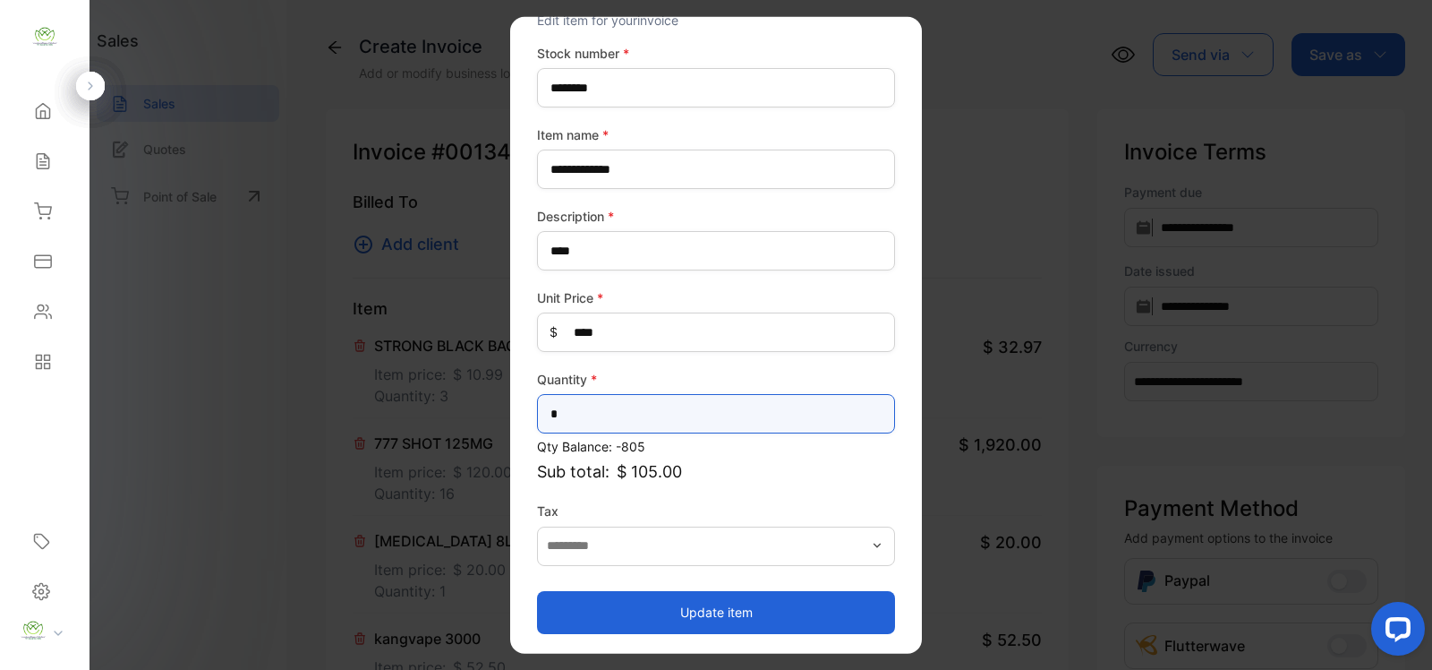
type input "*"
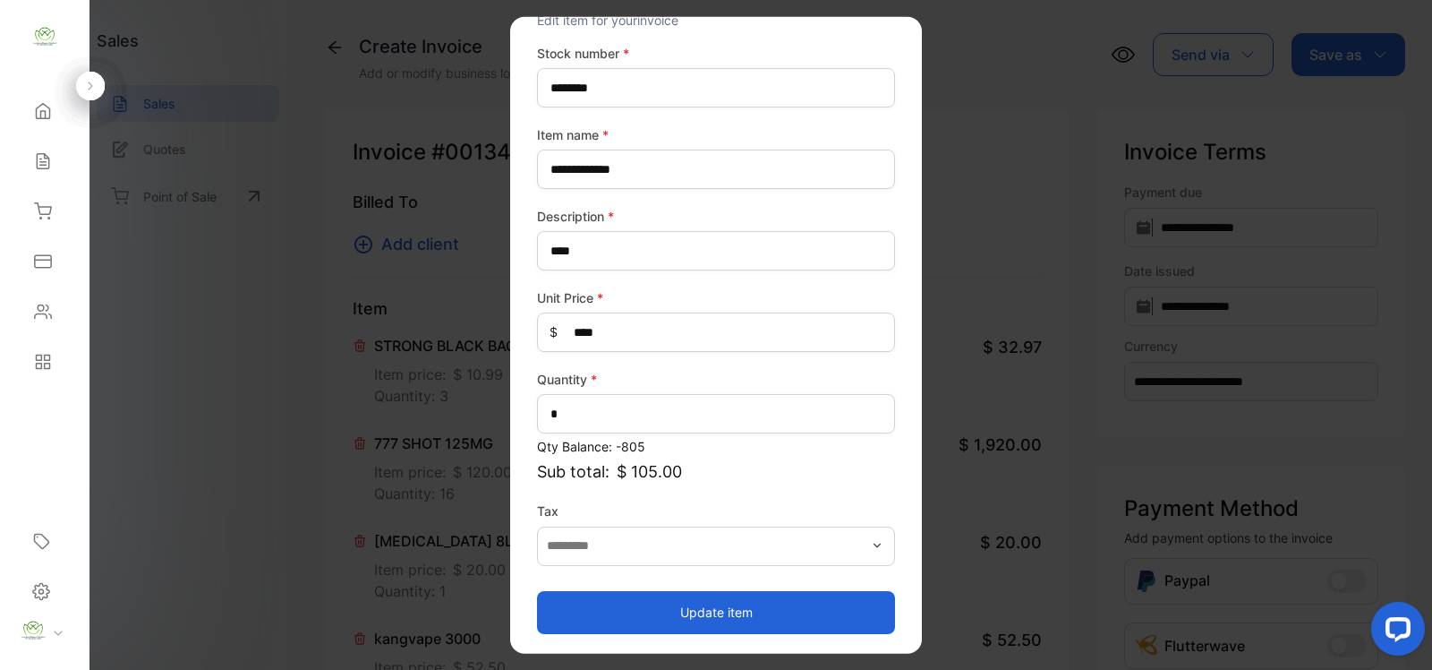
click at [772, 601] on button "Update item" at bounding box center [716, 611] width 358 height 43
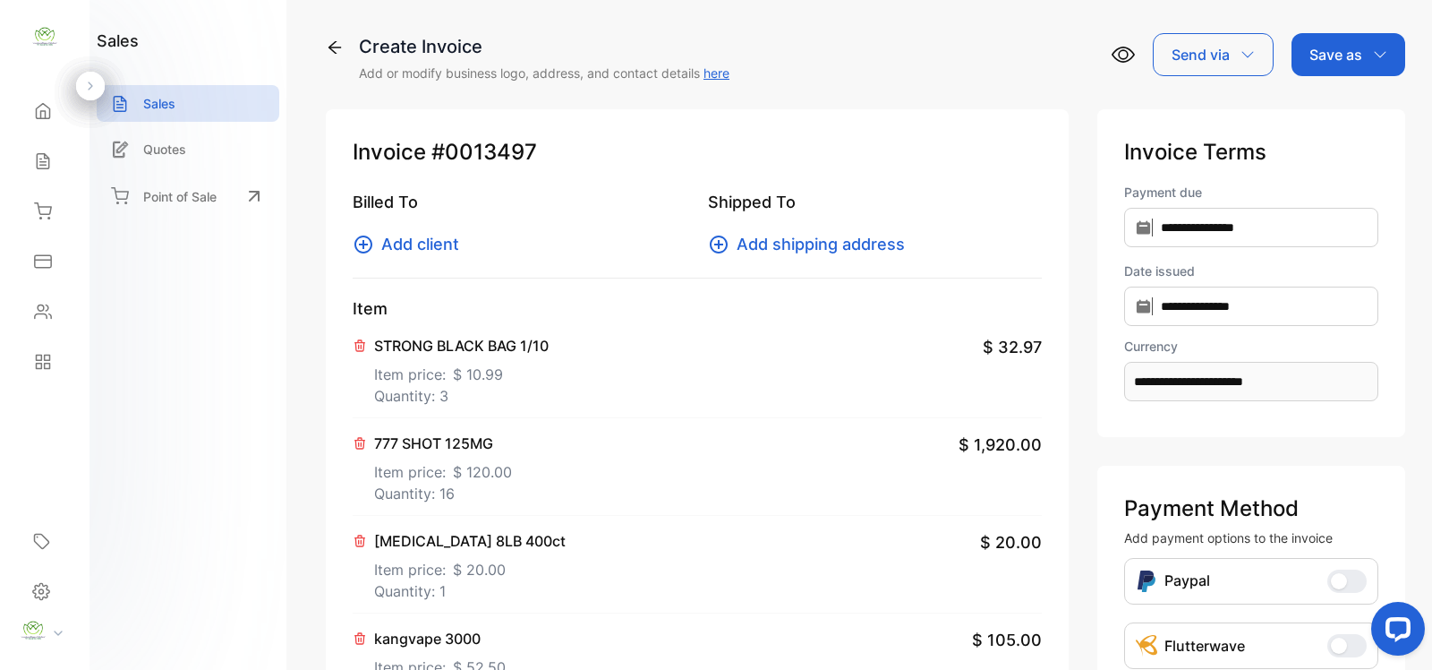
scroll to position [522, 0]
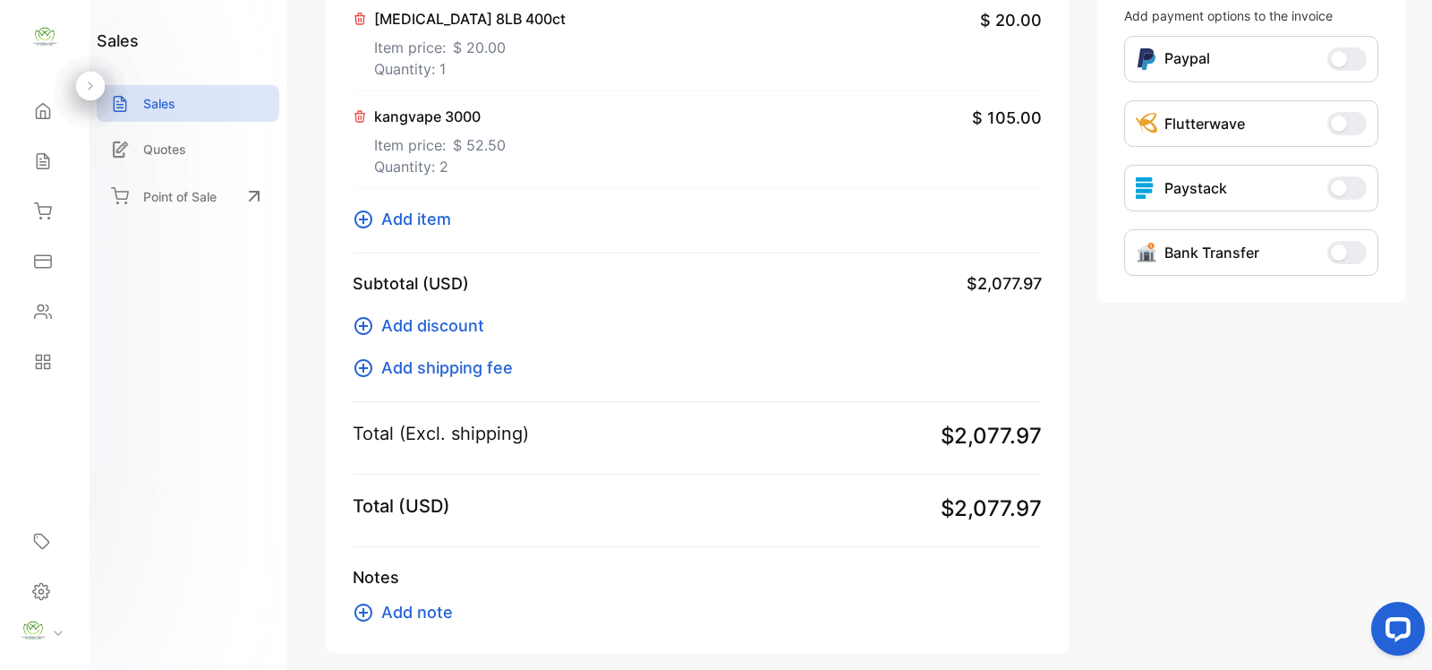
click at [423, 219] on span "Add item" at bounding box center [416, 219] width 70 height 24
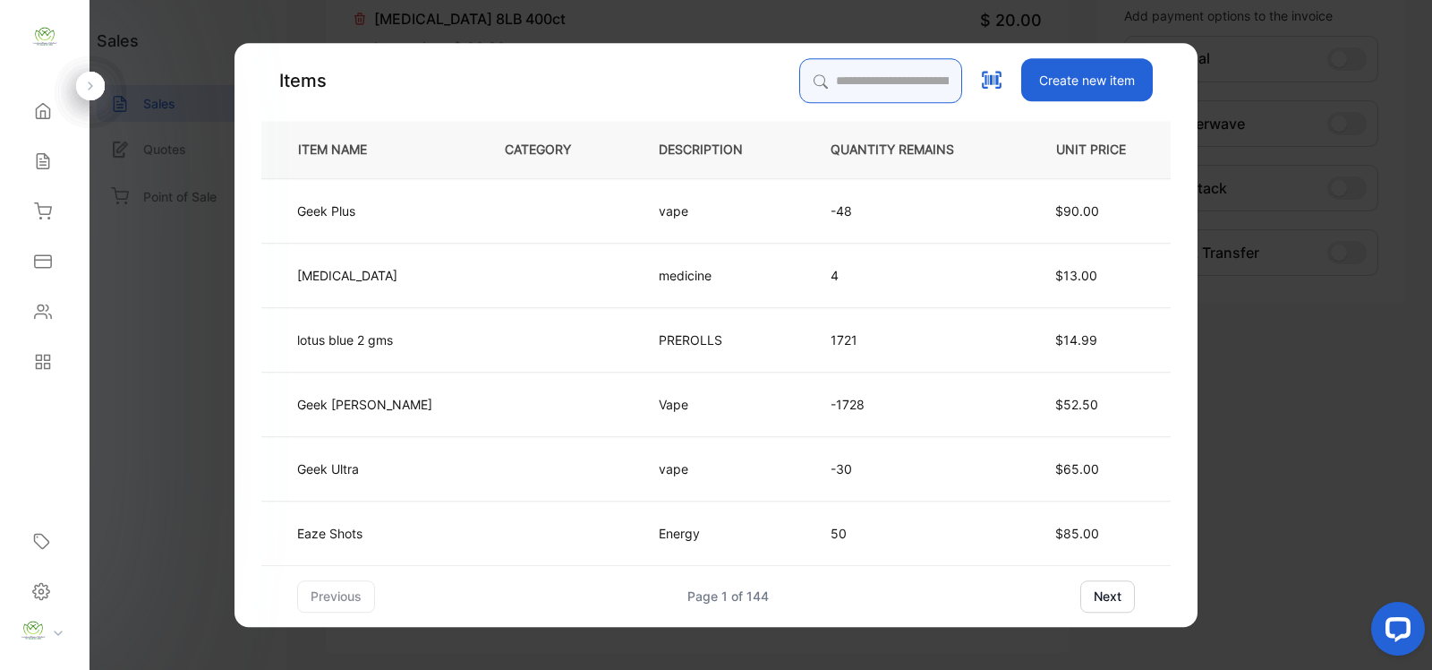
click at [799, 70] on input "search" at bounding box center [880, 80] width 163 height 45
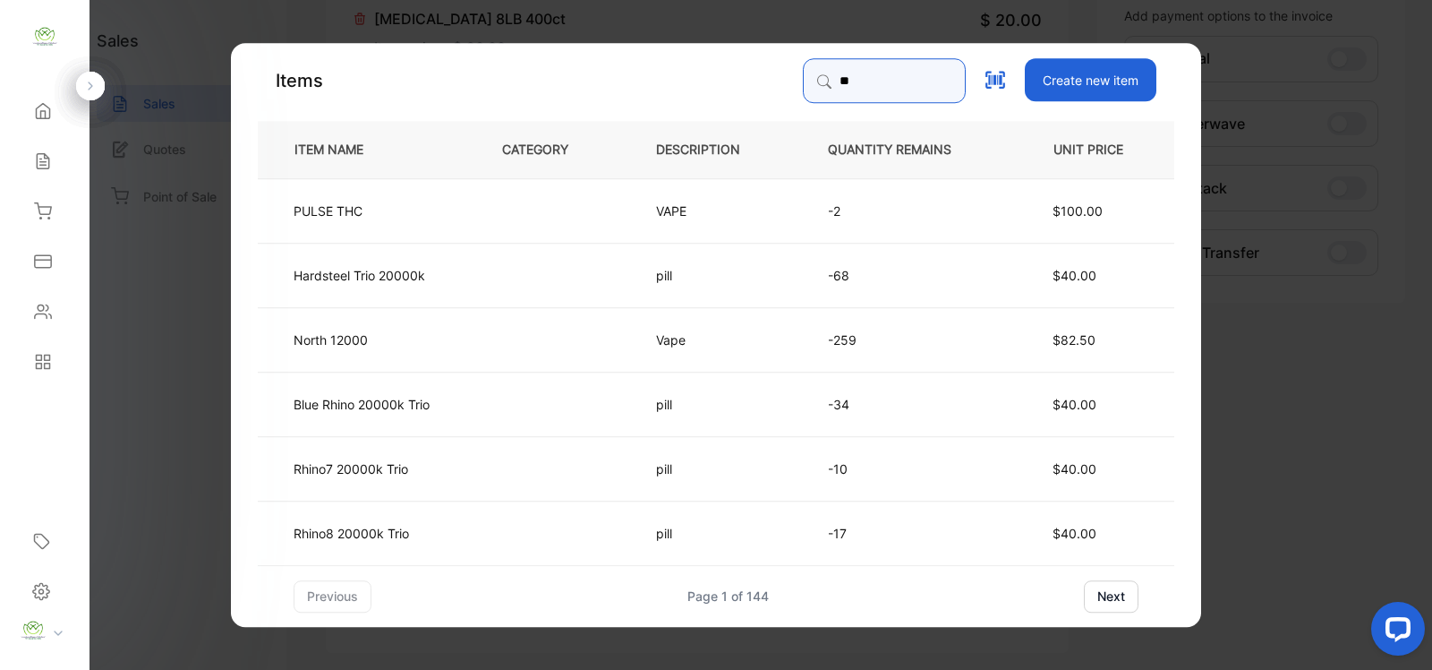
type input "*"
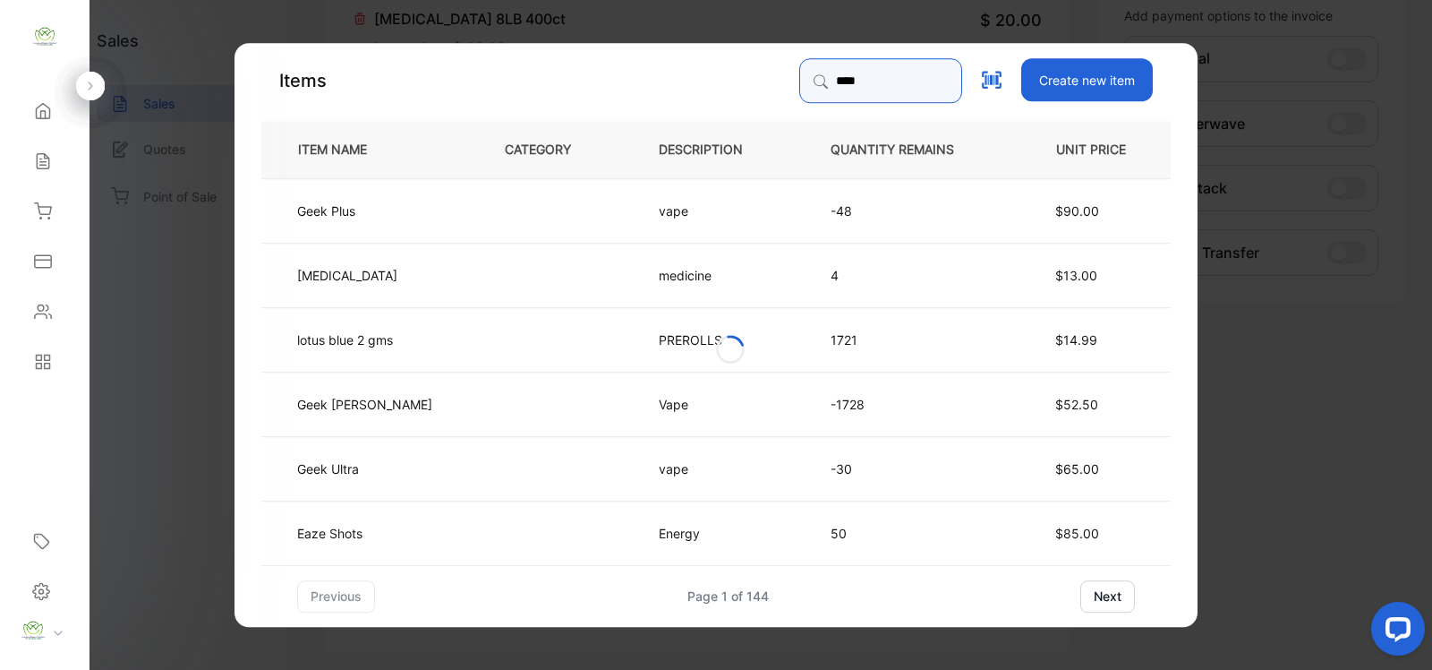
type input "**********"
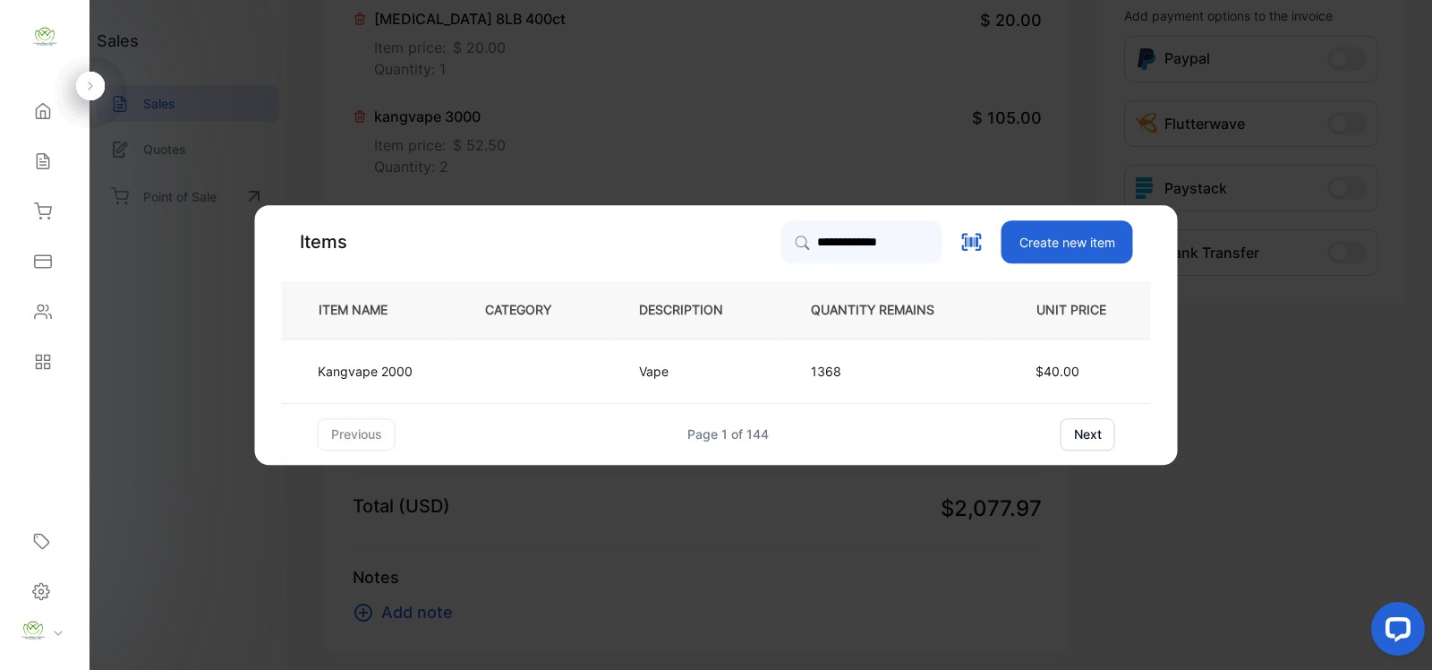
click at [646, 356] on td "Vape" at bounding box center [696, 370] width 172 height 64
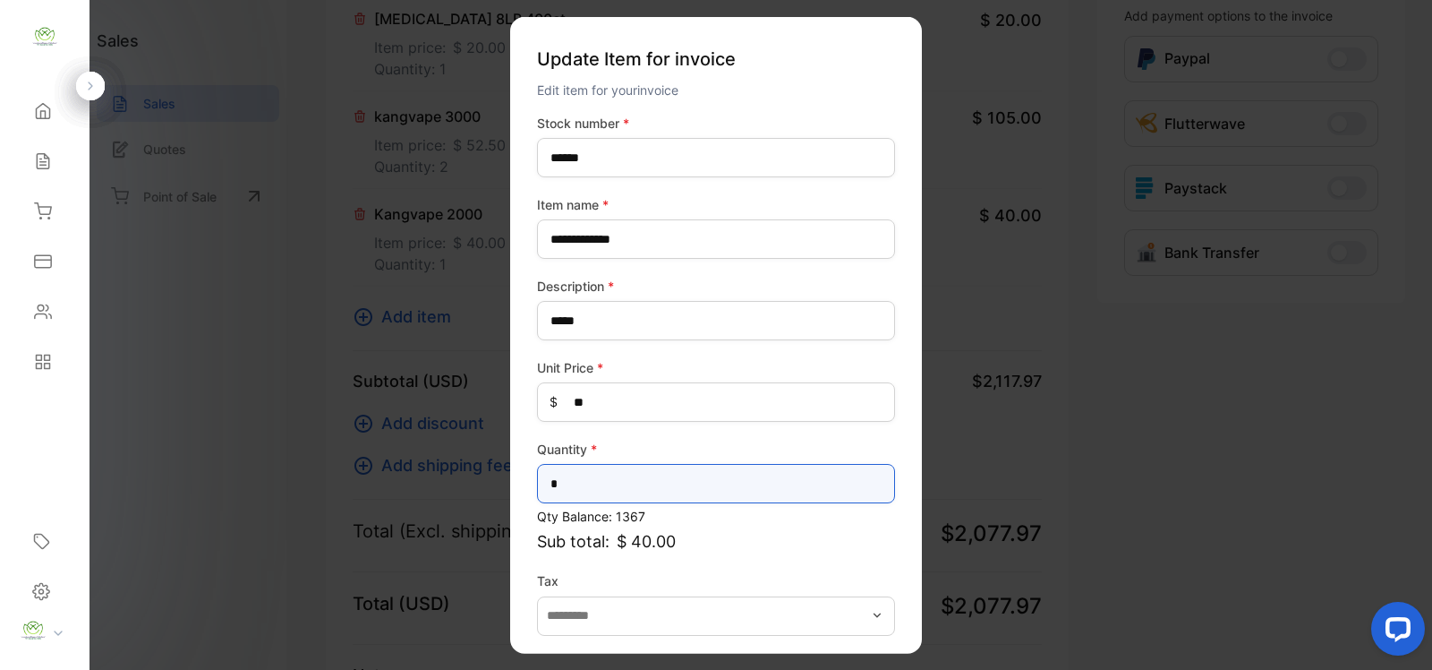
click at [687, 484] on input "*" at bounding box center [716, 483] width 358 height 39
type input "**"
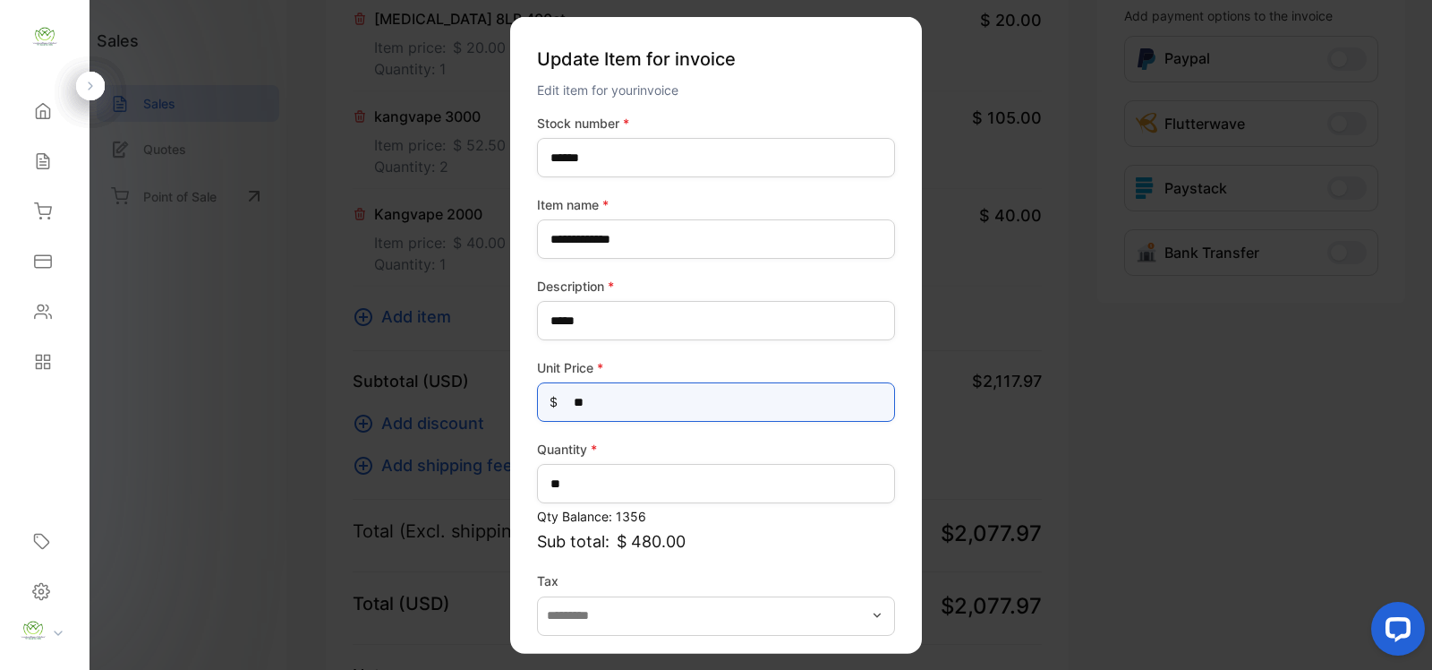
drag, startPoint x: 601, startPoint y: 405, endPoint x: 531, endPoint y: 421, distance: 71.7
click at [531, 421] on div "**********" at bounding box center [716, 335] width 412 height 637
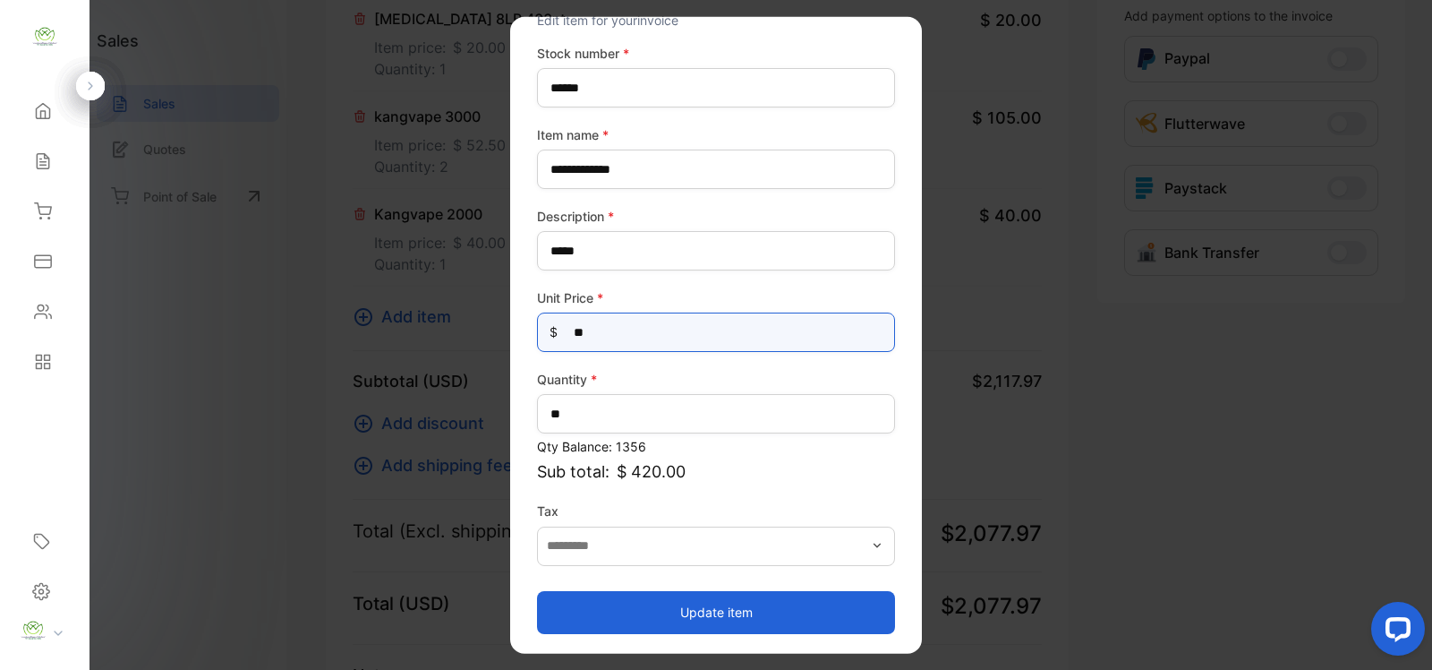
type Price-inputprice "**"
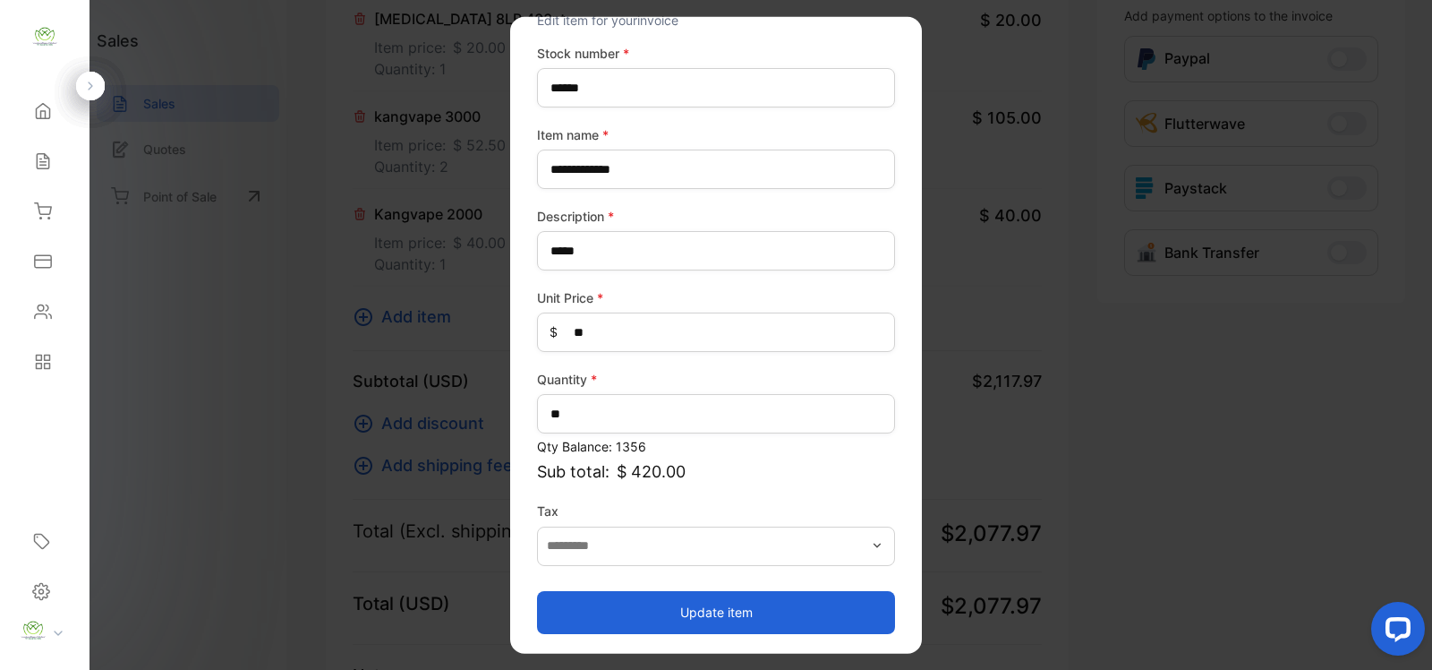
click at [721, 609] on button "Update item" at bounding box center [716, 611] width 358 height 43
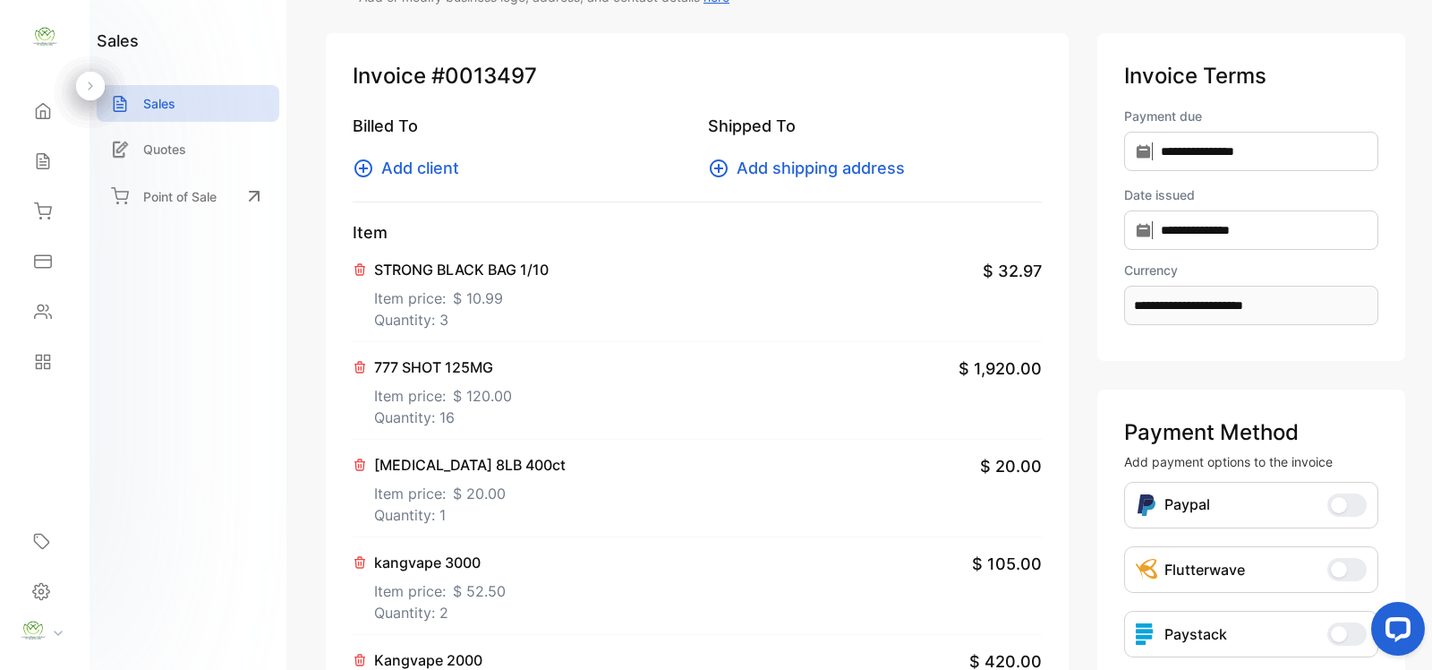
scroll to position [0, 0]
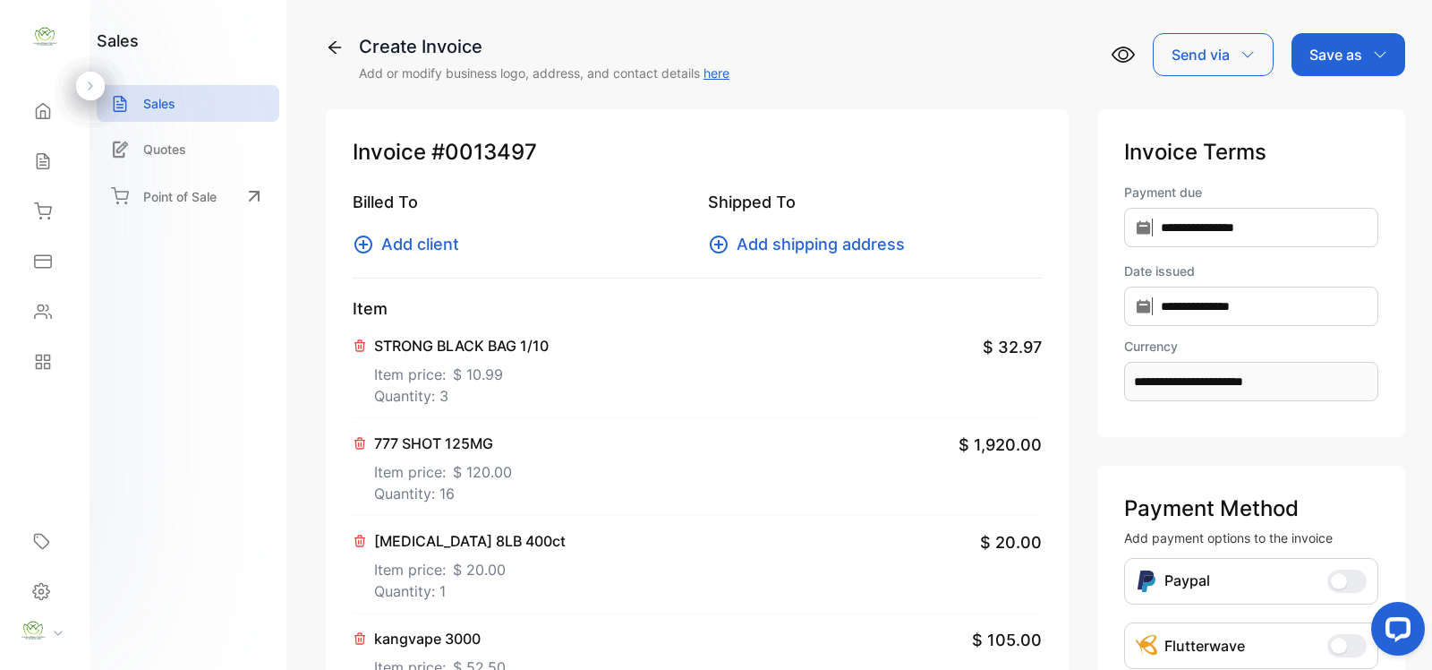
click at [406, 248] on span "Add client" at bounding box center [420, 244] width 78 height 24
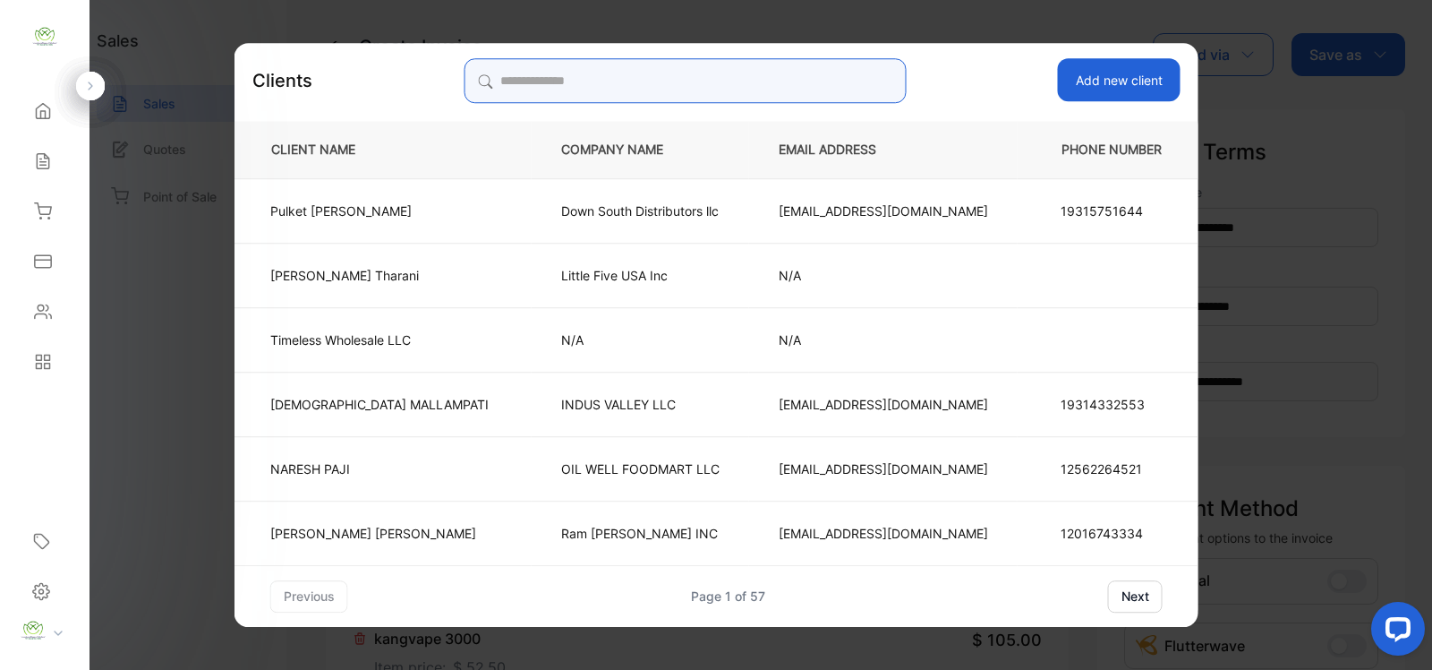
click at [705, 87] on input "search" at bounding box center [685, 80] width 442 height 45
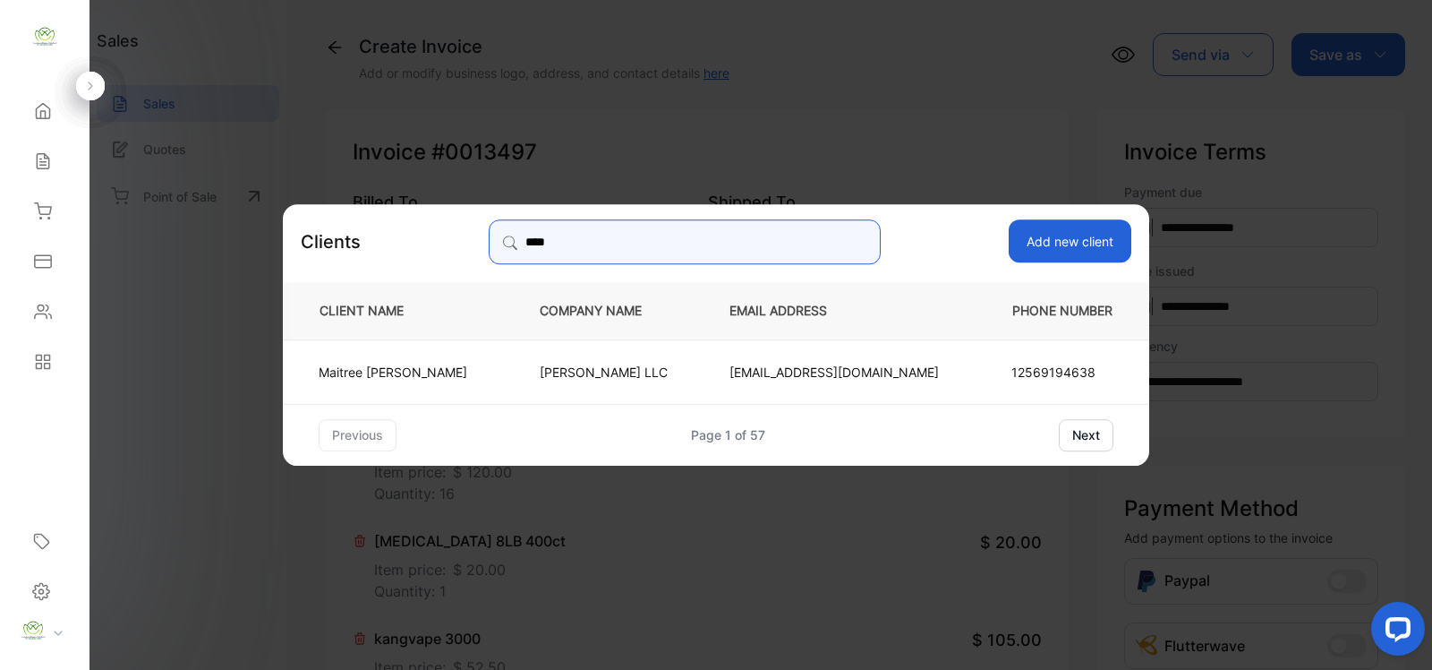
type input "****"
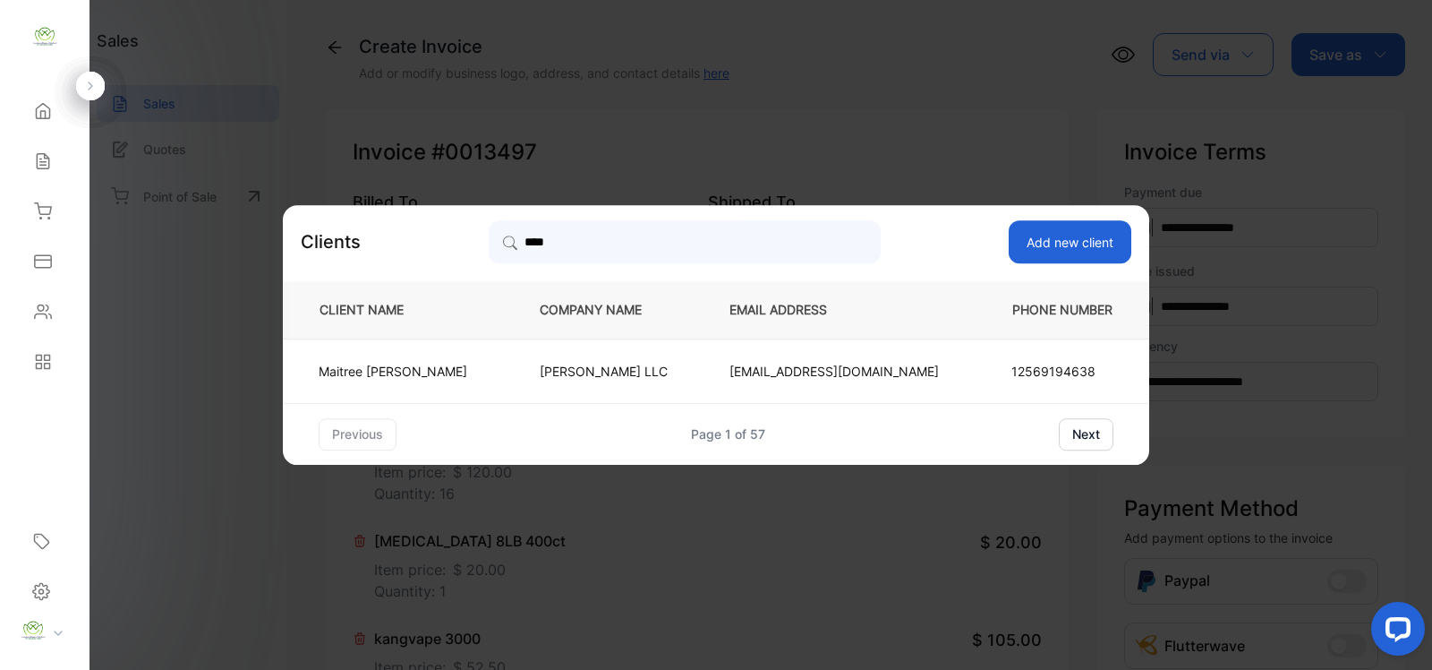
click at [401, 363] on p "Maitree Patel" at bounding box center [393, 371] width 149 height 19
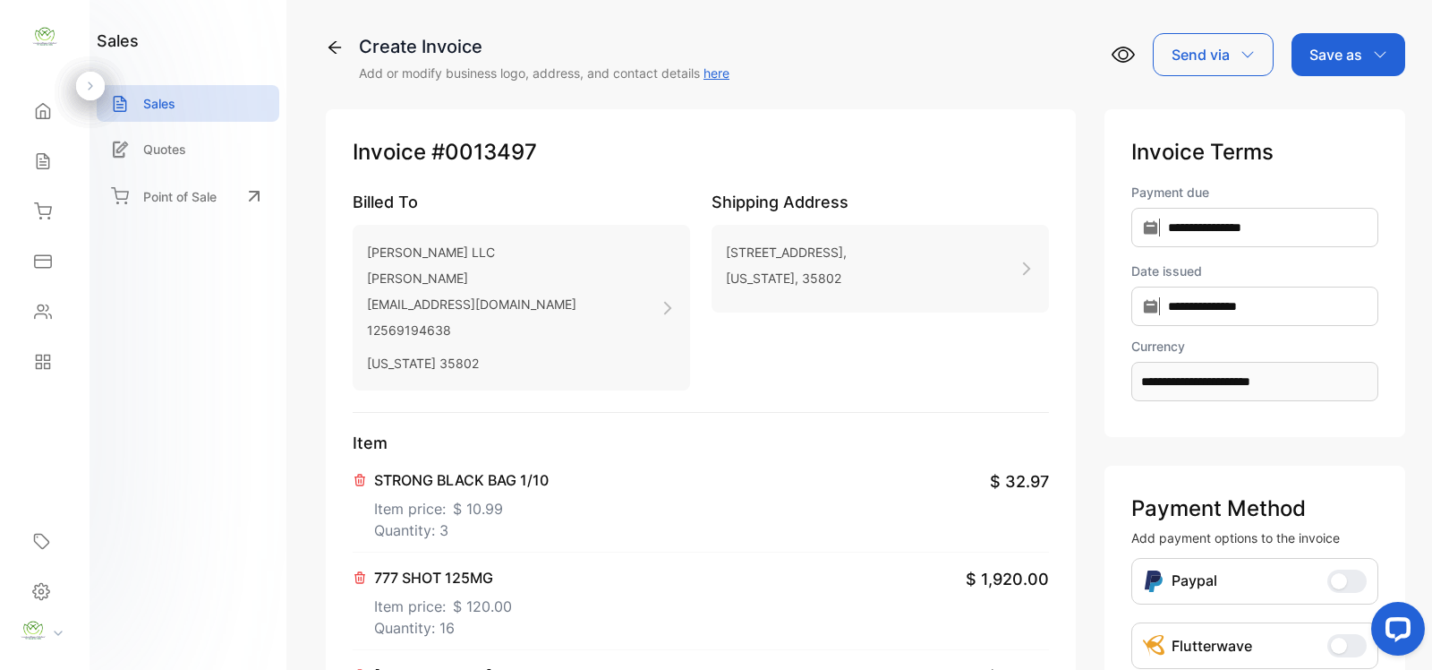
click at [1359, 56] on div "Save as" at bounding box center [1349, 54] width 114 height 43
click at [1334, 115] on div "Invoice" at bounding box center [1344, 114] width 103 height 36
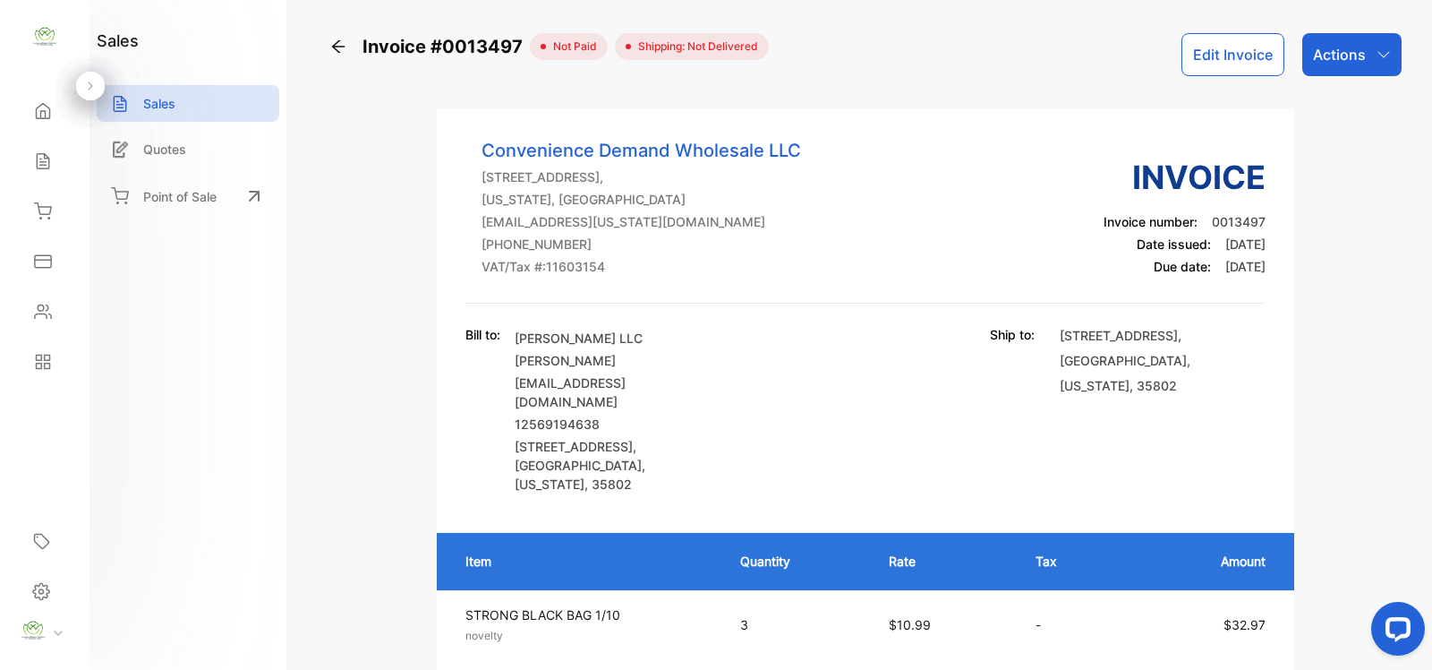
click at [1349, 41] on div "Actions" at bounding box center [1352, 54] width 99 height 43
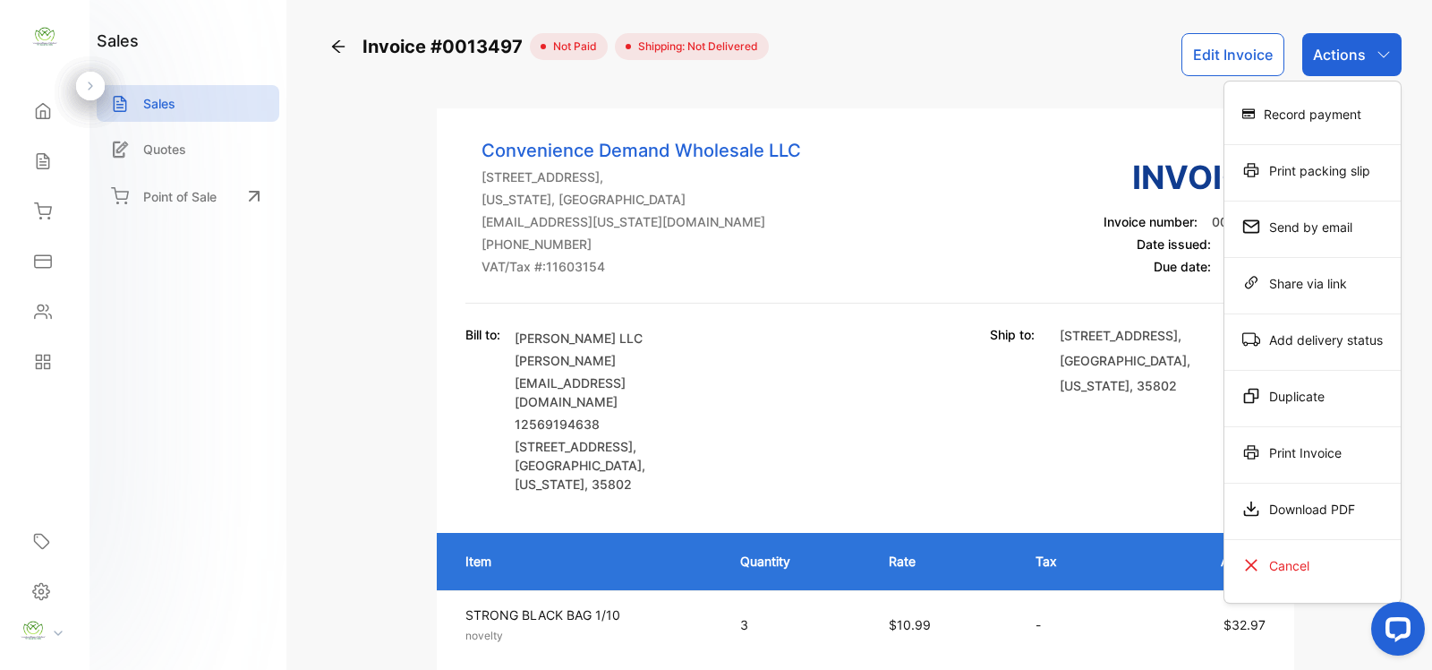
click at [1323, 454] on div "Print Invoice" at bounding box center [1313, 452] width 176 height 36
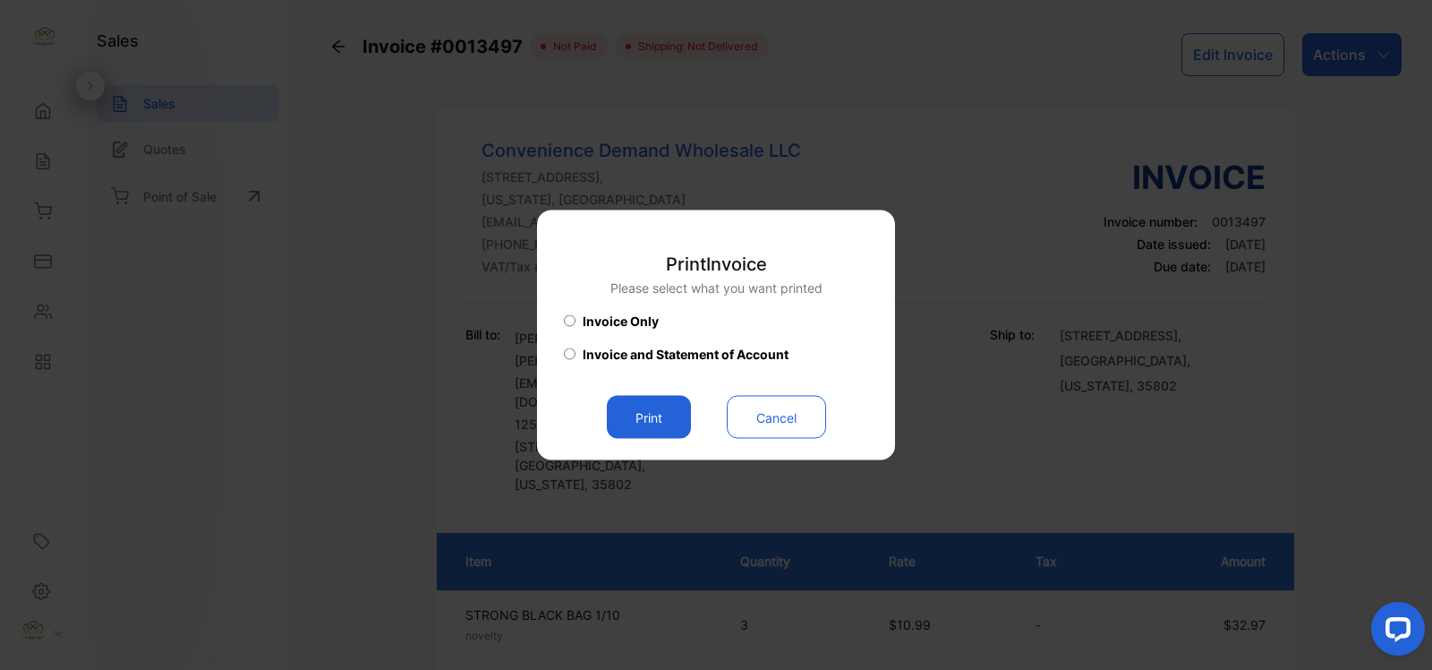
click at [651, 419] on button "Print" at bounding box center [649, 417] width 84 height 43
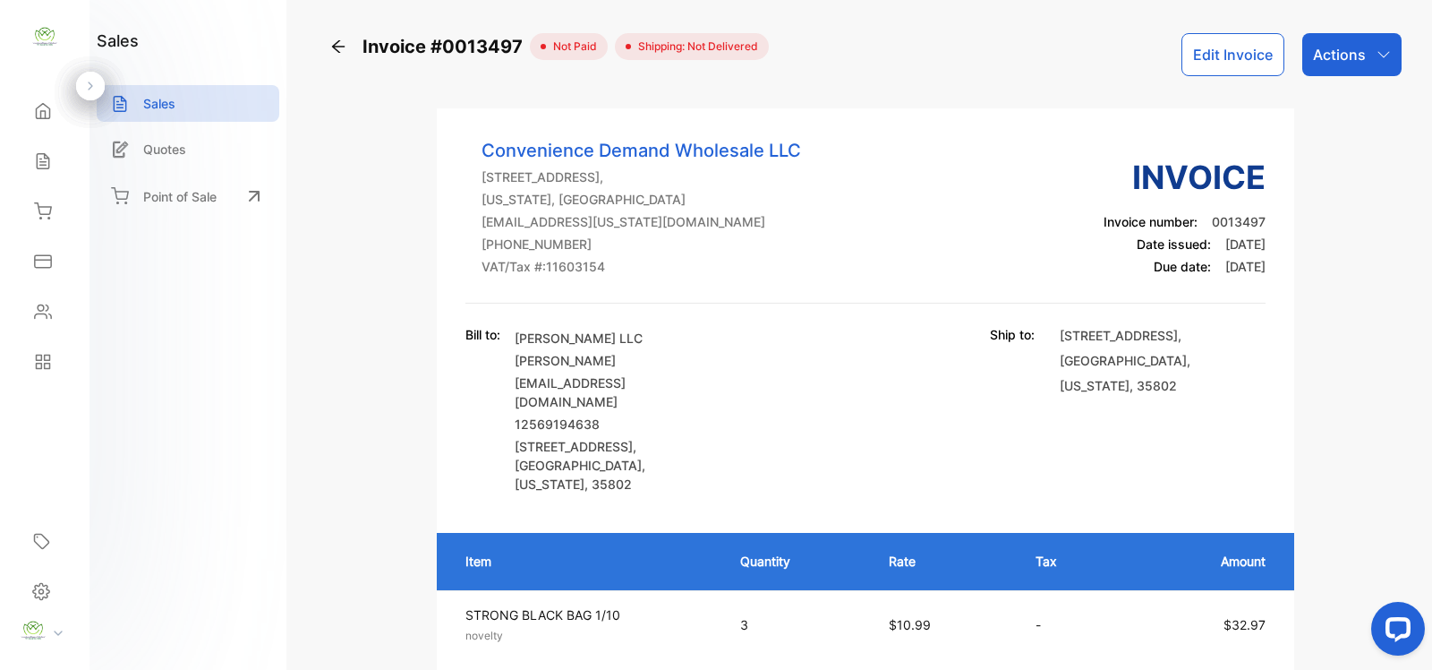
click at [181, 101] on div "Sales" at bounding box center [188, 103] width 183 height 37
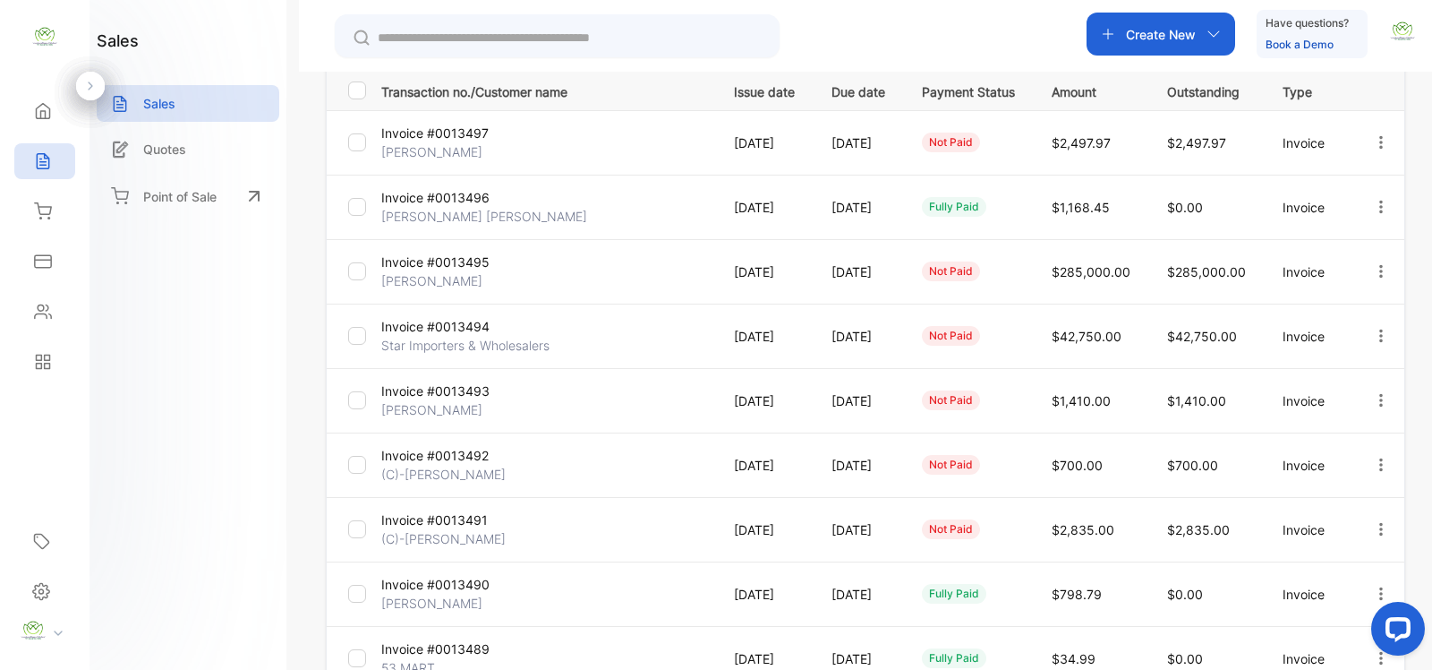
scroll to position [503, 0]
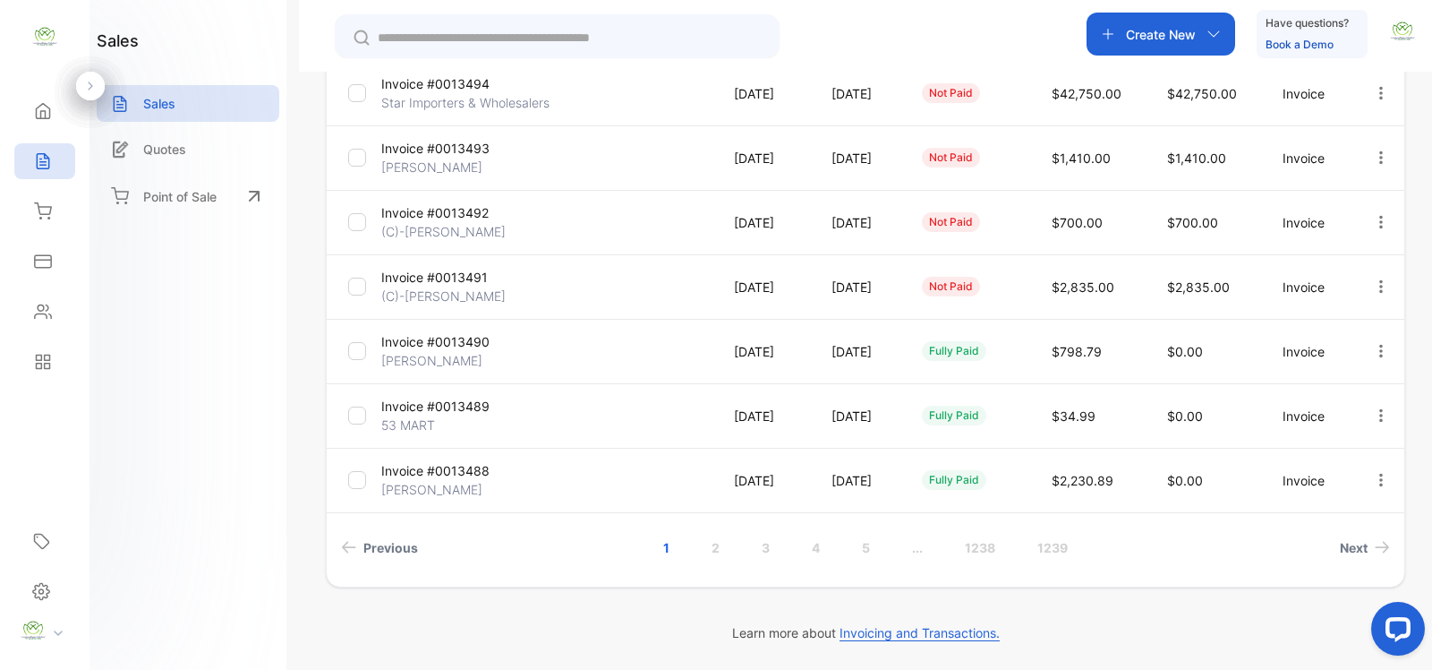
click at [705, 547] on link "2" at bounding box center [715, 547] width 51 height 33
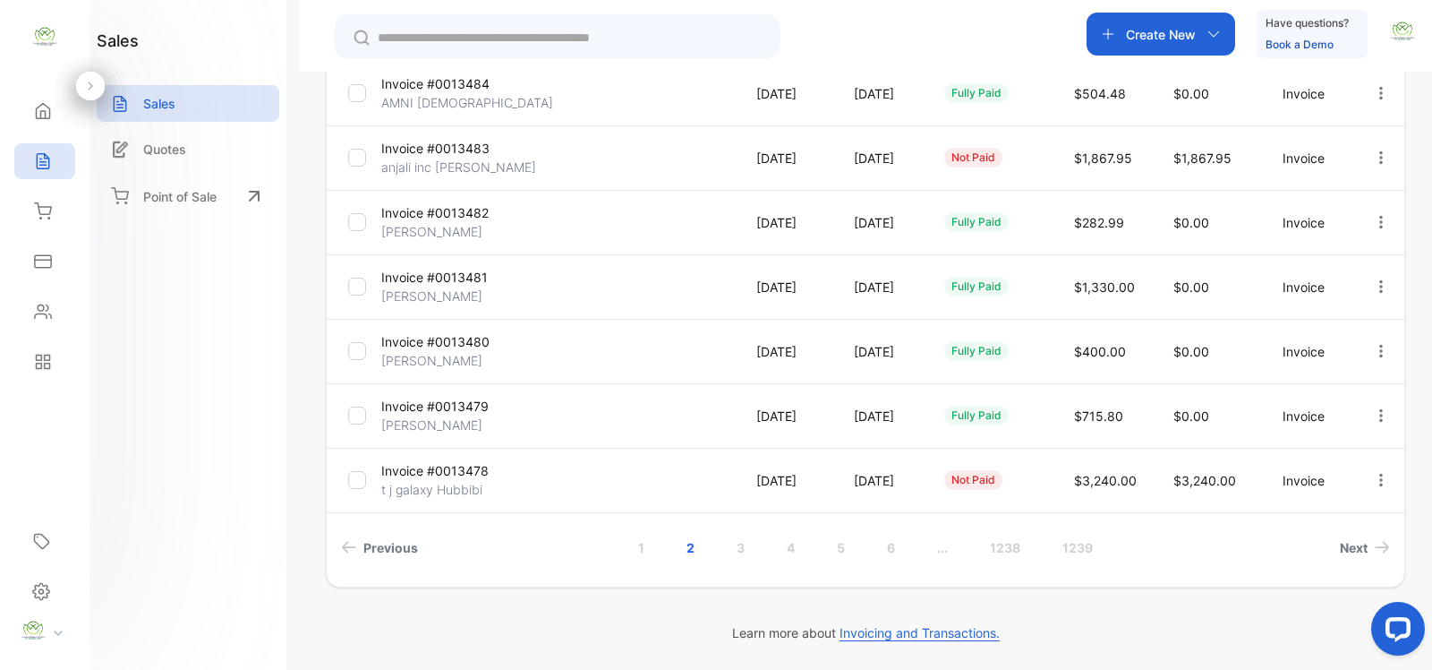
click at [634, 547] on link "1" at bounding box center [641, 547] width 49 height 33
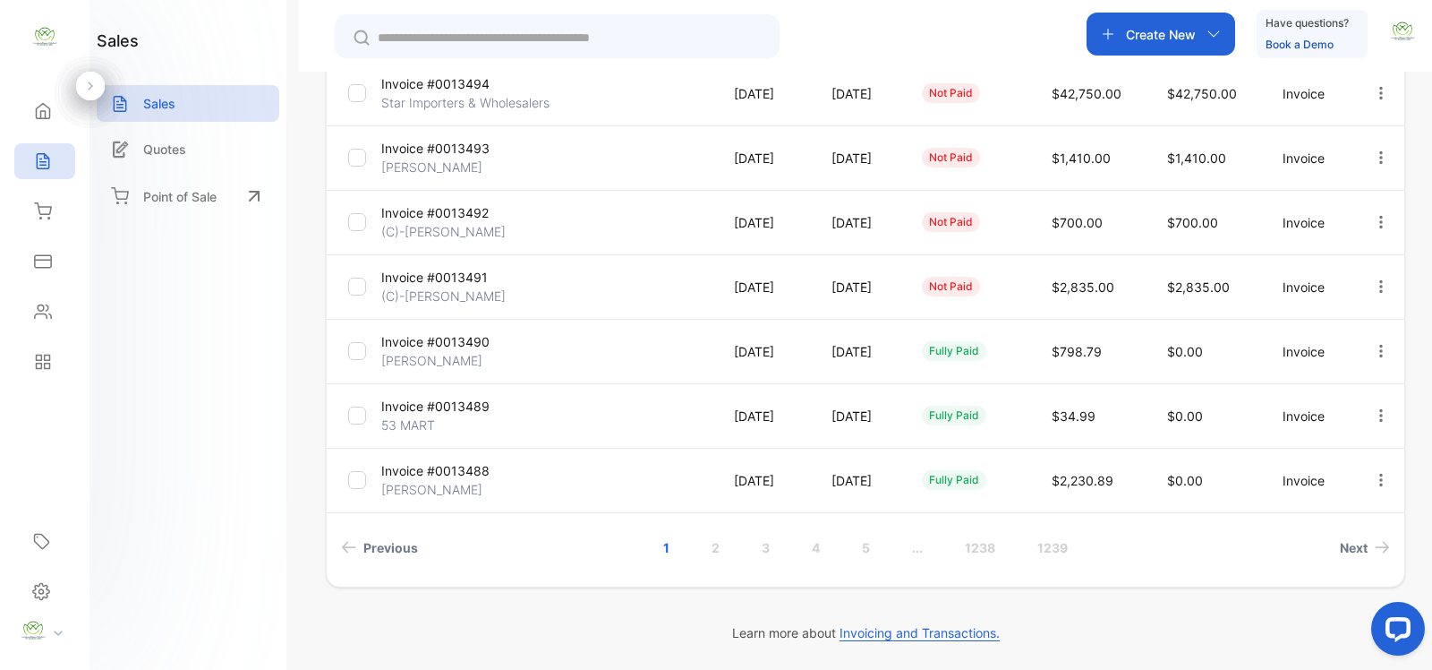
click at [722, 557] on link "2" at bounding box center [715, 547] width 51 height 33
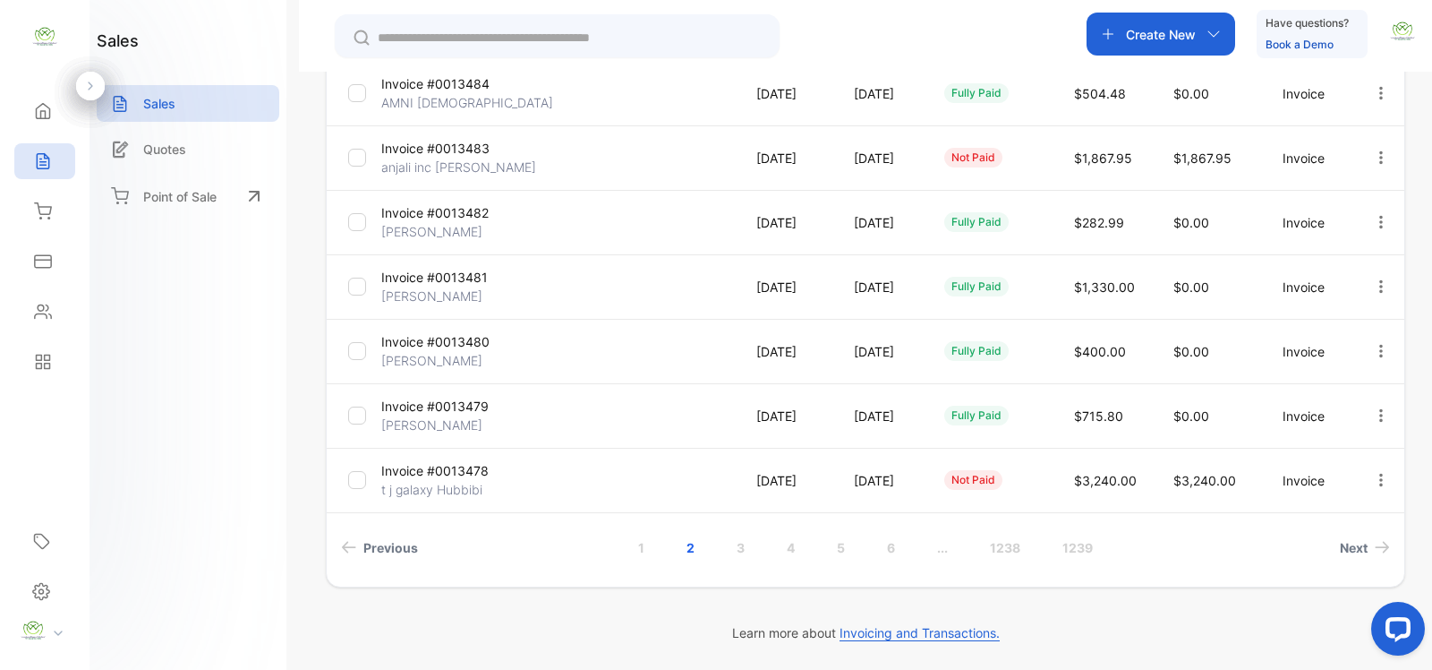
click at [638, 556] on link "1" at bounding box center [641, 547] width 49 height 33
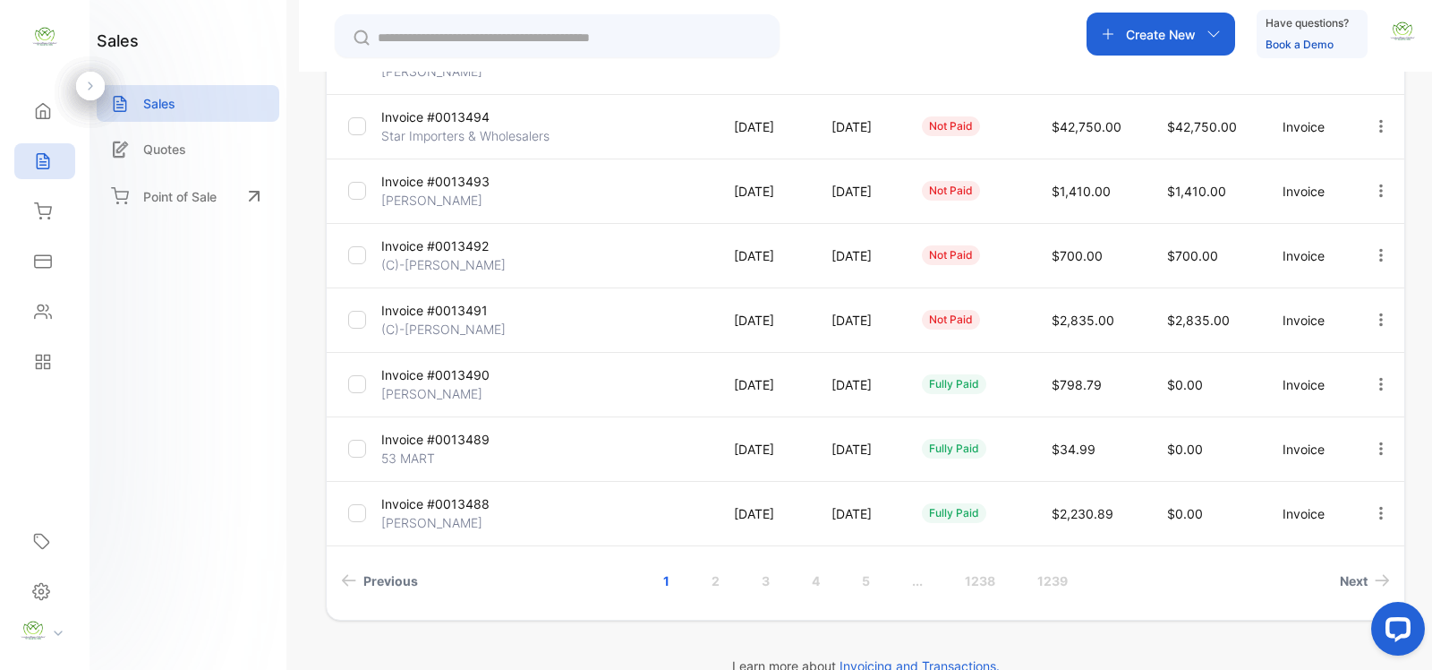
scroll to position [0, 0]
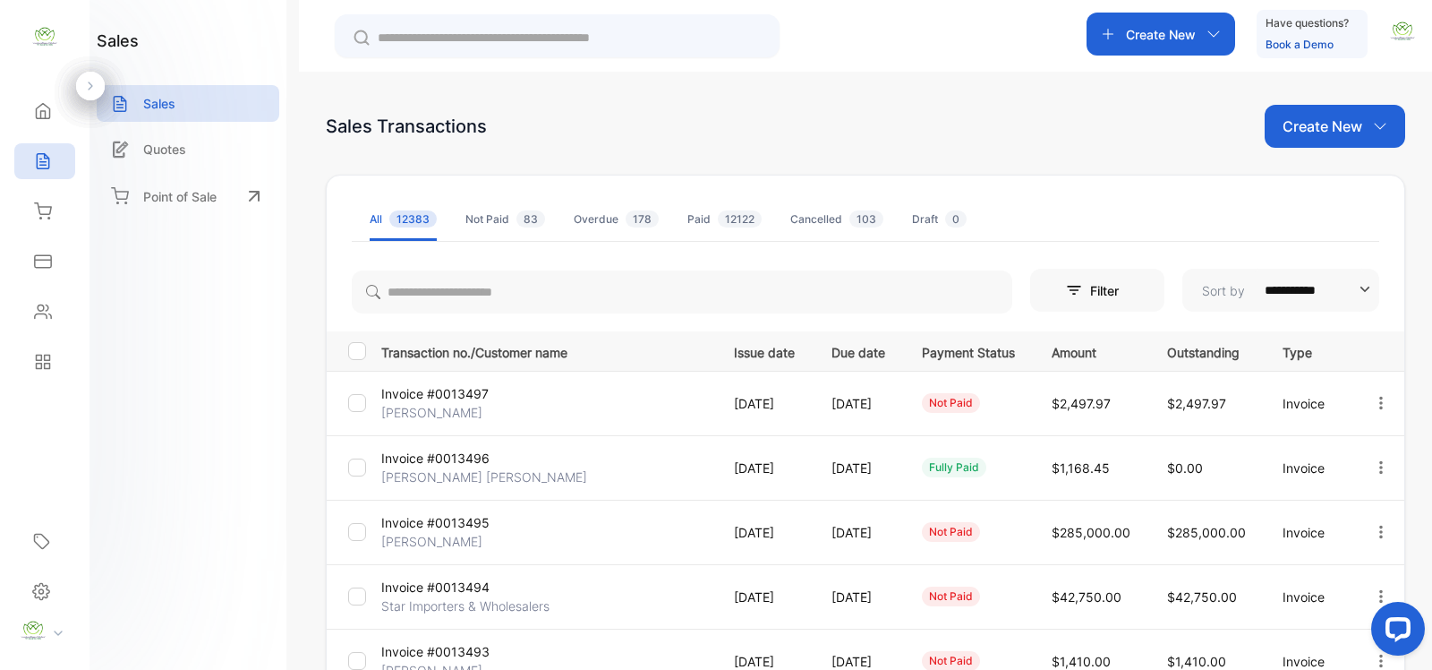
click at [517, 40] on input "text" at bounding box center [570, 38] width 384 height 19
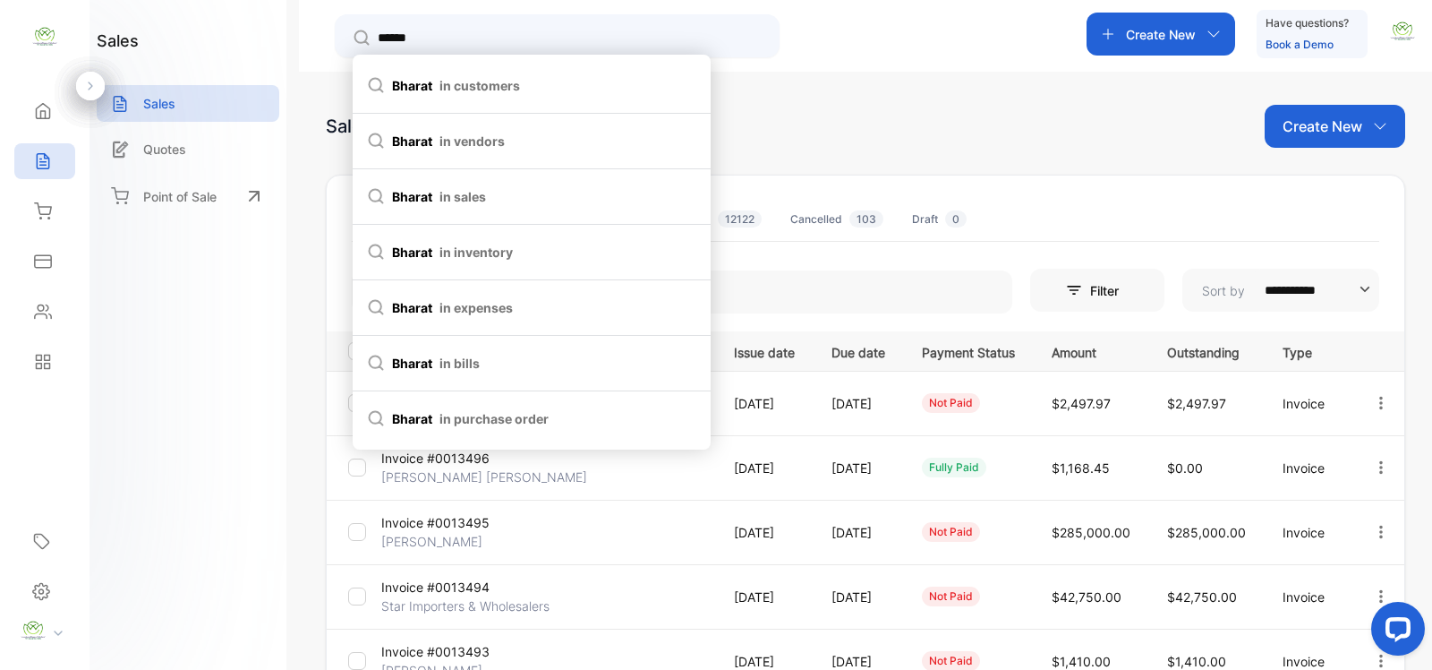
type input "******"
click at [512, 76] on span "in customers" at bounding box center [480, 85] width 81 height 19
type input "******"
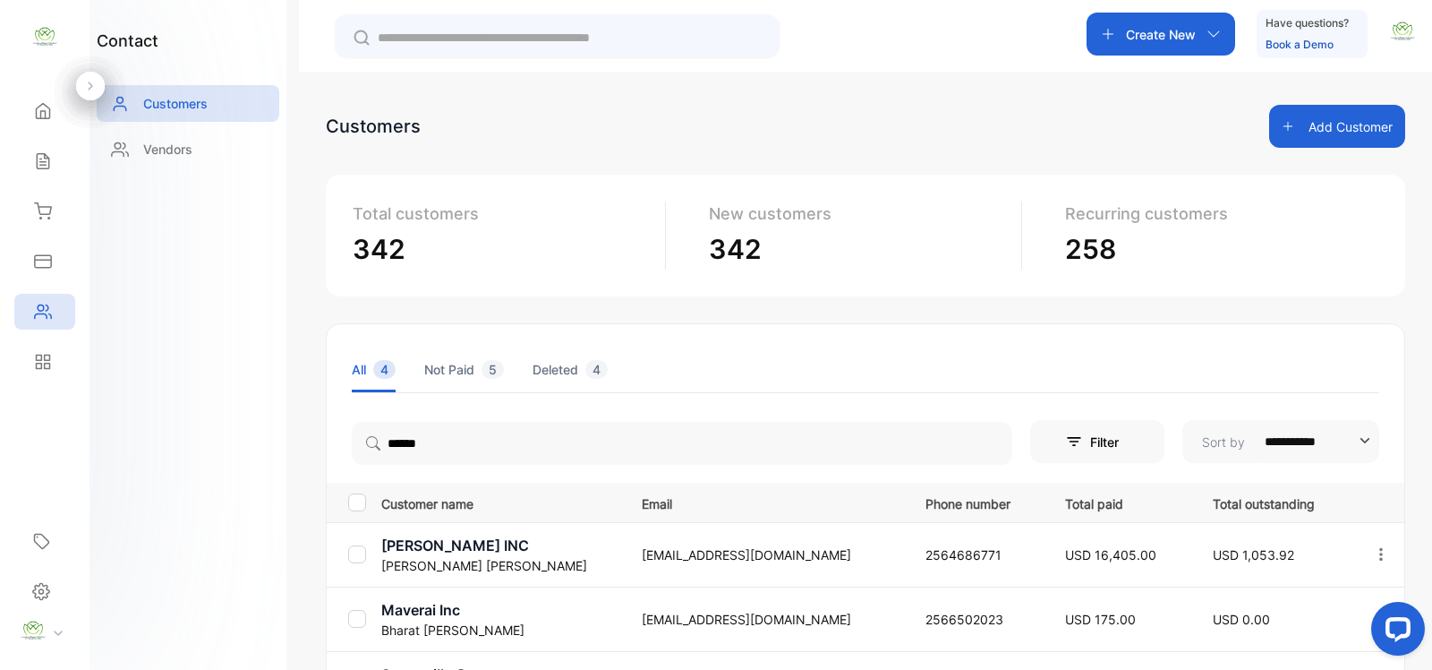
scroll to position [261, 0]
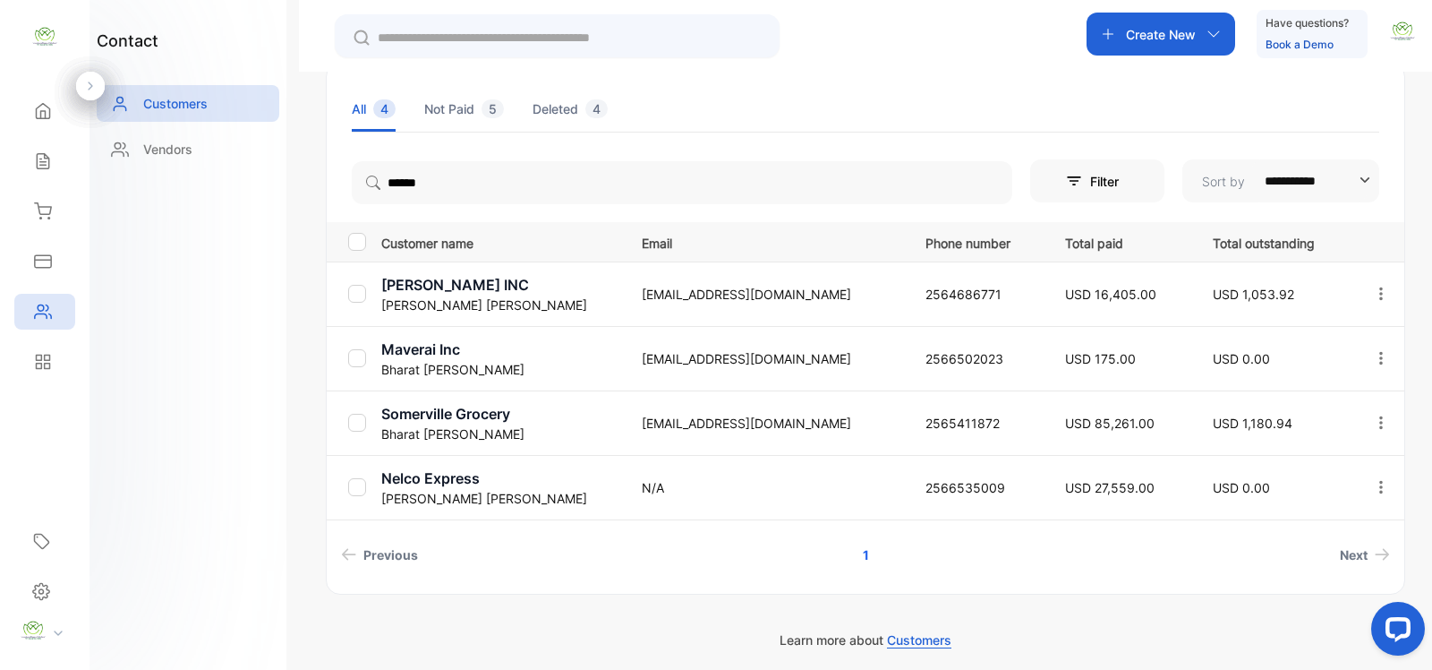
click at [52, 217] on div "Inventory" at bounding box center [44, 211] width 61 height 36
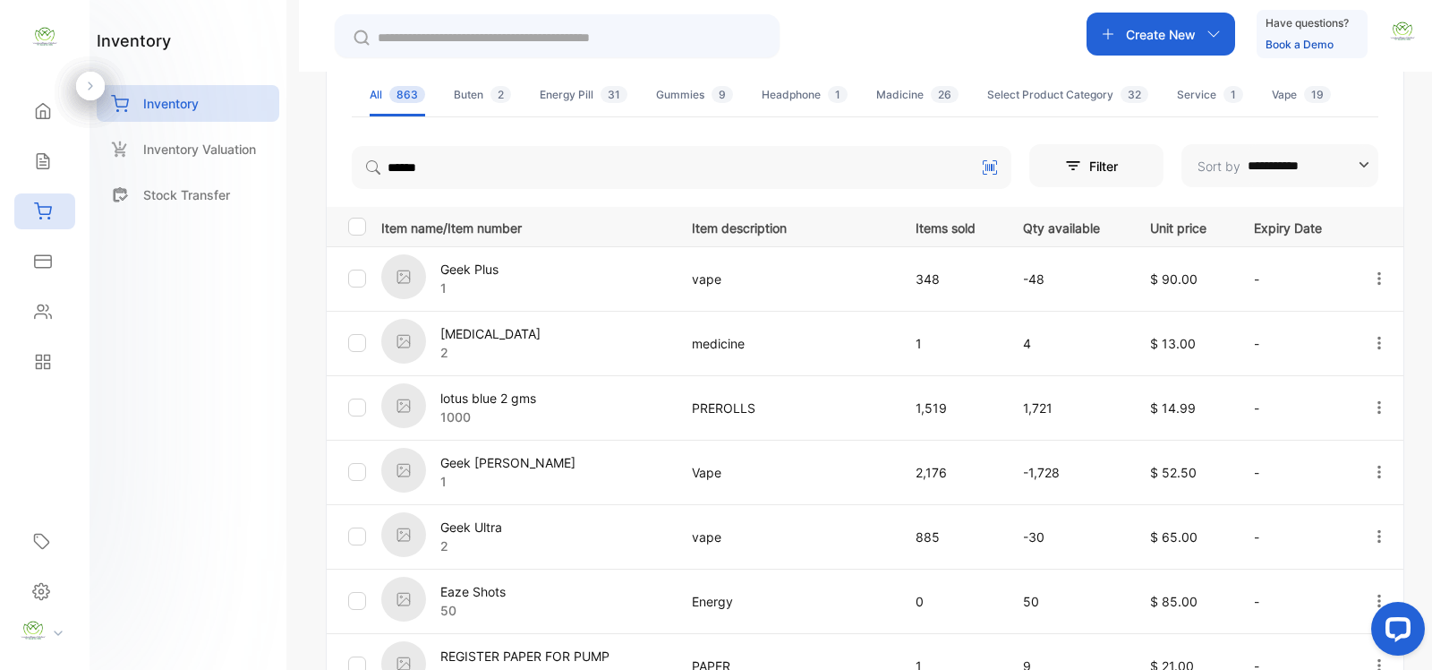
scroll to position [247, 0]
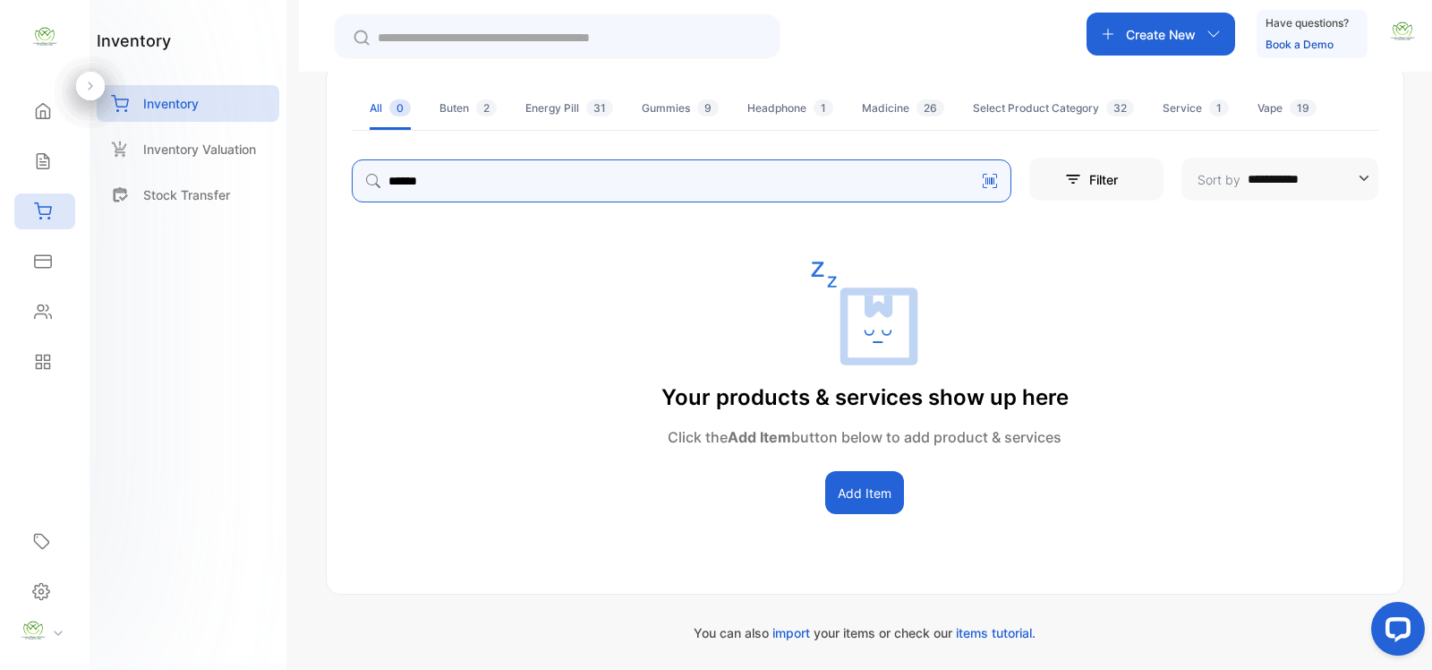
click at [436, 181] on input "******" at bounding box center [682, 180] width 660 height 43
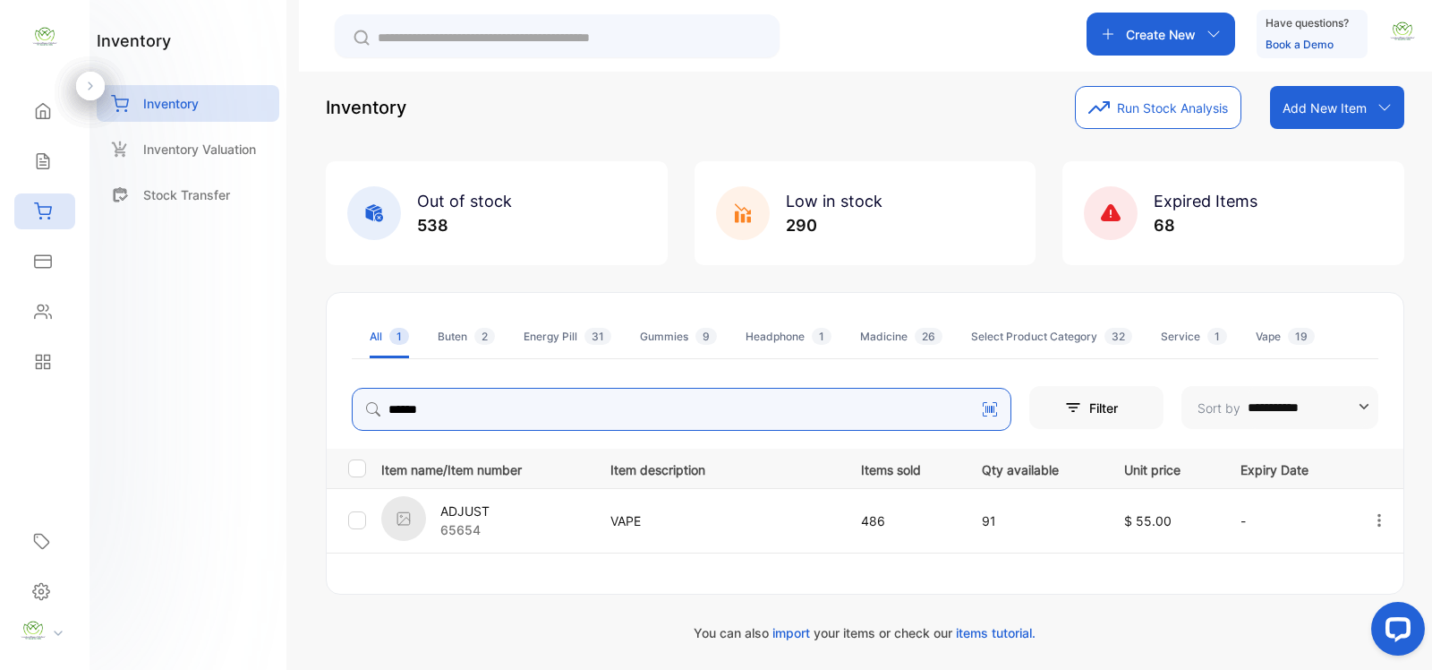
scroll to position [52, 0]
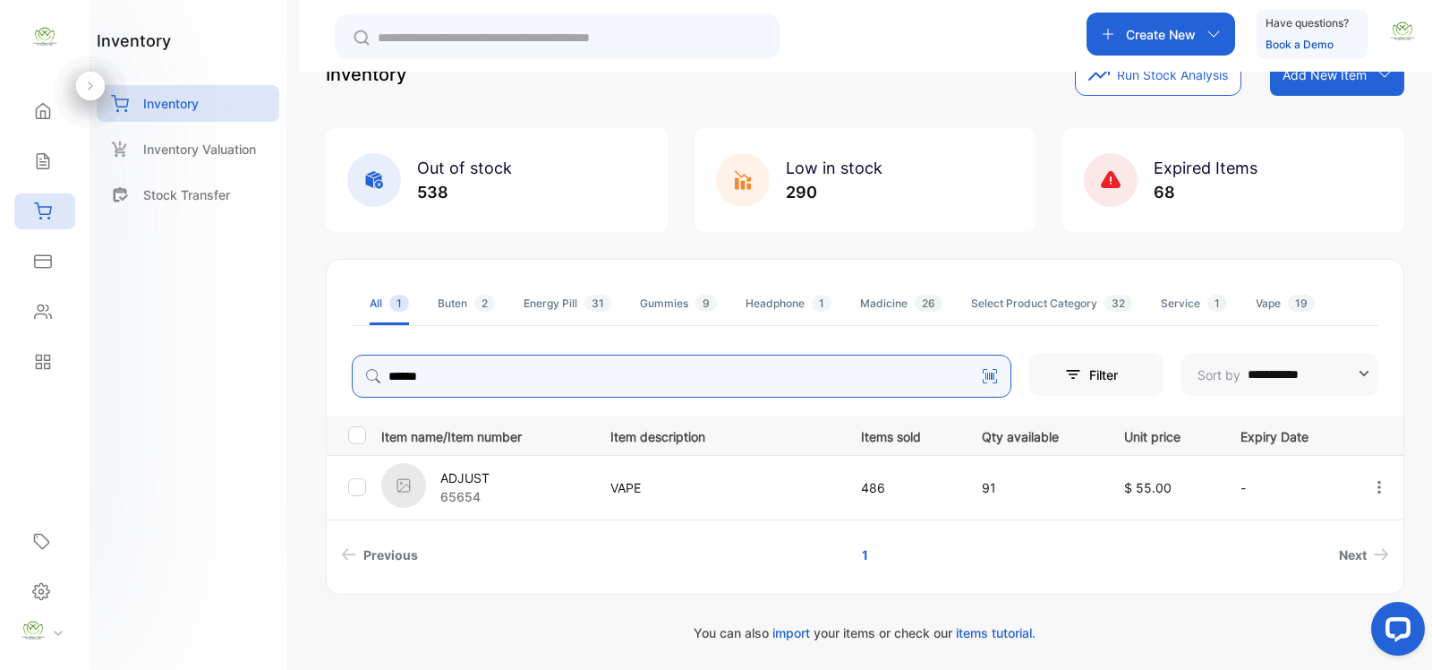
type input "******"
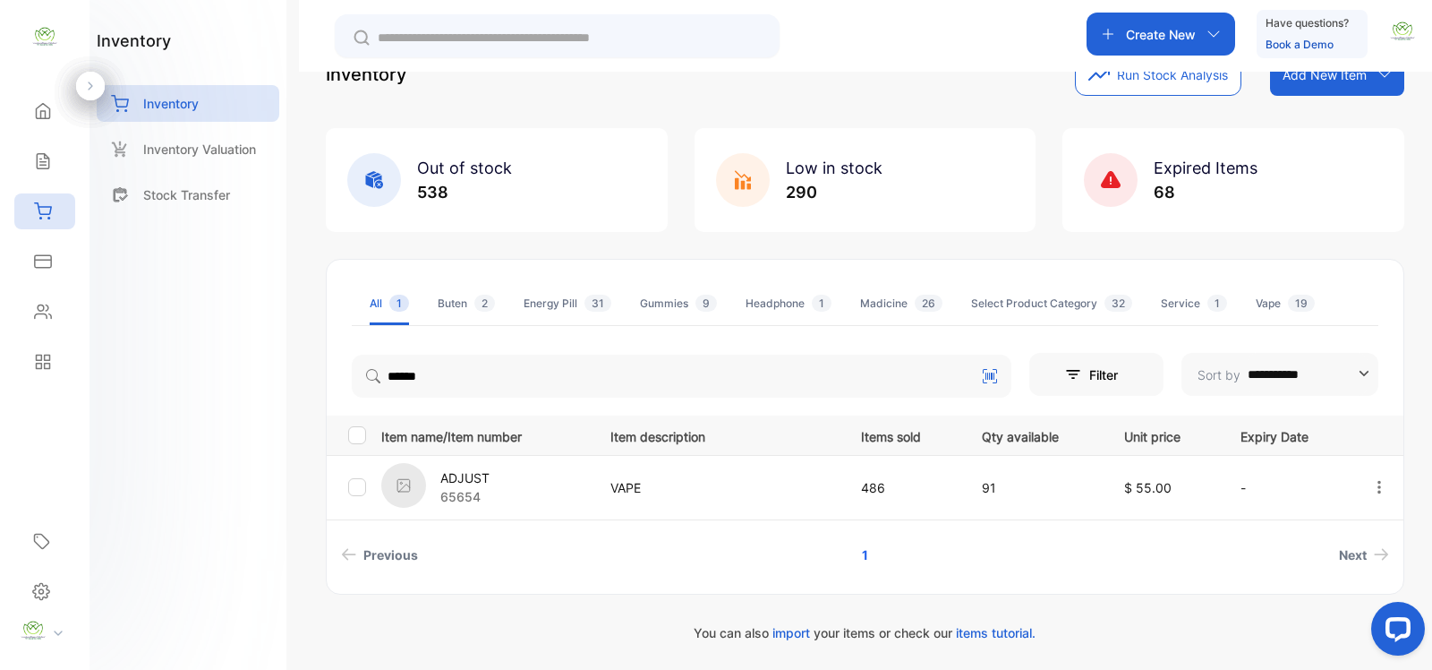
click at [980, 86] on div "Inventory Run Stock Analysis Add New Item Add item manually Import item Scan ba…" at bounding box center [865, 74] width 1079 height 43
click at [1222, 33] on div "Create New" at bounding box center [1161, 34] width 149 height 43
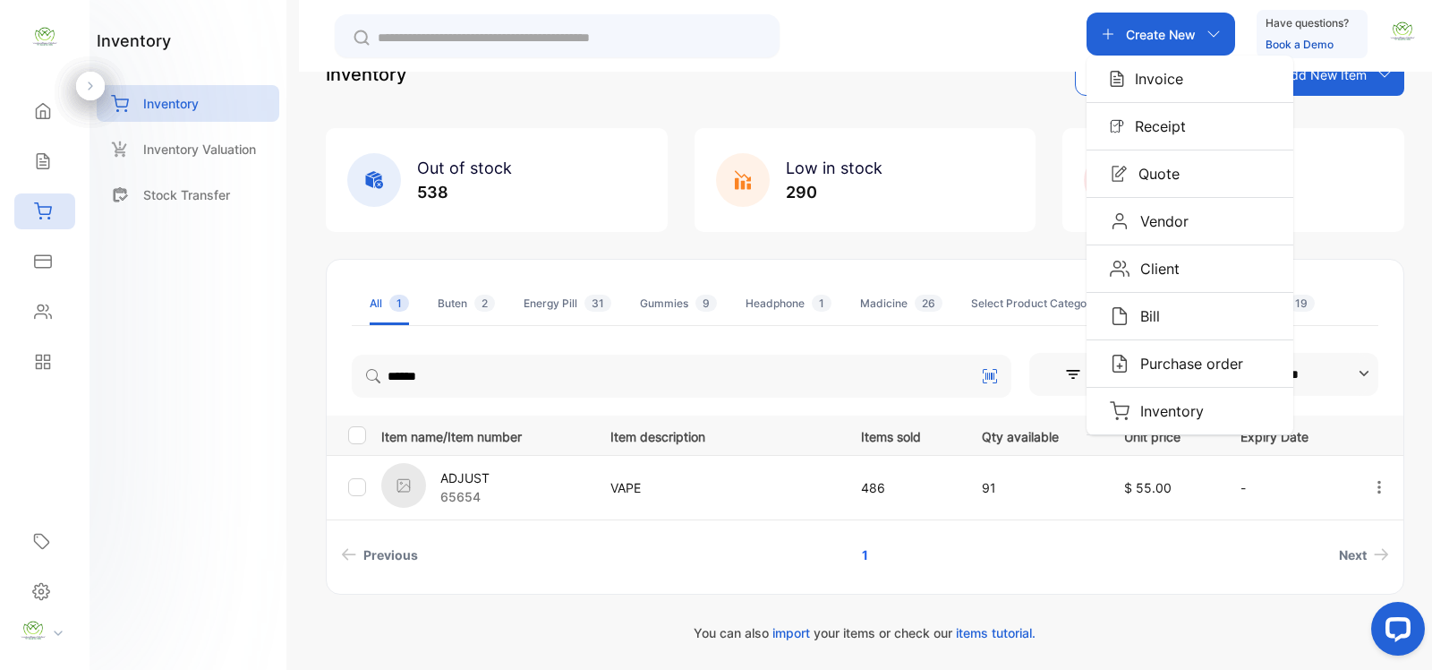
click at [1179, 74] on p "Invoice" at bounding box center [1153, 78] width 59 height 21
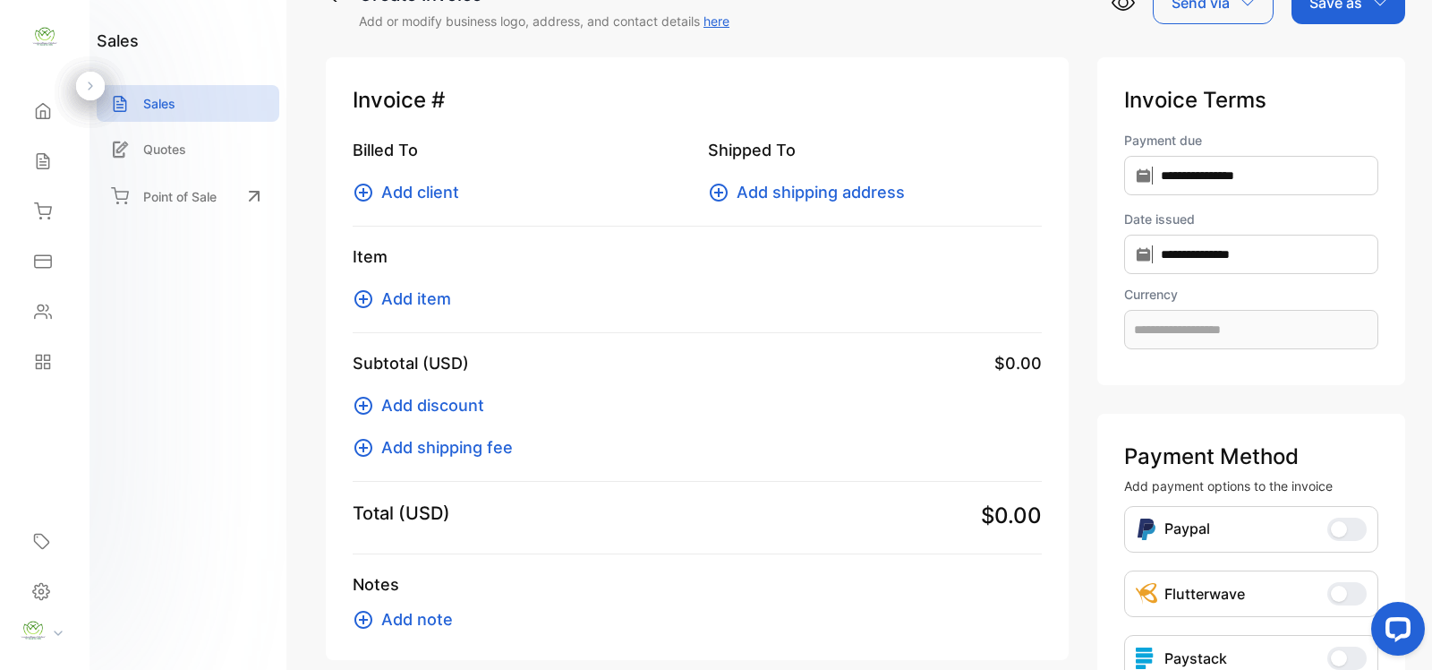
type input "**********"
click at [359, 197] on icon at bounding box center [363, 192] width 21 height 21
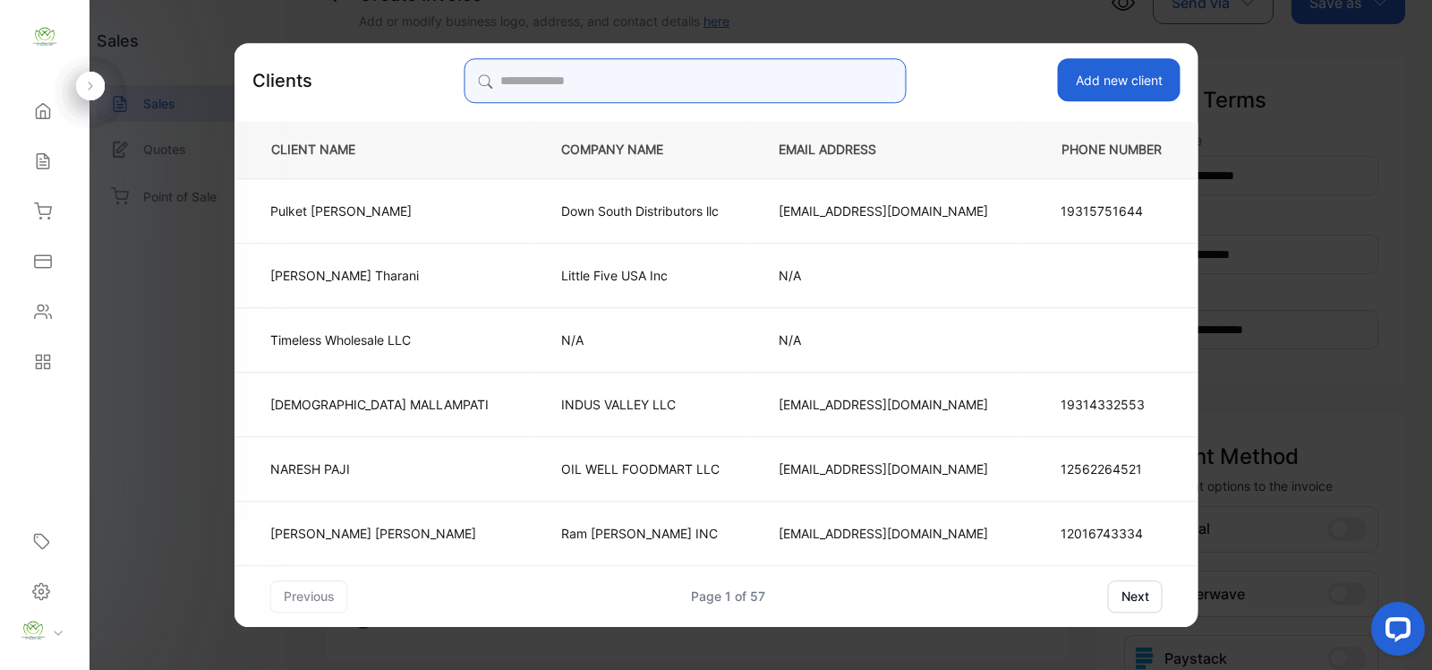
click at [606, 79] on input "search" at bounding box center [685, 80] width 442 height 45
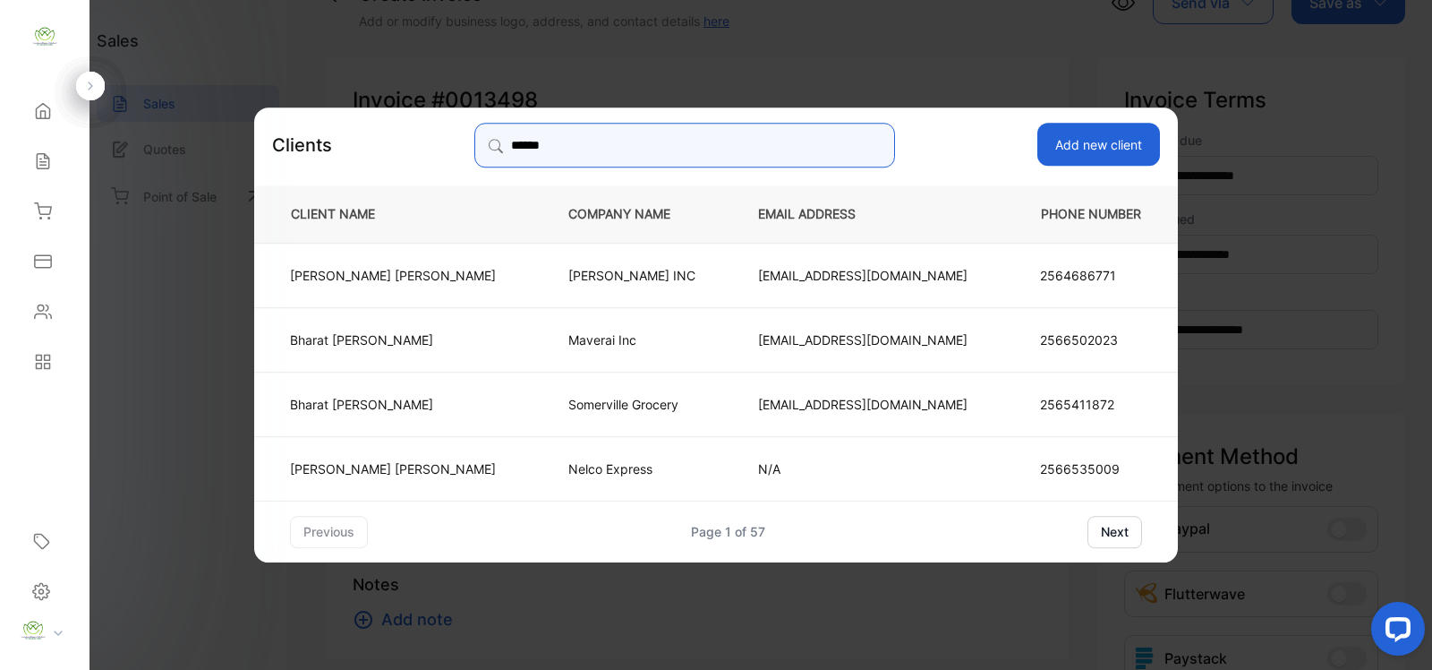
type input "******"
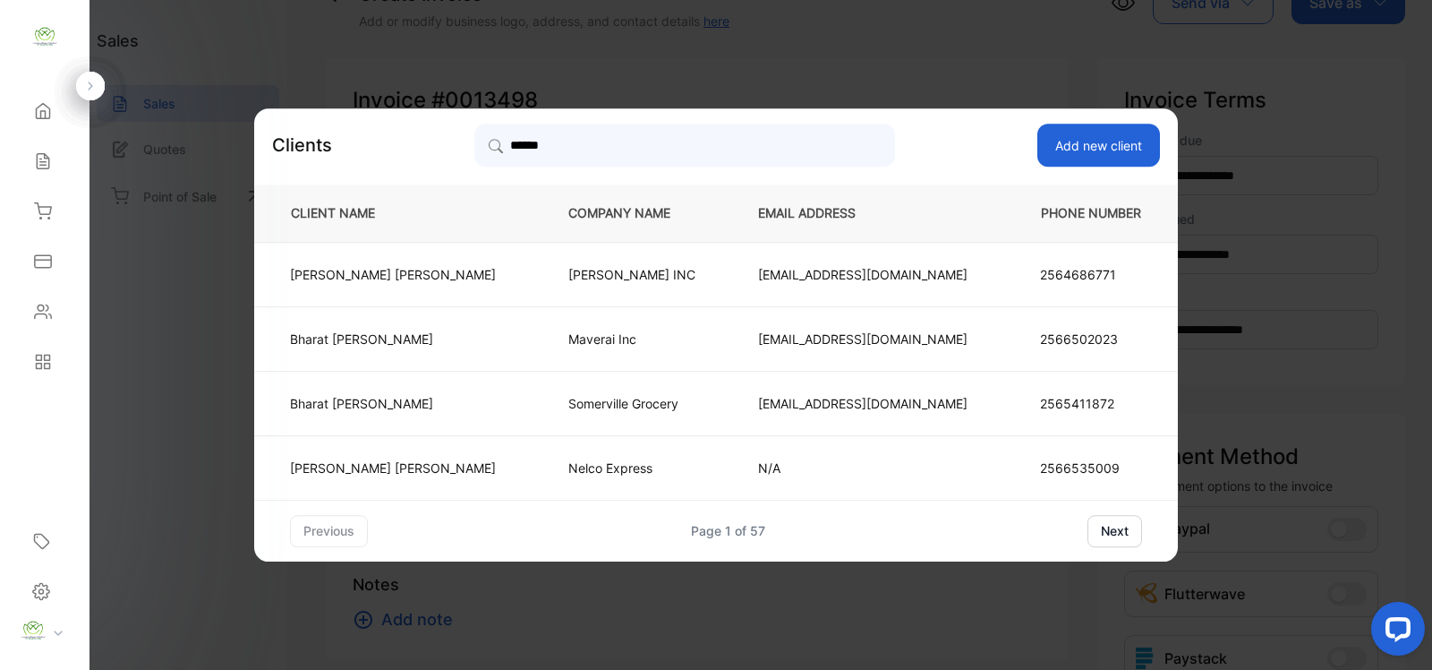
click at [568, 406] on p "Somerville Grocery" at bounding box center [633, 403] width 131 height 19
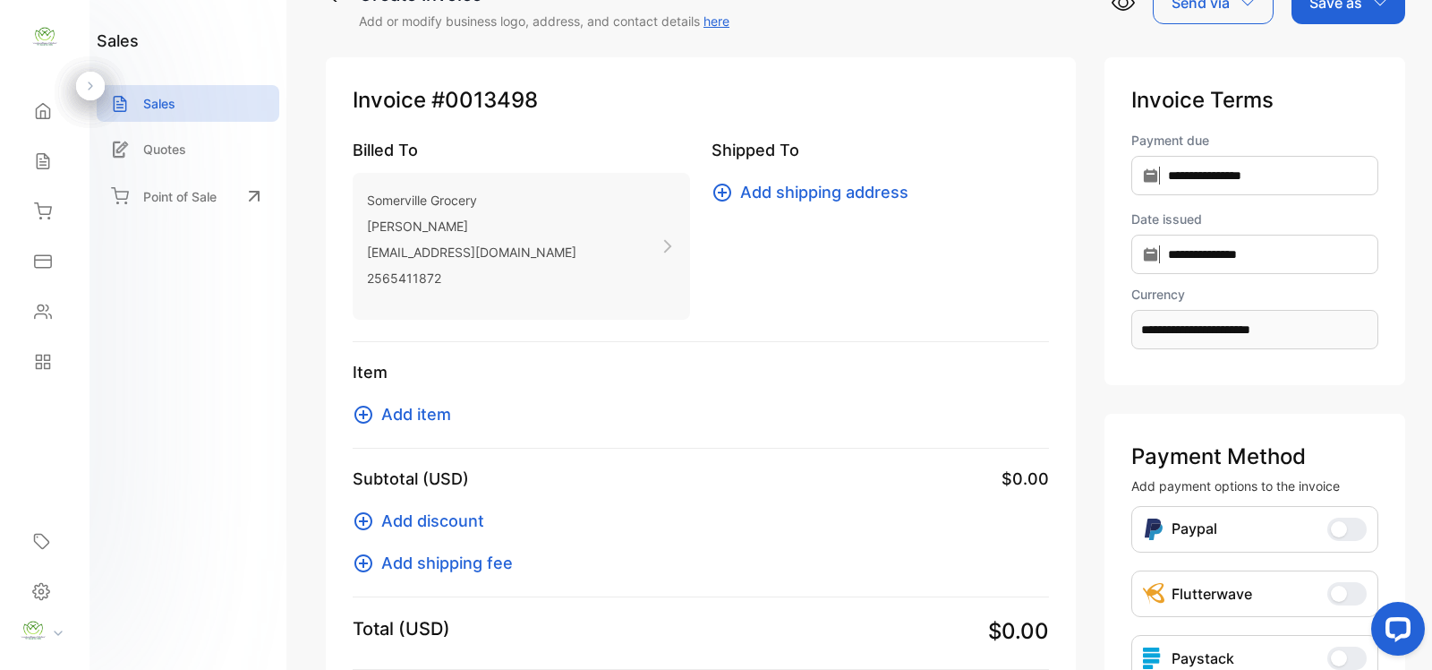
click at [364, 414] on icon at bounding box center [363, 414] width 21 height 21
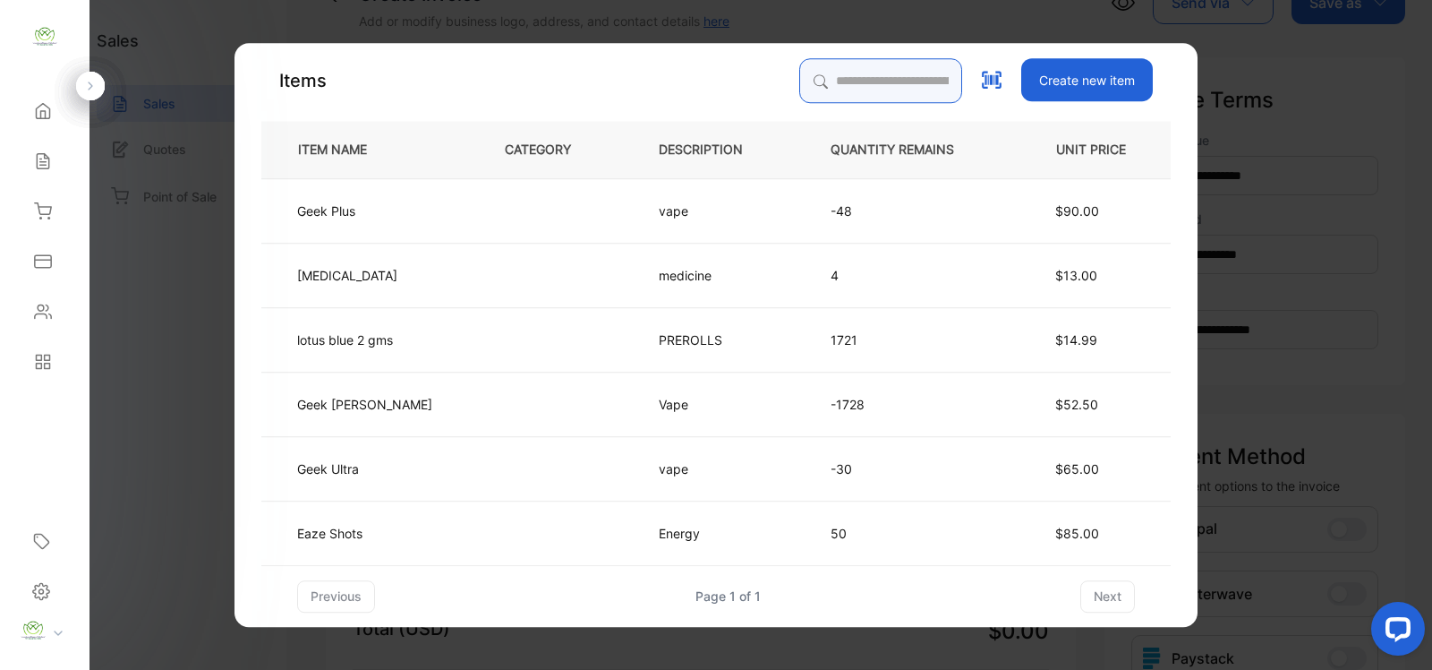
click at [833, 81] on input "search" at bounding box center [880, 80] width 163 height 45
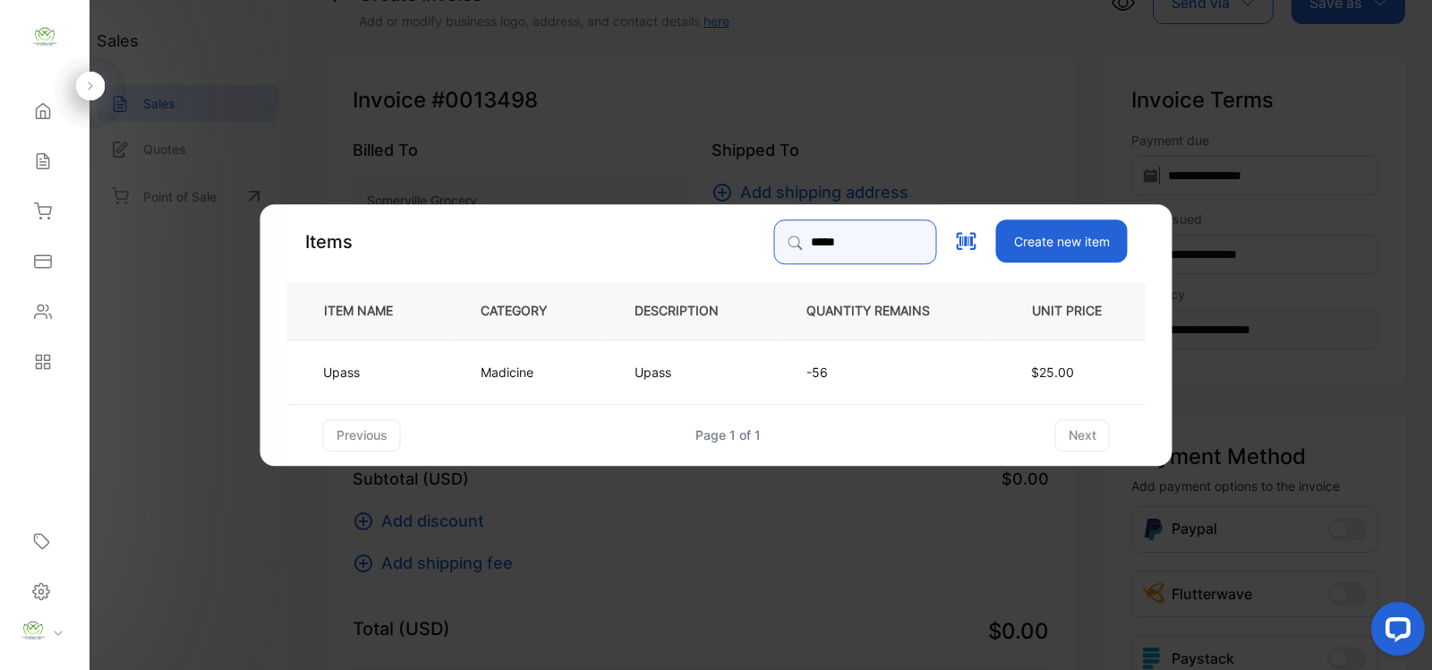
type input "*****"
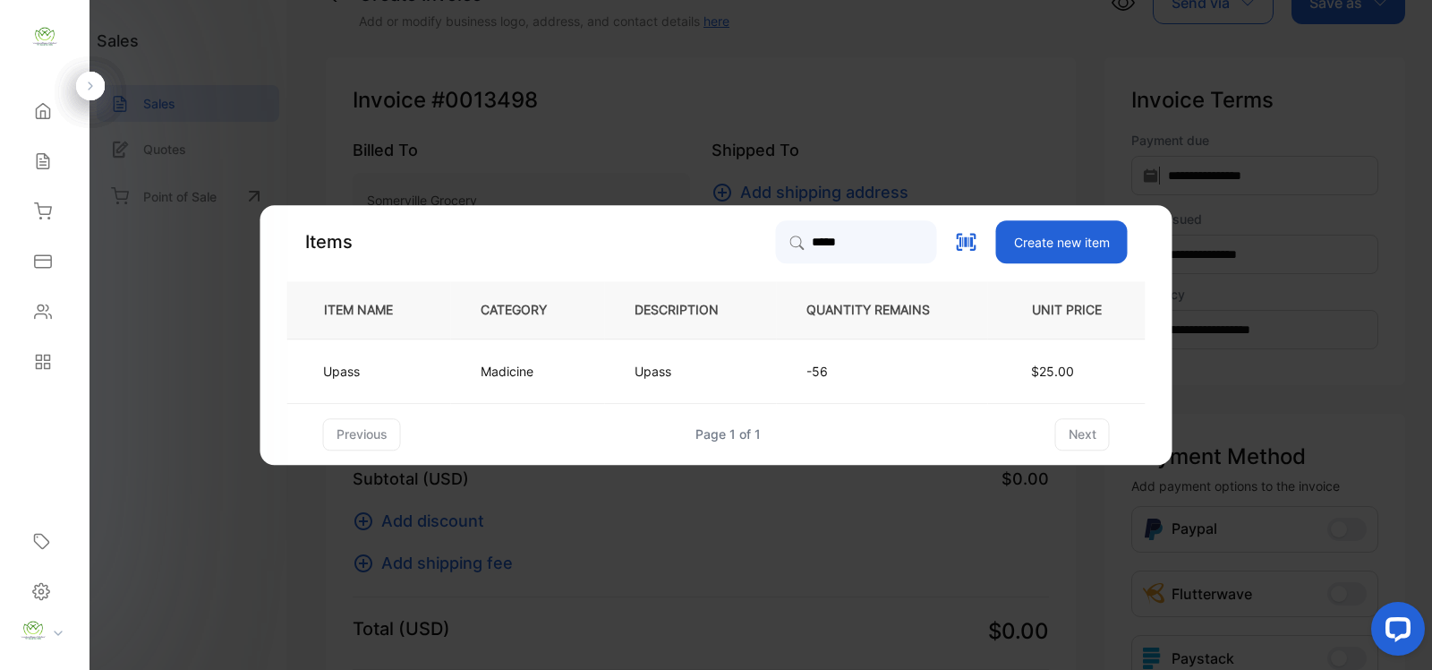
click at [551, 365] on td "Madicine" at bounding box center [528, 370] width 154 height 64
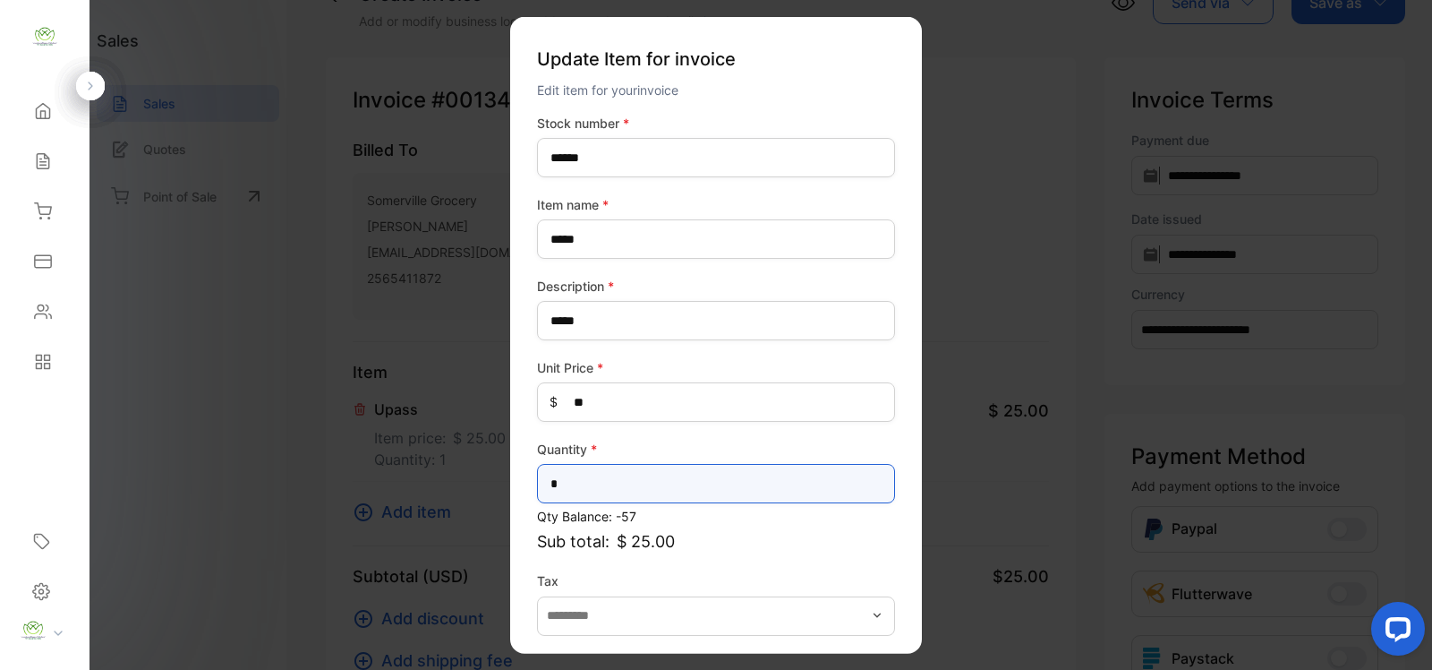
click at [576, 476] on input "*" at bounding box center [716, 483] width 358 height 39
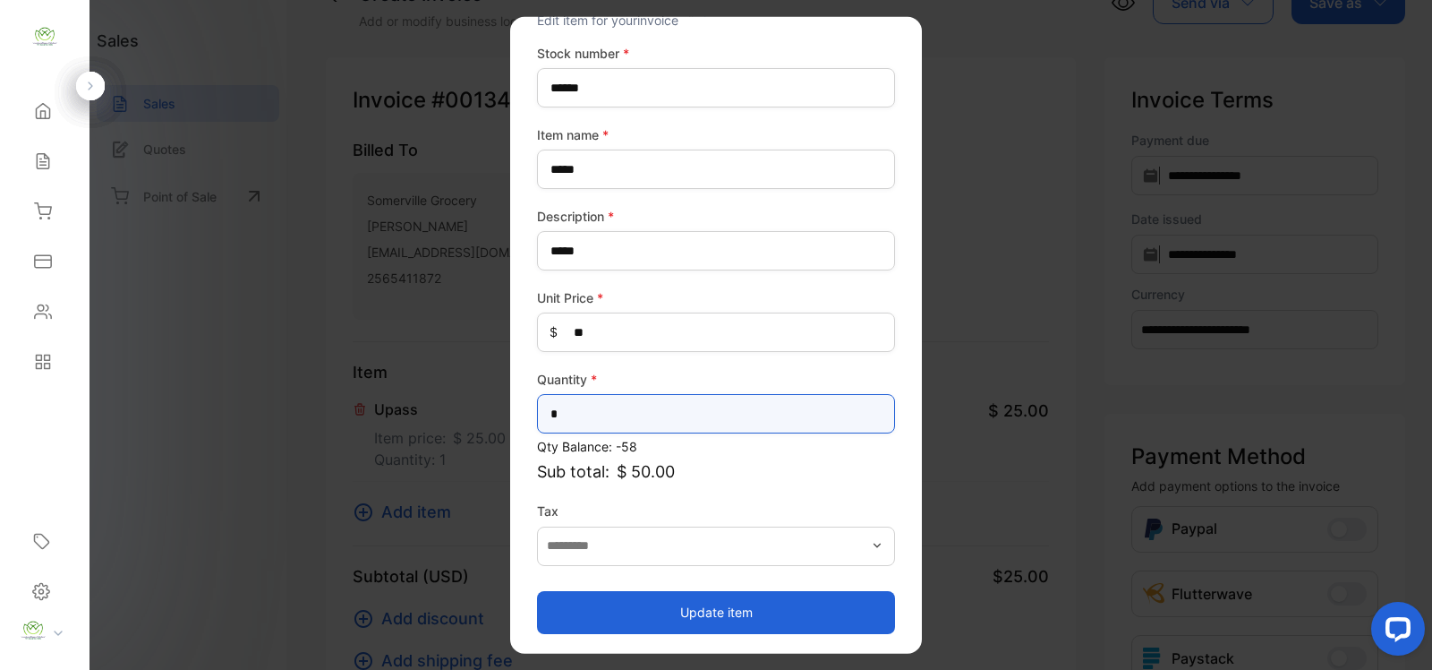
type input "*"
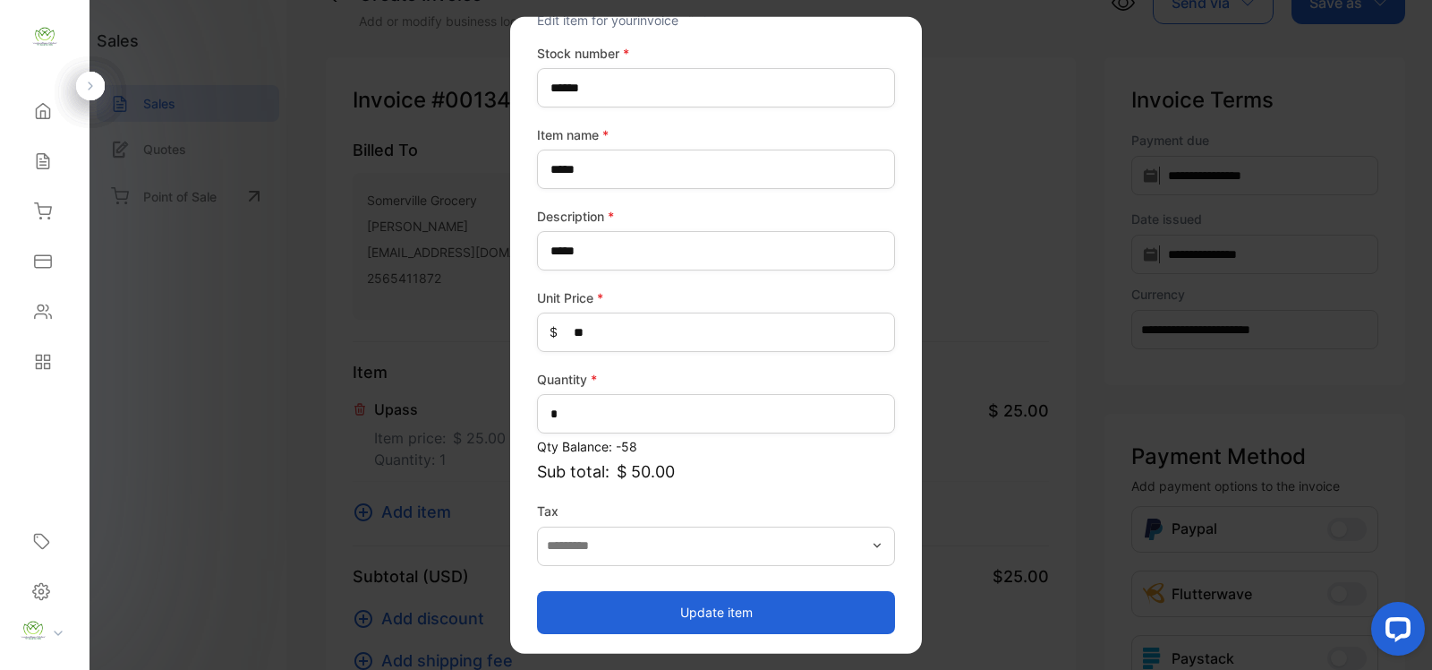
click at [781, 607] on button "Update item" at bounding box center [716, 611] width 358 height 43
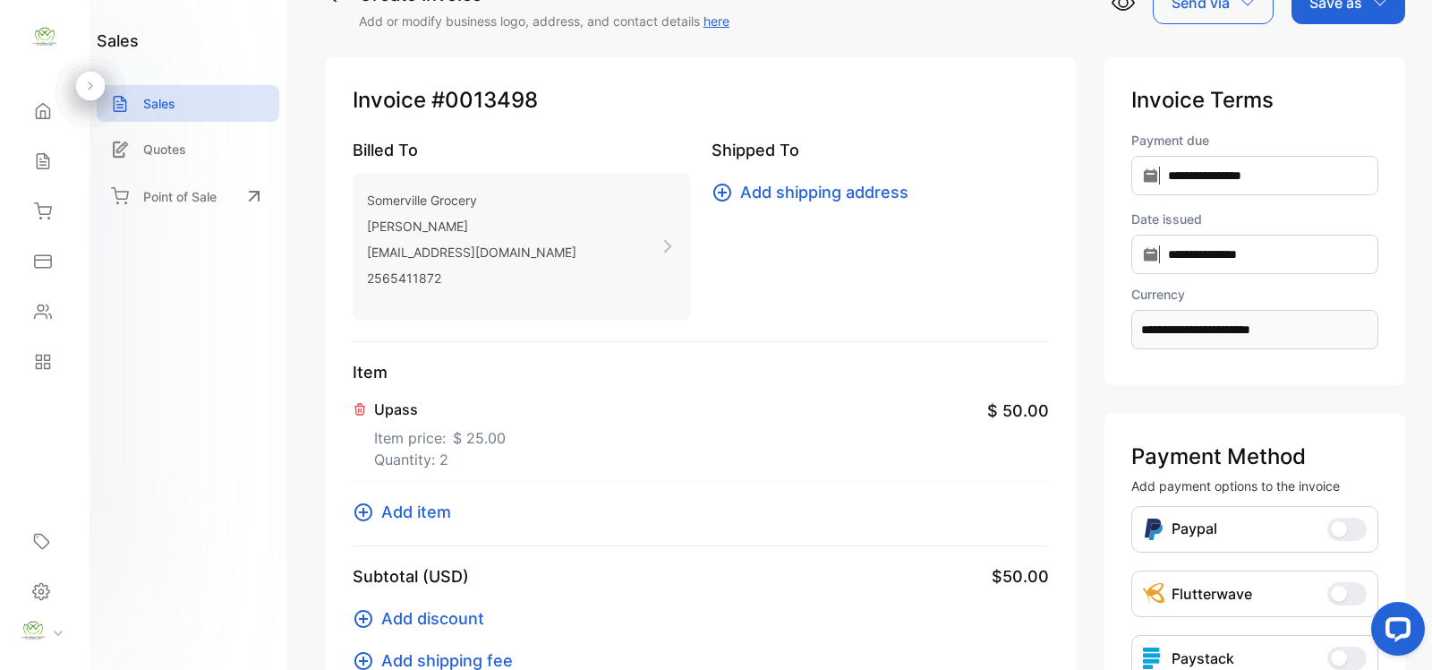
click at [368, 511] on icon at bounding box center [363, 511] width 21 height 21
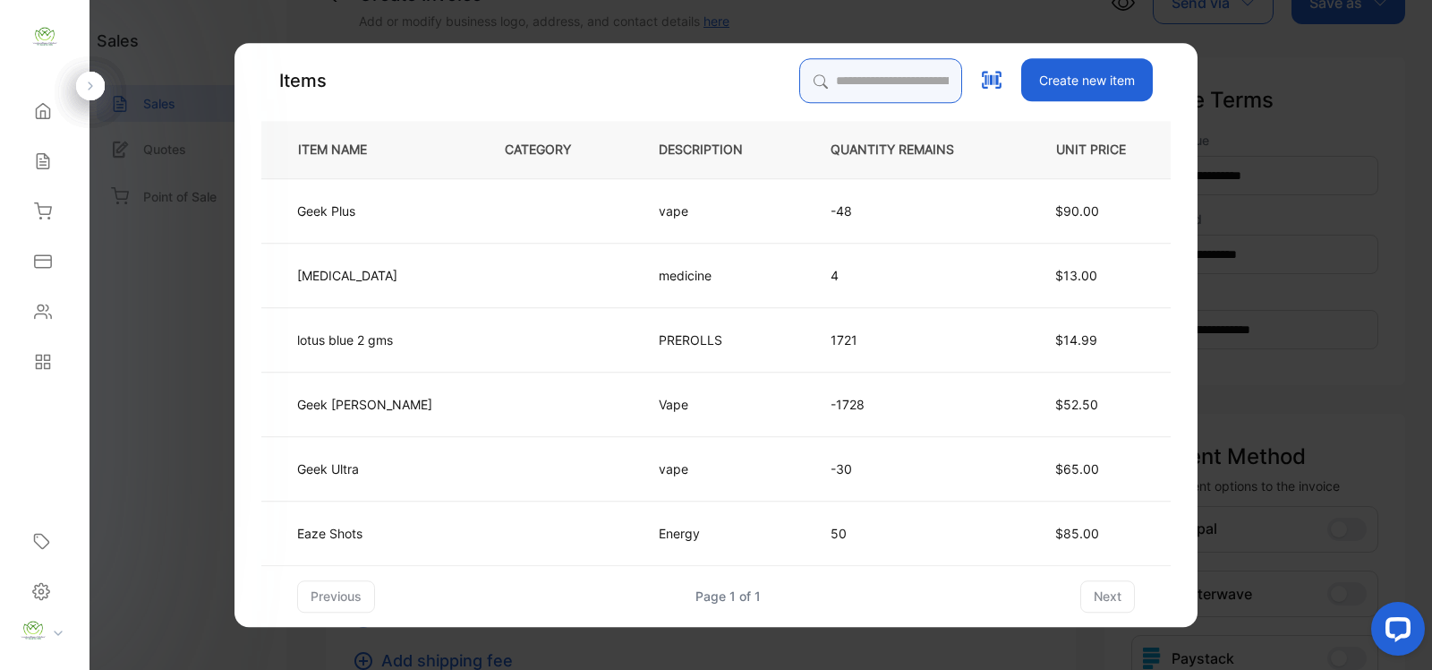
click at [826, 77] on input "search" at bounding box center [880, 80] width 163 height 45
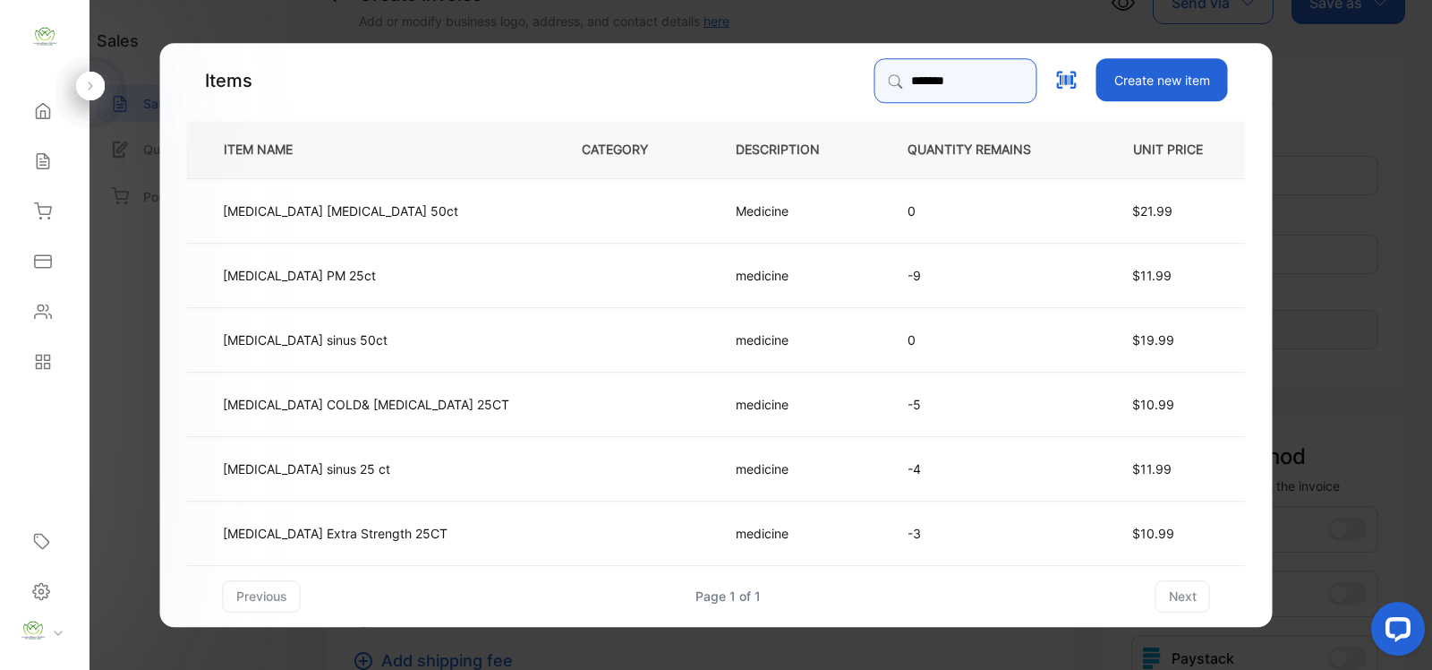
type input "*******"
click at [588, 525] on td at bounding box center [629, 532] width 154 height 64
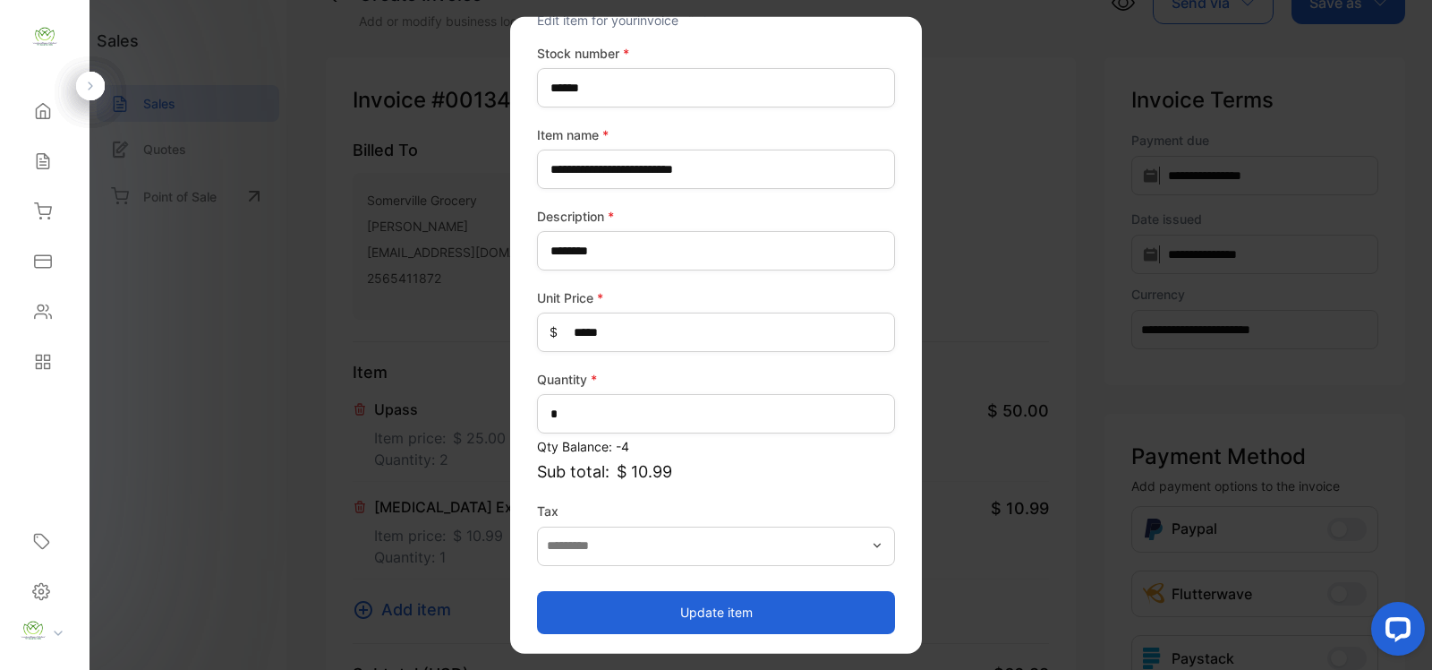
click at [788, 604] on button "Update item" at bounding box center [716, 611] width 358 height 43
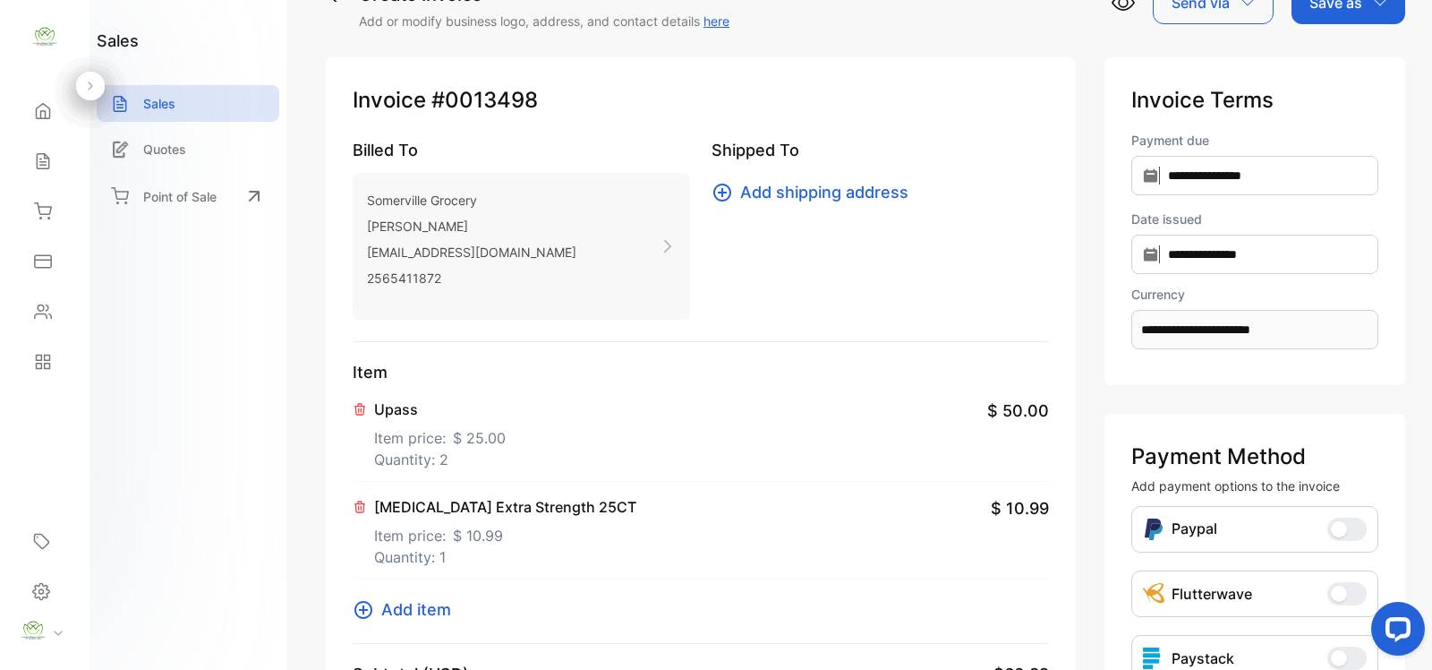
click at [351, 611] on div "Invoice #0013498 Billed To Somerville Grocery Bharat Patel somervillegrocery@gm…" at bounding box center [701, 550] width 750 height 986
click at [372, 605] on icon at bounding box center [364, 610] width 18 height 18
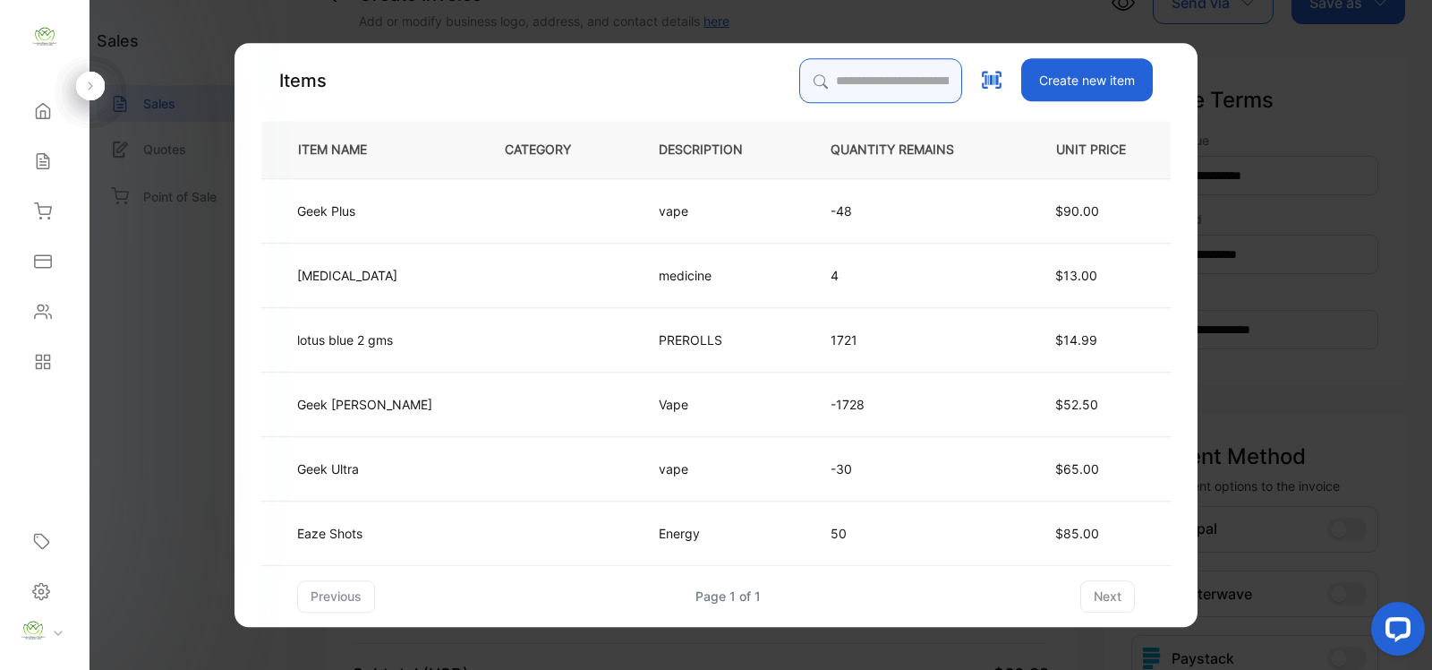
click at [861, 69] on input "search" at bounding box center [880, 80] width 163 height 45
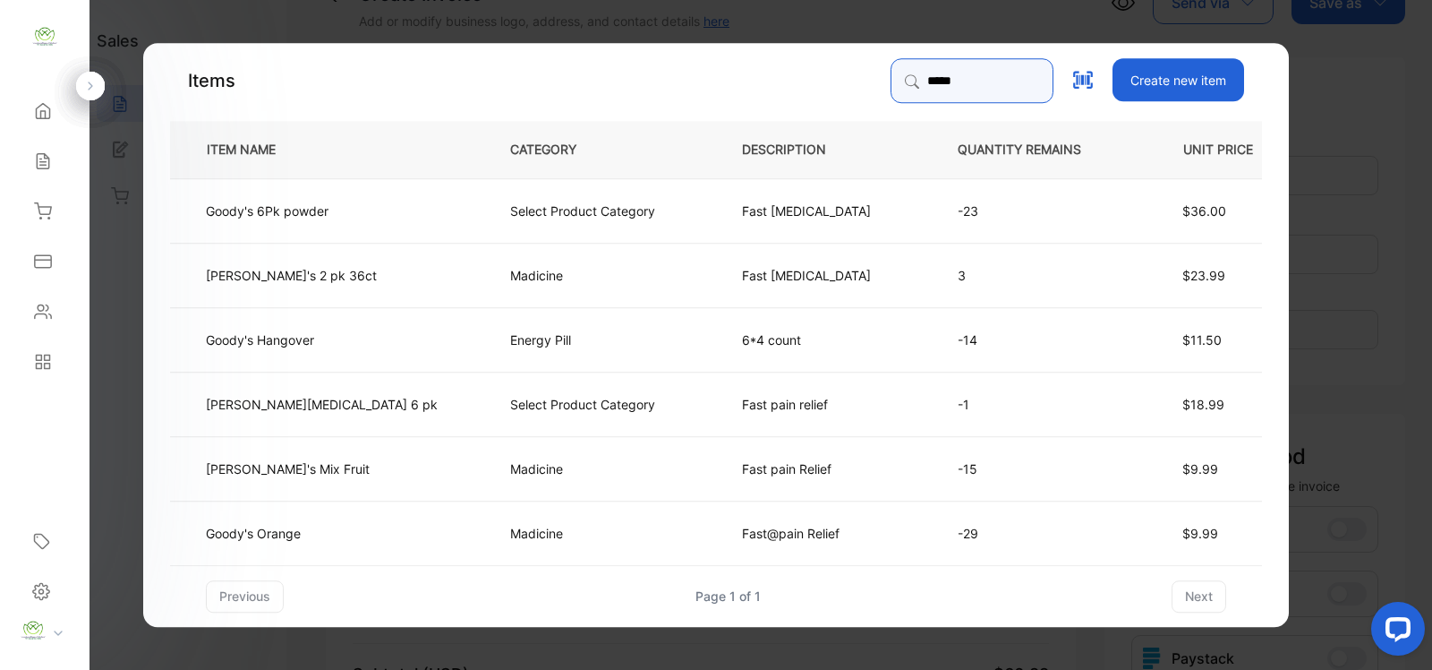
type input "*****"
click at [743, 301] on td "Fast pain Relief Extra Strength" at bounding box center [821, 274] width 216 height 64
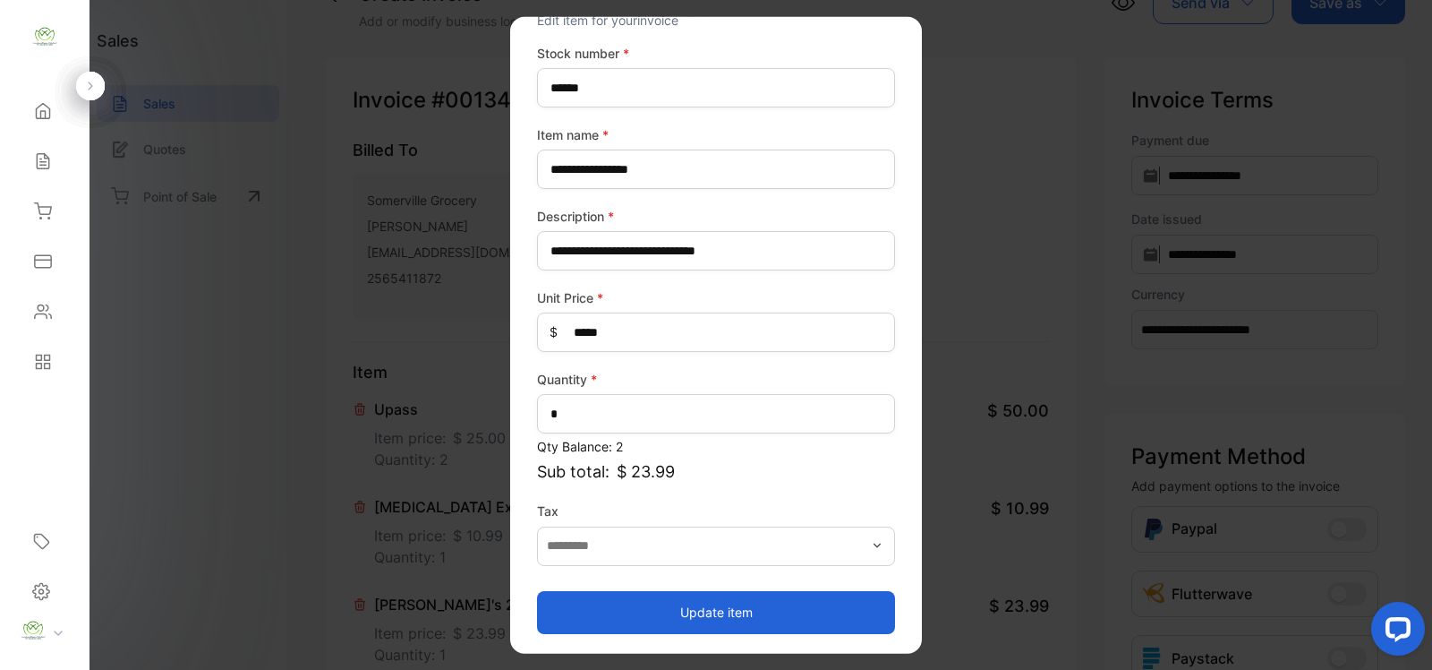
click at [735, 628] on button "Update item" at bounding box center [716, 611] width 358 height 43
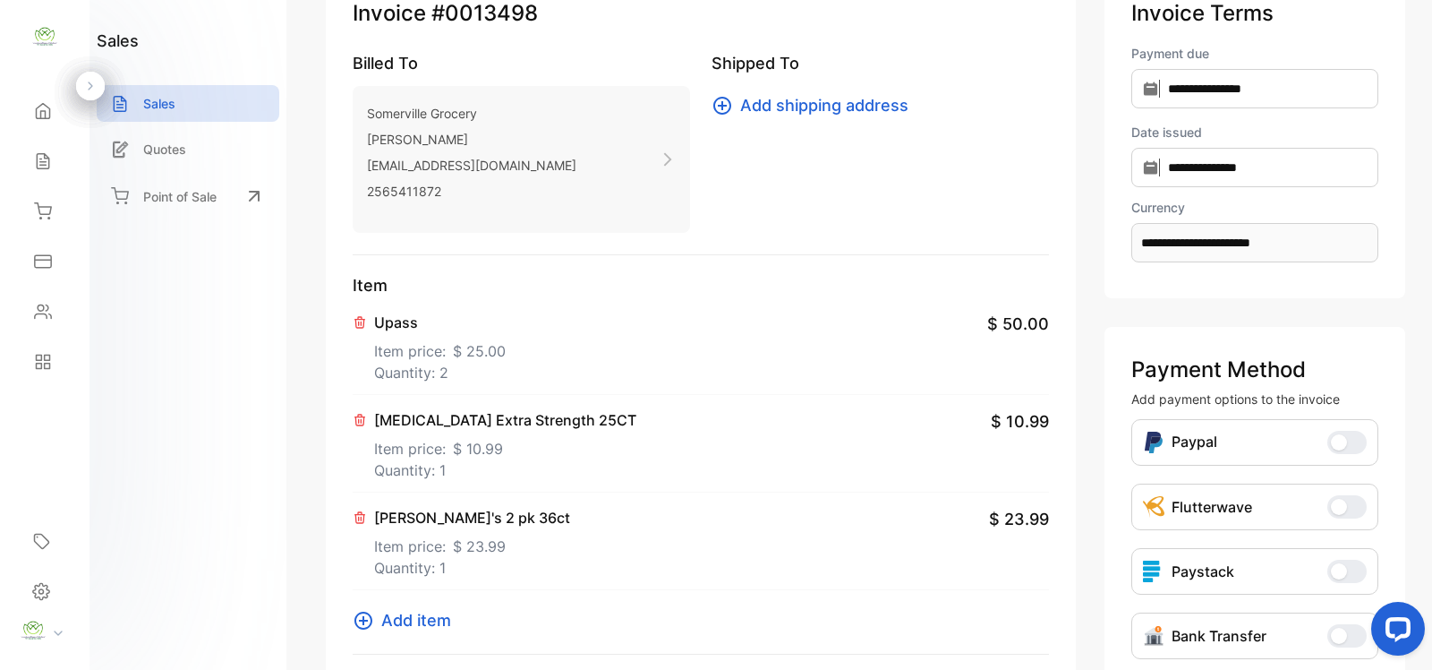
scroll to position [261, 0]
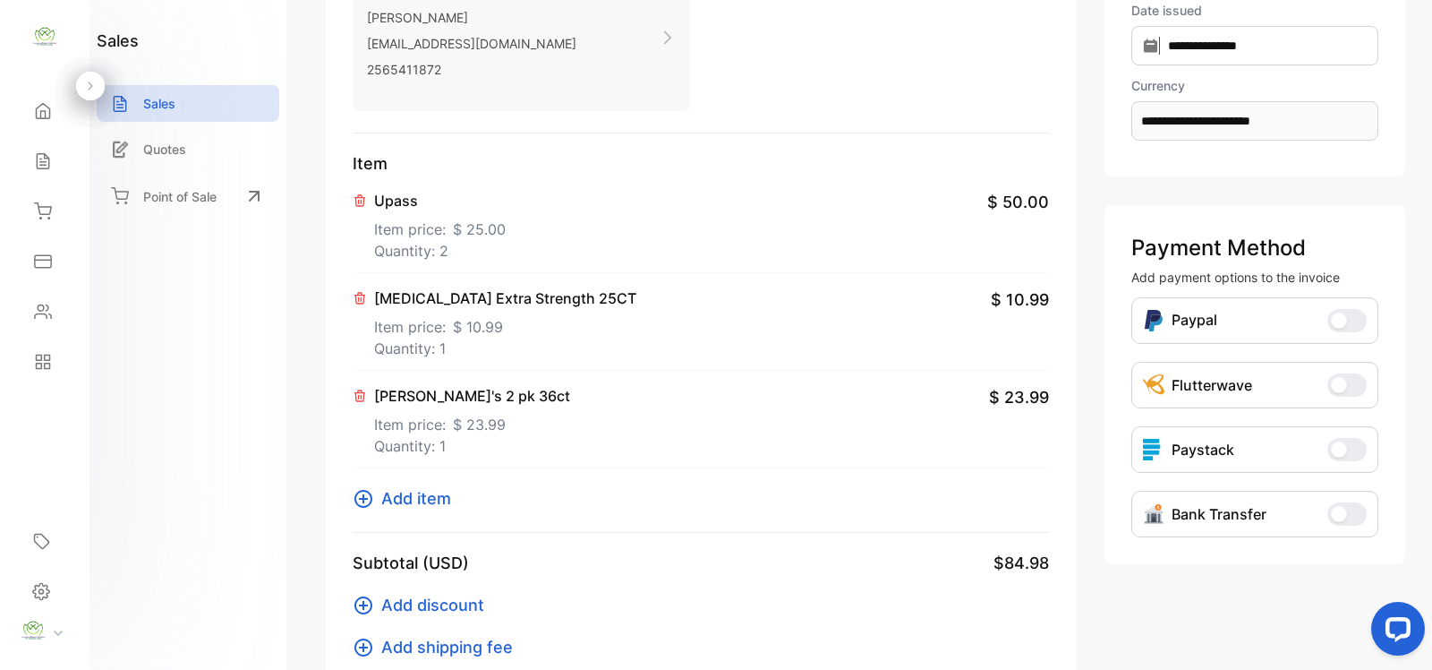
click at [358, 506] on icon at bounding box center [363, 498] width 21 height 21
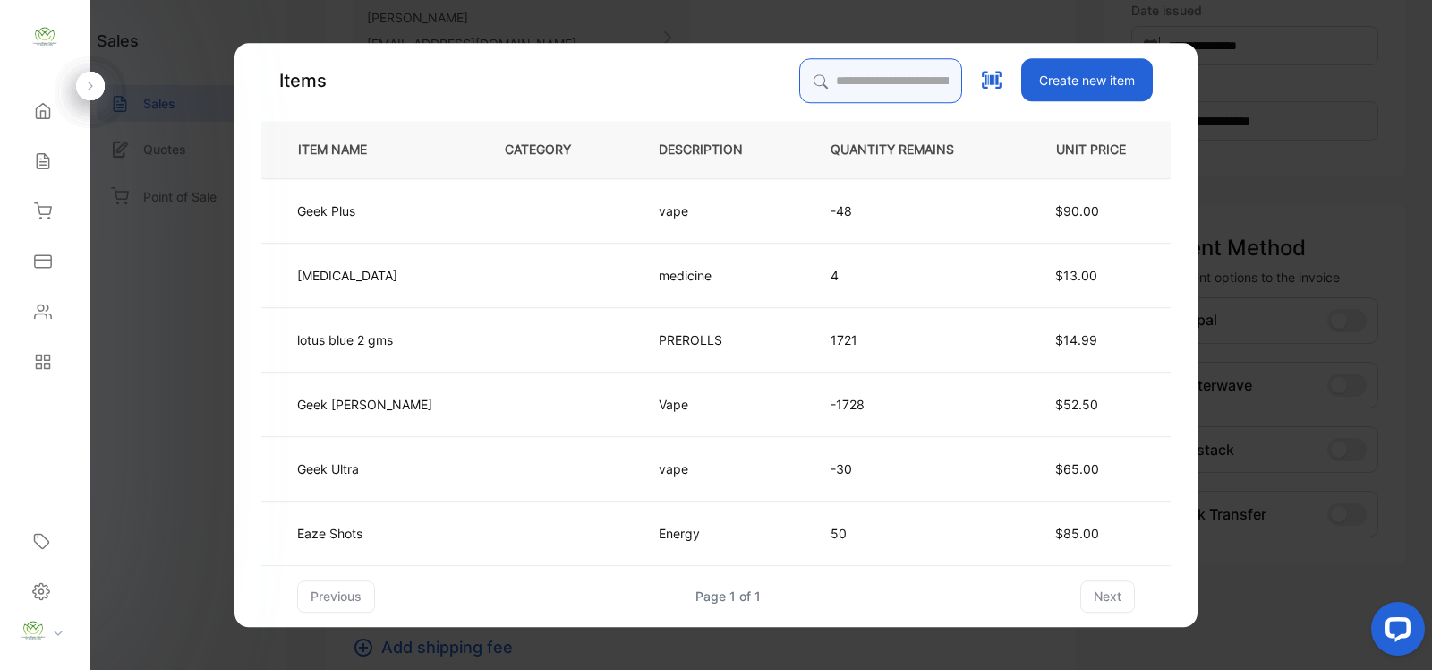
click at [828, 91] on input "search" at bounding box center [880, 80] width 163 height 45
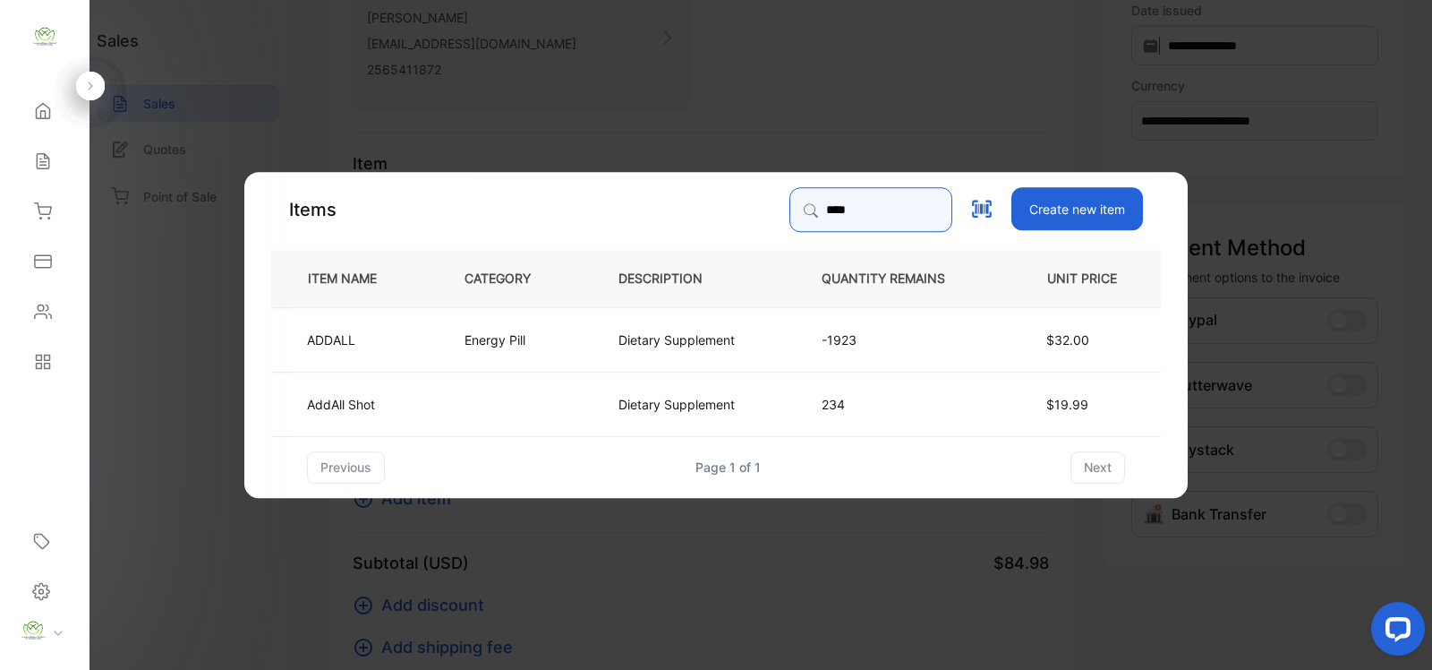
type input "****"
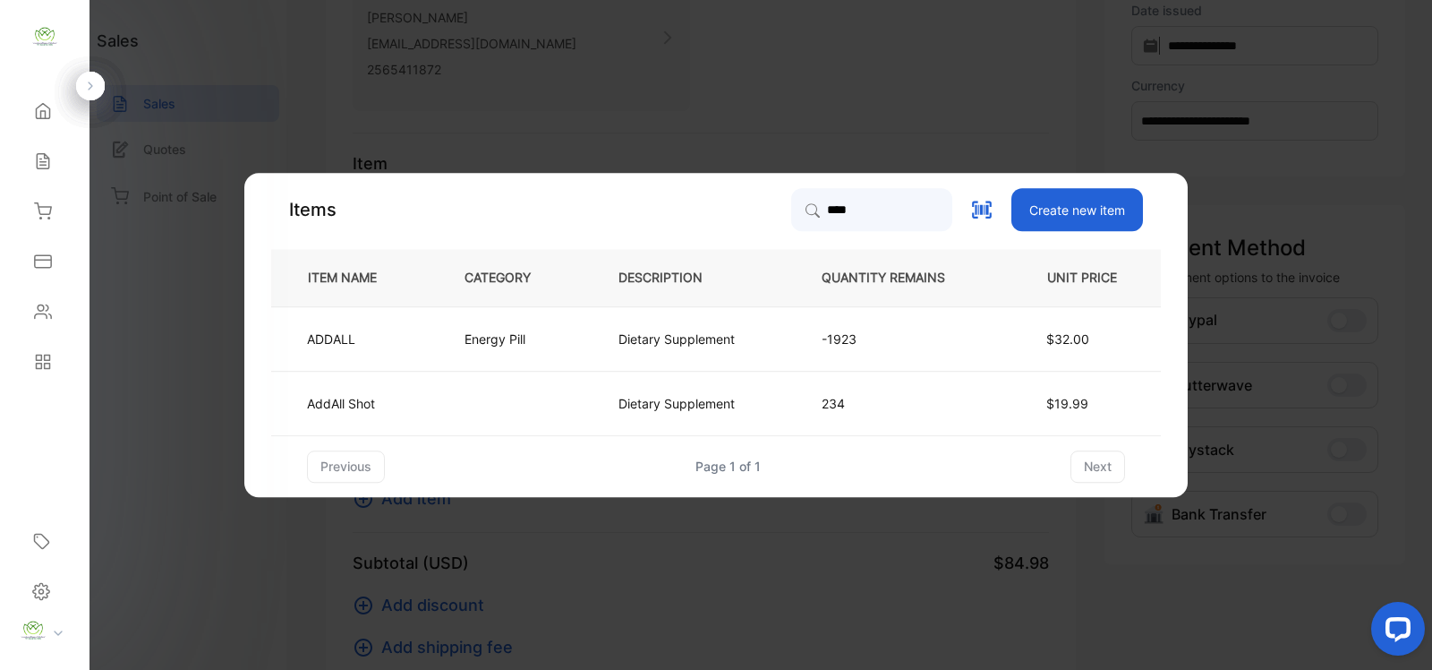
click at [553, 336] on td "Energy Pill" at bounding box center [512, 338] width 154 height 64
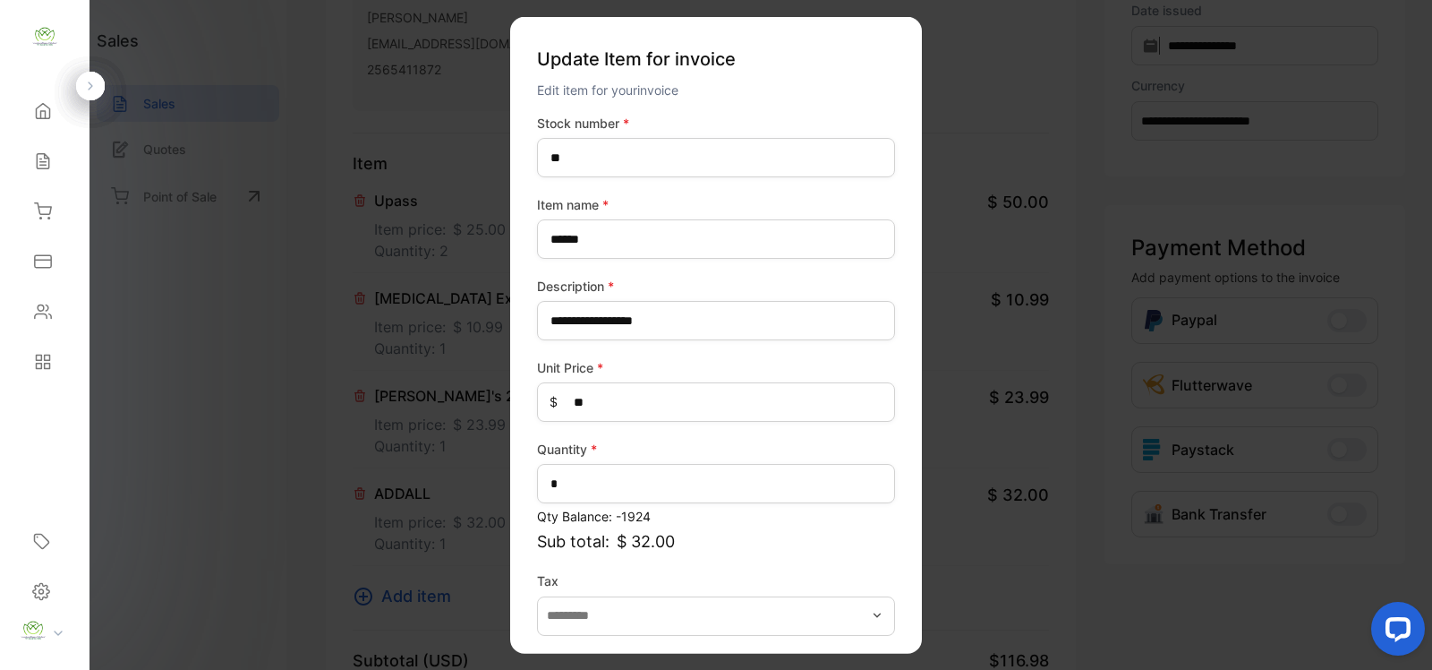
scroll to position [70, 0]
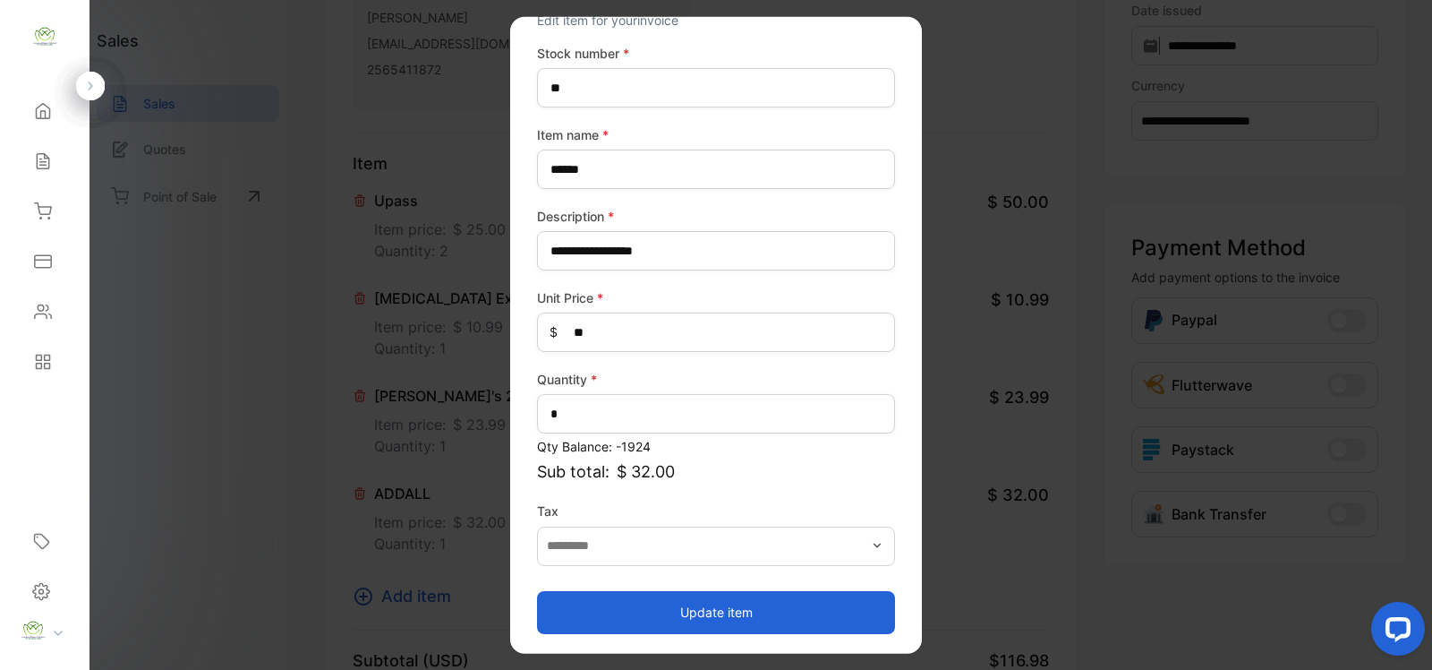
click at [752, 611] on button "Update item" at bounding box center [716, 611] width 358 height 43
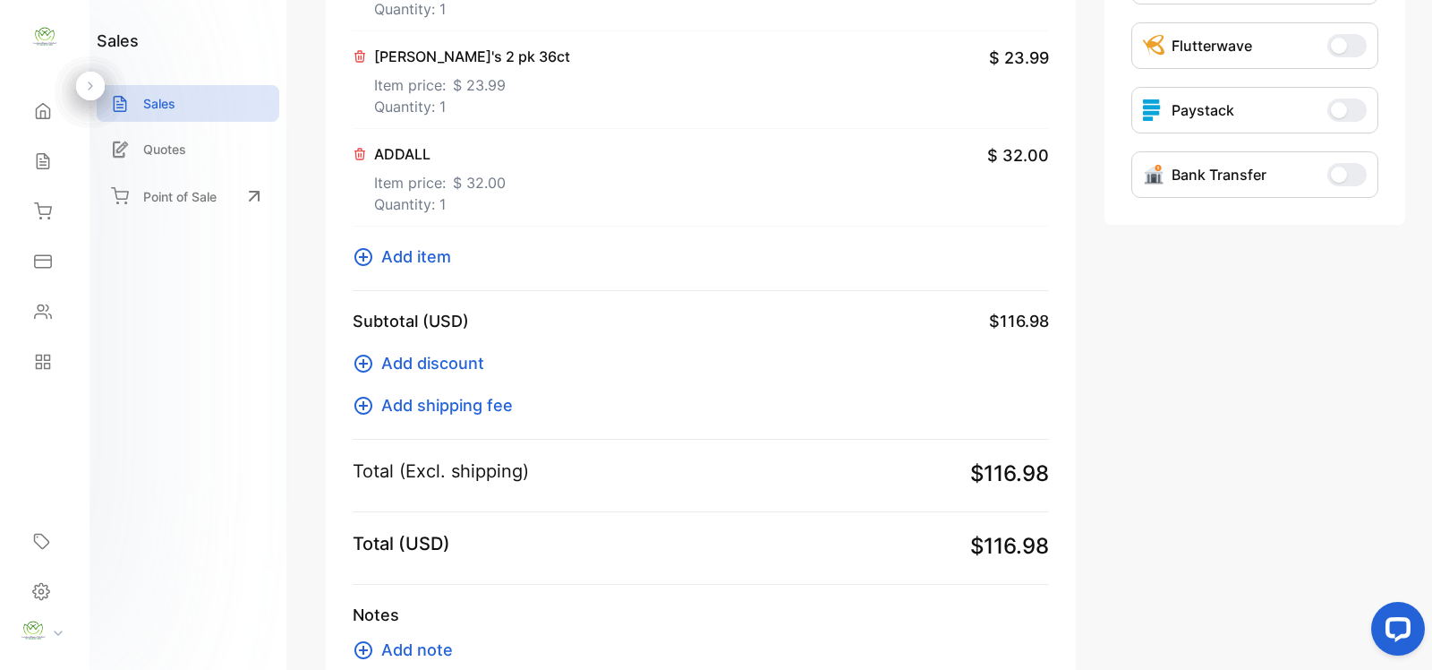
scroll to position [722, 0]
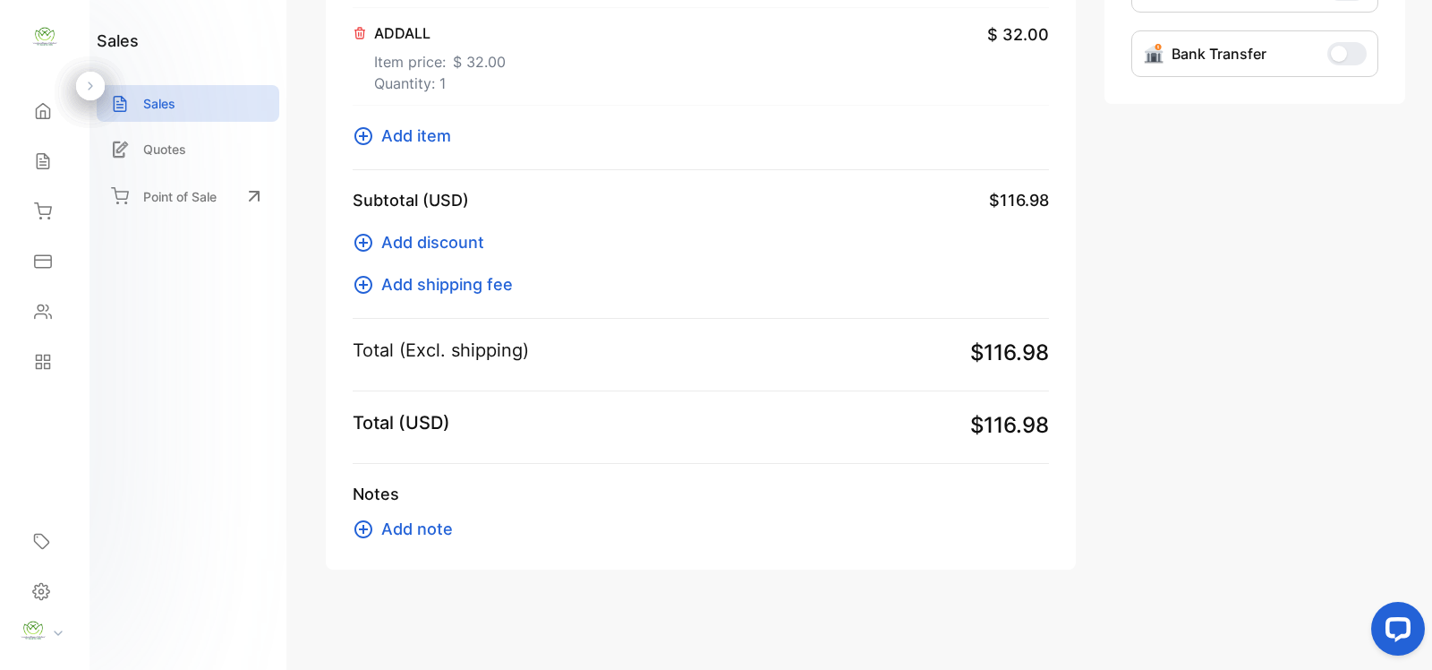
click at [363, 136] on icon at bounding box center [364, 136] width 18 height 18
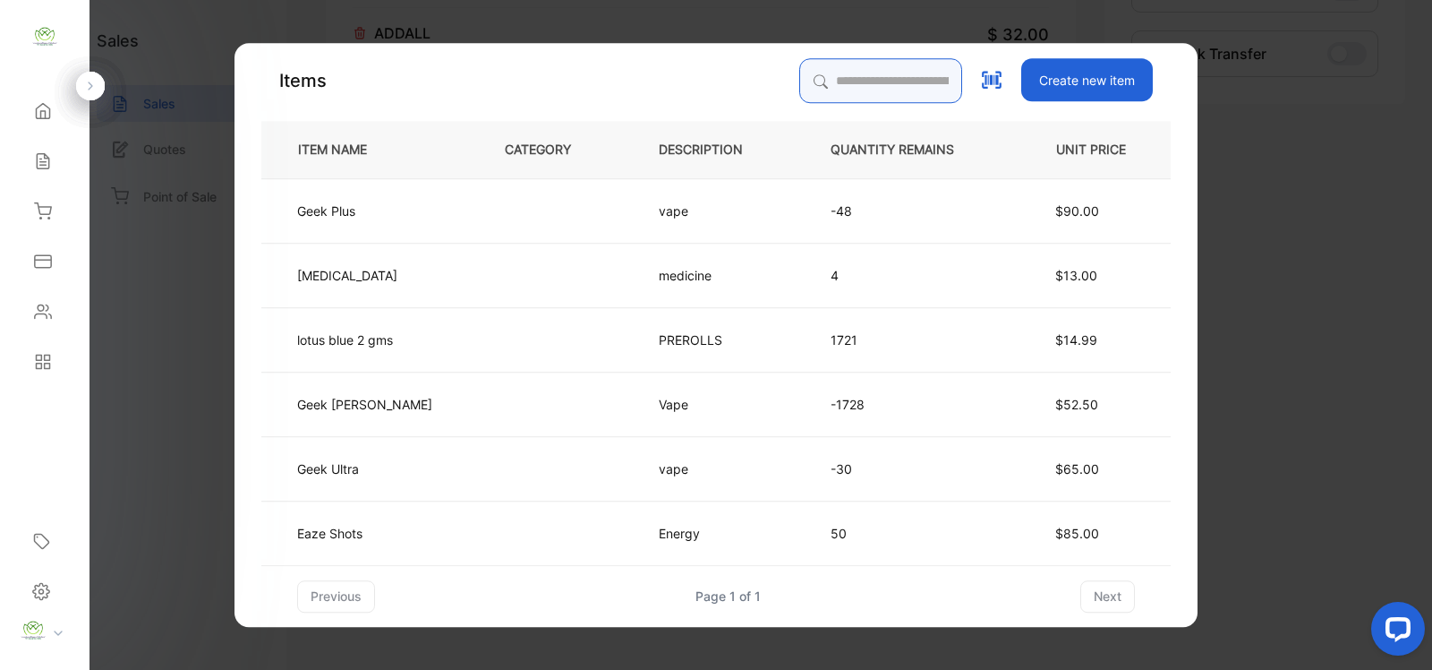
click at [850, 92] on input "search" at bounding box center [880, 80] width 163 height 45
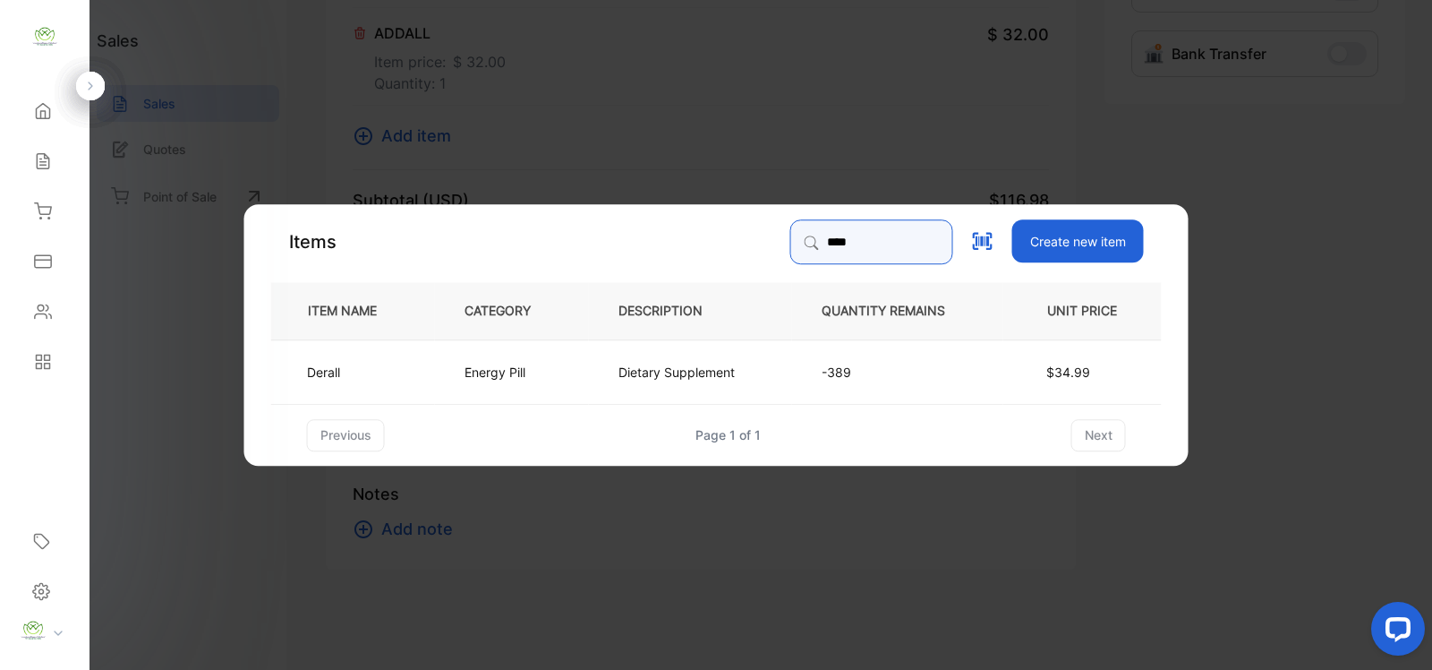
type input "****"
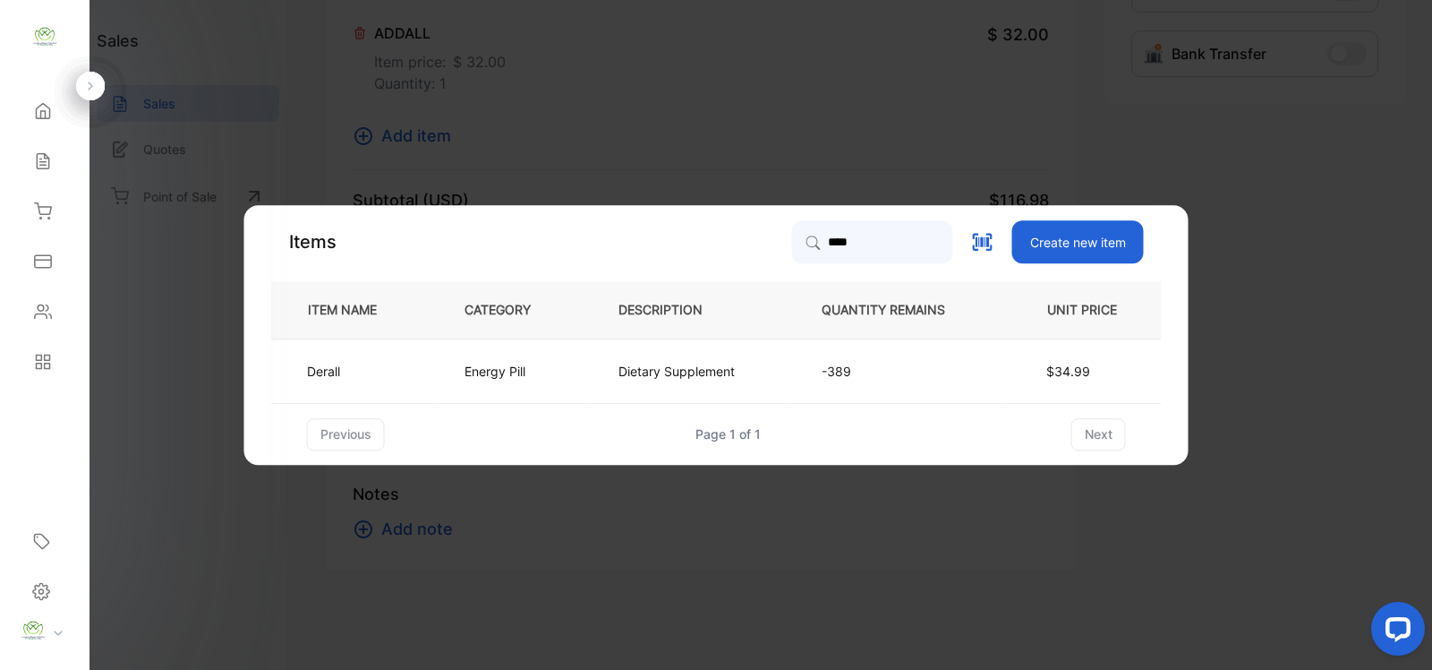
click at [585, 360] on td "Energy Pill" at bounding box center [512, 370] width 154 height 64
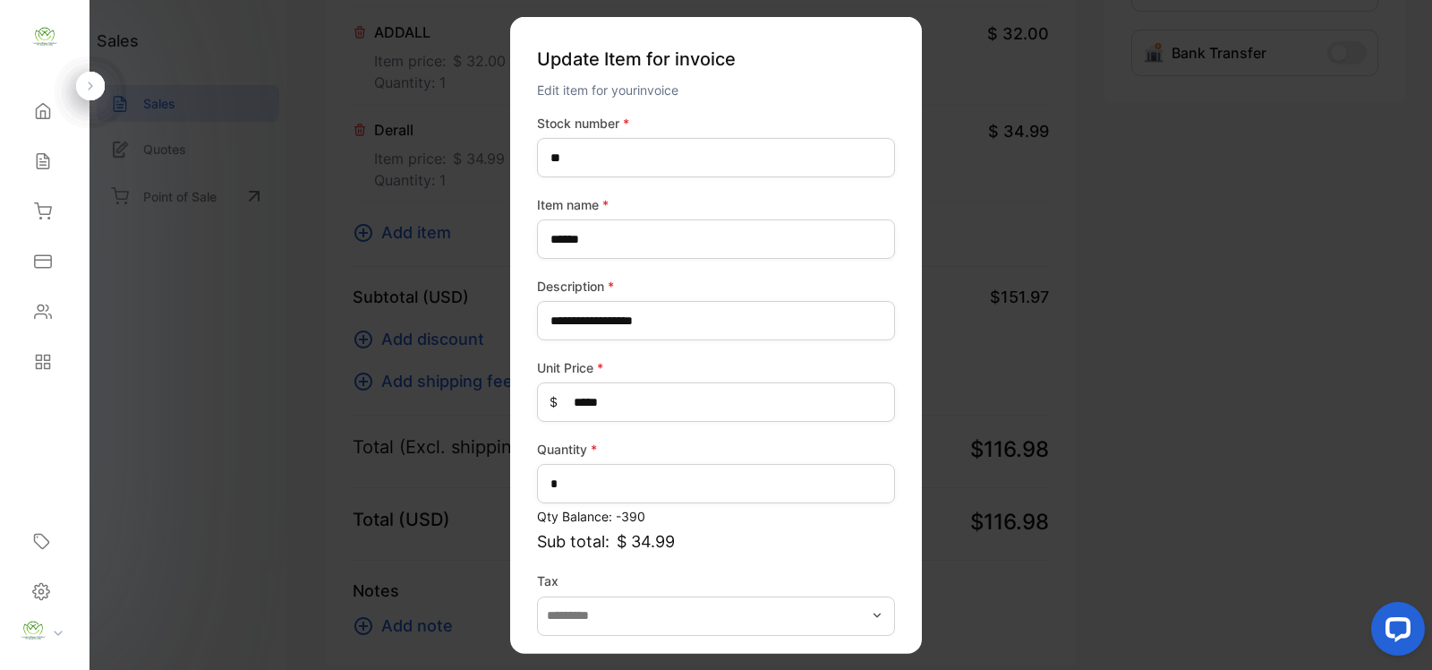
scroll to position [70, 0]
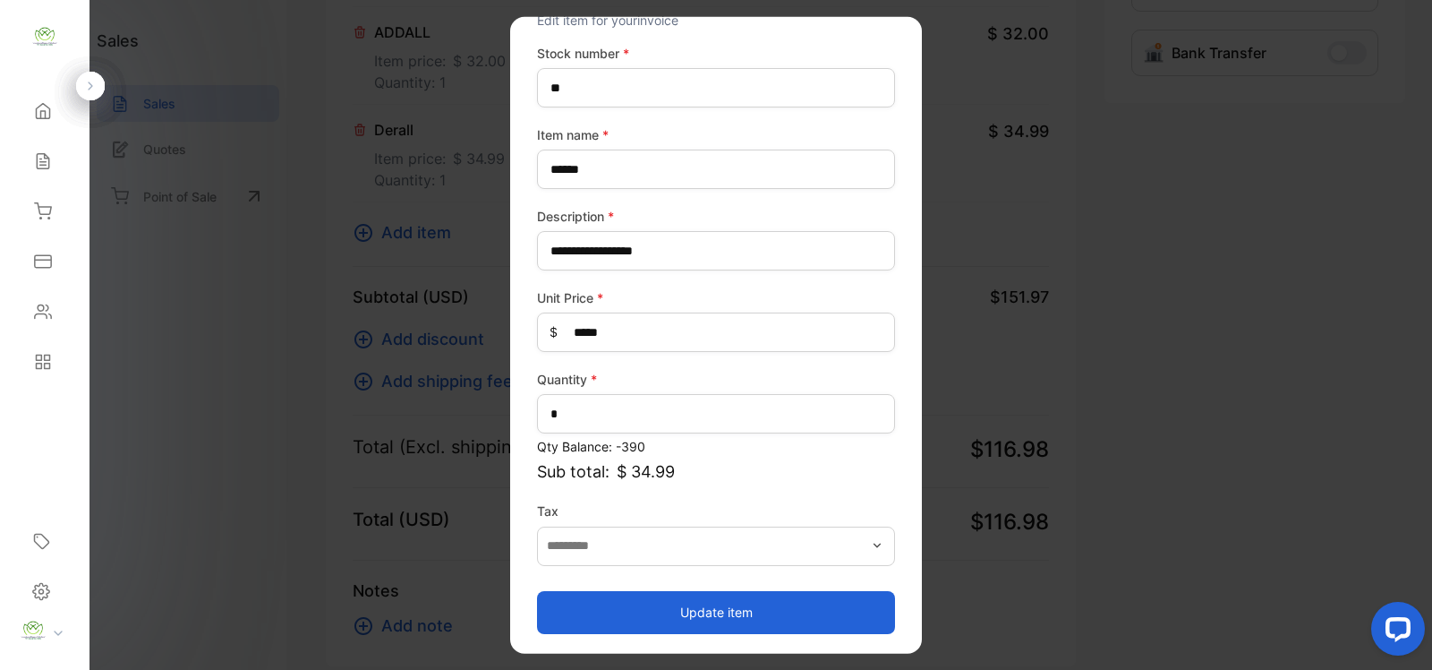
click at [704, 595] on button "Update item" at bounding box center [716, 611] width 358 height 43
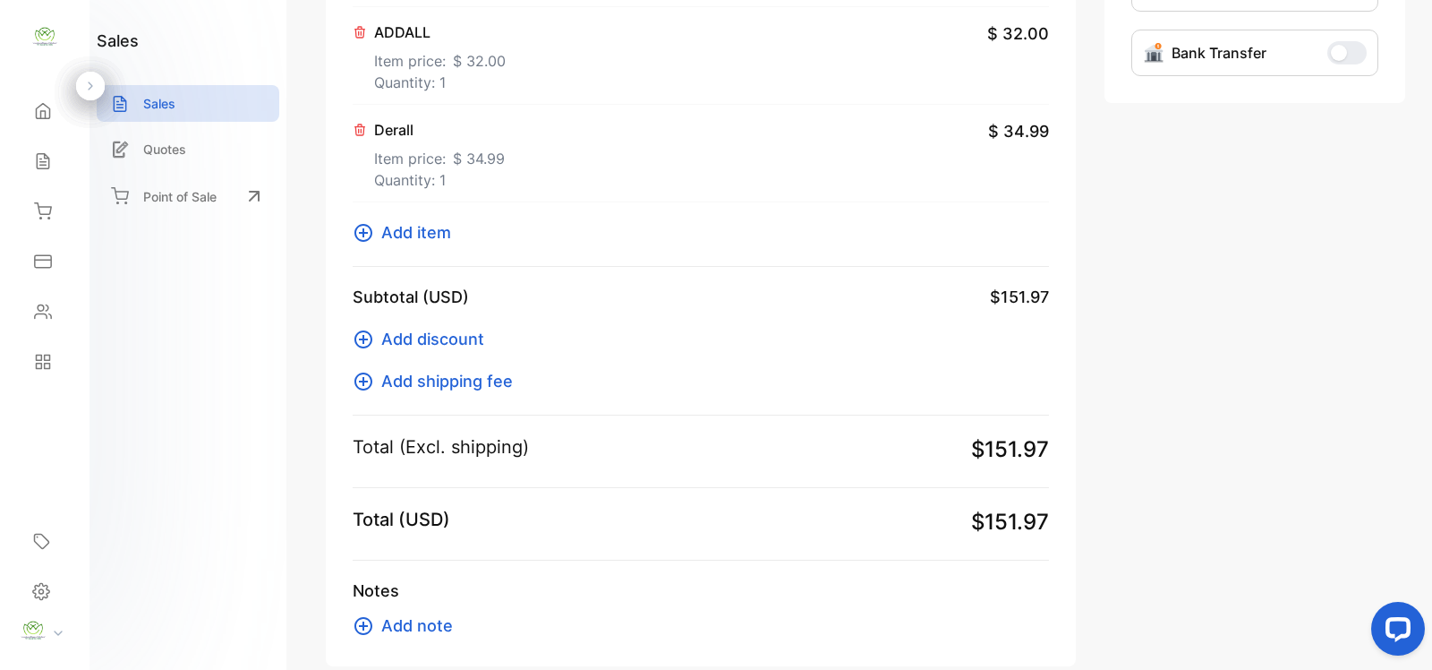
click at [365, 234] on icon at bounding box center [363, 232] width 21 height 21
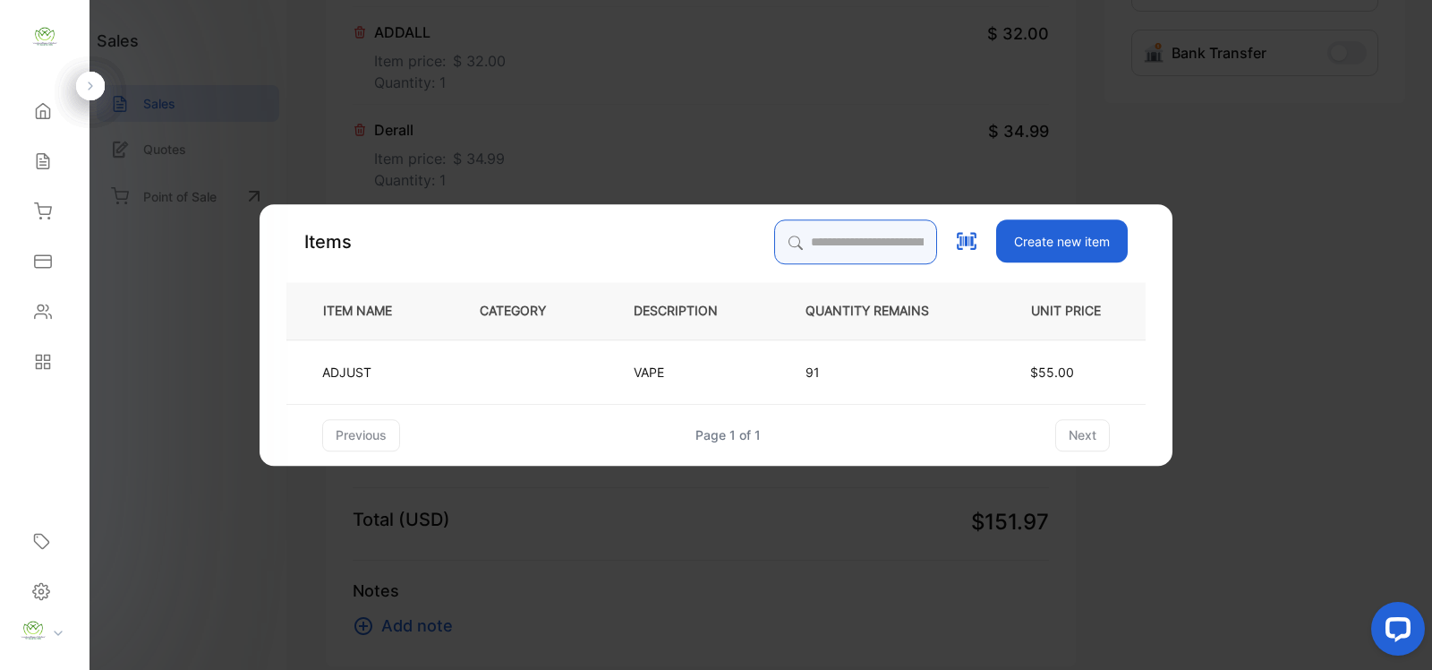
click at [816, 244] on div "Items Create new item ITEM NAME CATEGORY DESCRIPTION QUANTITY REMAINS UNIT PRIC…" at bounding box center [715, 335] width 859 height 232
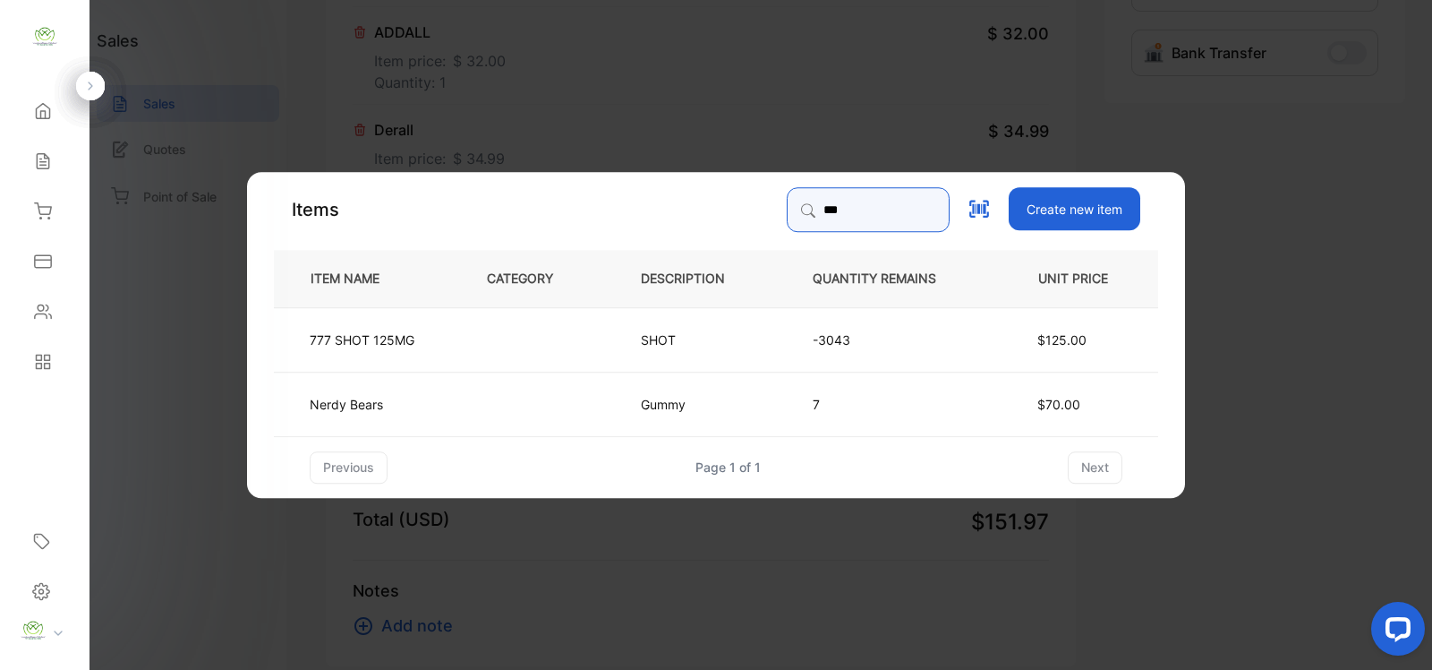
type input "***"
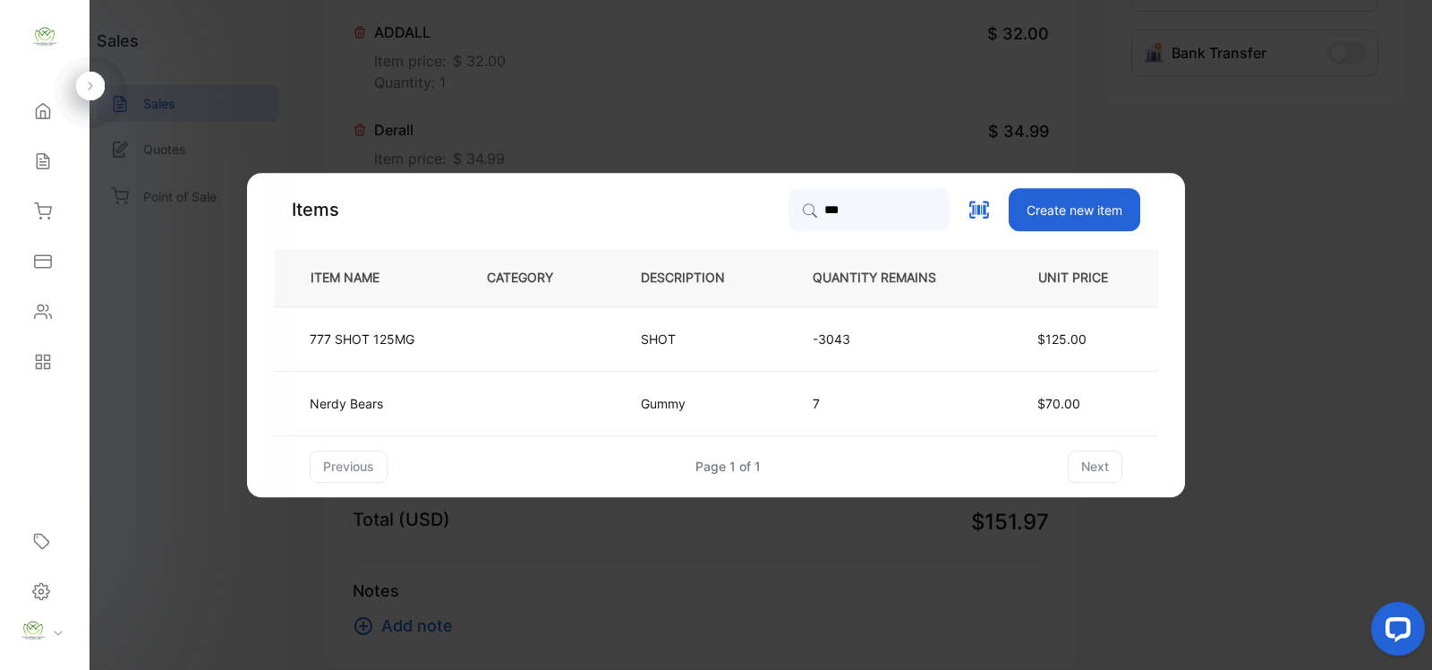
click at [795, 349] on td "-3043" at bounding box center [888, 338] width 211 height 64
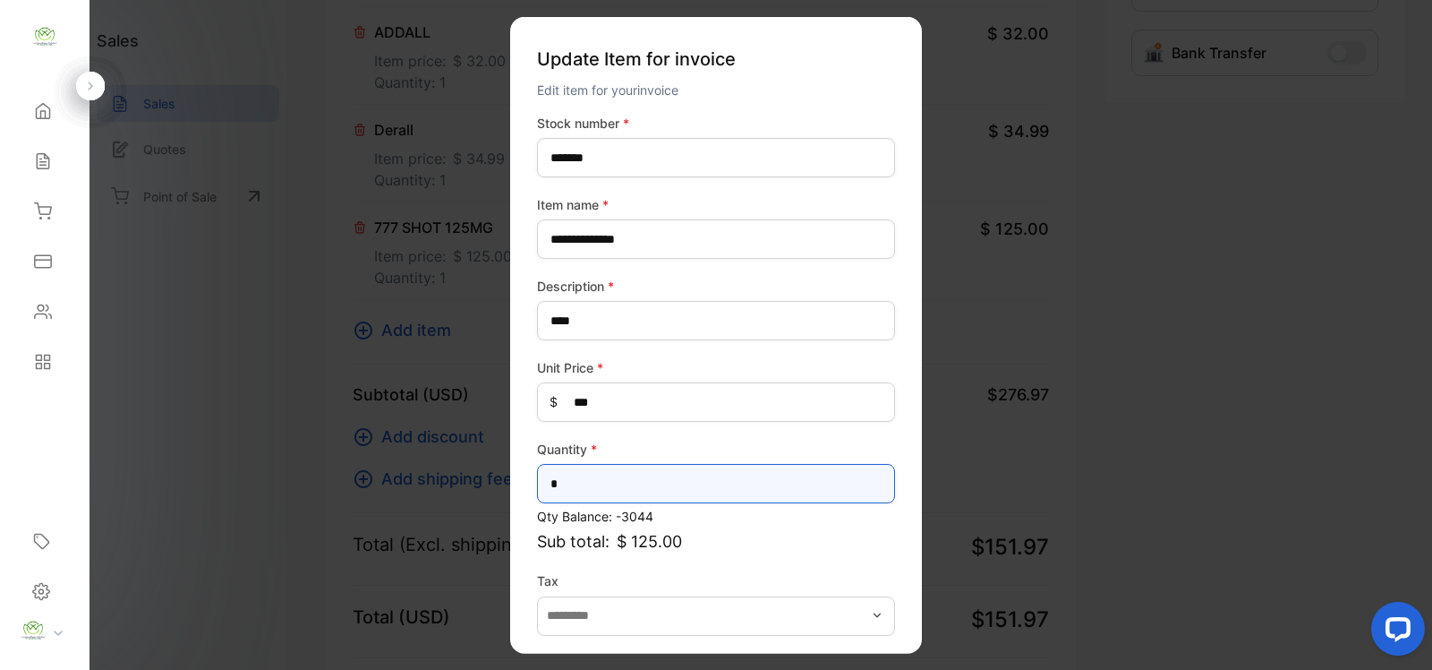
click at [683, 490] on input "*" at bounding box center [716, 483] width 358 height 39
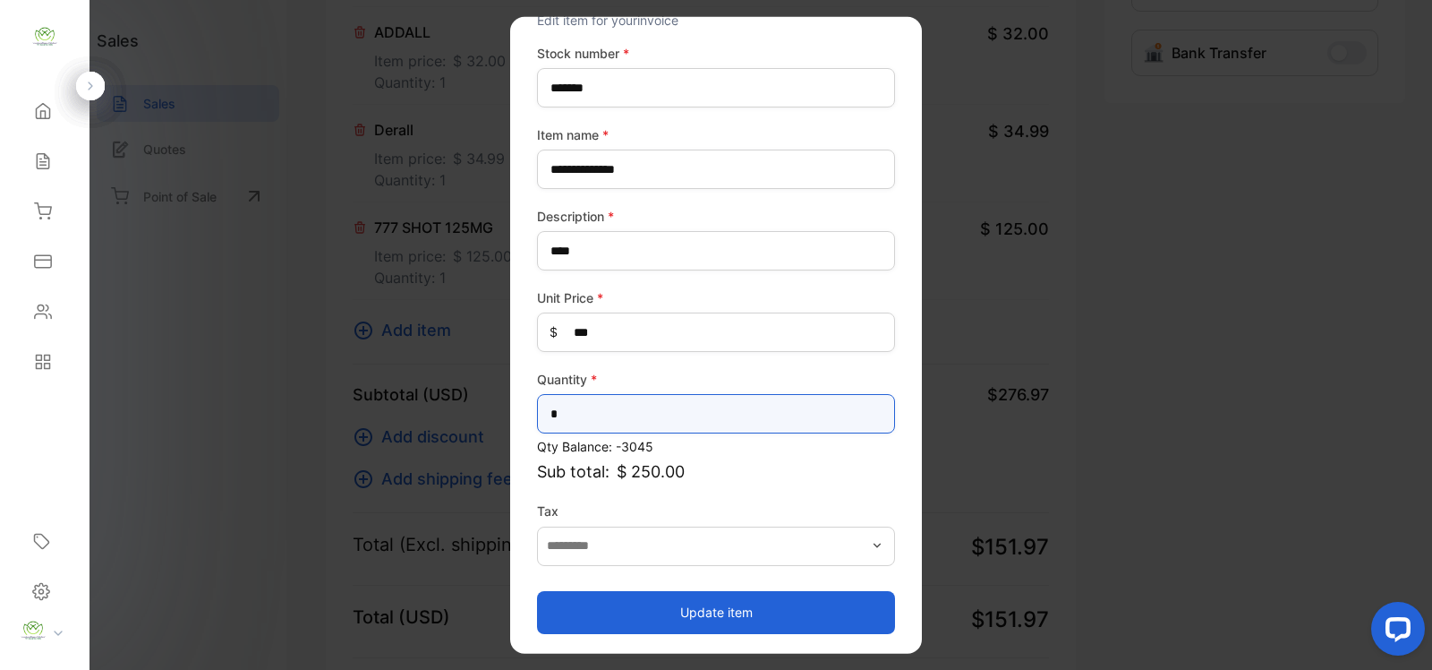
type input "*"
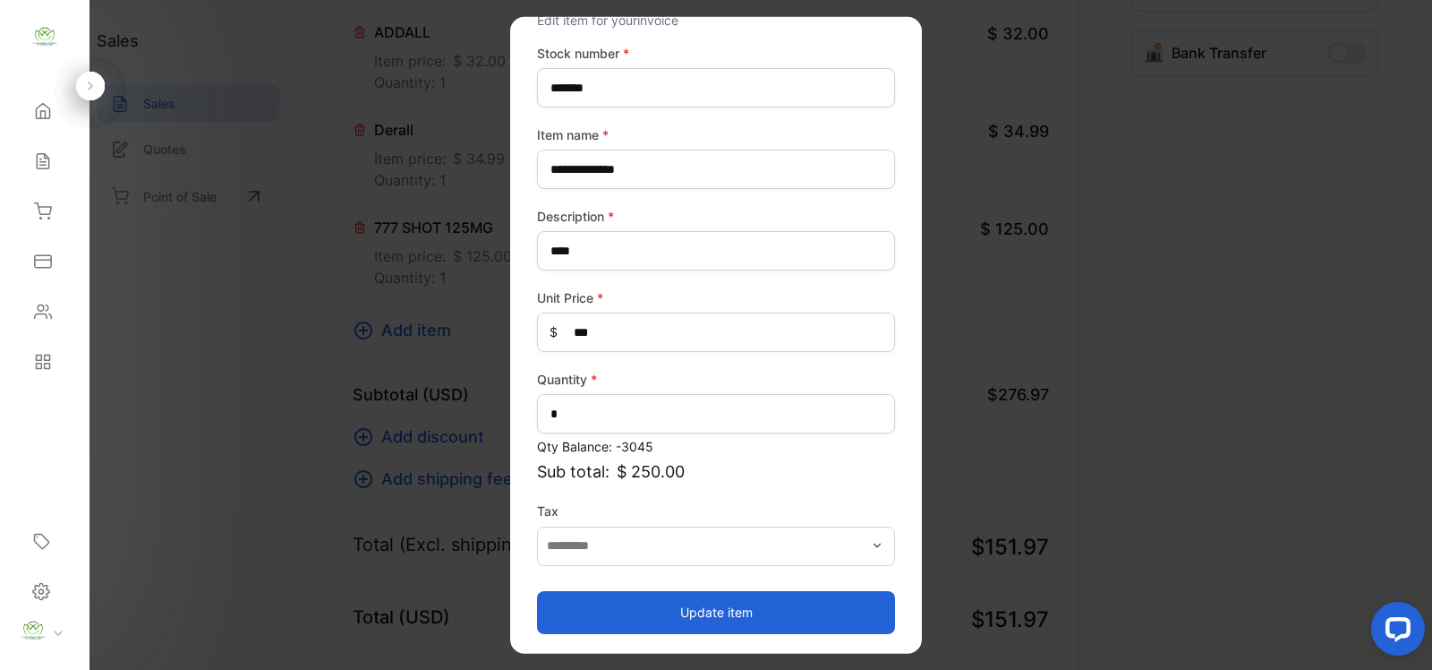
click at [786, 604] on button "Update item" at bounding box center [716, 611] width 358 height 43
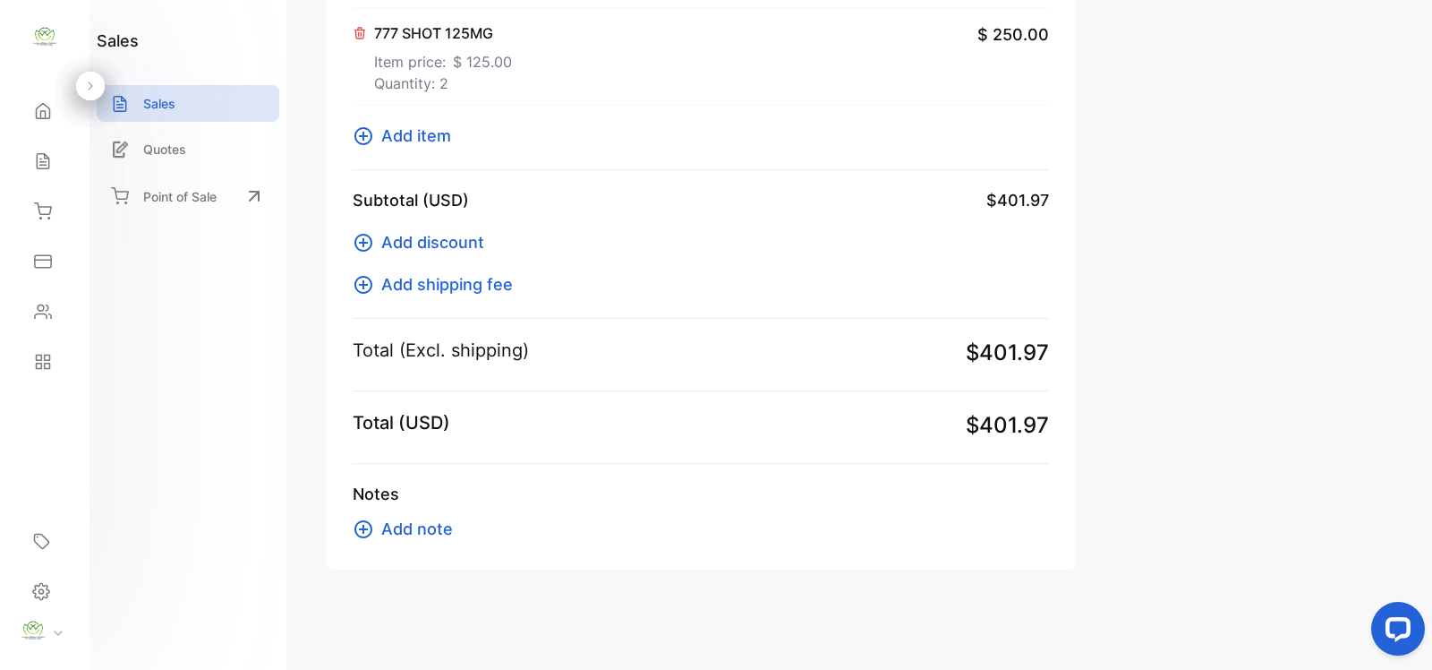
scroll to position [655, 0]
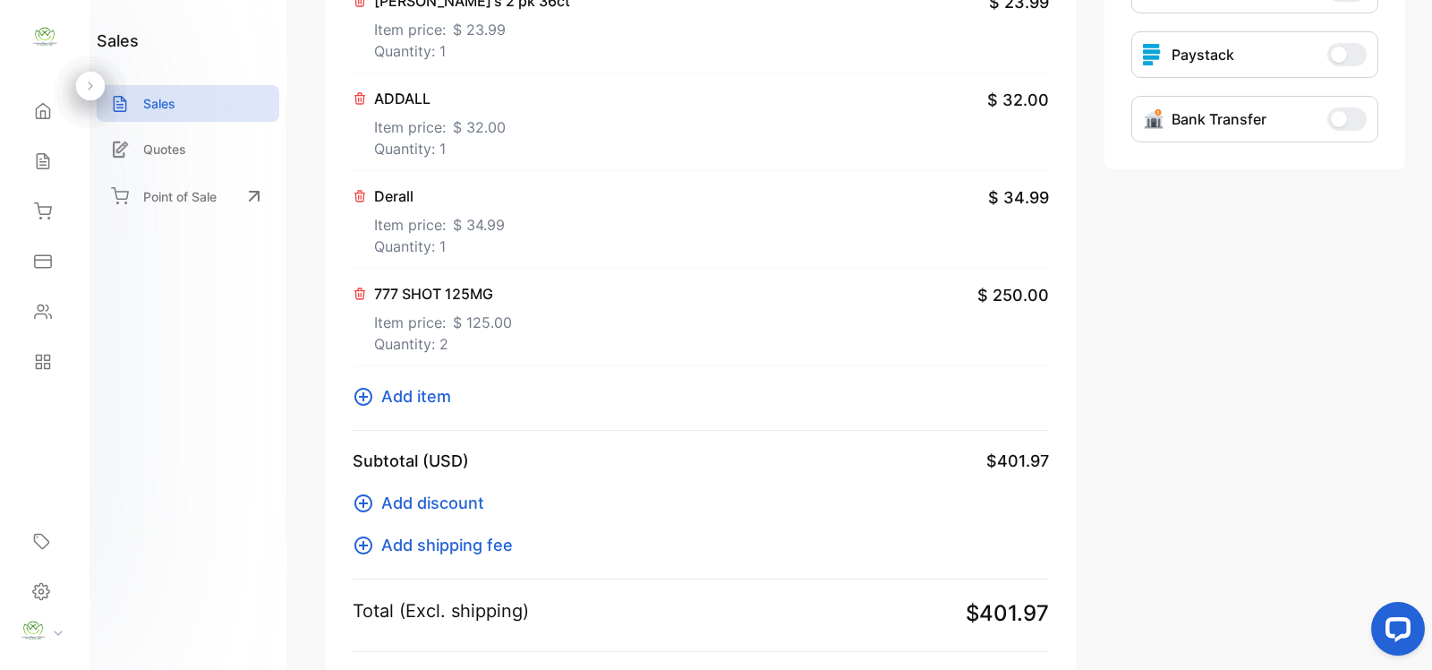
click at [372, 392] on icon at bounding box center [364, 397] width 18 height 18
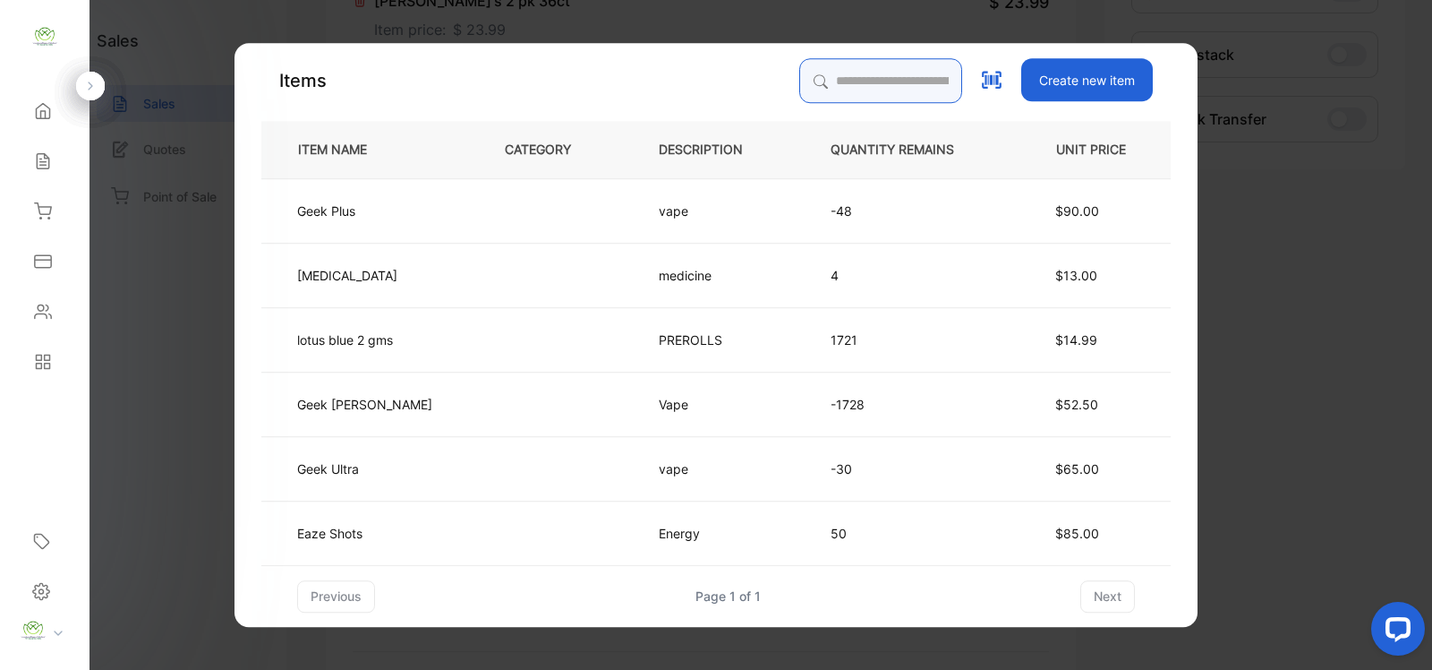
click at [846, 82] on input "search" at bounding box center [880, 80] width 163 height 45
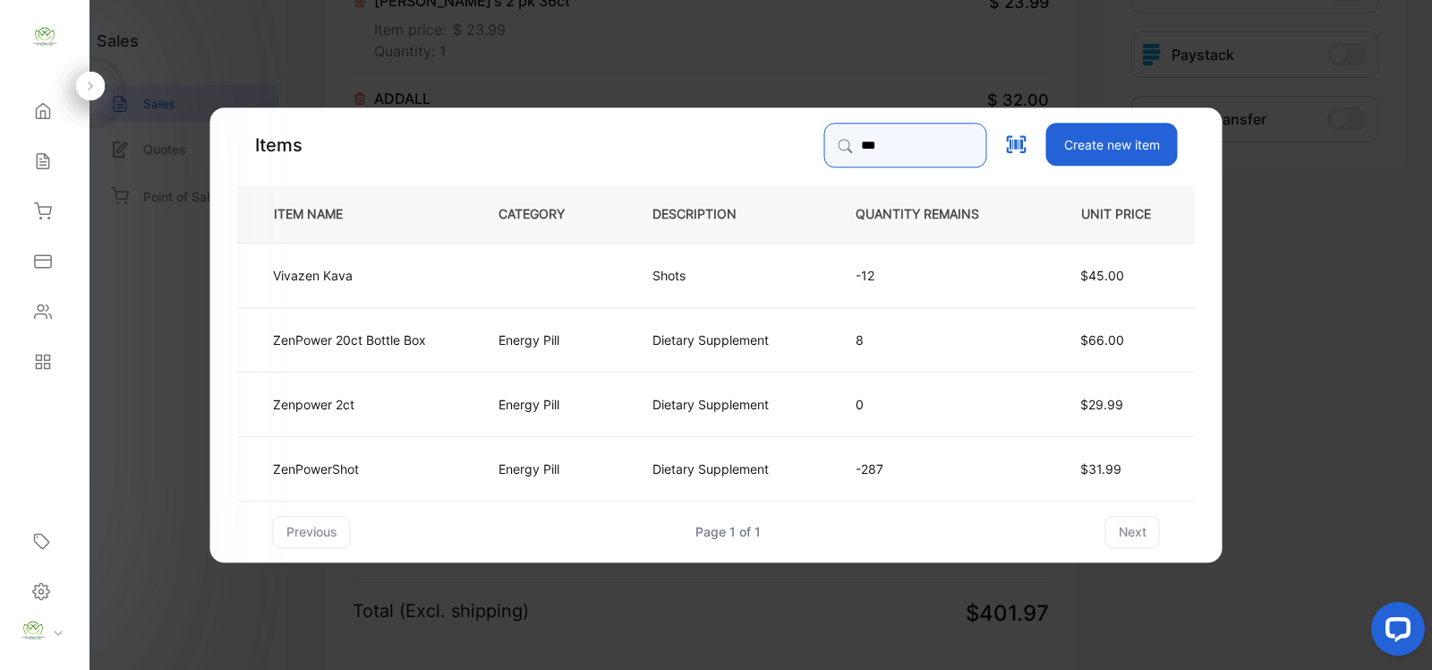
type input "***"
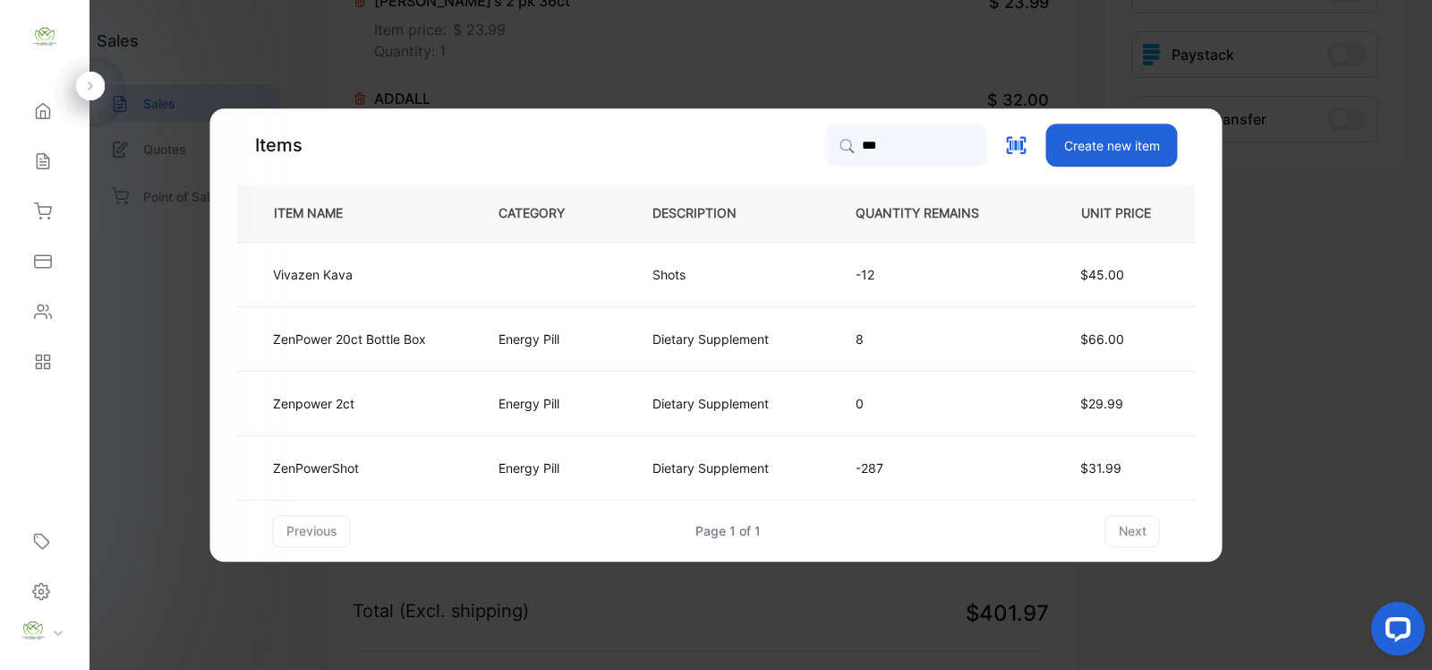
click at [1035, 474] on td "-287" at bounding box center [931, 467] width 211 height 64
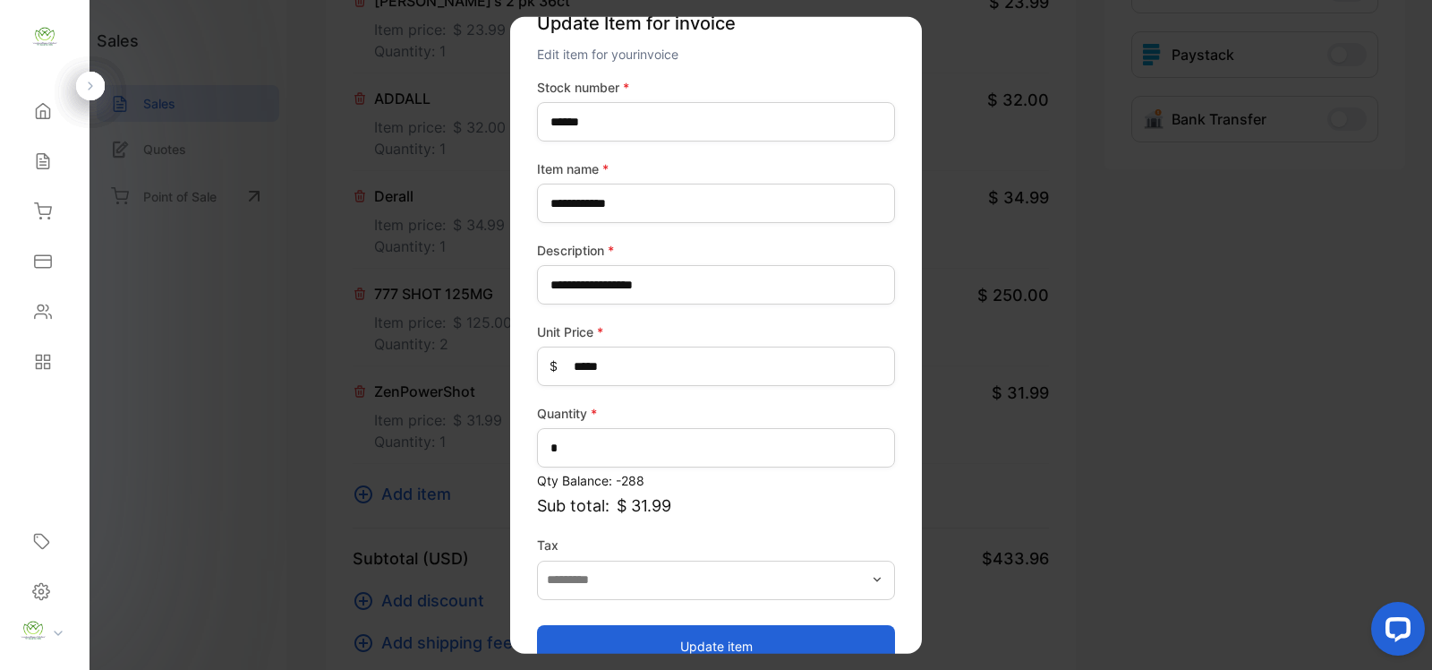
scroll to position [70, 0]
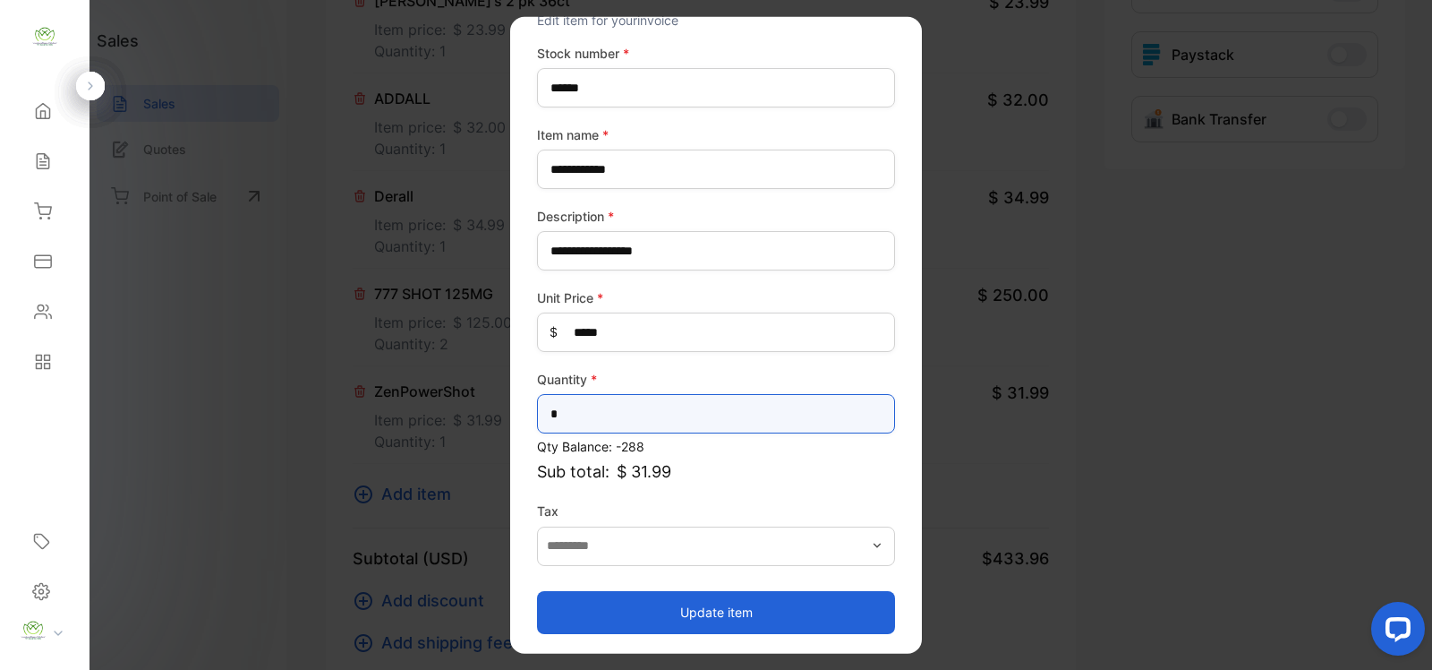
click at [577, 416] on input "*" at bounding box center [716, 413] width 358 height 39
type input "**"
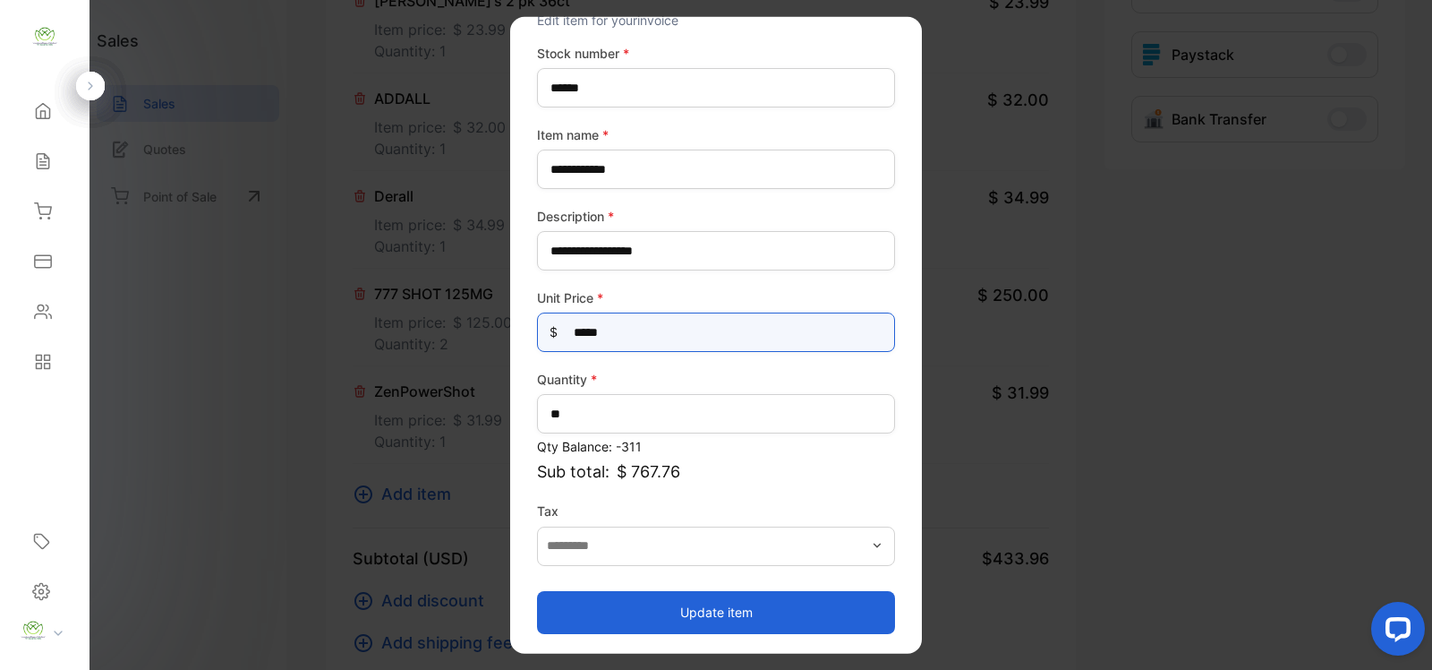
click at [624, 327] on Price-inputprice "*****" at bounding box center [716, 331] width 358 height 39
type Price-inputprice "**"
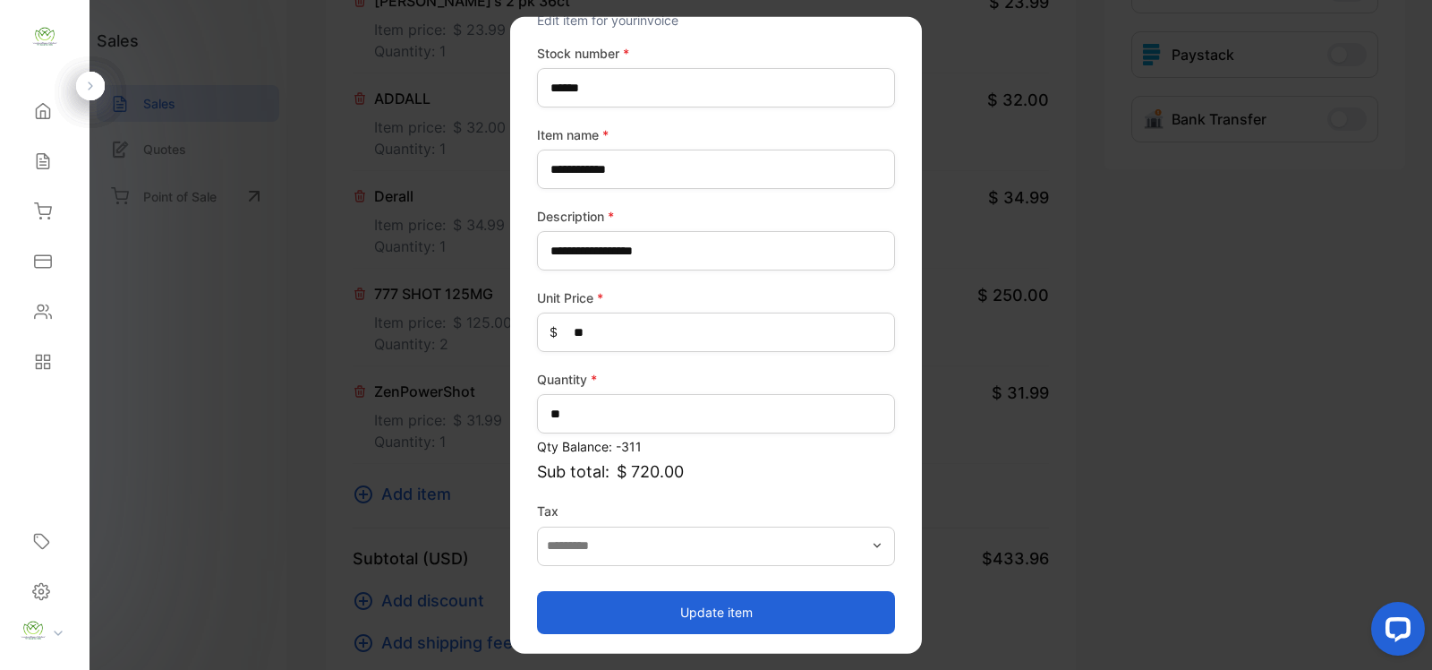
click at [705, 603] on button "Update item" at bounding box center [716, 611] width 358 height 43
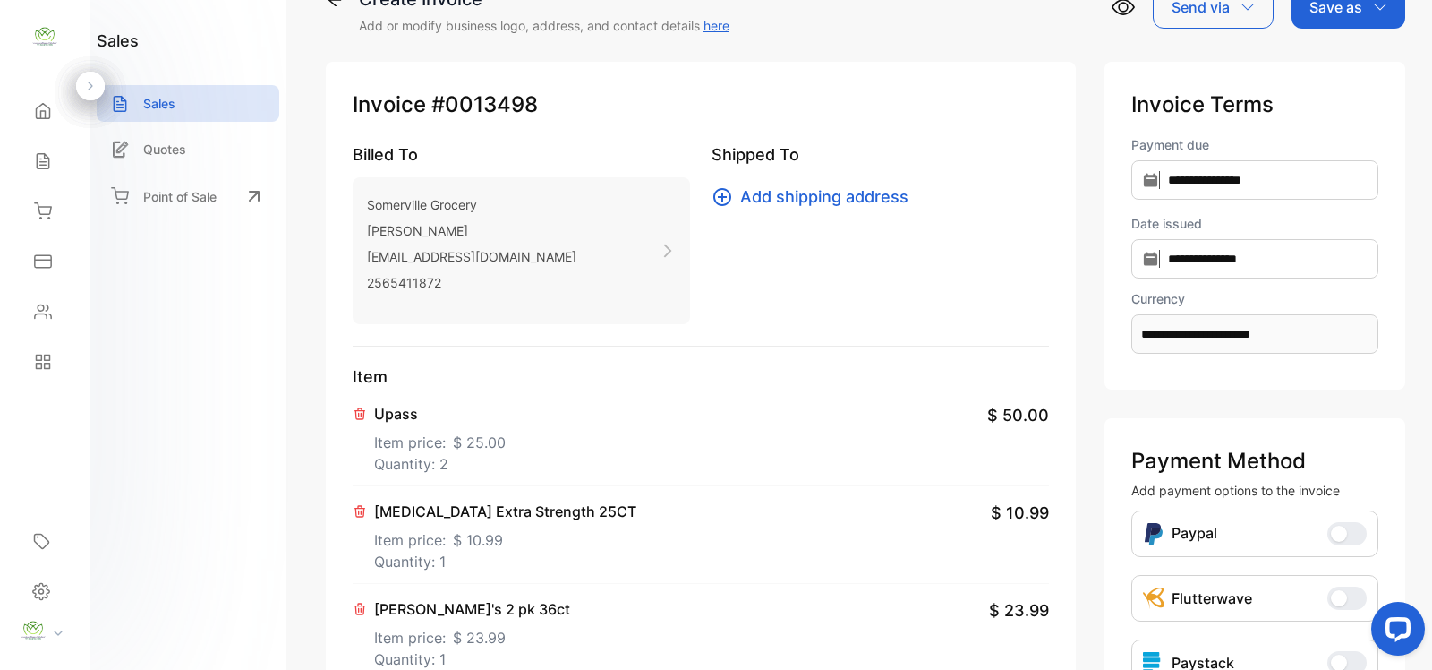
scroll to position [0, 0]
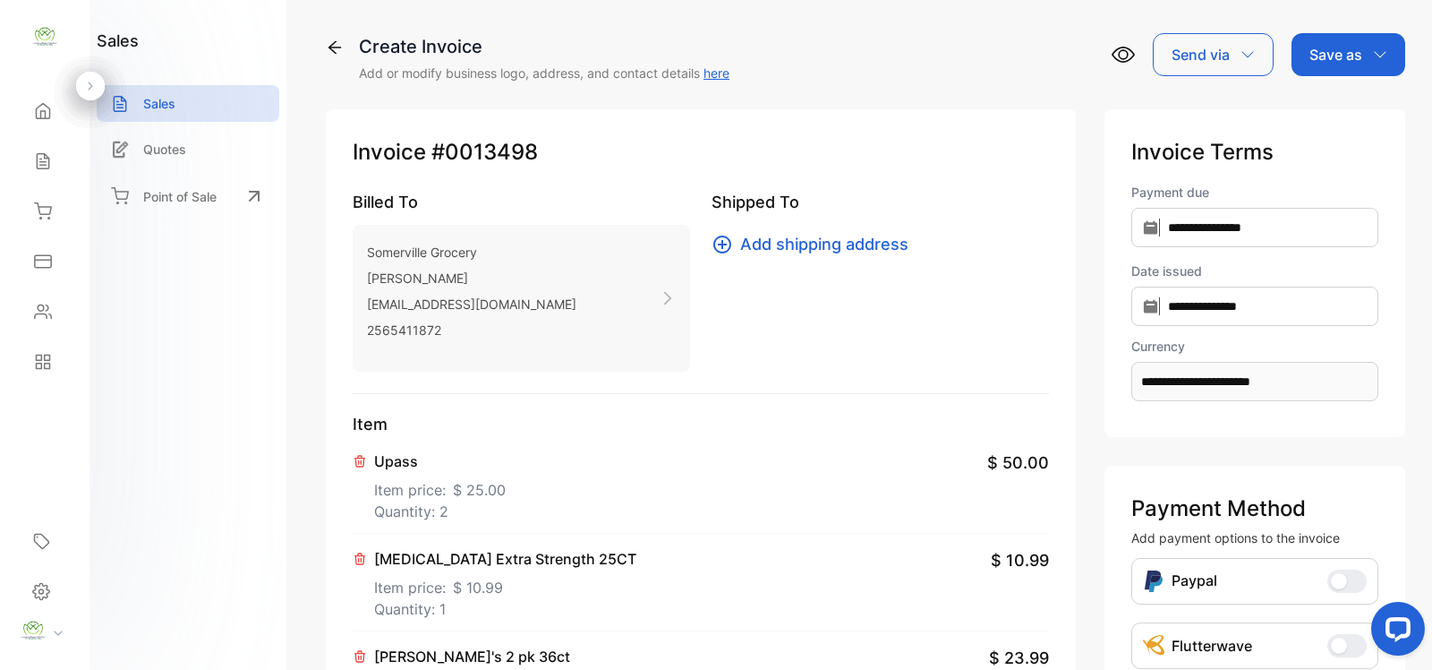
click at [1367, 63] on div "Save as" at bounding box center [1349, 54] width 114 height 43
click at [1346, 108] on div "Invoice" at bounding box center [1344, 114] width 103 height 36
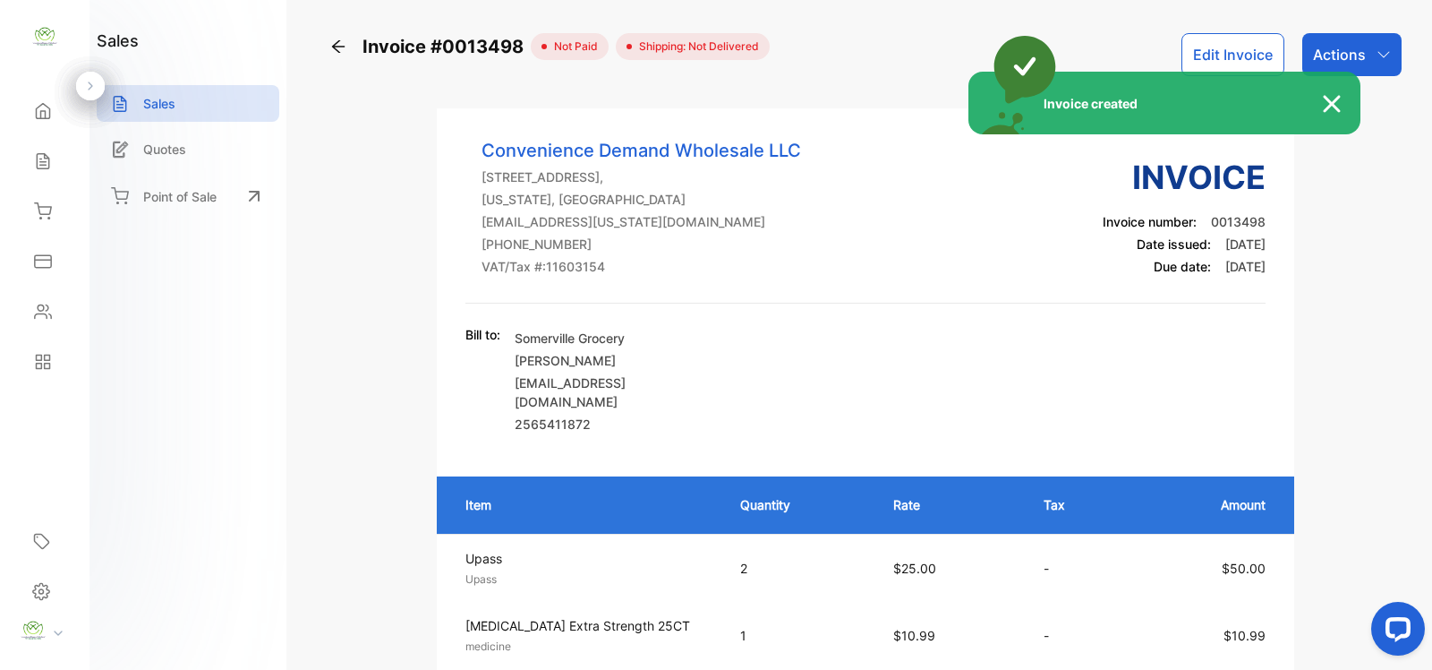
click at [1335, 49] on div "Invoice created" at bounding box center [716, 335] width 1432 height 670
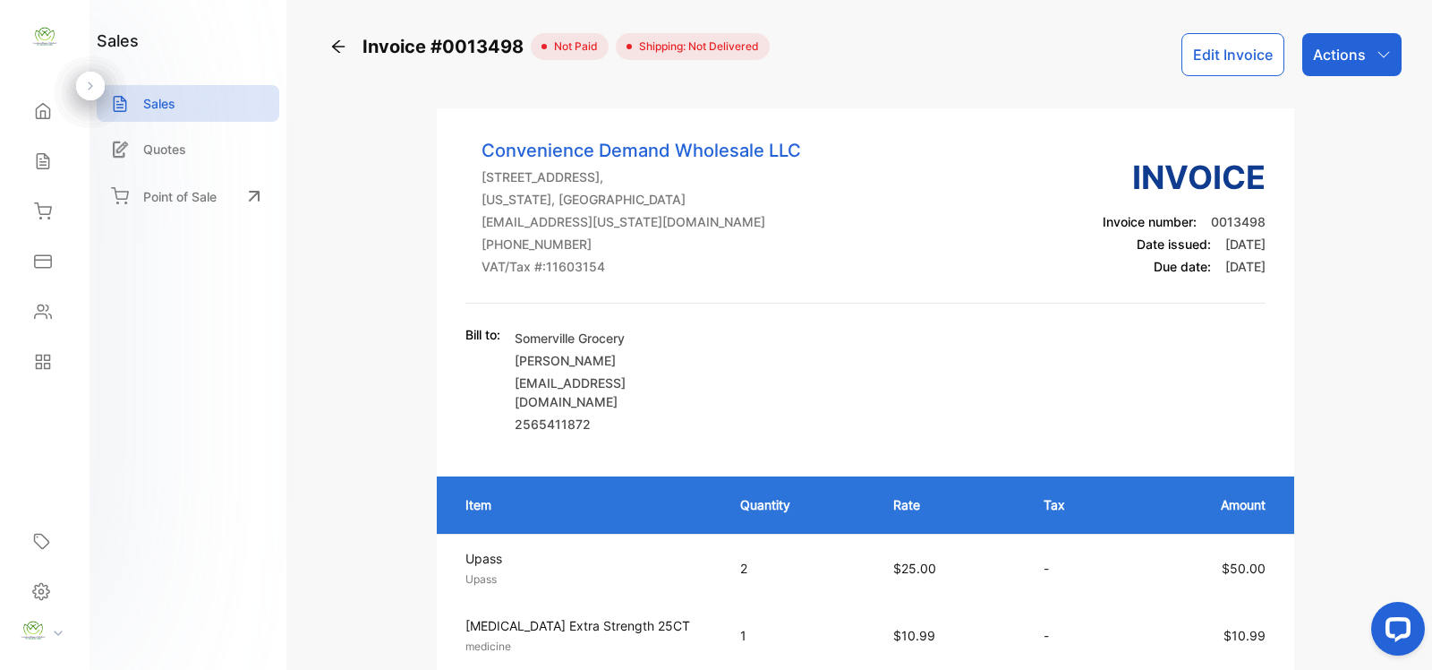
click at [1335, 49] on p "Actions" at bounding box center [1339, 54] width 53 height 21
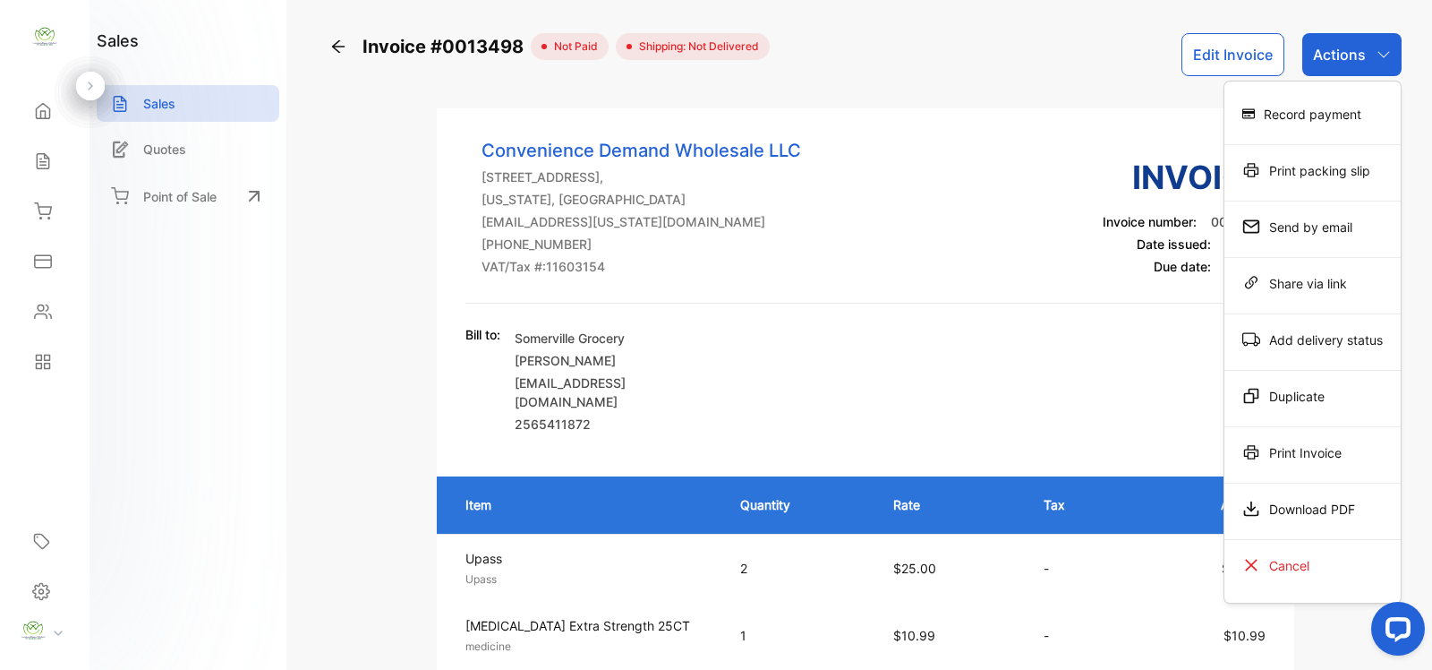
click at [1295, 446] on div "Print Invoice" at bounding box center [1313, 452] width 176 height 36
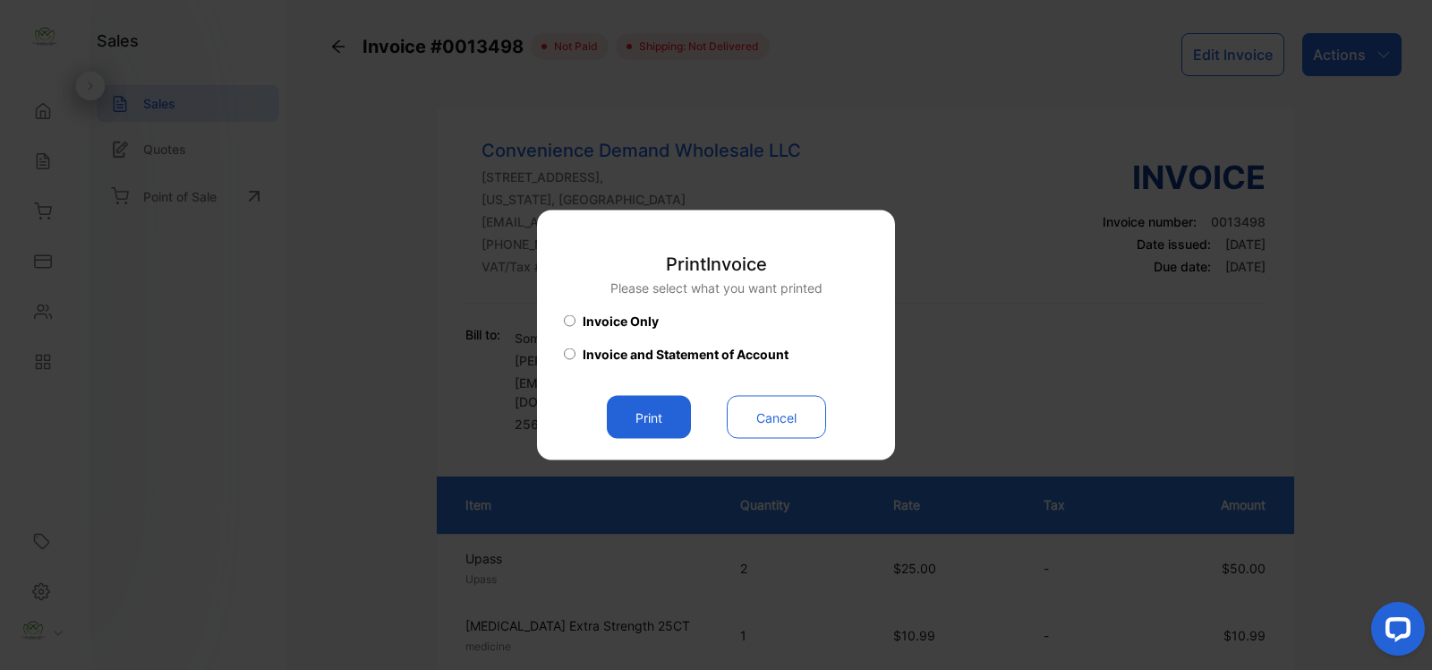
click at [677, 423] on button "Print" at bounding box center [649, 417] width 84 height 43
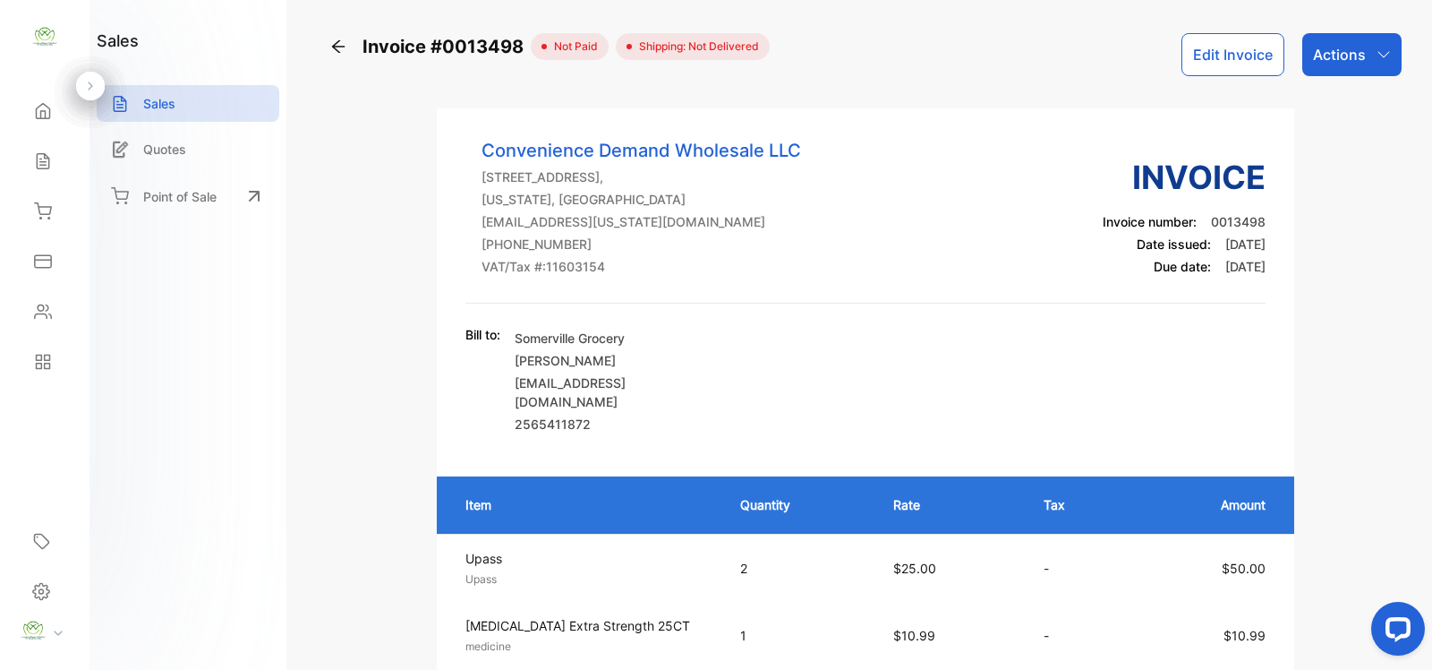
click at [1256, 56] on button "Edit Invoice" at bounding box center [1233, 54] width 103 height 43
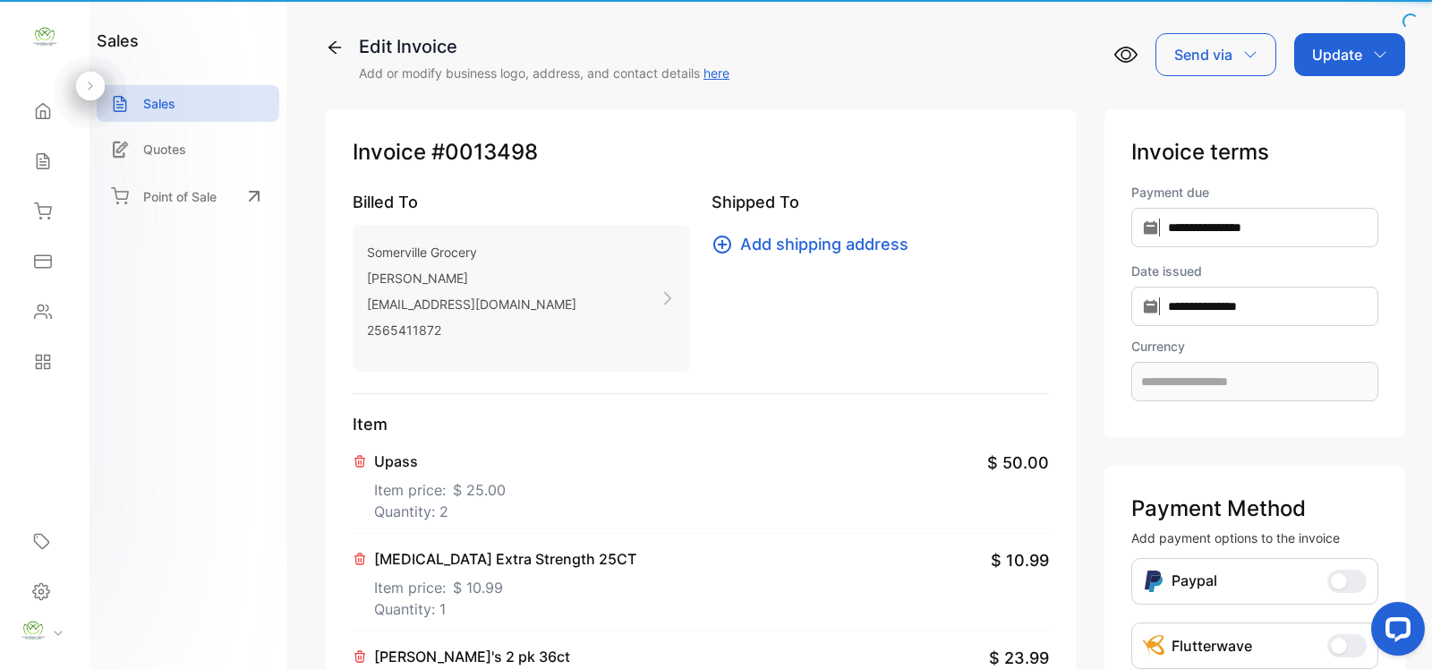
type input "**********"
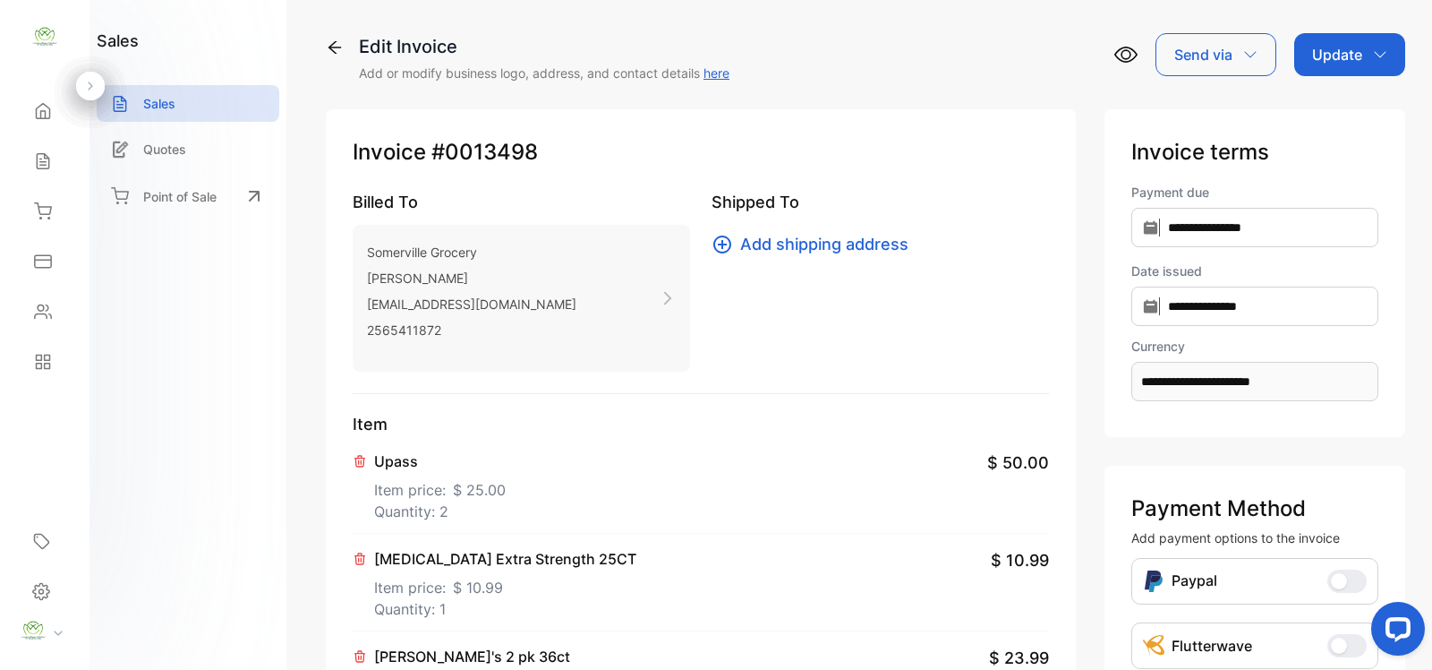
scroll to position [522, 0]
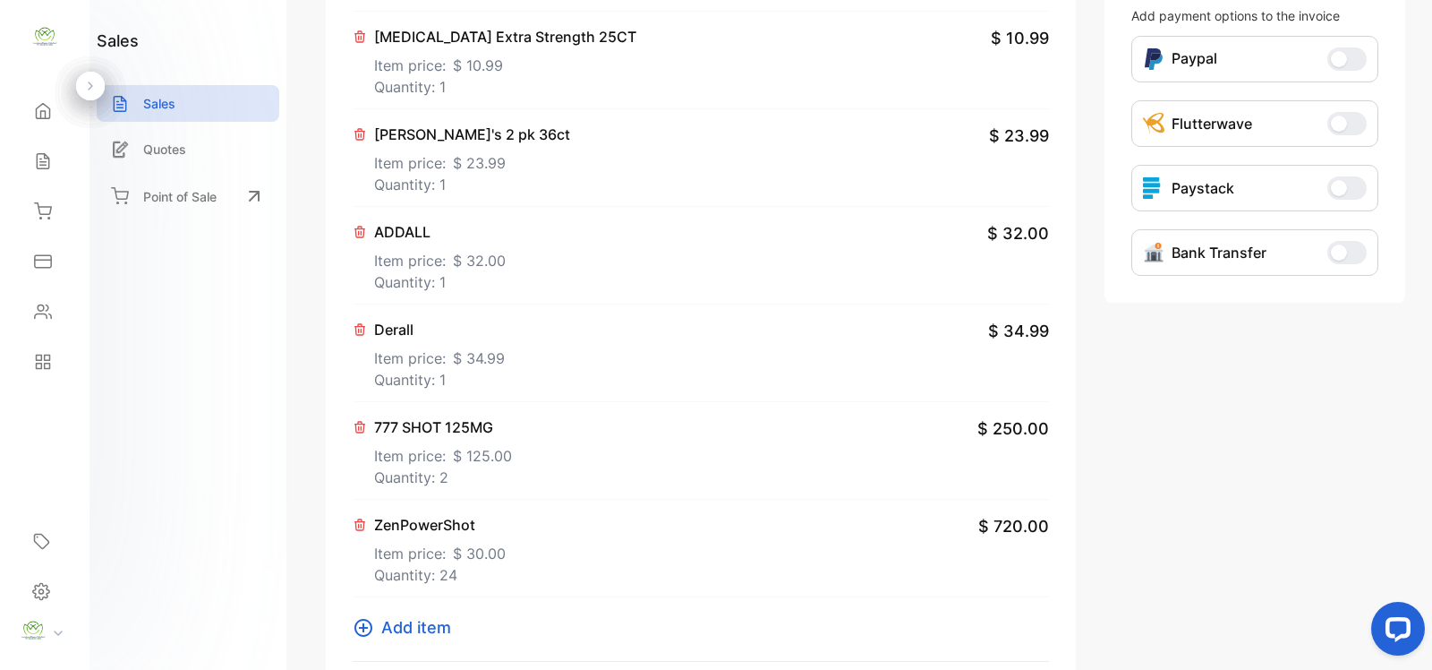
click at [368, 623] on icon at bounding box center [363, 627] width 21 height 21
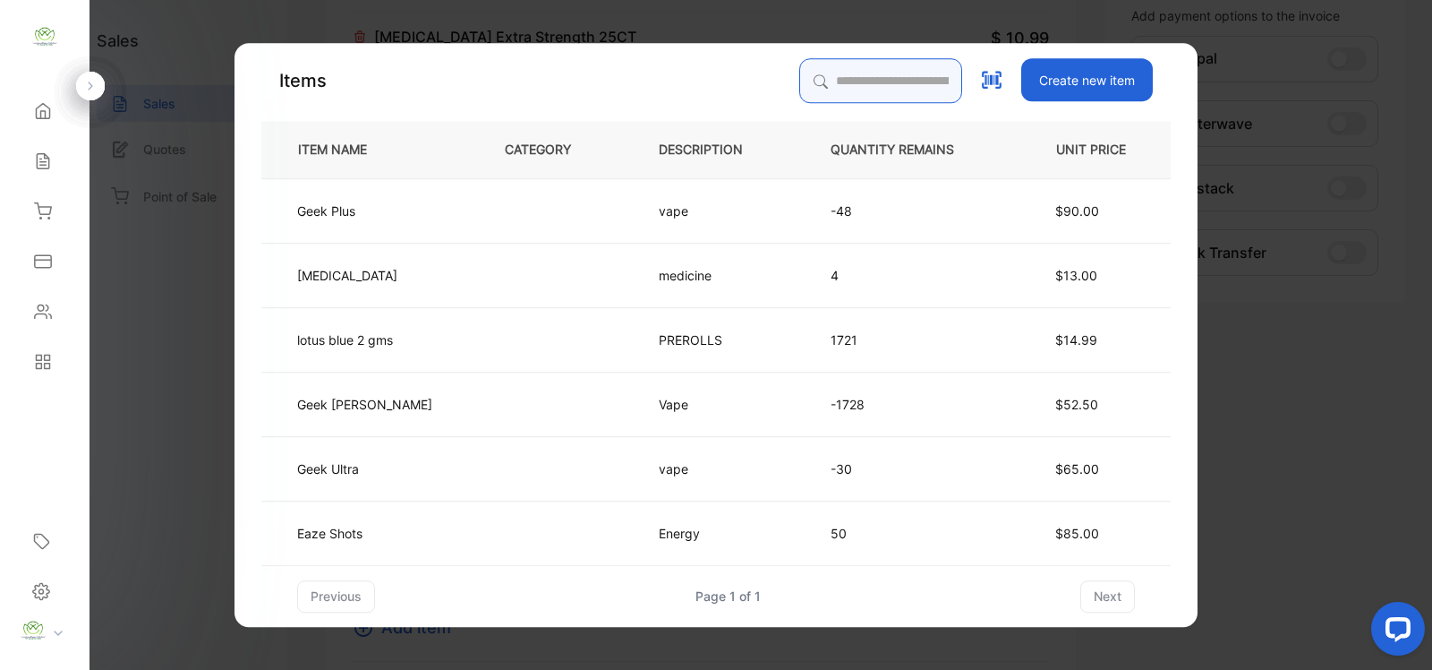
click at [883, 91] on input "search" at bounding box center [880, 80] width 163 height 45
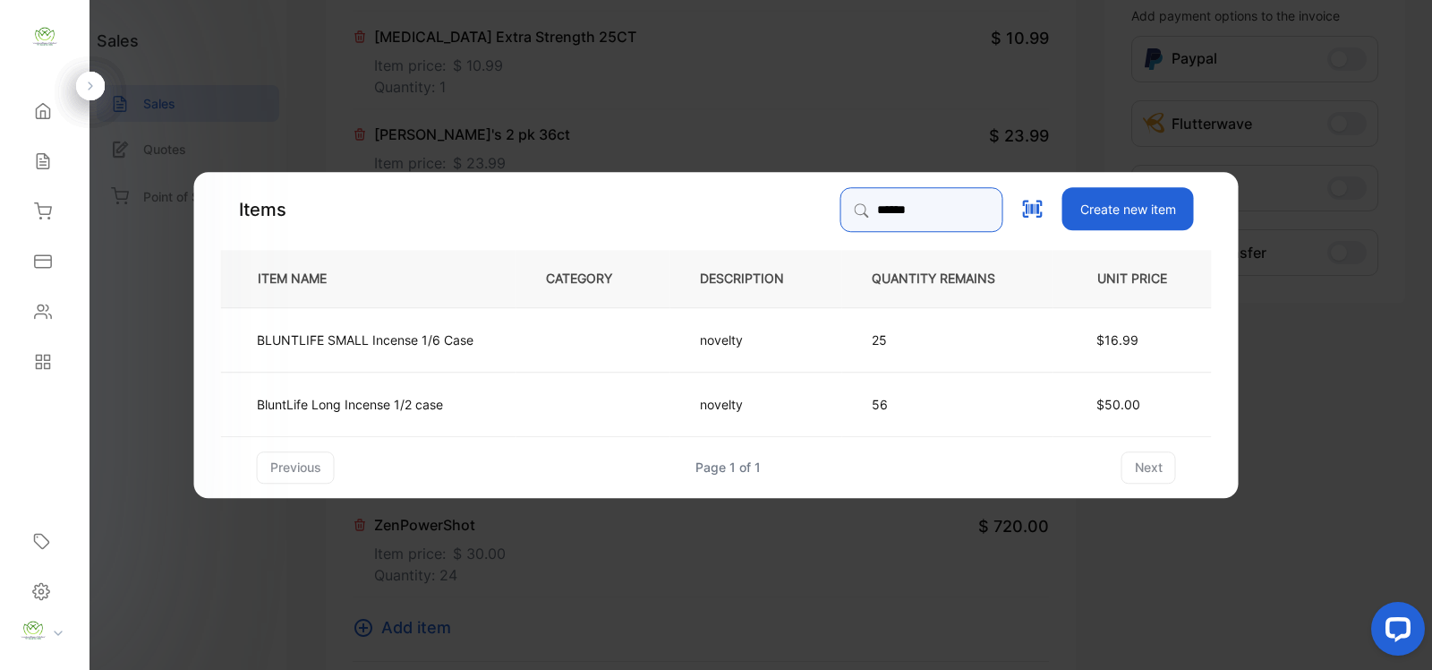
type input "******"
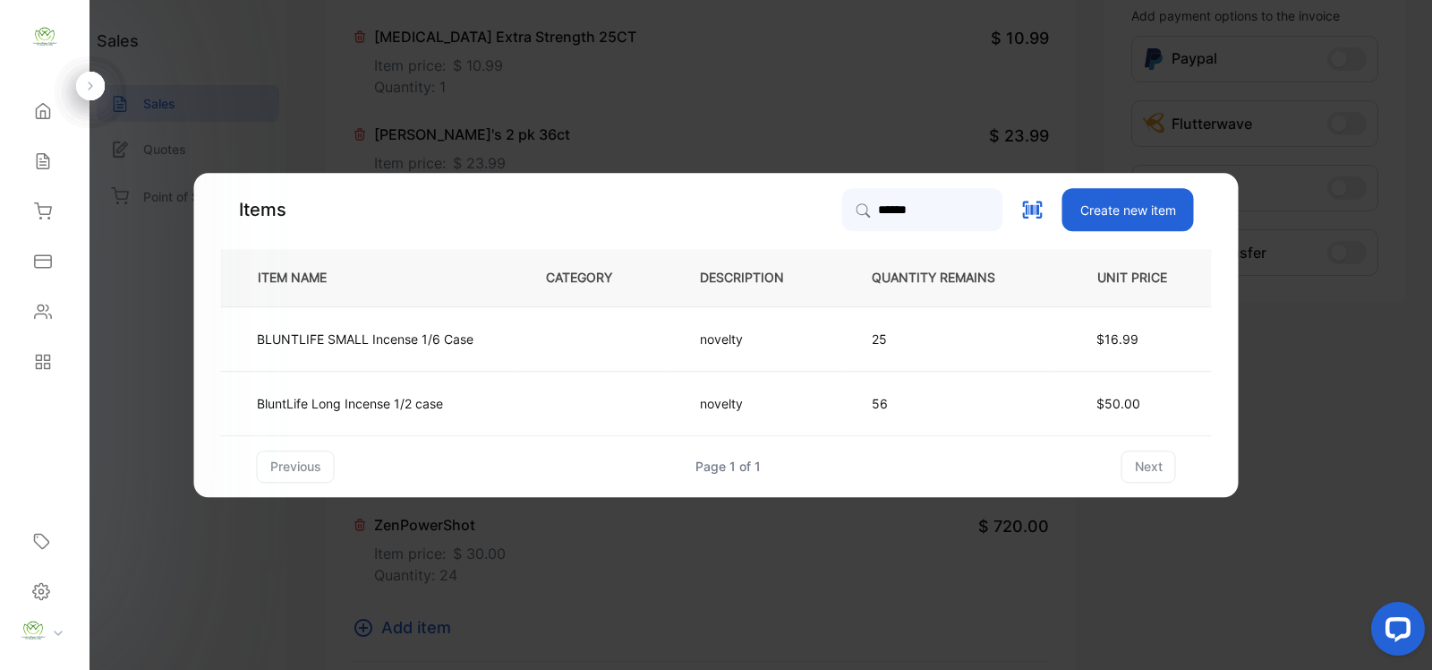
click at [607, 414] on td at bounding box center [594, 403] width 154 height 64
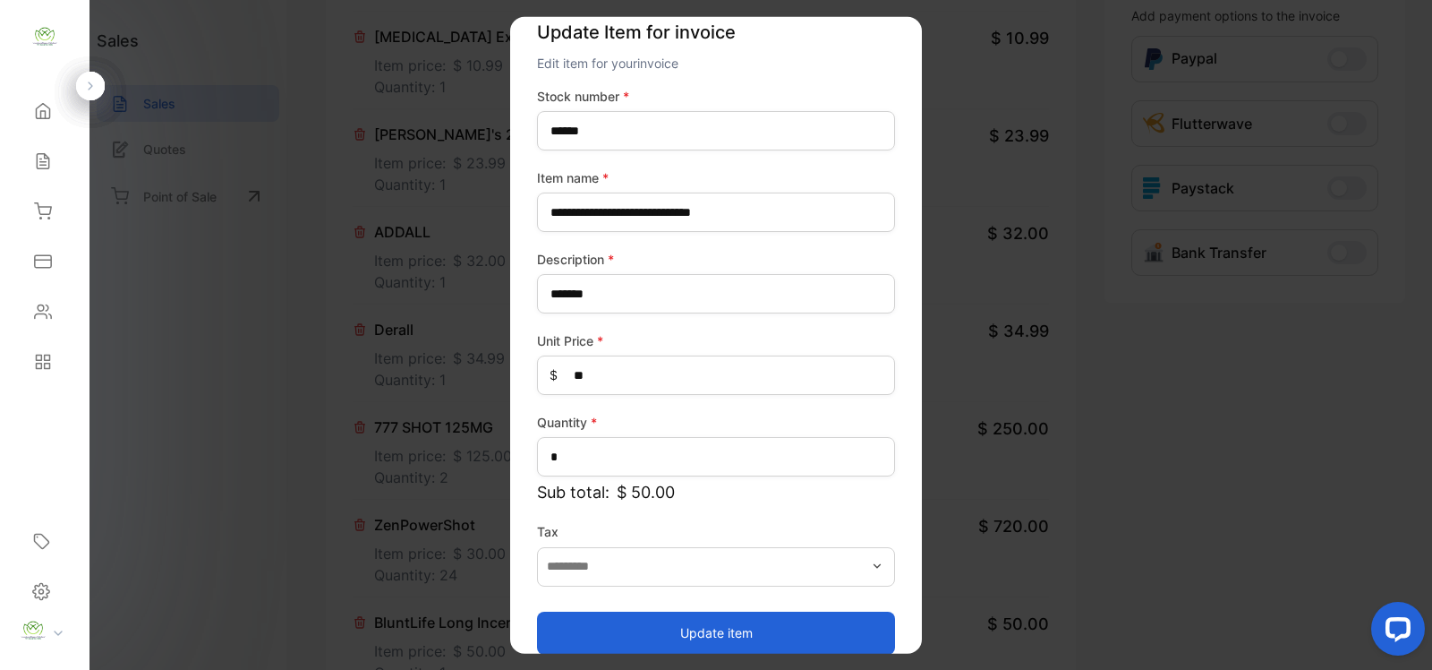
scroll to position [47, 0]
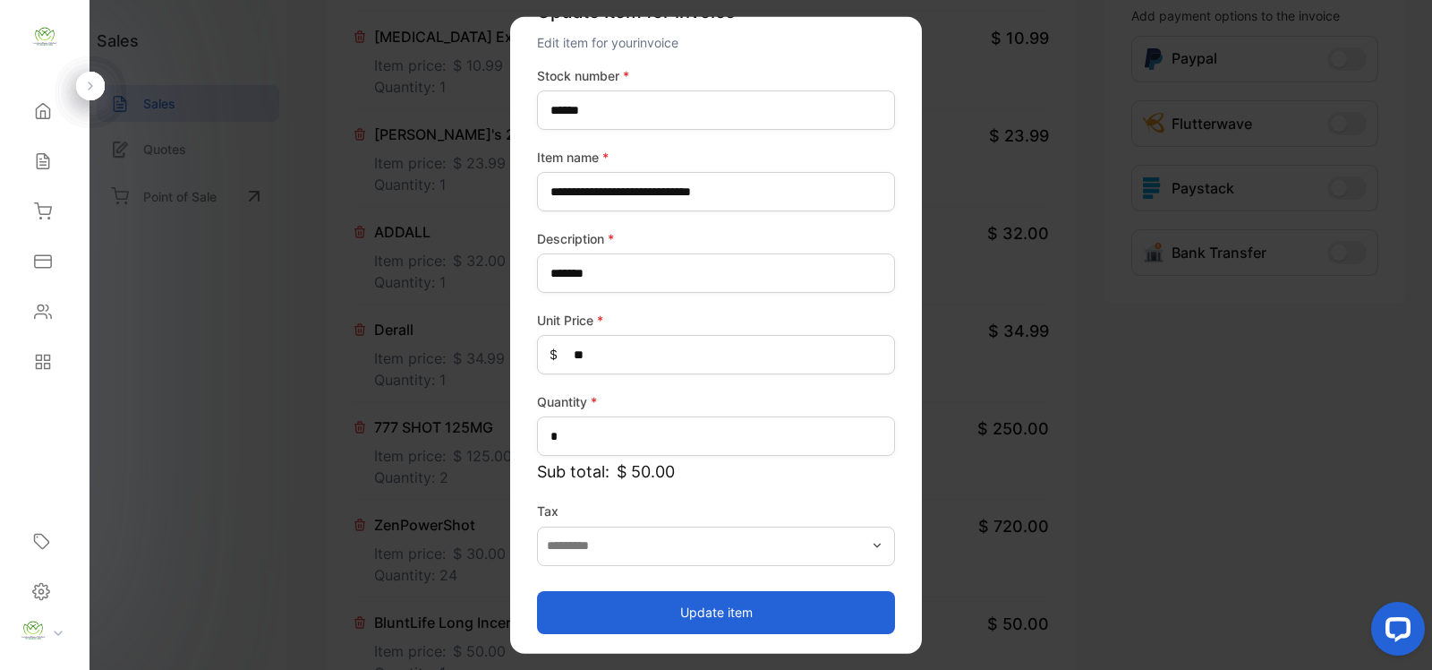
click at [732, 604] on button "Update item" at bounding box center [716, 611] width 358 height 43
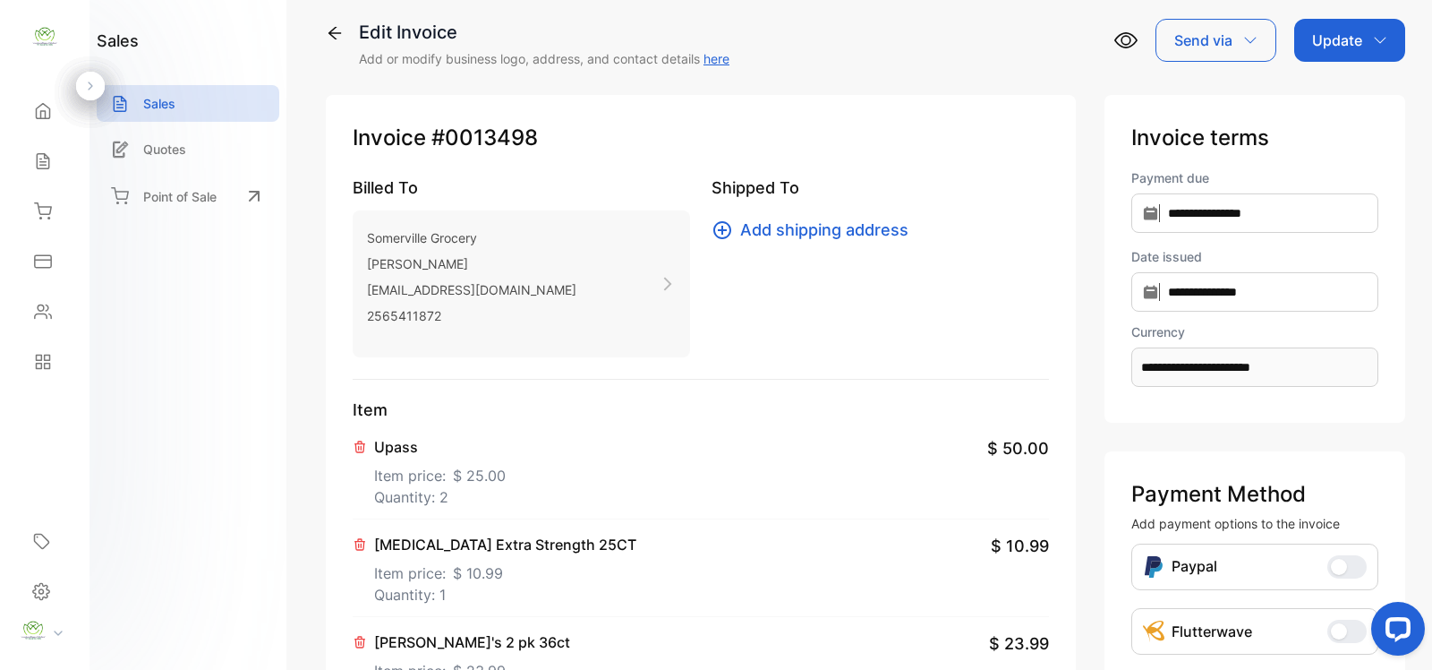
scroll to position [0, 0]
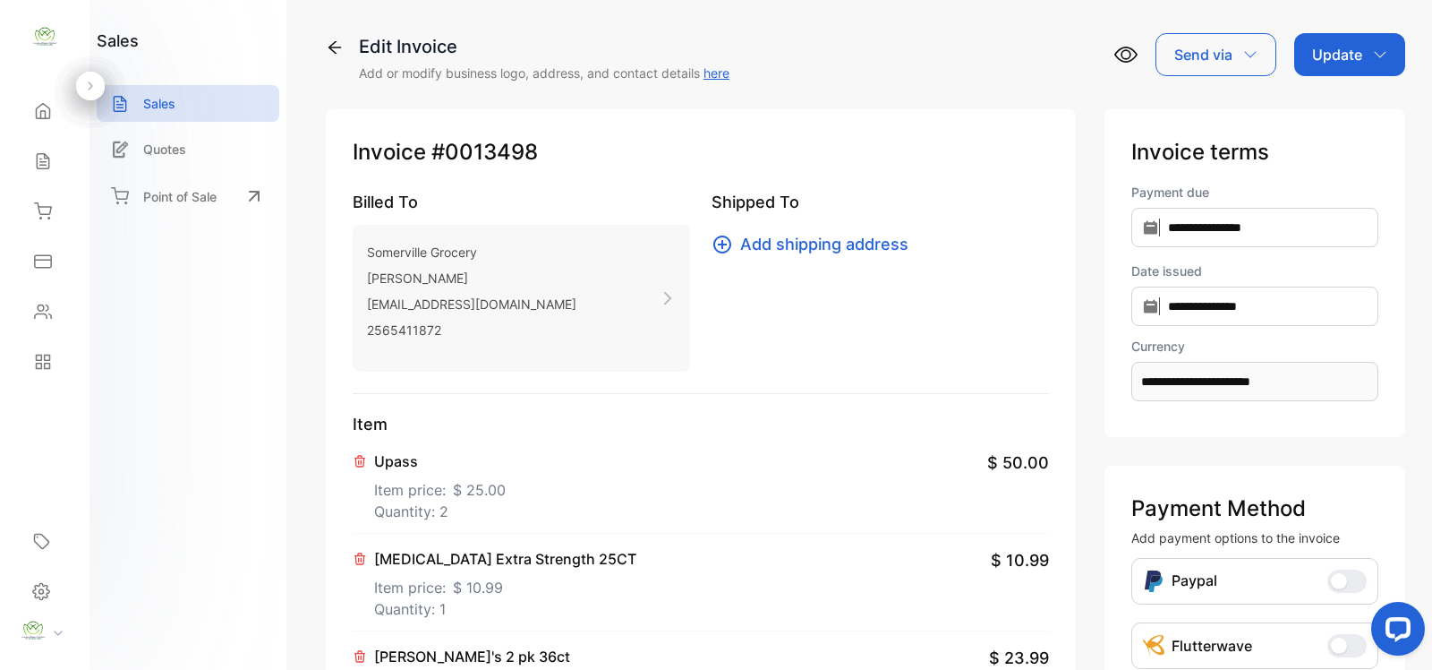
click at [1331, 64] on p "Update" at bounding box center [1337, 54] width 50 height 21
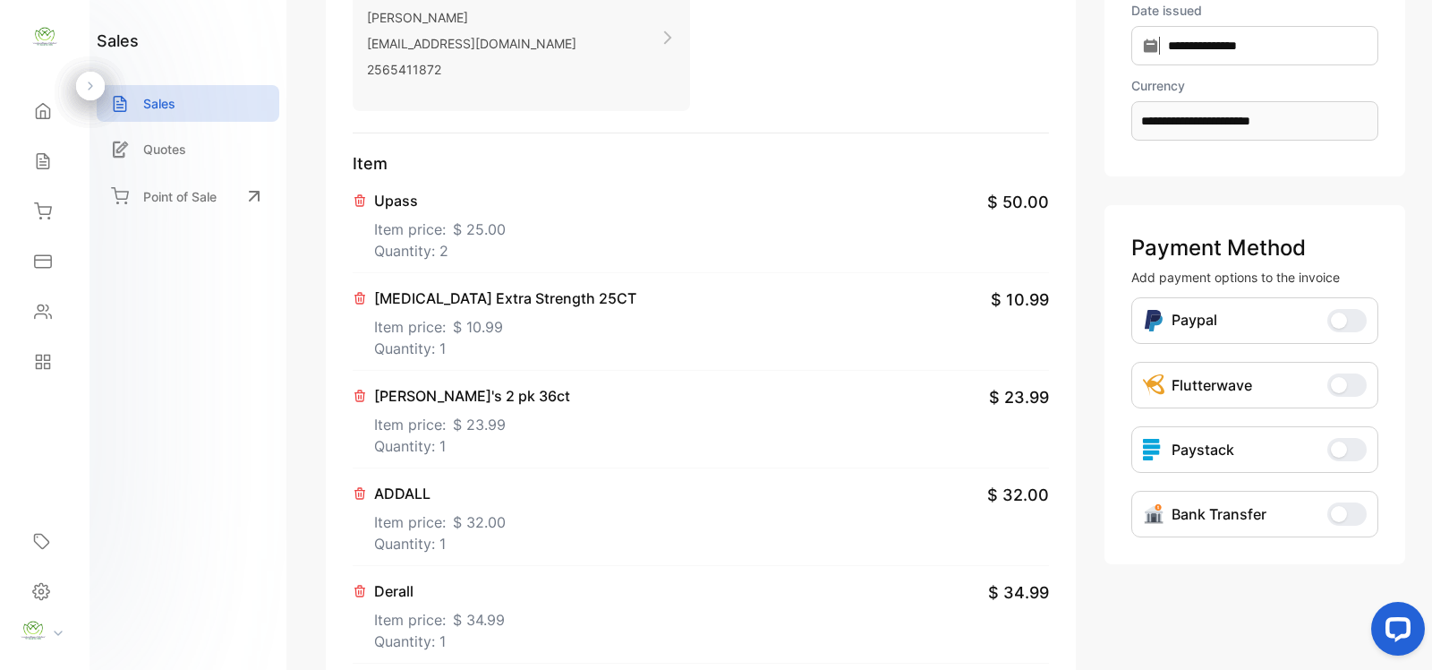
scroll to position [783, 0]
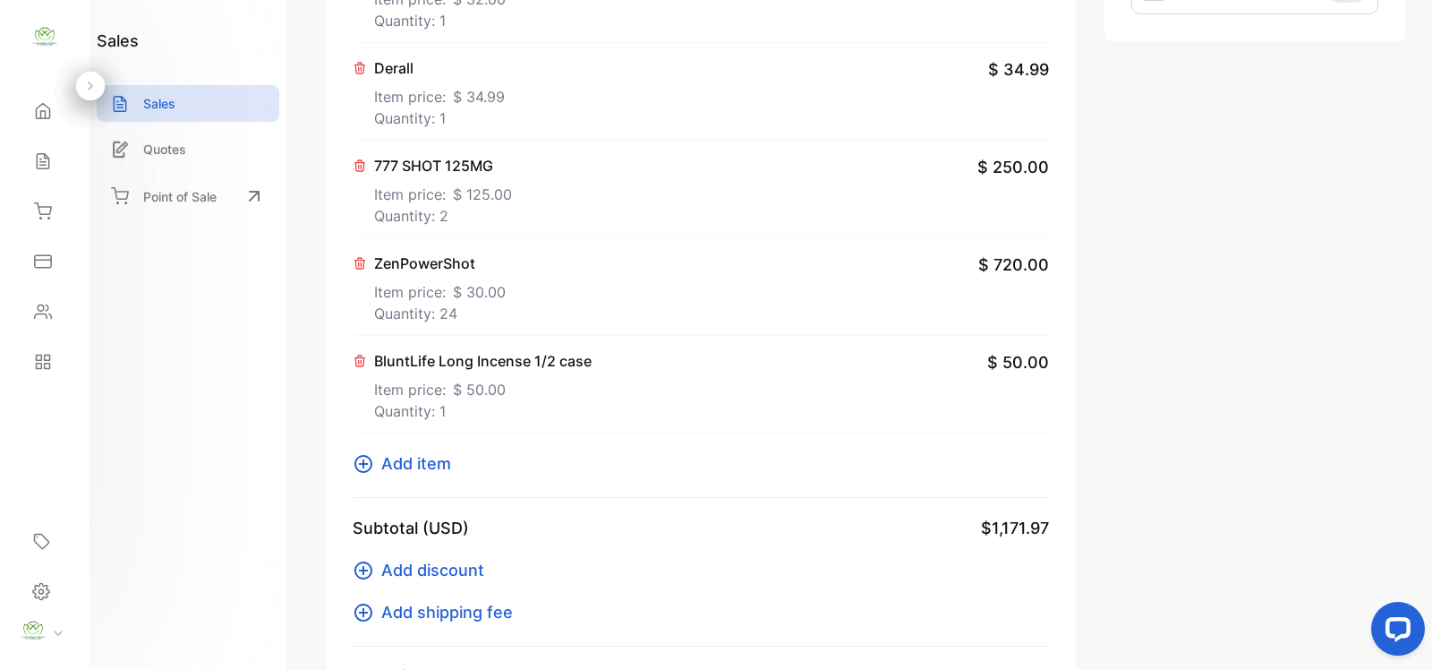
click at [364, 464] on icon at bounding box center [363, 463] width 21 height 21
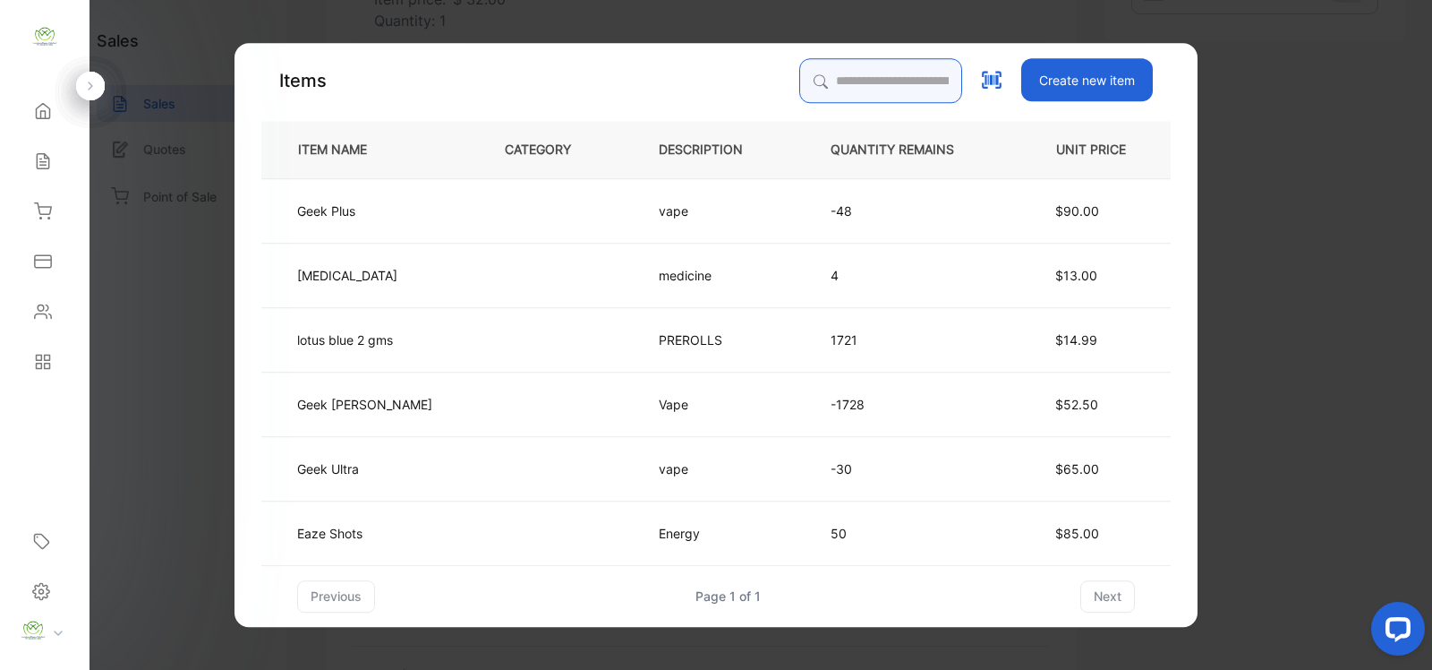
click at [831, 73] on input "search" at bounding box center [880, 80] width 163 height 45
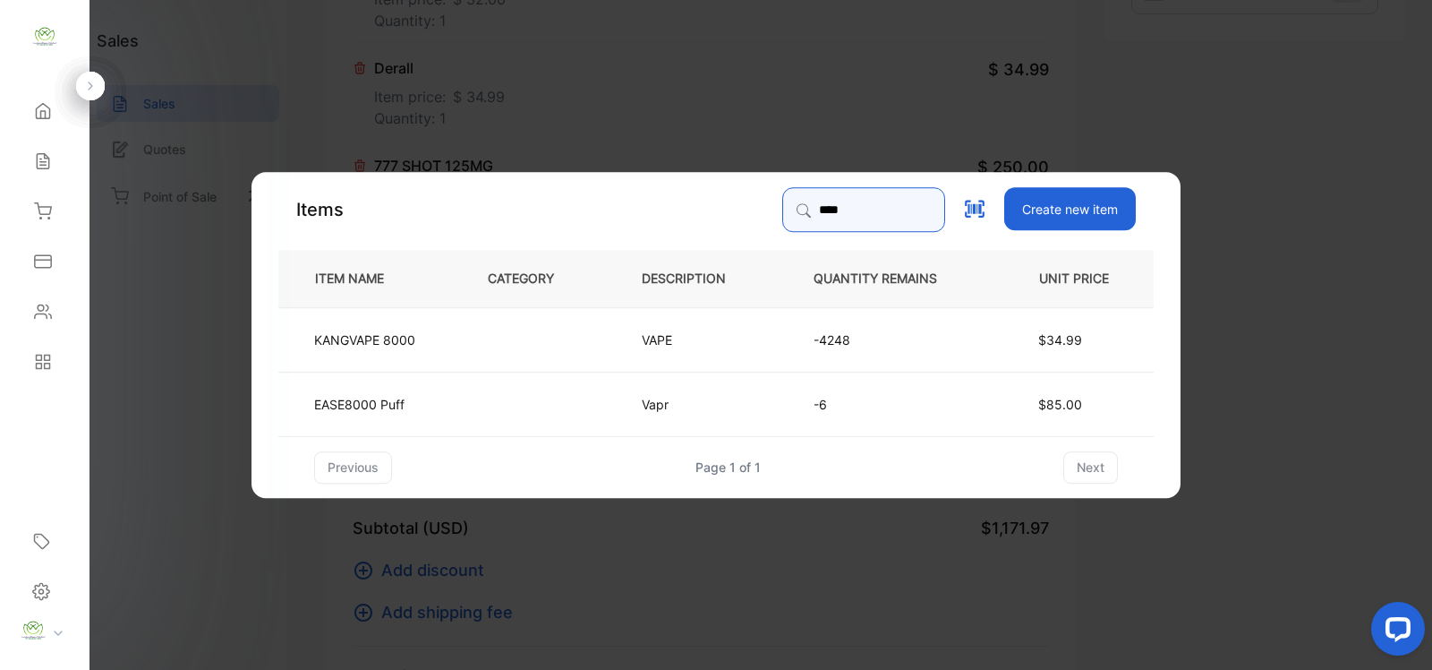
type input "****"
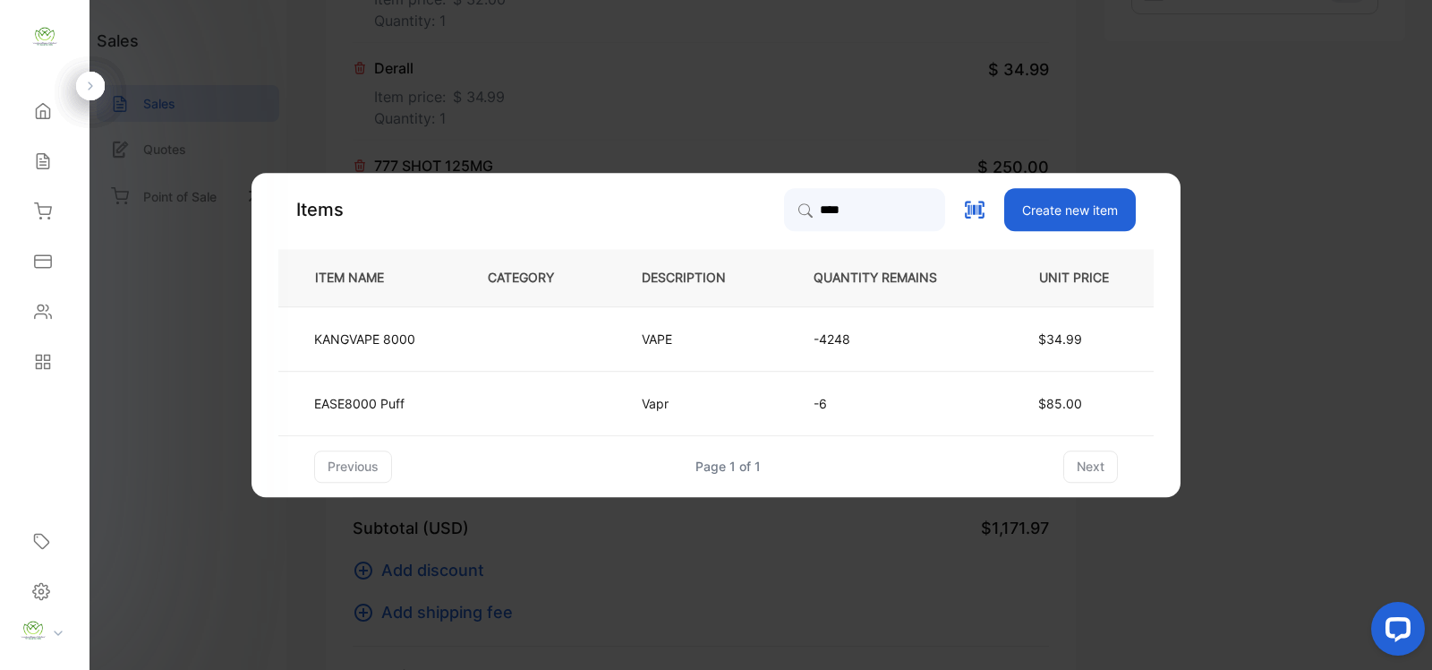
click at [483, 329] on td at bounding box center [535, 338] width 154 height 64
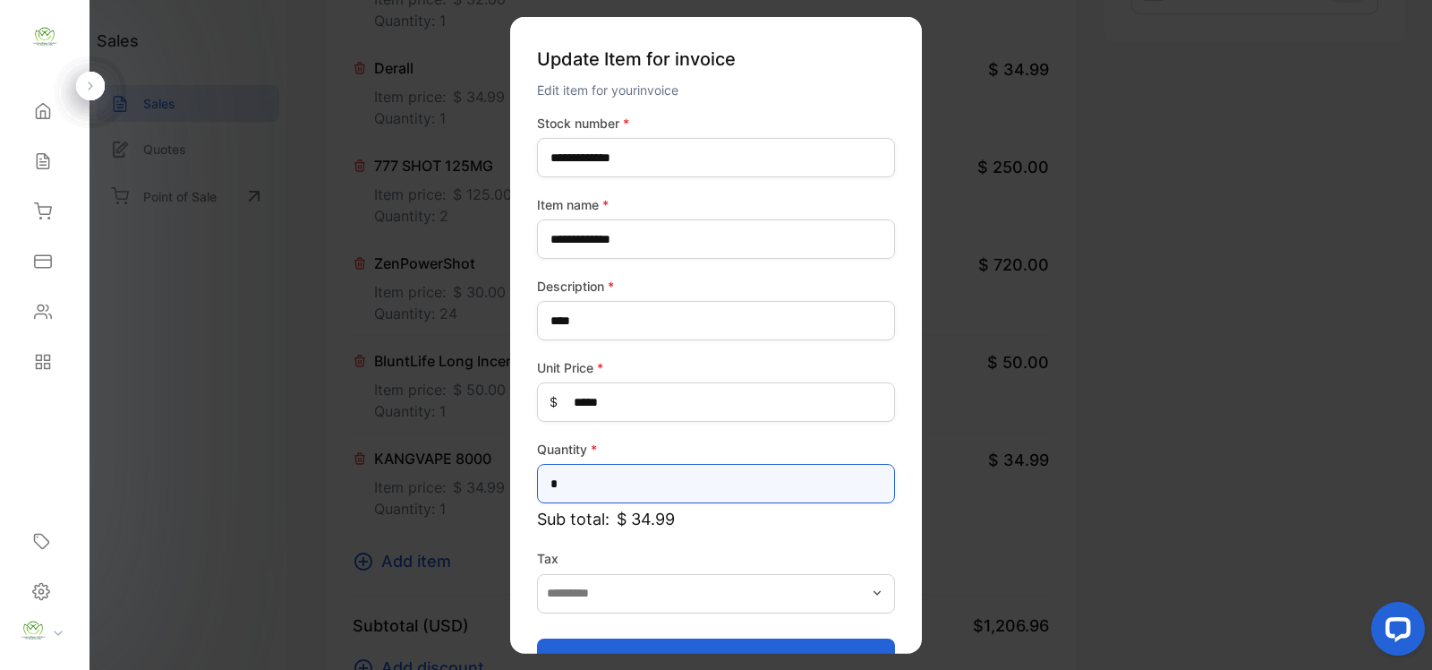
click at [633, 483] on input "*" at bounding box center [716, 483] width 358 height 39
type input "*"
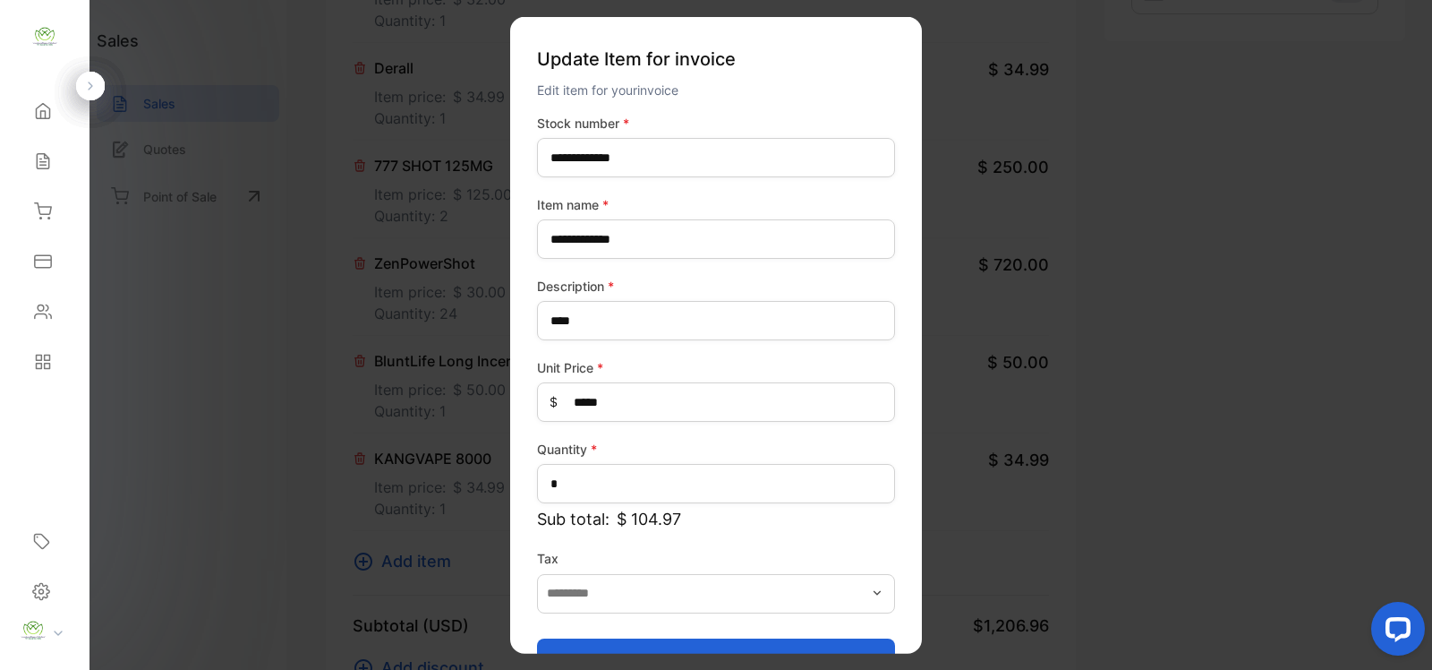
click at [755, 650] on button "Update item" at bounding box center [716, 658] width 358 height 43
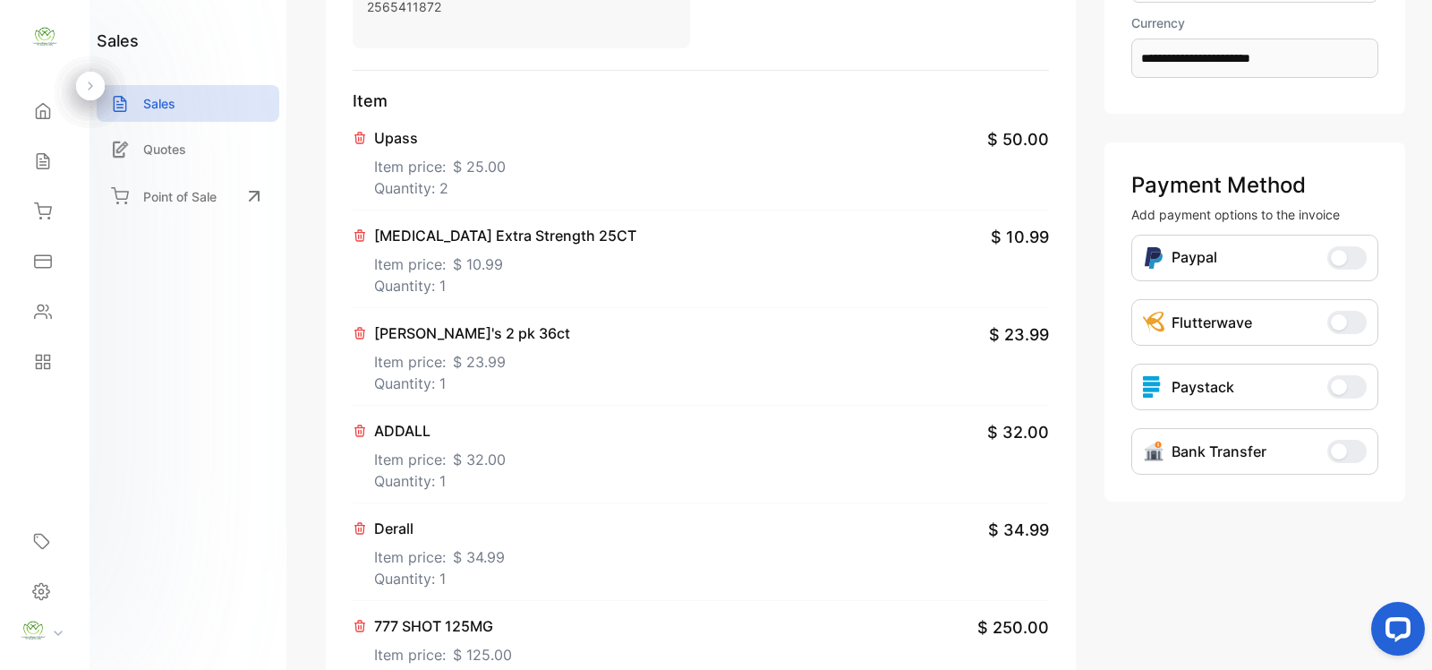
scroll to position [0, 0]
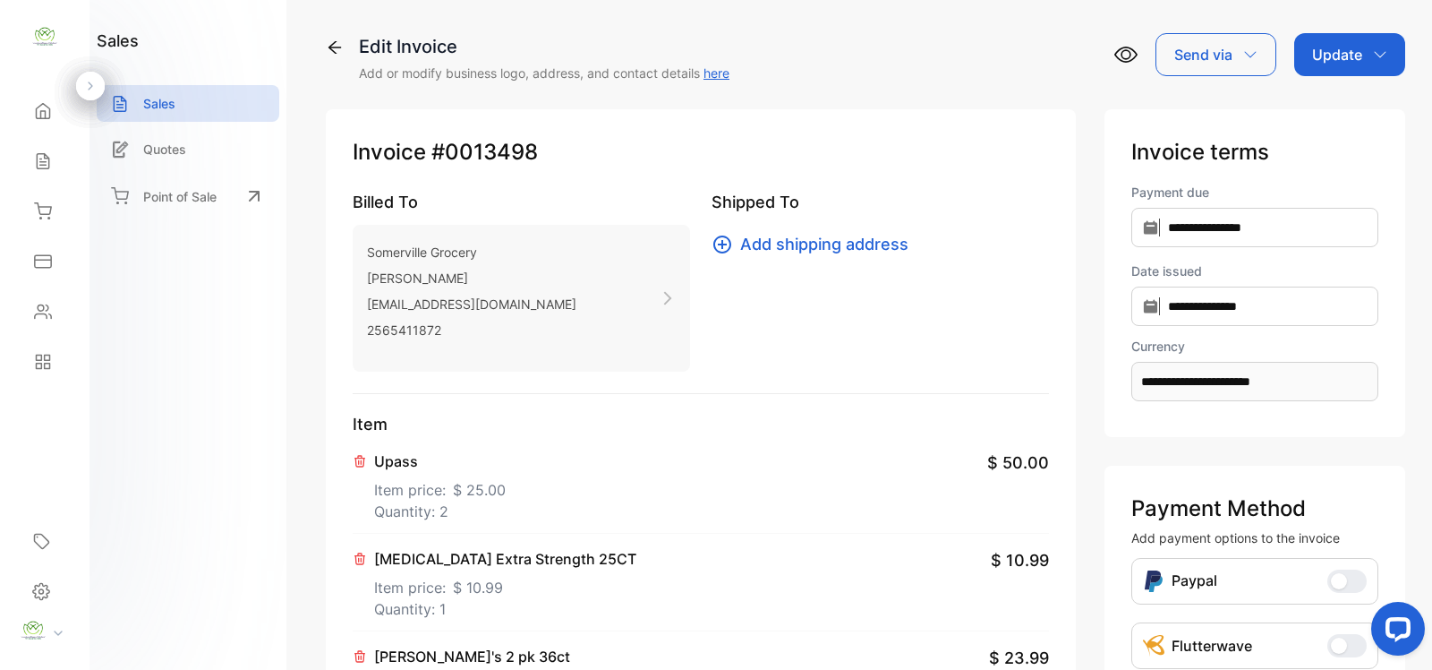
click at [1375, 51] on icon "button" at bounding box center [1380, 54] width 14 height 14
click at [1380, 122] on div "Invoice" at bounding box center [1353, 114] width 103 height 36
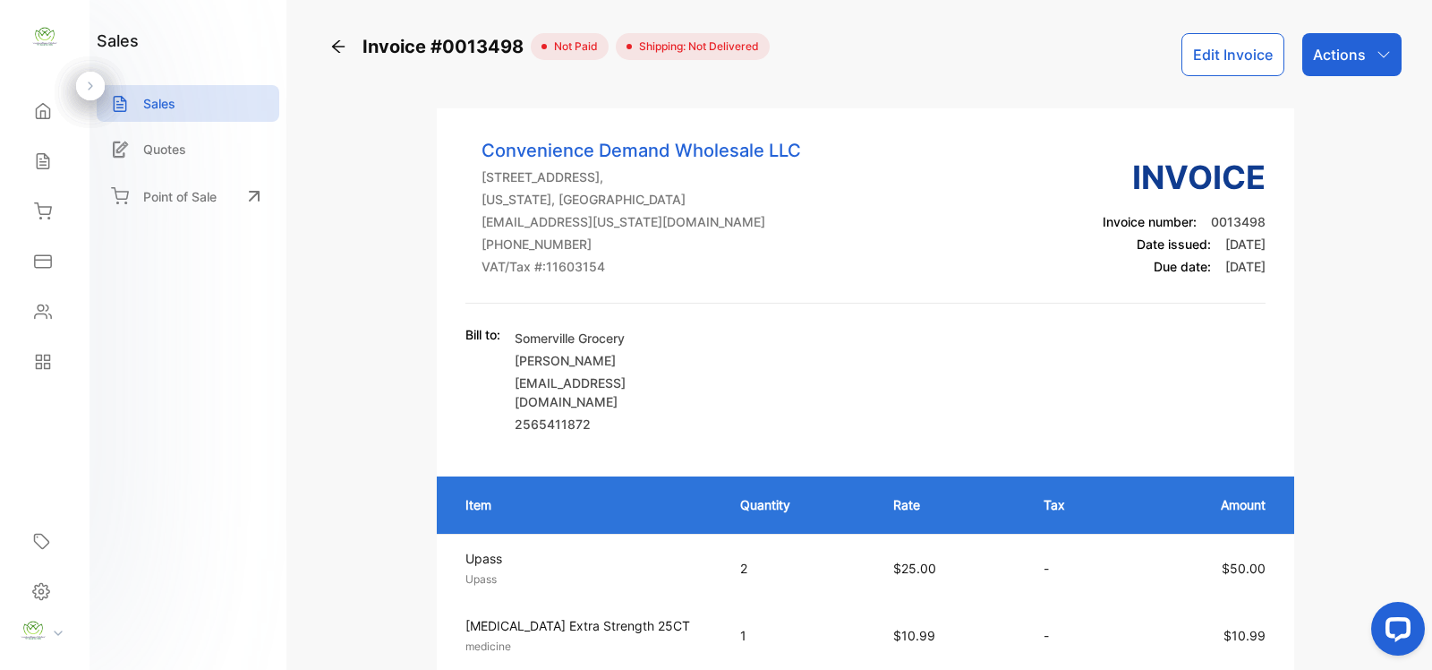
click at [1377, 59] on icon "button" at bounding box center [1384, 54] width 14 height 14
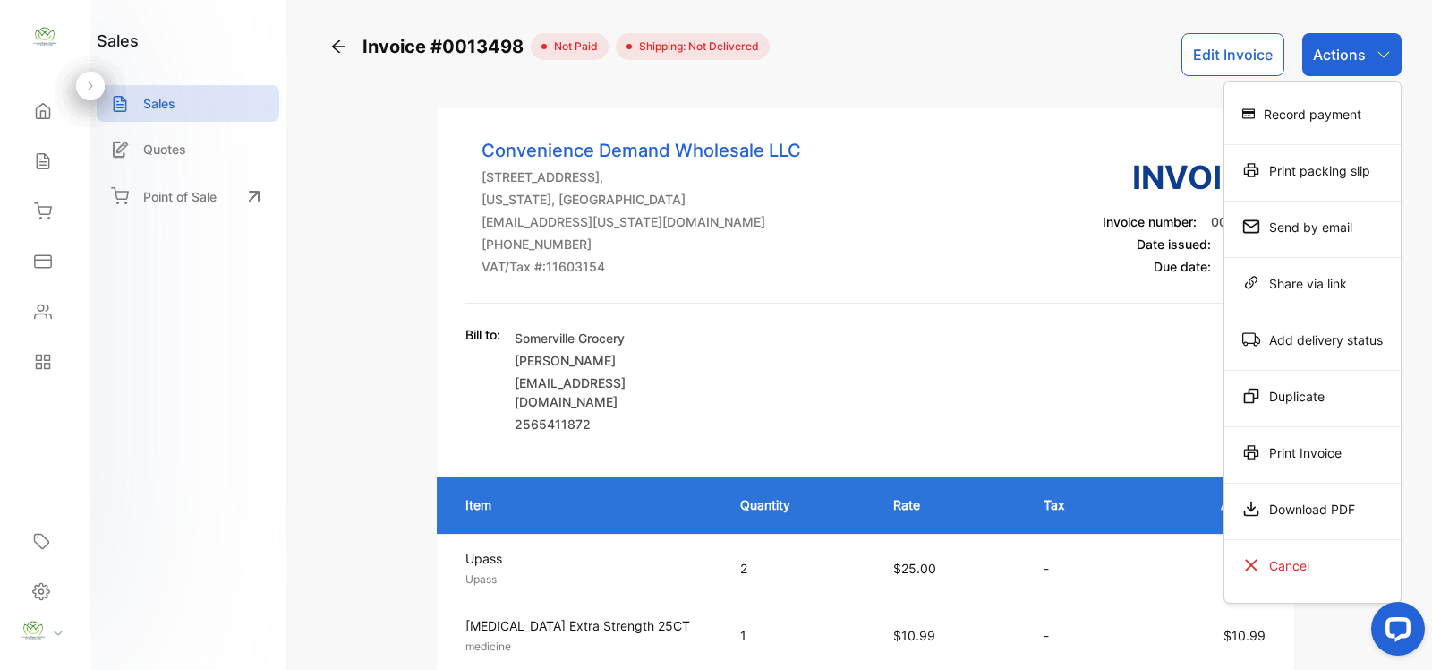
click at [1314, 453] on div "Print Invoice" at bounding box center [1313, 452] width 176 height 36
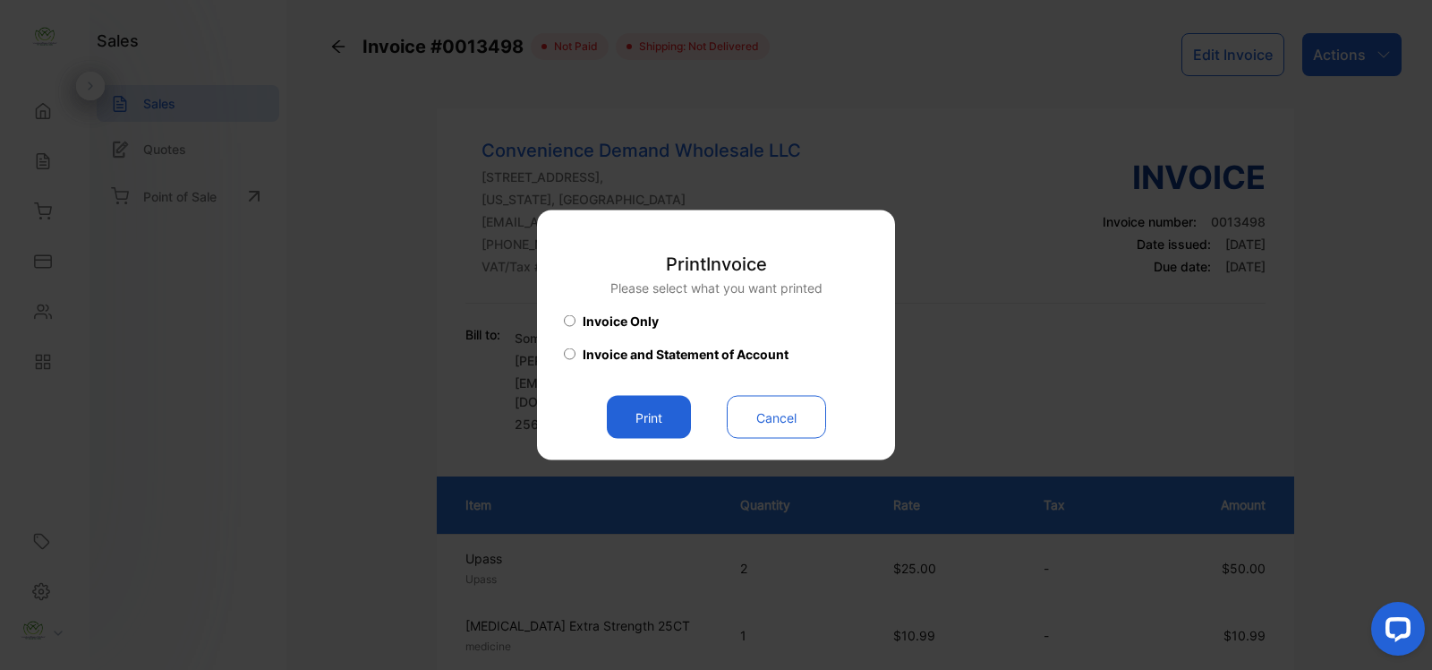
click at [664, 415] on button "Print" at bounding box center [649, 417] width 84 height 43
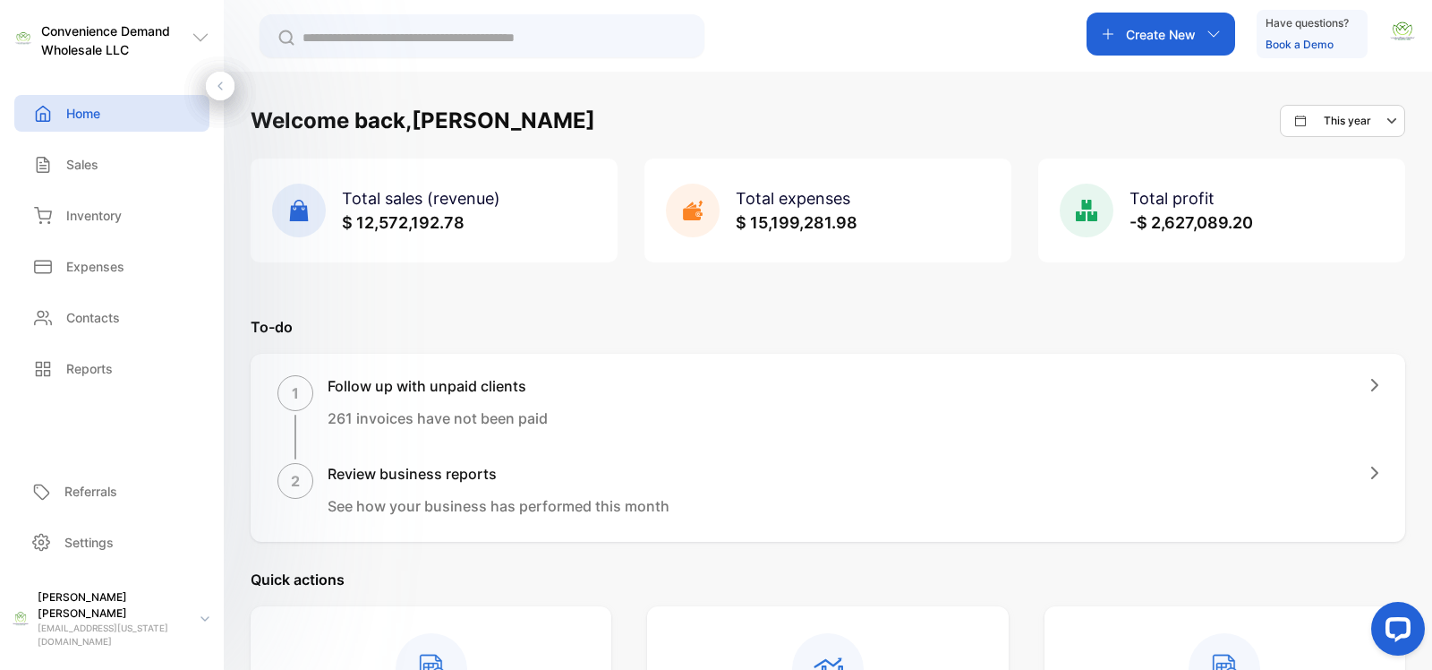
click at [878, 444] on div "1 Follow up with unpaid clients 261 invoices have not been paid" at bounding box center [828, 417] width 1101 height 84
click at [405, 29] on input "text" at bounding box center [495, 38] width 384 height 19
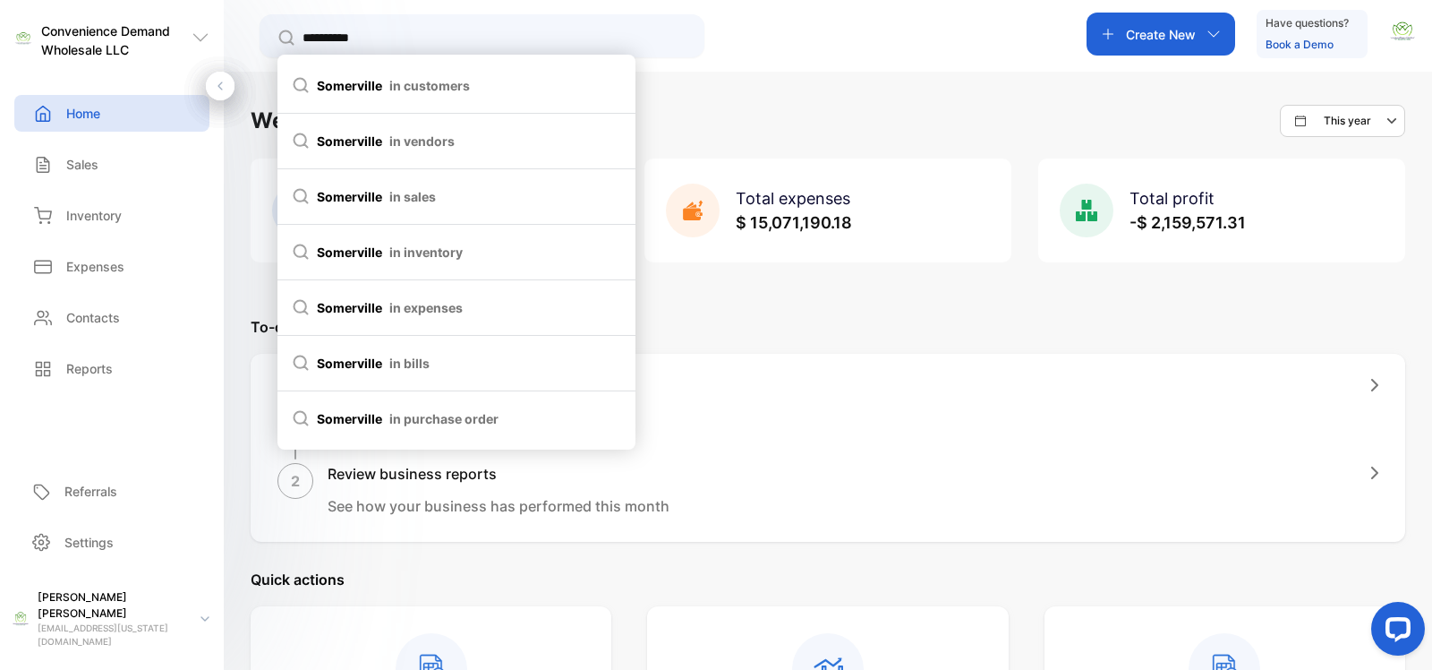
type input "**********"
click at [410, 68] on li "somerville in customers" at bounding box center [457, 86] width 358 height 56
type input "**********"
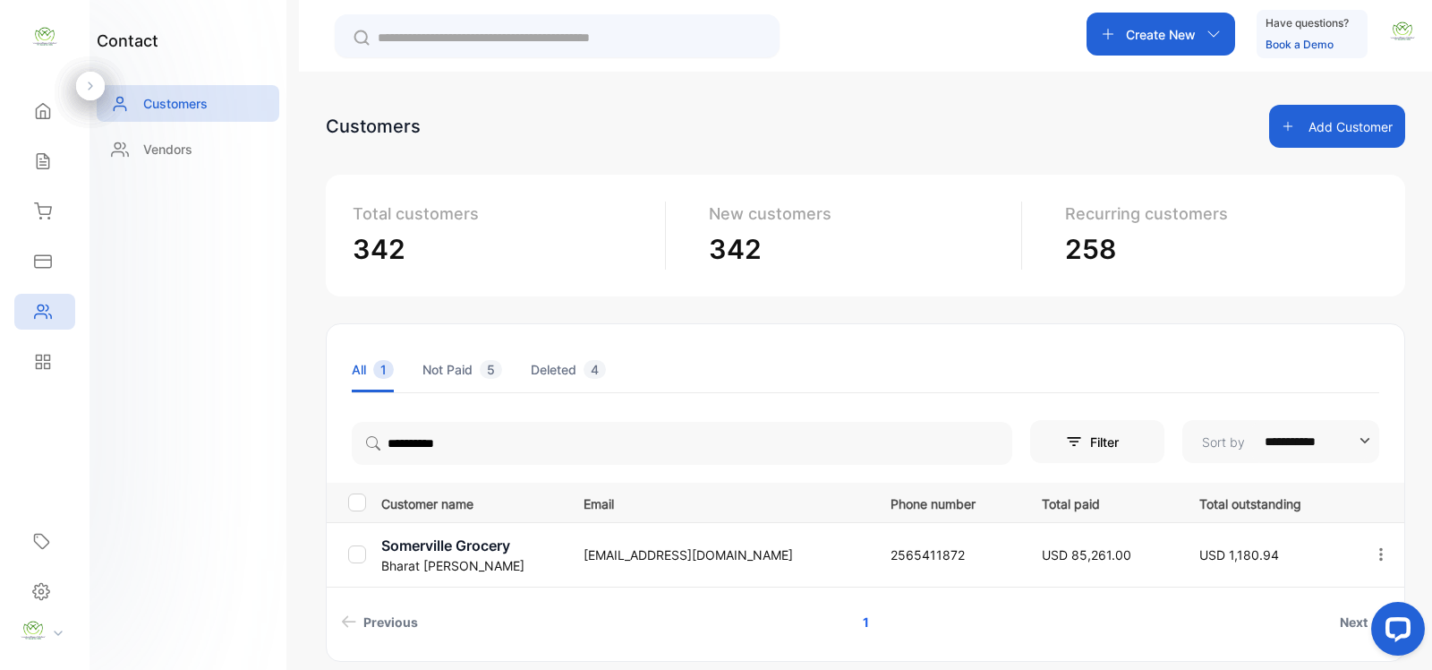
scroll to position [74, 0]
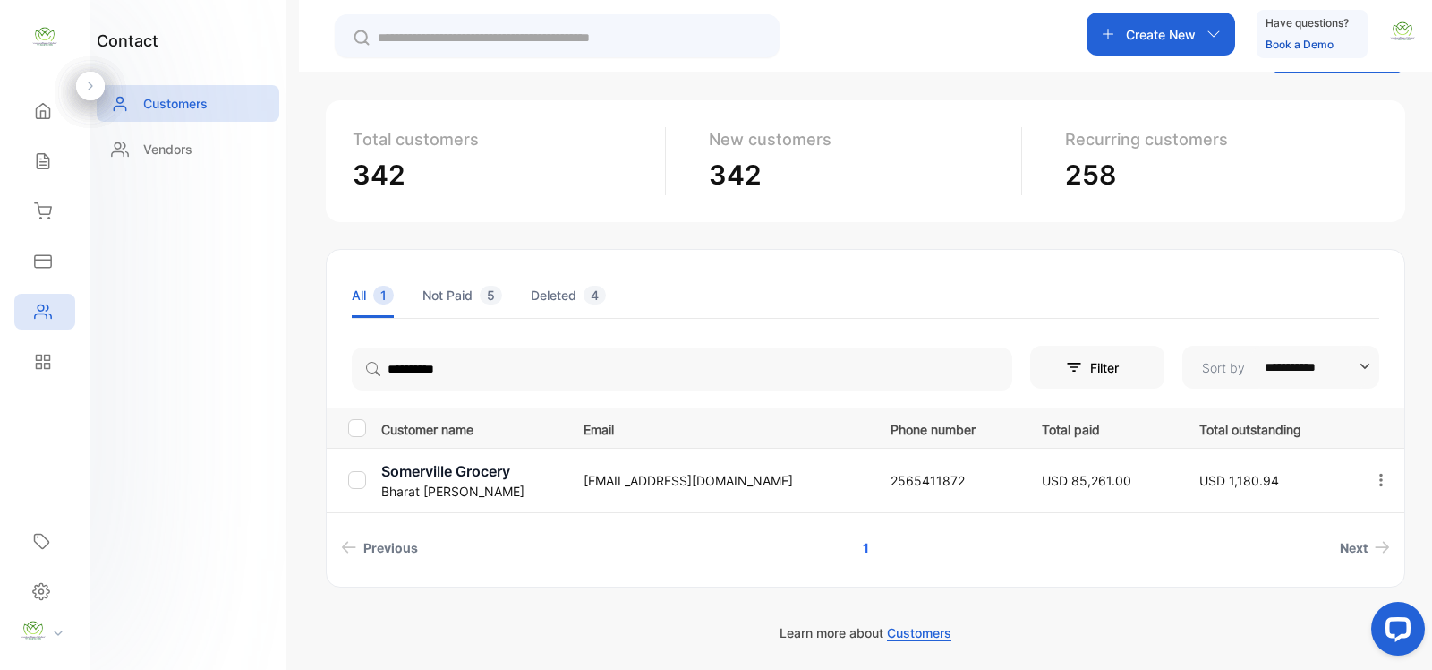
click at [1381, 476] on icon "button" at bounding box center [1381, 480] width 16 height 16
click at [453, 475] on p "Somerville Grocery" at bounding box center [471, 470] width 180 height 21
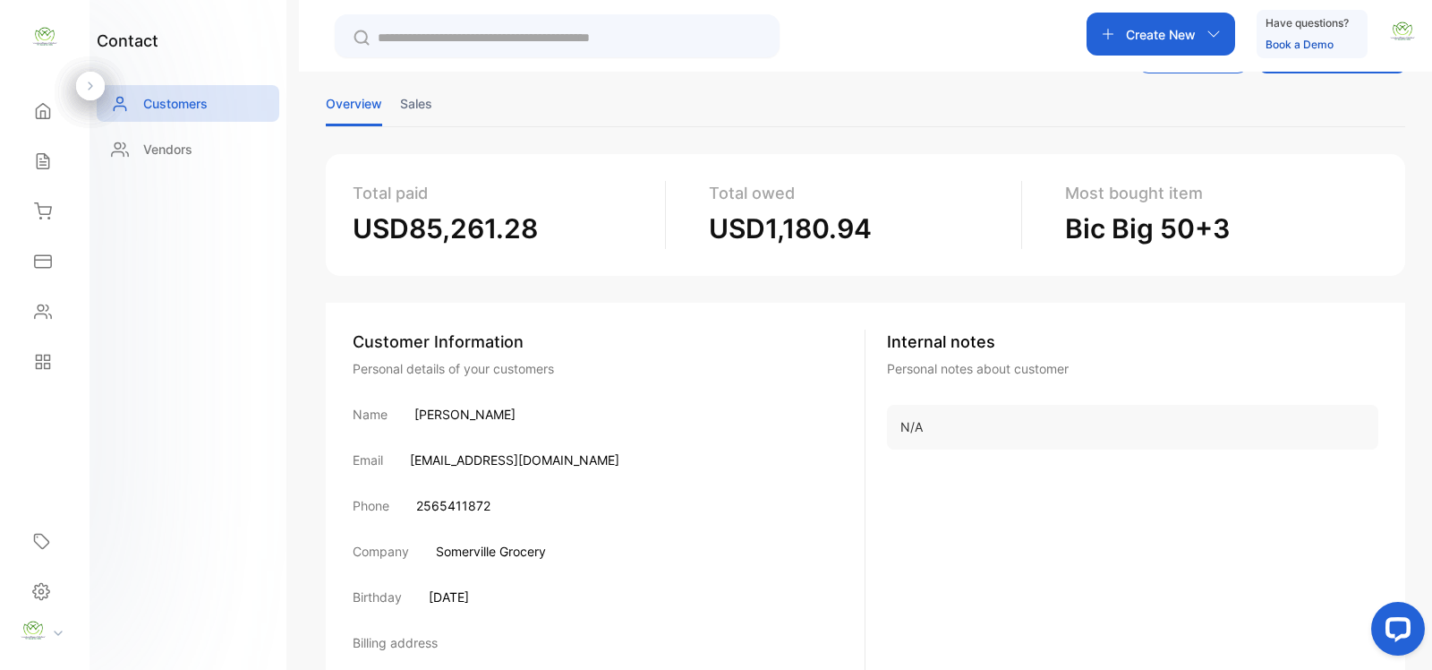
click at [408, 106] on li "Sales" at bounding box center [416, 104] width 32 height 46
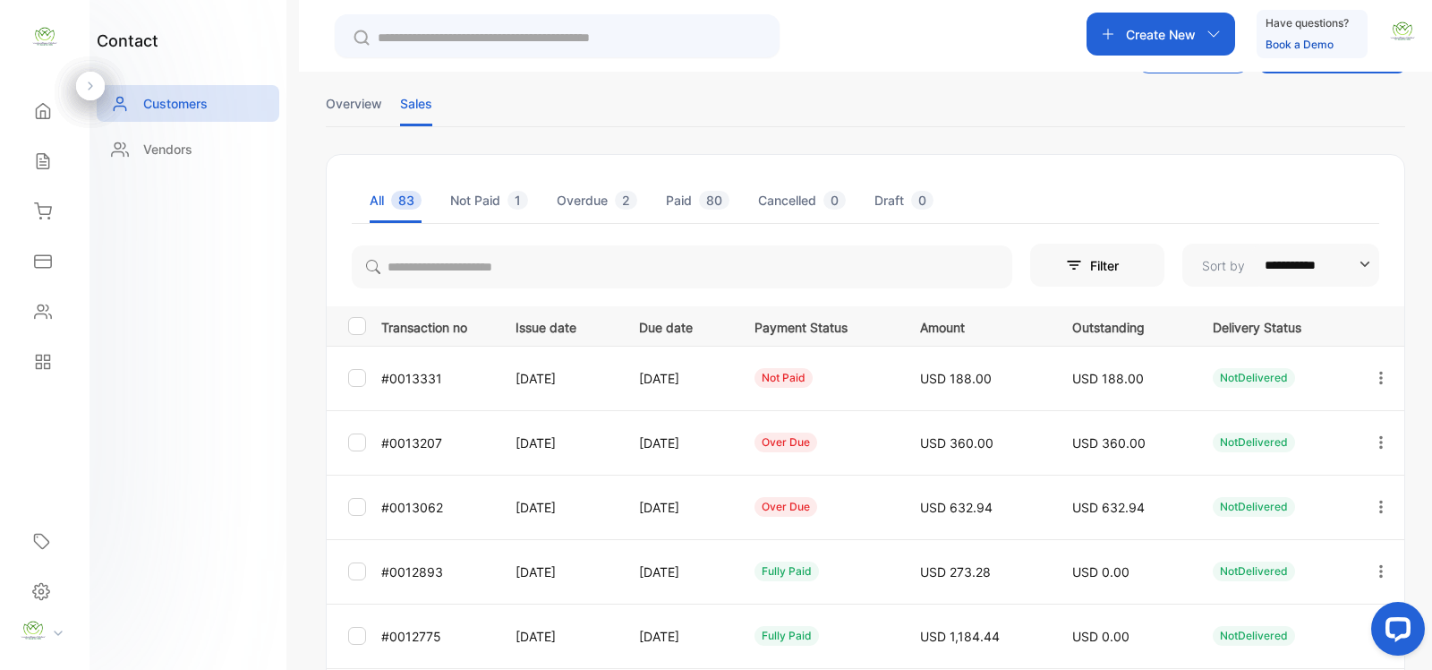
click at [440, 38] on input "text" at bounding box center [570, 38] width 384 height 19
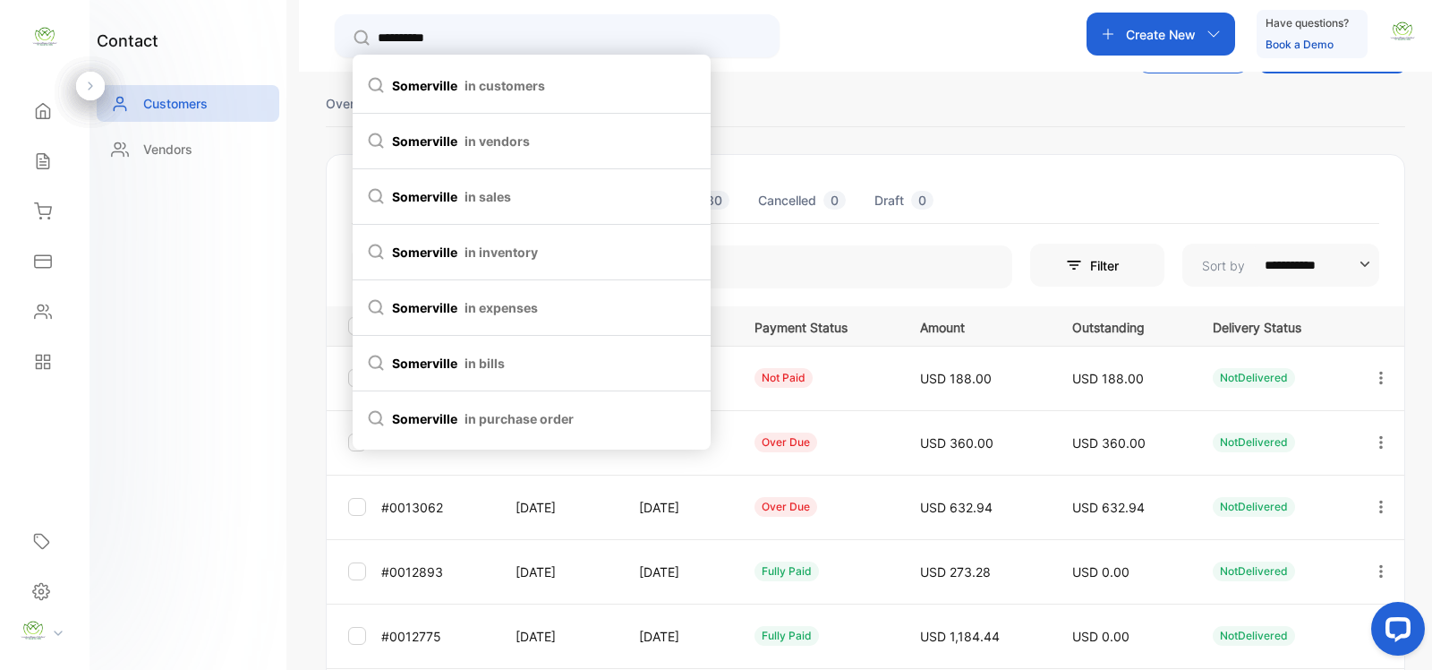
click at [533, 81] on span "in customers" at bounding box center [505, 85] width 81 height 19
type input "**********"
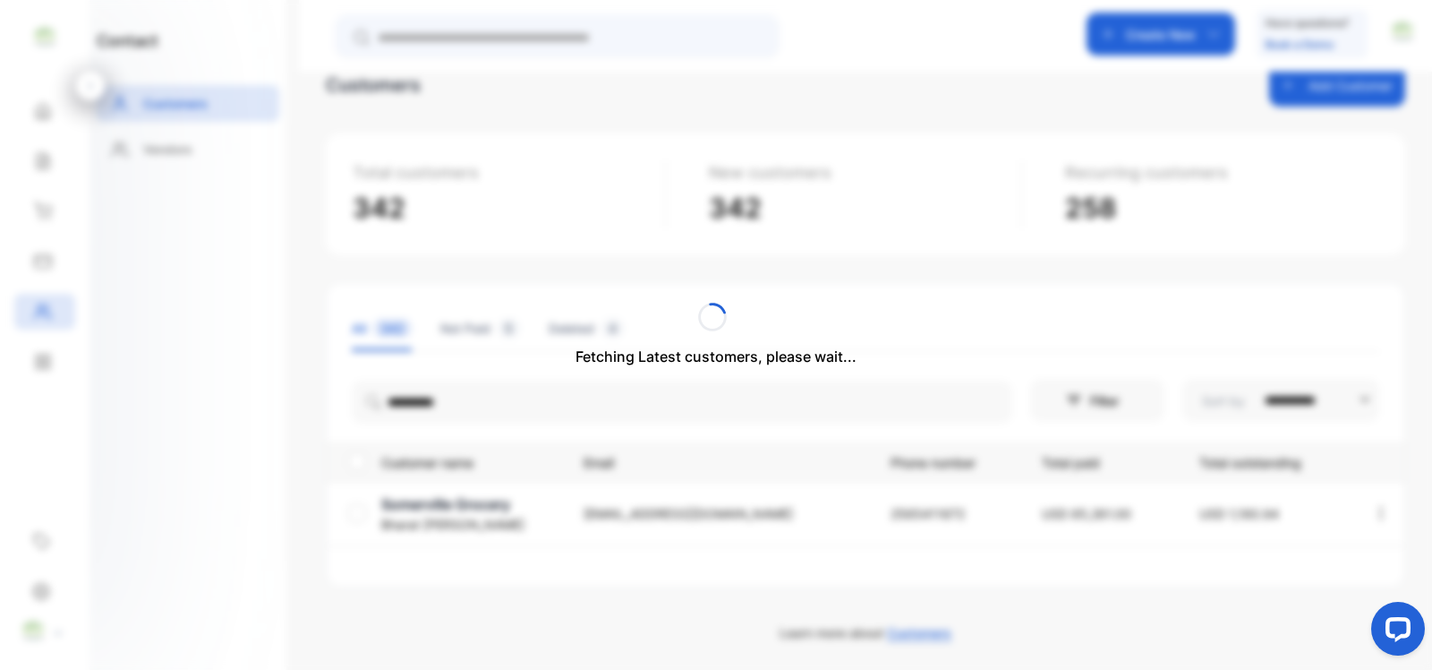
scroll to position [74, 0]
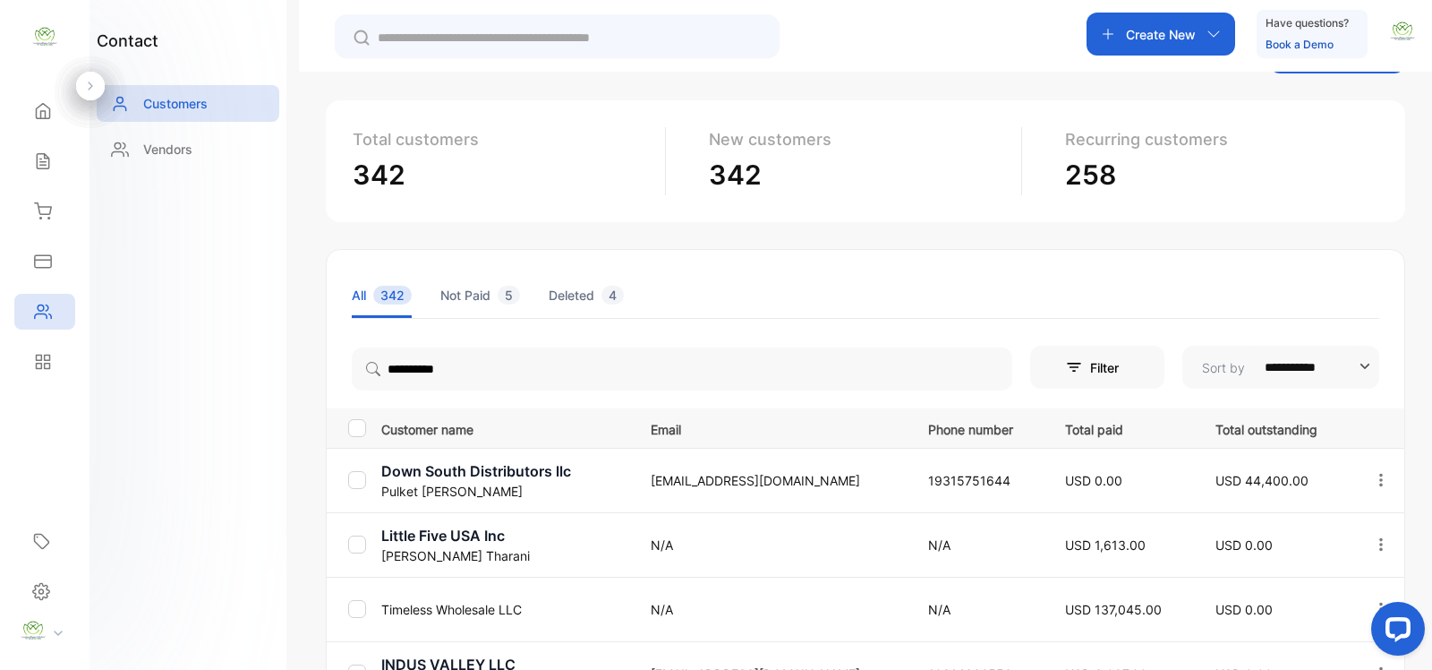
click at [522, 40] on input "text" at bounding box center [570, 38] width 384 height 19
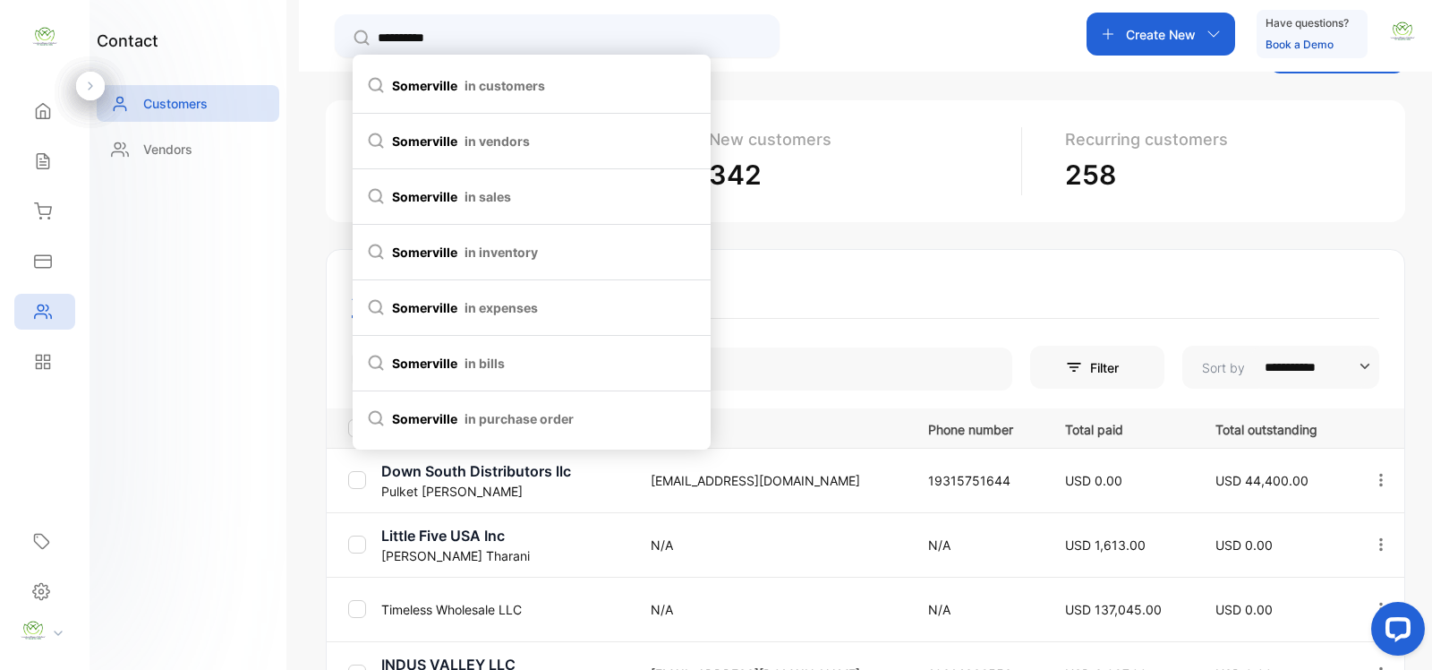
type input "**********"
click at [480, 76] on span "in customers" at bounding box center [505, 85] width 81 height 19
type input "**********"
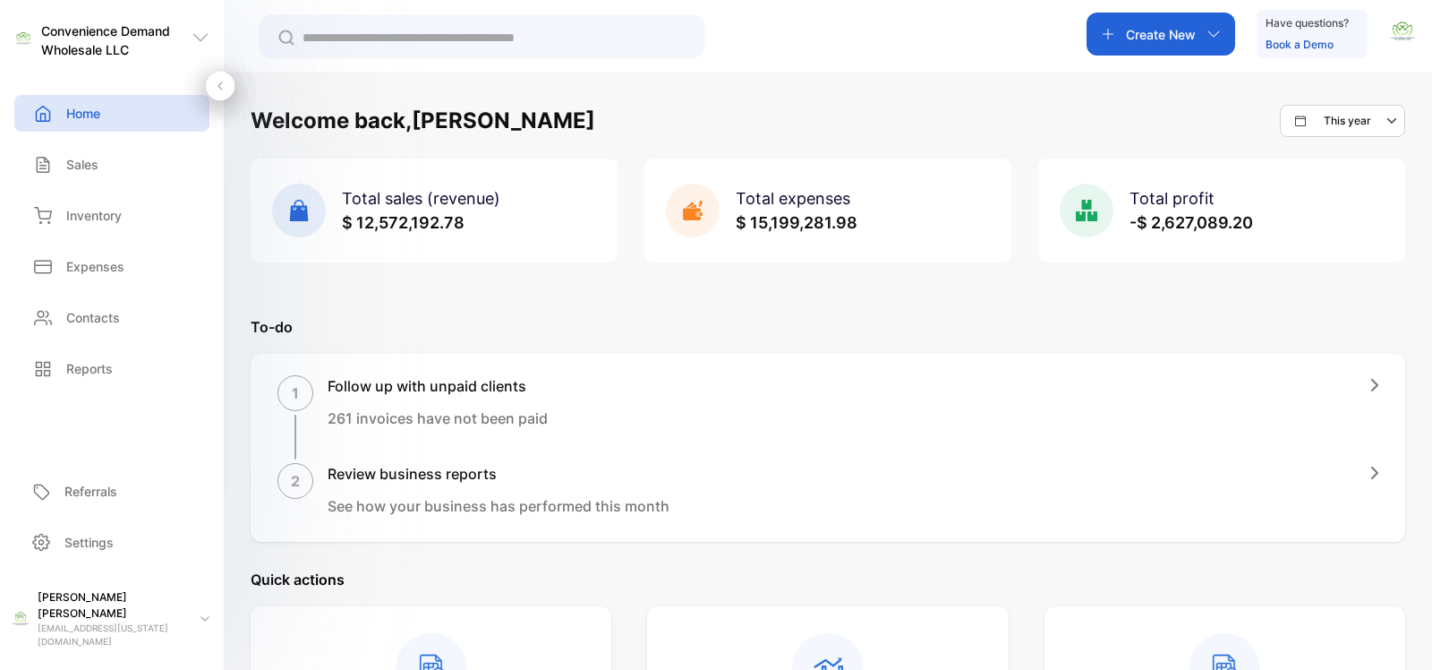
click at [381, 30] on input "text" at bounding box center [495, 38] width 384 height 19
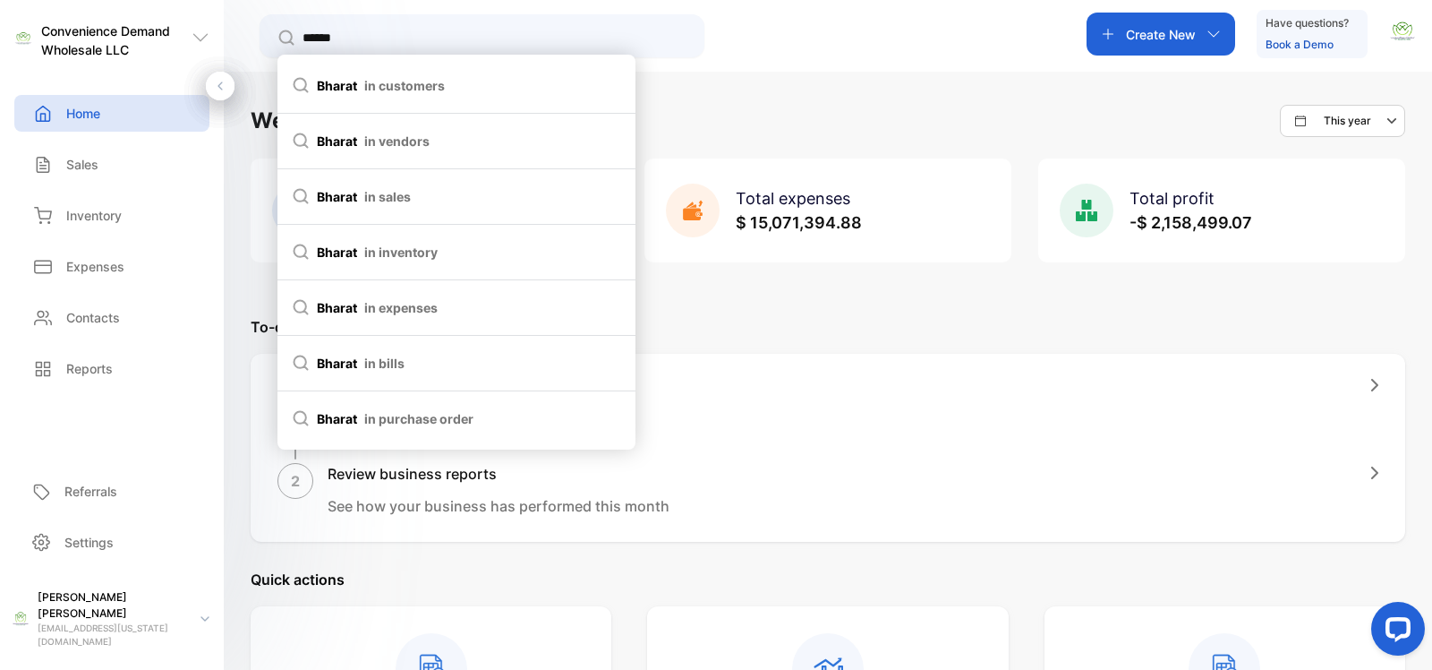
type input "******"
click at [364, 81] on span "in customers" at bounding box center [404, 85] width 81 height 19
type input "******"
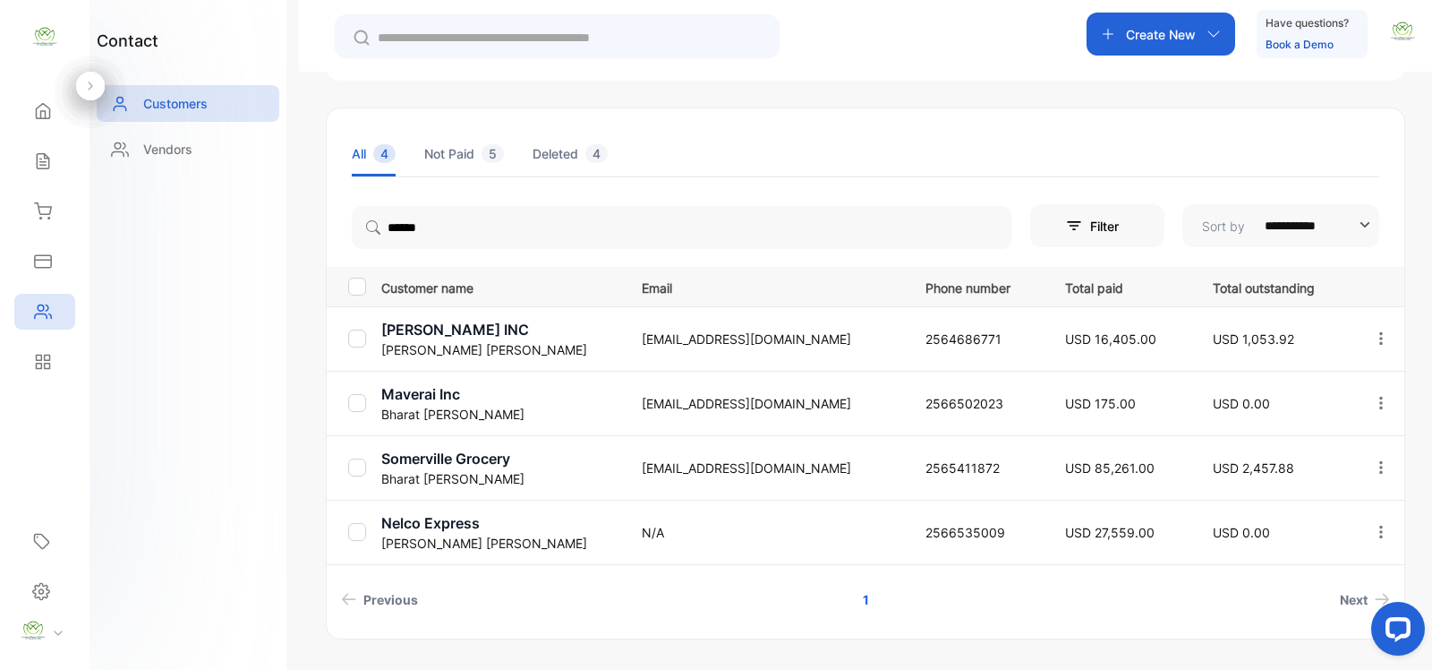
scroll to position [261, 0]
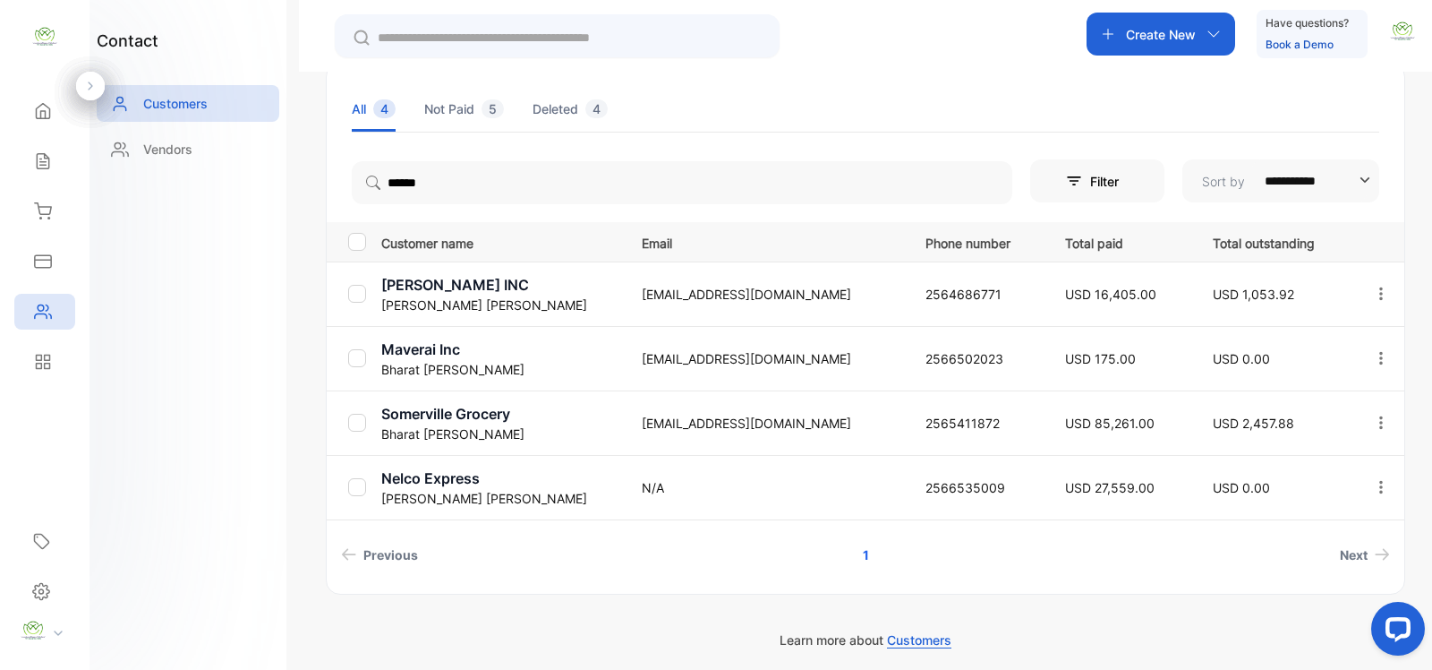
click at [436, 409] on p "Somerville Grocery" at bounding box center [500, 413] width 238 height 21
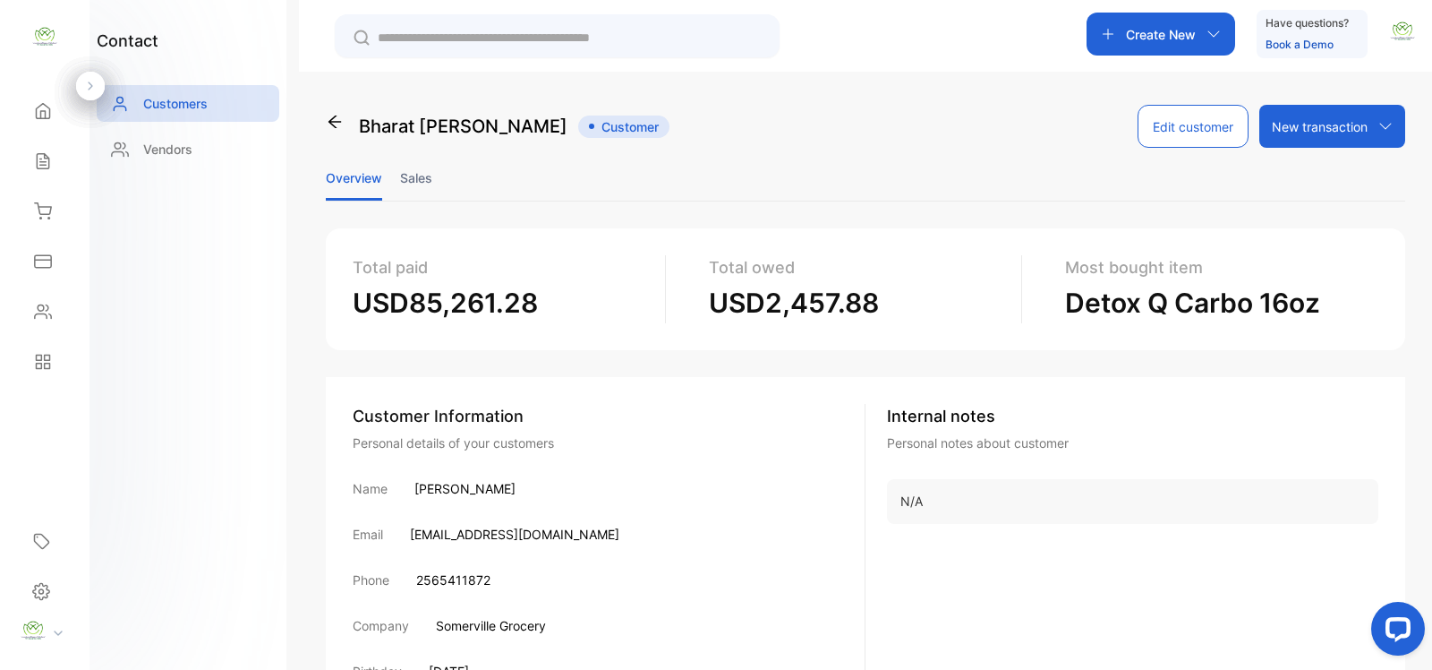
click at [428, 177] on li "Sales" at bounding box center [416, 178] width 32 height 46
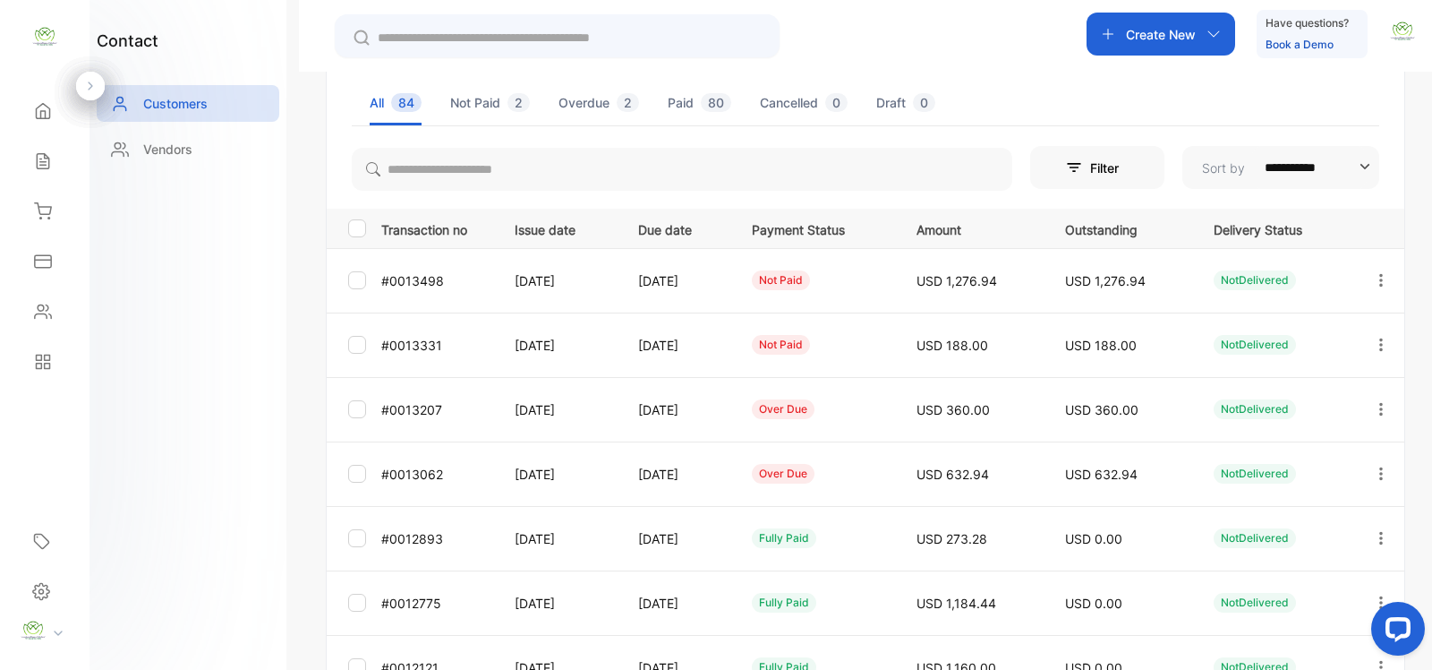
scroll to position [261, 0]
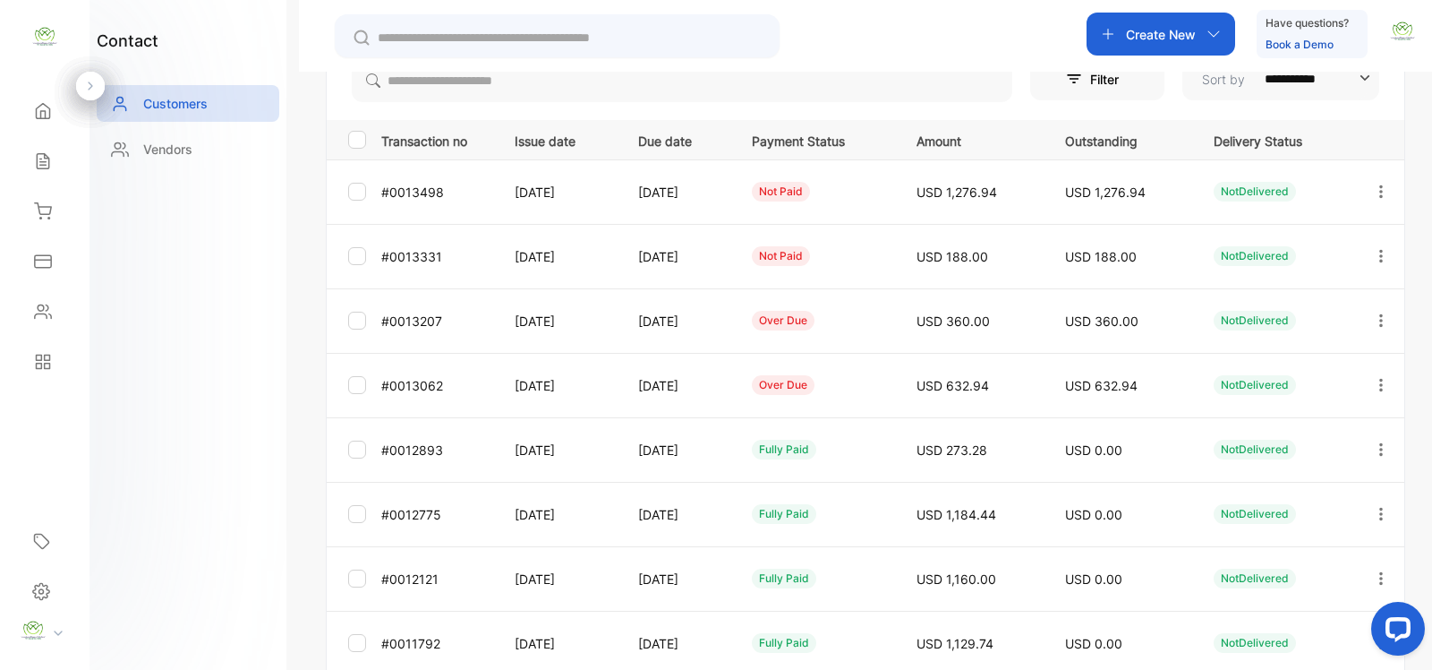
click at [1380, 189] on icon "button" at bounding box center [1381, 192] width 16 height 16
click at [1276, 301] on span "Add payment" at bounding box center [1259, 296] width 91 height 21
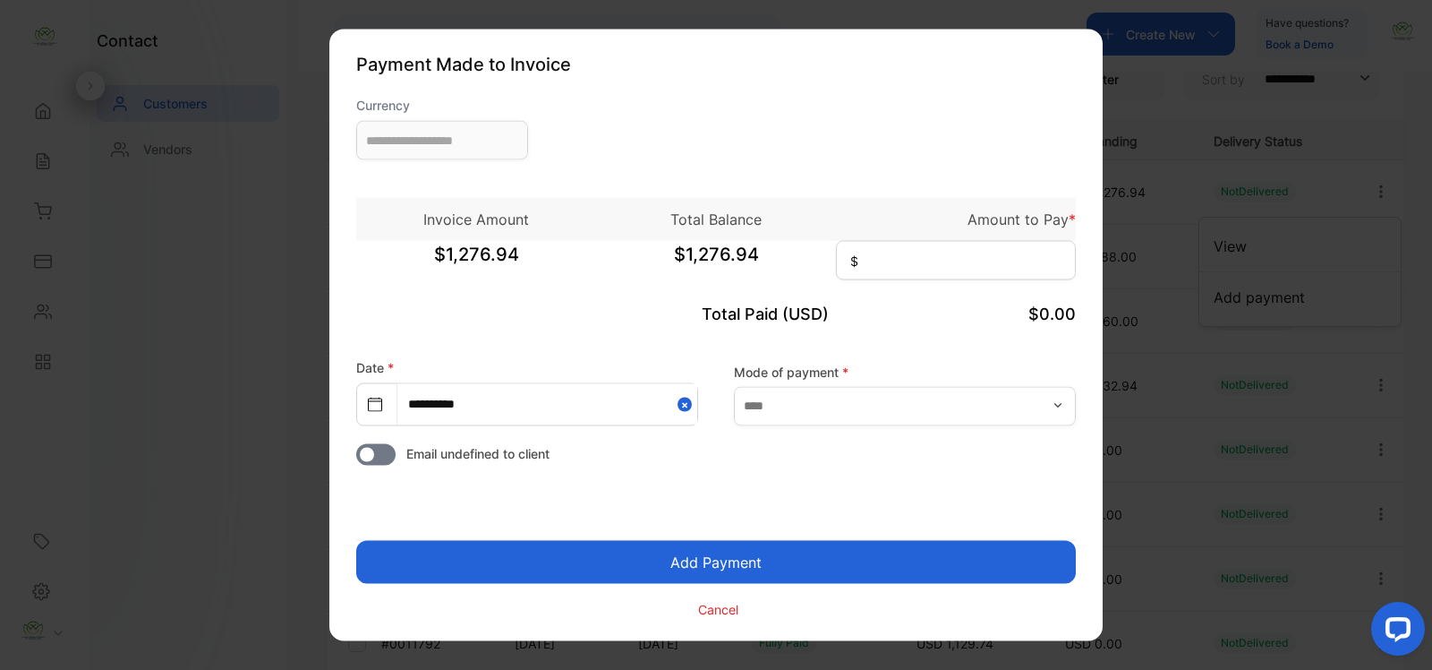
type input "**********"
click at [883, 269] on input at bounding box center [956, 260] width 240 height 39
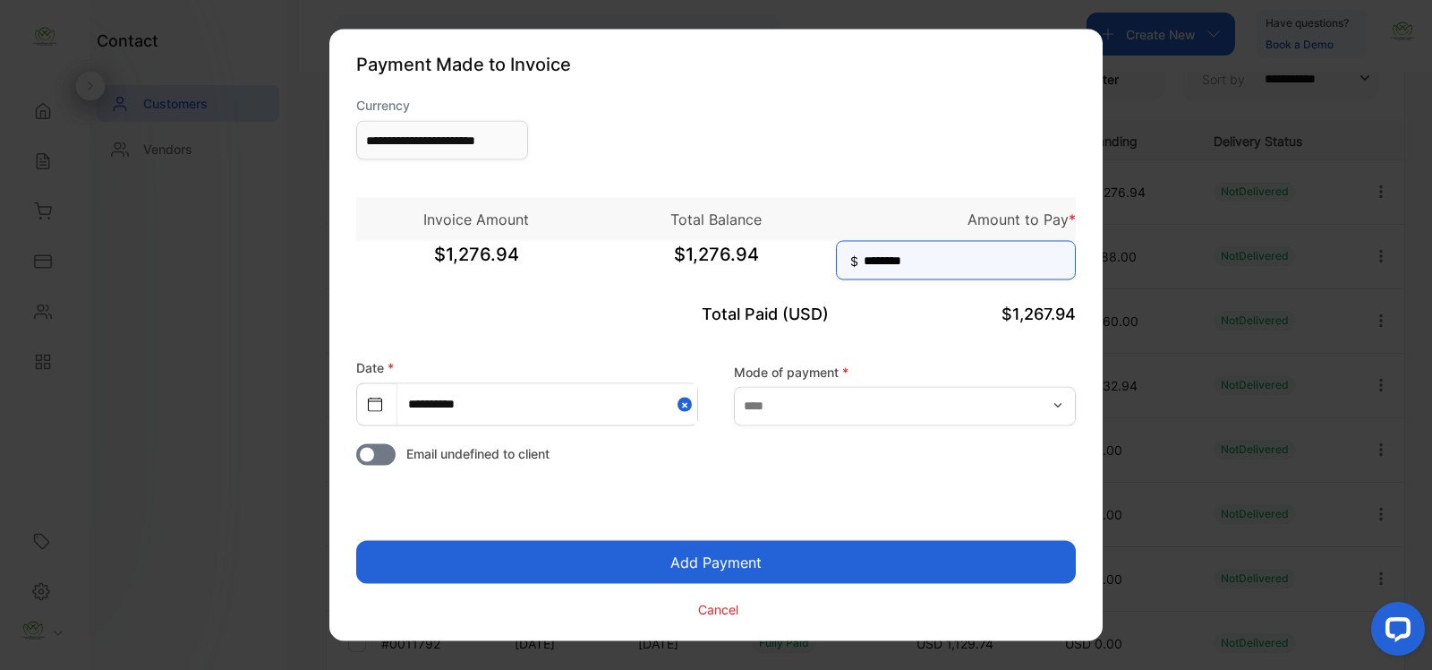
type input "********"
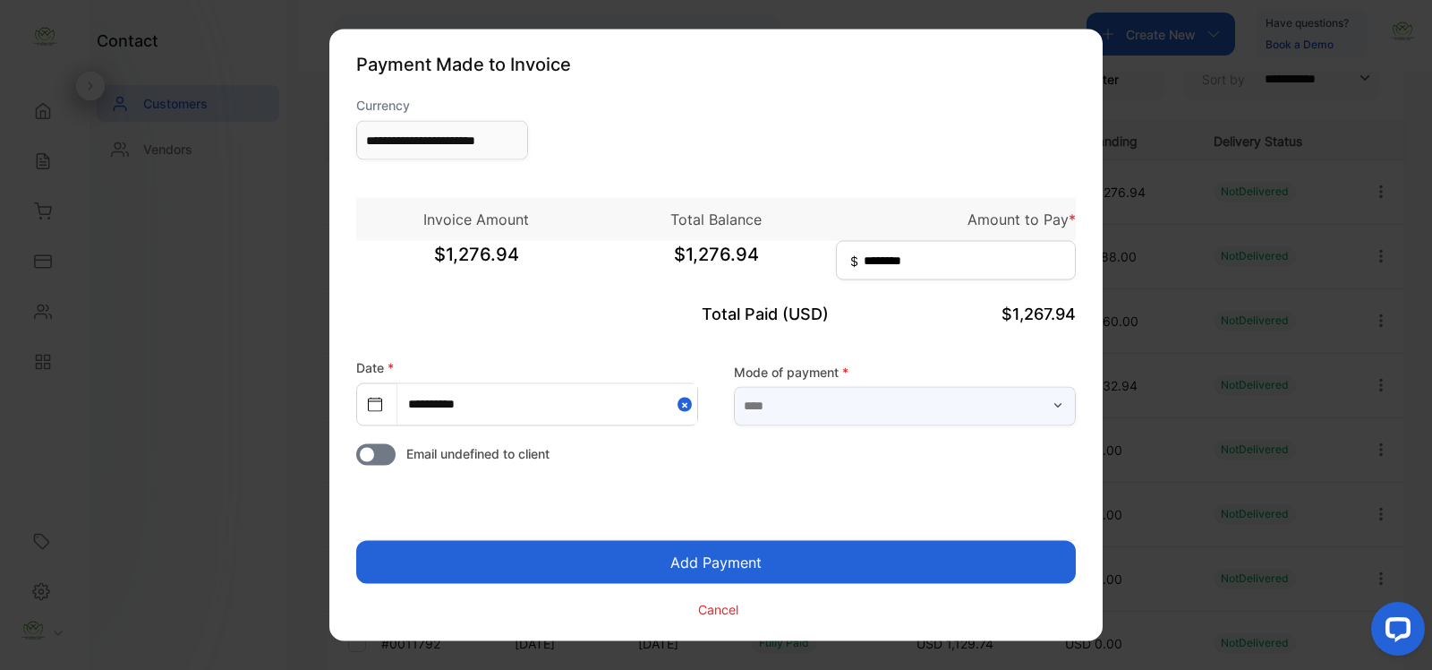
click at [923, 404] on input "text" at bounding box center [905, 405] width 342 height 39
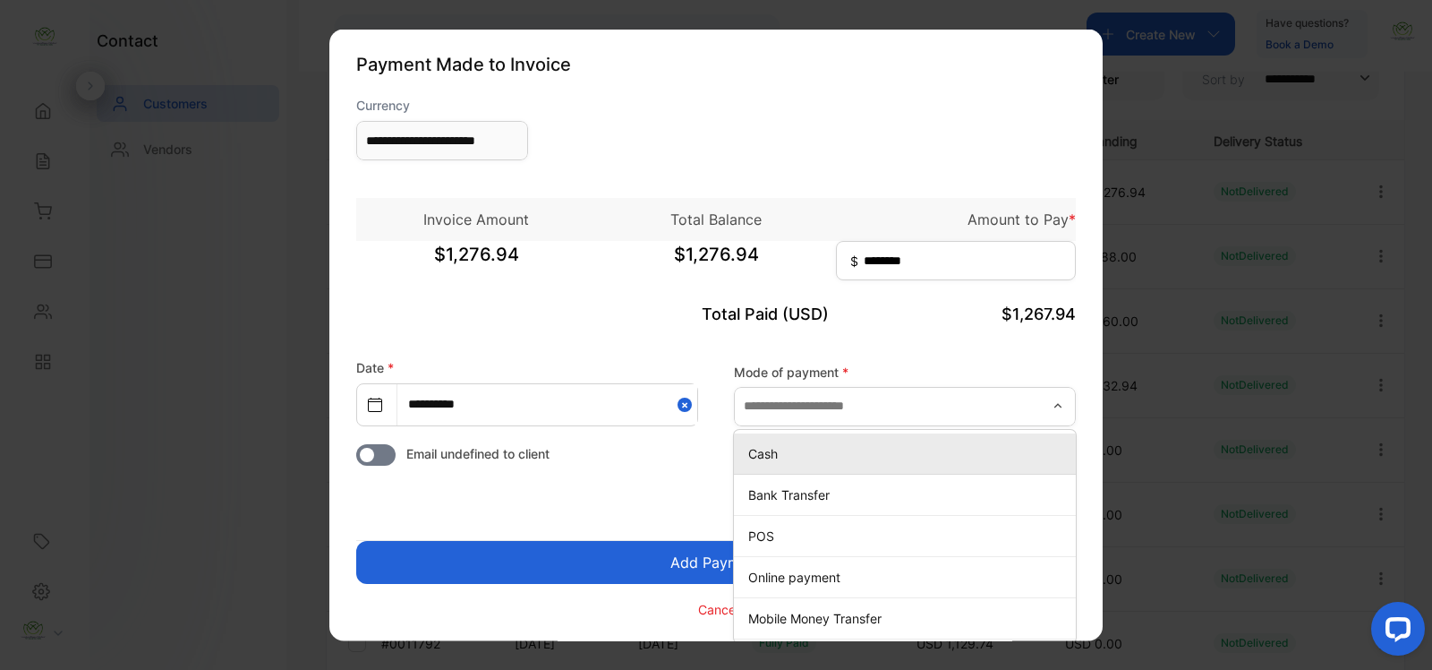
click at [783, 454] on p "Cash" at bounding box center [908, 452] width 321 height 19
type input "****"
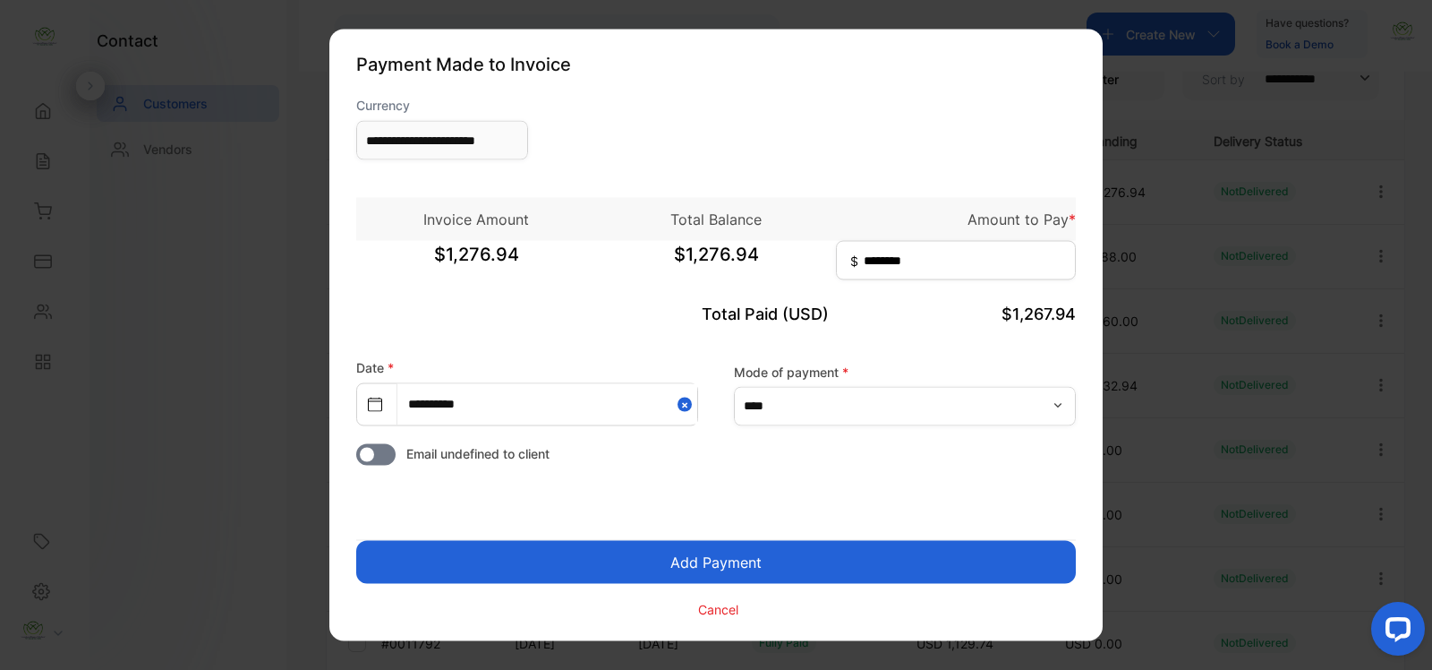
click at [746, 546] on button "Add Payment" at bounding box center [716, 562] width 720 height 43
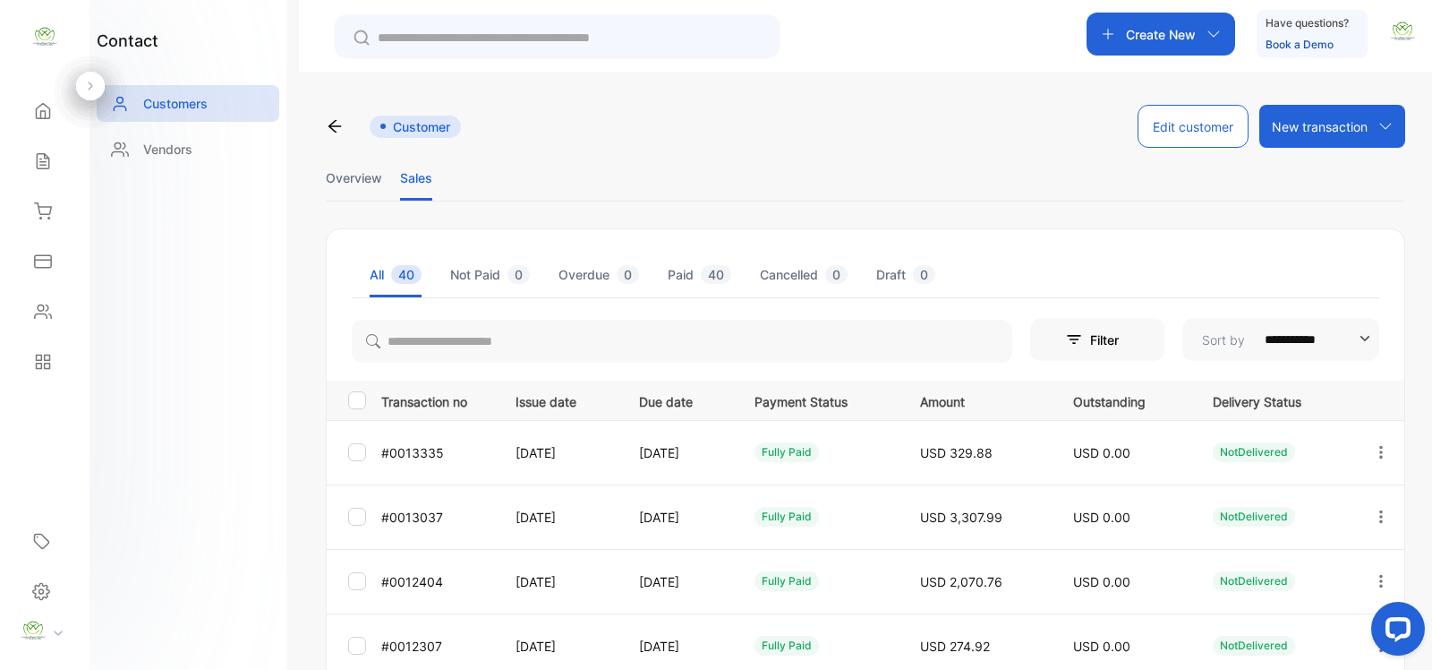
click at [494, 29] on input "text" at bounding box center [570, 38] width 384 height 19
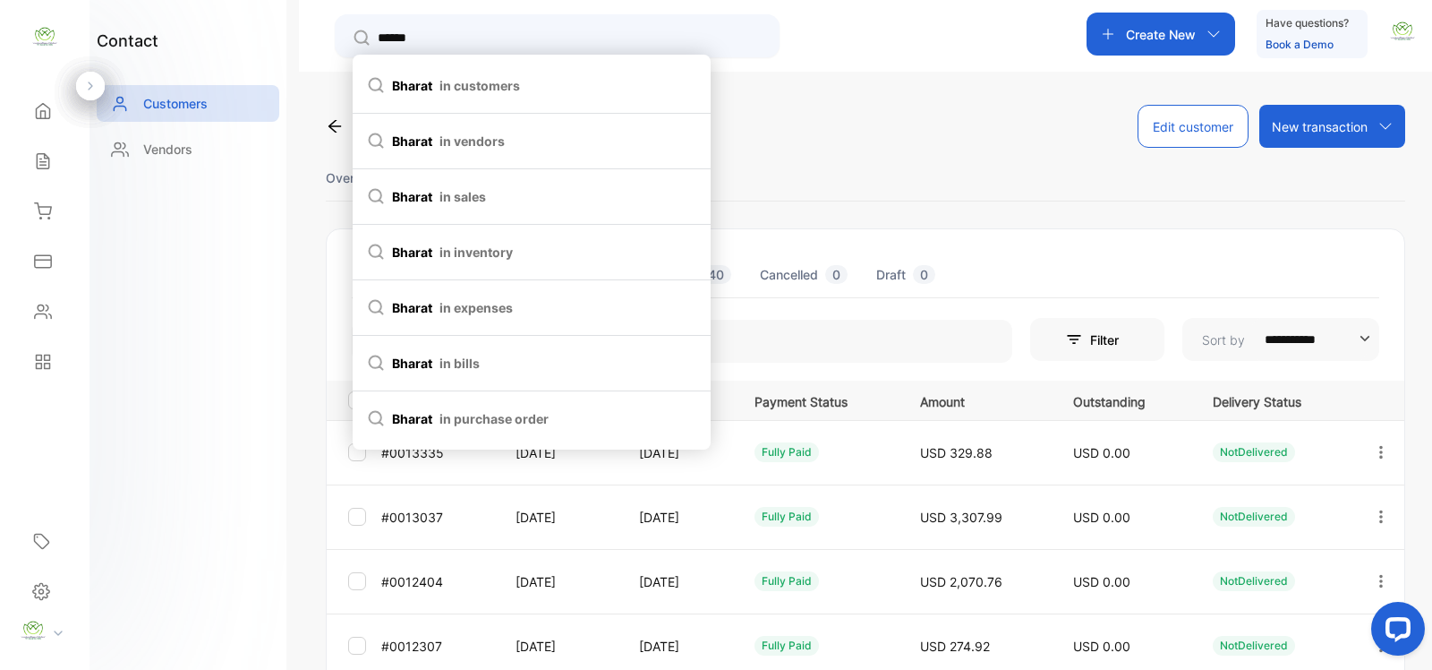
type input "******"
click at [484, 90] on span "in customers" at bounding box center [480, 85] width 81 height 19
type input "******"
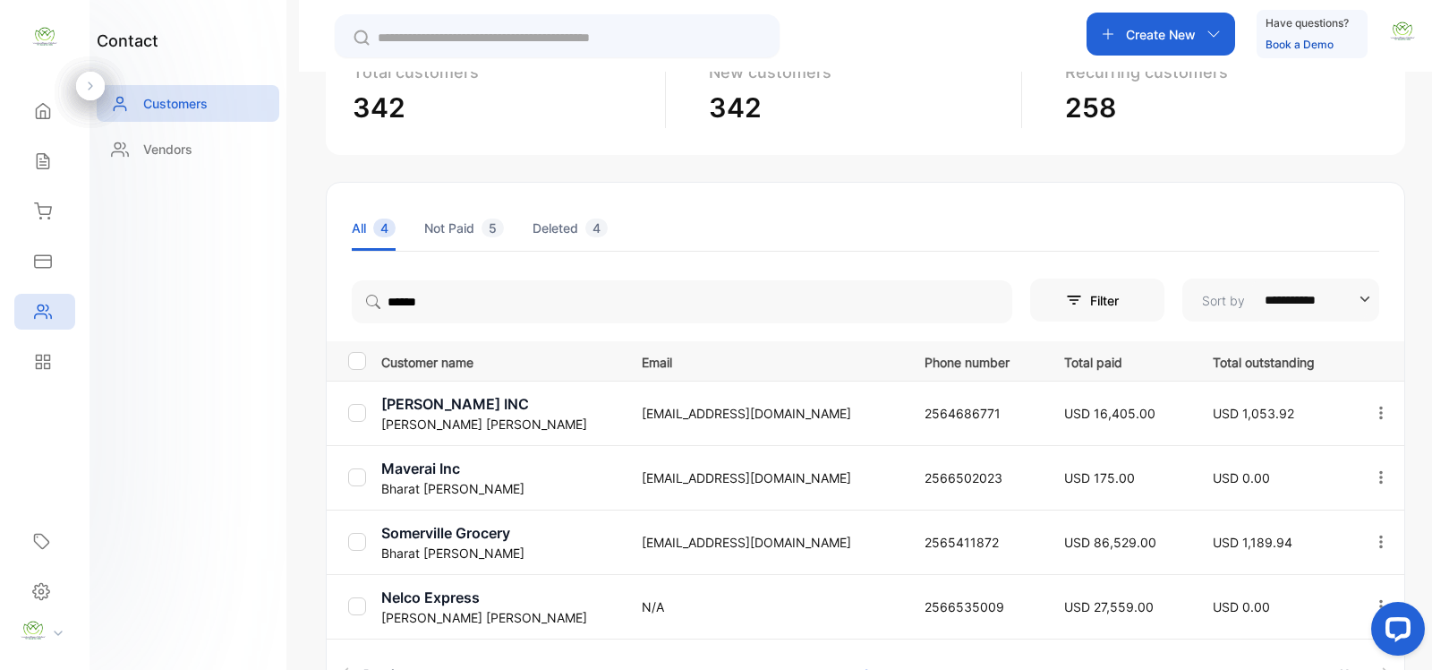
scroll to position [261, 0]
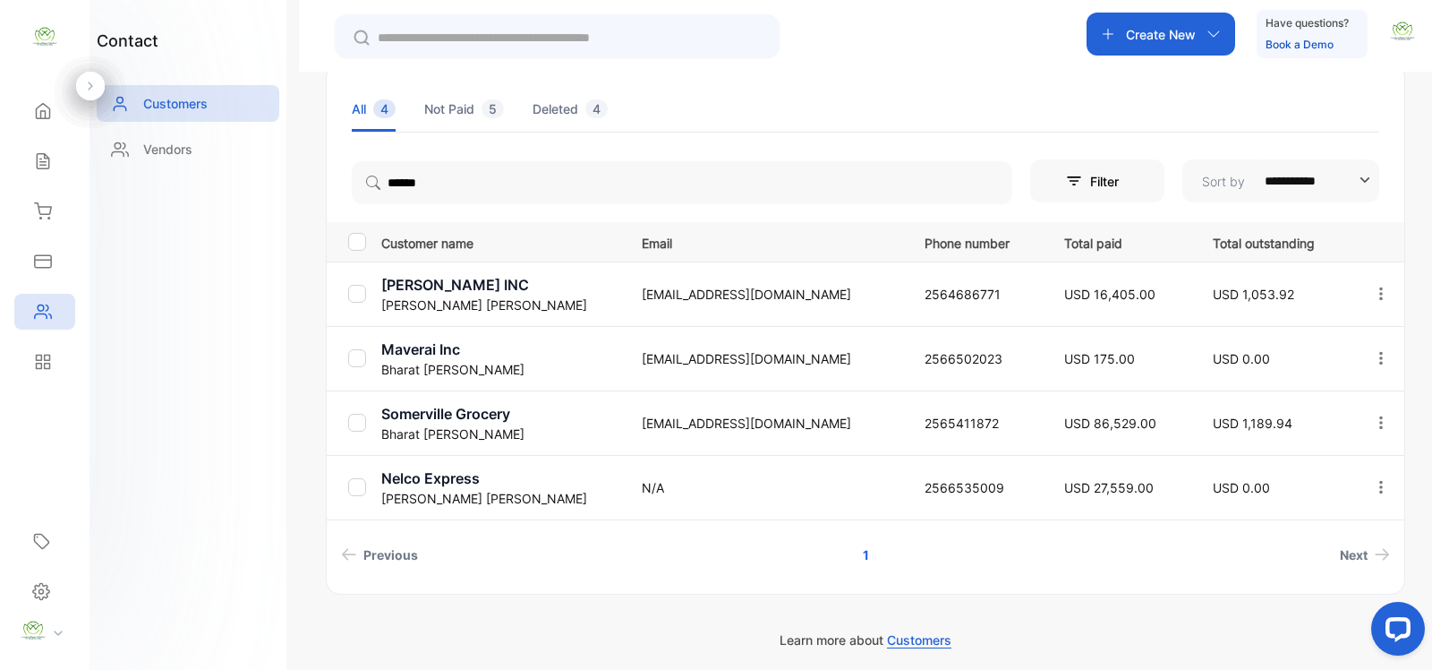
click at [504, 424] on p "Bharat Patel" at bounding box center [500, 433] width 238 height 19
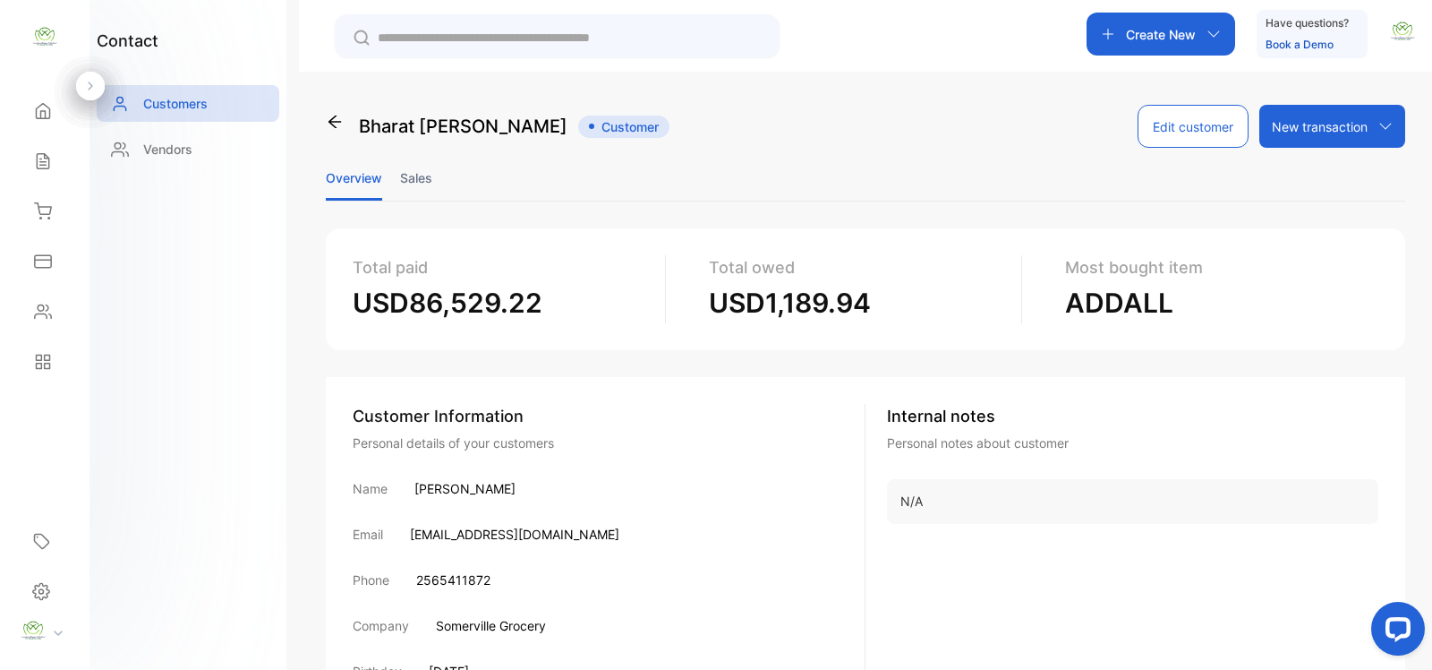
click at [407, 179] on li "Sales" at bounding box center [416, 178] width 32 height 46
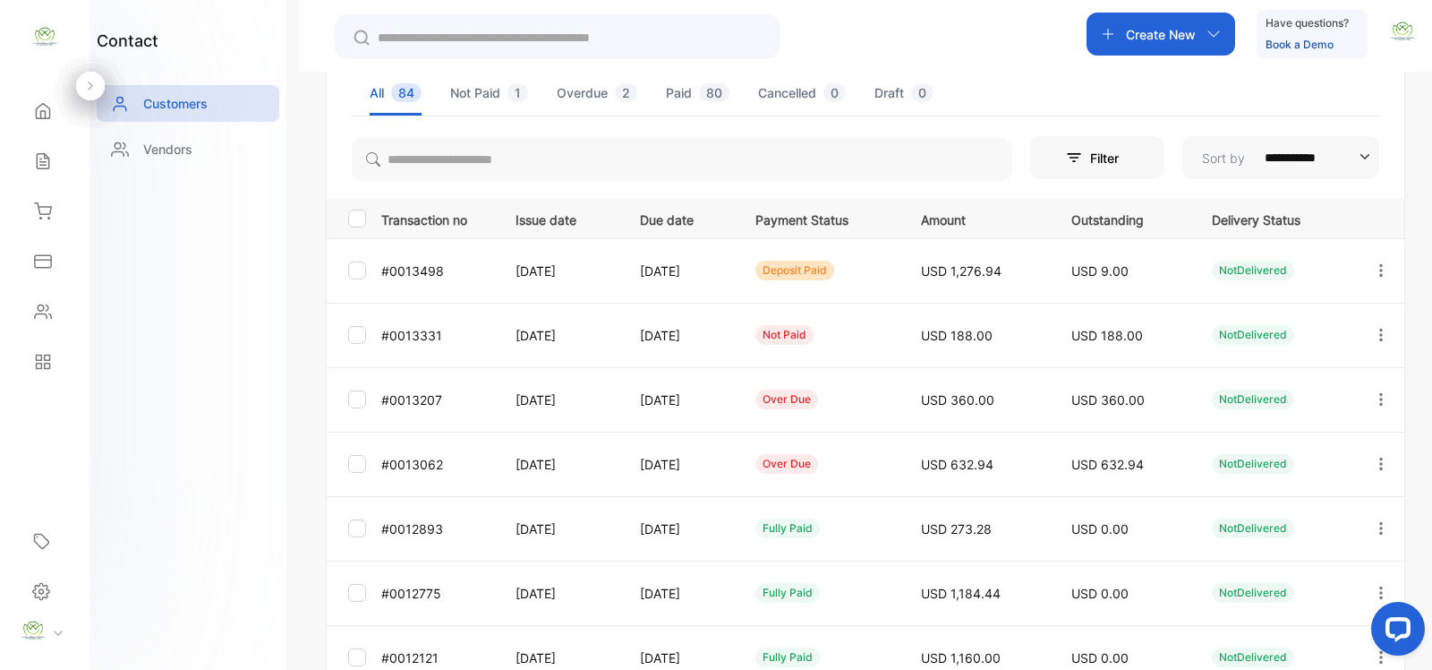
scroll to position [261, 0]
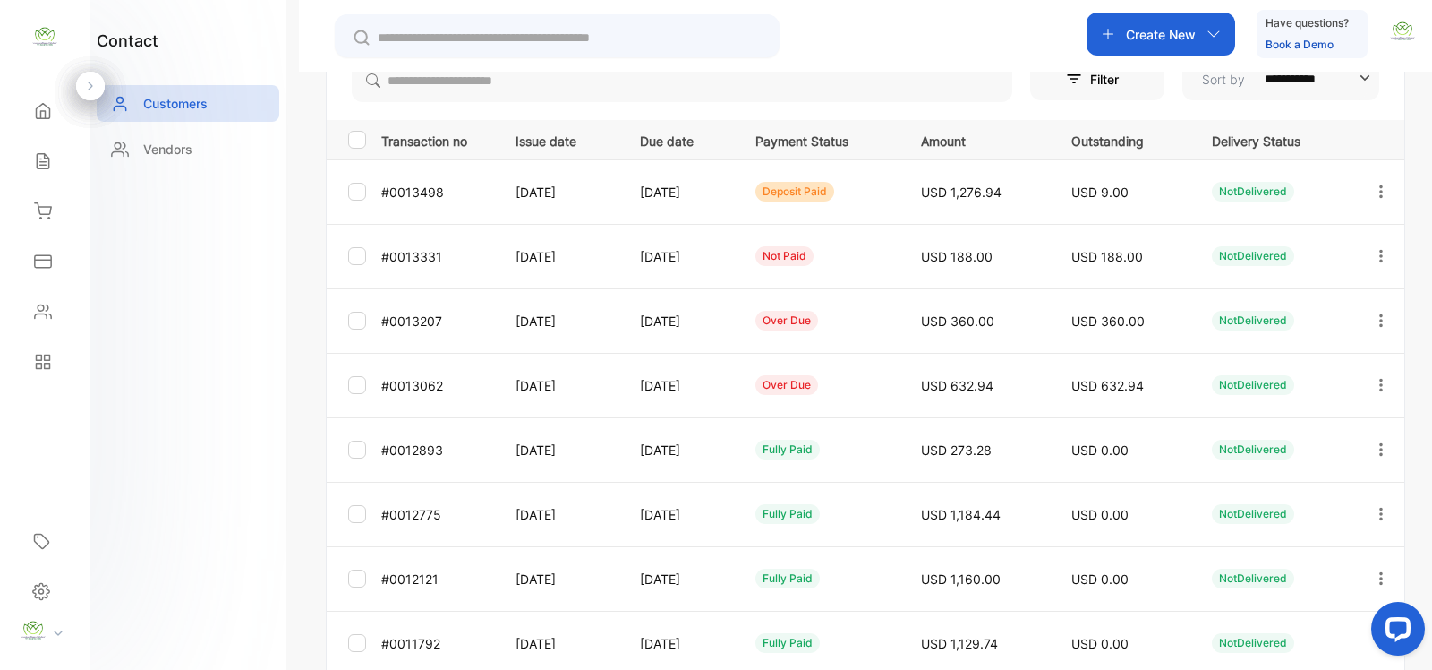
click at [1379, 193] on icon "button" at bounding box center [1381, 192] width 16 height 16
click at [1294, 247] on div "View" at bounding box center [1300, 246] width 201 height 36
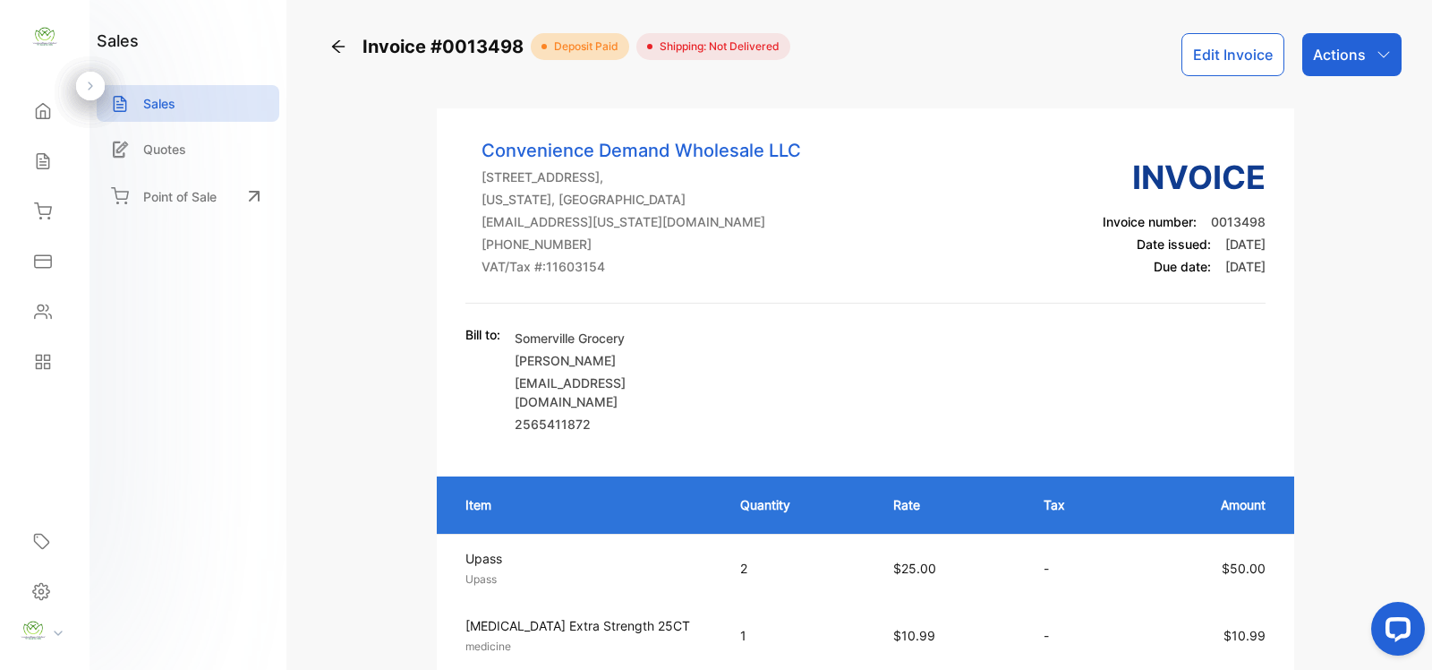
click at [1372, 63] on div "Actions" at bounding box center [1352, 54] width 99 height 43
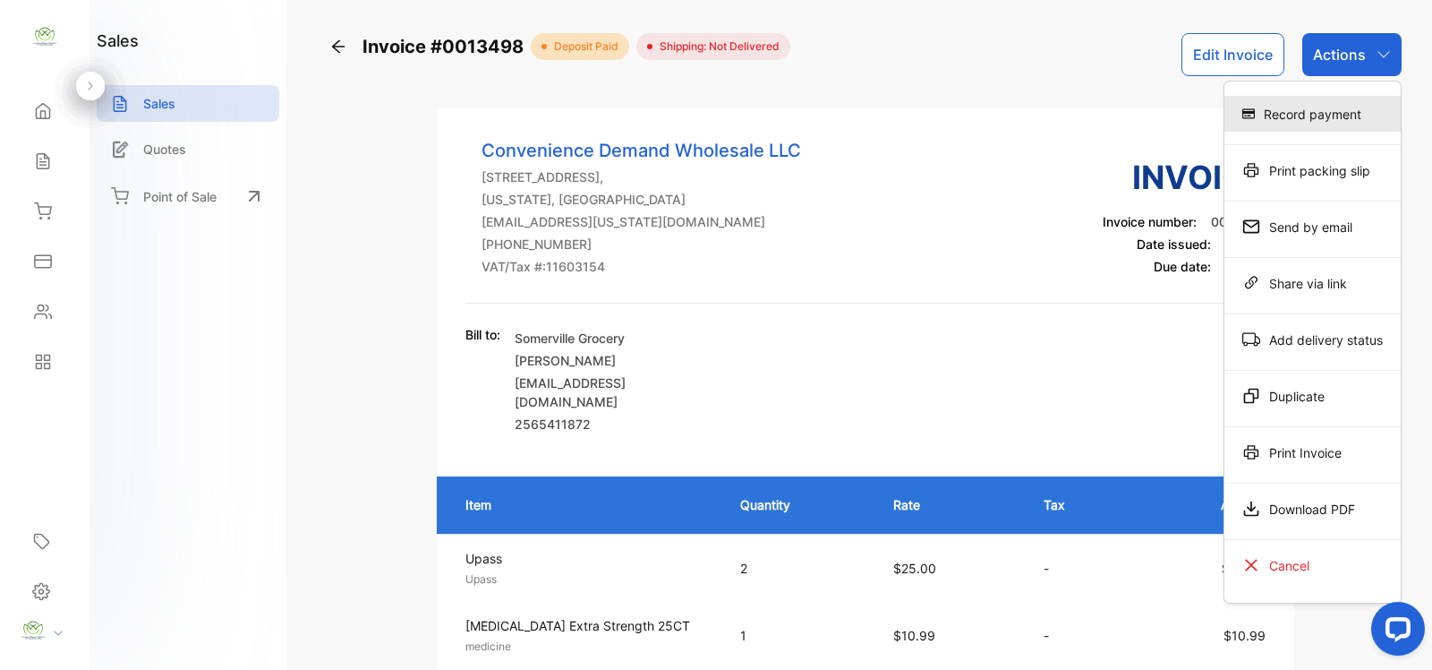
click at [1322, 104] on div "Record payment" at bounding box center [1313, 114] width 176 height 36
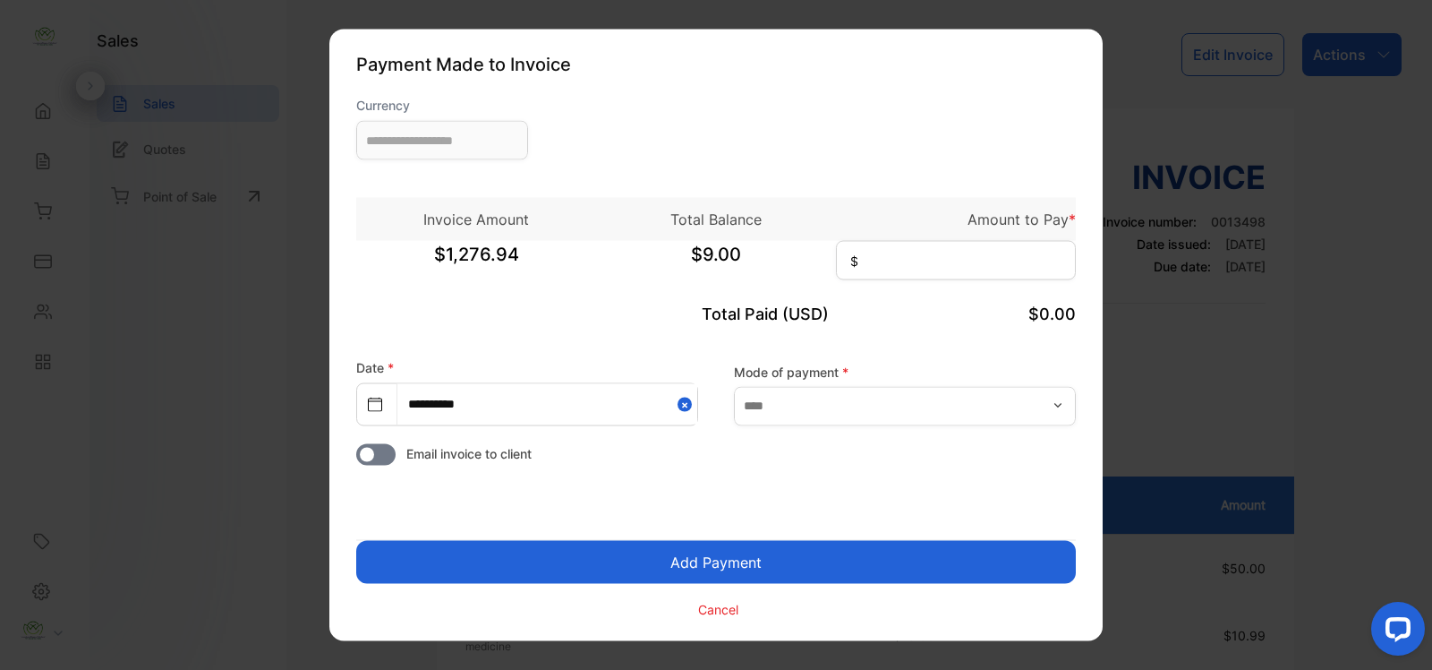
type input "**********"
click at [999, 269] on input at bounding box center [956, 260] width 240 height 39
type input "*"
click at [789, 408] on input "text" at bounding box center [905, 405] width 342 height 39
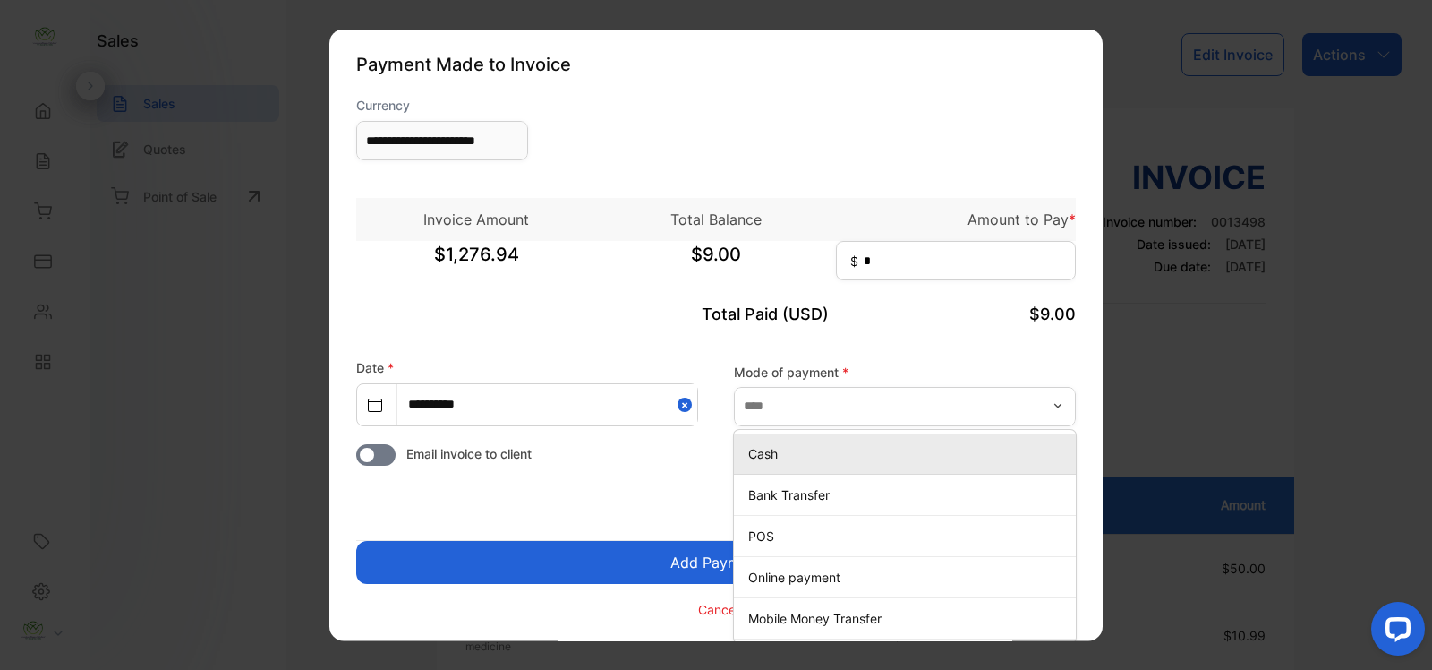
click at [783, 459] on p "Cash" at bounding box center [908, 452] width 321 height 19
type input "****"
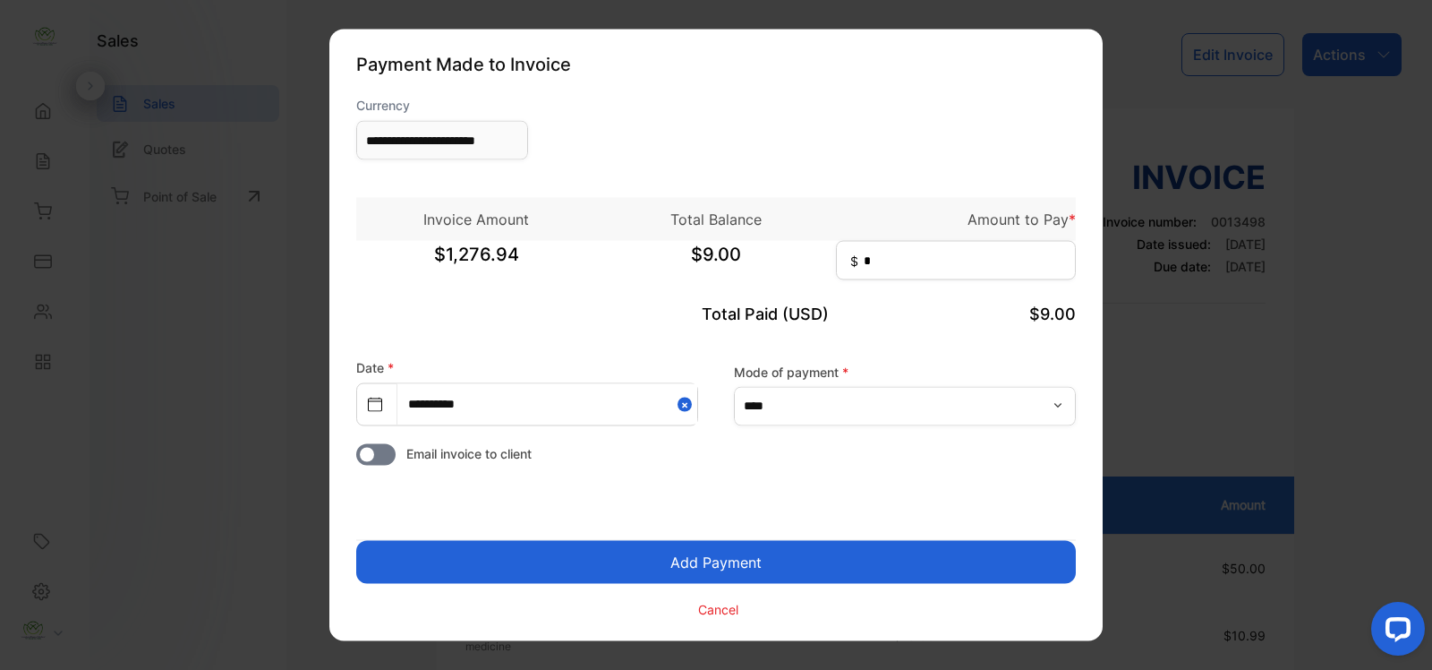
click at [739, 544] on button "Add Payment" at bounding box center [716, 562] width 720 height 43
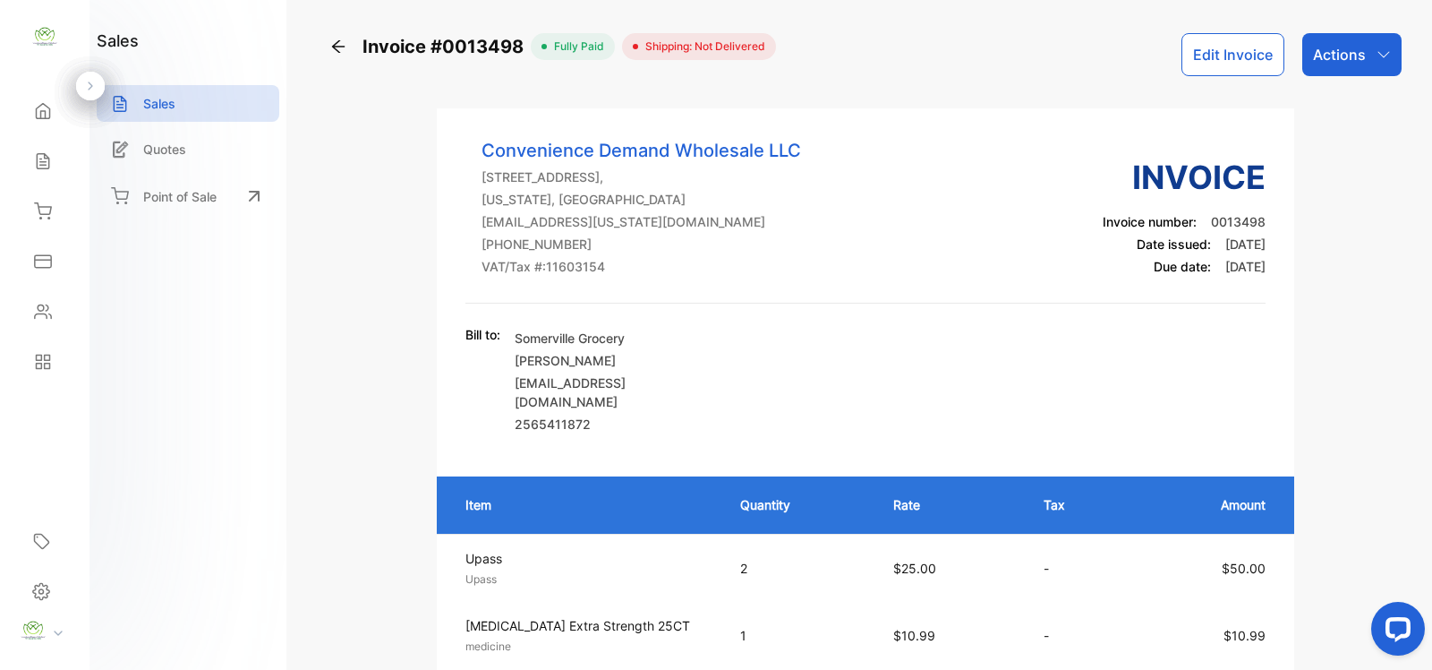
click at [1346, 50] on p "Actions" at bounding box center [1339, 54] width 53 height 21
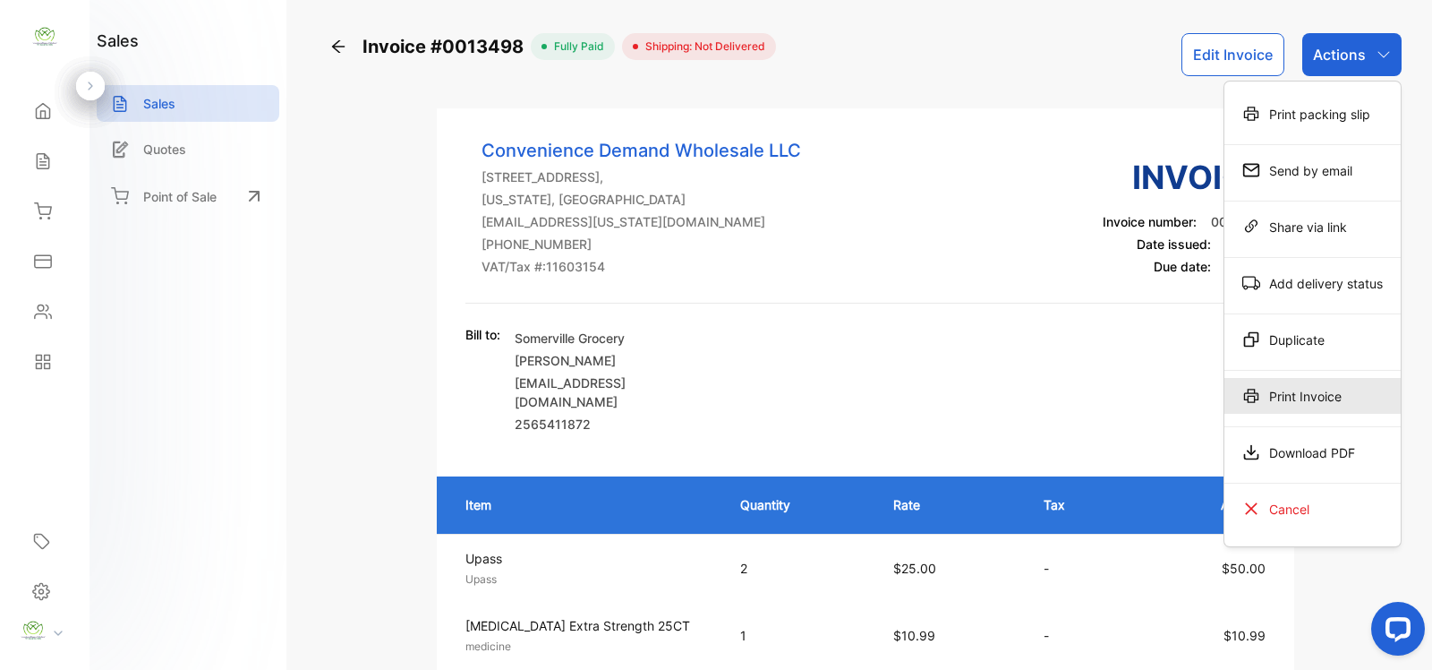
click at [1282, 396] on div "Print Invoice" at bounding box center [1313, 396] width 176 height 36
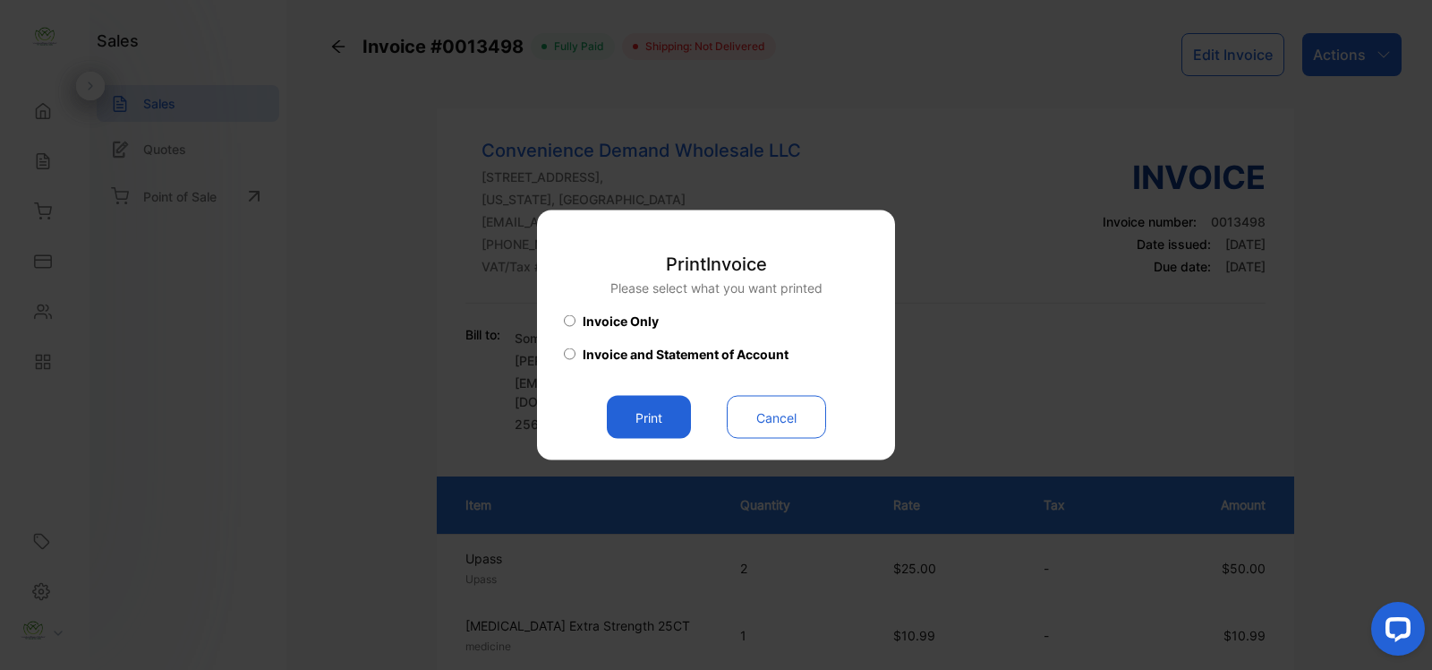
click at [687, 423] on button "Print" at bounding box center [649, 417] width 84 height 43
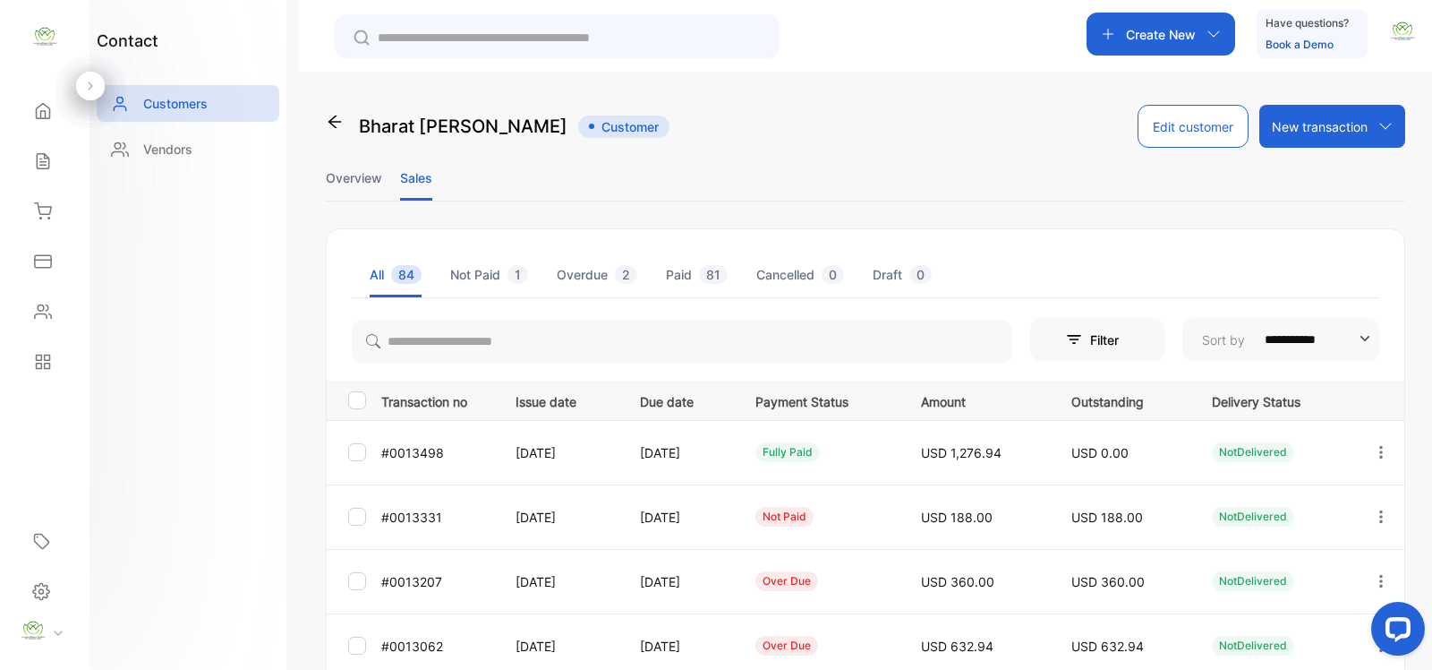
click at [1380, 511] on icon "button" at bounding box center [1382, 515] width 4 height 13
click at [1244, 558] on div "View" at bounding box center [1300, 571] width 201 height 36
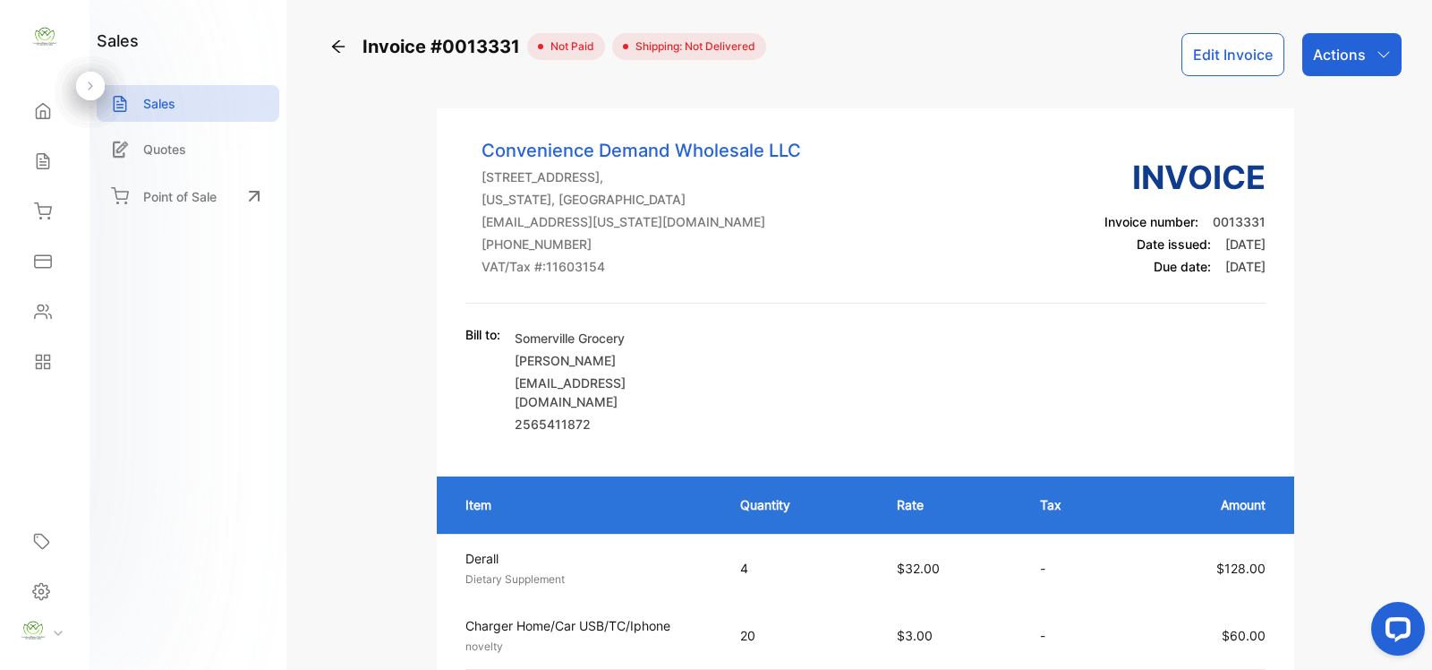
click at [1335, 63] on p "Actions" at bounding box center [1339, 54] width 53 height 21
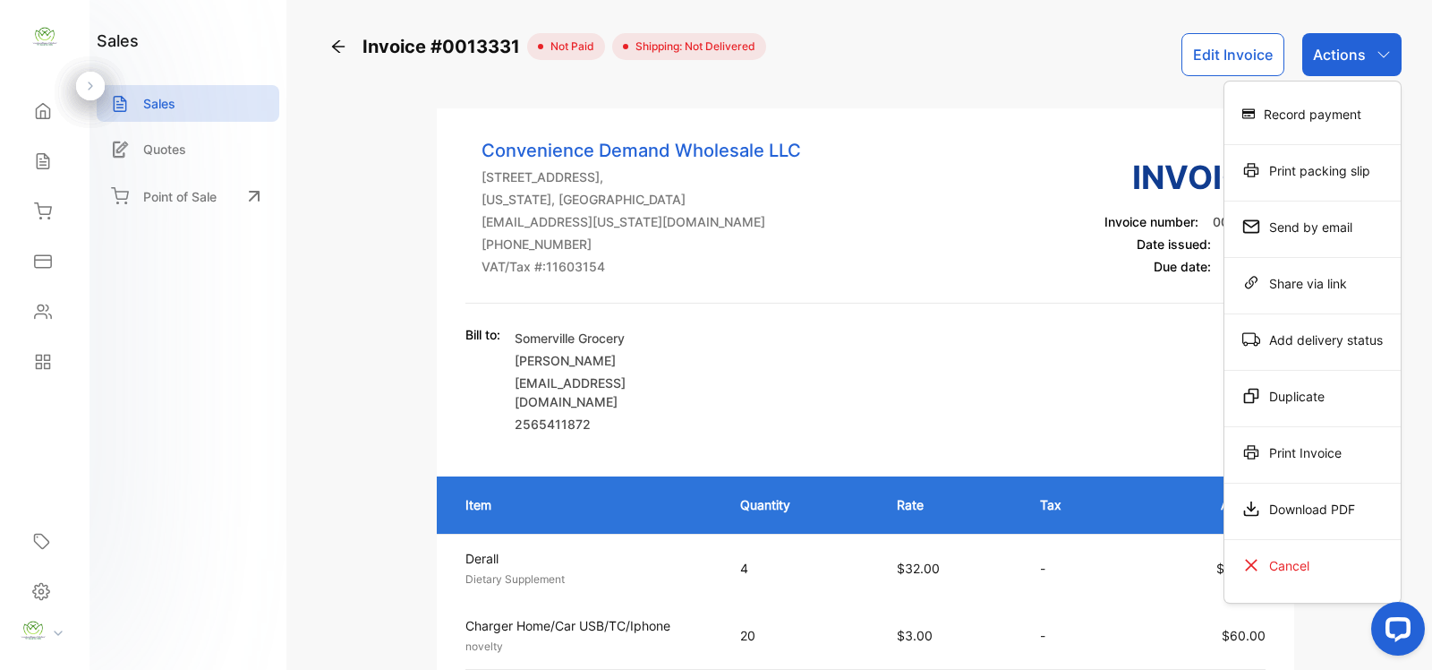
click at [1300, 104] on div "Record payment" at bounding box center [1313, 114] width 176 height 36
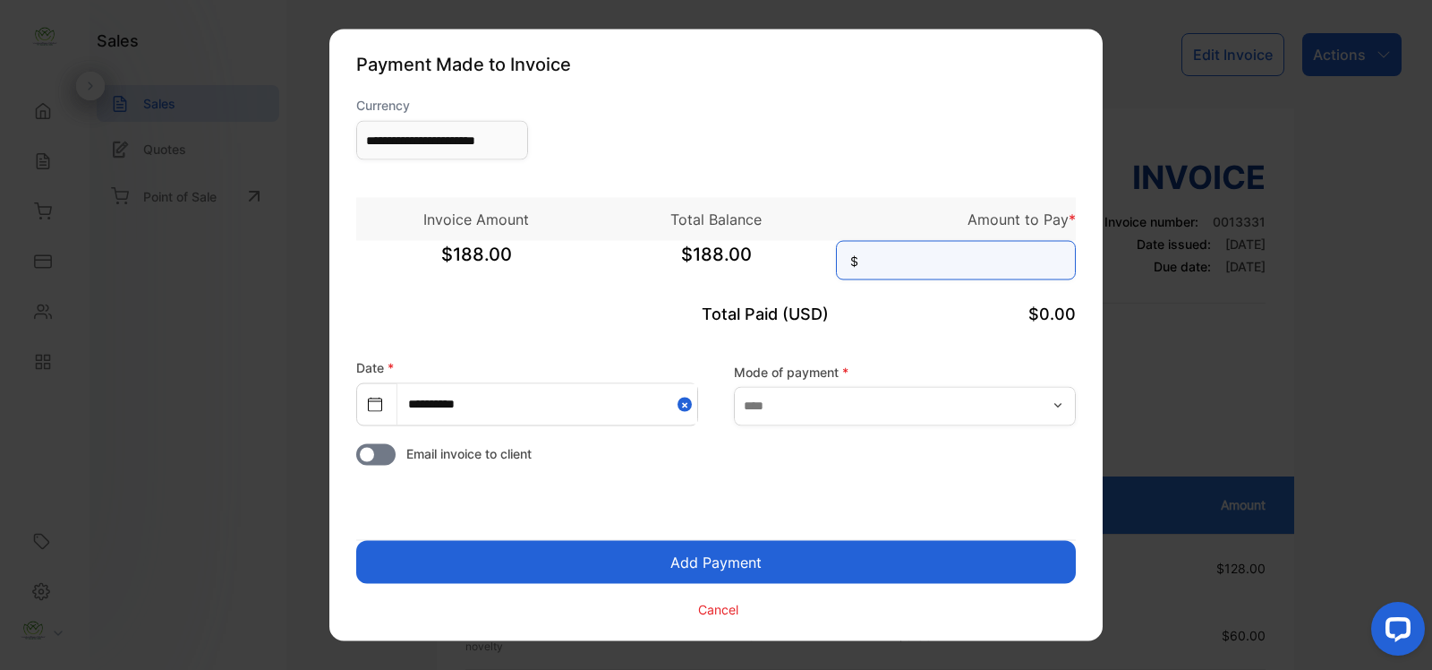
click at [968, 269] on input at bounding box center [956, 260] width 240 height 39
type input "***"
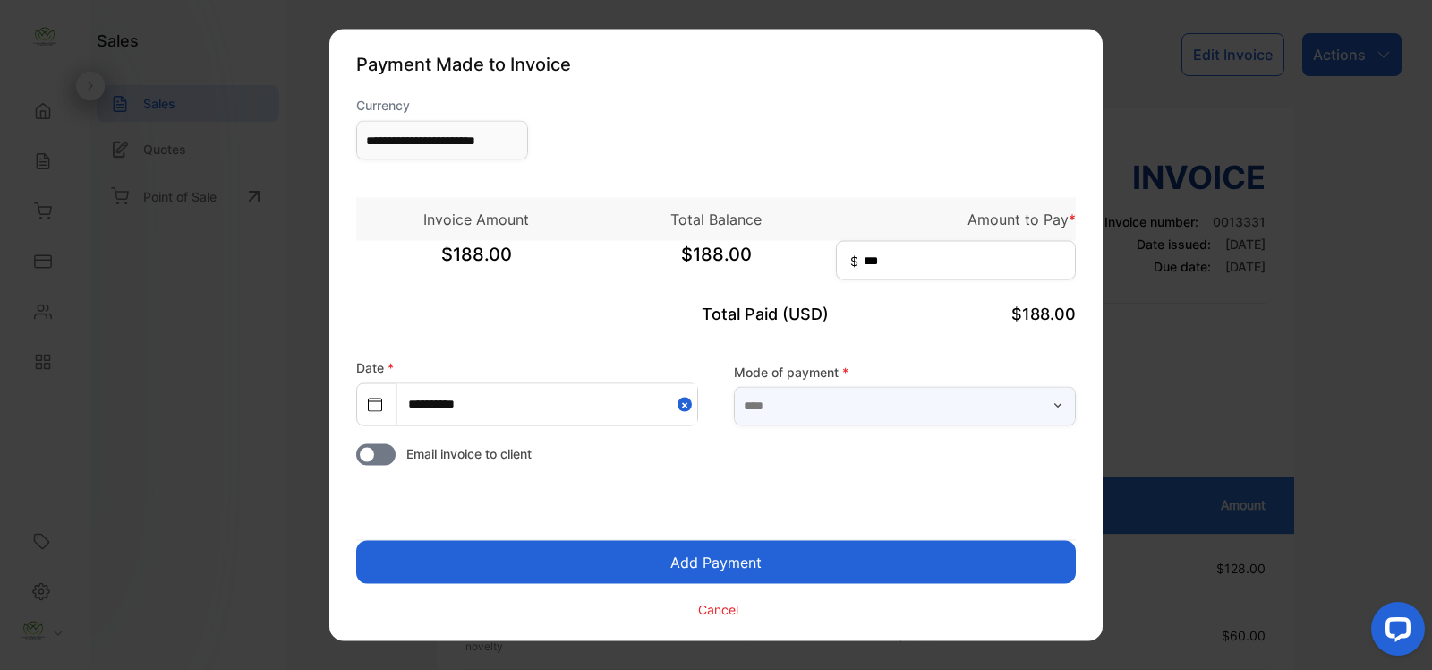
click at [970, 399] on input "text" at bounding box center [905, 405] width 342 height 39
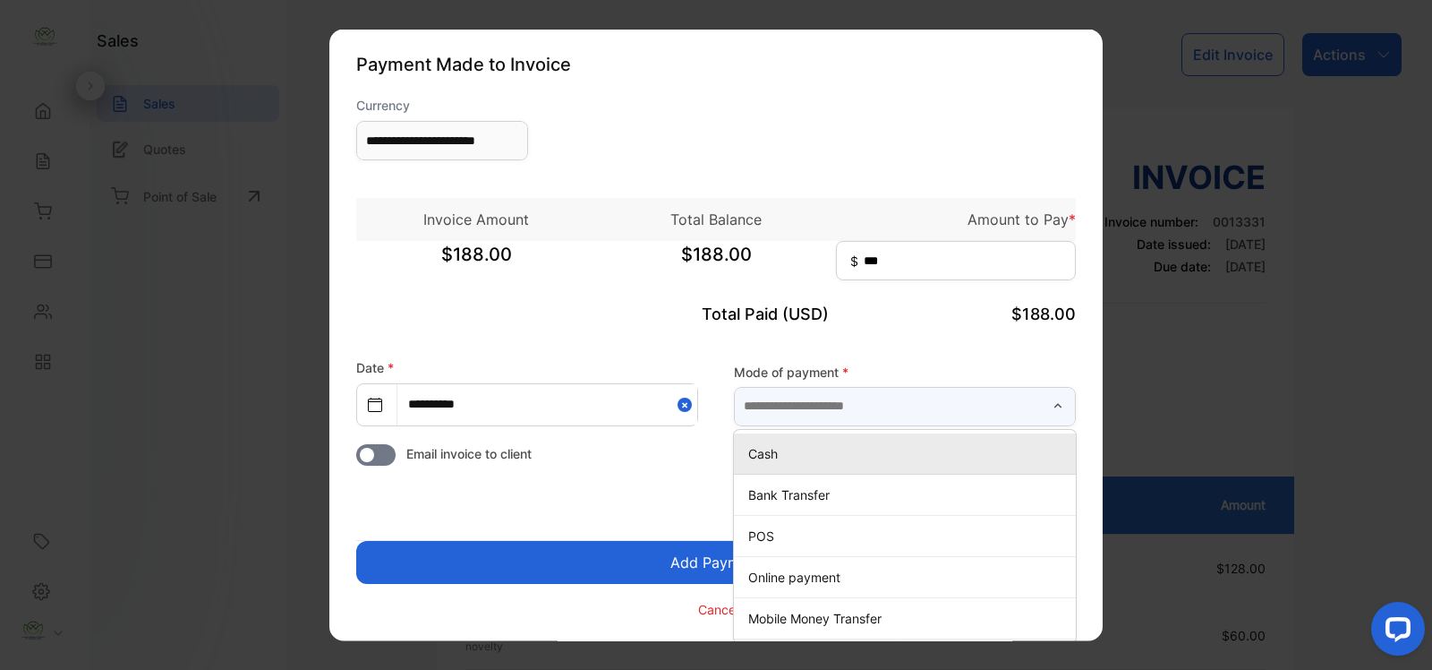
type input "****"
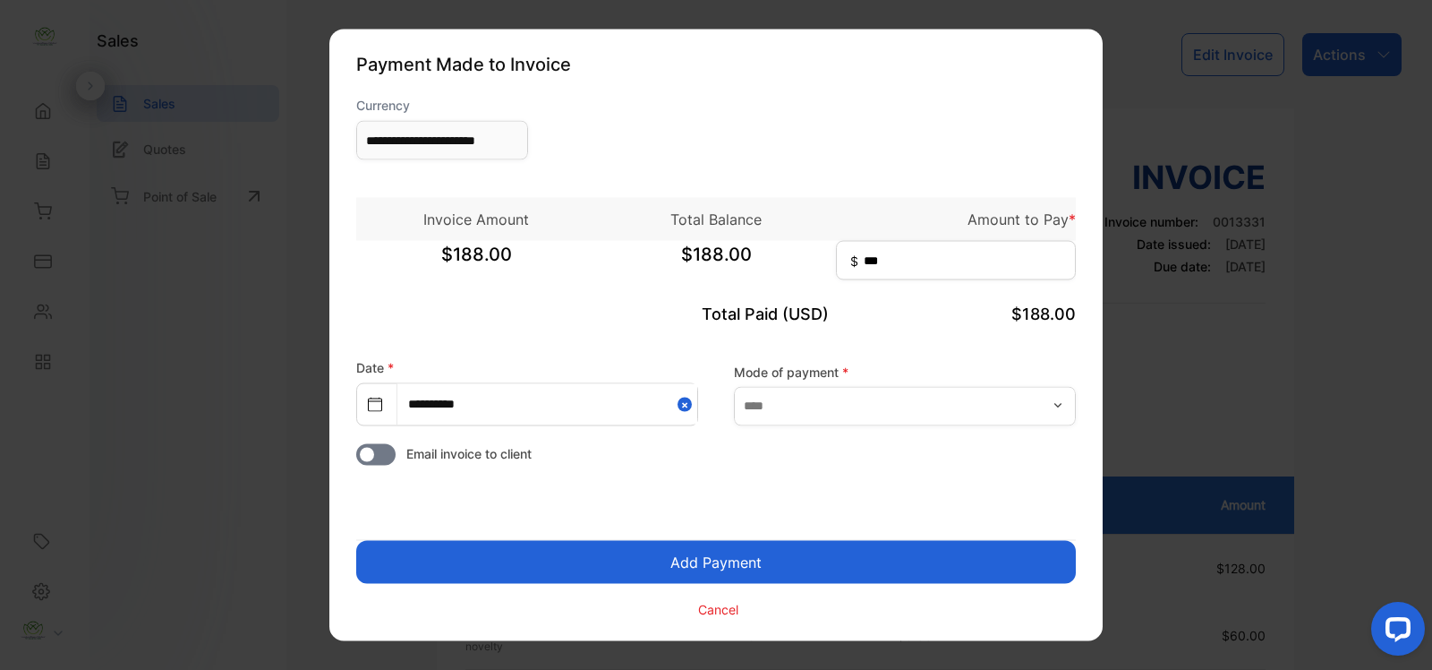
click at [865, 568] on button "Add Payment" at bounding box center [716, 562] width 720 height 43
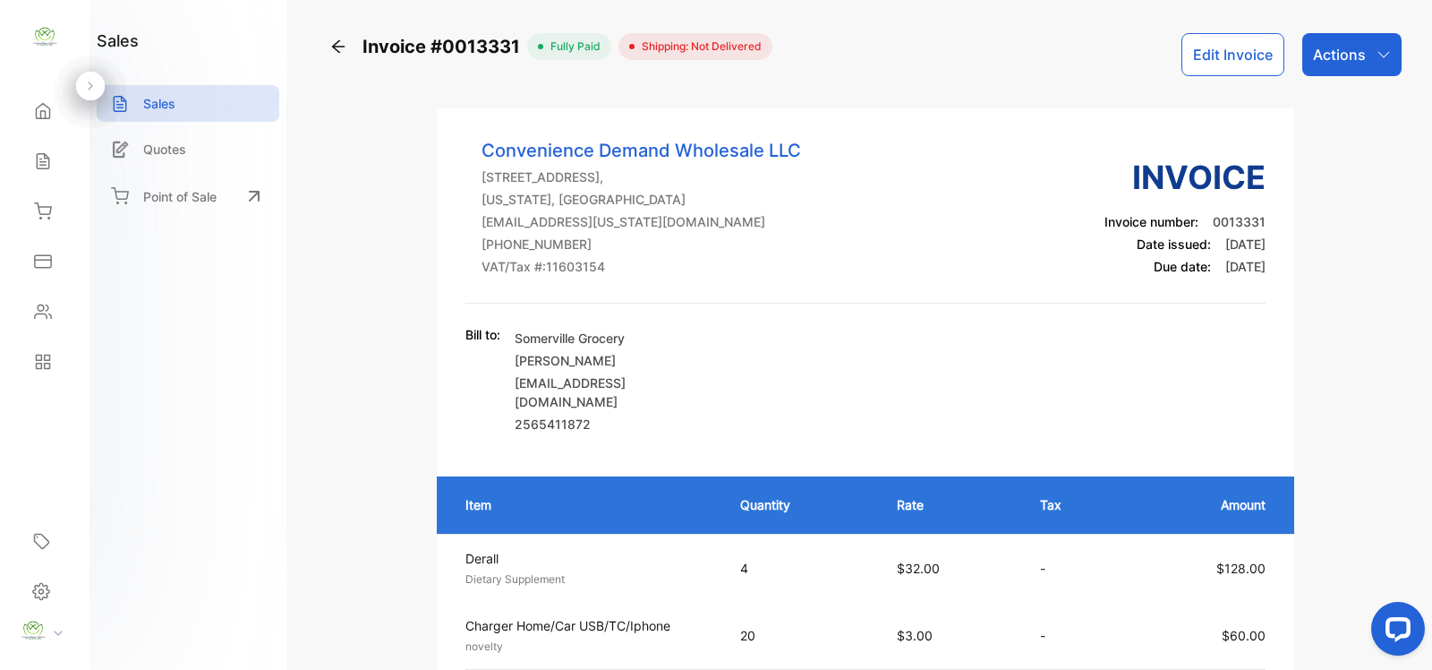
click at [1357, 56] on p "Actions" at bounding box center [1339, 54] width 53 height 21
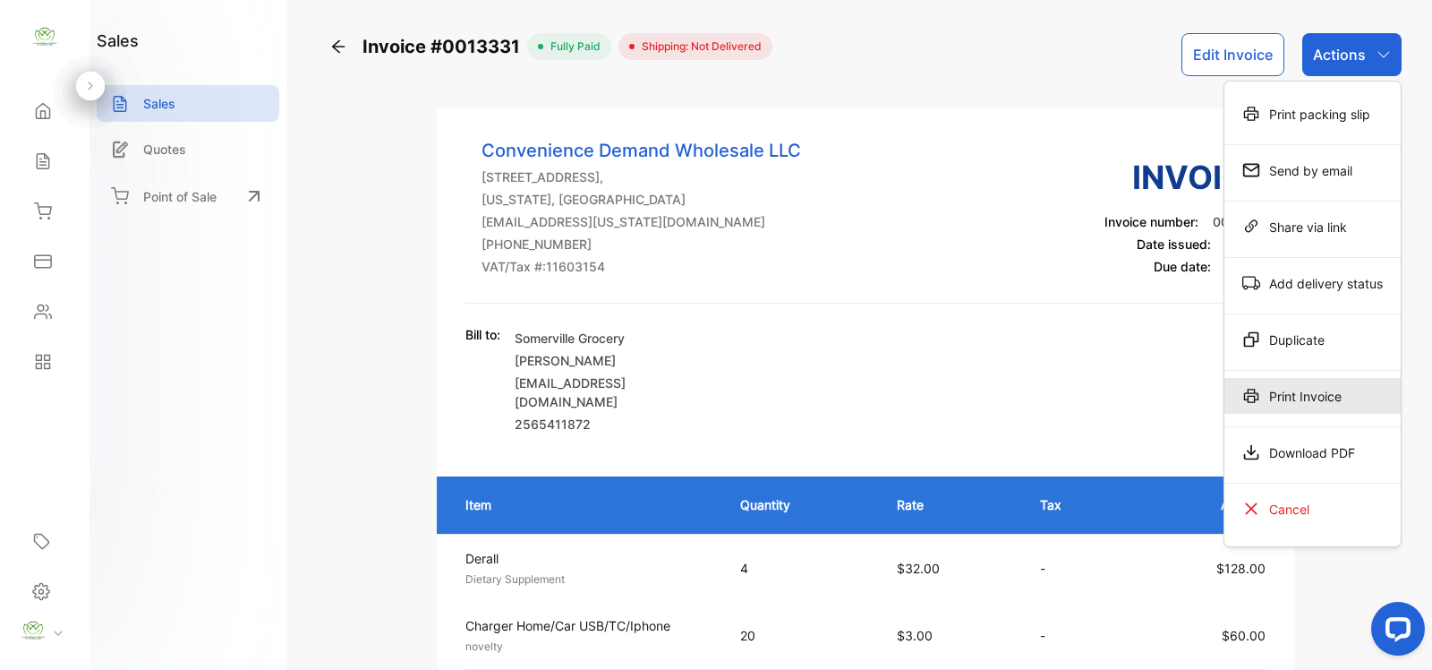
click at [1303, 399] on div "Print Invoice" at bounding box center [1313, 396] width 176 height 36
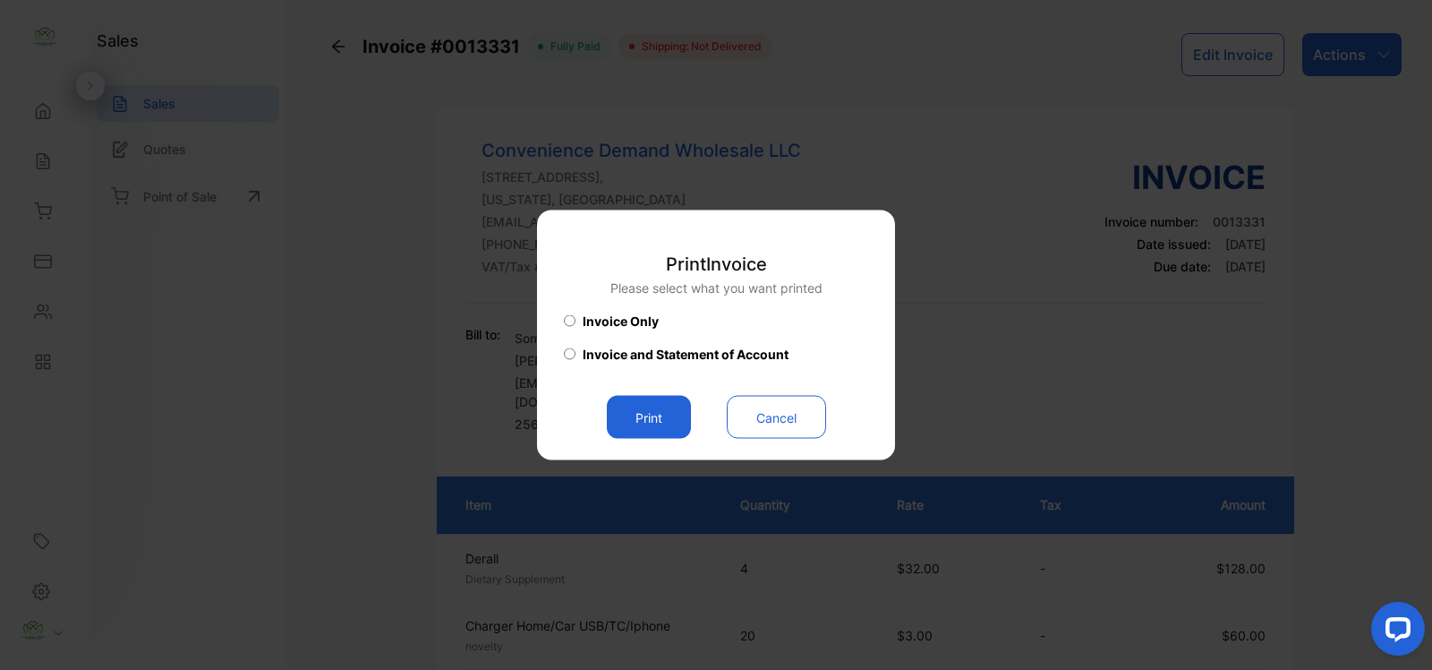
click at [672, 405] on button "Print" at bounding box center [649, 417] width 84 height 43
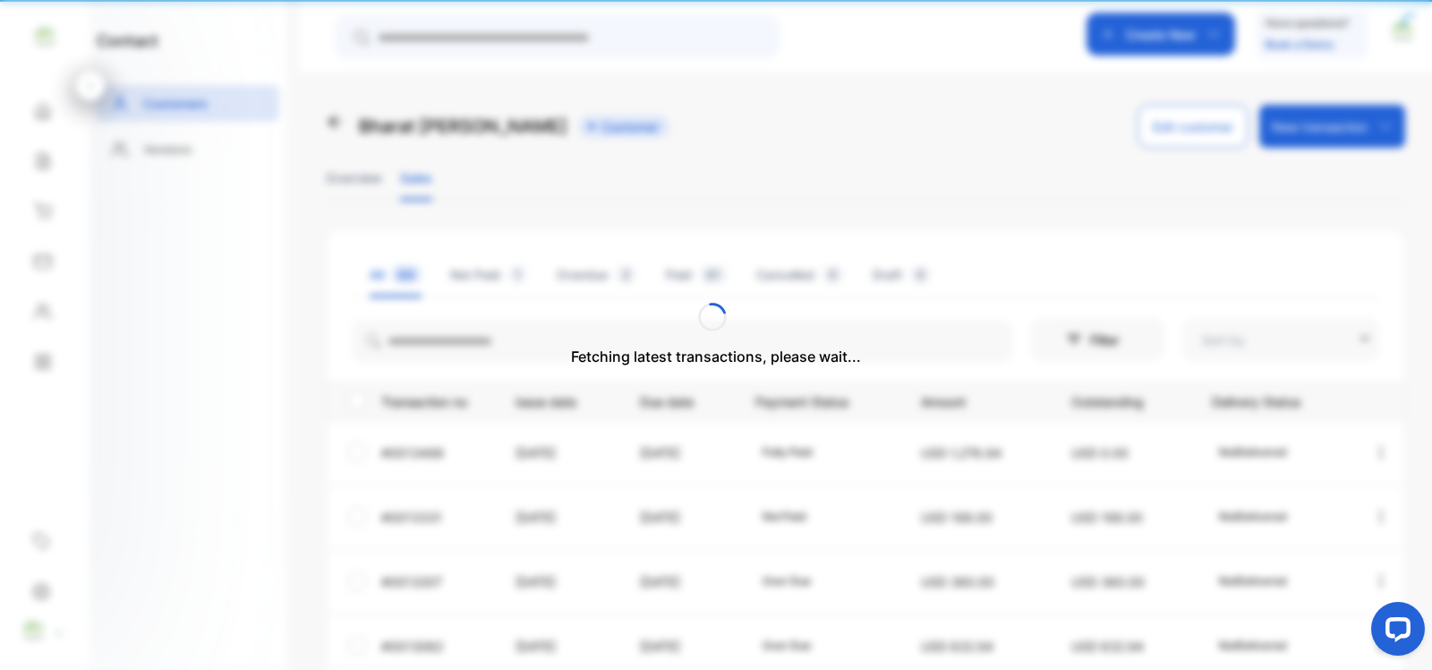
type input "**********"
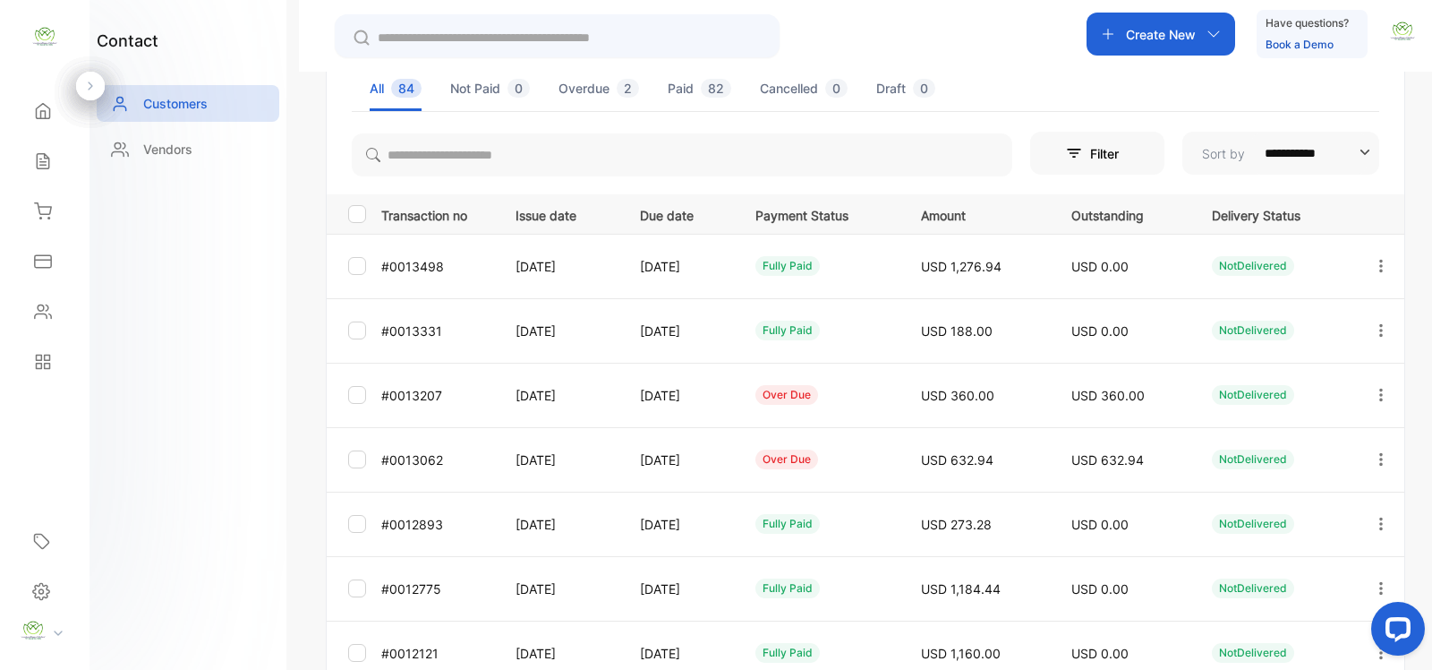
scroll to position [261, 0]
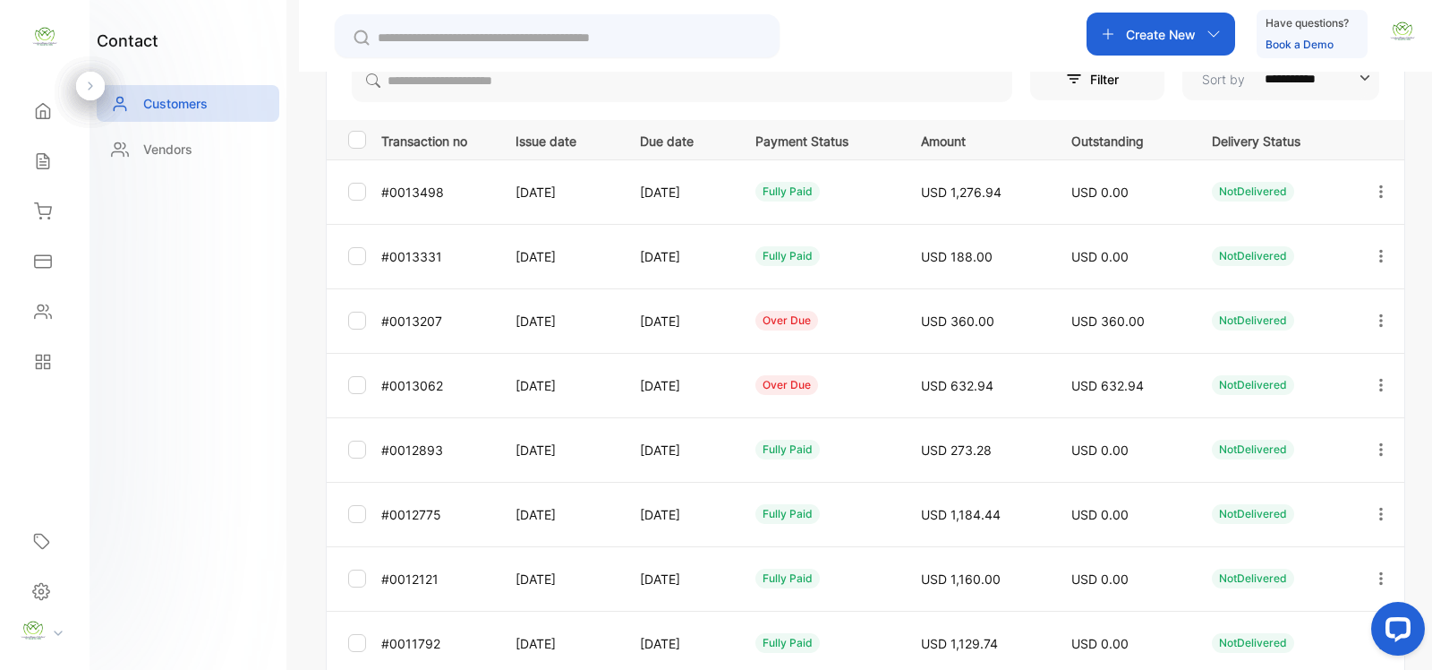
click at [1380, 320] on icon "button" at bounding box center [1381, 320] width 16 height 16
click at [1276, 378] on div "View" at bounding box center [1300, 375] width 201 height 36
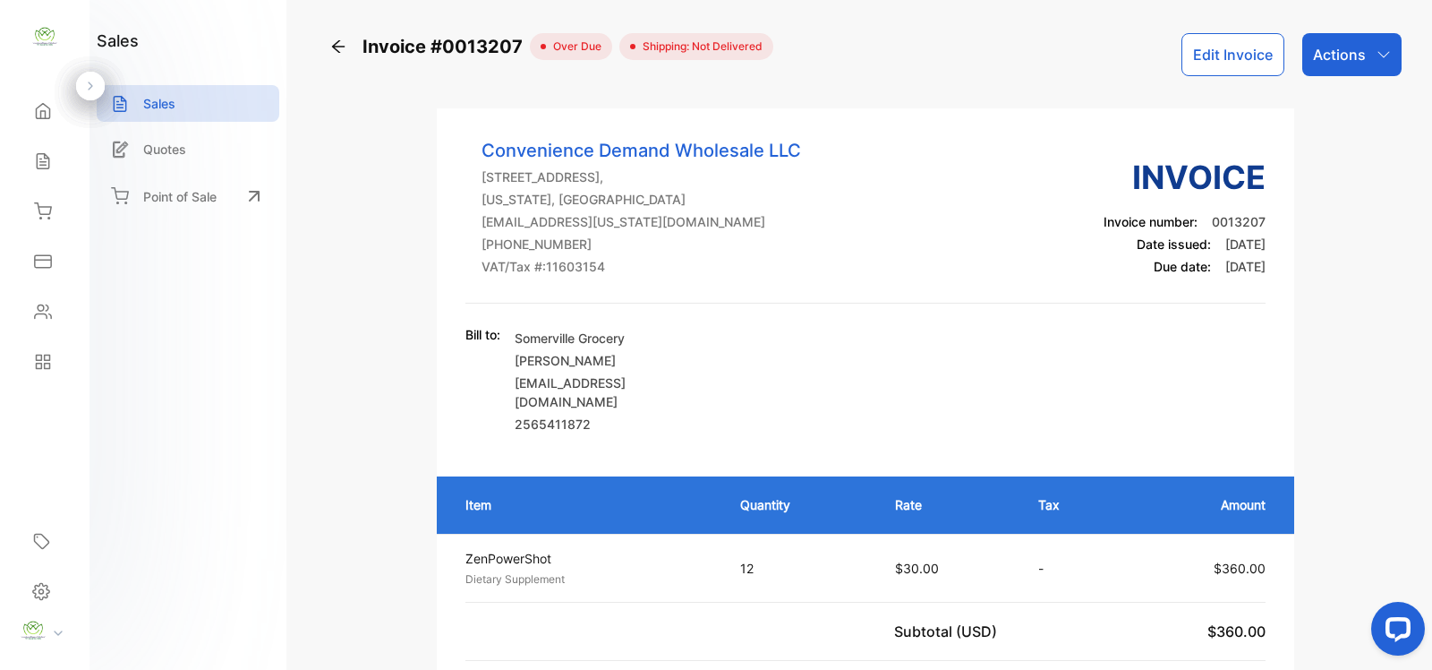
click at [1340, 56] on p "Actions" at bounding box center [1339, 54] width 53 height 21
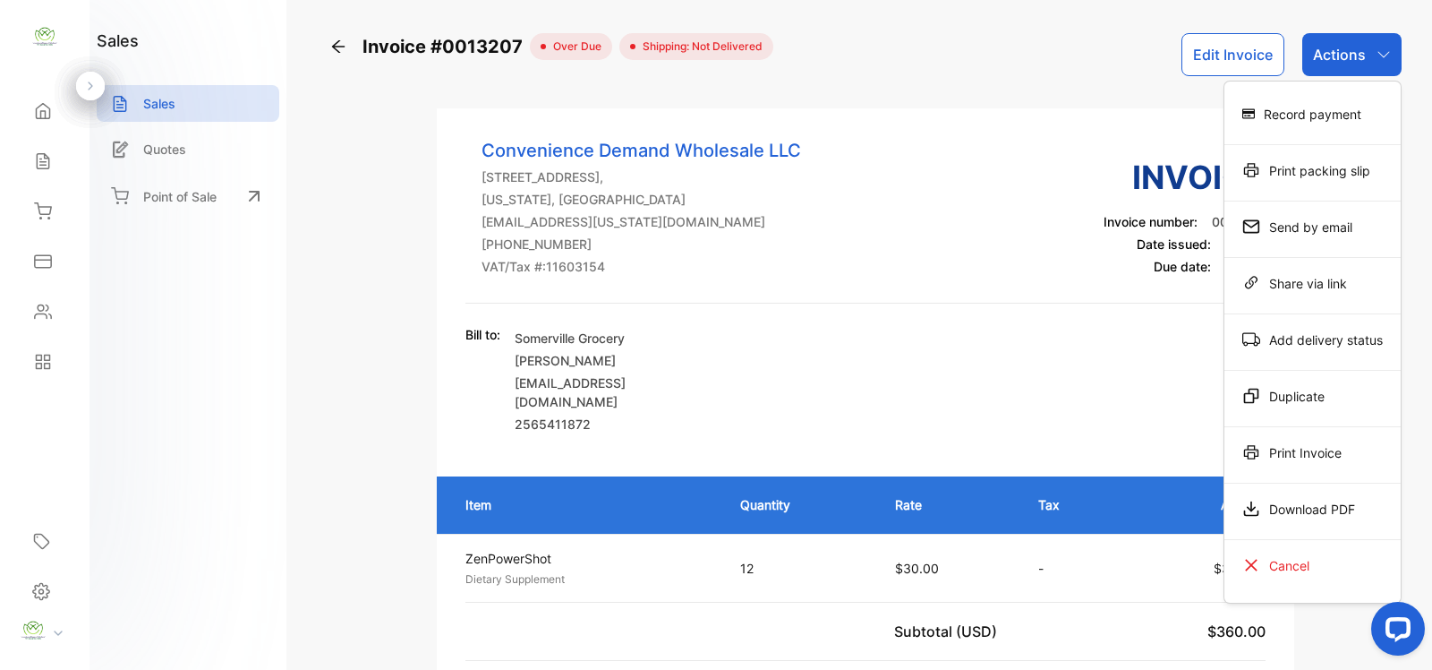
click at [1319, 106] on div "Record payment" at bounding box center [1313, 114] width 176 height 36
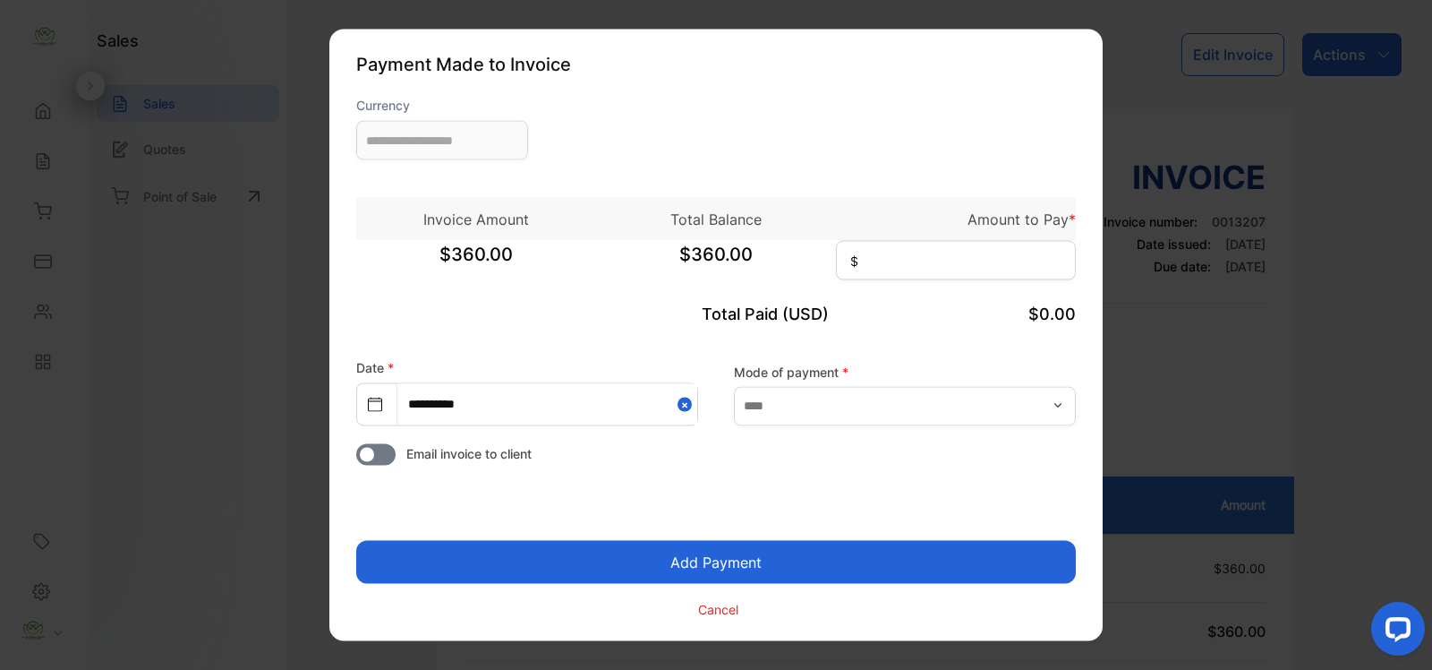
type input "**********"
click at [934, 252] on input at bounding box center [956, 260] width 240 height 39
type input "***"
click at [910, 410] on input "text" at bounding box center [905, 405] width 342 height 39
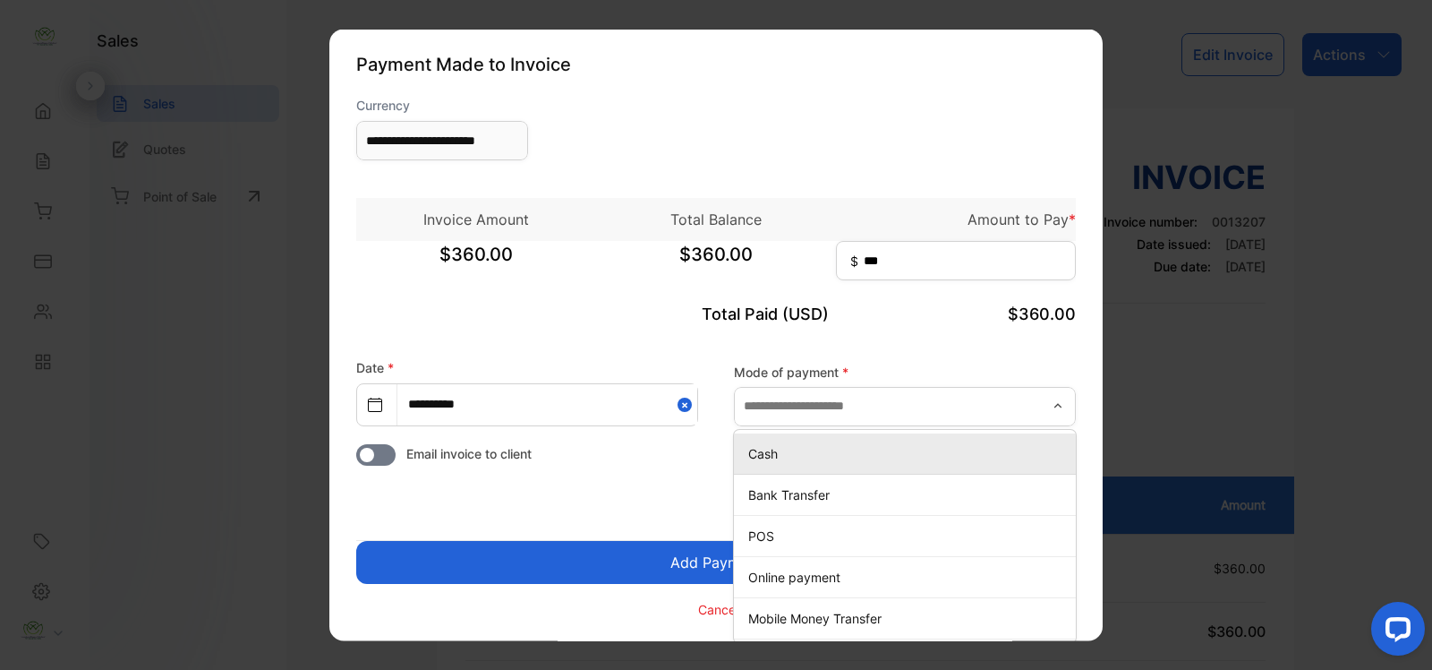
click at [789, 459] on p "Cash" at bounding box center [908, 452] width 321 height 19
type input "****"
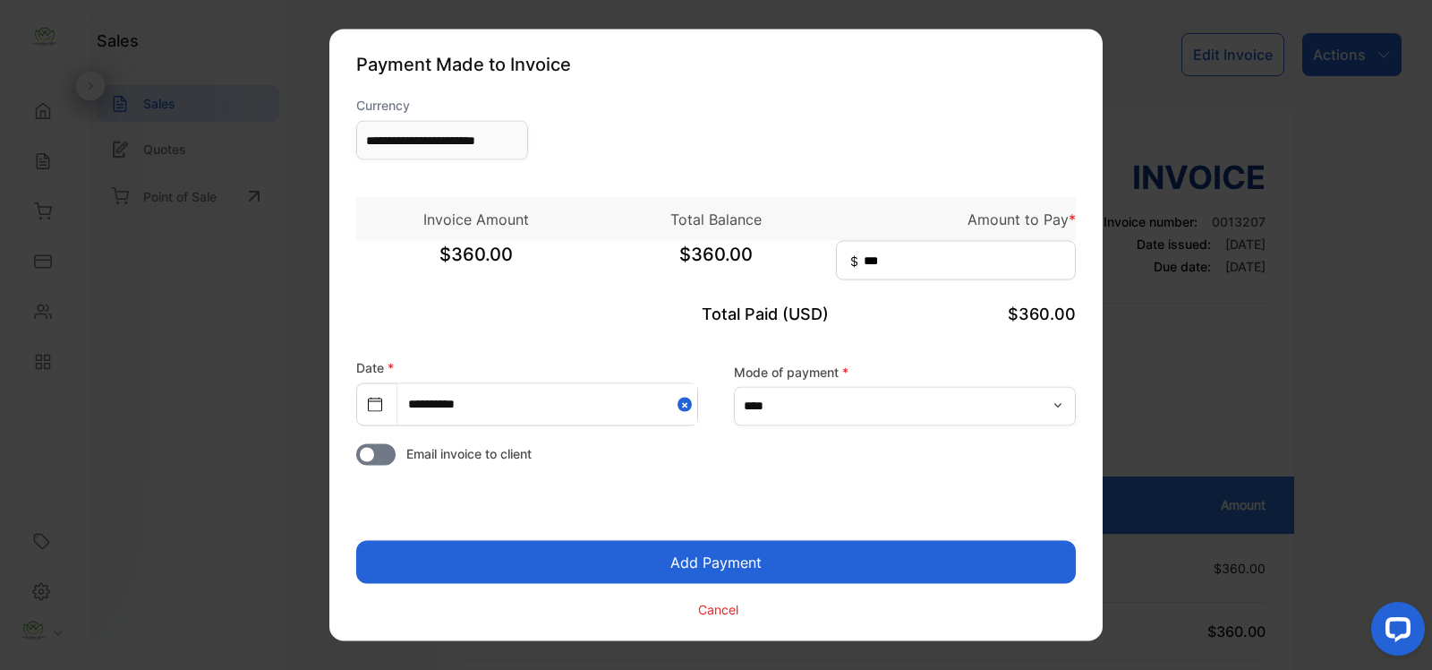
click at [784, 557] on button "Add Payment" at bounding box center [716, 562] width 720 height 43
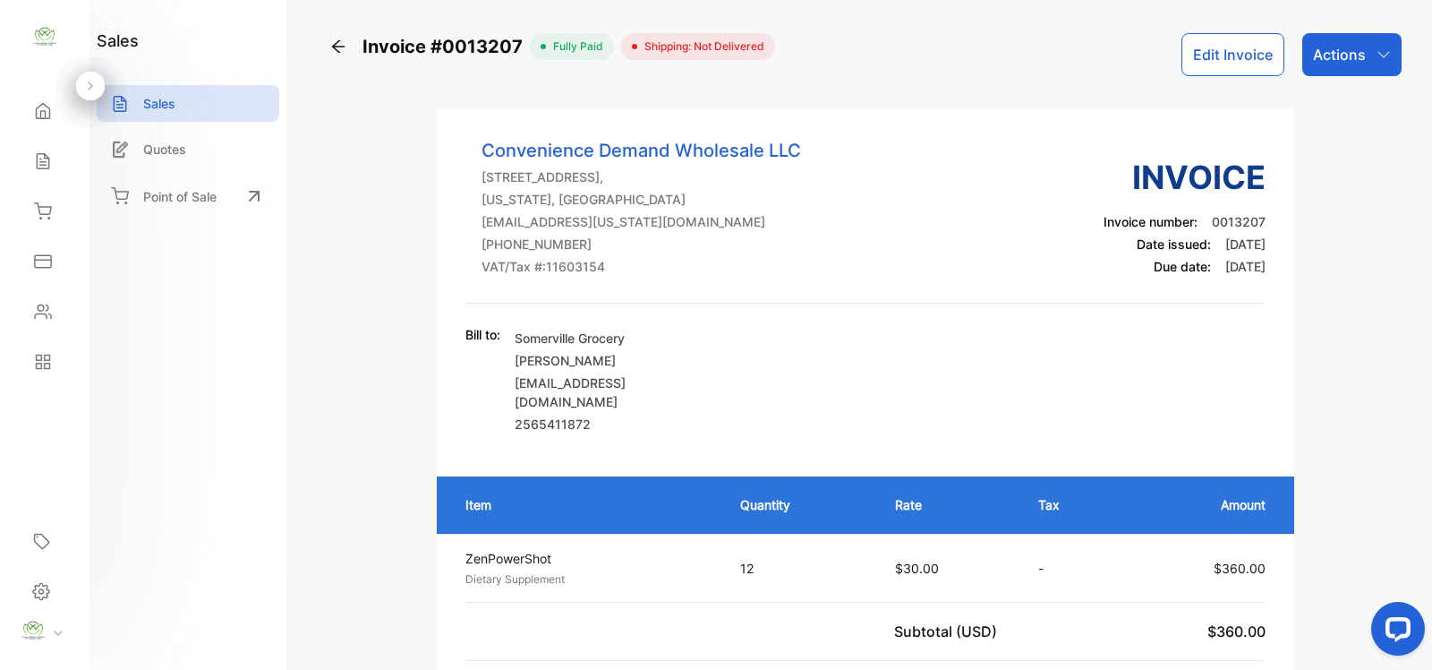
click at [1332, 69] on div "Actions" at bounding box center [1352, 54] width 99 height 43
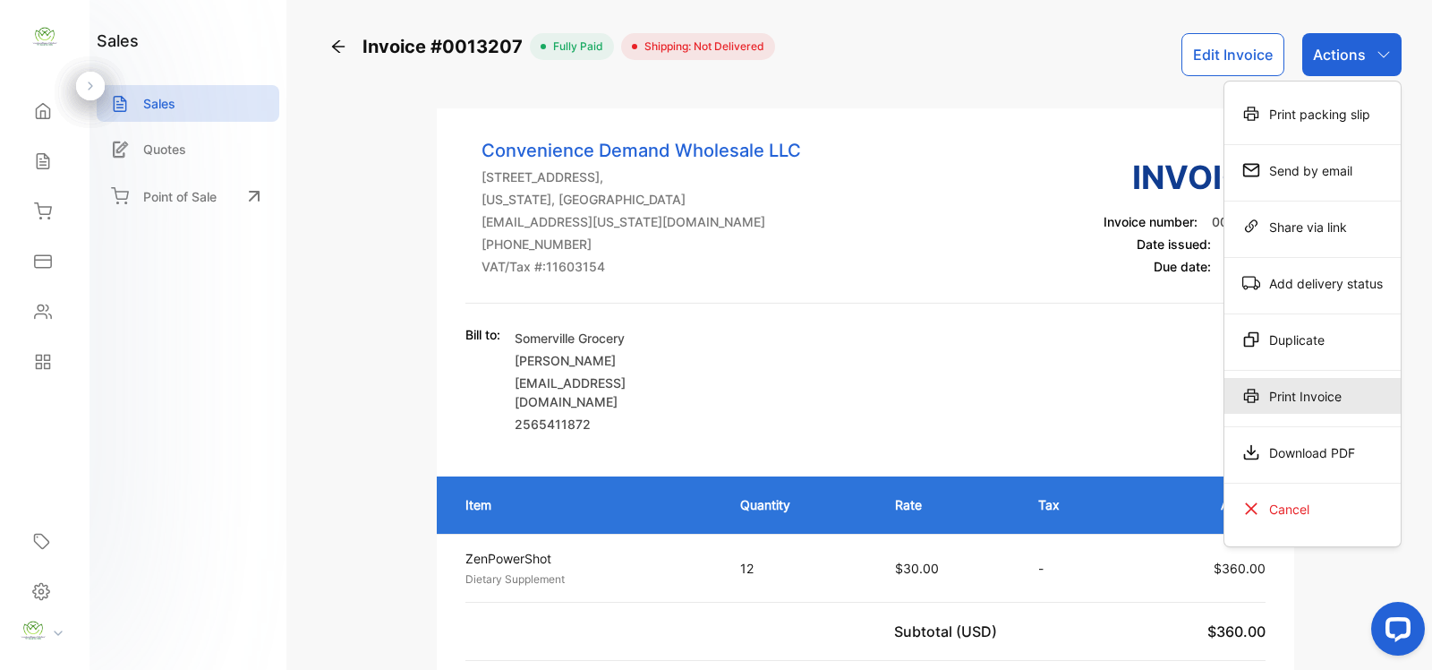
click at [1290, 394] on div "Print Invoice" at bounding box center [1313, 396] width 176 height 36
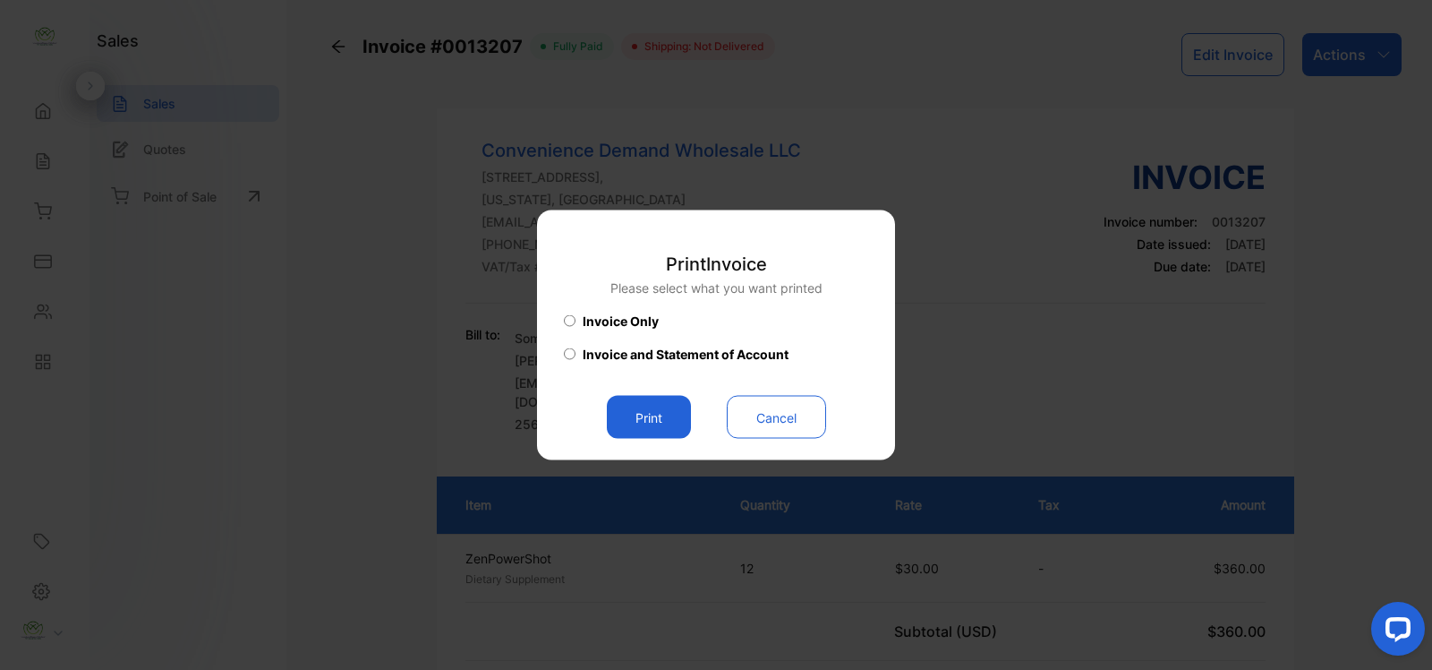
click at [674, 414] on button "Print" at bounding box center [649, 417] width 84 height 43
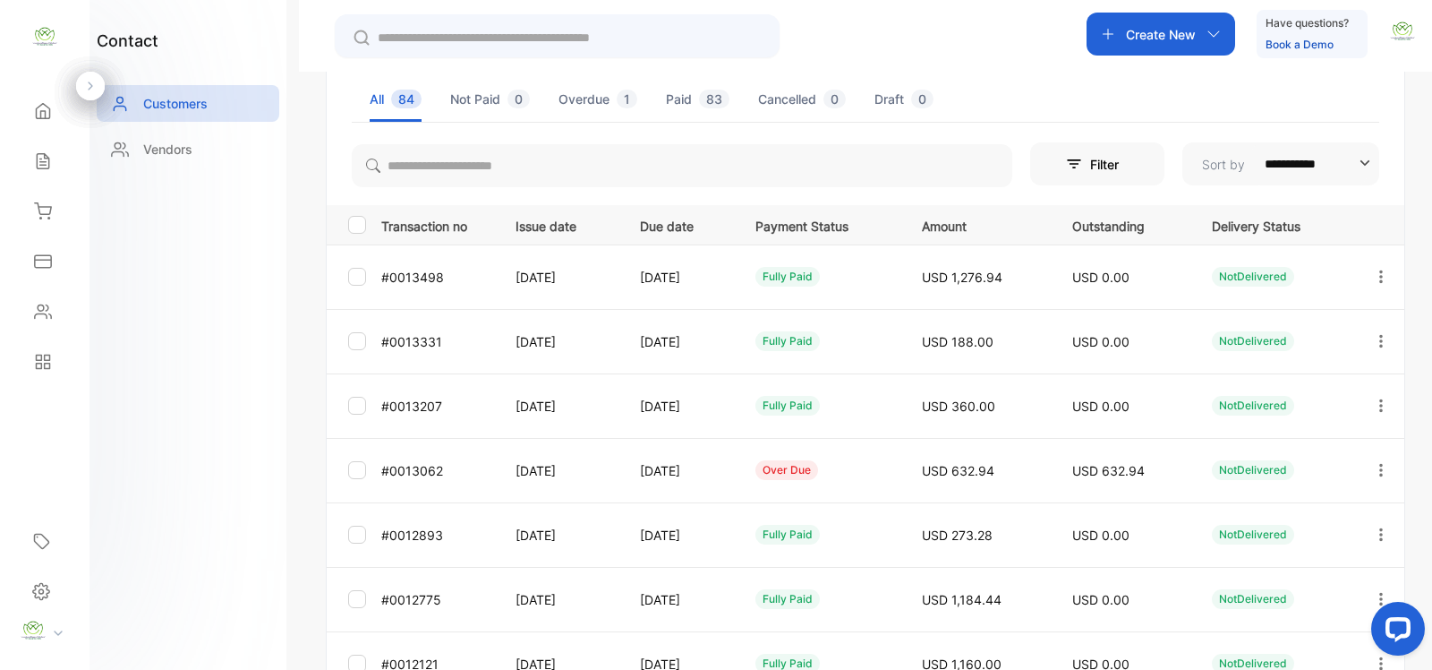
scroll to position [261, 0]
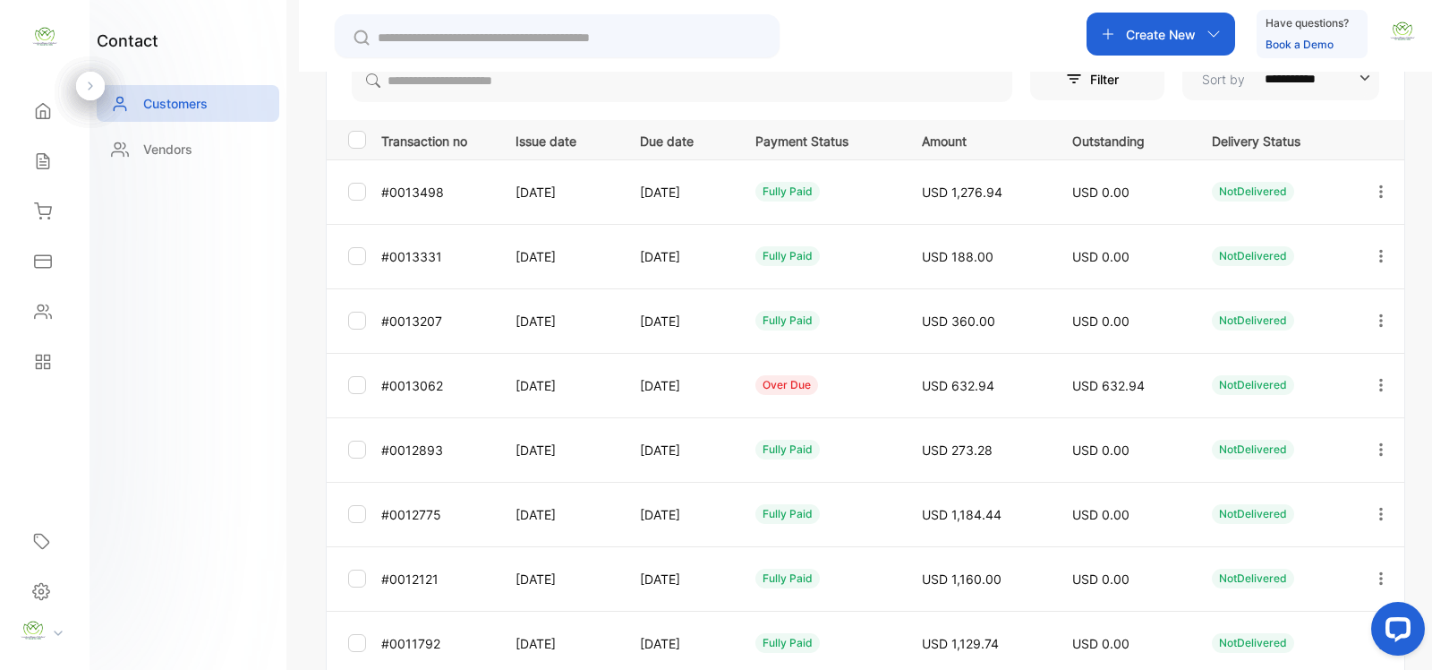
click at [1375, 391] on icon "button" at bounding box center [1381, 385] width 16 height 16
click at [1319, 449] on div "View" at bounding box center [1300, 440] width 201 height 36
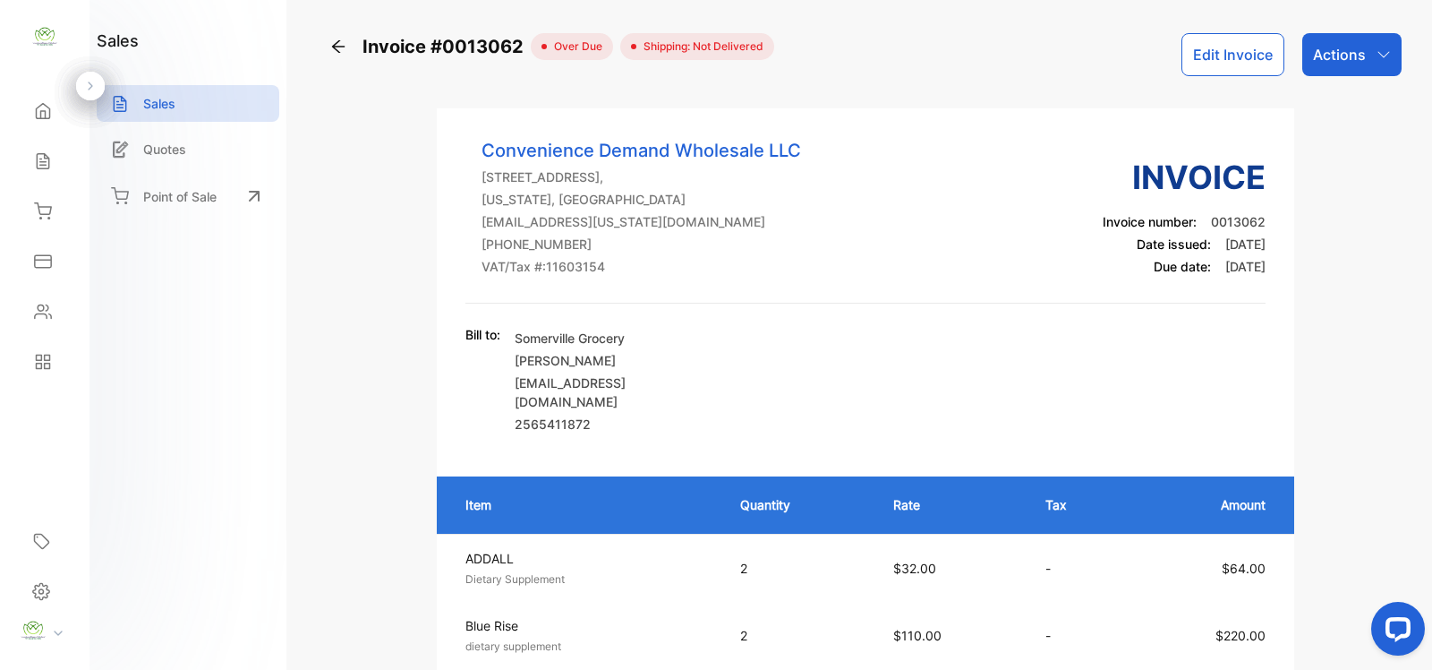
click at [1326, 68] on div "Actions" at bounding box center [1352, 54] width 99 height 43
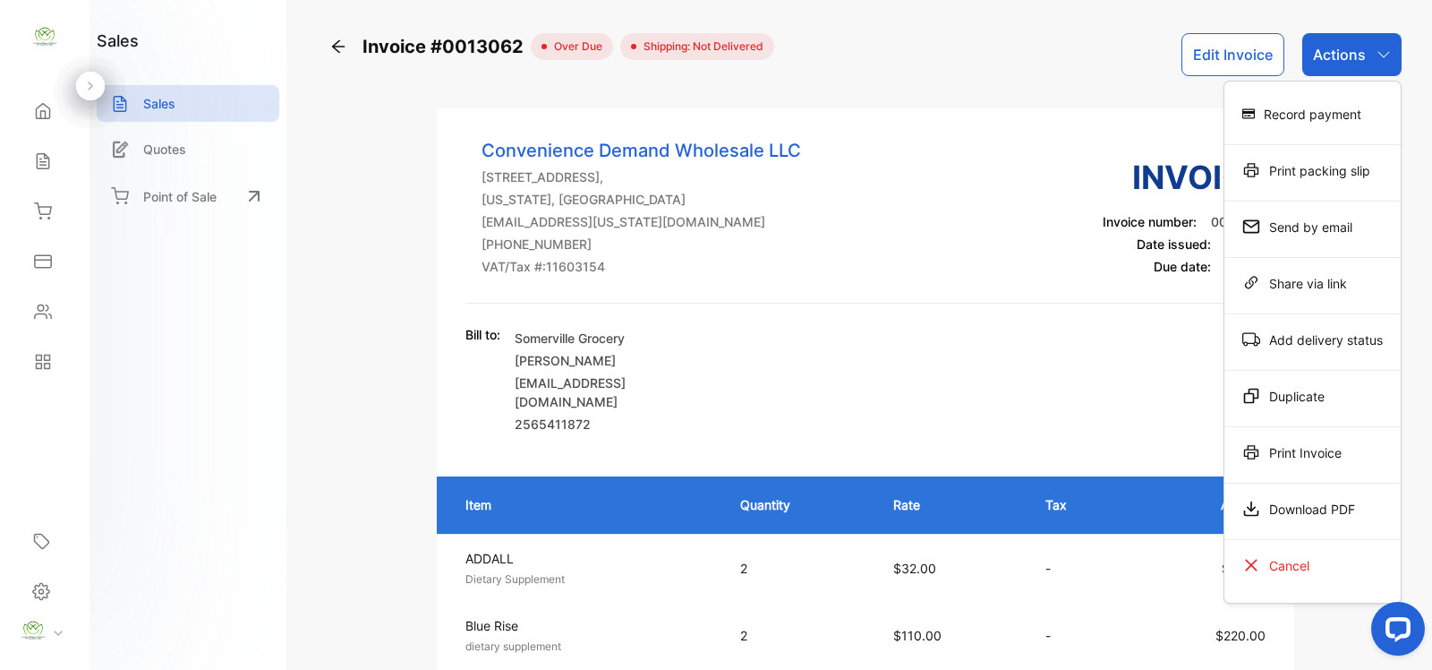
click at [1325, 103] on div "Record payment" at bounding box center [1313, 114] width 176 height 36
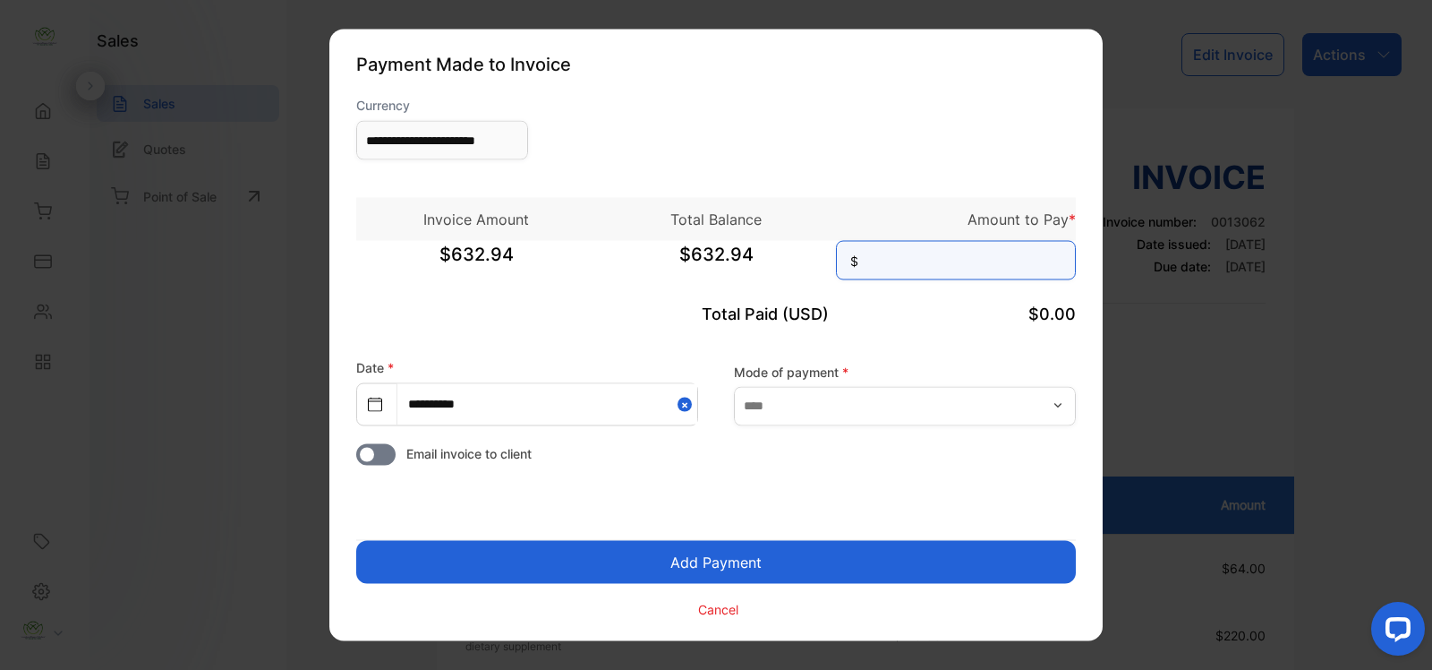
click at [922, 258] on input at bounding box center [956, 260] width 240 height 39
type input "******"
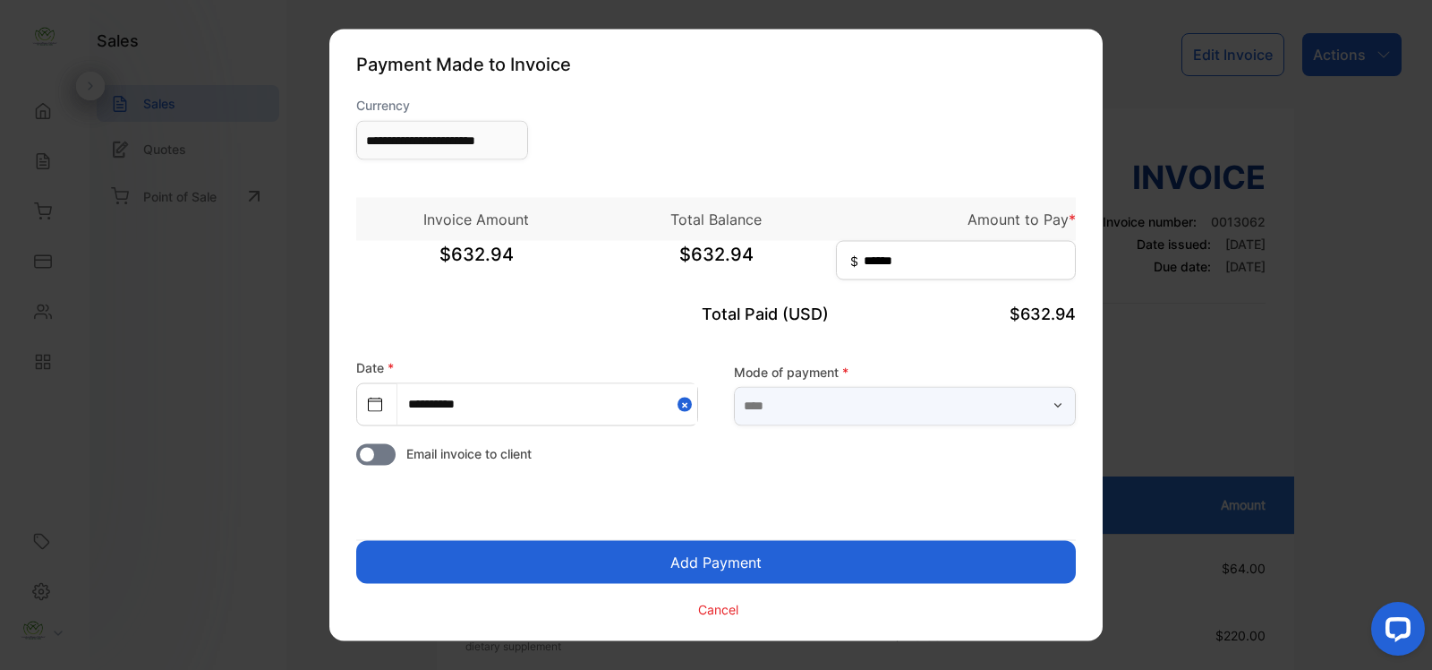
click at [888, 404] on input "text" at bounding box center [905, 405] width 342 height 39
type input "*"
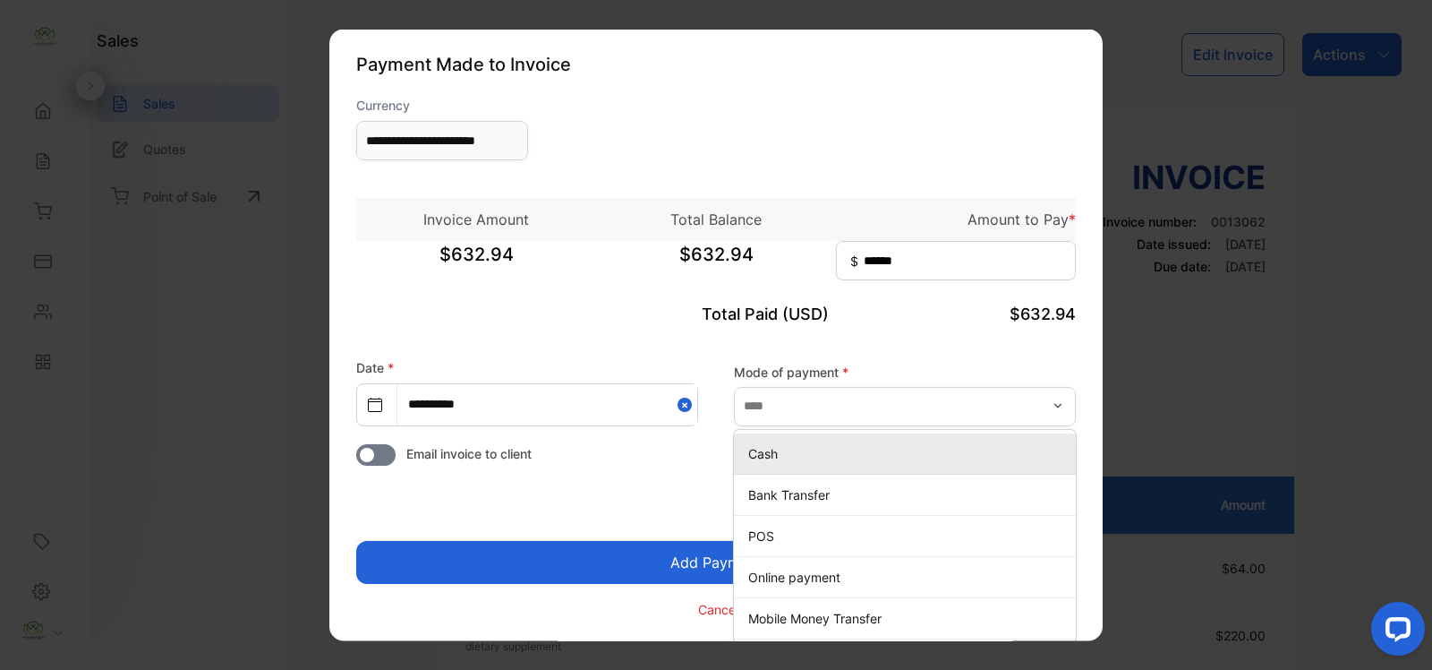
click at [902, 466] on div "Cash" at bounding box center [905, 453] width 342 height 26
type input "****"
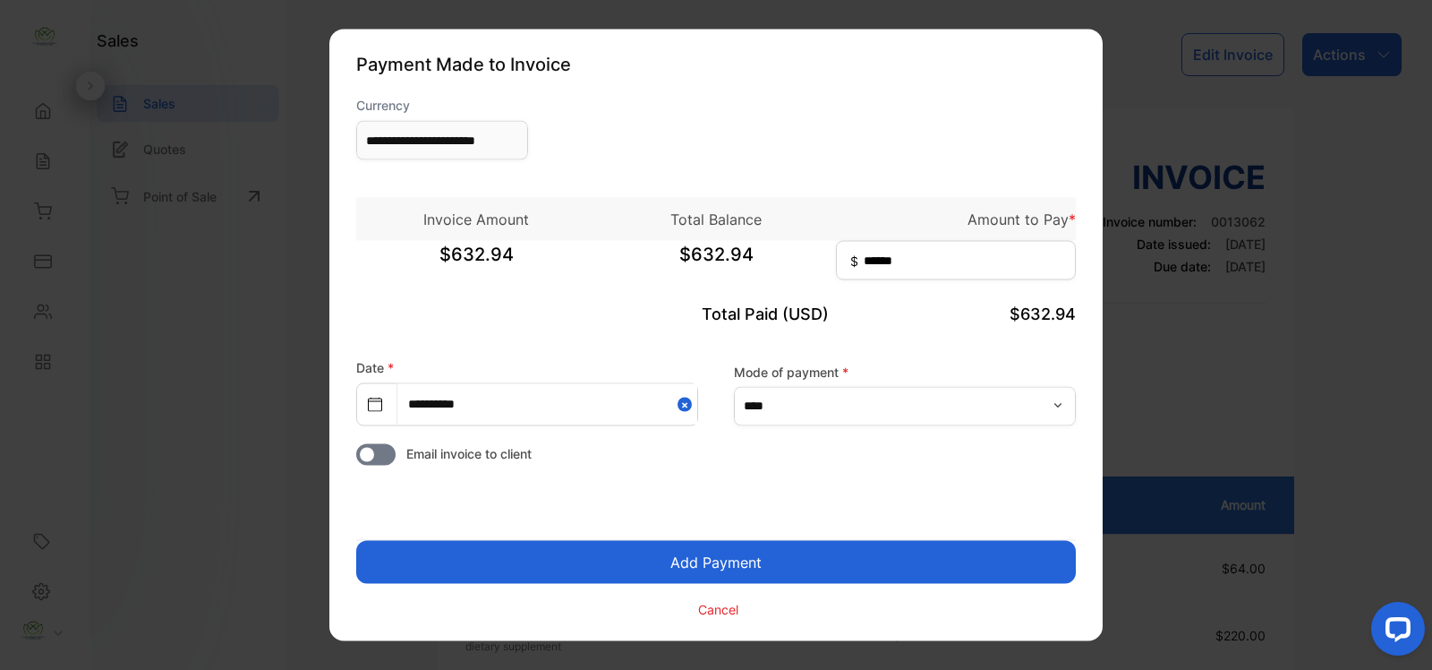
click at [849, 558] on button "Add Payment" at bounding box center [716, 562] width 720 height 43
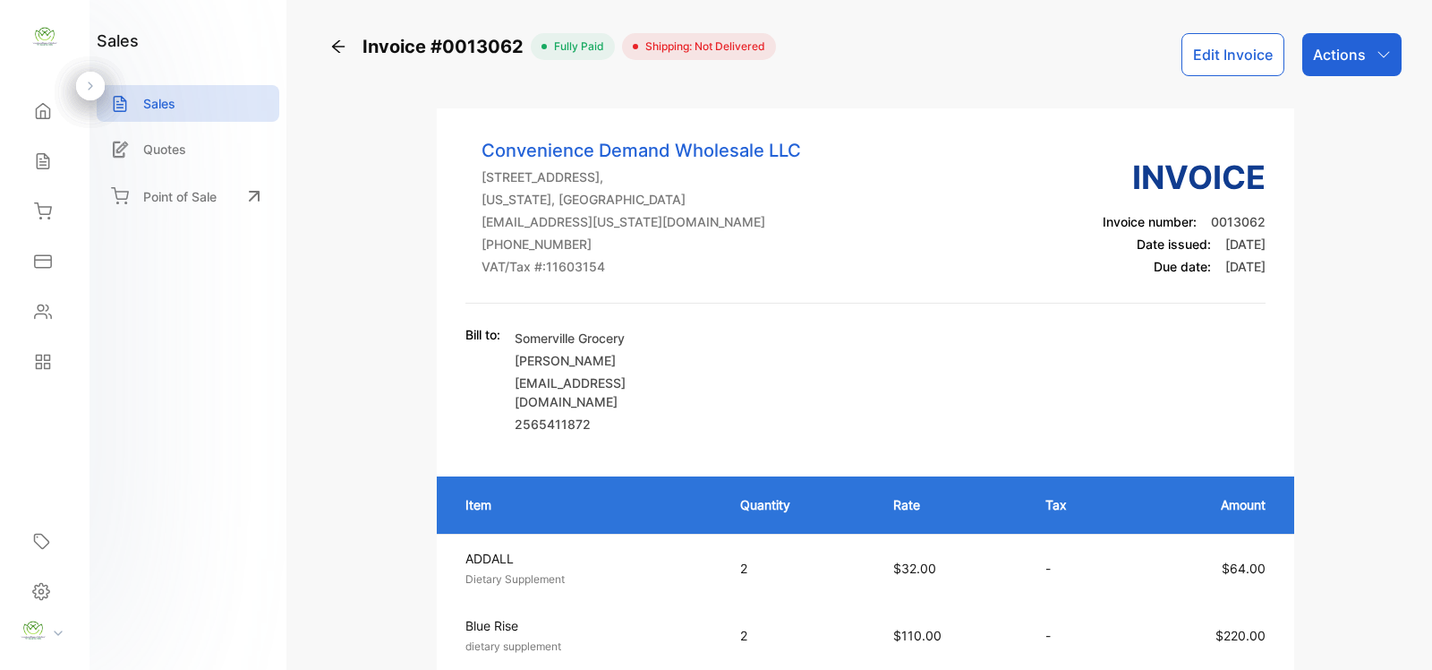
click at [1334, 50] on p "Actions" at bounding box center [1339, 54] width 53 height 21
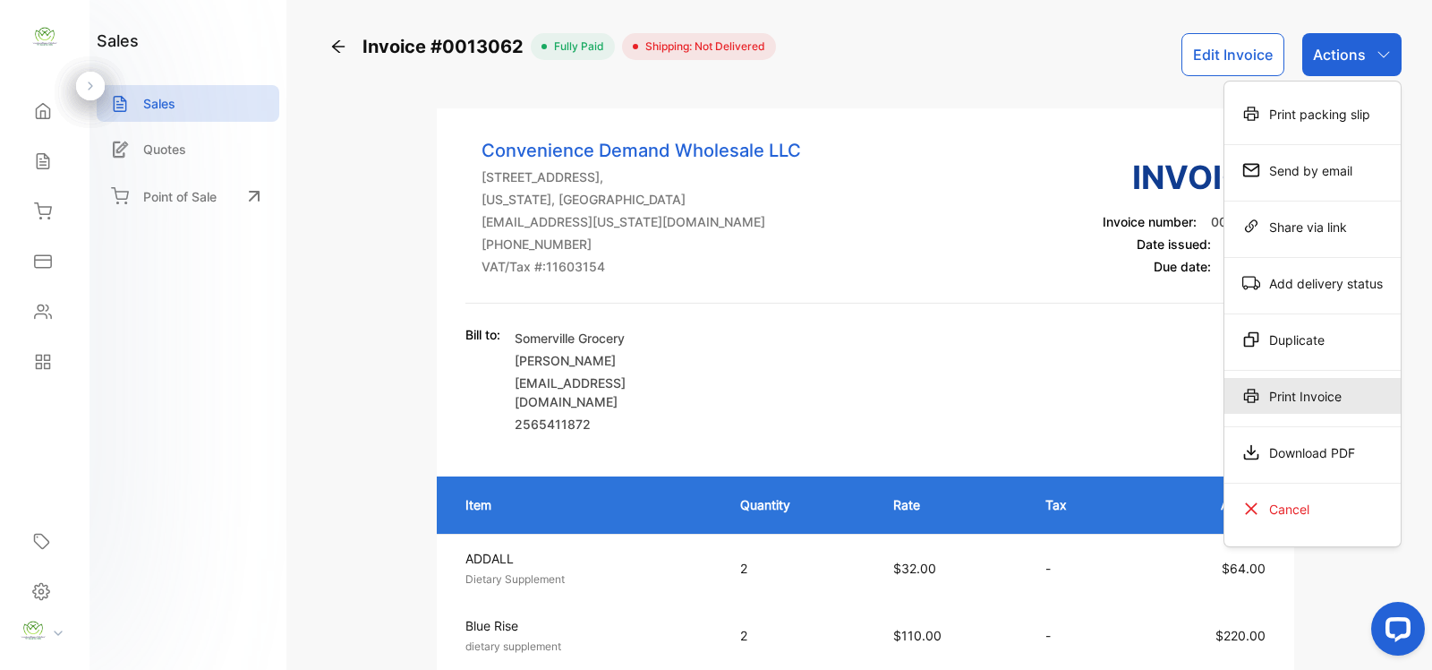
click at [1278, 407] on div "Print Invoice" at bounding box center [1313, 396] width 176 height 36
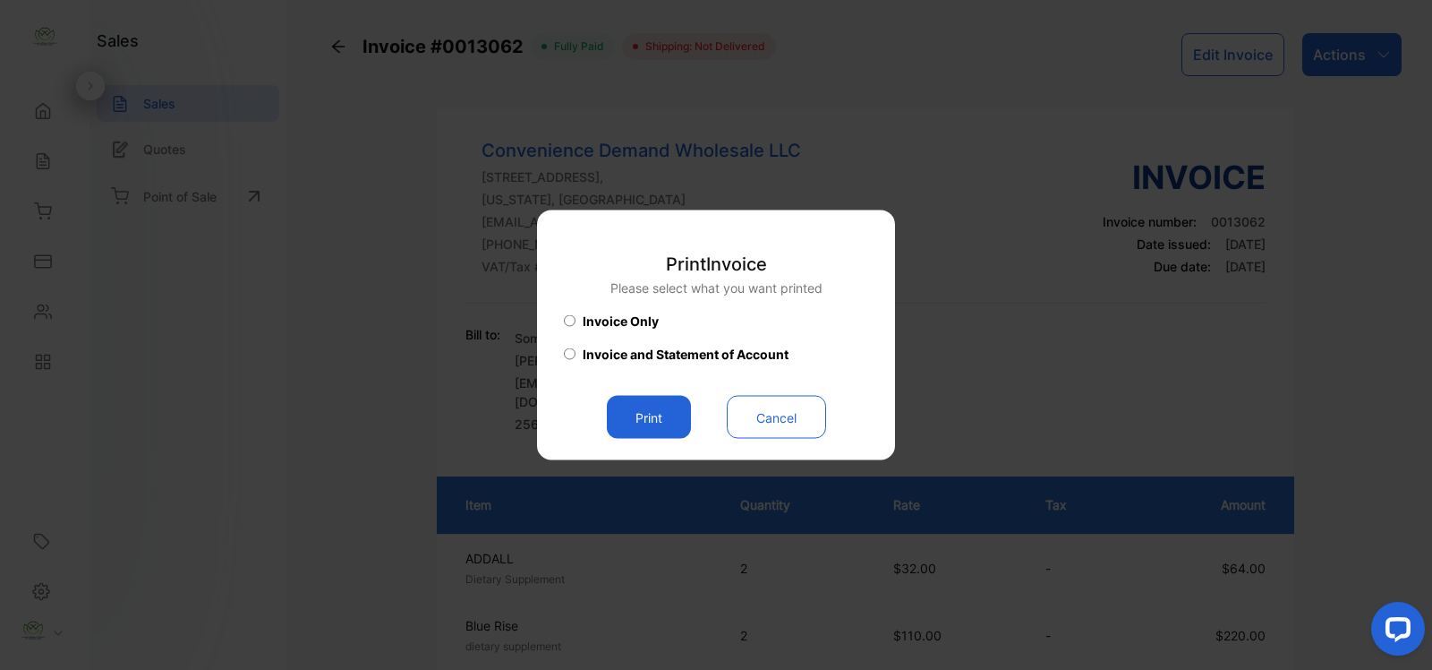
click at [658, 417] on button "Print" at bounding box center [649, 417] width 84 height 43
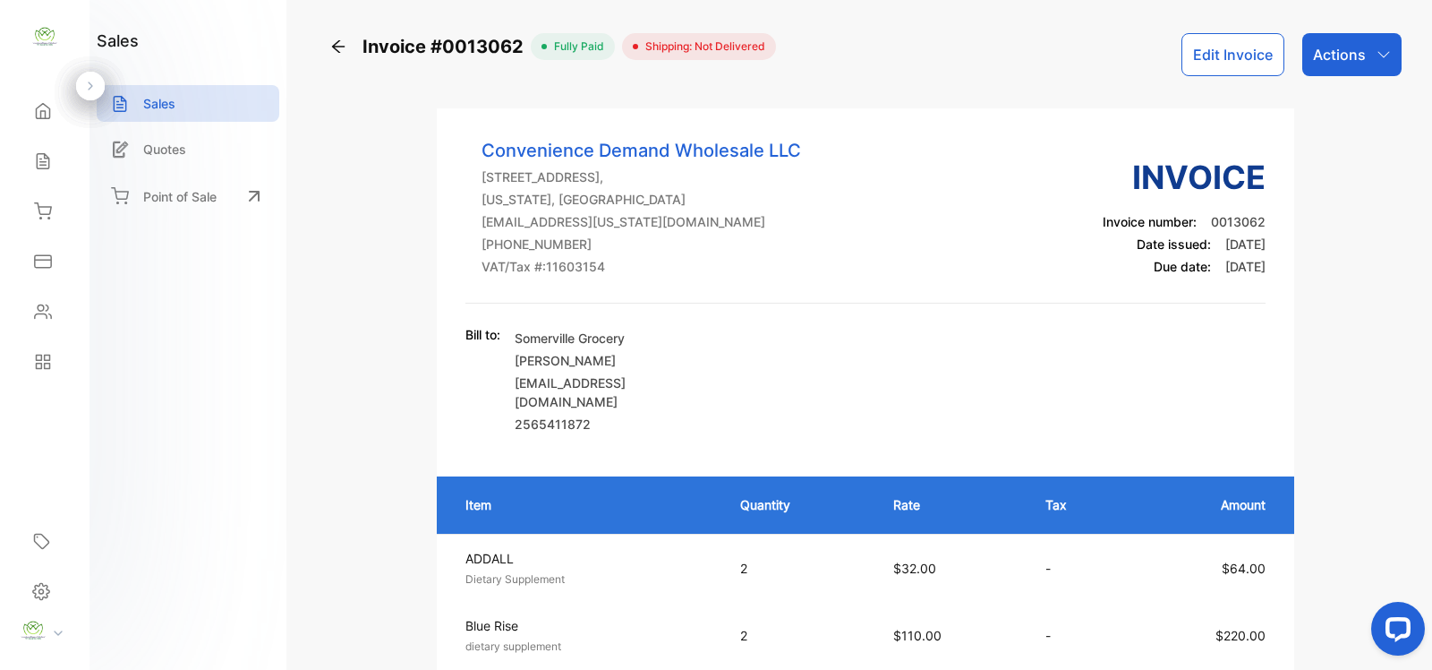
click at [30, 110] on div "Home" at bounding box center [40, 111] width 23 height 18
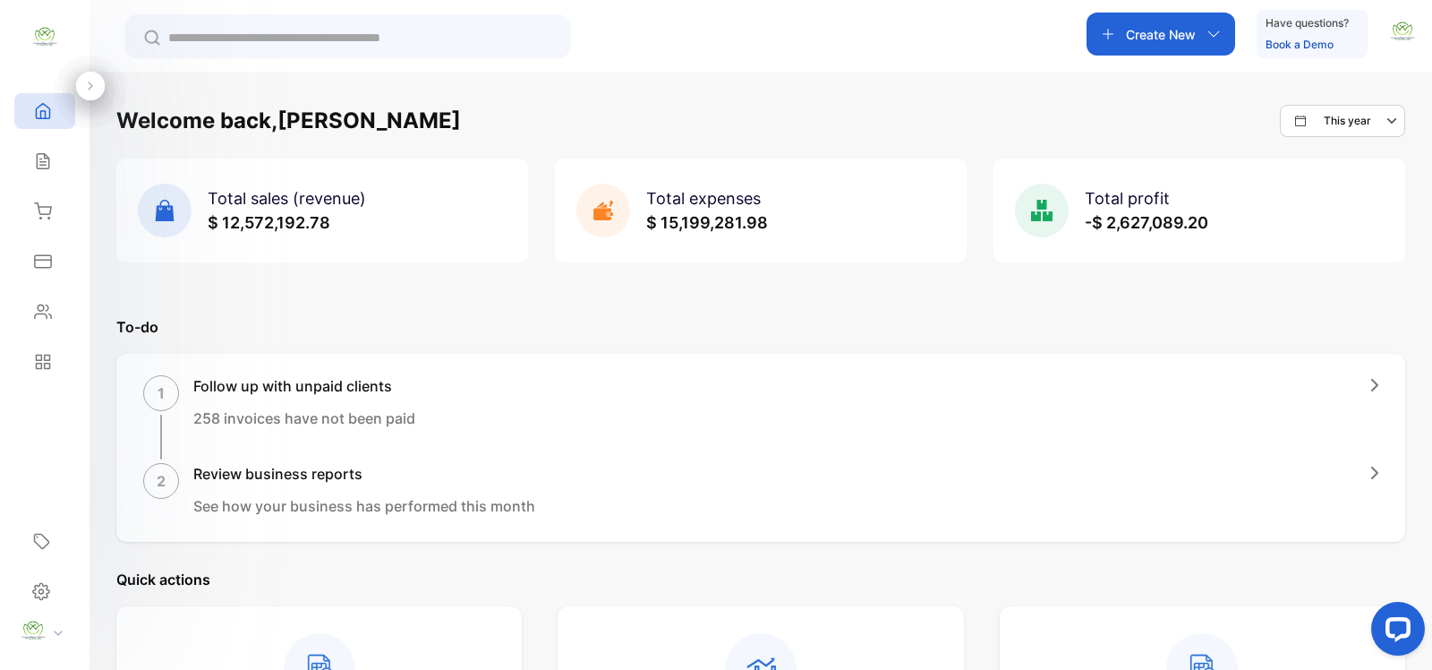
click at [1157, 23] on div "Create New" at bounding box center [1161, 34] width 149 height 43
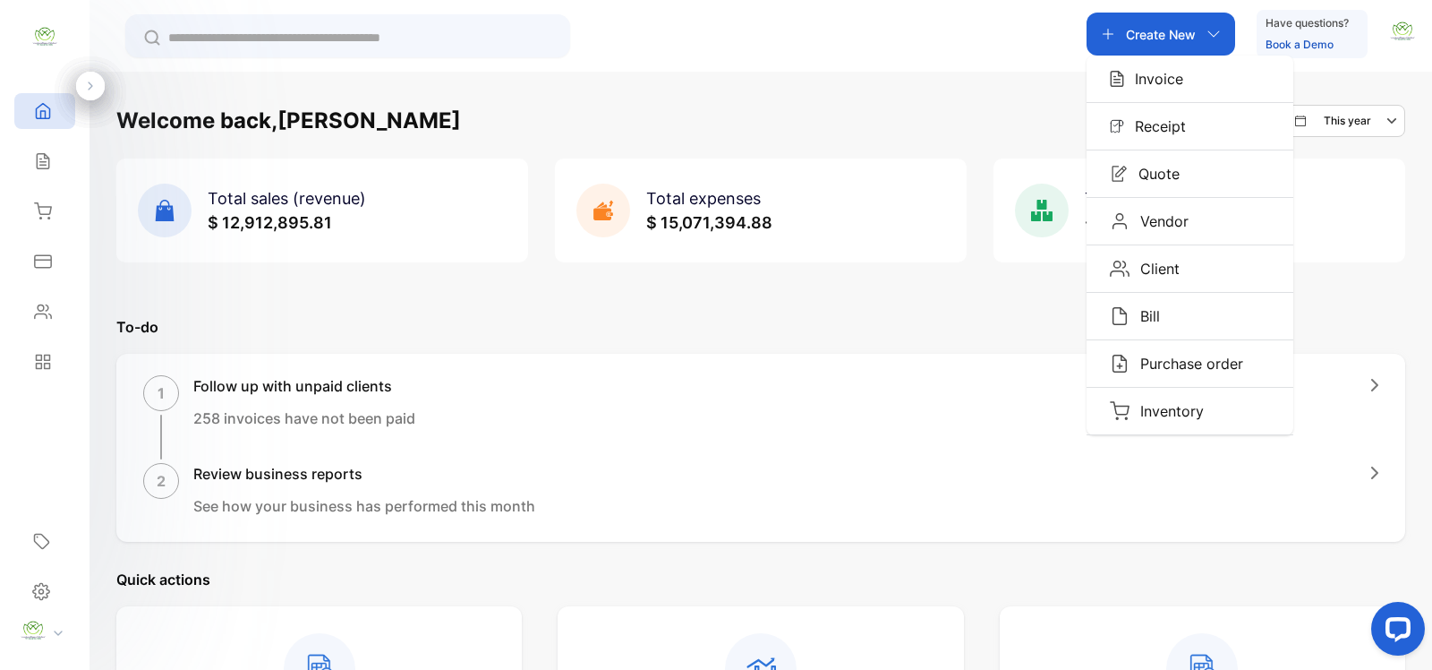
click at [1160, 81] on p "Invoice" at bounding box center [1153, 78] width 59 height 21
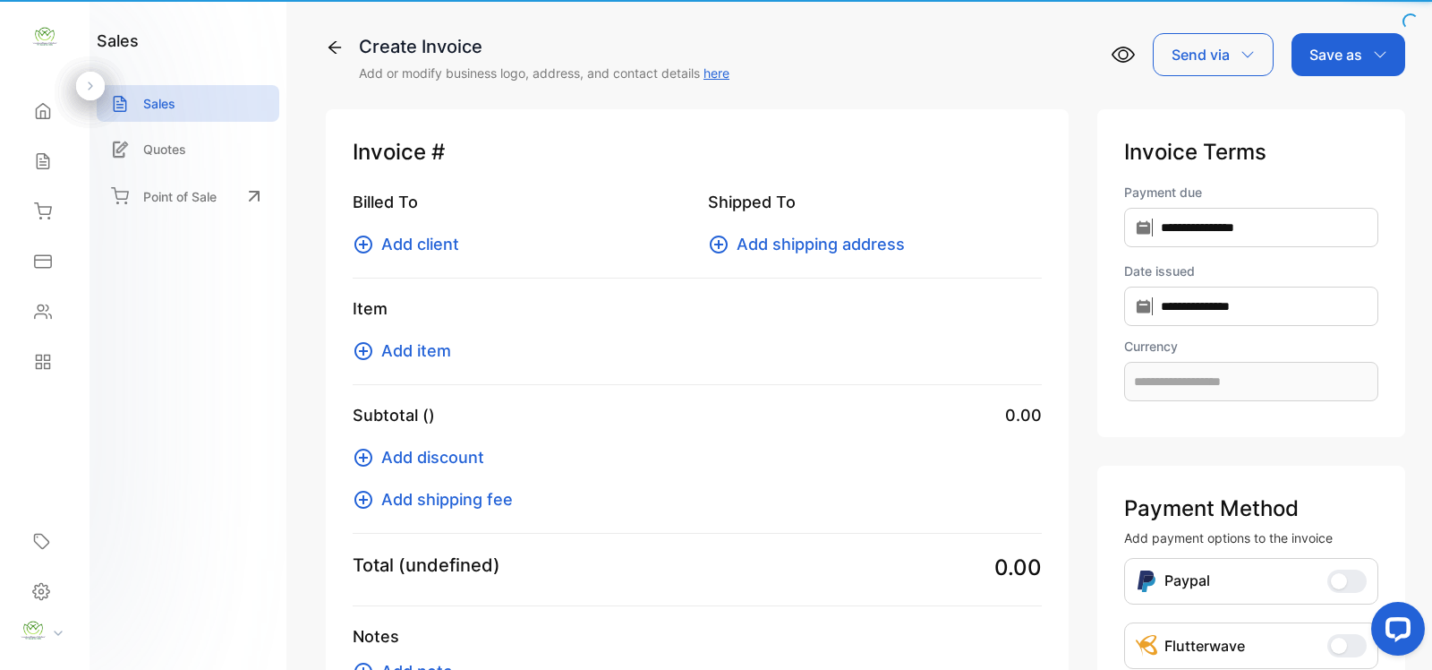
type input "**********"
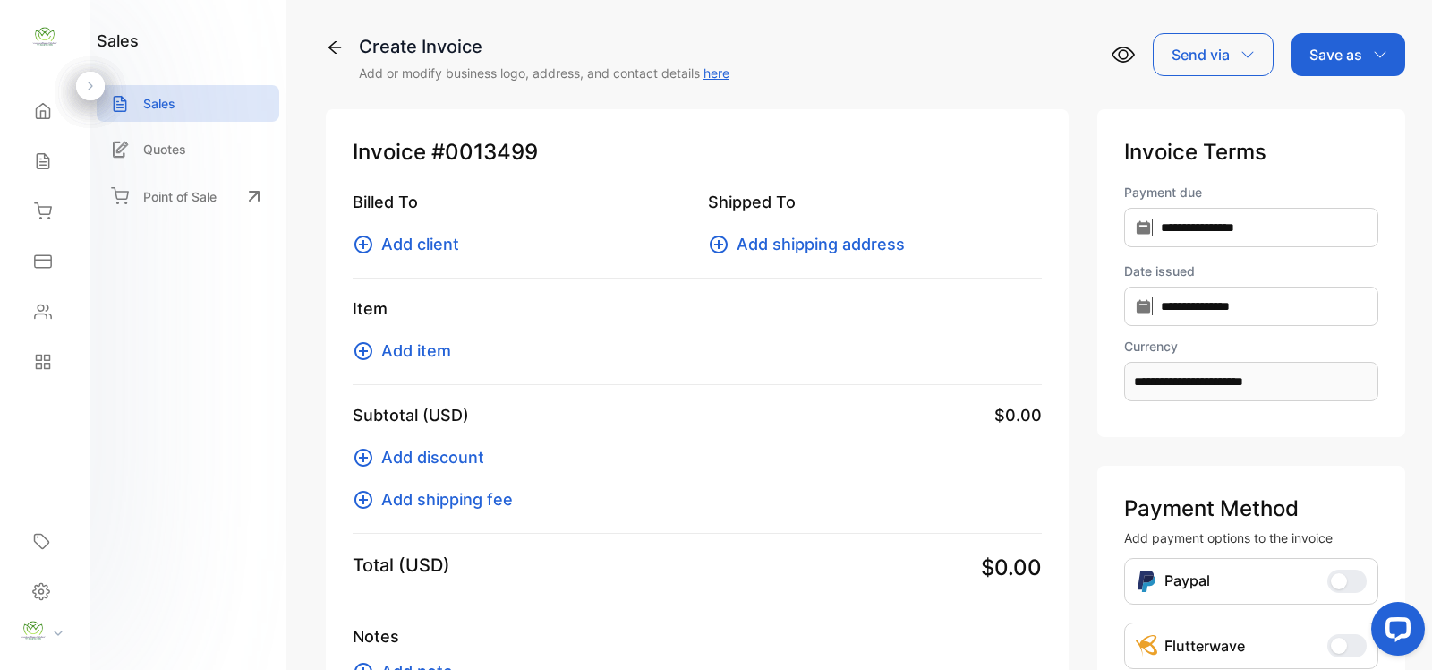
click at [401, 244] on span "Add client" at bounding box center [420, 244] width 78 height 24
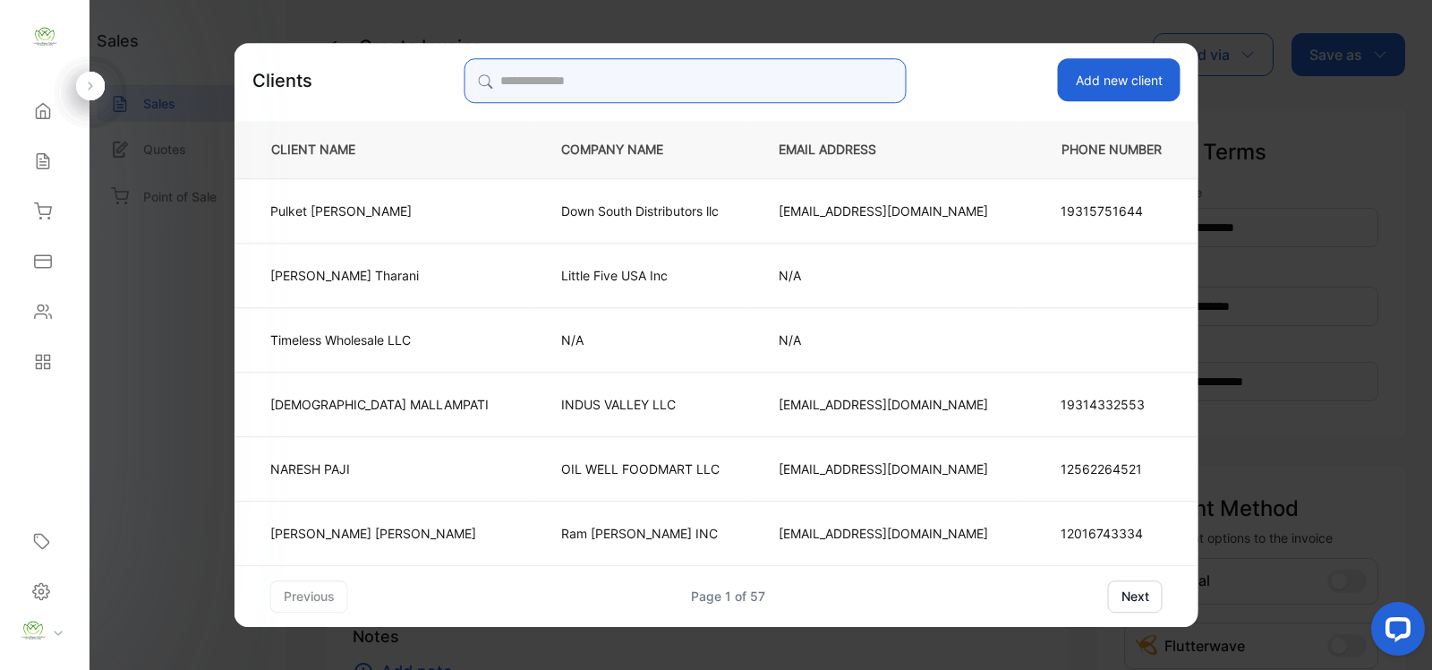
click at [654, 79] on input "search" at bounding box center [685, 80] width 442 height 45
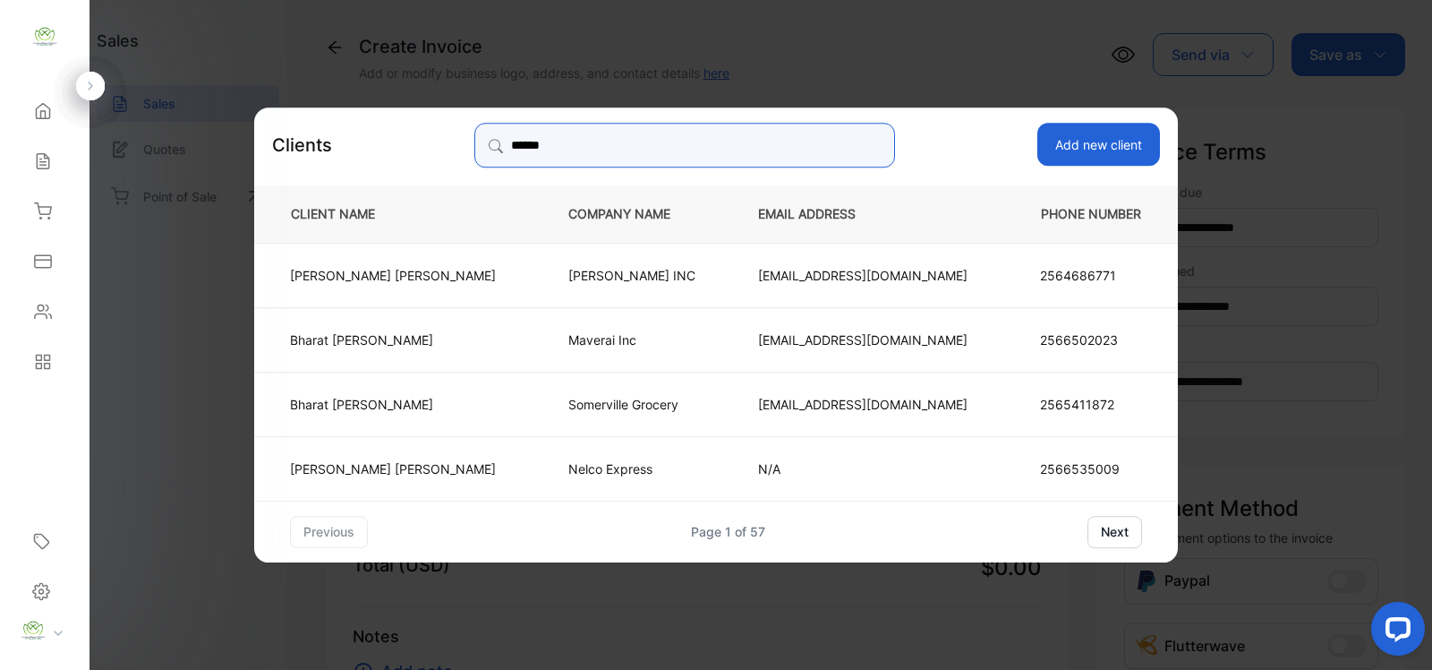
type input "******"
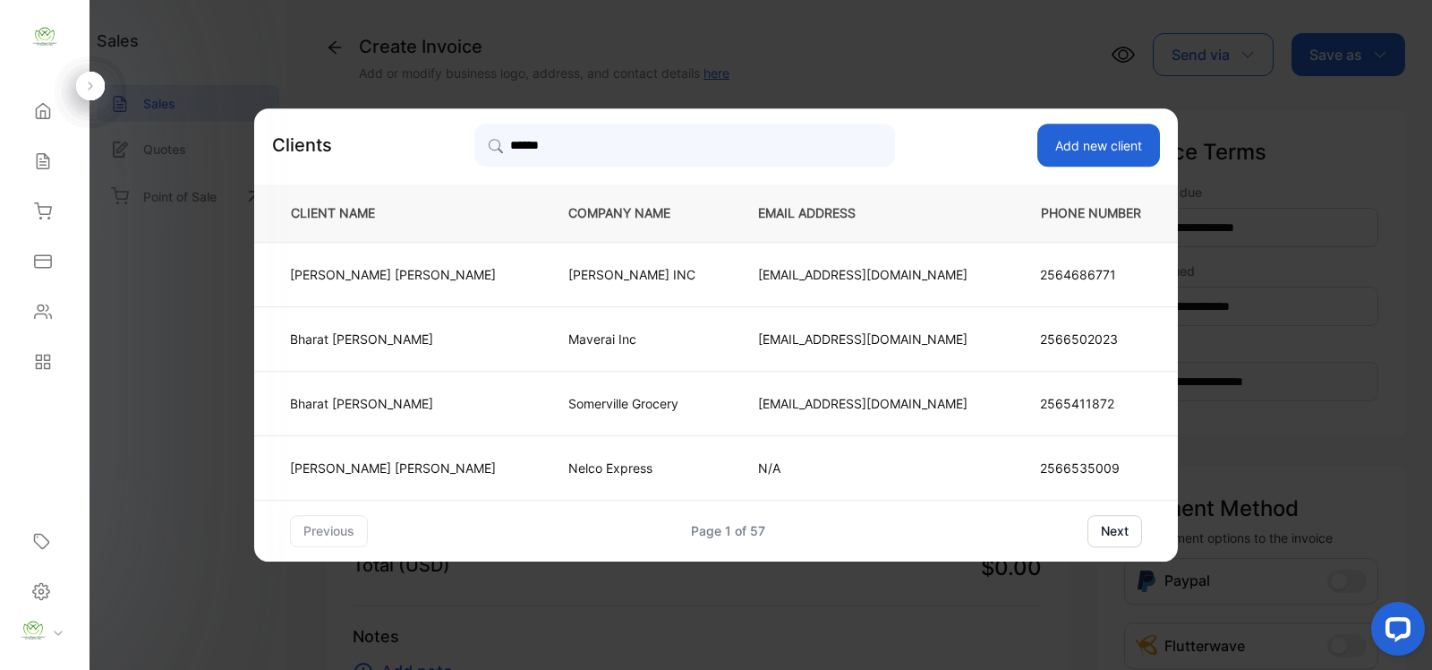
click at [651, 413] on td "Somerville Grocery" at bounding box center [634, 403] width 190 height 64
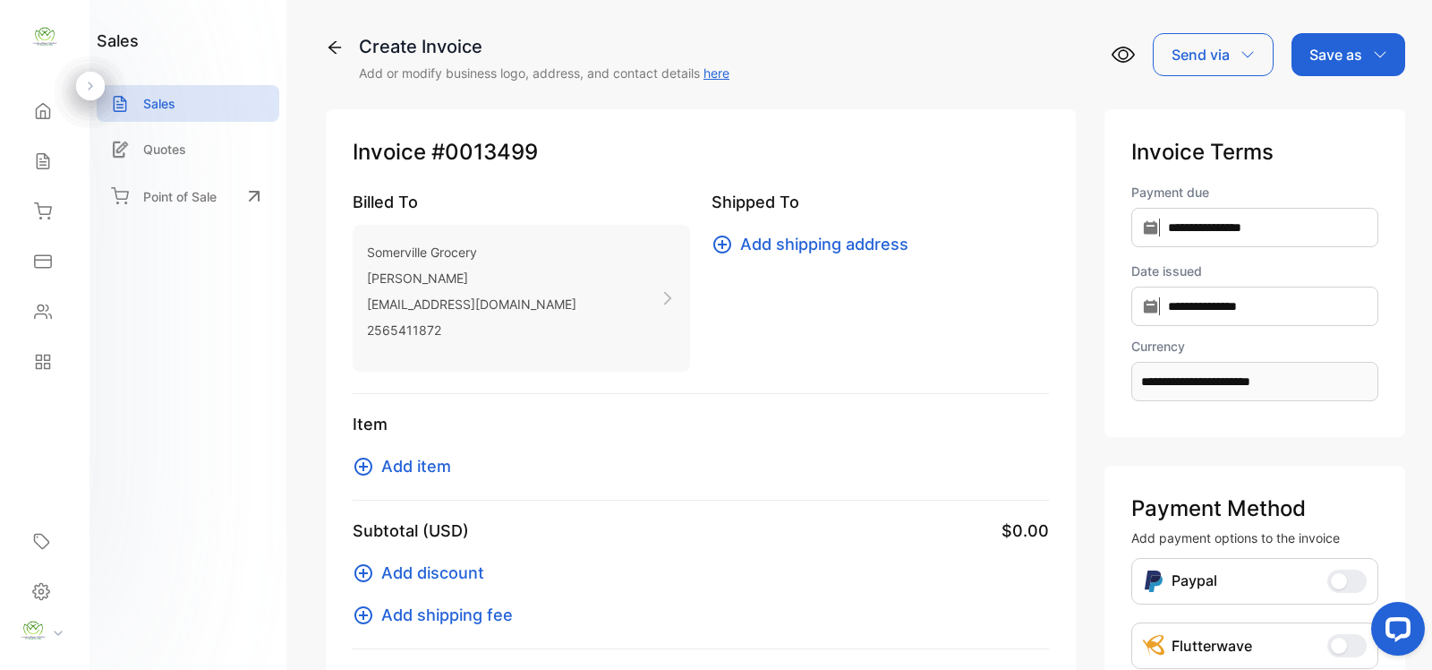
click at [374, 468] on button "Add item" at bounding box center [407, 466] width 109 height 24
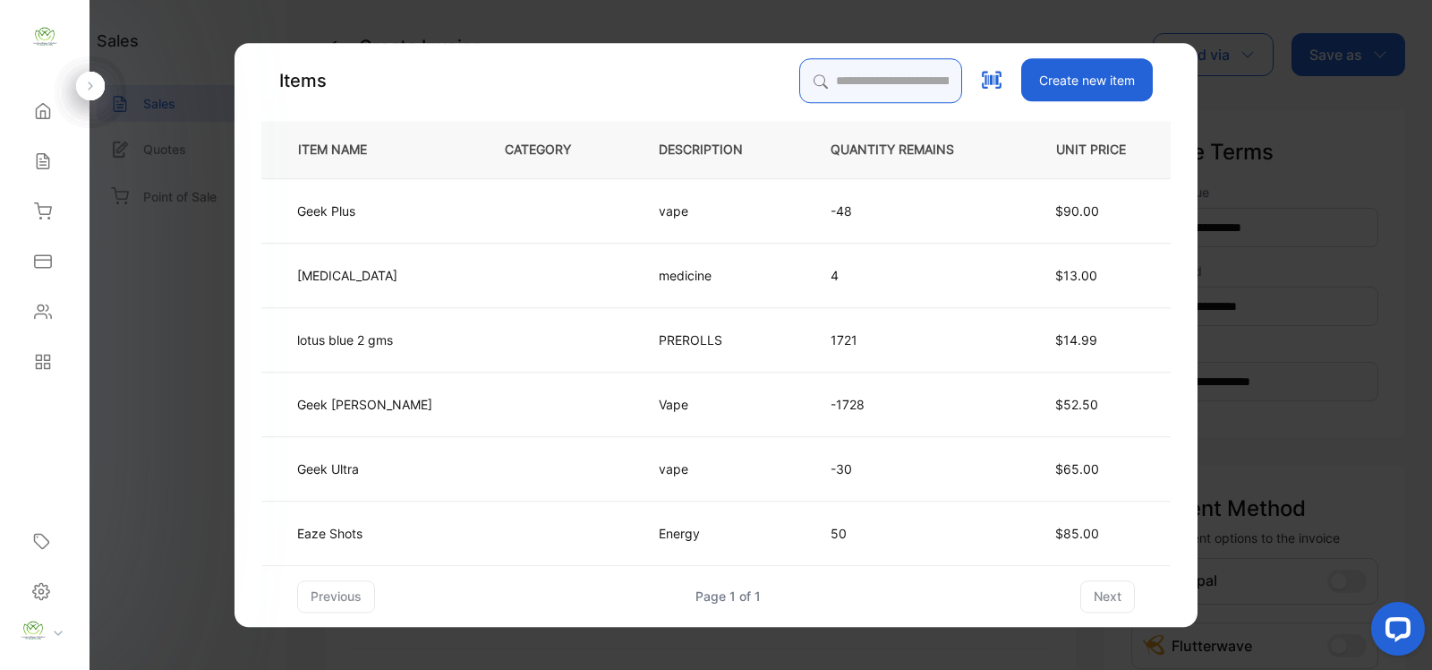
click at [821, 69] on input "search" at bounding box center [880, 80] width 163 height 45
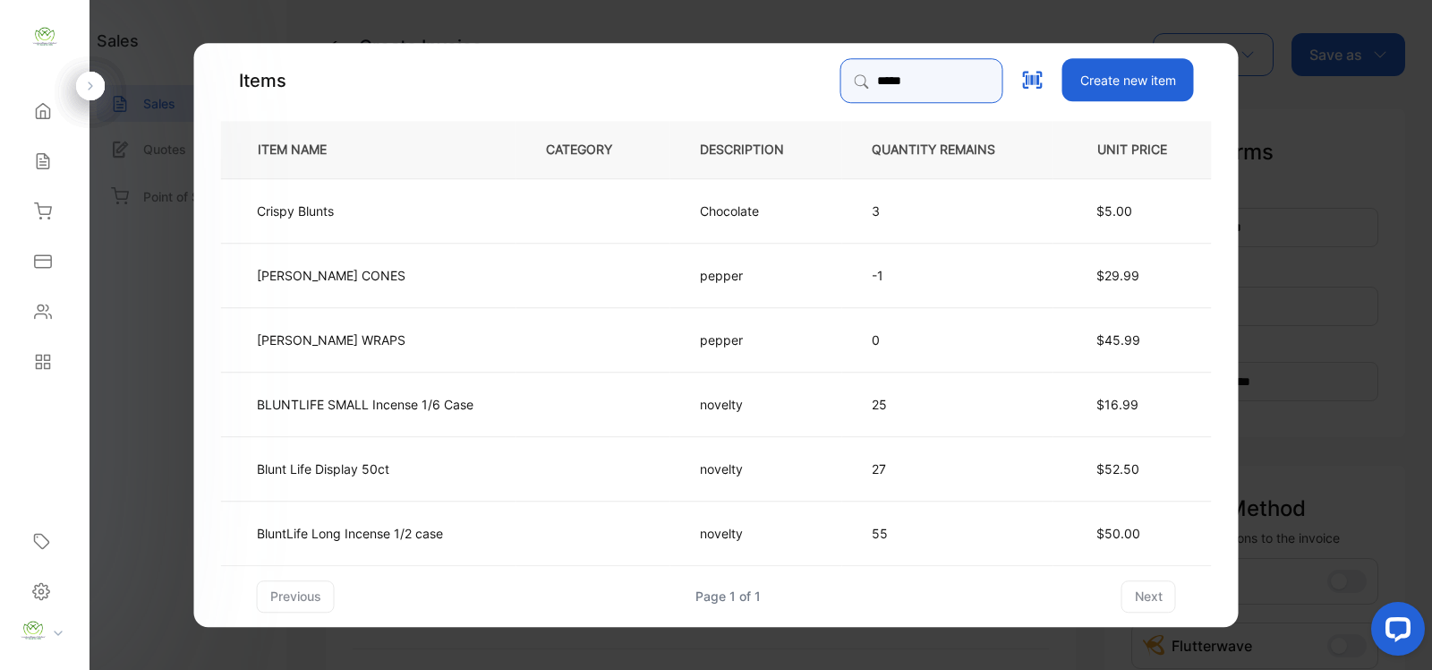
type input "*****"
click at [647, 525] on td at bounding box center [594, 532] width 154 height 64
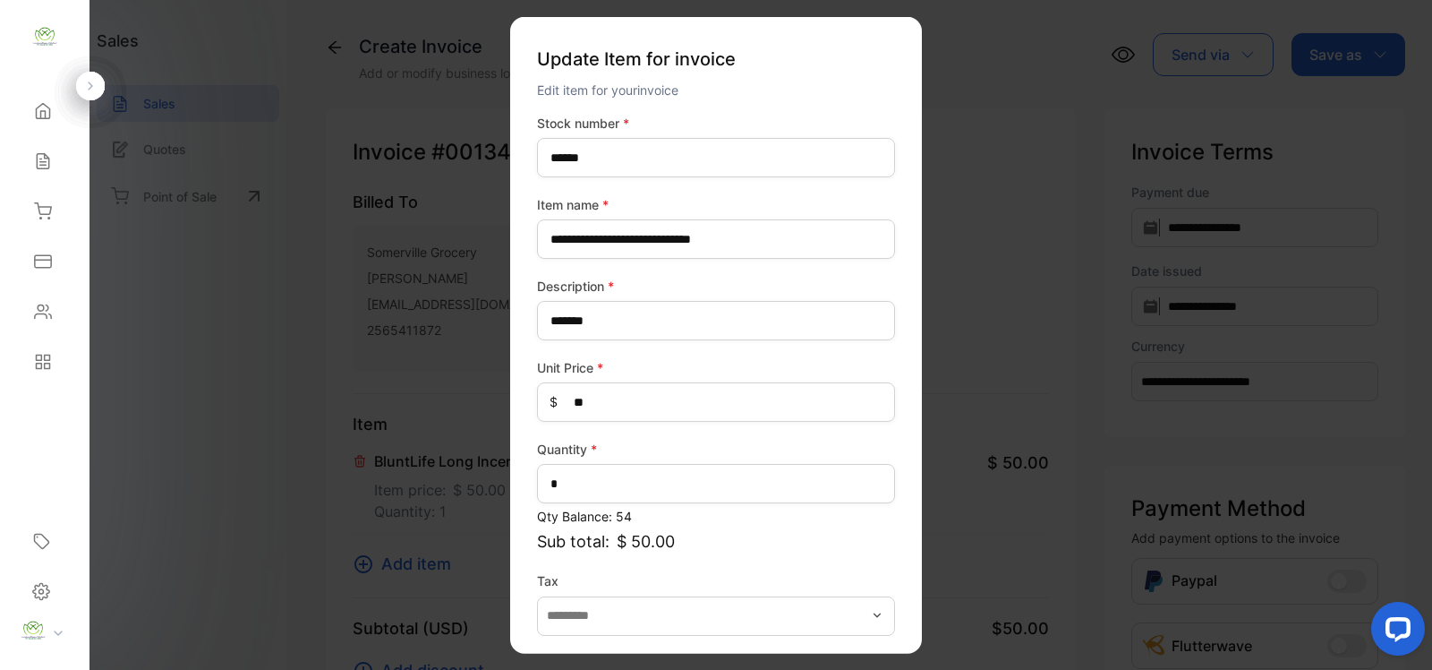
scroll to position [70, 0]
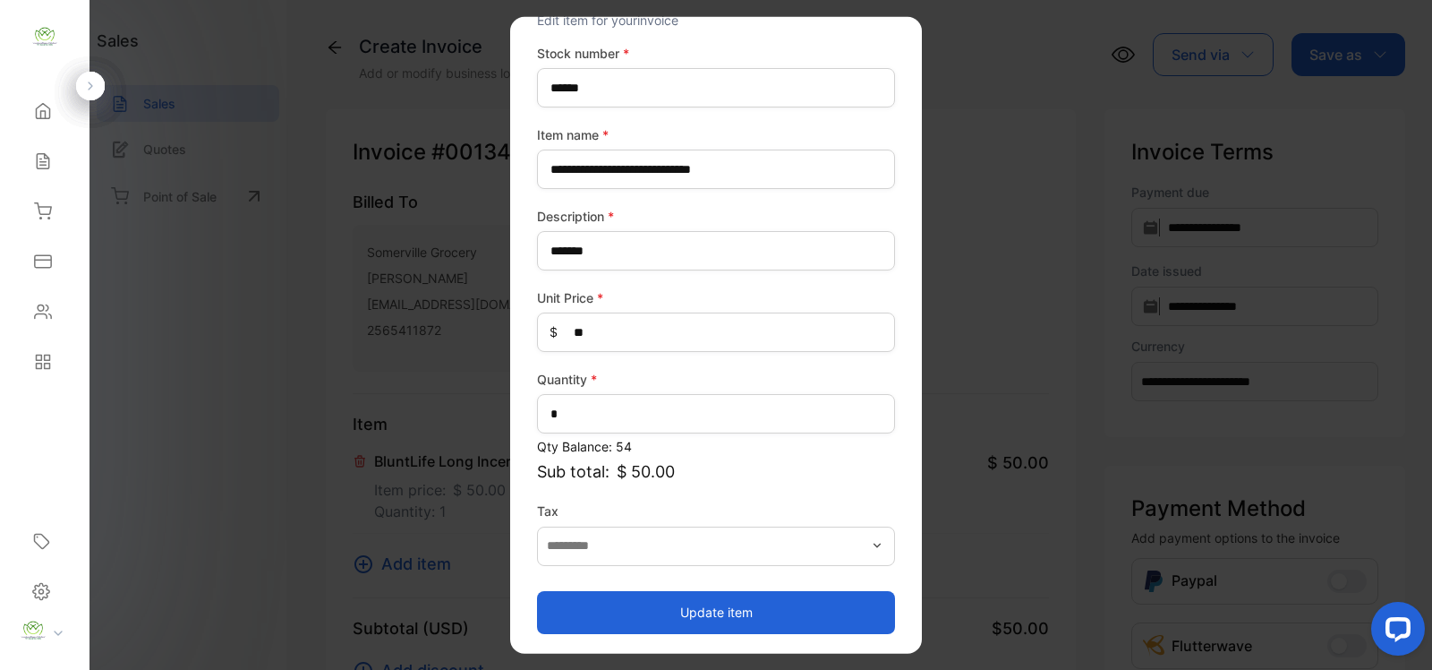
click at [740, 601] on button "Update item" at bounding box center [716, 611] width 358 height 43
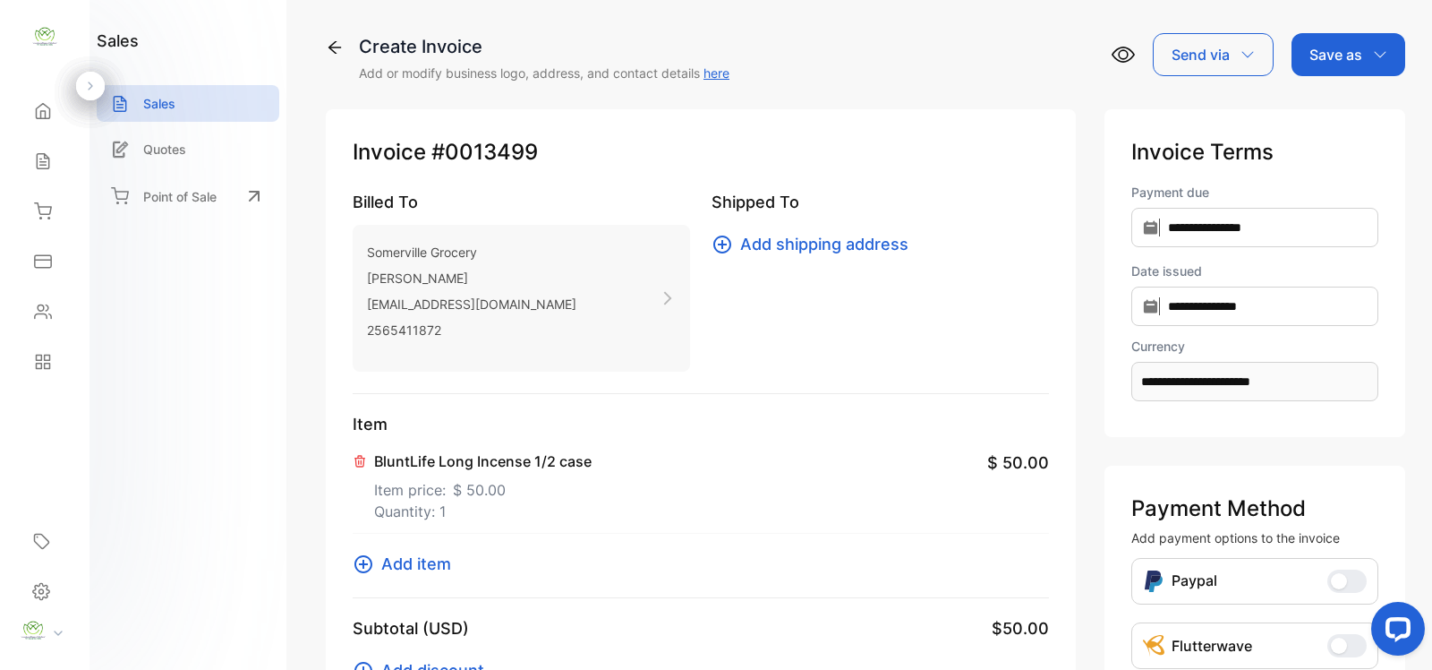
click at [1349, 61] on p "Save as" at bounding box center [1336, 54] width 53 height 21
click at [1341, 106] on div "Invoice" at bounding box center [1344, 114] width 103 height 36
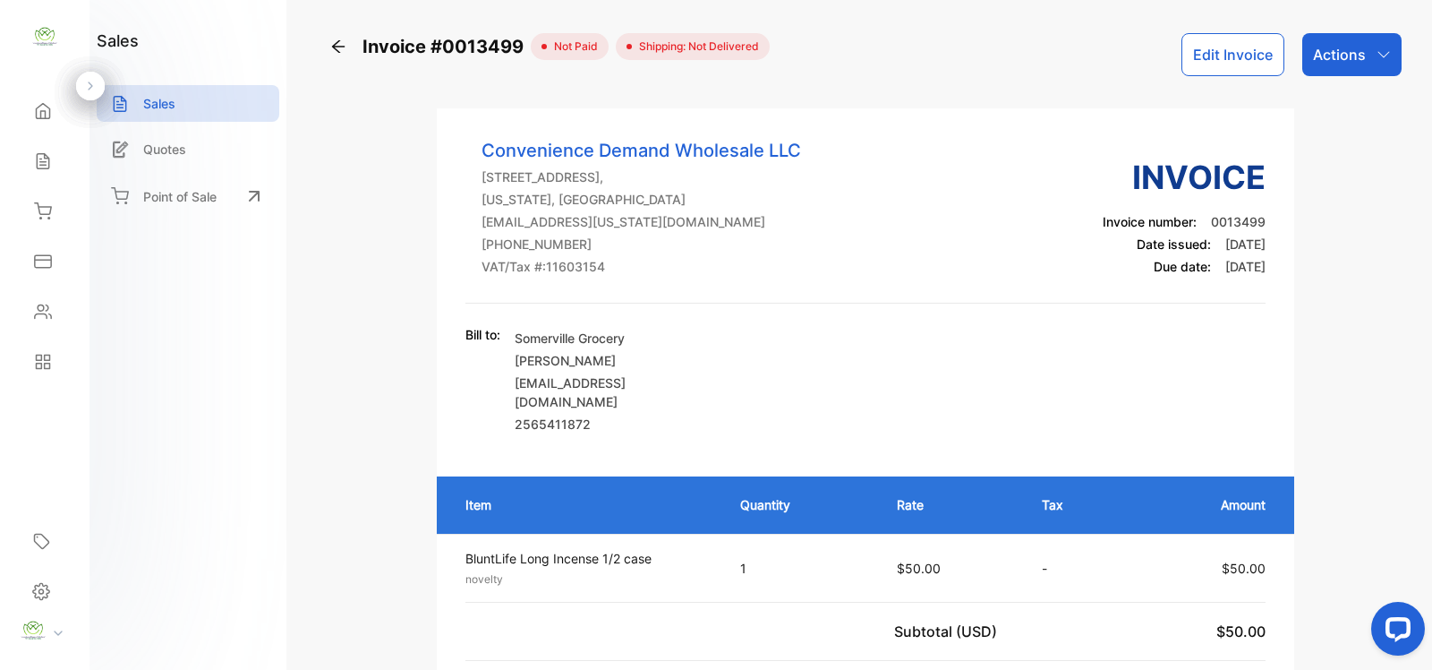
click at [1368, 46] on div "Actions" at bounding box center [1352, 54] width 99 height 43
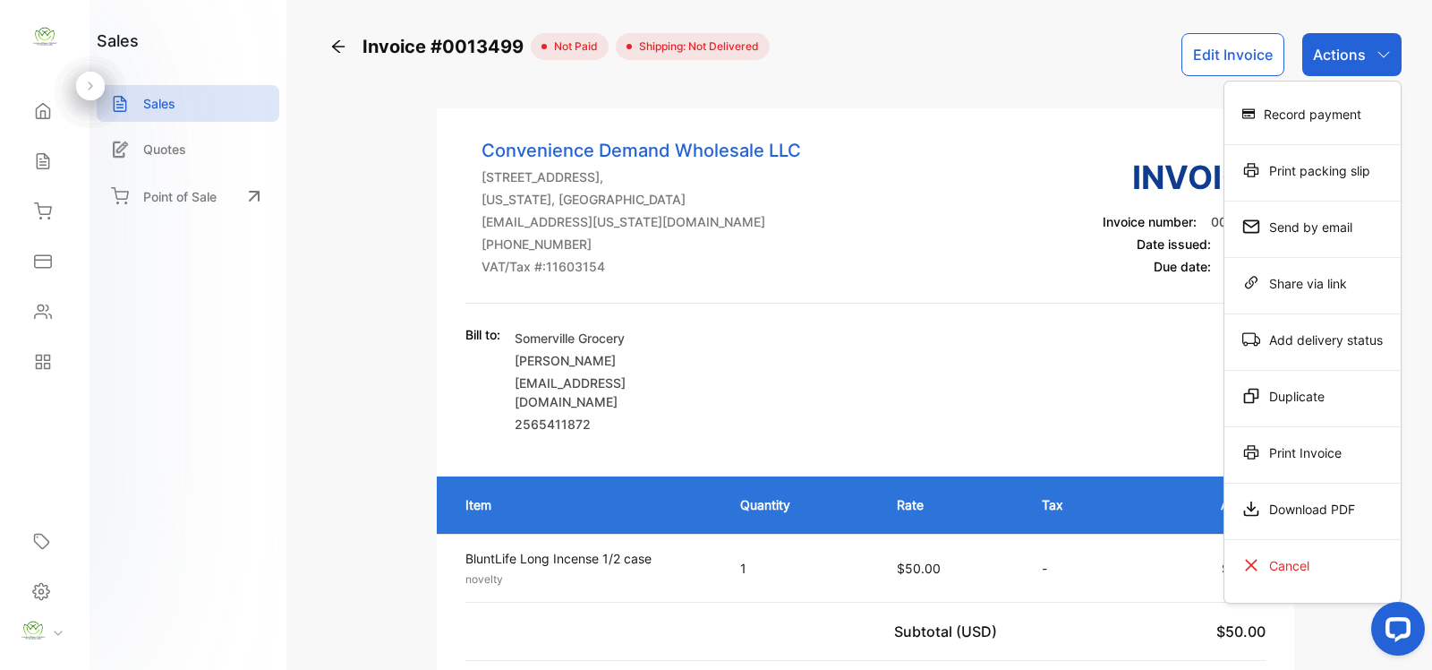
click at [1330, 105] on div "Record payment" at bounding box center [1313, 114] width 176 height 36
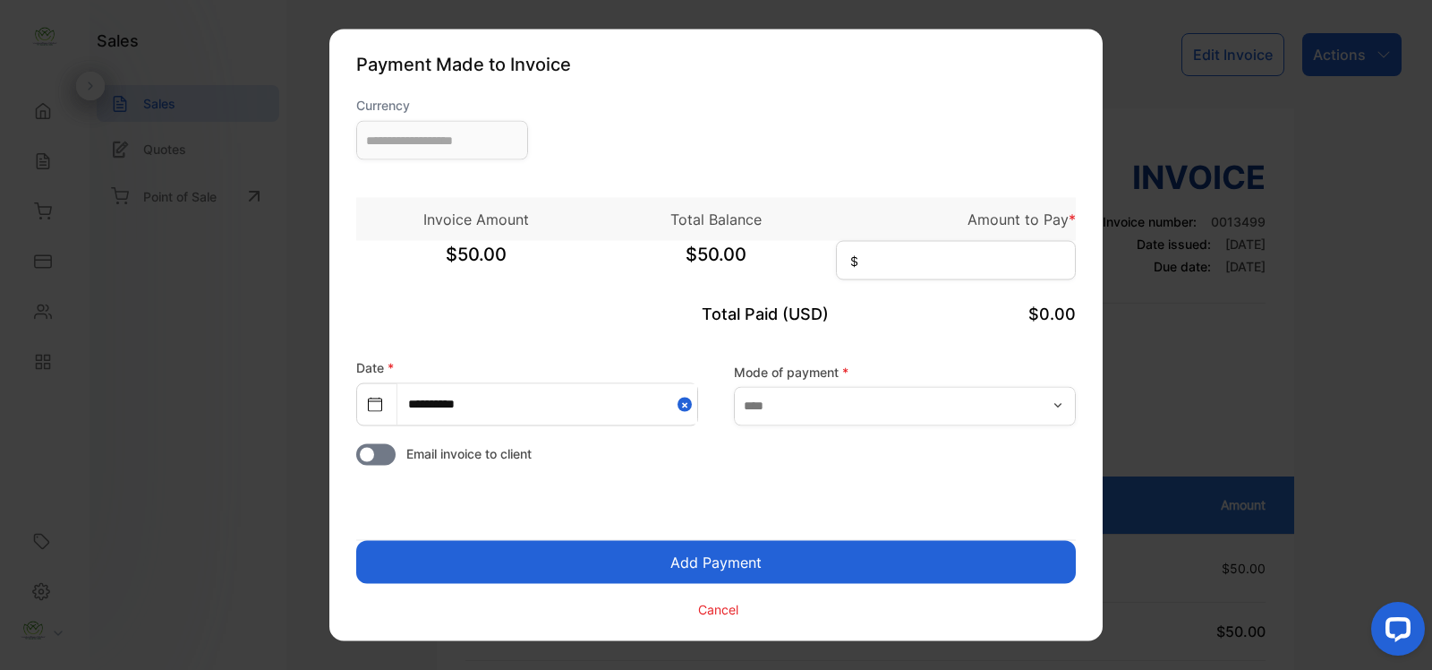
type input "**********"
click at [920, 262] on input at bounding box center [956, 260] width 240 height 39
type input "**"
click at [803, 405] on input "text" at bounding box center [905, 405] width 342 height 39
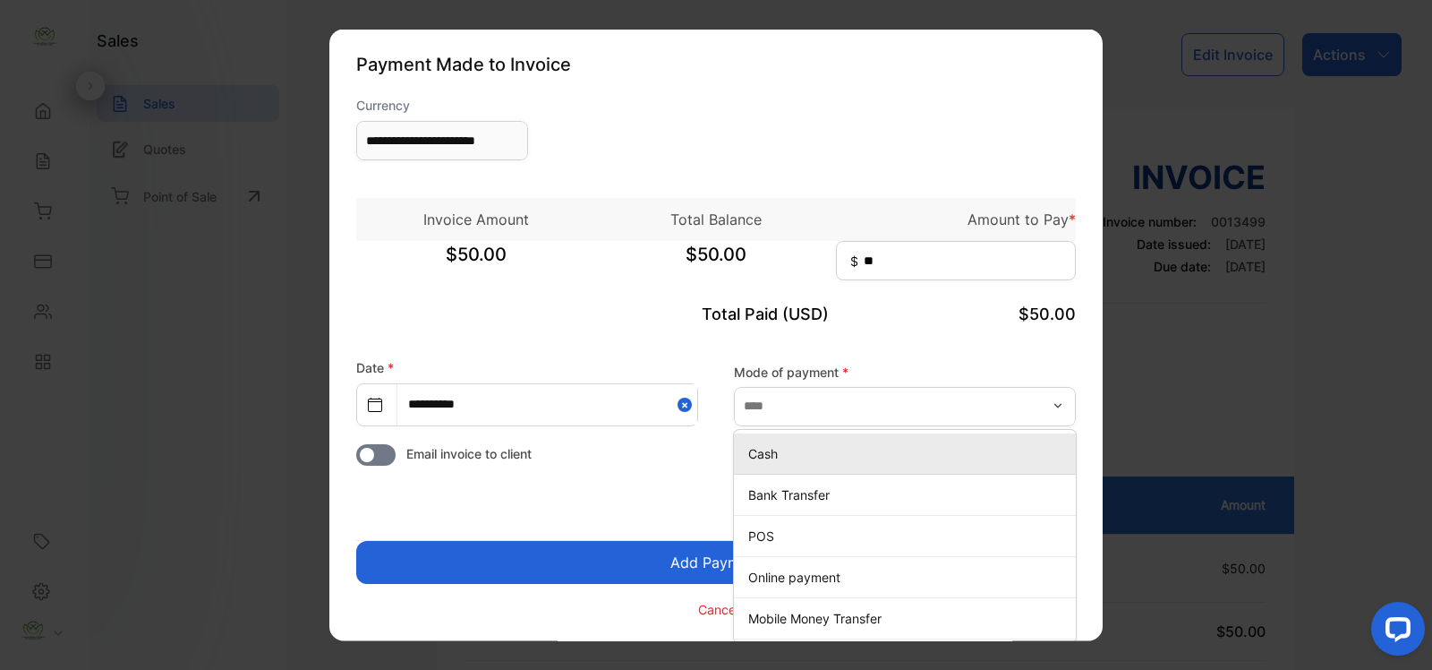
click at [795, 459] on p "Cash" at bounding box center [908, 452] width 321 height 19
type input "****"
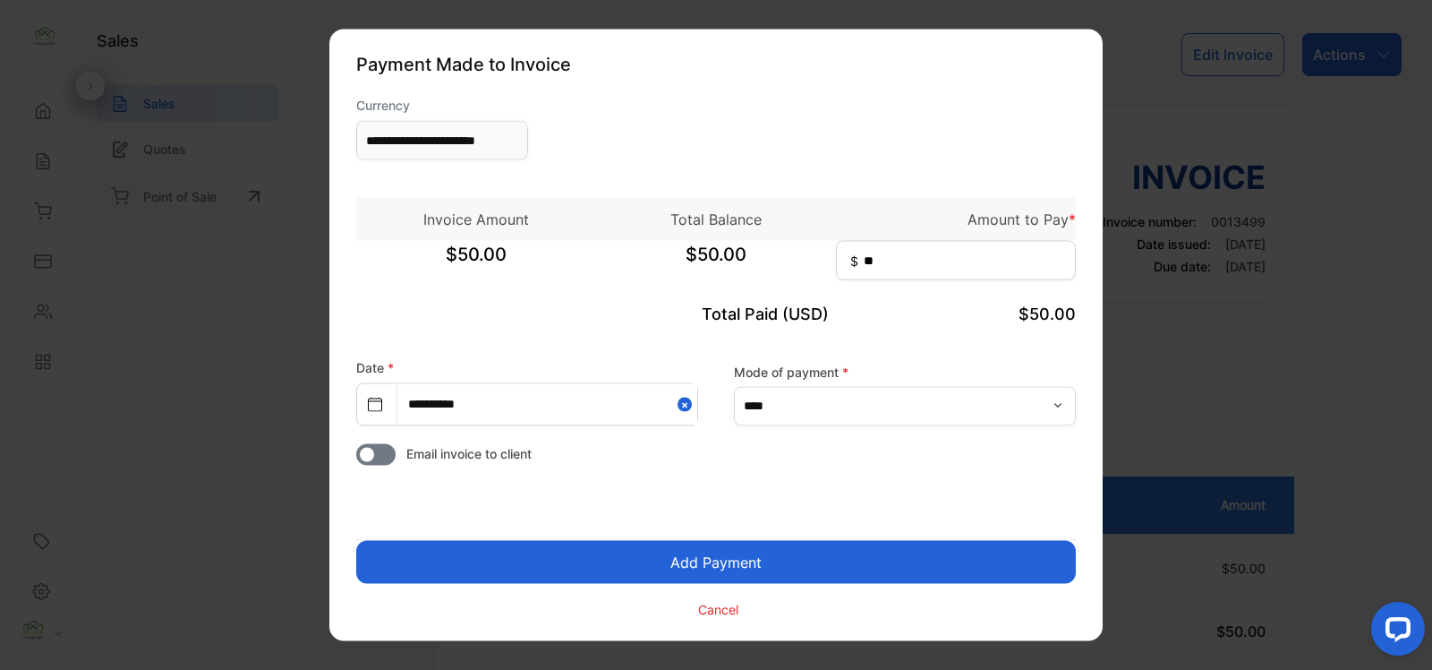
click at [759, 553] on button "Add Payment" at bounding box center [716, 562] width 720 height 43
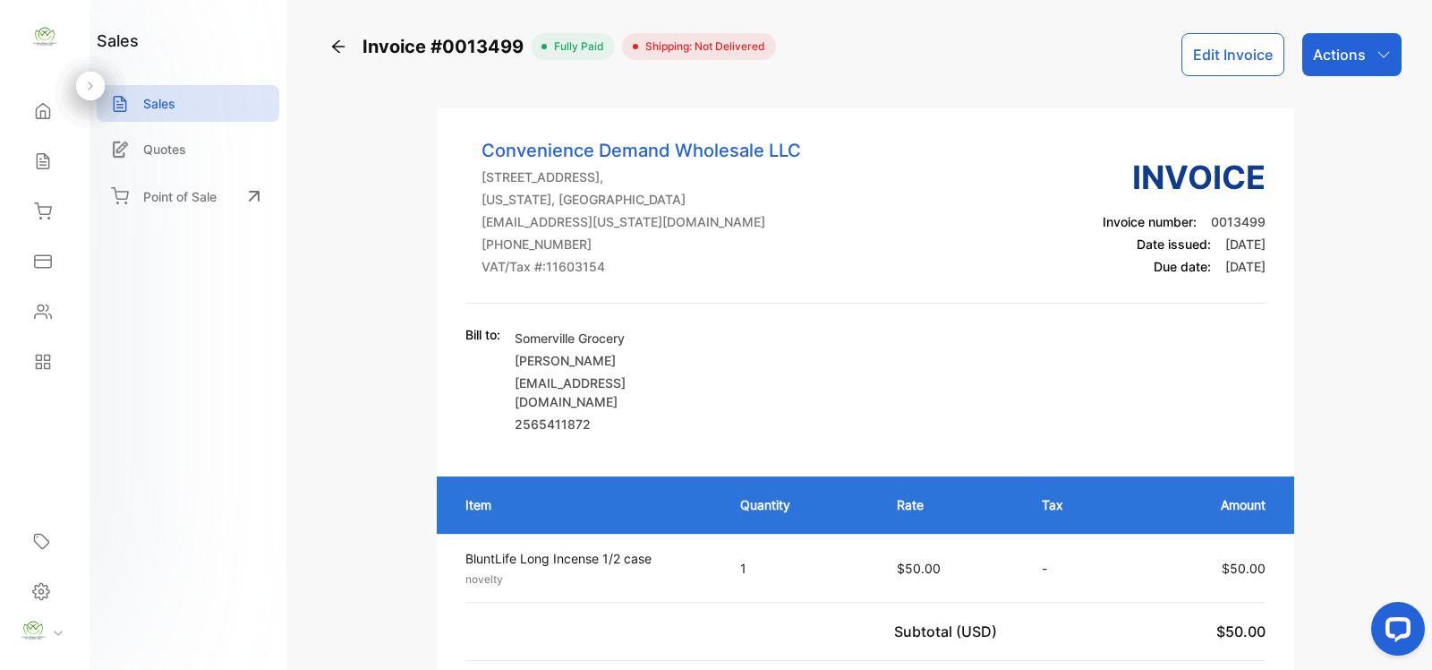
click at [1362, 51] on div "Actions" at bounding box center [1352, 54] width 99 height 43
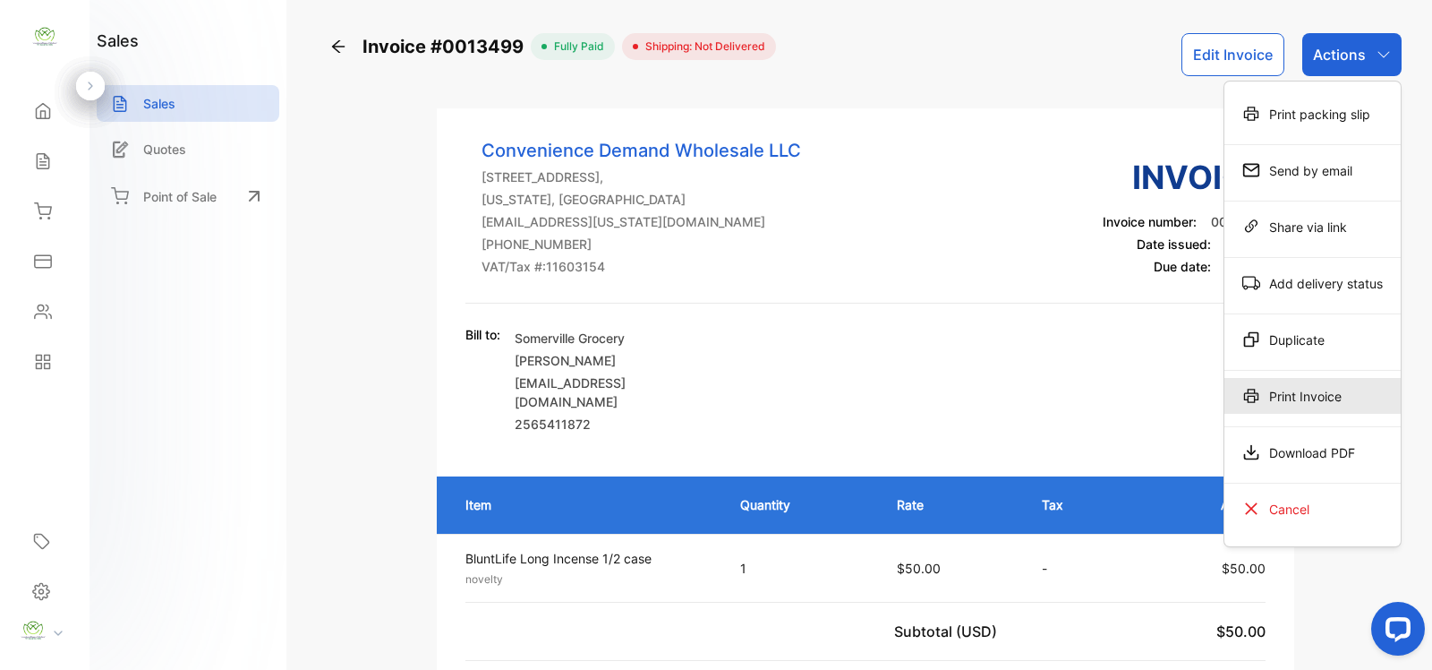
click at [1314, 406] on div "Print Invoice" at bounding box center [1313, 396] width 176 height 36
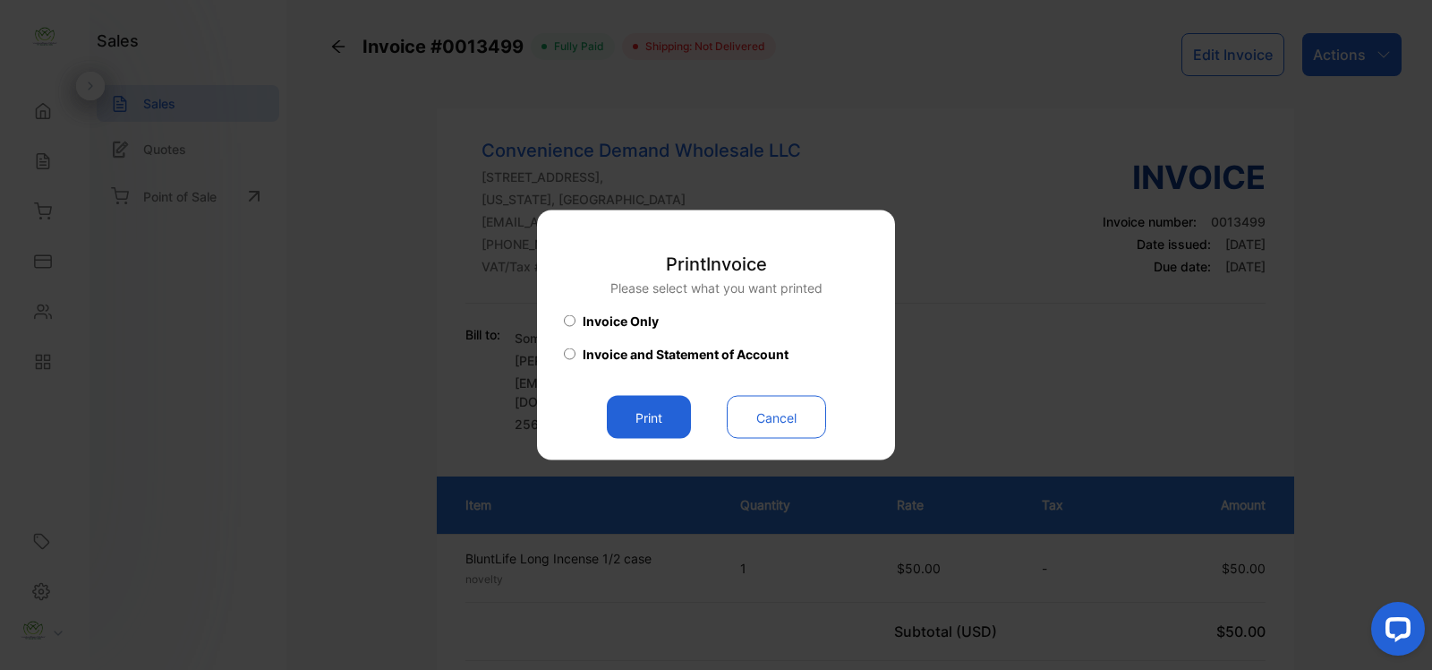
click at [662, 412] on button "Print" at bounding box center [649, 417] width 84 height 43
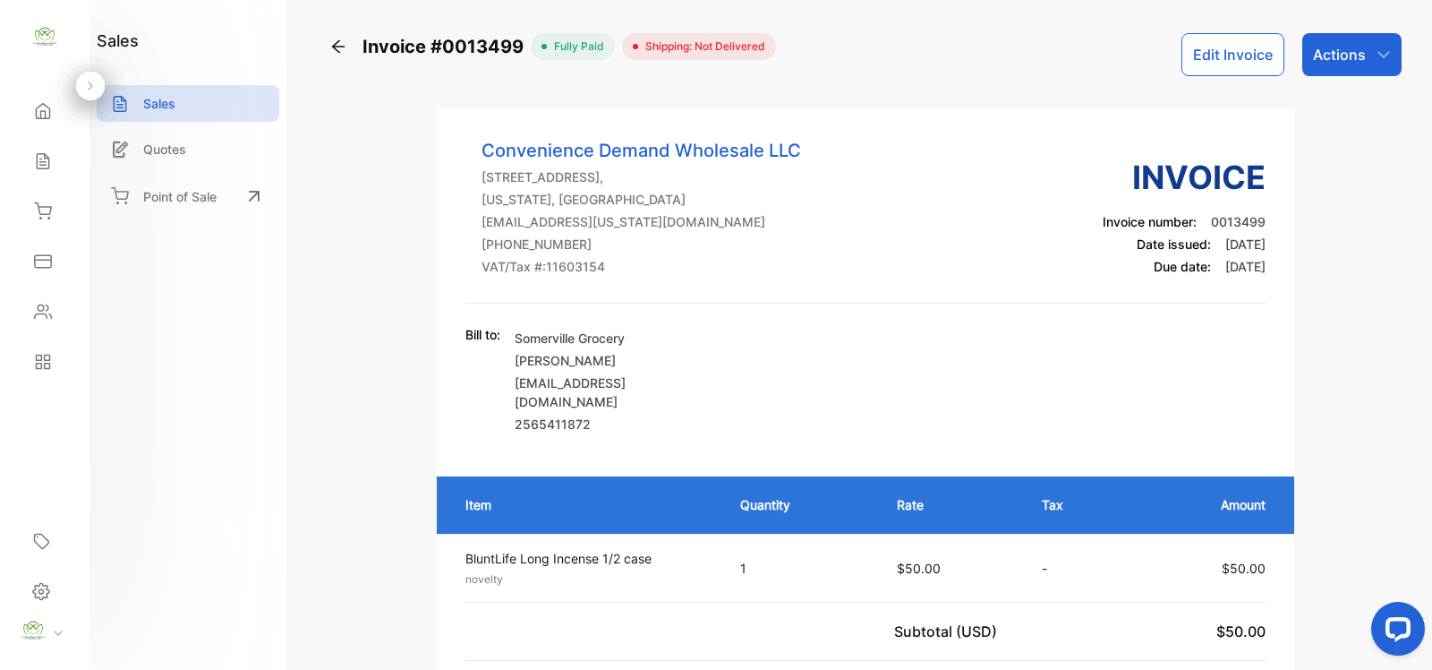
click at [25, 112] on div "Home" at bounding box center [44, 111] width 61 height 36
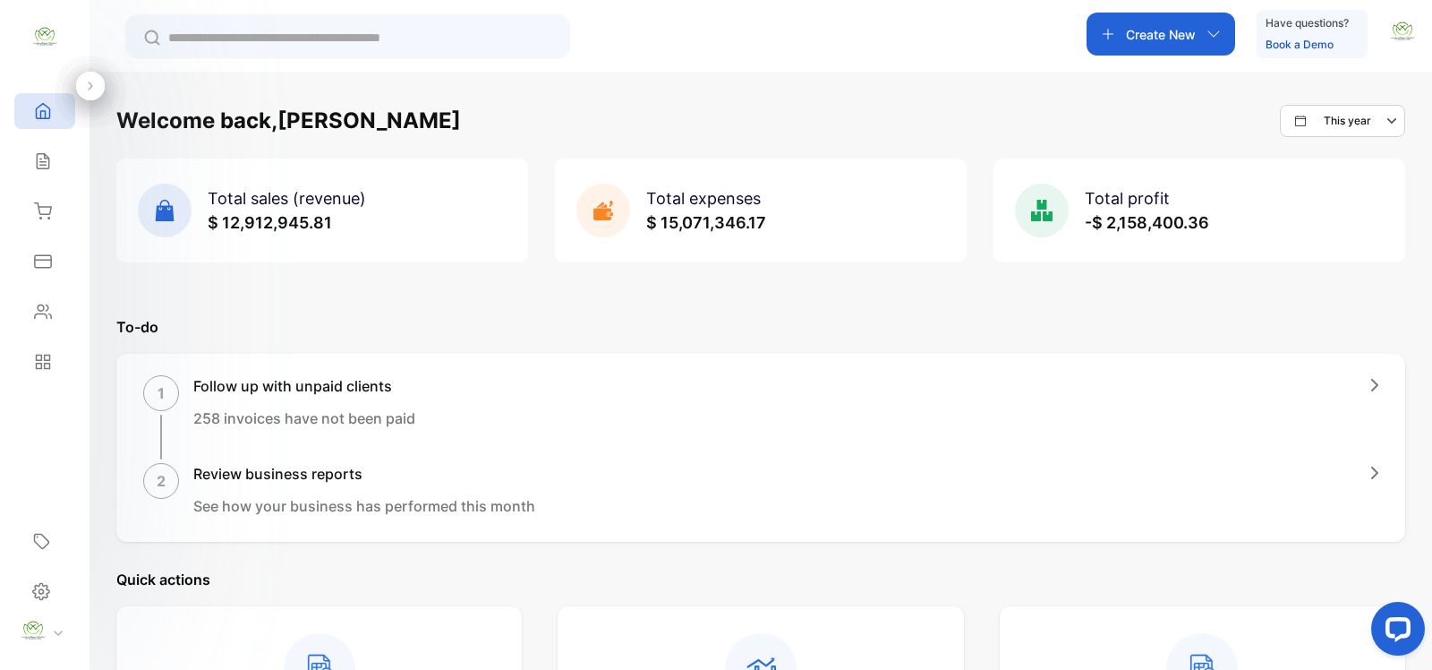
click at [46, 159] on icon at bounding box center [43, 161] width 18 height 18
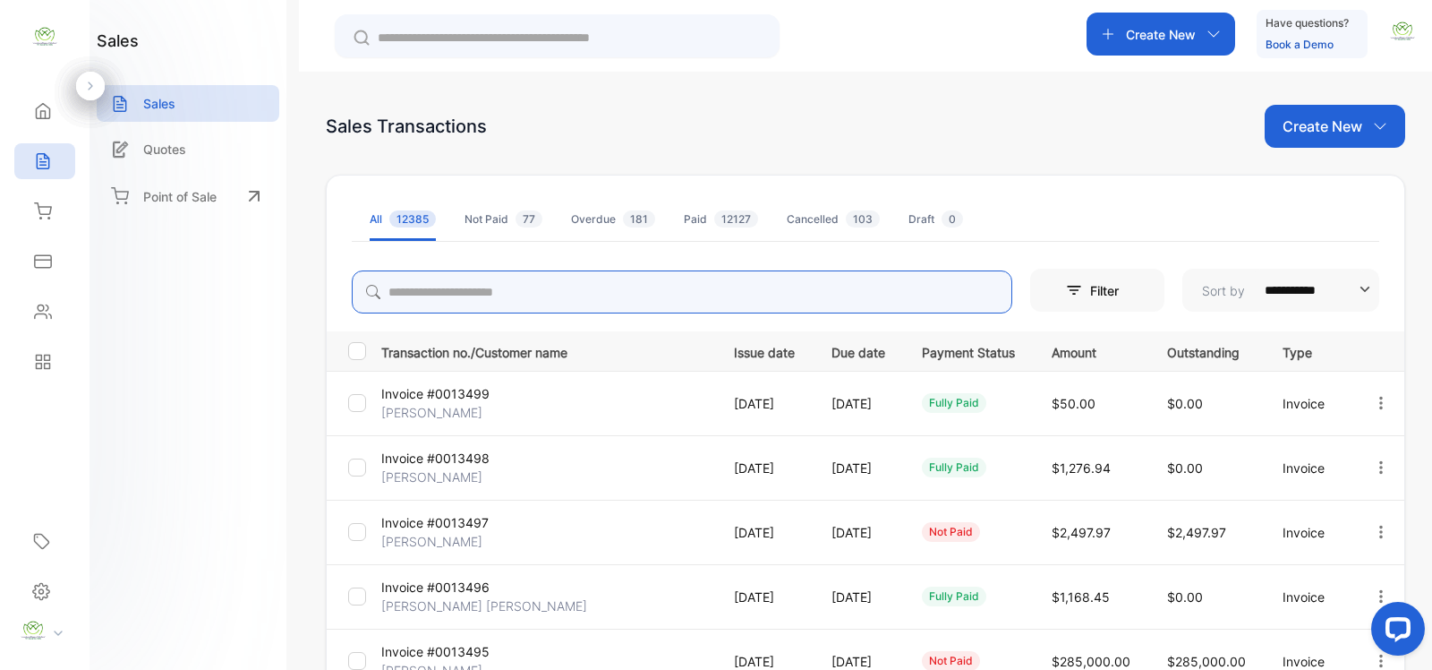
click at [422, 289] on input "search" at bounding box center [682, 291] width 661 height 43
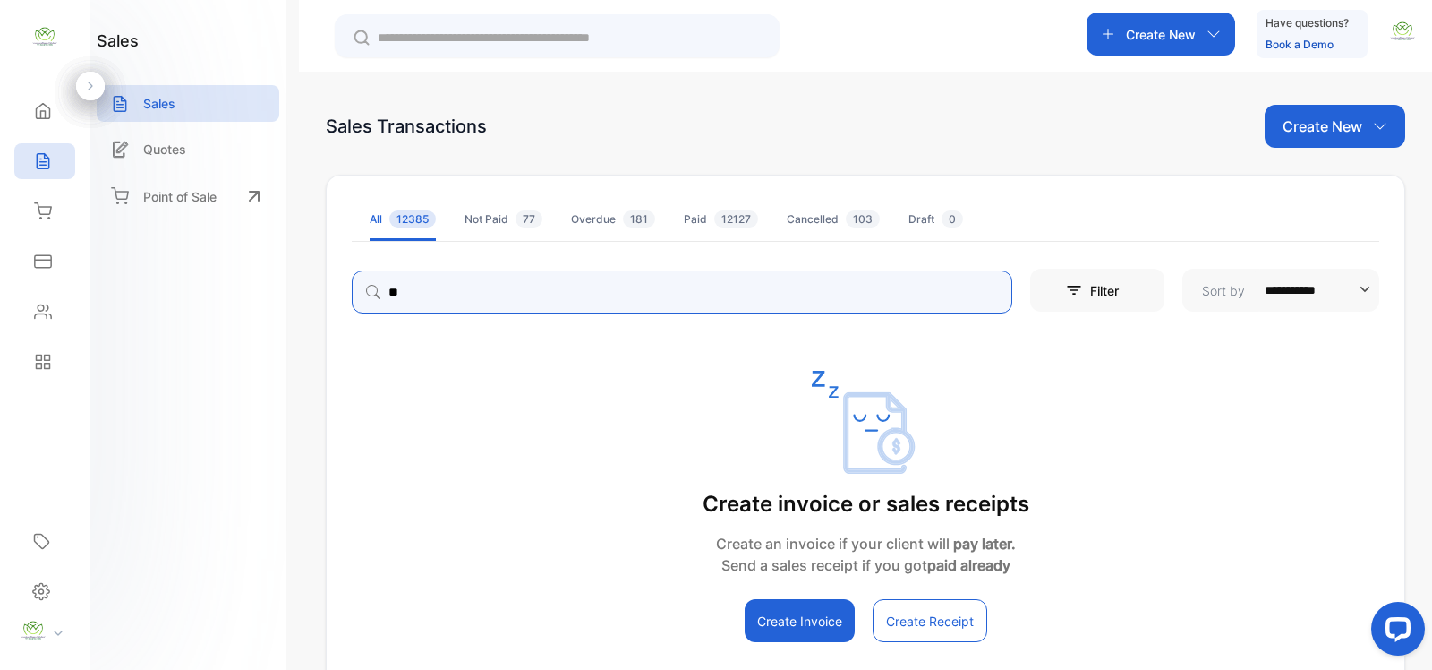
type input "*"
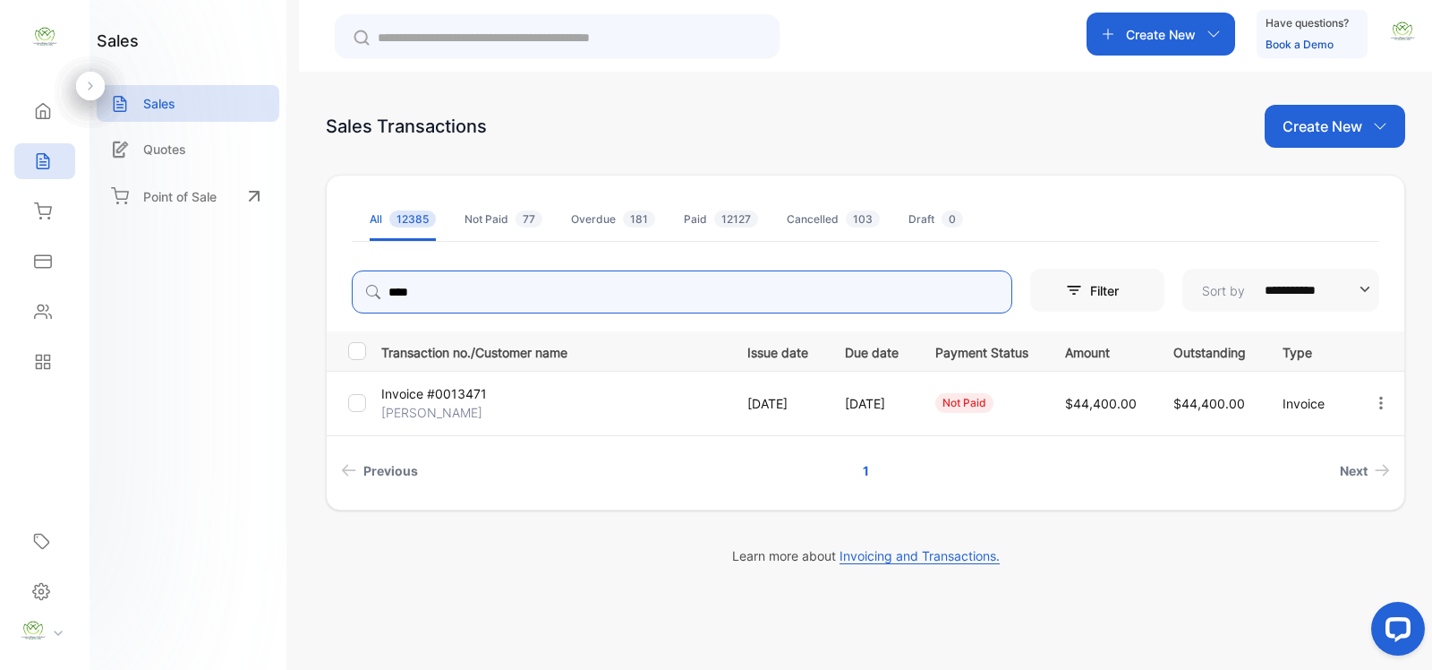
click at [1384, 398] on icon "button" at bounding box center [1381, 403] width 16 height 16
type input "****"
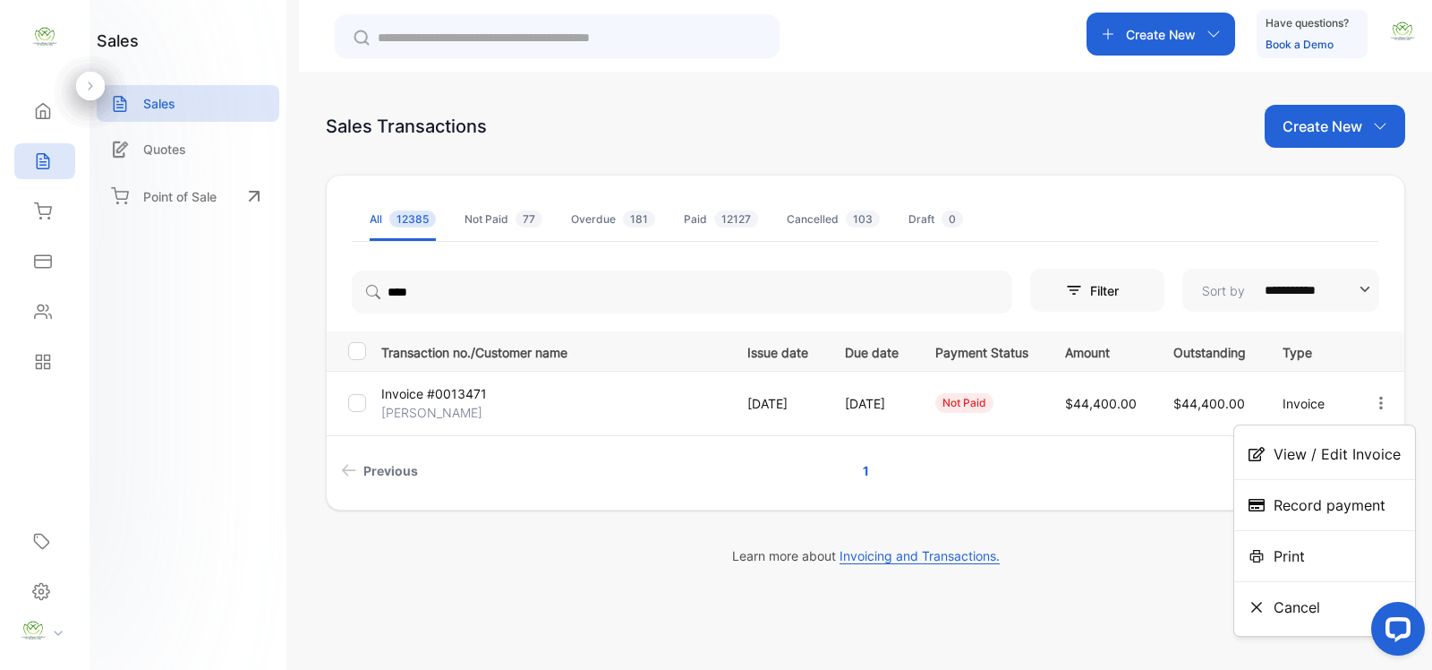
click at [1327, 508] on span "Record payment" at bounding box center [1330, 504] width 112 height 21
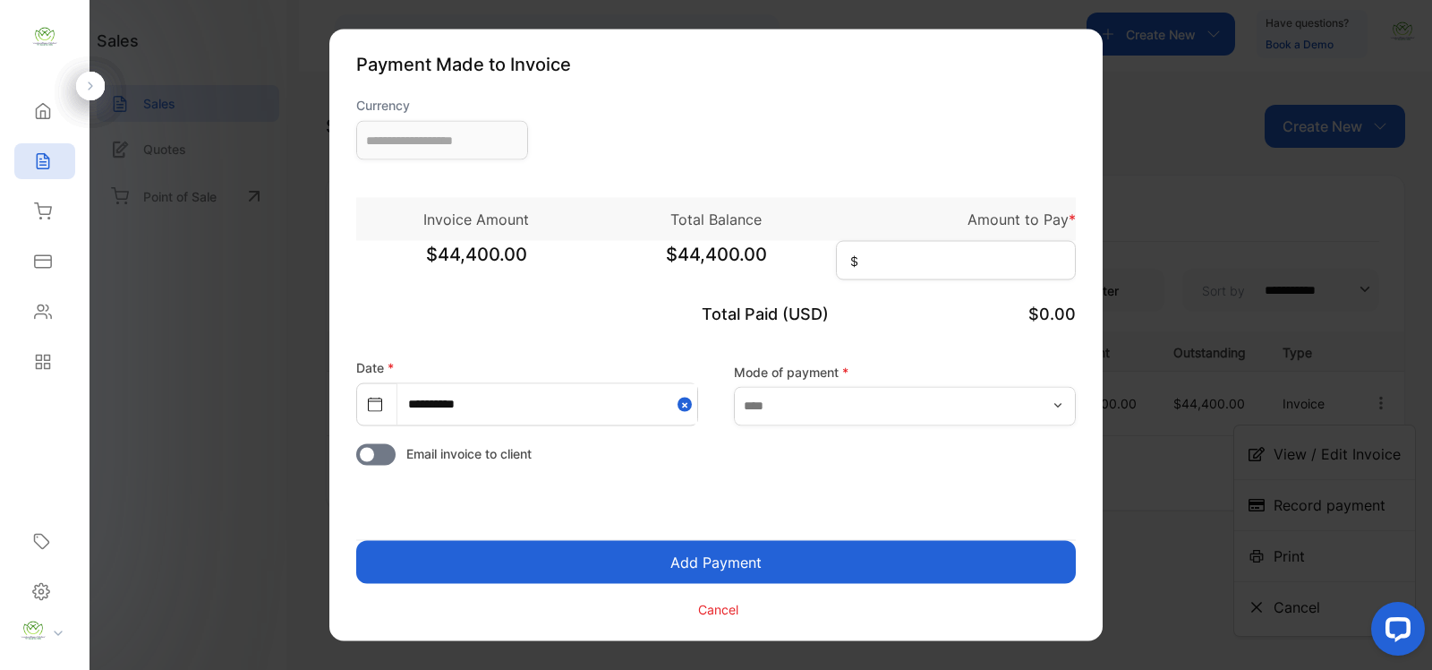
type input "**********"
click at [919, 261] on input at bounding box center [956, 260] width 240 height 39
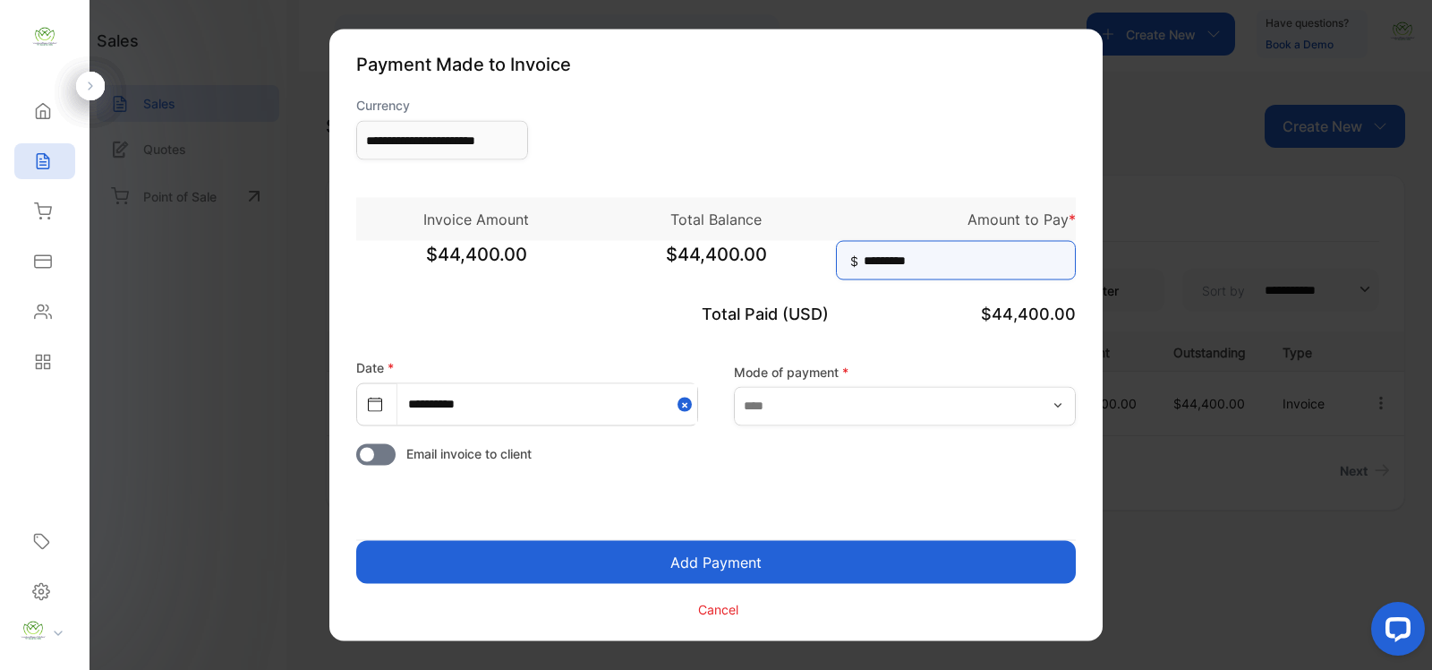
type input "*********"
click at [734, 557] on button "Add Payment" at bounding box center [716, 562] width 720 height 43
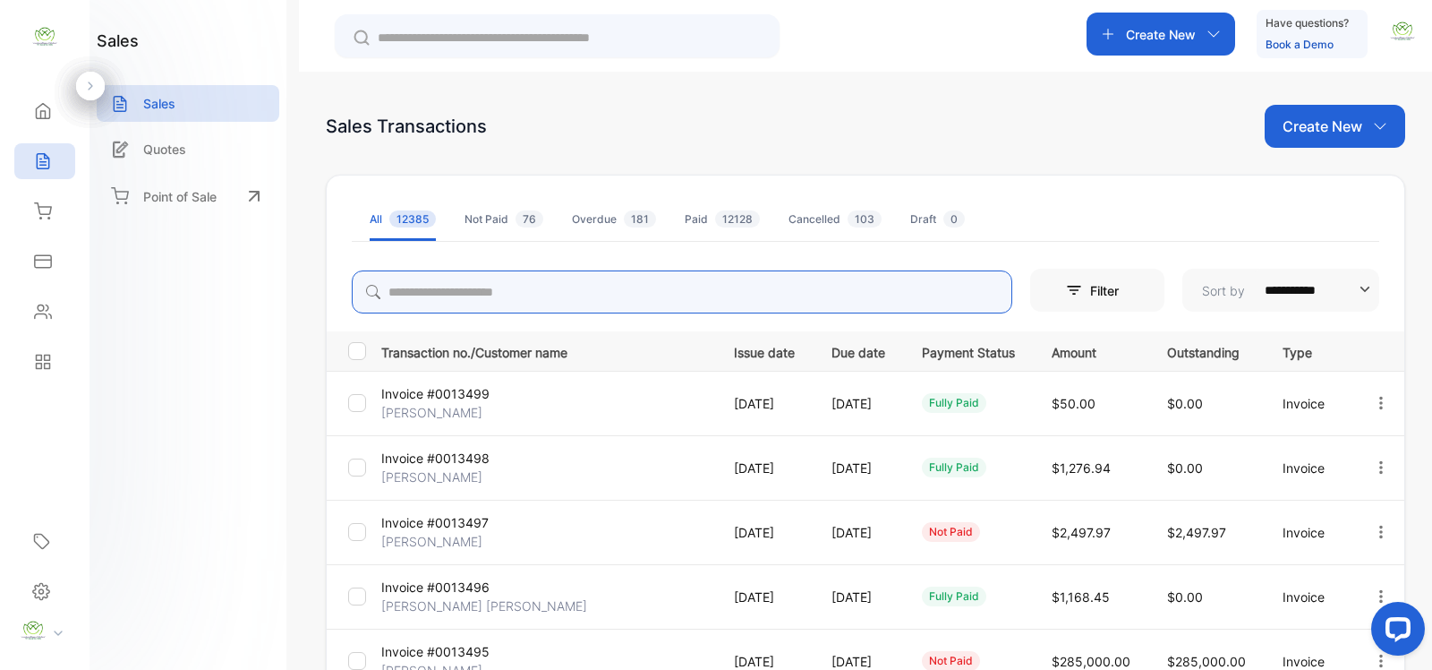
click at [412, 293] on input "search" at bounding box center [682, 291] width 661 height 43
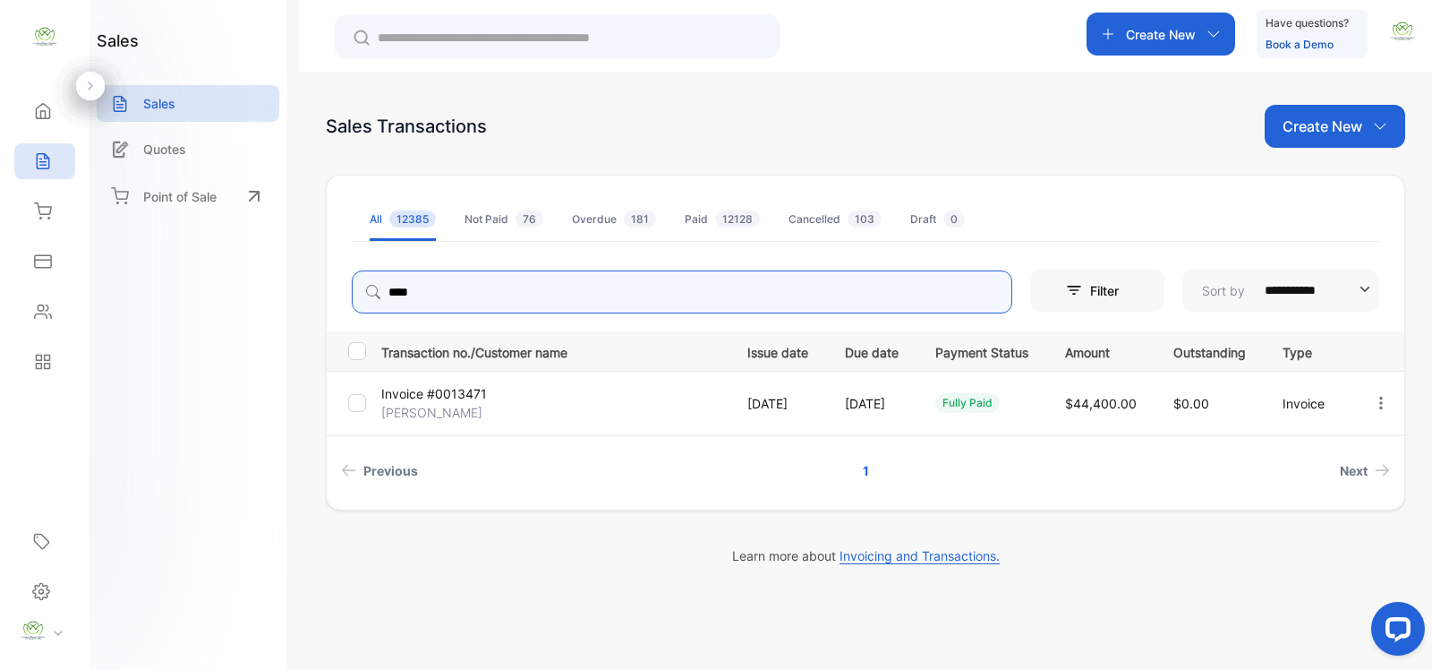
type input "****"
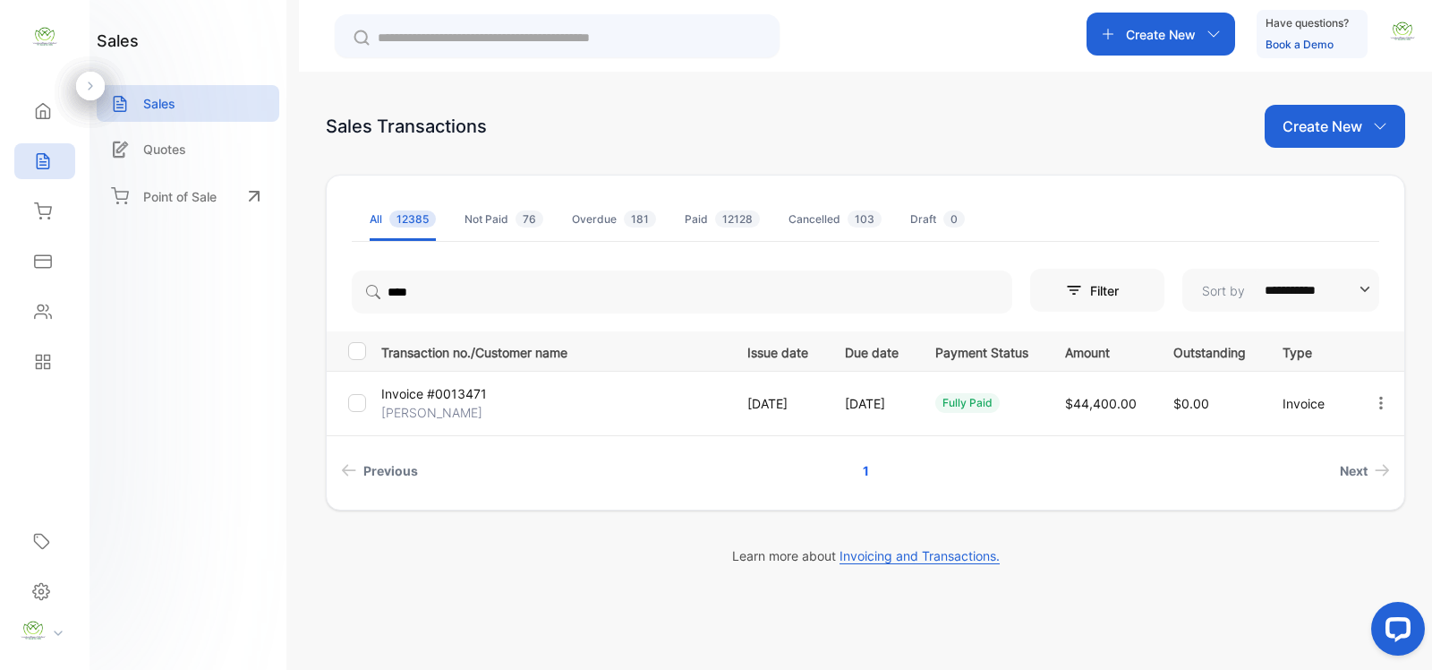
click at [434, 399] on p "Invoice #0013471" at bounding box center [438, 393] width 115 height 19
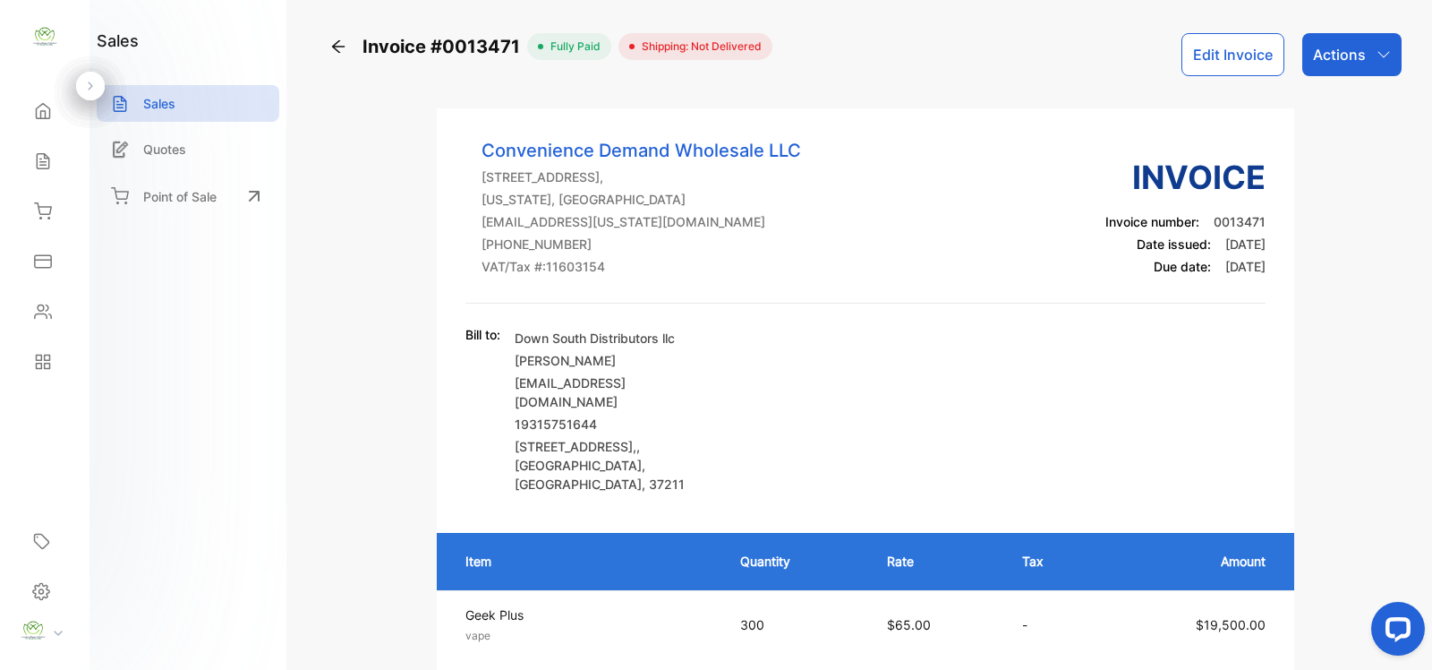
click at [1319, 54] on p "Actions" at bounding box center [1339, 54] width 53 height 21
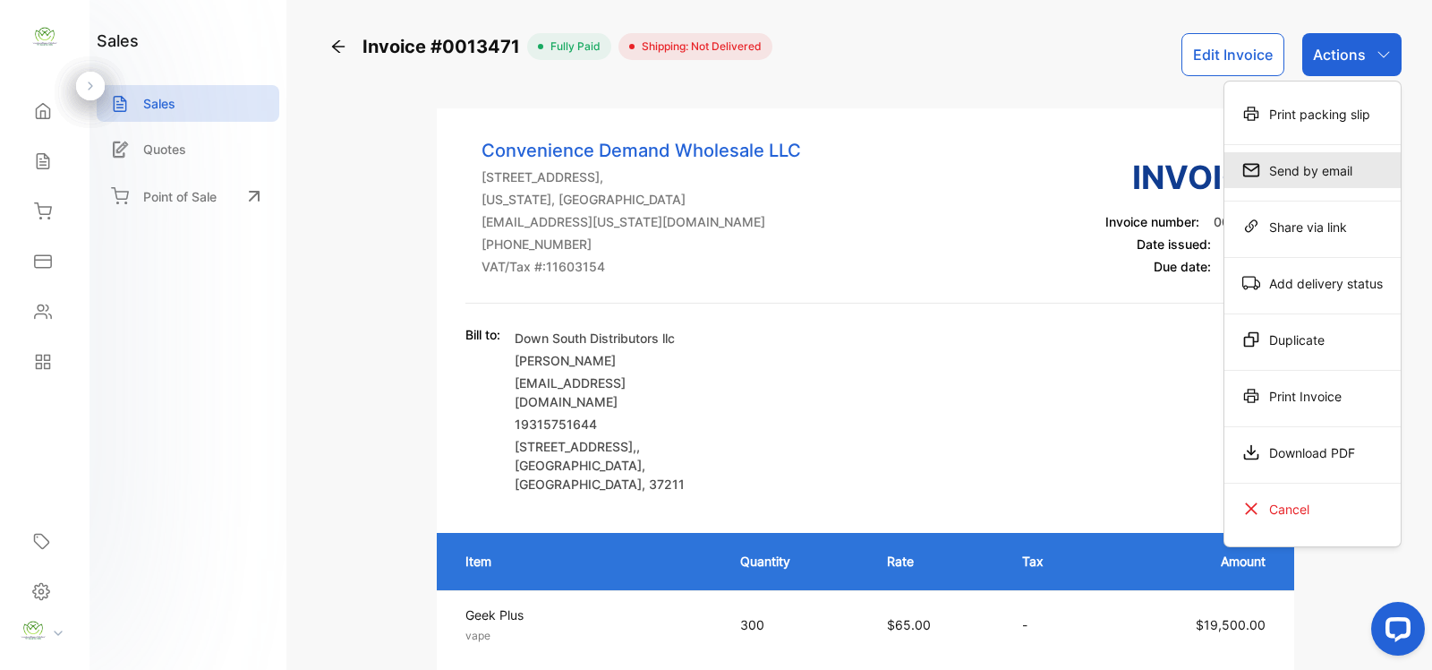
click at [1338, 167] on div "Send by email" at bounding box center [1313, 170] width 176 height 36
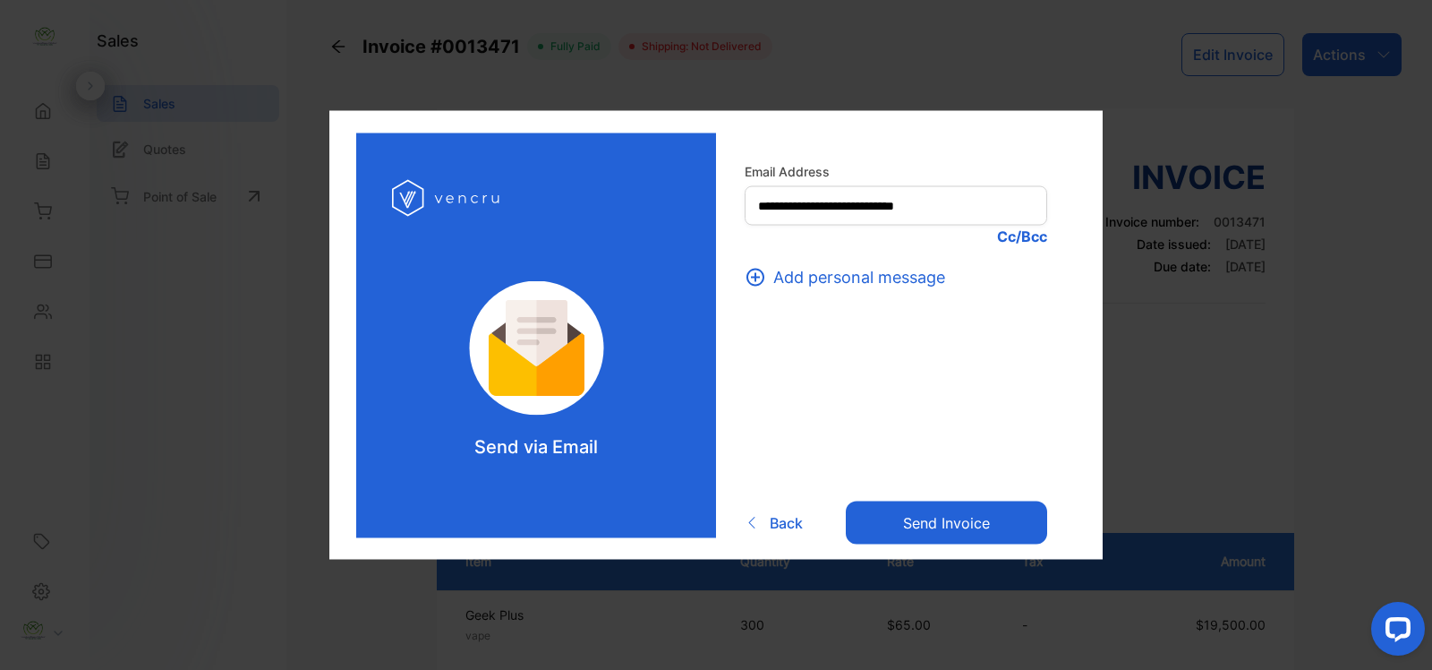
click at [907, 528] on button "Send invoice" at bounding box center [946, 521] width 201 height 43
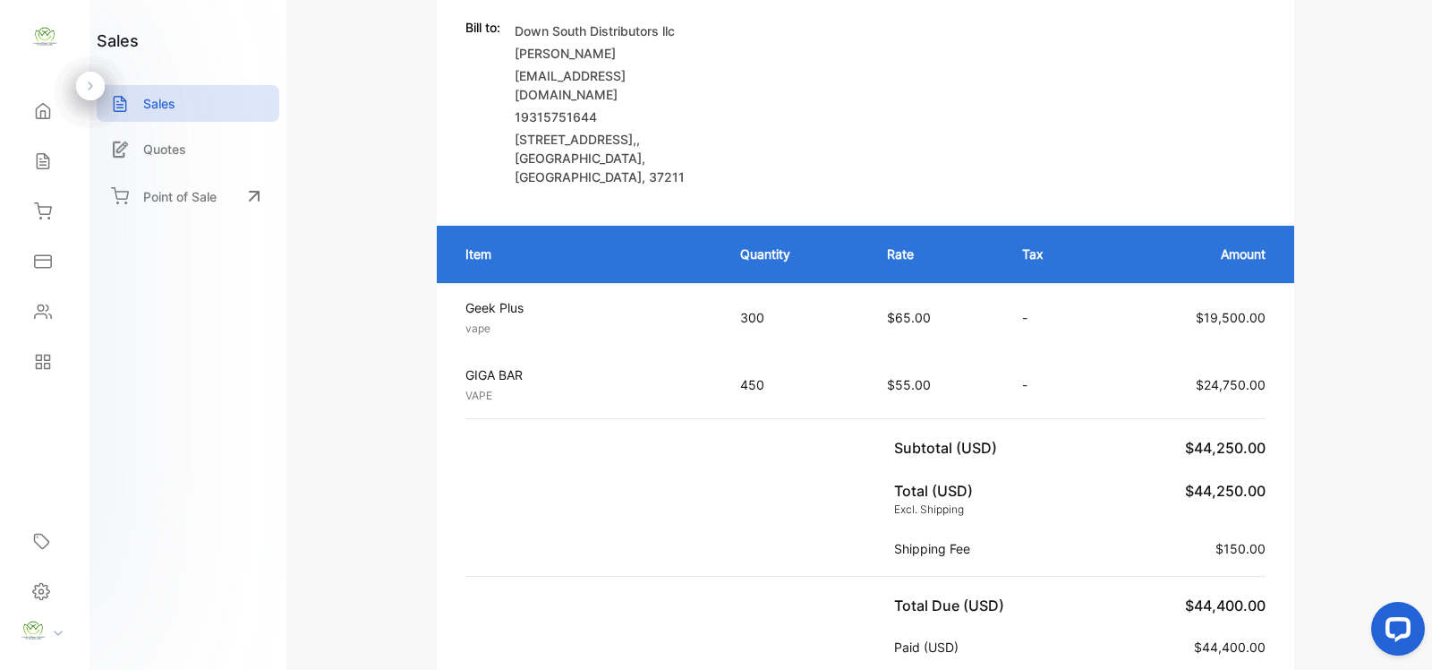
scroll to position [870, 0]
